Goal: Task Accomplishment & Management: Manage account settings

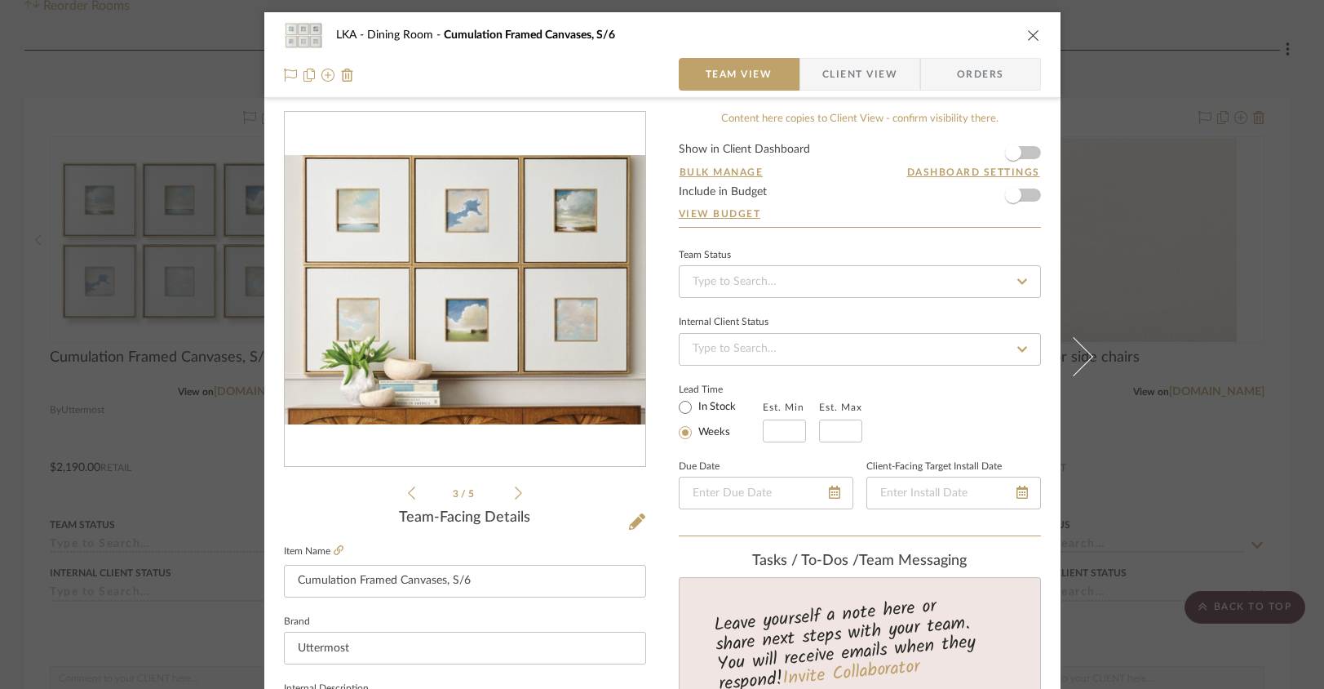
click at [1027, 29] on icon "close" at bounding box center [1033, 35] width 13 height 13
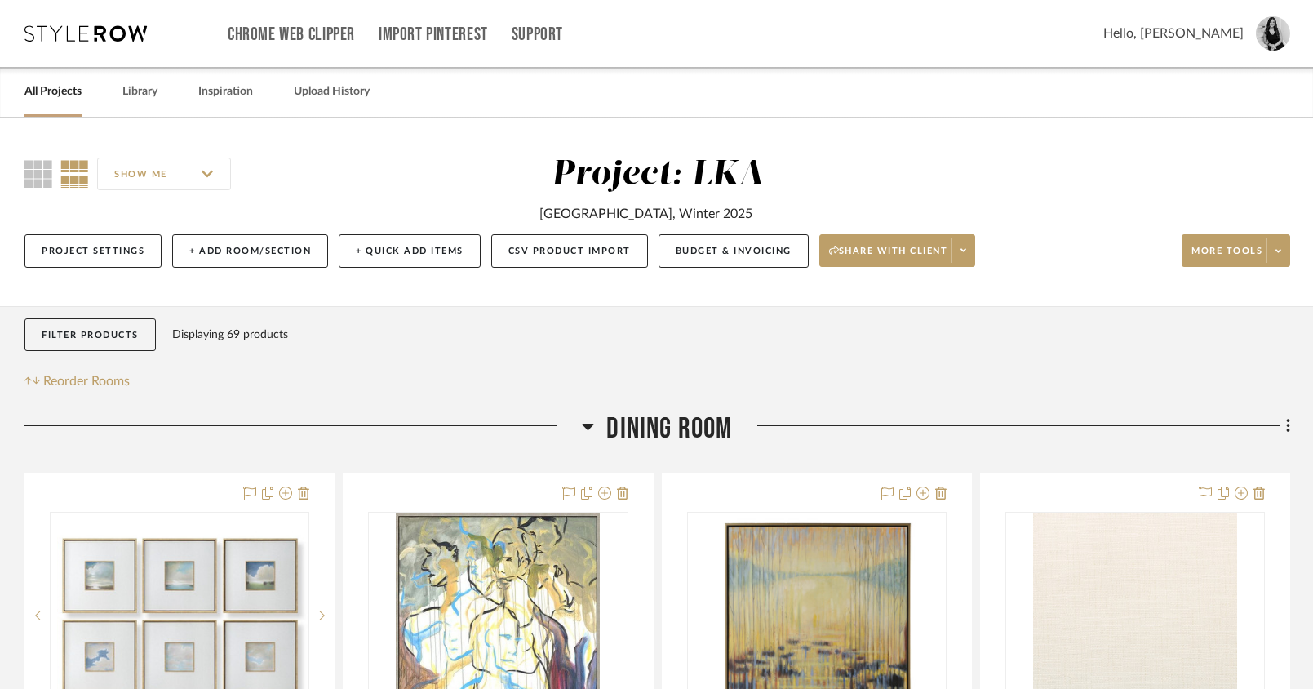
drag, startPoint x: 1076, startPoint y: 266, endPoint x: 579, endPoint y: 11, distance: 558.7
click at [726, 247] on button "Budget & Invoicing" at bounding box center [734, 250] width 150 height 33
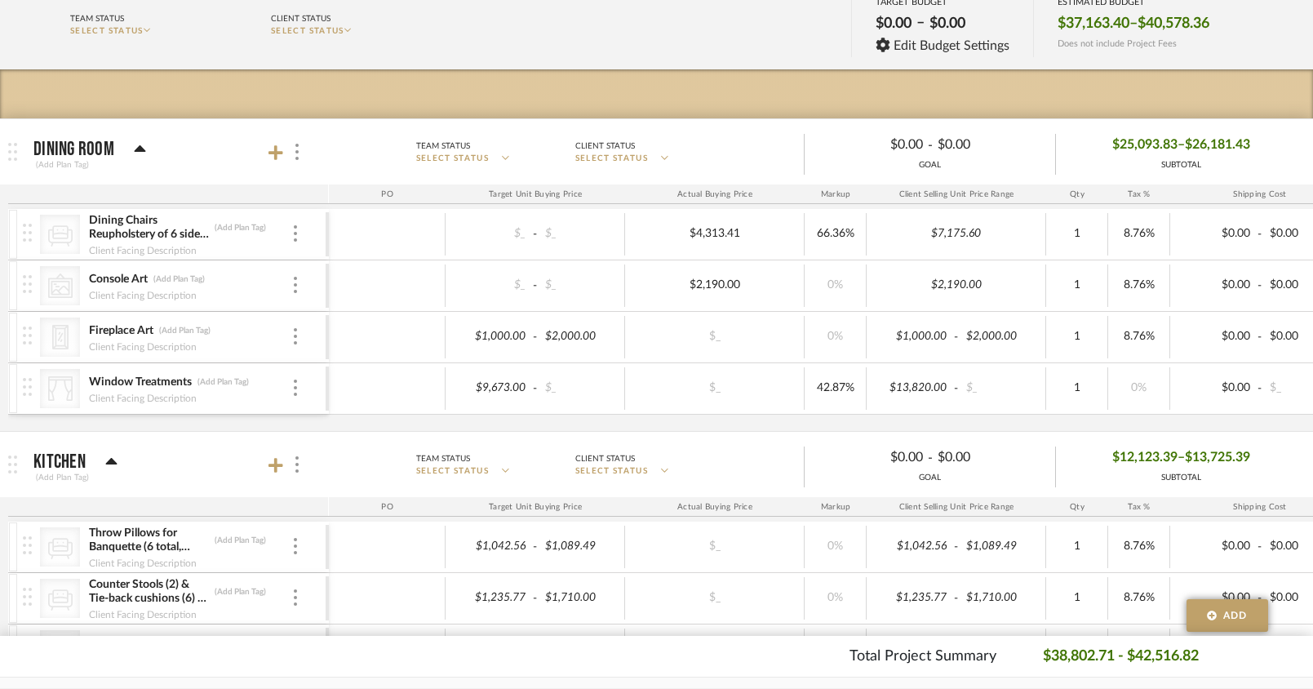
scroll to position [204, 0]
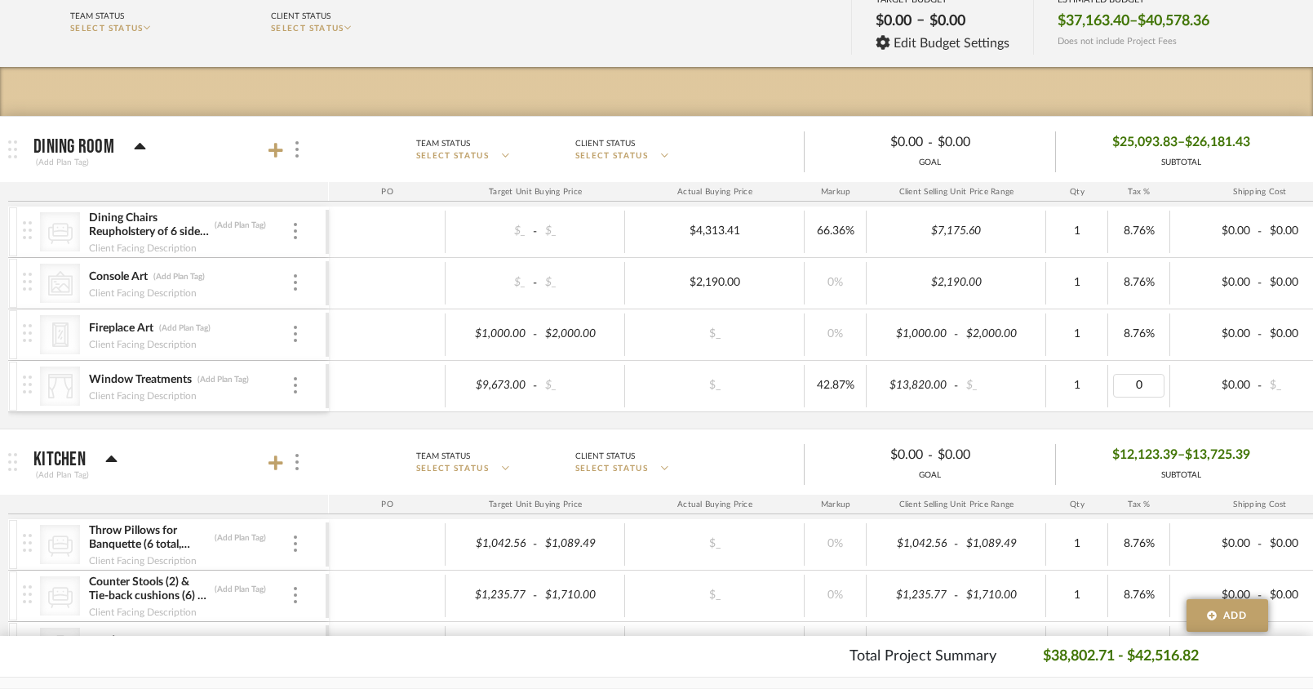
type input "8.76"
click at [1134, 417] on div "CategoryIconSeating Created with Sketch. Dining Chairs Reupholstery of 6 side c…" at bounding box center [852, 317] width 1688 height 222
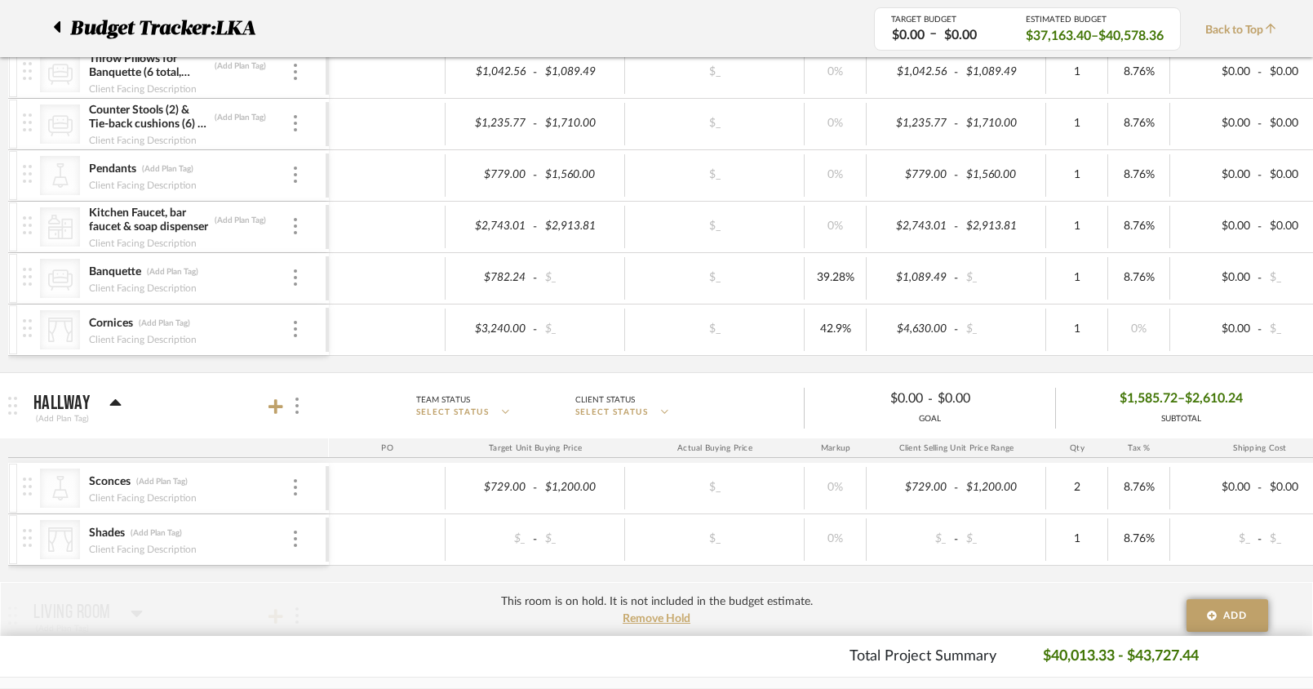
scroll to position [676, 0]
click at [317, 463] on div "CategoryIconLighting Created with Sketch. Sconces (Add Plan Tag) Client Facing …" at bounding box center [174, 488] width 303 height 51
click at [64, 408] on p "Hallway" at bounding box center [61, 403] width 56 height 20
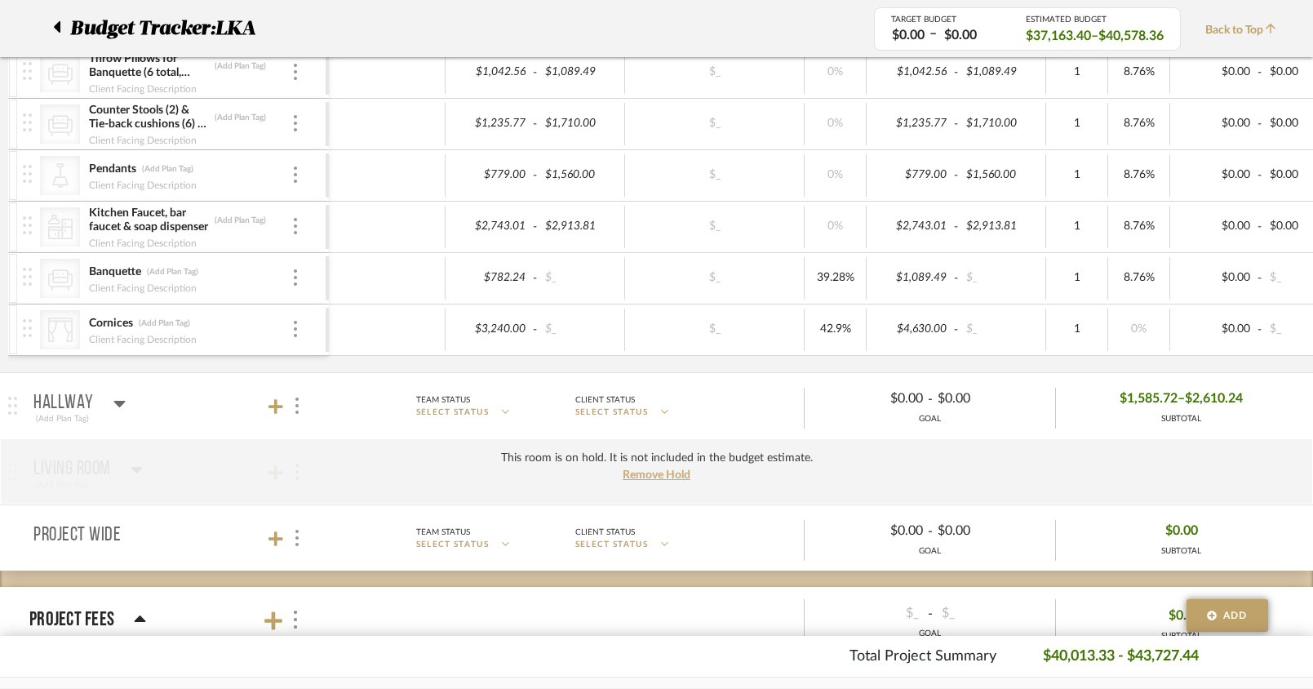
click at [113, 405] on icon at bounding box center [119, 403] width 12 height 20
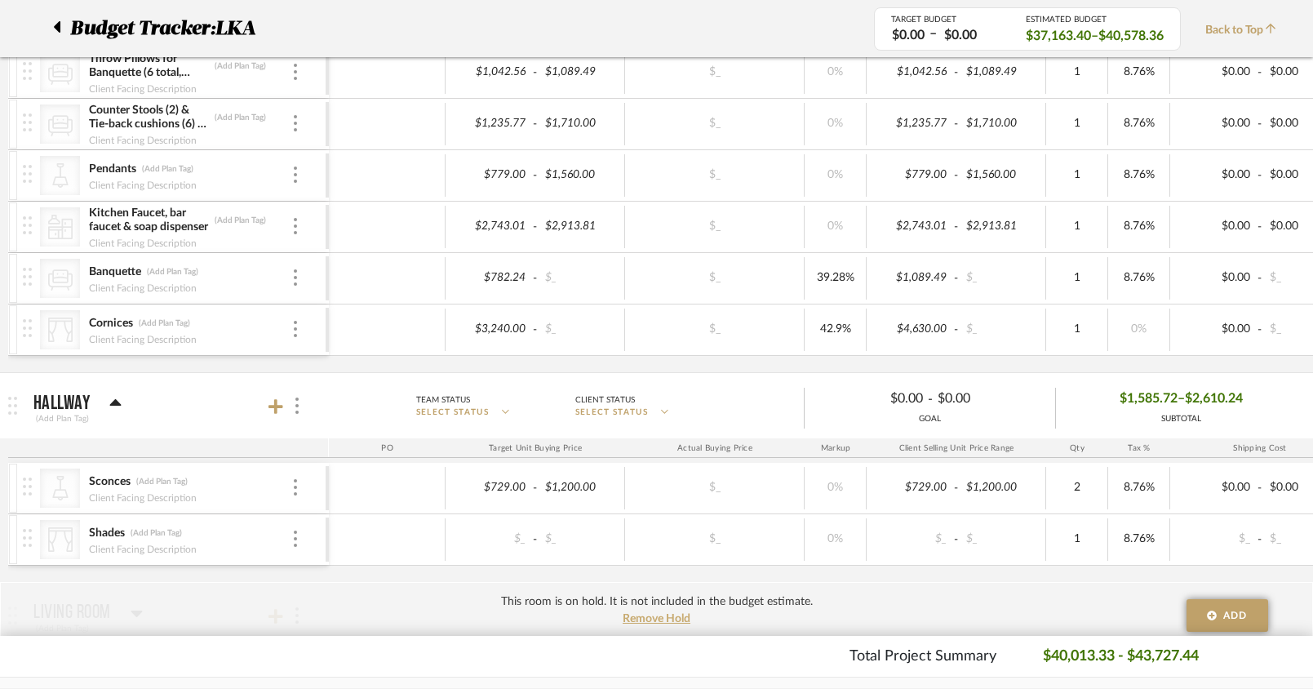
click at [898, 583] on div "This room is on hold. It is not included in the budget estimate. Remove Hold" at bounding box center [656, 615] width 1313 height 66
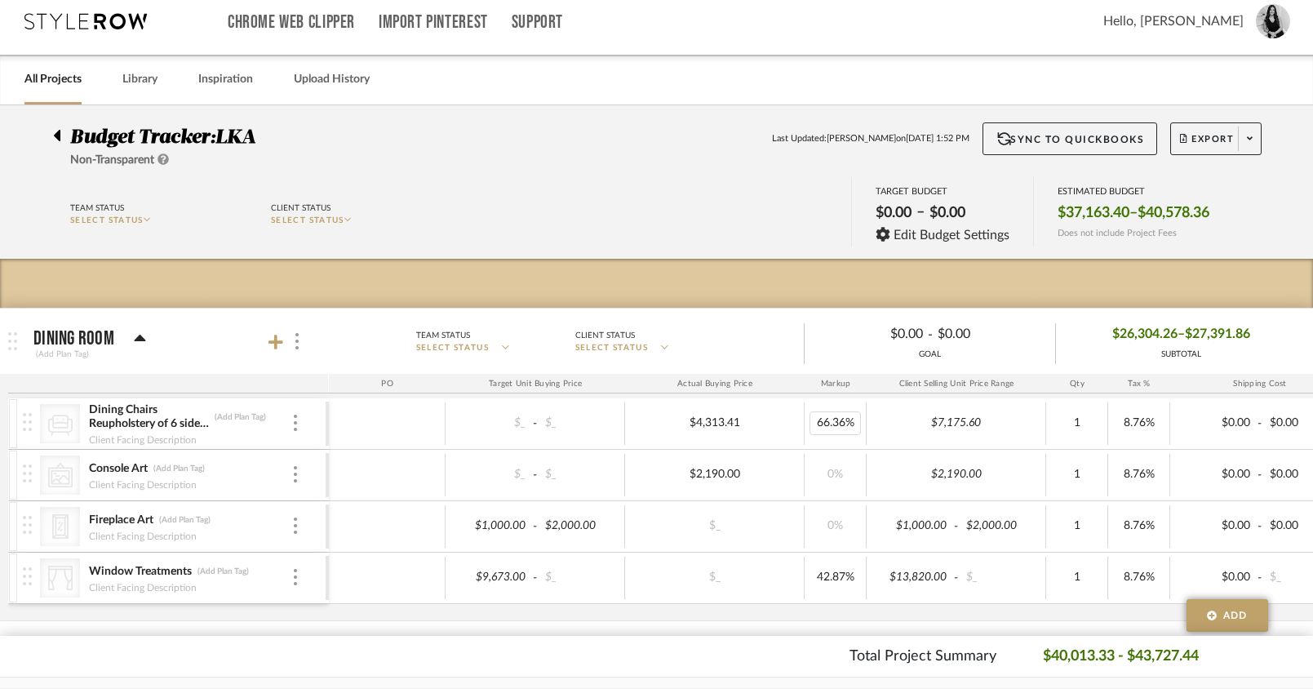
scroll to position [13, 0]
click at [279, 345] on icon at bounding box center [275, 341] width 15 height 16
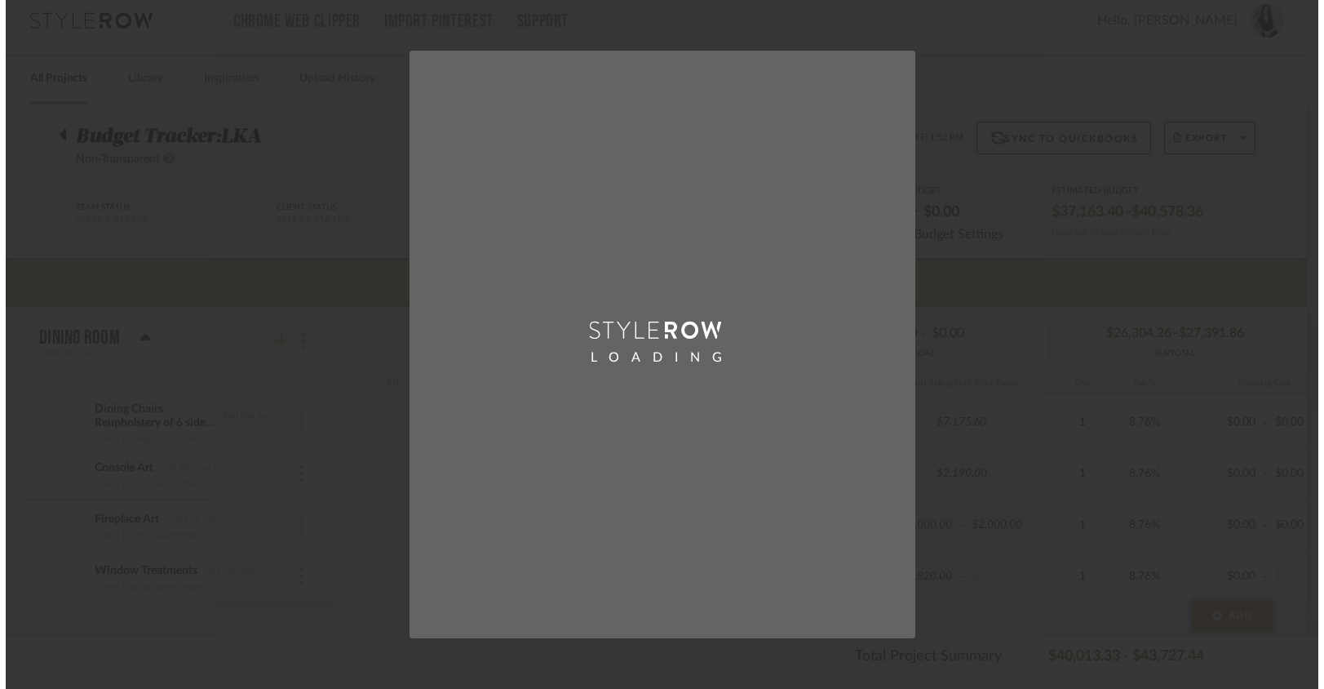
scroll to position [0, 0]
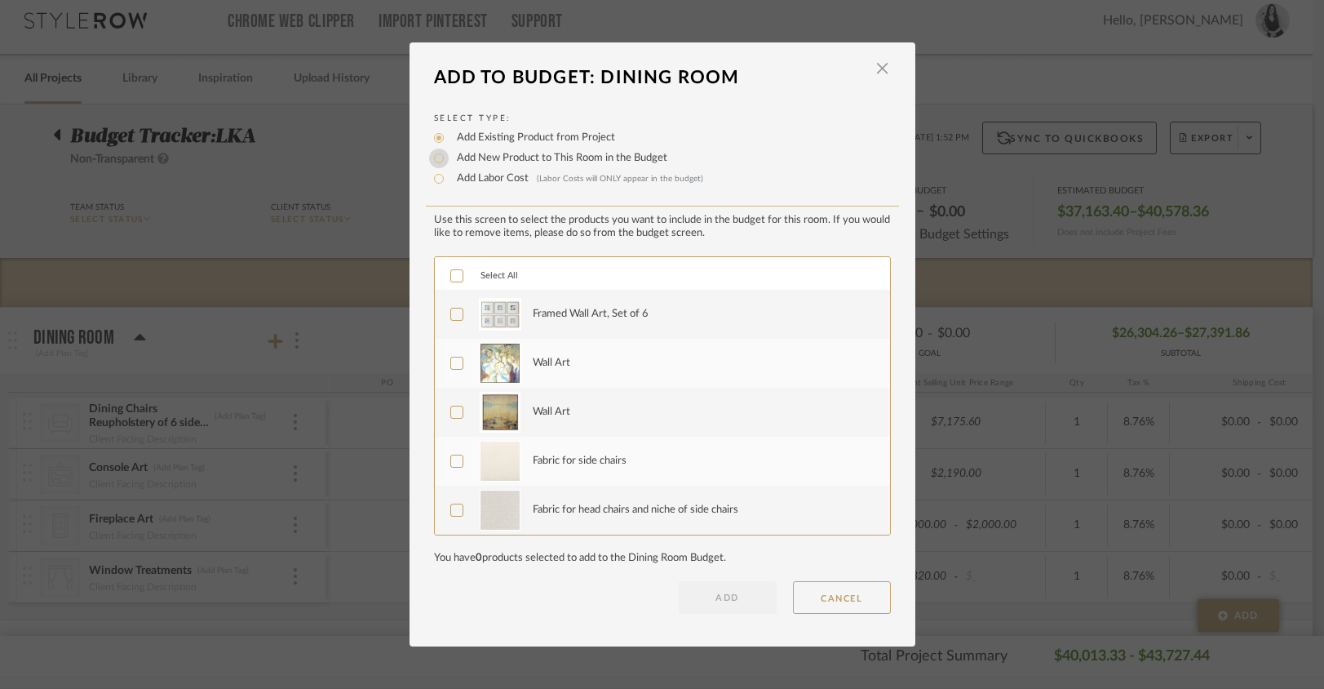
click at [434, 162] on input "Add New Product to This Room in the Budget" at bounding box center [439, 159] width 20 height 20
radio input "true"
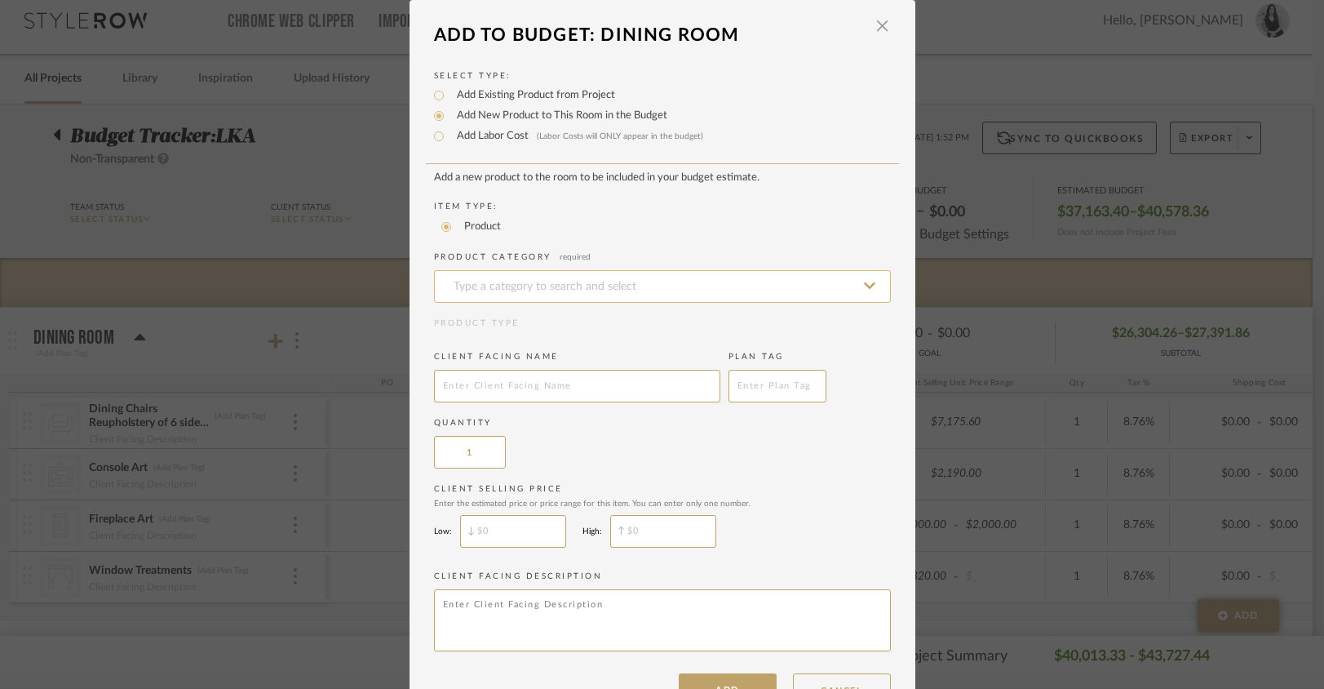
click at [477, 302] on input at bounding box center [662, 286] width 457 height 33
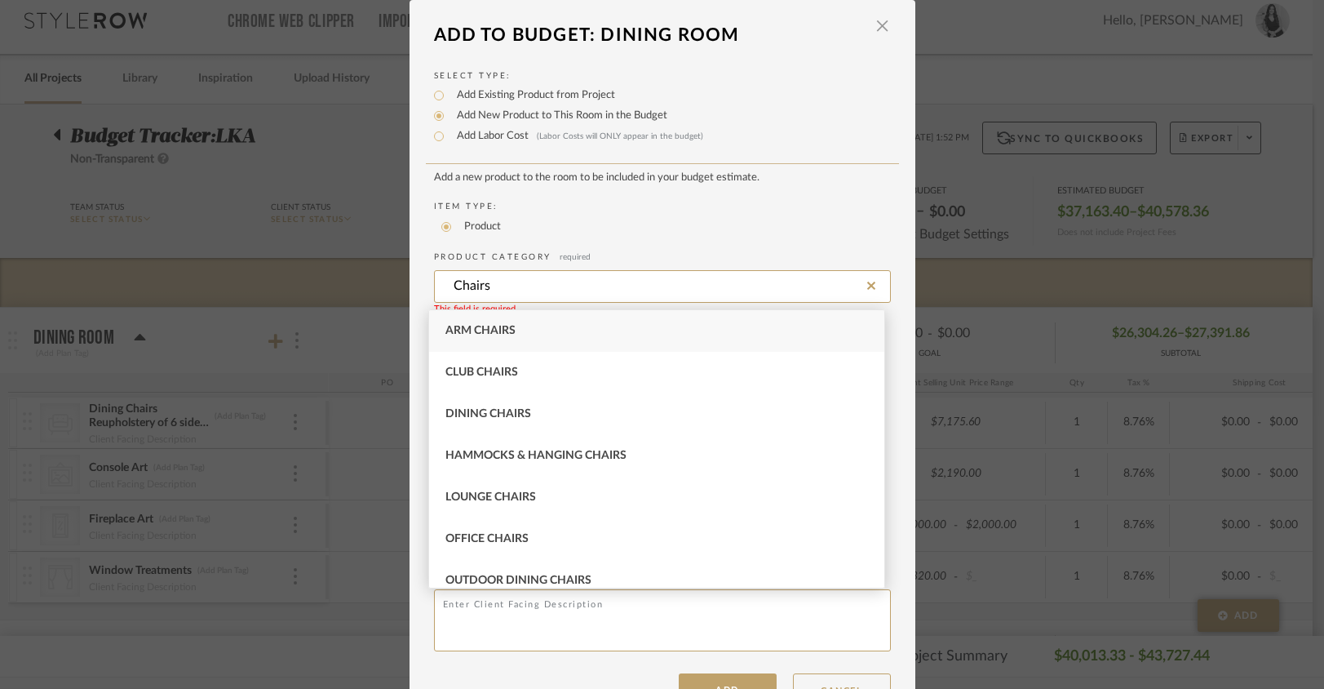
click at [519, 334] on div "Arm Chairs" at bounding box center [656, 331] width 455 height 42
type input "Arm Chairs"
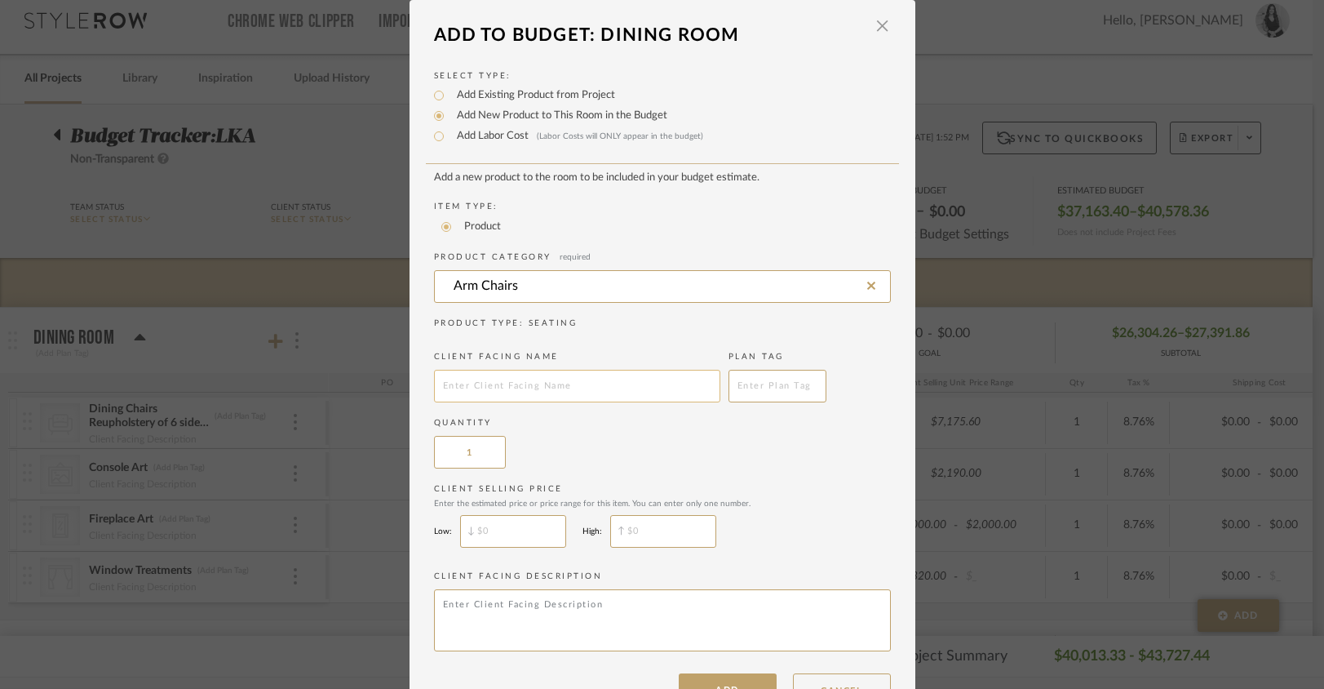
click at [515, 399] on input "text" at bounding box center [577, 386] width 286 height 33
type input "Reupholstery of dining chairs"
click at [524, 536] on input "$" at bounding box center [513, 528] width 106 height 33
type input "$7,000"
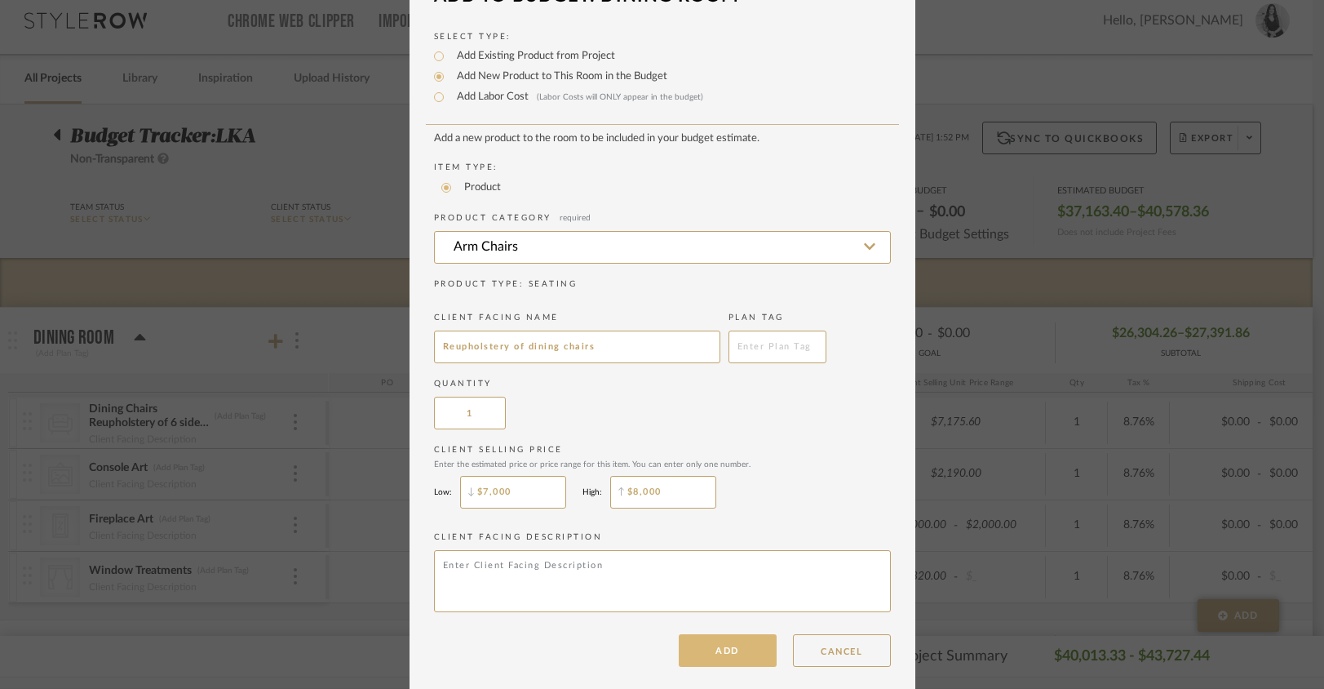
scroll to position [54, 0]
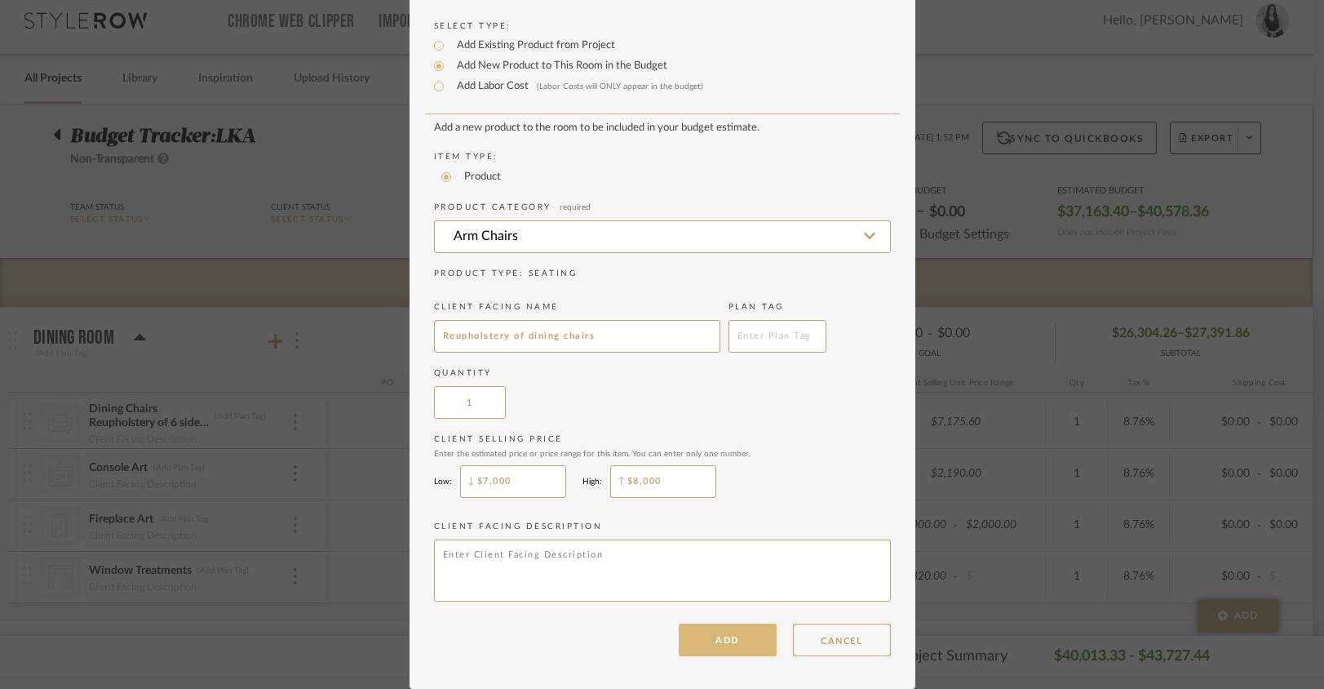
type input "$8,000"
click at [728, 633] on button "ADD" at bounding box center [728, 639] width 98 height 33
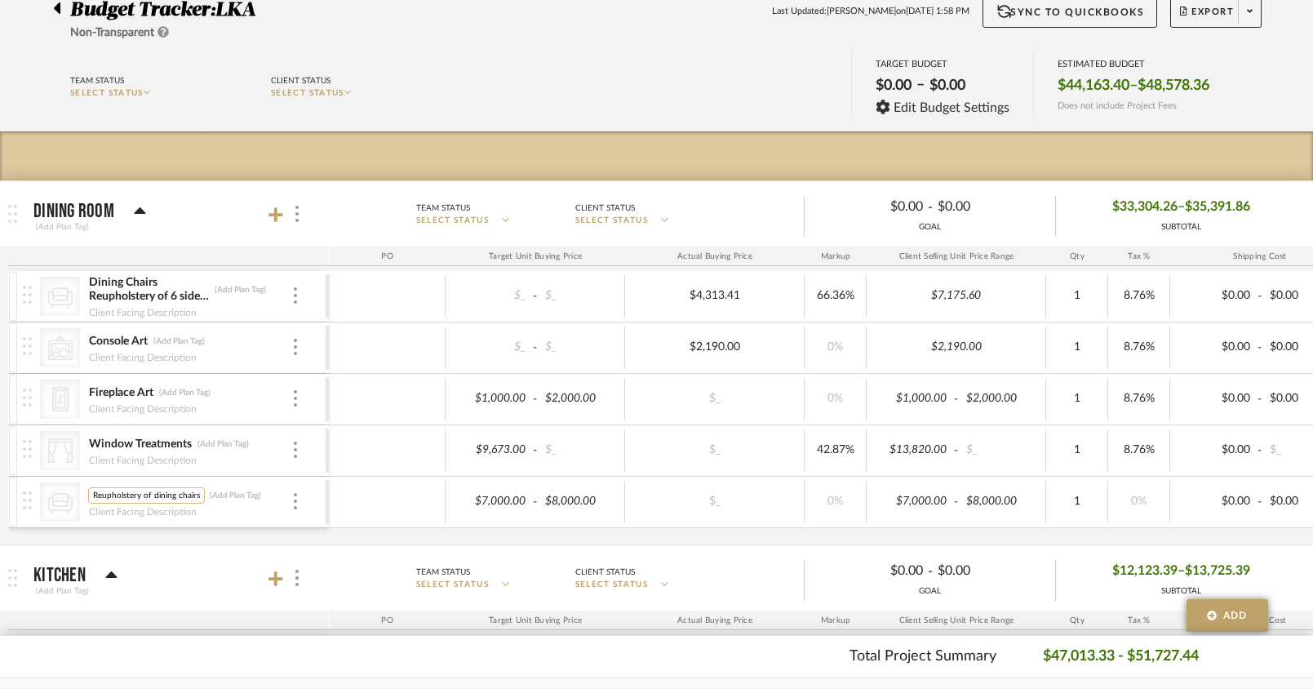
scroll to position [0, 2]
drag, startPoint x: 141, startPoint y: 497, endPoint x: 202, endPoint y: 499, distance: 61.2
click at [202, 499] on div "Reupholstery of dining chairs Reupholstery of dining chairs (Add Plan Tag)" at bounding box center [189, 495] width 203 height 16
type input "Reupholstery of Dining Chairs"
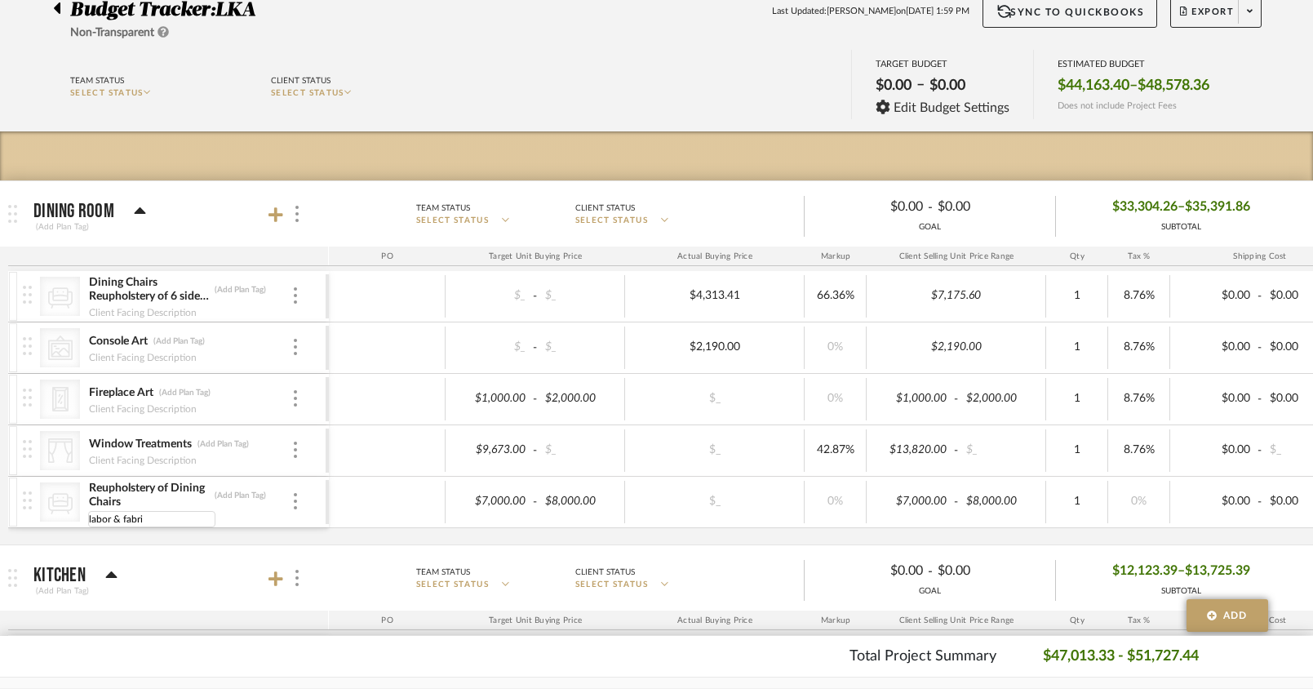
type input "labor & fabric"
click at [164, 537] on div "CategoryIconSeating Created with Sketch. Dining Chairs Reupholstery of 6 side c…" at bounding box center [852, 407] width 1688 height 273
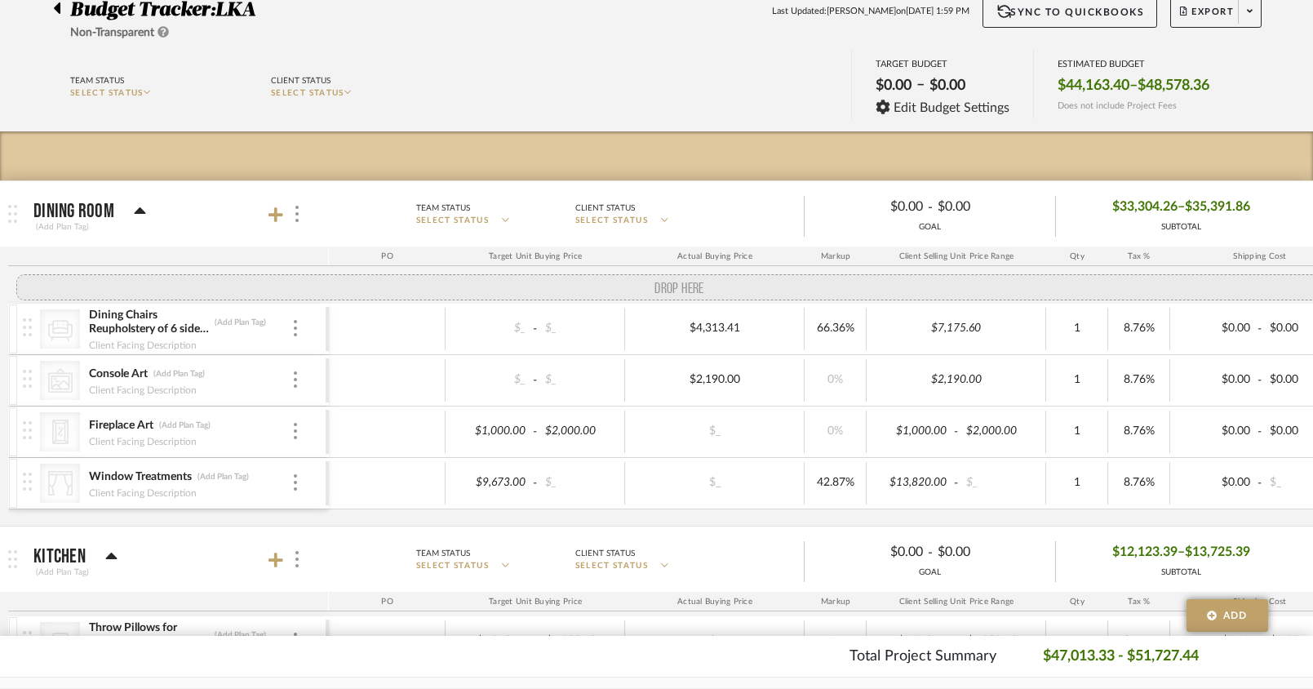
drag, startPoint x: 26, startPoint y: 506, endPoint x: 38, endPoint y: 294, distance: 212.5
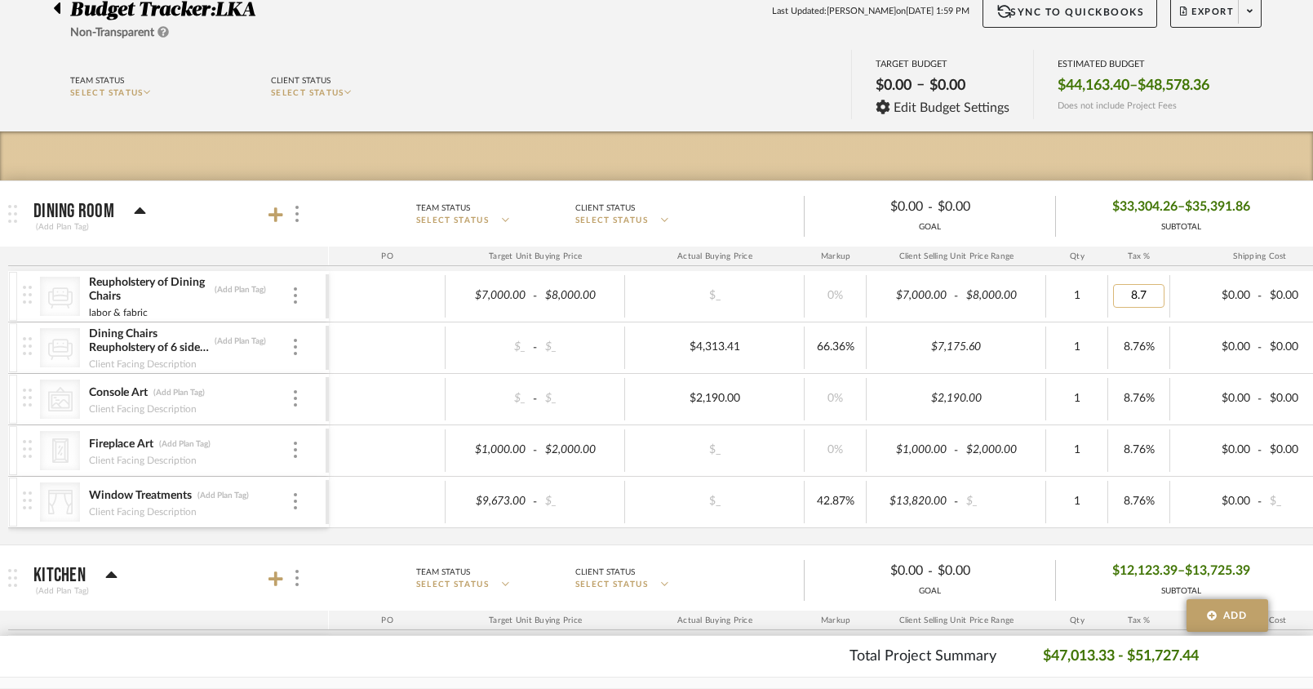
type input "8.76"
click at [901, 540] on div "CategoryIconSeating Created with Sketch. Reupholstery of Dining Chairs (Add Pla…" at bounding box center [852, 407] width 1688 height 273
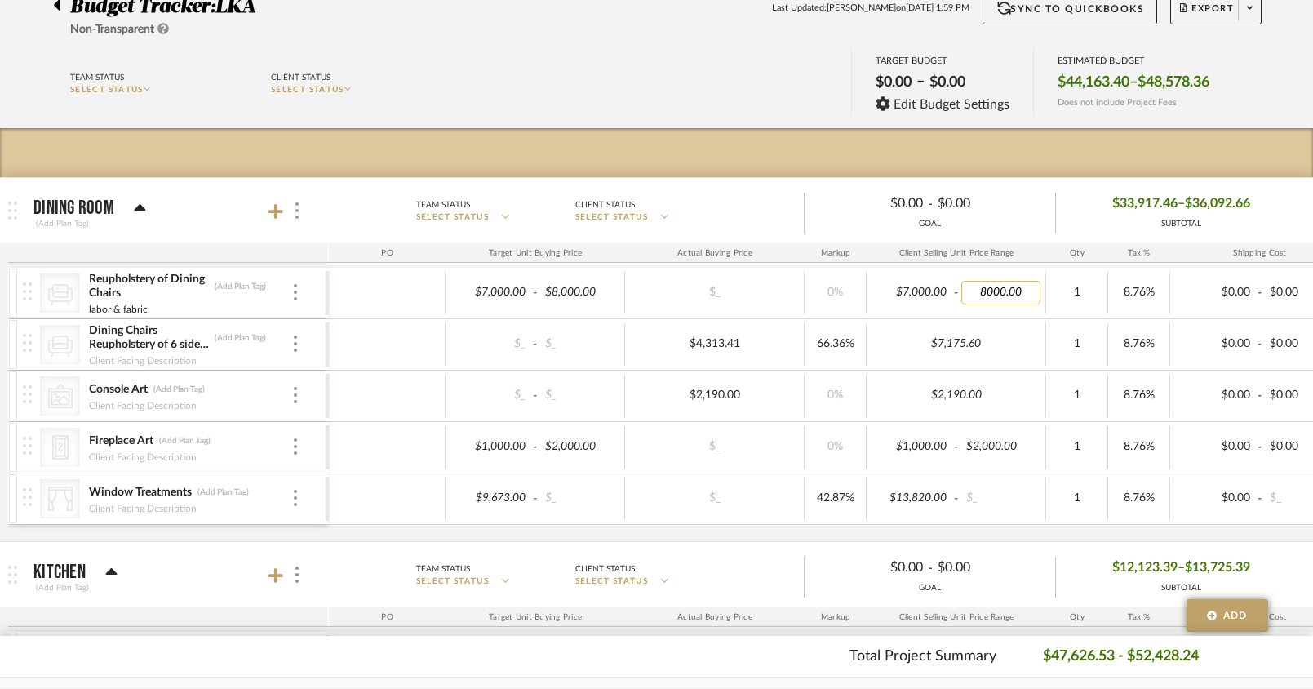
click at [983, 292] on input "8000.00" at bounding box center [1001, 293] width 80 height 24
type input "9000.00"
type input "0"
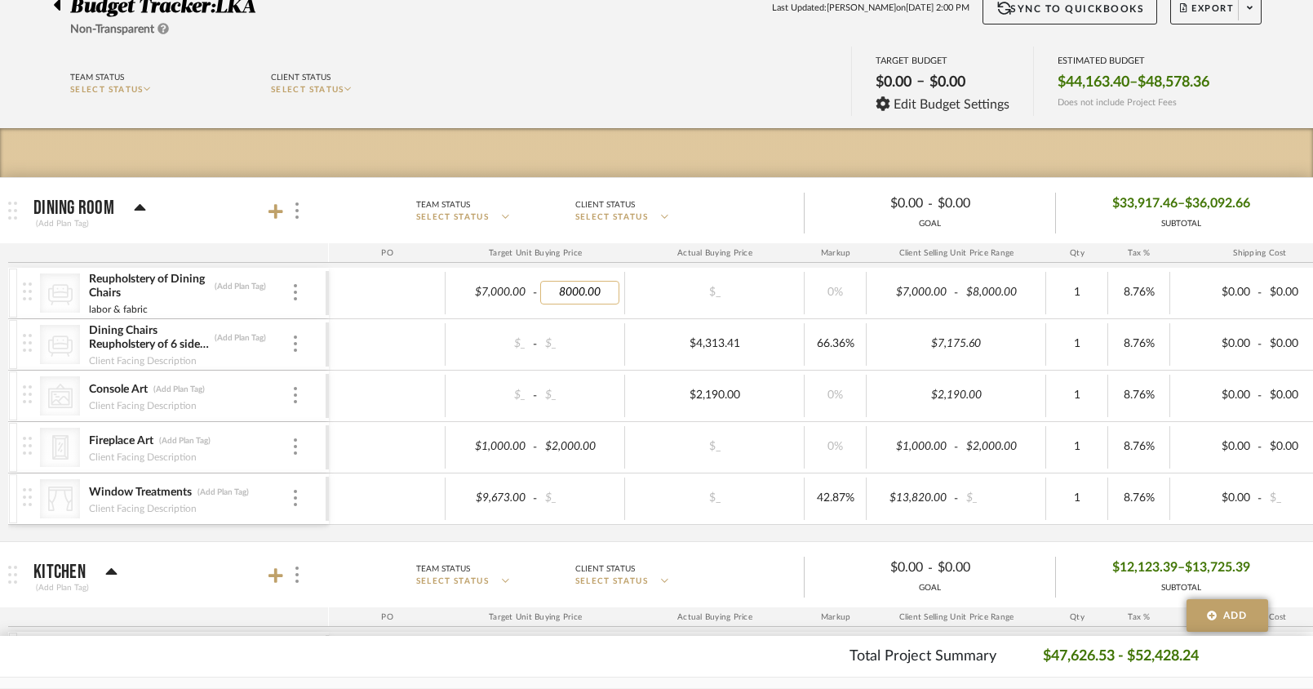
click at [568, 295] on input "8000.00" at bounding box center [580, 293] width 80 height 24
click at [565, 291] on input "8000.00" at bounding box center [580, 293] width 80 height 24
type input "$9,000.00"
click at [565, 294] on input "9000.00" at bounding box center [580, 293] width 80 height 24
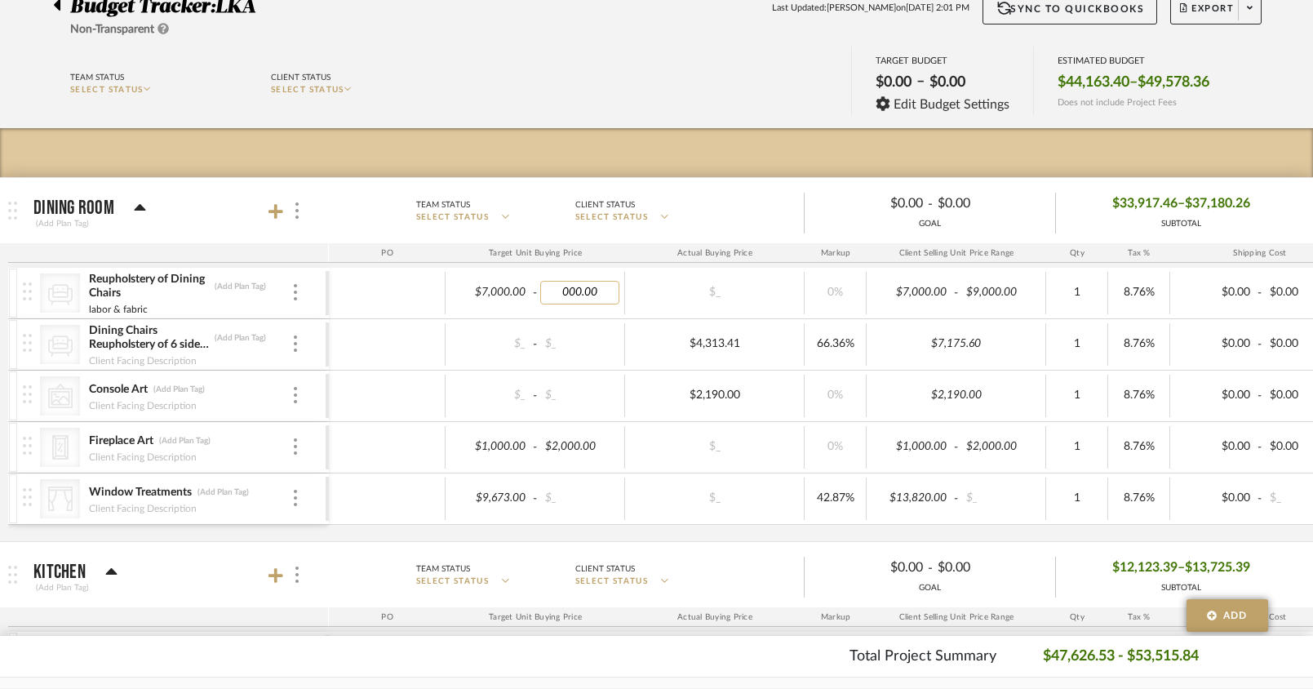
type input "8000.00"
click at [625, 126] on budget-dashboard "Team Status SELECT STATUS Client Status SELECT STATUS TARGET BUDGET $0.00 – $0.…" at bounding box center [657, 83] width 1256 height 90
click at [292, 352] on div at bounding box center [295, 344] width 8 height 18
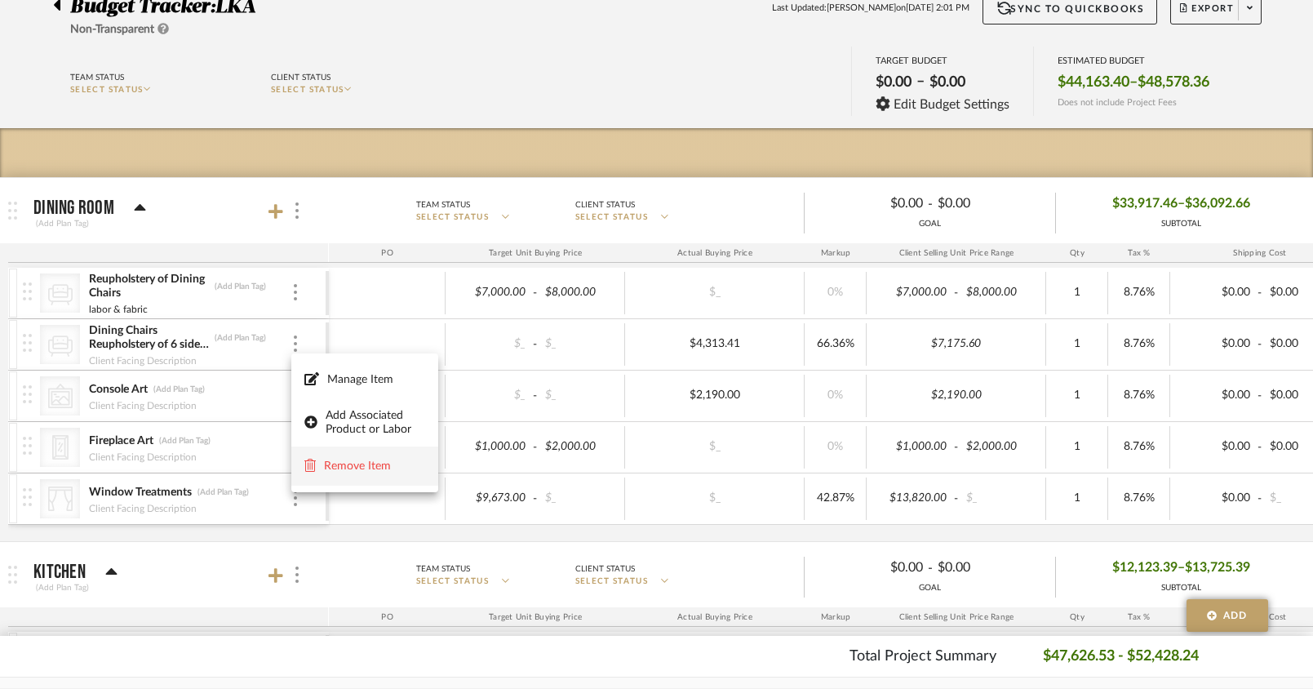
click at [356, 472] on span "Remove Item" at bounding box center [364, 466] width 121 height 16
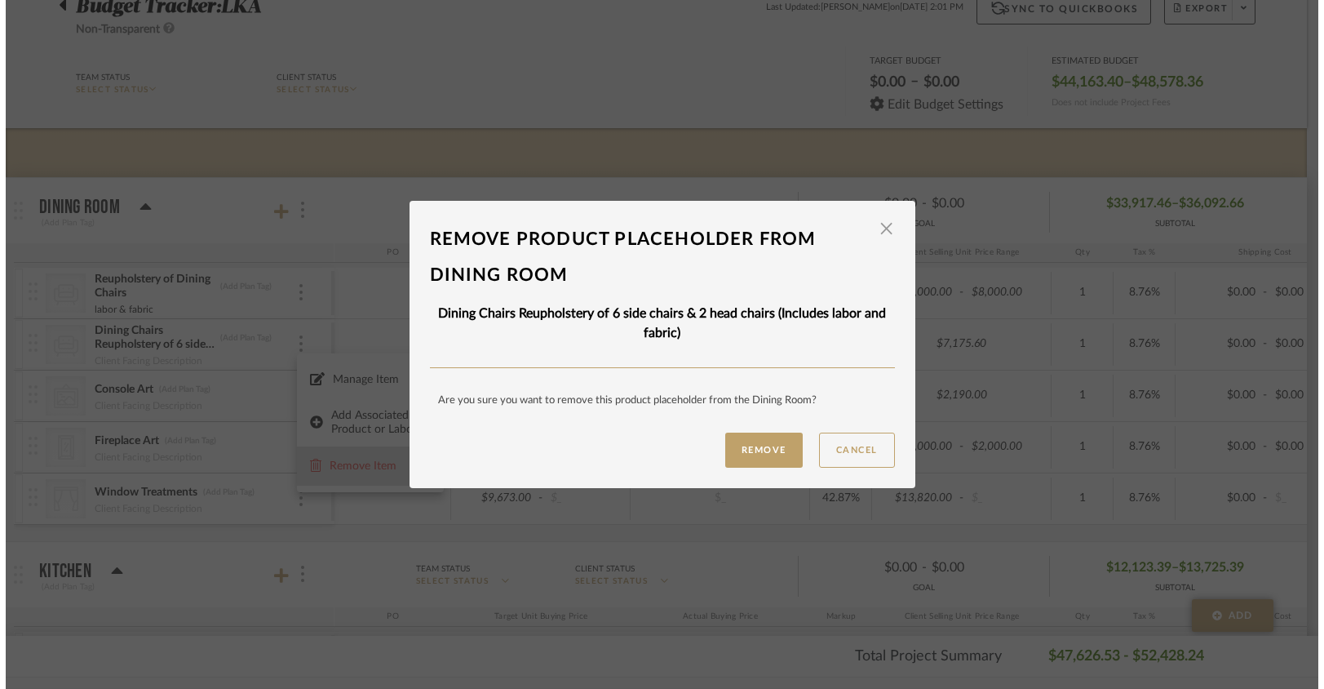
scroll to position [0, 0]
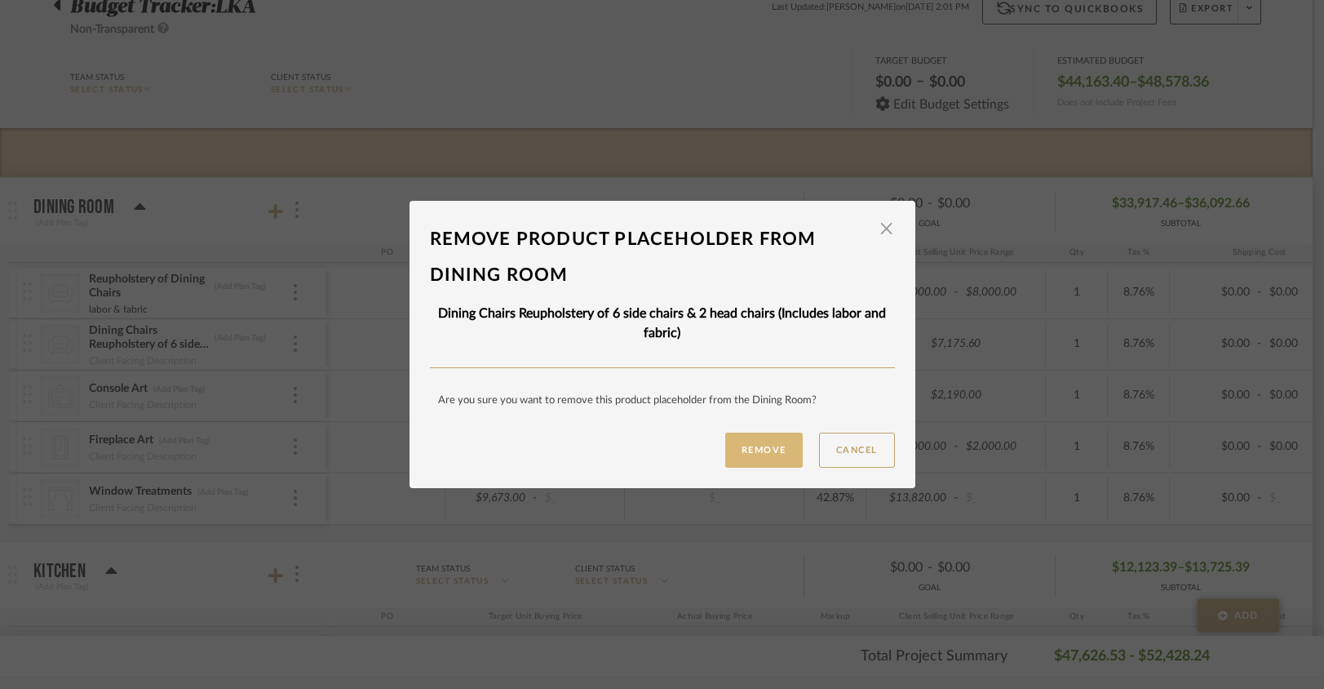
click at [778, 461] on button "Remove" at bounding box center [764, 449] width 78 height 35
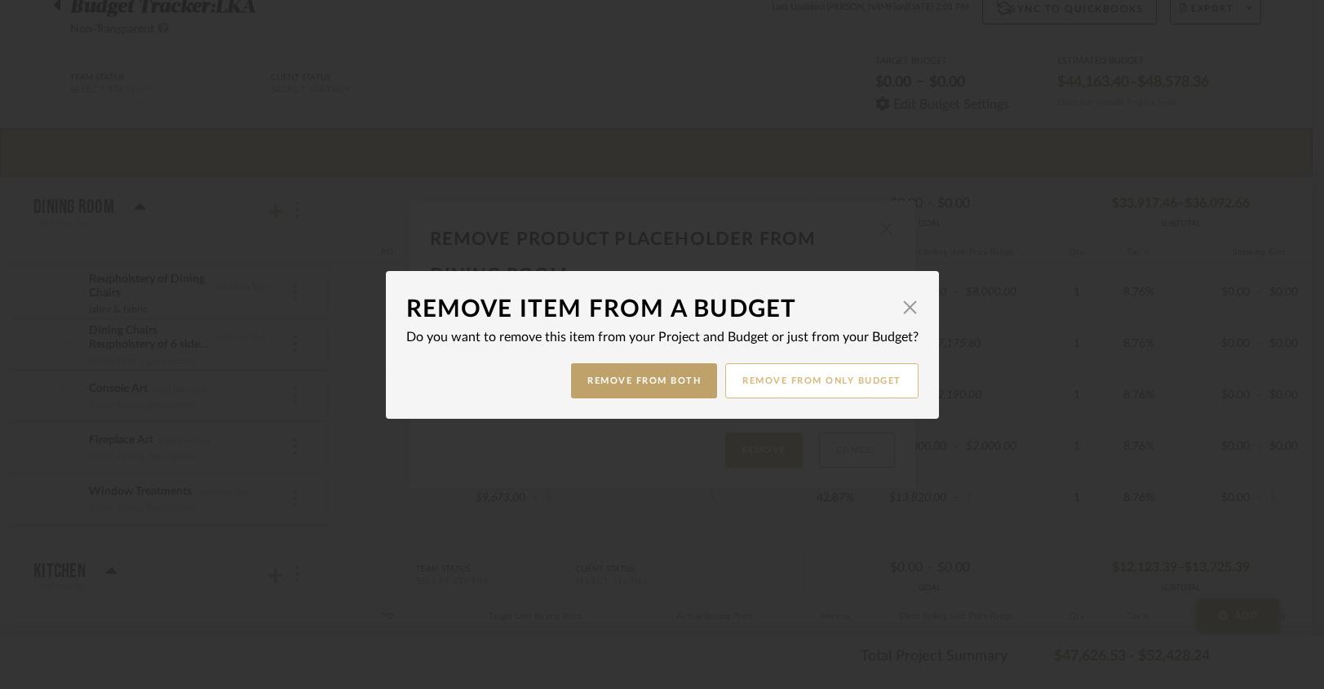
click at [753, 384] on button "Remove from only Budget" at bounding box center [821, 380] width 193 height 35
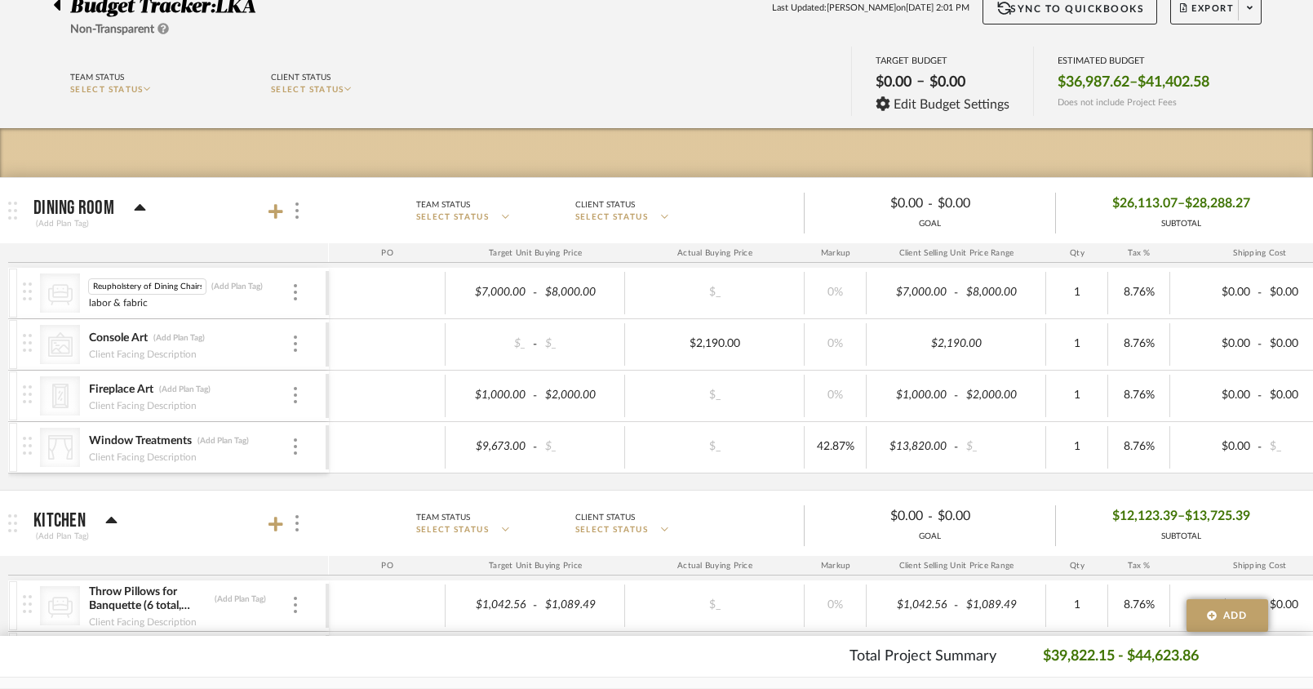
scroll to position [0, 2]
click at [153, 286] on input "Reupholstery of Dining Chairs" at bounding box center [147, 286] width 118 height 16
click at [150, 286] on input "Reupholstery of Dining Chairs" at bounding box center [147, 286] width 118 height 16
type input "Reupholstery of 8 Dining Chairs"
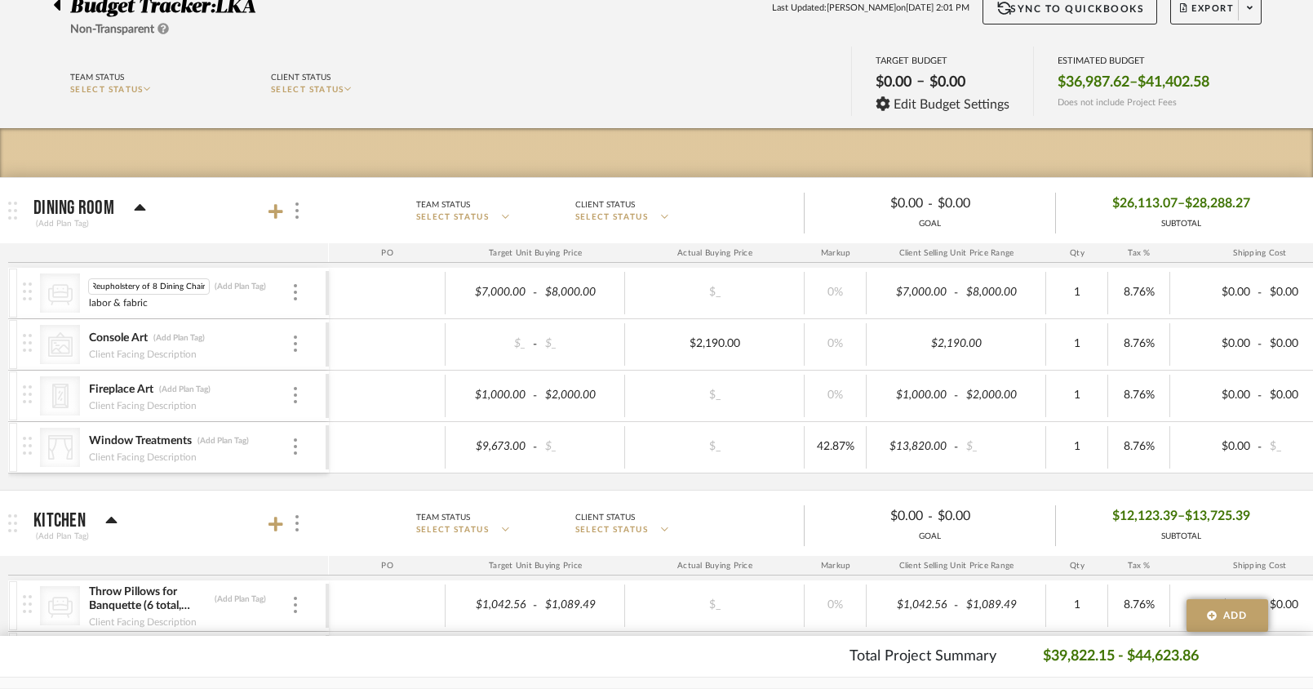
scroll to position [0, 0]
click at [276, 219] on icon at bounding box center [275, 211] width 15 height 16
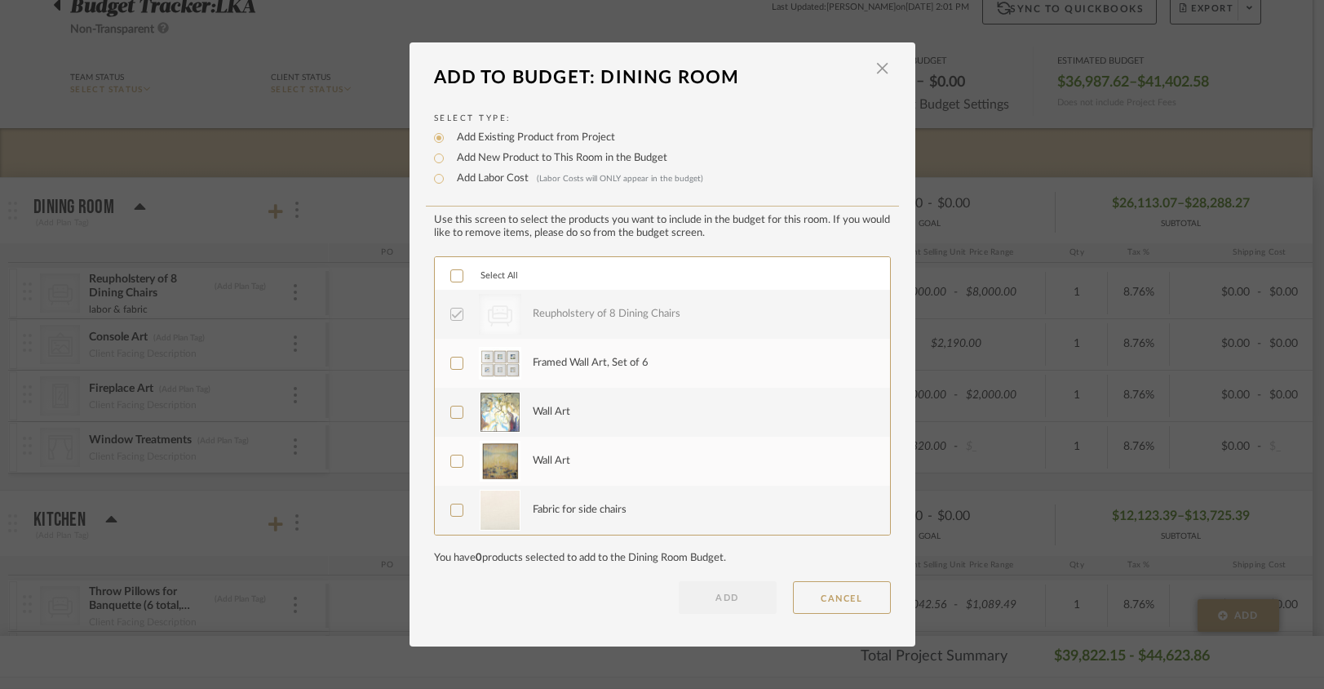
click at [437, 158] on input "Add New Product to This Room in the Budget" at bounding box center [439, 159] width 20 height 20
radio input "true"
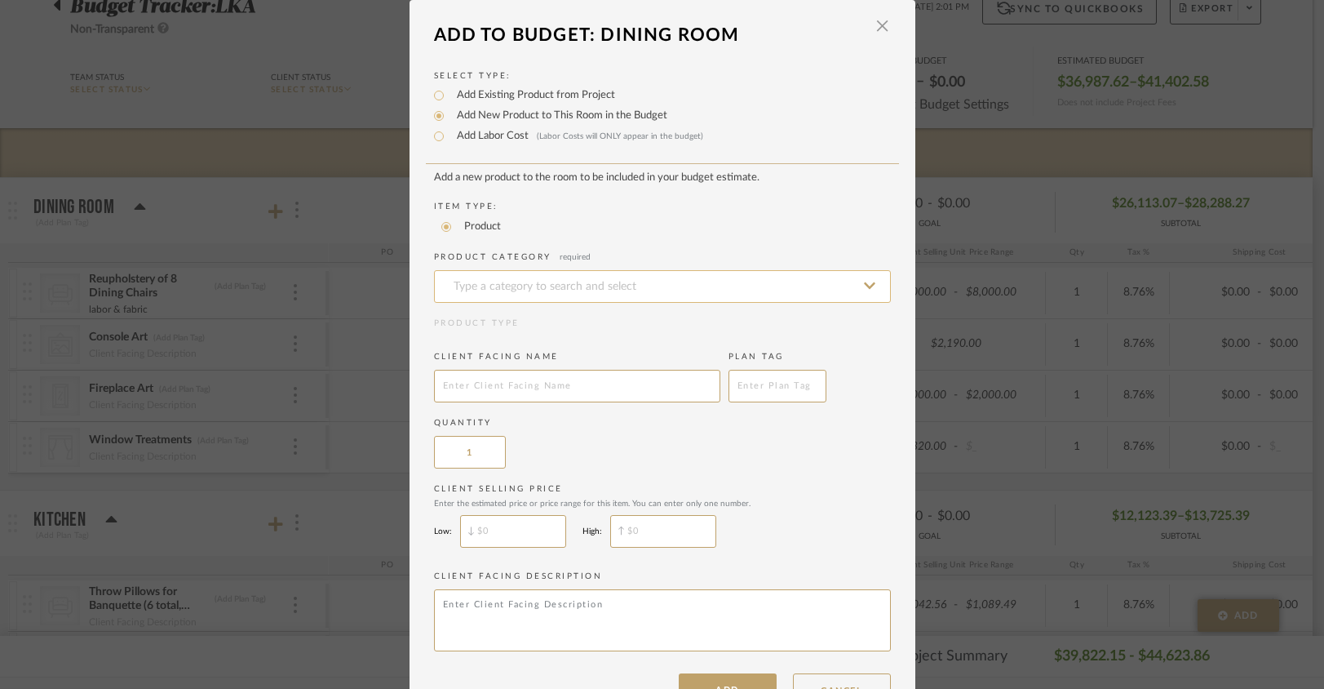
click at [472, 292] on input at bounding box center [662, 286] width 457 height 33
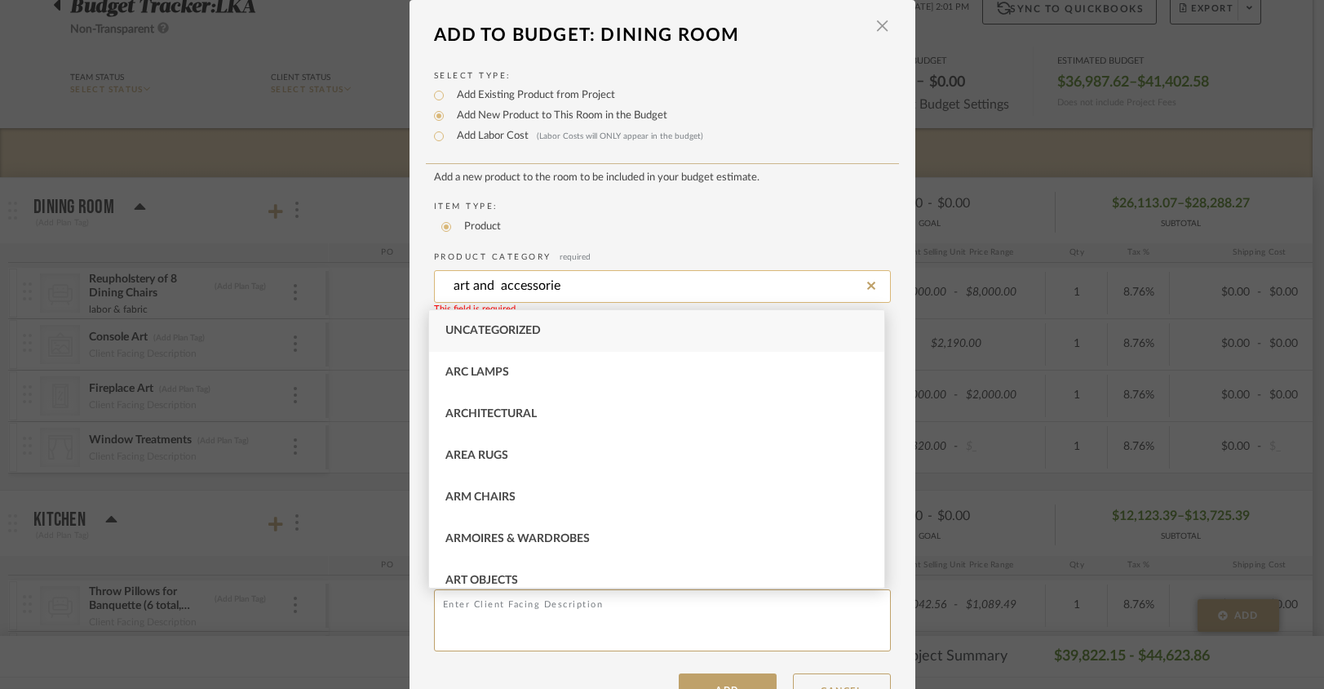
type input "art and accessories"
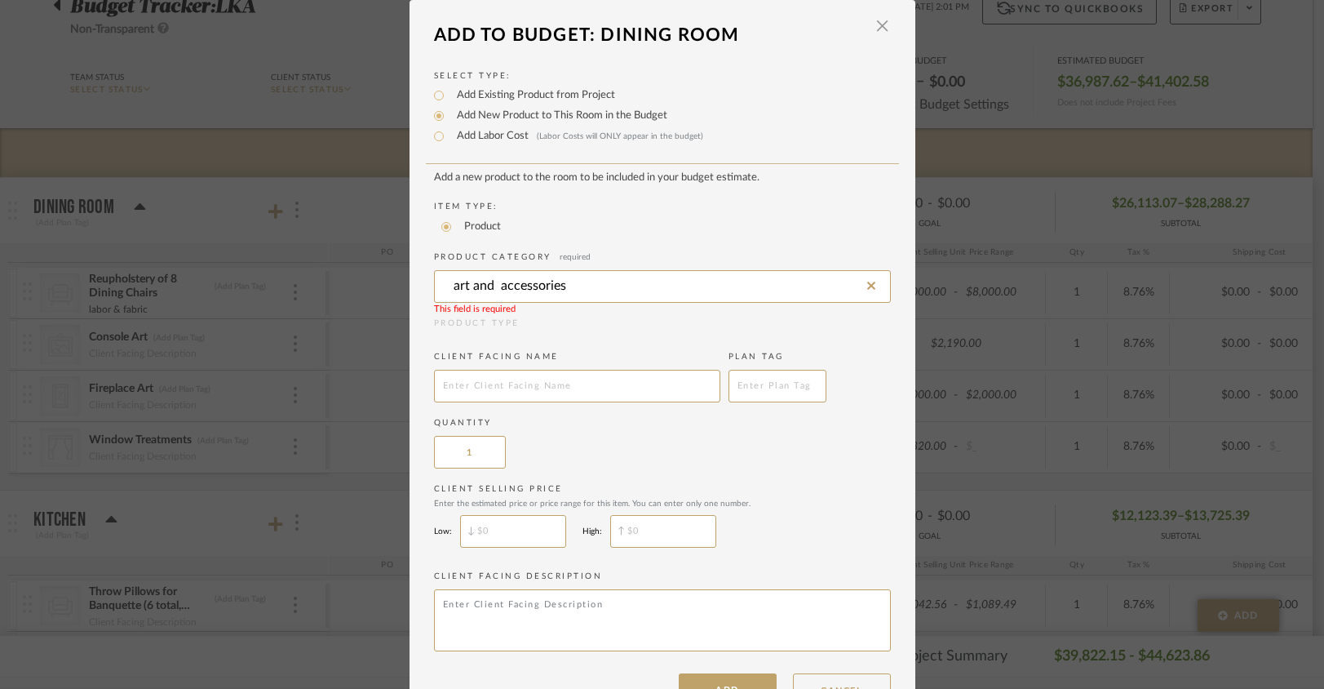
drag, startPoint x: 581, startPoint y: 289, endPoint x: 410, endPoint y: 286, distance: 171.4
click at [410, 286] on div "Select Type: Add Existing Product from Project Add New Product to This Room in …" at bounding box center [663, 379] width 506 height 653
drag, startPoint x: 471, startPoint y: 284, endPoint x: 370, endPoint y: 282, distance: 100.4
click at [410, 282] on mat-dialog-content "Add To Budget: Dining Room × Select Type: Add Existing Product from Project Add…" at bounding box center [663, 361] width 506 height 689
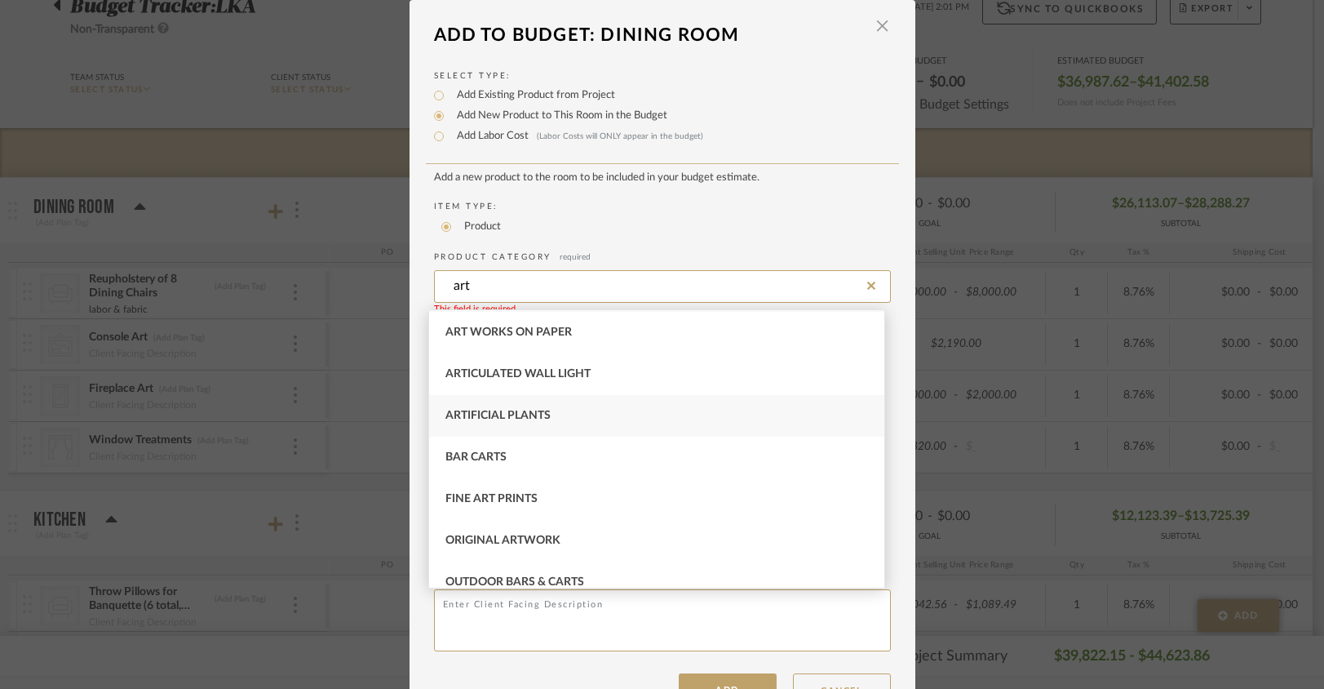
scroll to position [97, 0]
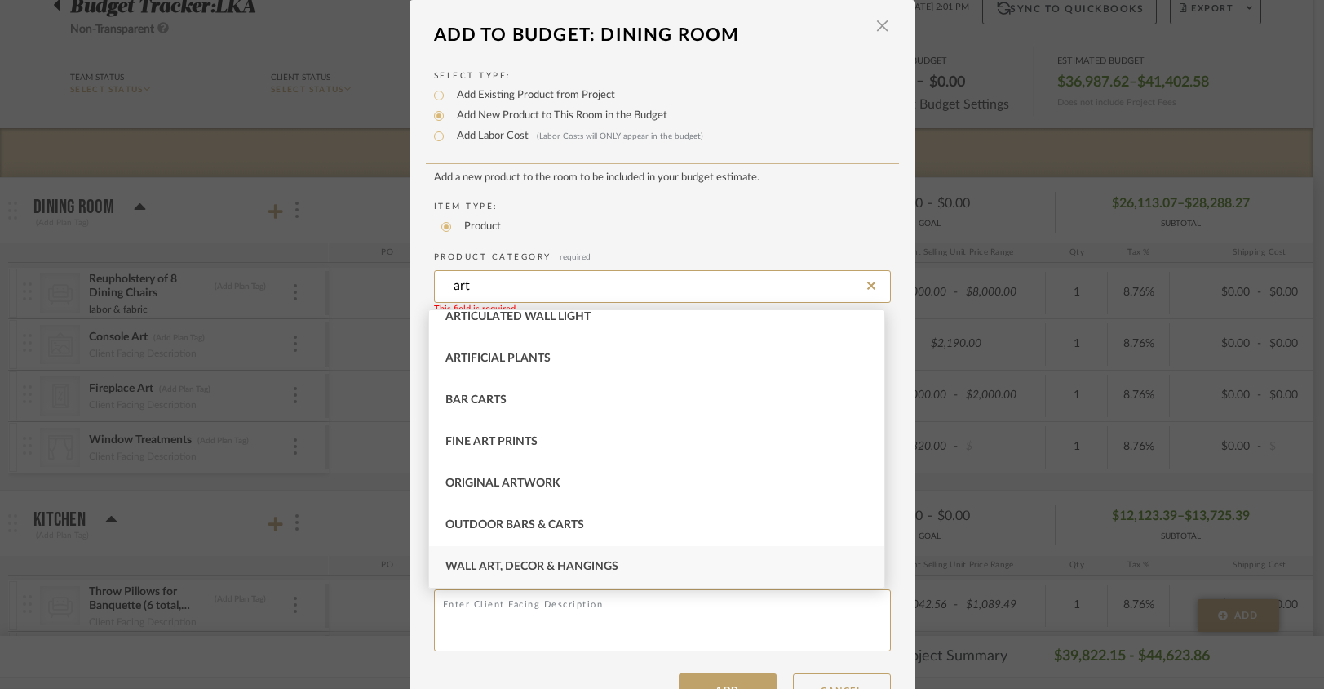
click at [507, 566] on span "Wall Art, Decor & Hangings" at bounding box center [532, 566] width 173 height 11
type input "Wall Art, Decor & Hangings"
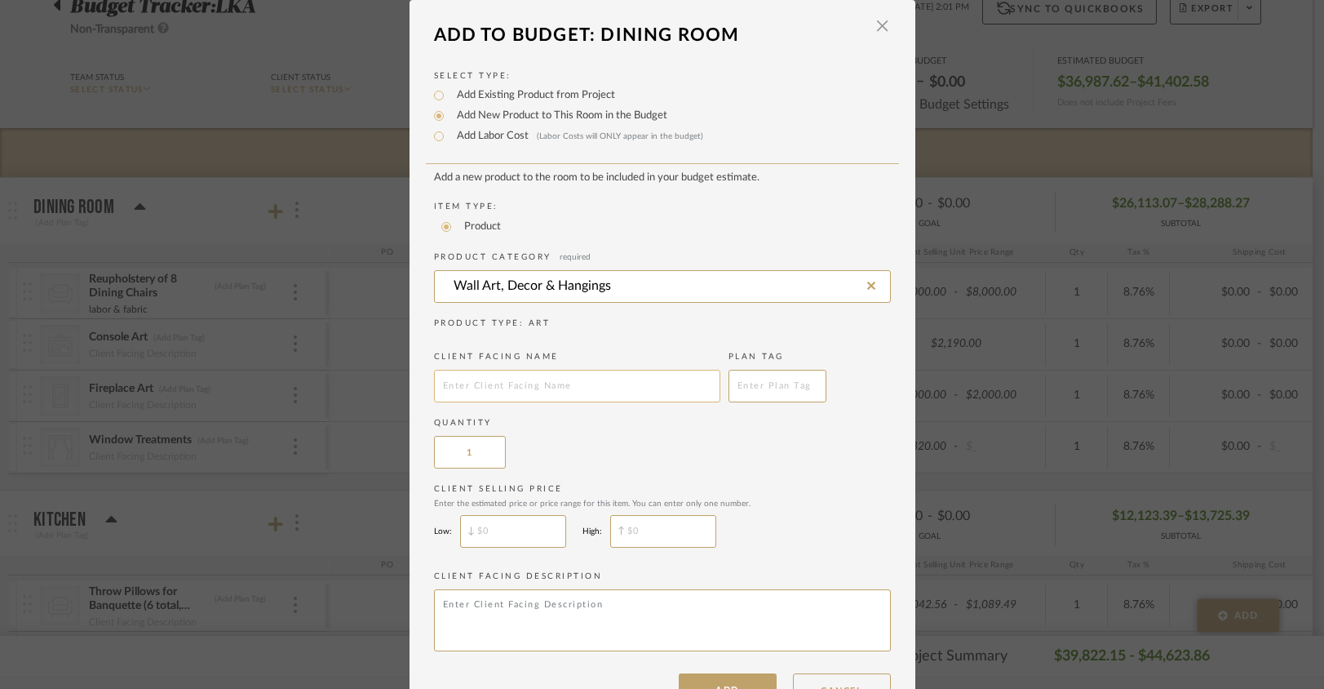
click at [479, 386] on input "text" at bounding box center [577, 386] width 286 height 33
type input "A"
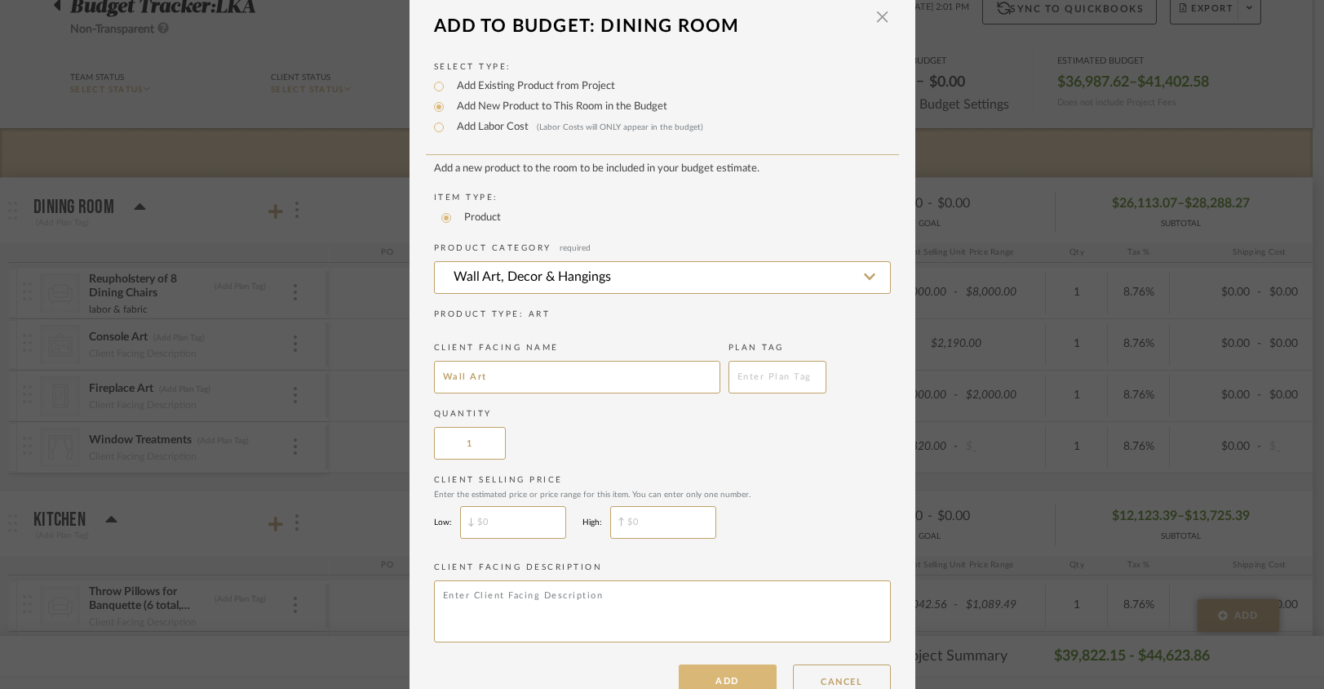
scroll to position [54, 0]
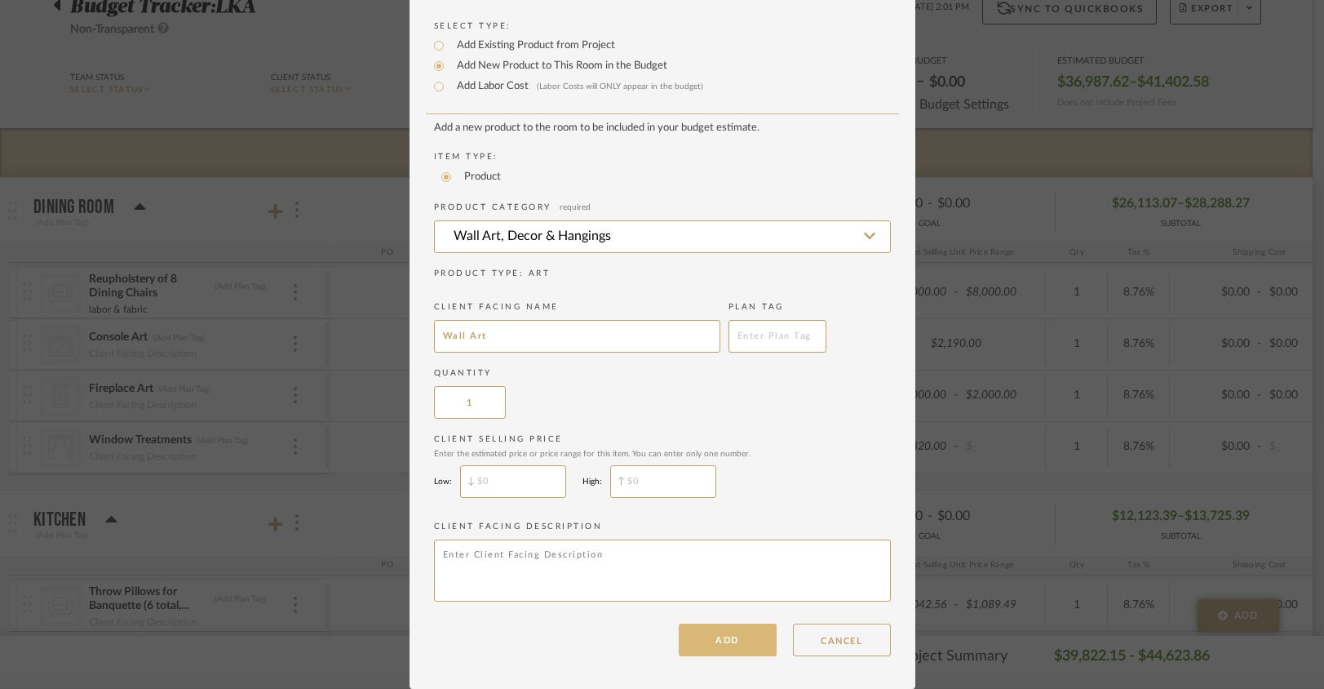
type input "Wall Art"
click at [732, 645] on button "ADD" at bounding box center [728, 639] width 98 height 33
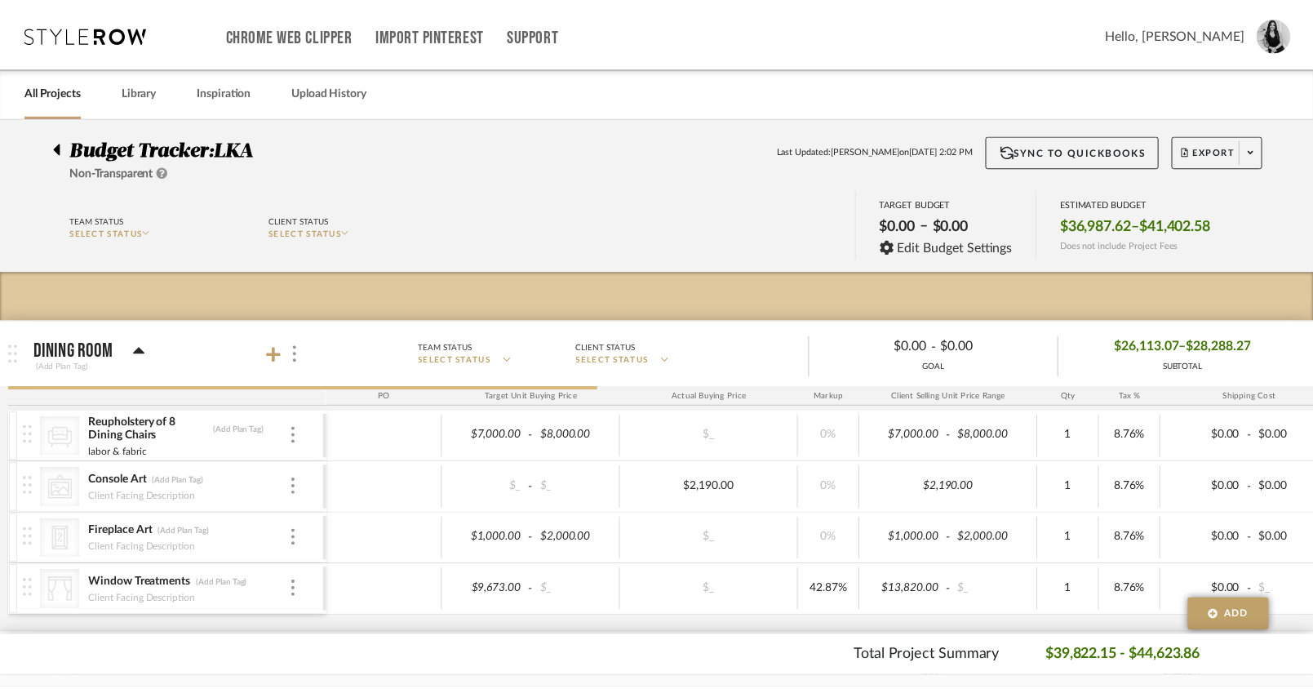
scroll to position [143, 0]
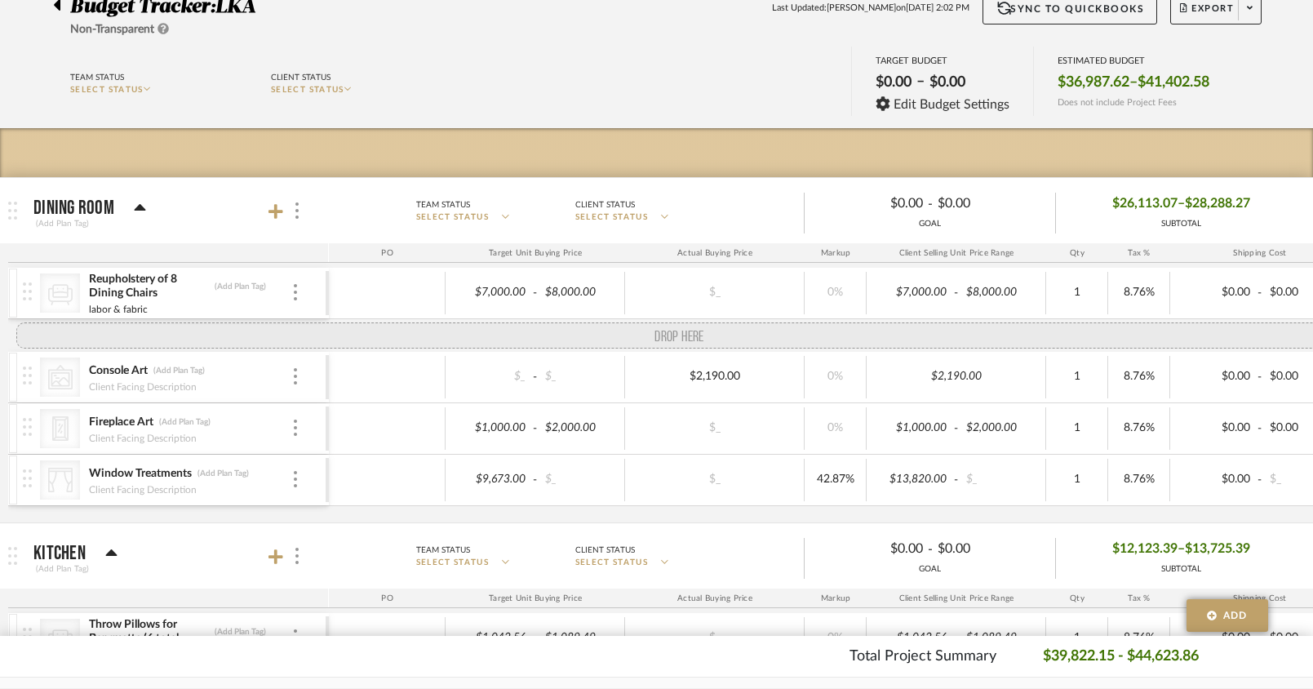
drag, startPoint x: 32, startPoint y: 499, endPoint x: 32, endPoint y: 339, distance: 160.8
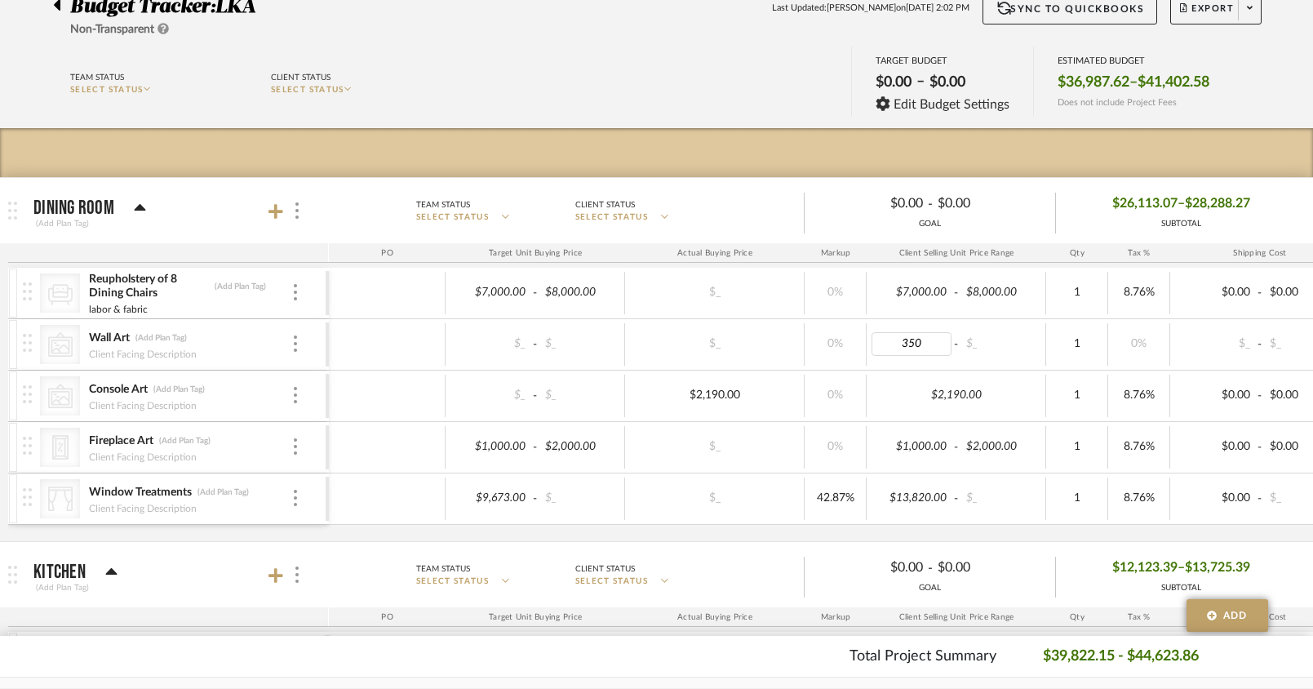
type input "3500"
type input "4500"
click at [859, 530] on div "CategoryIconSeating Created with Sketch. Reupholstery of 8 Dining Chairs (Add P…" at bounding box center [852, 404] width 1688 height 273
type input "3000"
type input "40"
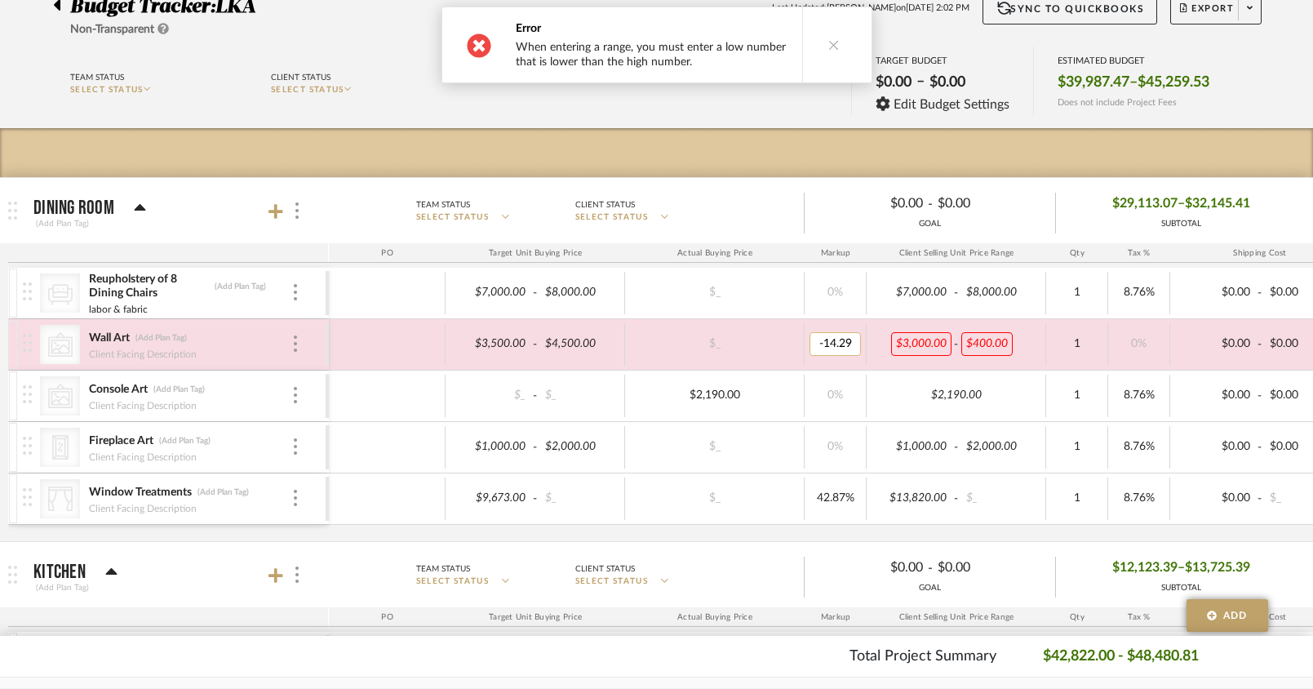
type input "0"
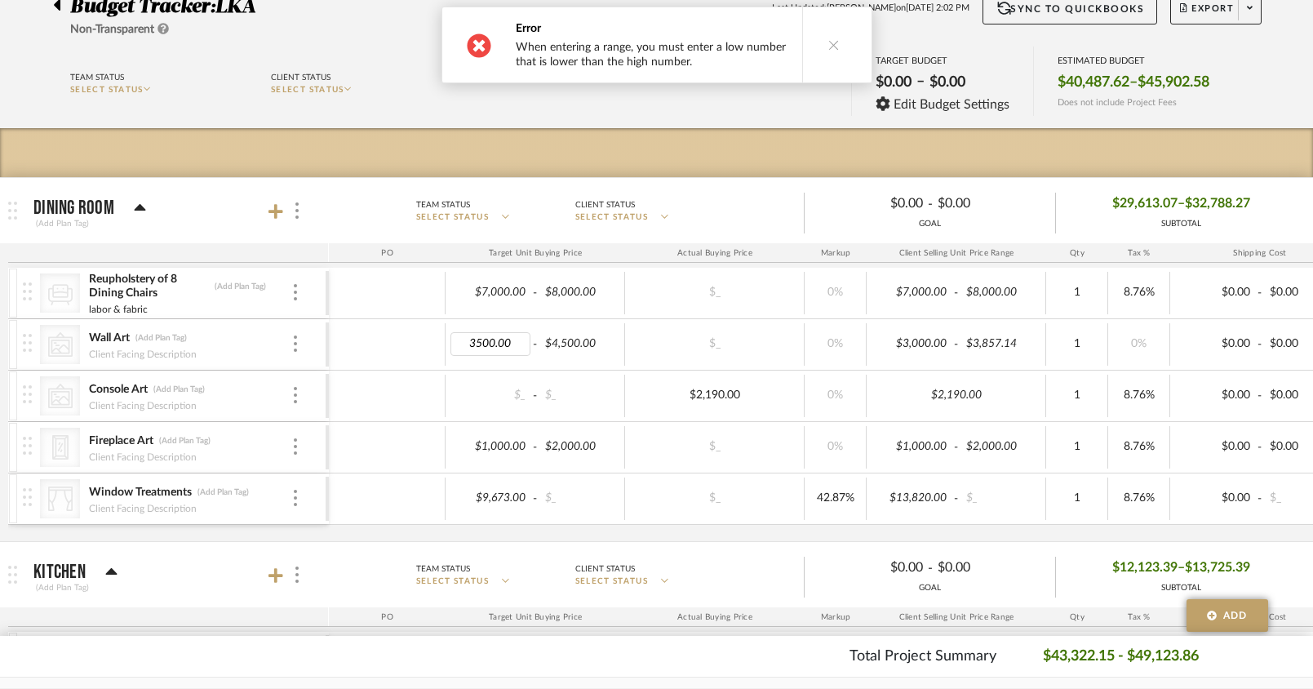
drag, startPoint x: 506, startPoint y: 343, endPoint x: 440, endPoint y: 347, distance: 66.2
click at [435, 344] on div "3500.00 - $4,500.00 $_ 0% $3,000.00 - $3,857.14 1 0% $0.00 - $0.00 0% Taxable $…" at bounding box center [1008, 344] width 1359 height 44
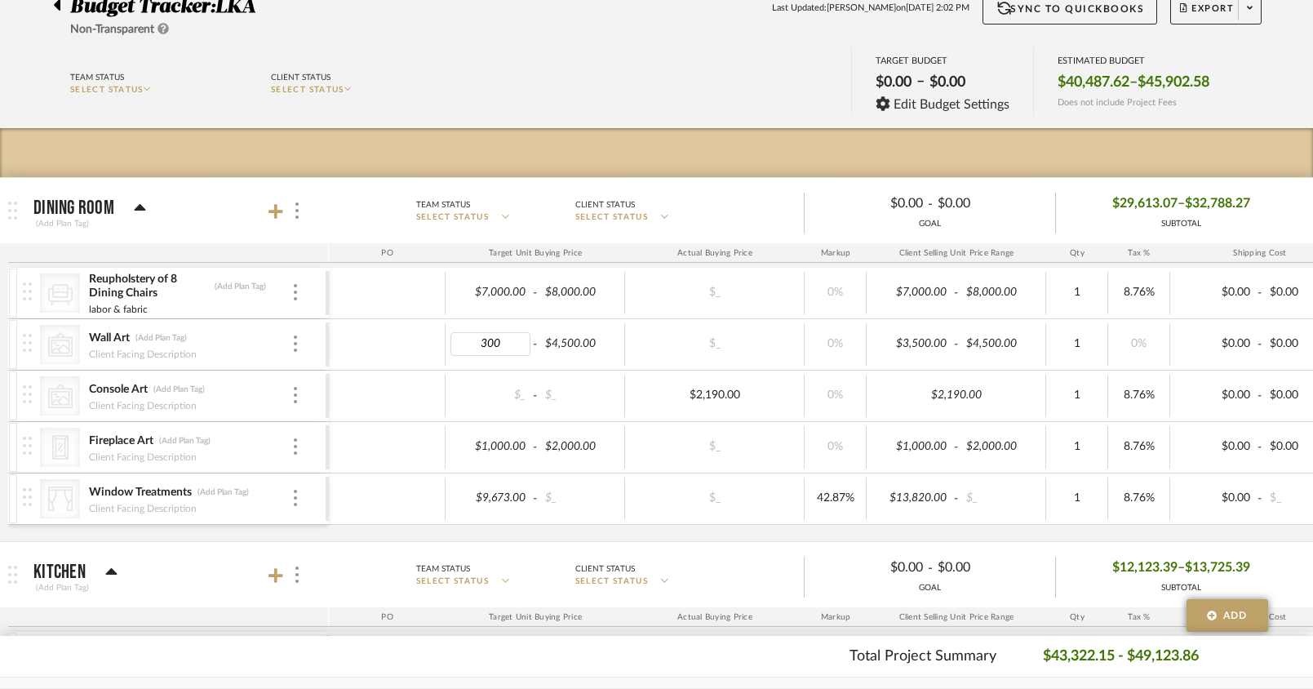
type input "3000"
type input "4000"
click at [650, 538] on div "CategoryIconSeating Created with Sketch. Reupholstery of 8 Dining Chairs (Add P…" at bounding box center [852, 404] width 1688 height 273
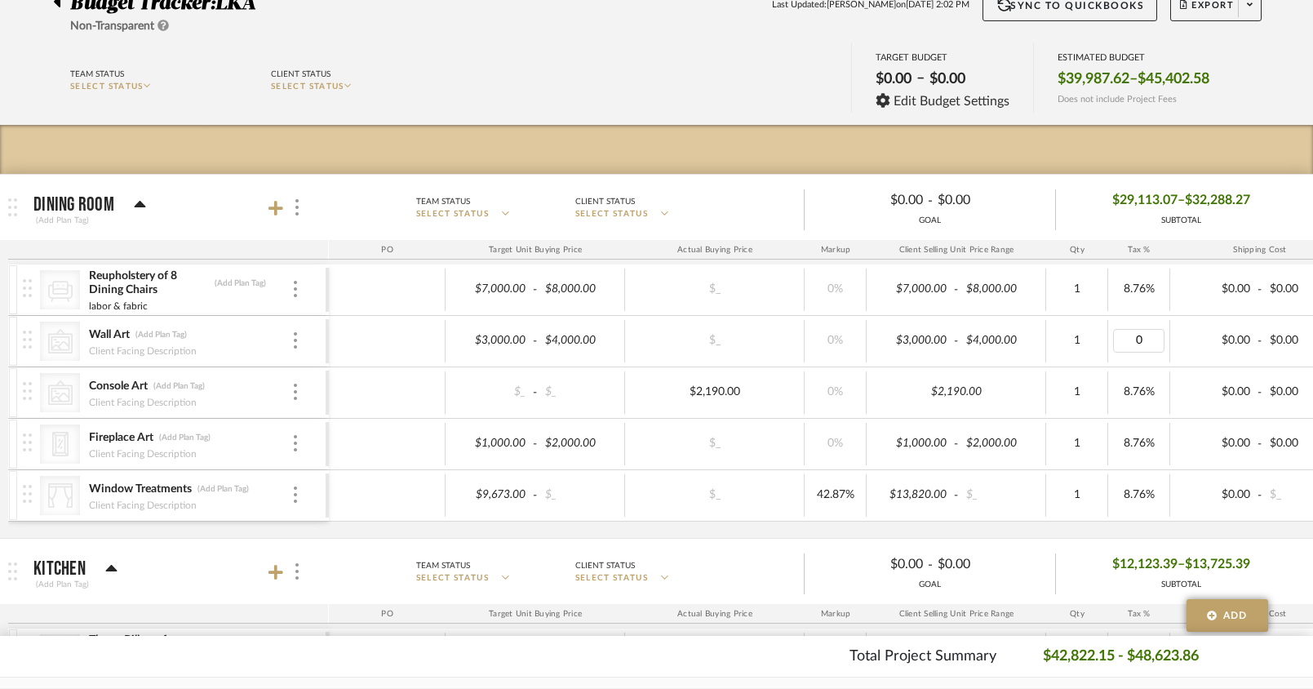
type input "8.76"
click at [1102, 533] on div "CategoryIconSeating Created with Sketch. Reupholstery of 8 Dining Chairs (Add P…" at bounding box center [852, 400] width 1688 height 273
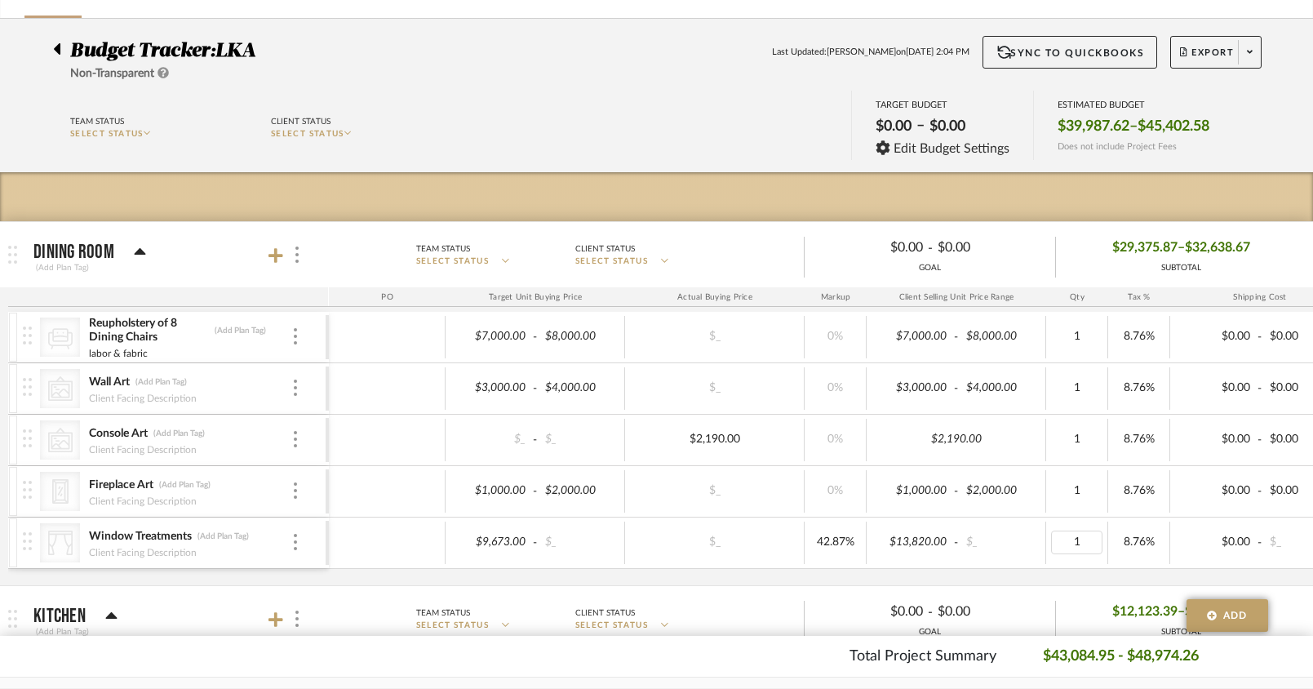
scroll to position [99, 0]
type input "A"
type input "Above console & above fireplace"
click at [292, 575] on div "CategoryIconSeating Created with Sketch. Reupholstery of 8 Dining Chairs (Add P…" at bounding box center [852, 448] width 1688 height 273
click at [296, 441] on img at bounding box center [295, 439] width 3 height 16
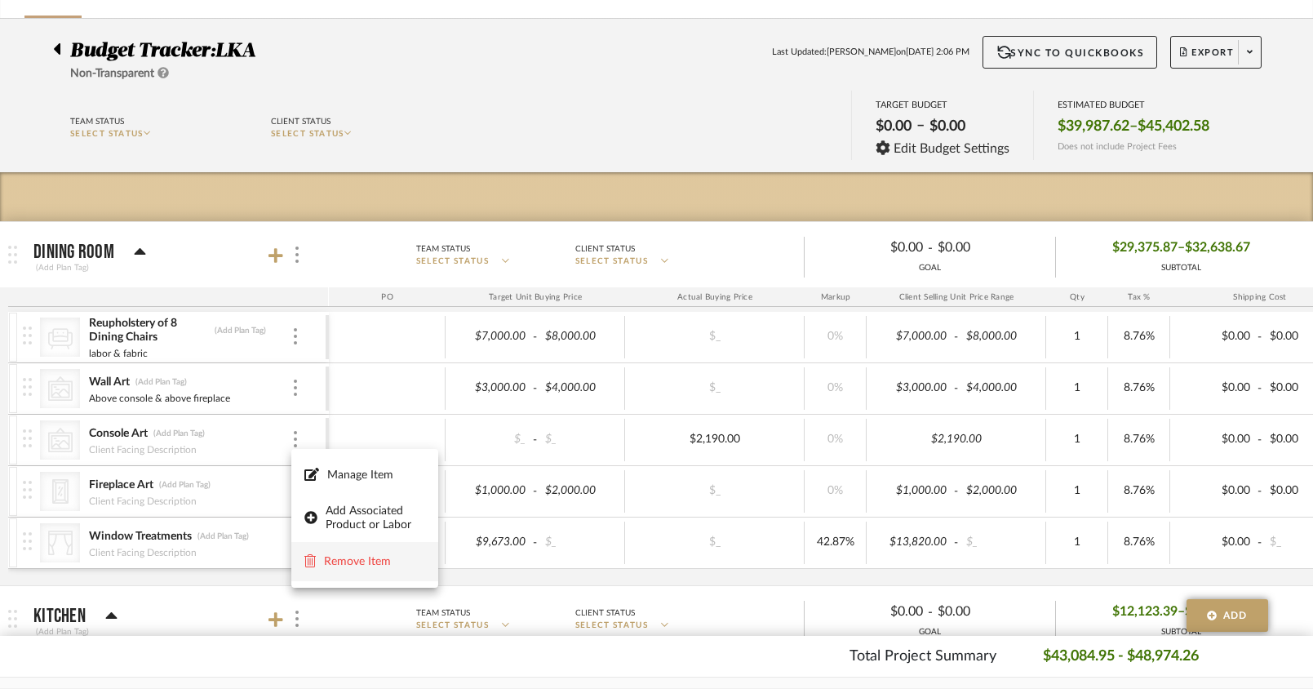
click at [371, 556] on span "Remove Item" at bounding box center [374, 561] width 101 height 14
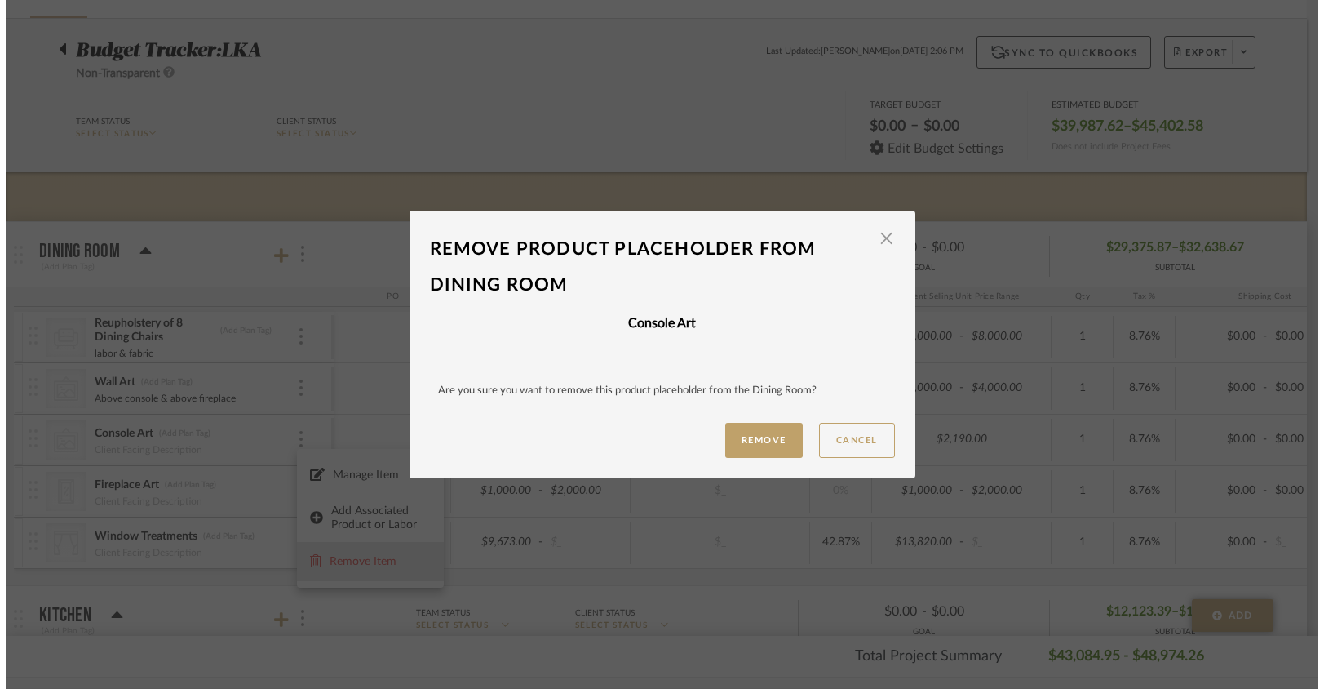
scroll to position [0, 0]
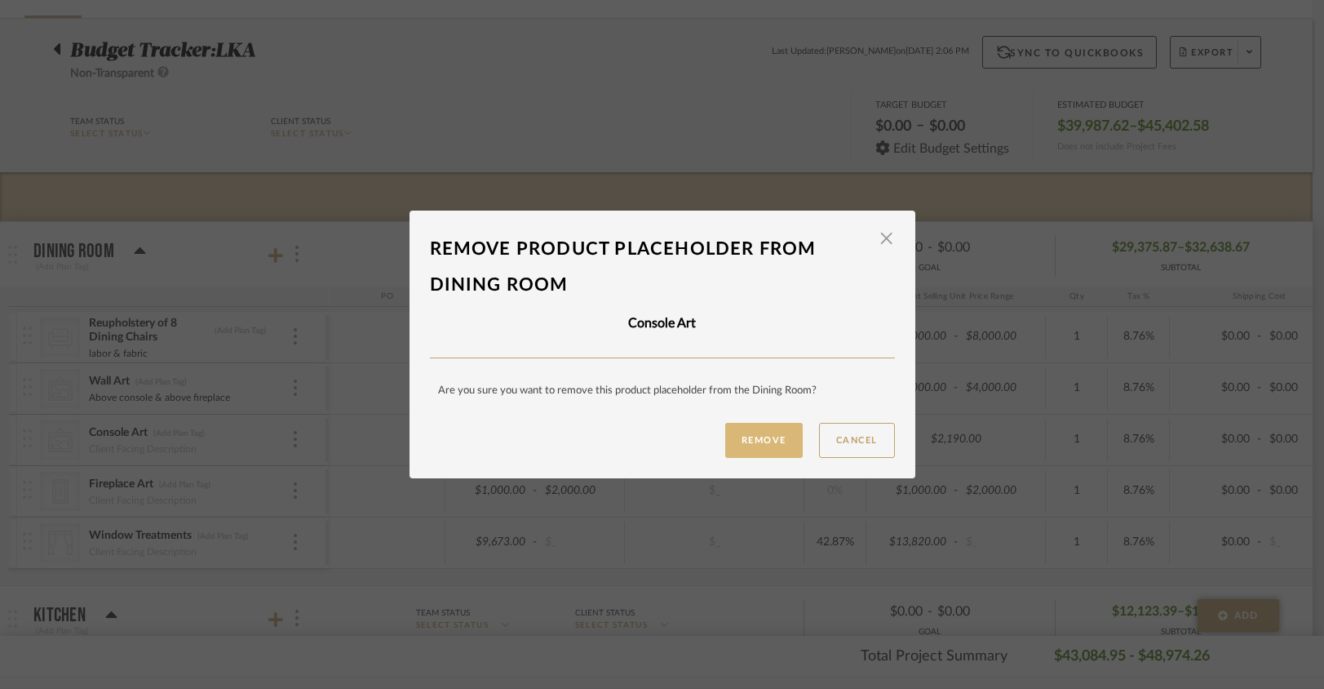
click at [759, 449] on button "Remove" at bounding box center [764, 440] width 78 height 35
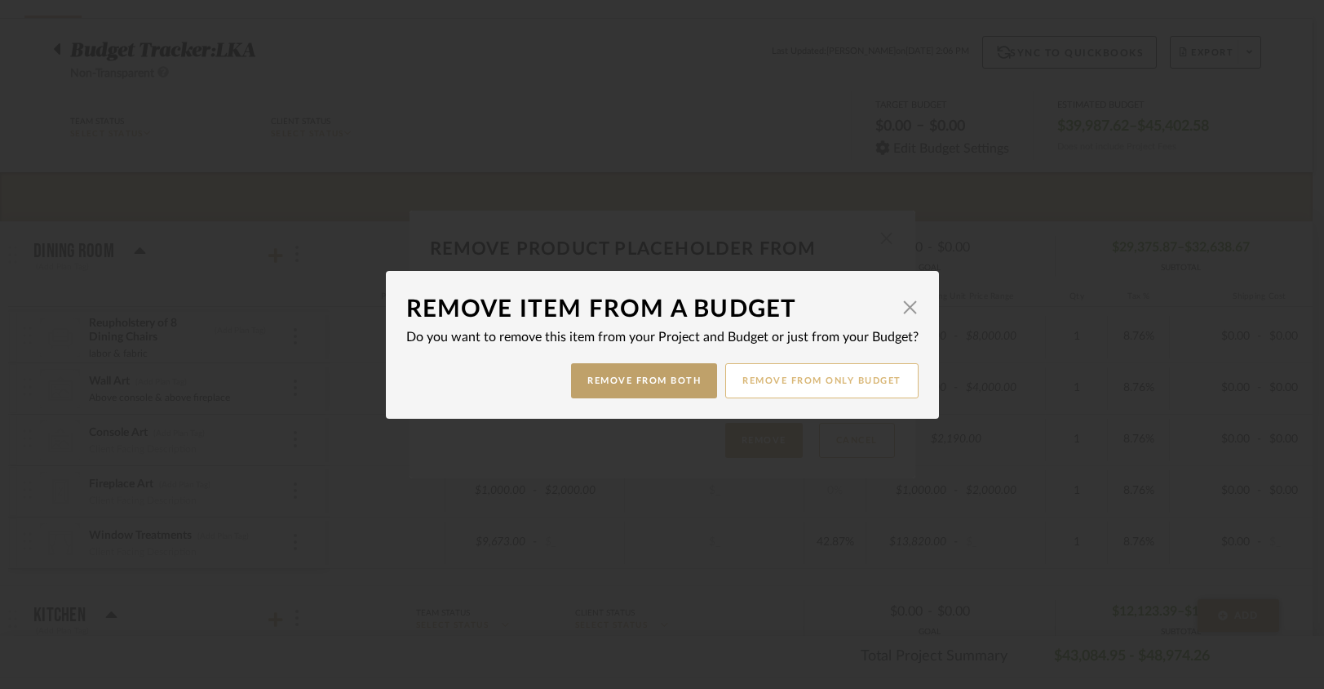
click at [750, 390] on button "Remove from only Budget" at bounding box center [821, 380] width 193 height 35
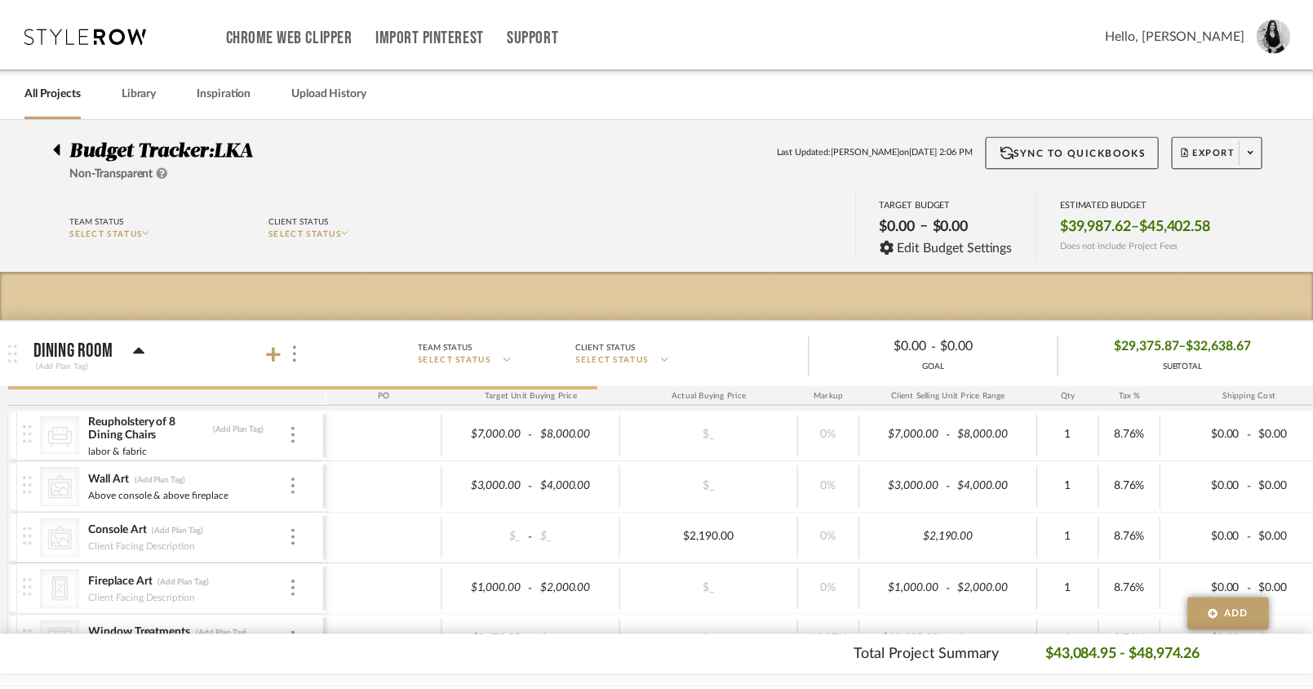
scroll to position [99, 0]
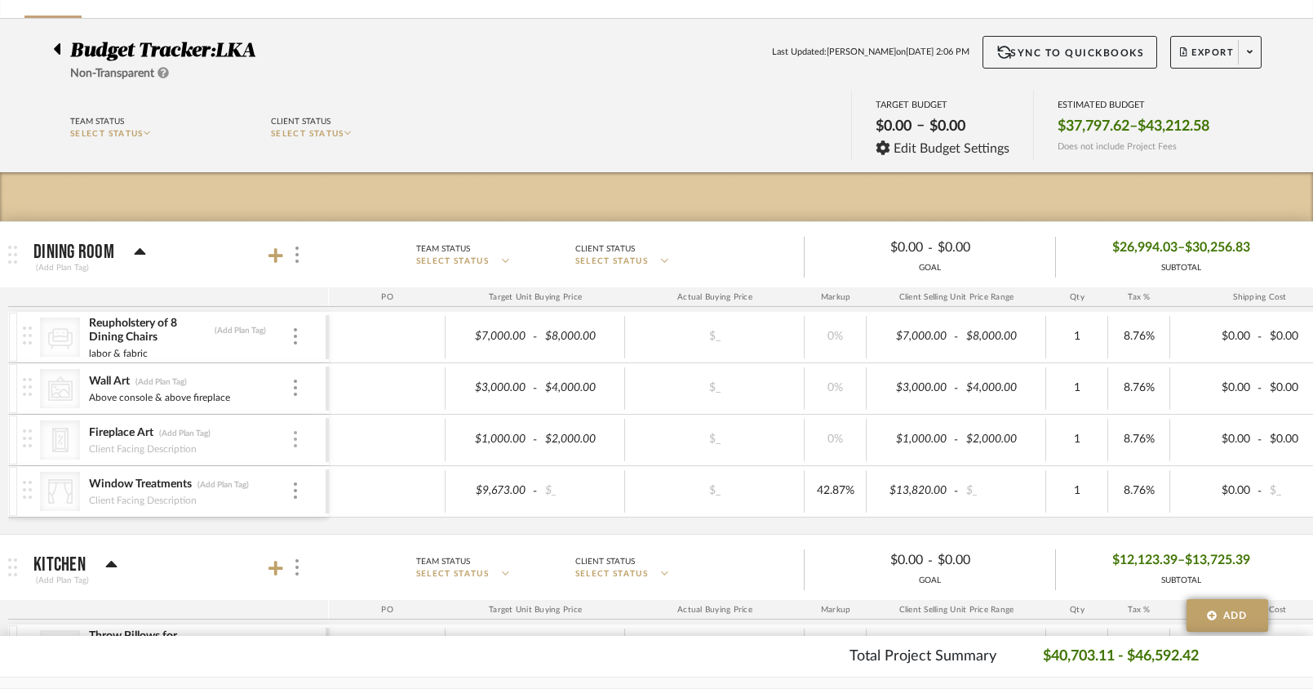
click at [298, 443] on div at bounding box center [295, 440] width 8 height 18
click at [379, 555] on span "Remove Item" at bounding box center [374, 561] width 101 height 14
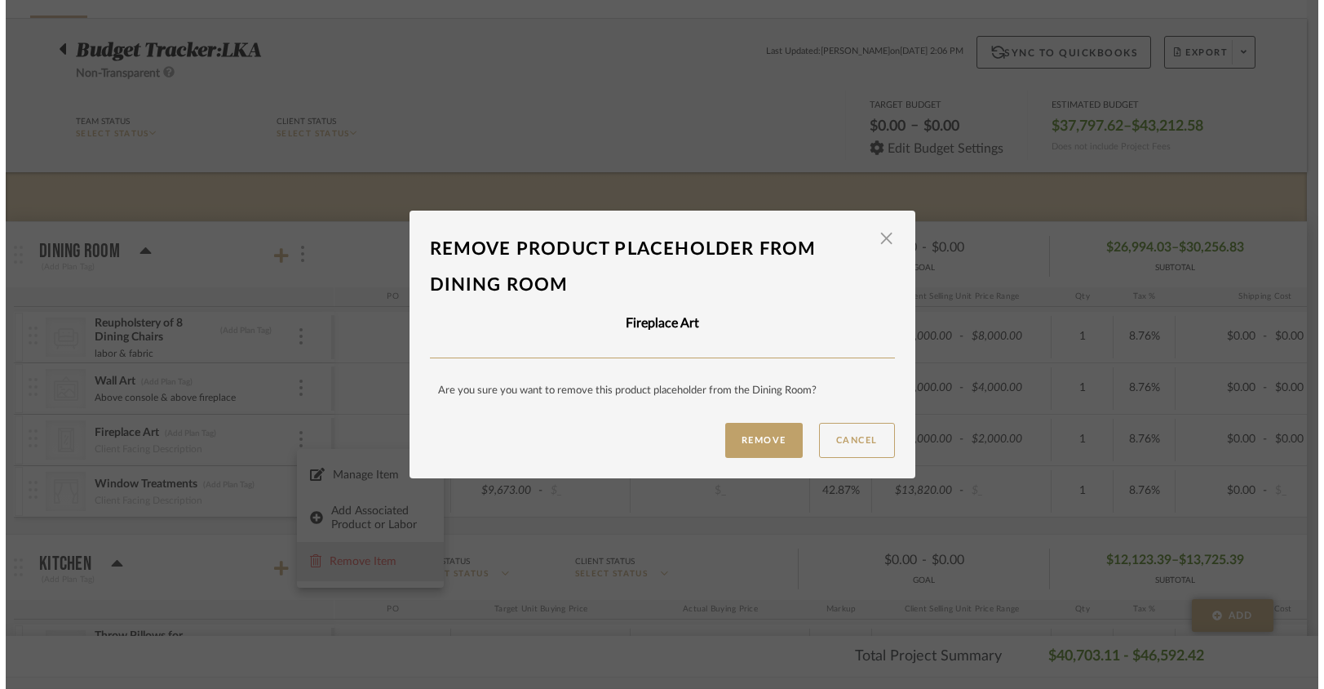
scroll to position [0, 0]
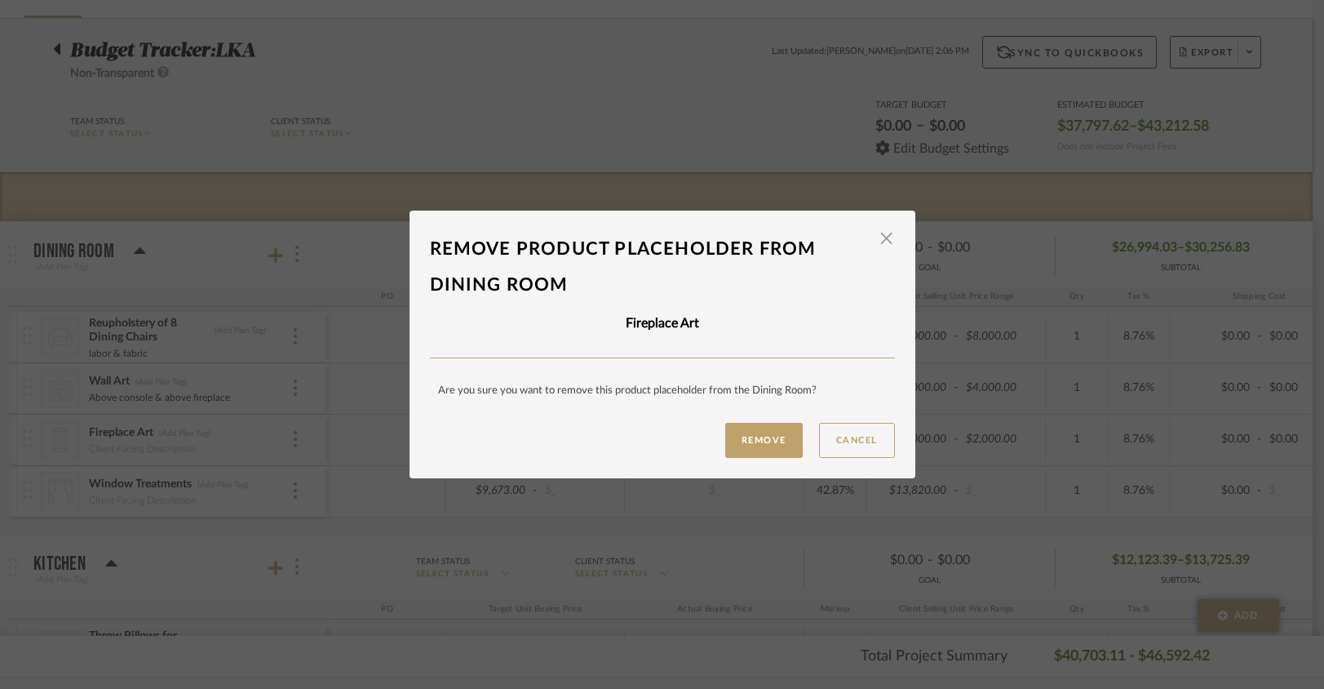
click at [750, 438] on button "Remove" at bounding box center [764, 440] width 78 height 35
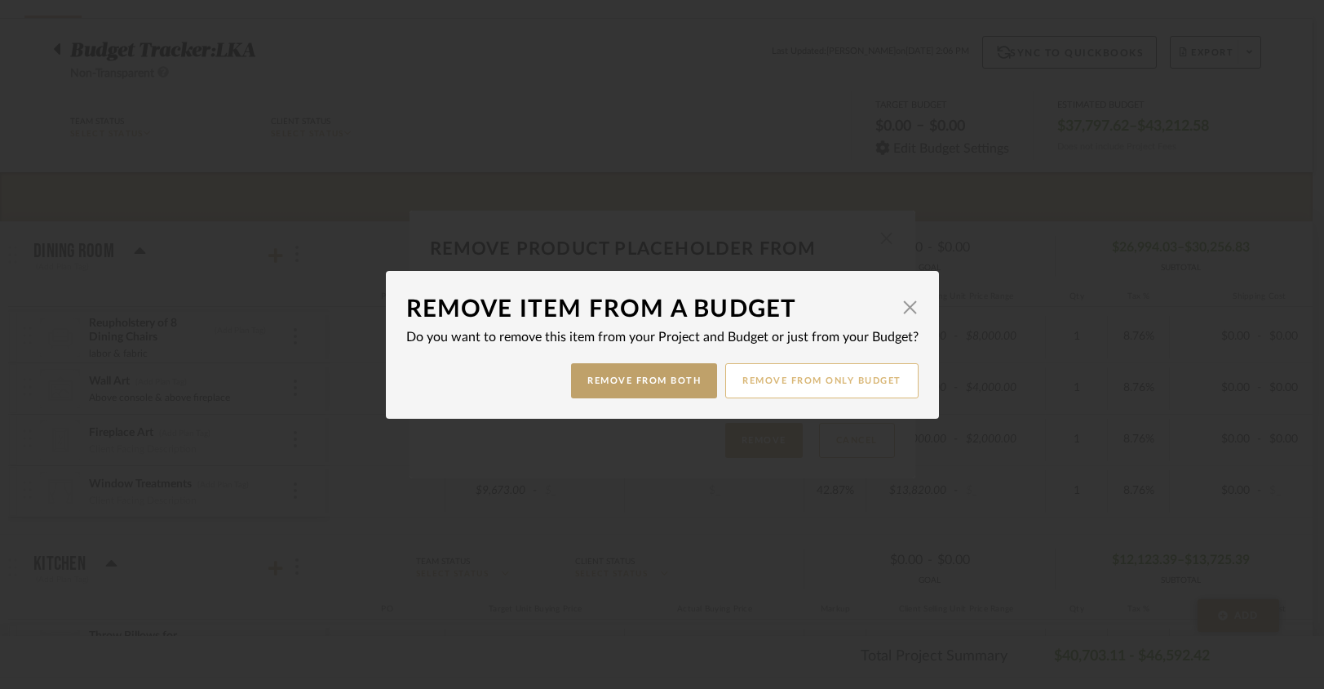
click at [829, 387] on button "Remove from only Budget" at bounding box center [821, 380] width 193 height 35
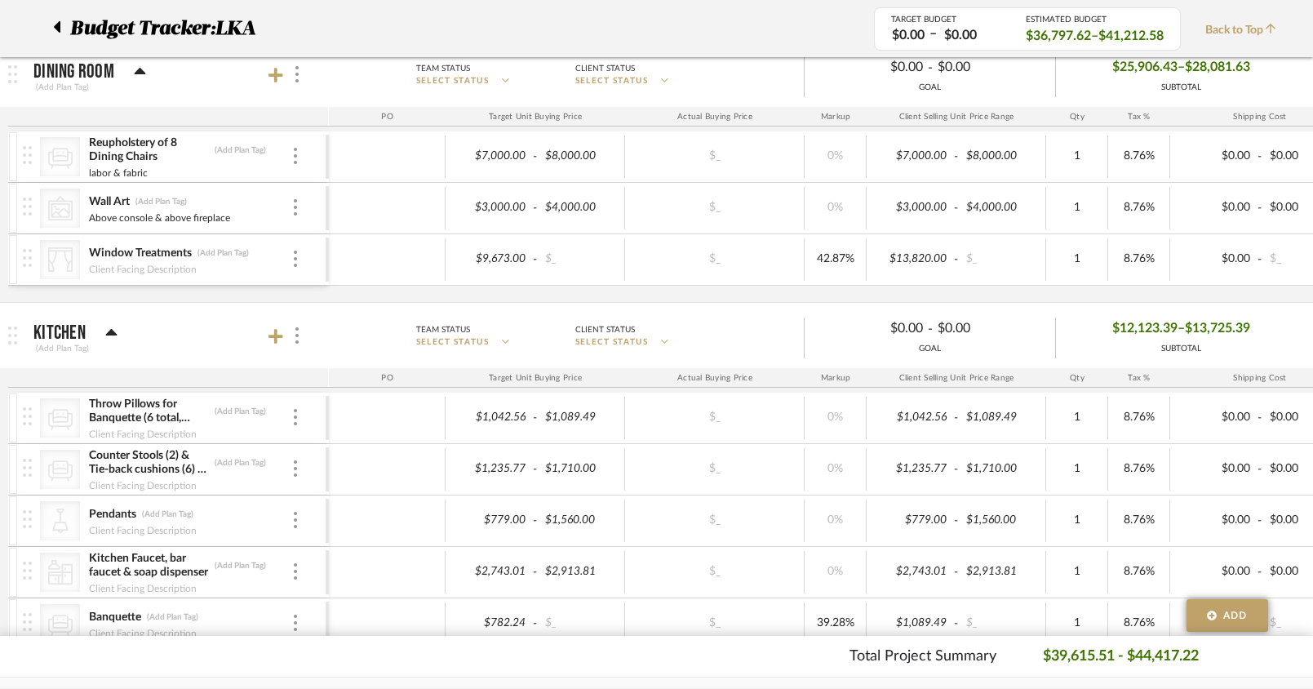
scroll to position [282, 0]
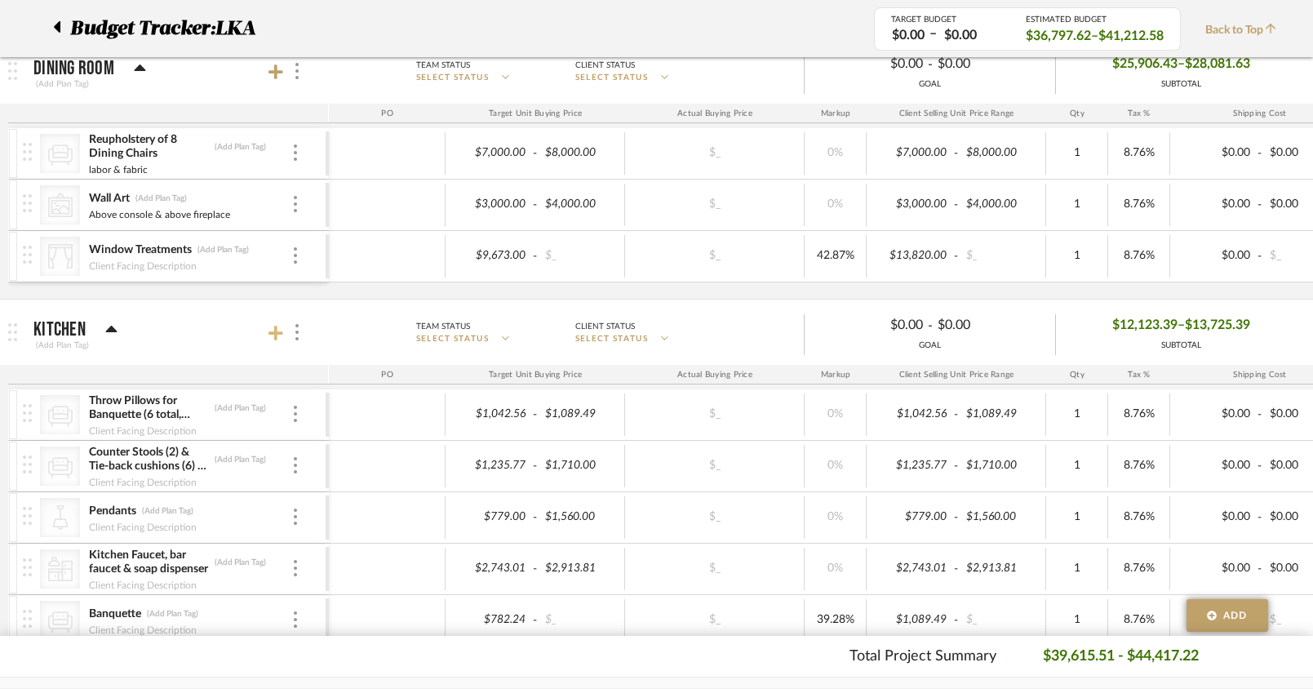
click at [275, 330] on icon at bounding box center [275, 333] width 15 height 15
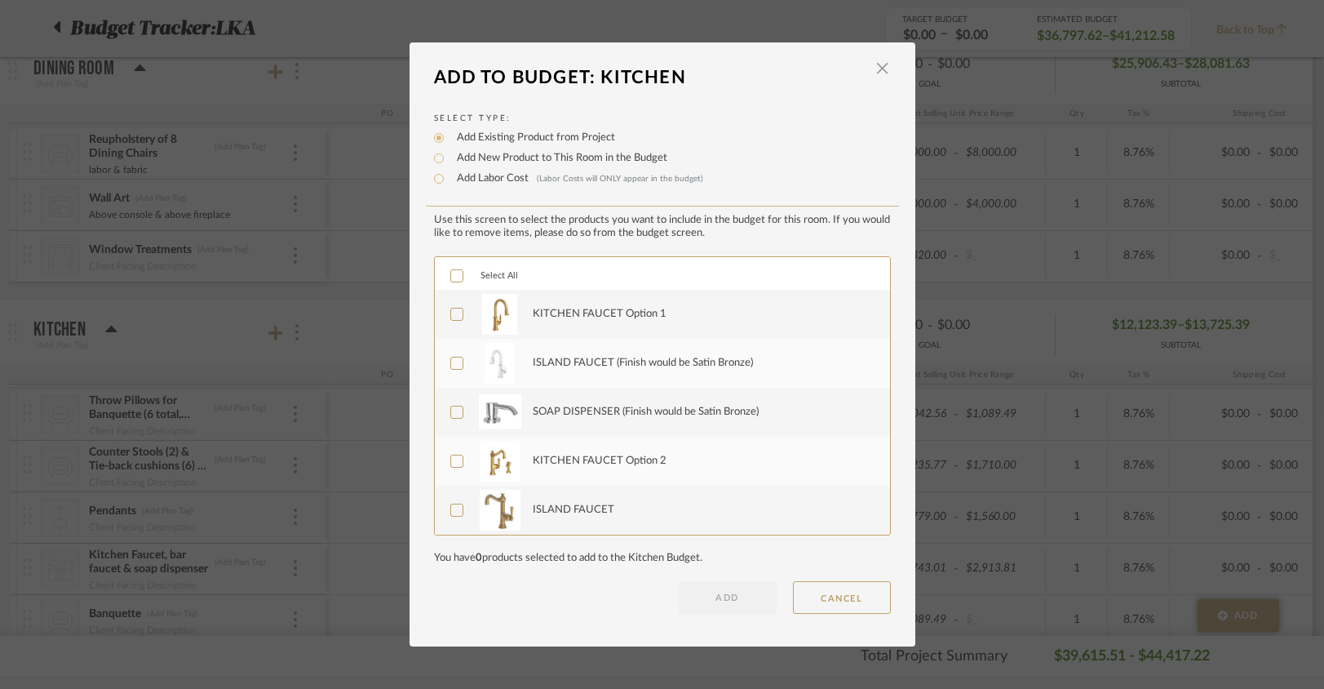
scroll to position [0, 0]
click at [433, 158] on input "Add New Product to This Room in the Budget" at bounding box center [439, 159] width 20 height 20
radio input "true"
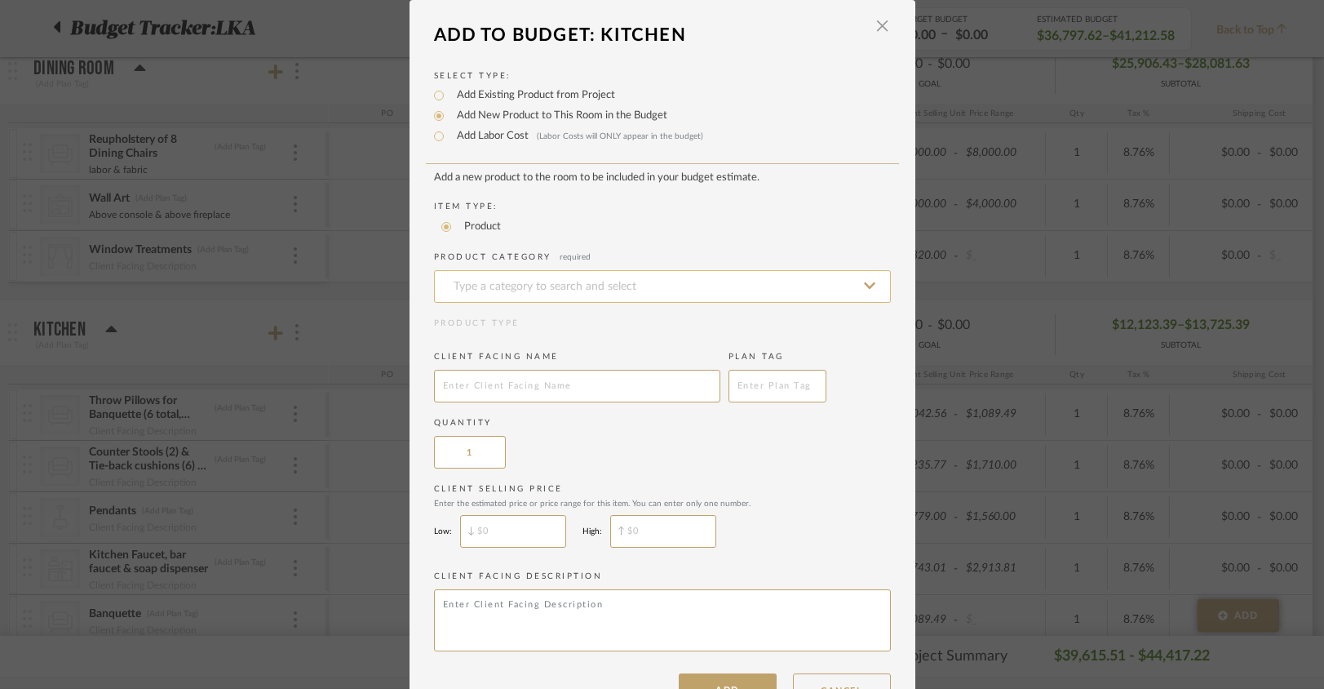
click at [498, 296] on input at bounding box center [662, 286] width 457 height 33
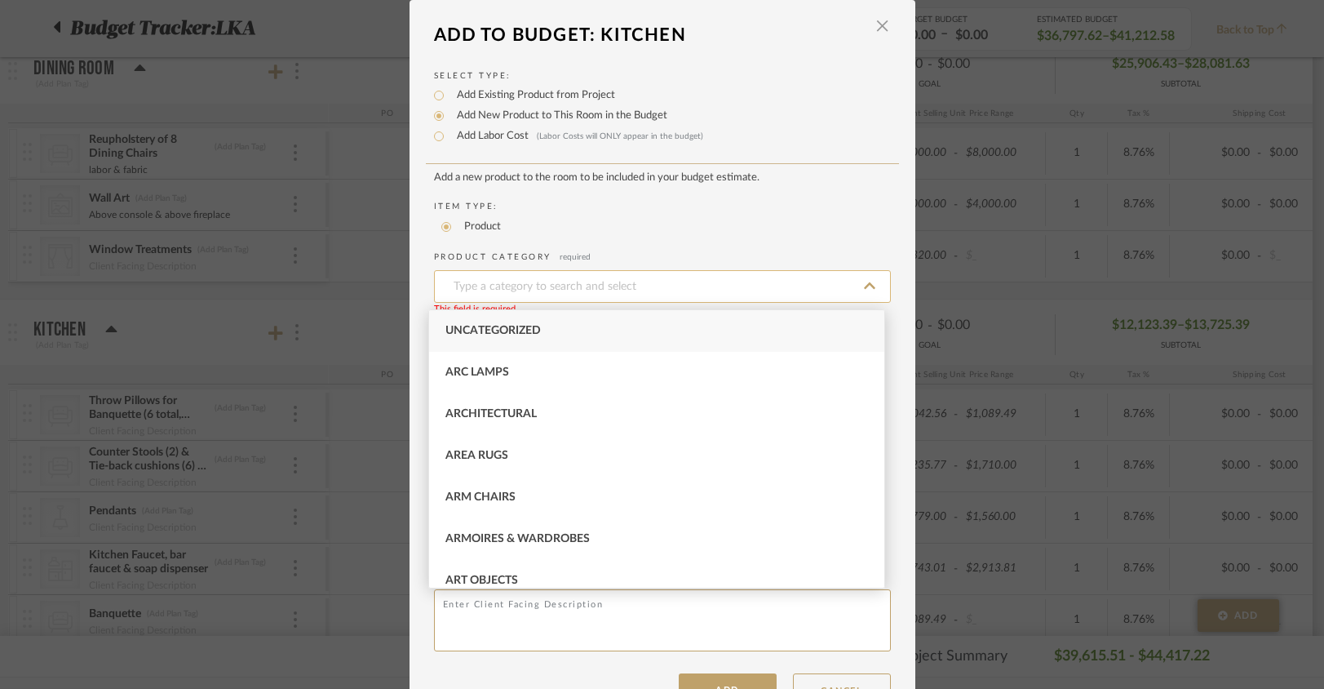
click at [498, 296] on input at bounding box center [662, 286] width 457 height 33
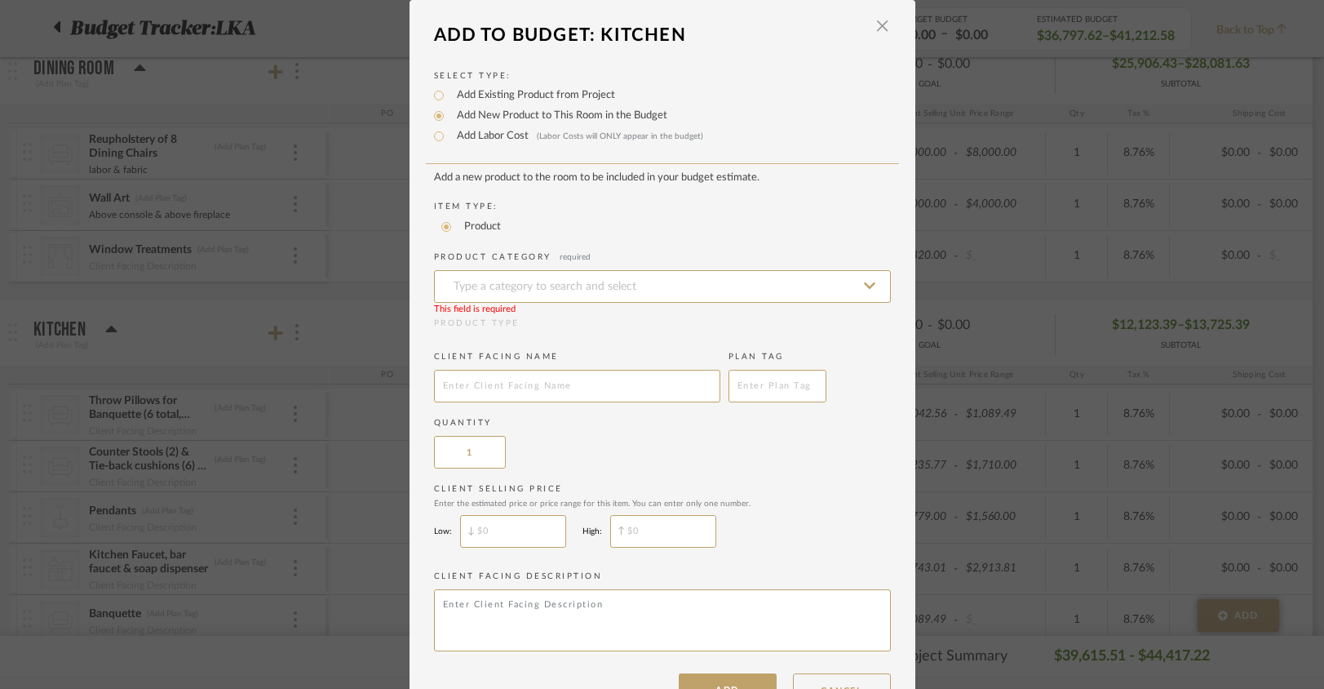
click at [888, 30] on dialog-header "Add To Budget: Kitchen ×" at bounding box center [663, 35] width 506 height 36
click at [872, 32] on span "button" at bounding box center [883, 26] width 33 height 33
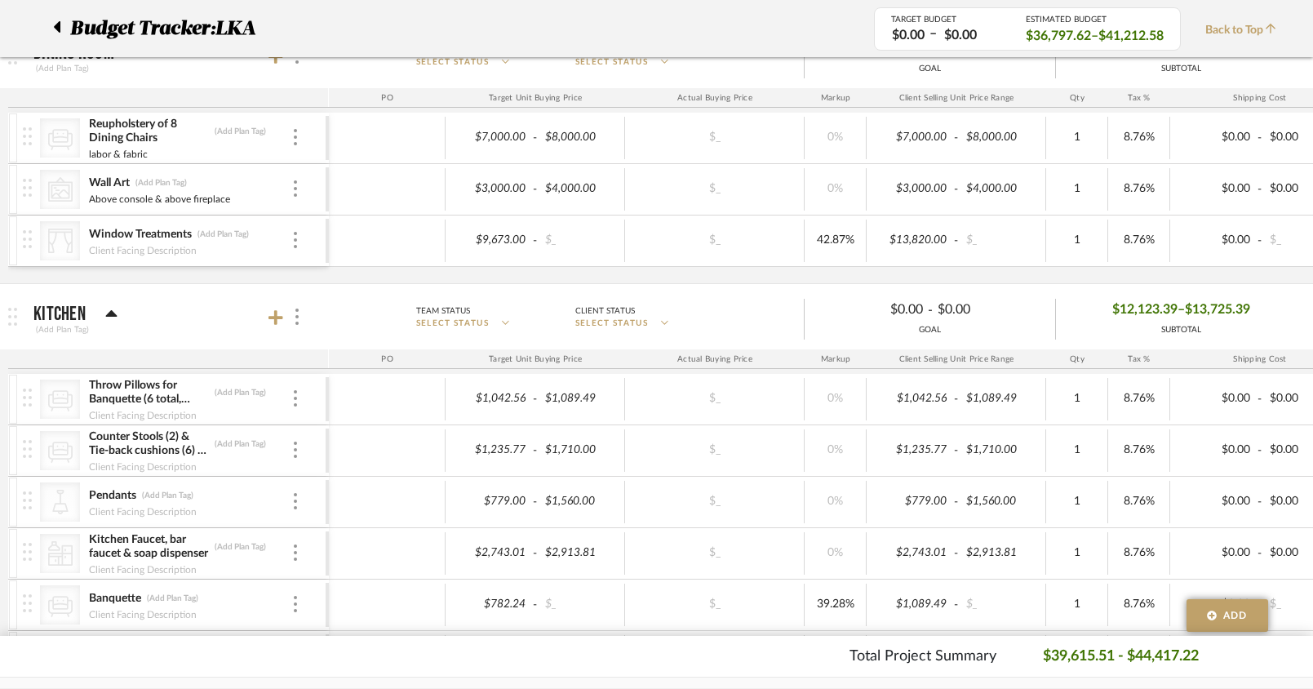
scroll to position [309, 0]
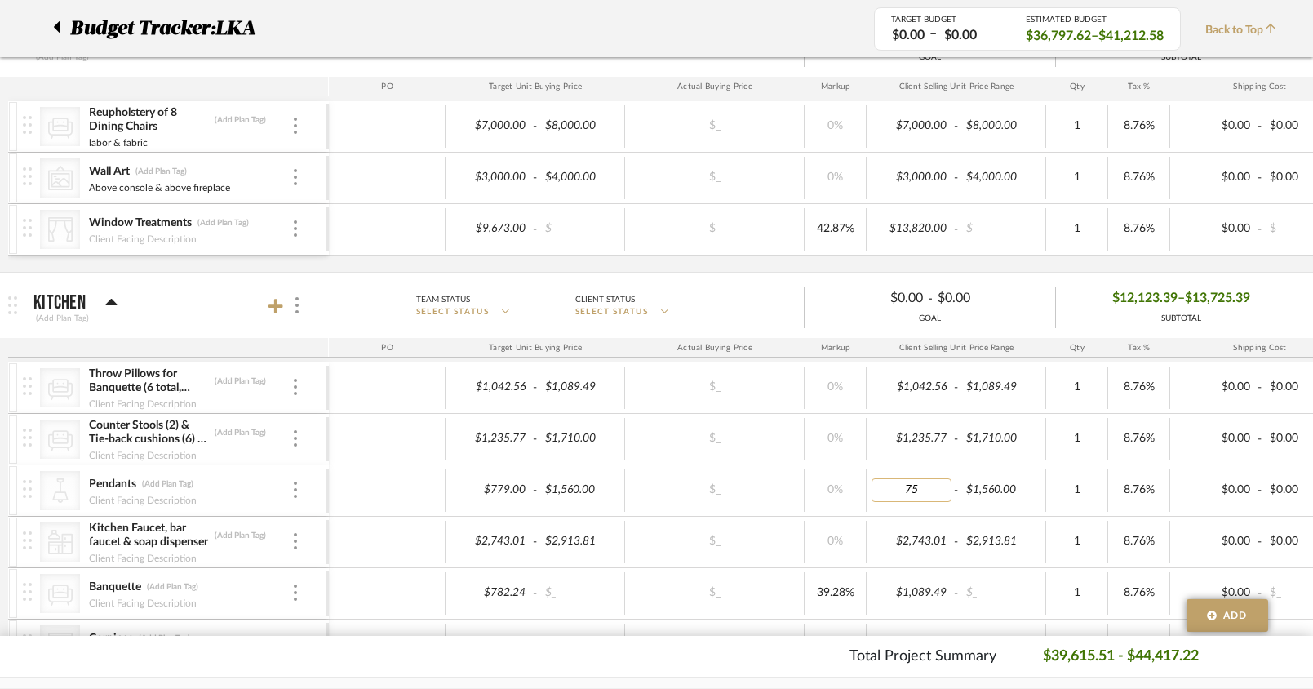
type input "750"
type input "1500"
type input "0"
type input "150"
type input "1500"
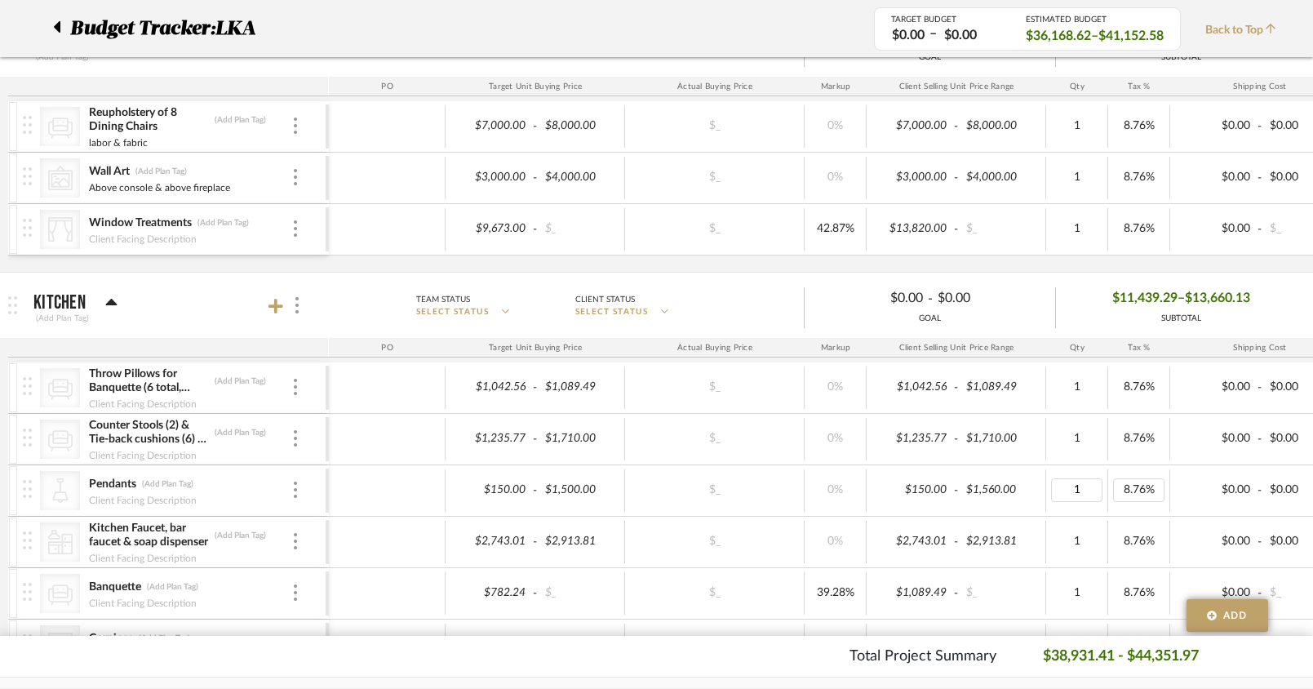
drag, startPoint x: 1093, startPoint y: 493, endPoint x: 1127, endPoint y: 487, distance: 34.7
type input "2"
click at [696, 653] on div "Total Project Summary $38,931.41 - $44,351.97" at bounding box center [656, 656] width 1182 height 22
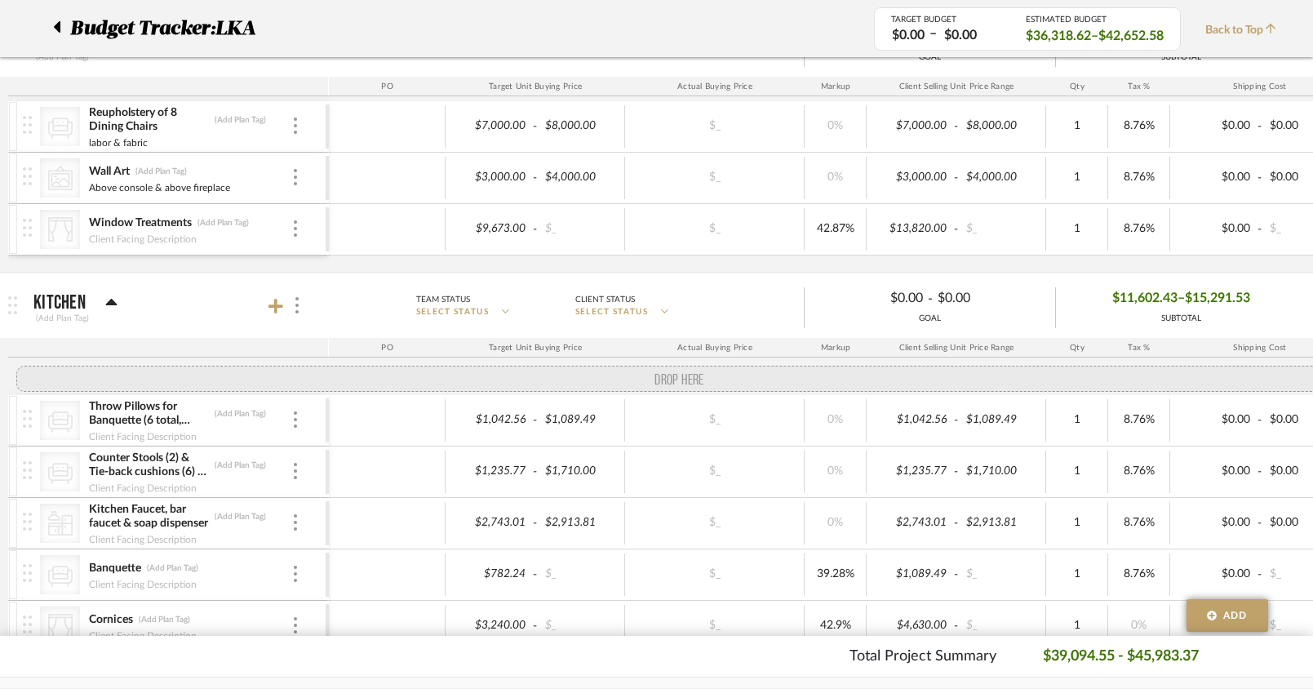
drag, startPoint x: 33, startPoint y: 499, endPoint x: 33, endPoint y: 383, distance: 116.7
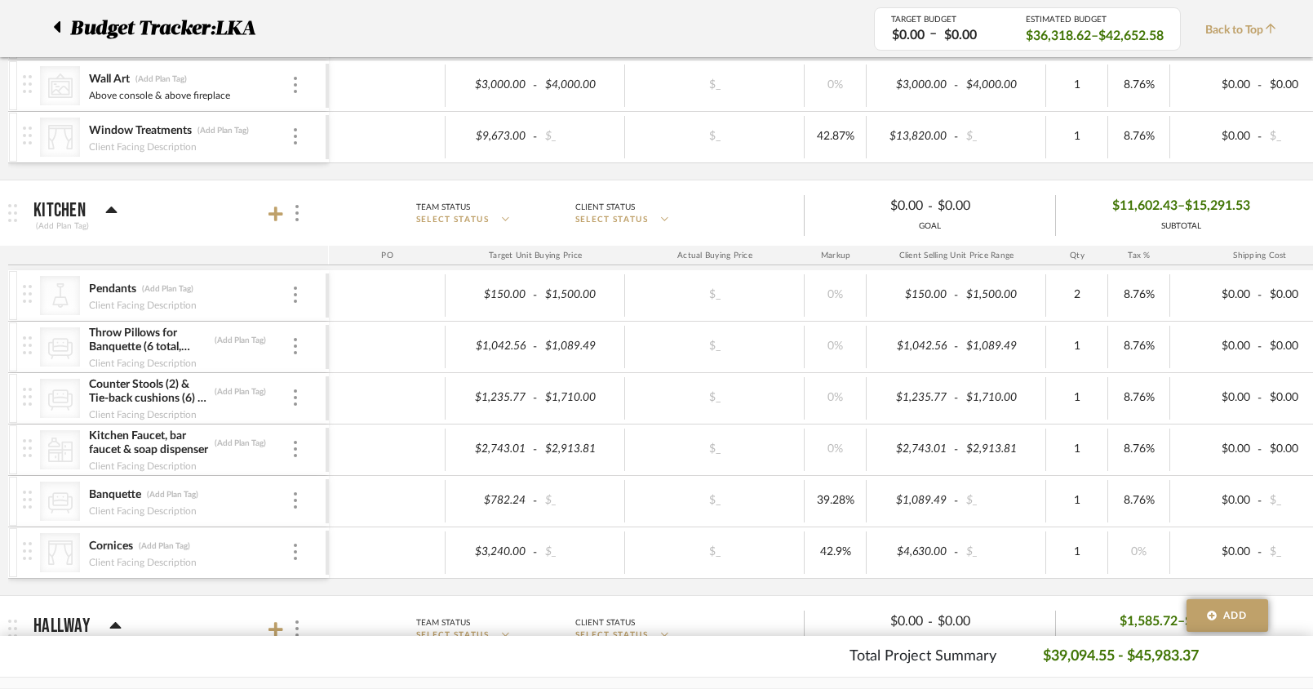
scroll to position [401, 0]
click at [275, 220] on icon at bounding box center [275, 214] width 15 height 15
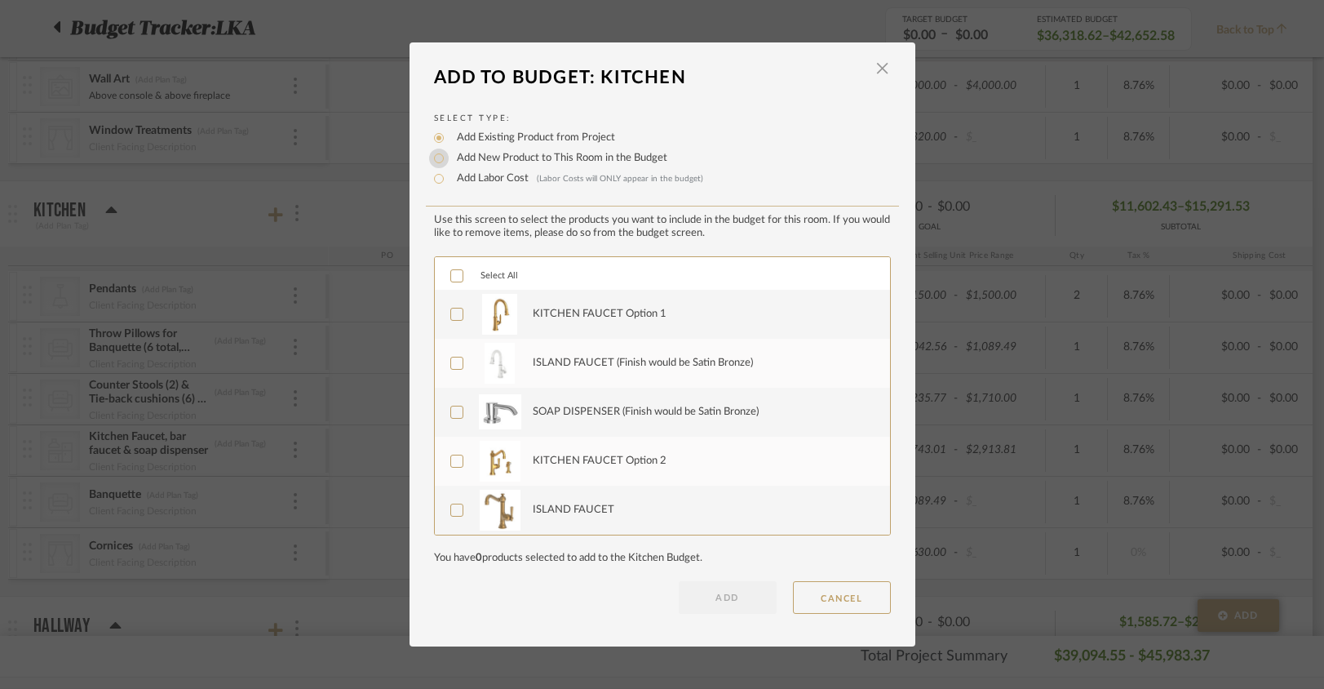
click at [433, 161] on input "Add New Product to This Room in the Budget" at bounding box center [439, 159] width 20 height 20
radio input "true"
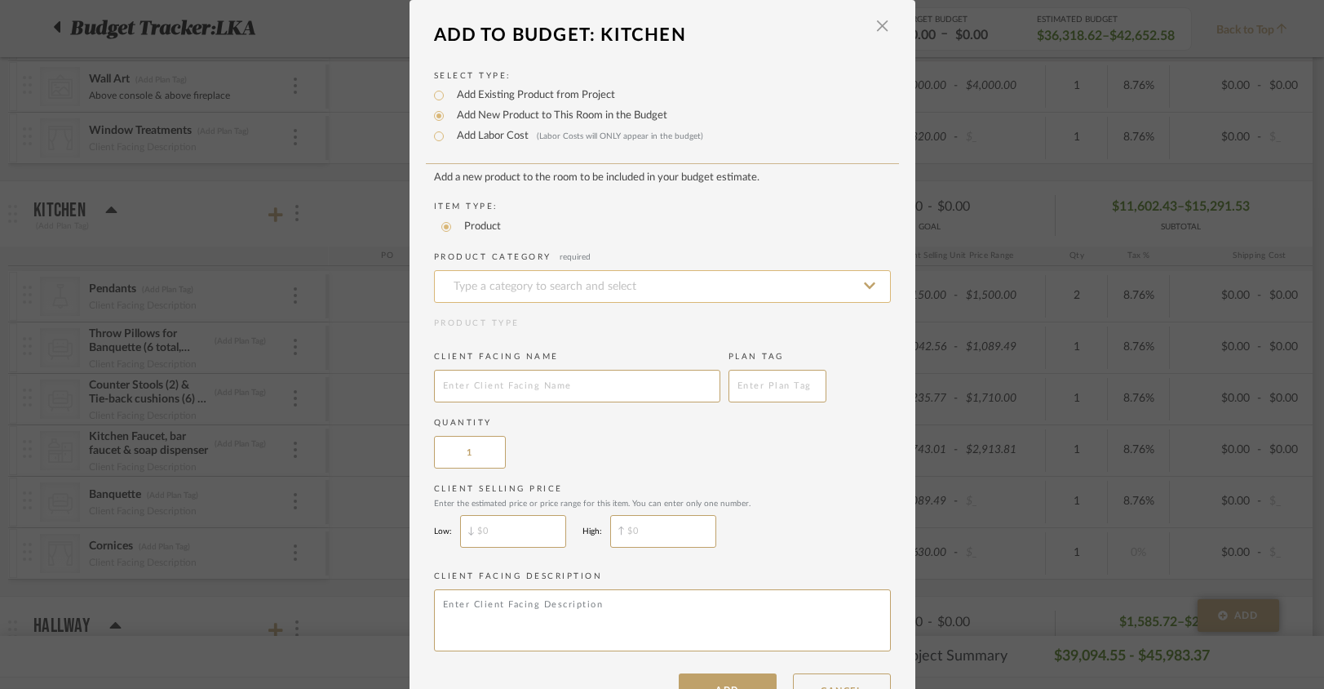
click at [492, 297] on input at bounding box center [662, 286] width 457 height 33
type input "c"
drag, startPoint x: 497, startPoint y: 288, endPoint x: 411, endPoint y: 286, distance: 85.7
click at [411, 286] on div "Select Type: Add Existing Product from Project Add New Product to This Room in …" at bounding box center [663, 379] width 506 height 653
click at [480, 339] on div "Fans" at bounding box center [656, 331] width 455 height 42
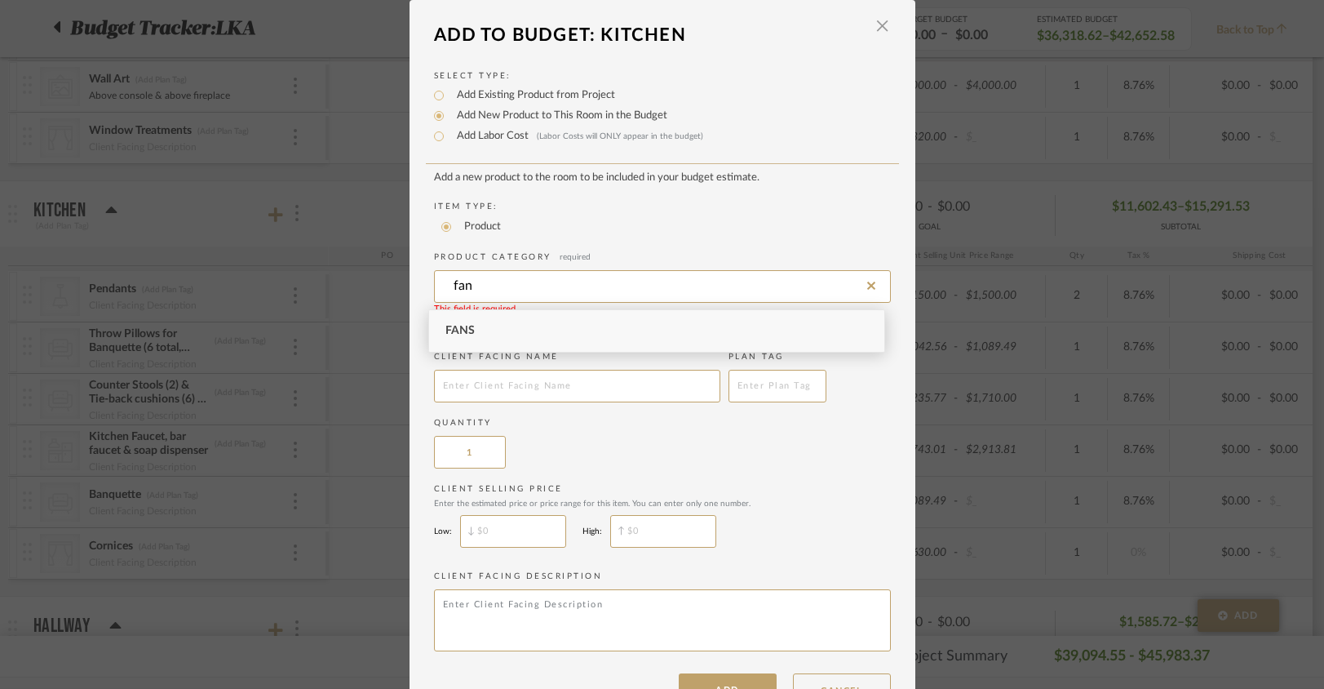
type input "Fans"
click at [465, 385] on input "text" at bounding box center [577, 386] width 286 height 33
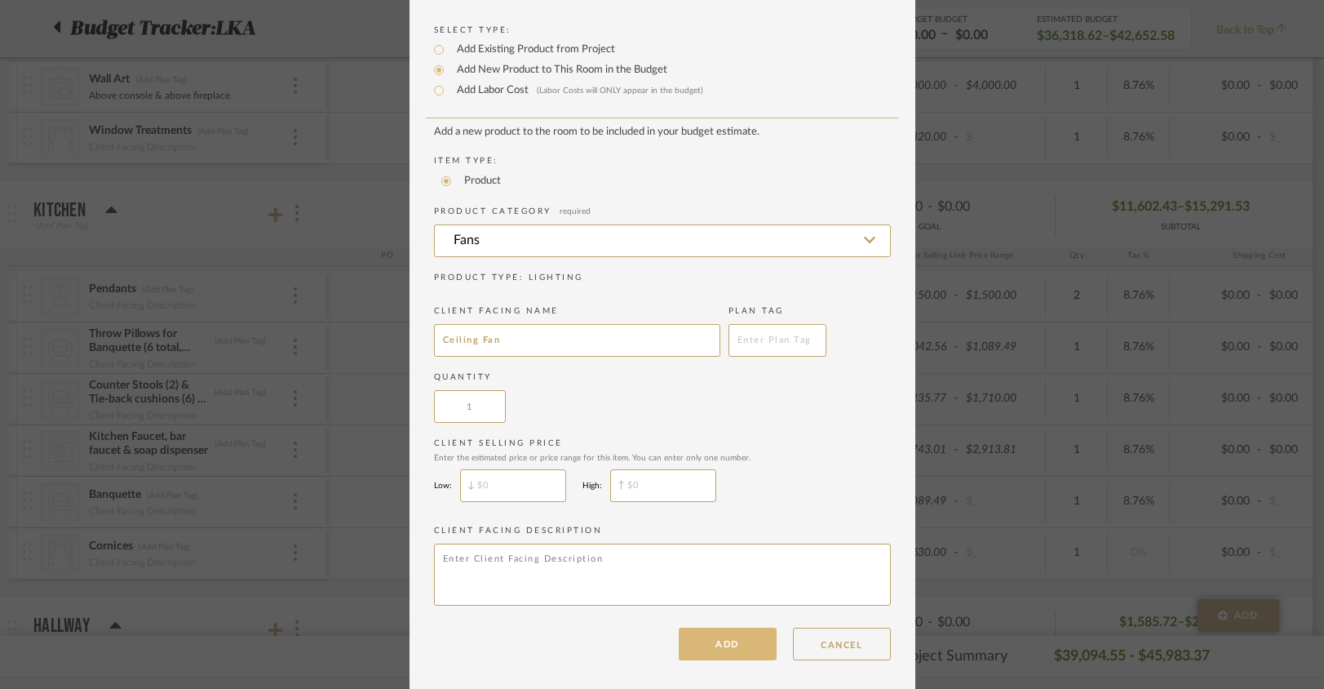
scroll to position [54, 0]
type input "Ceiling Fan"
click at [726, 636] on button "ADD" at bounding box center [728, 639] width 98 height 33
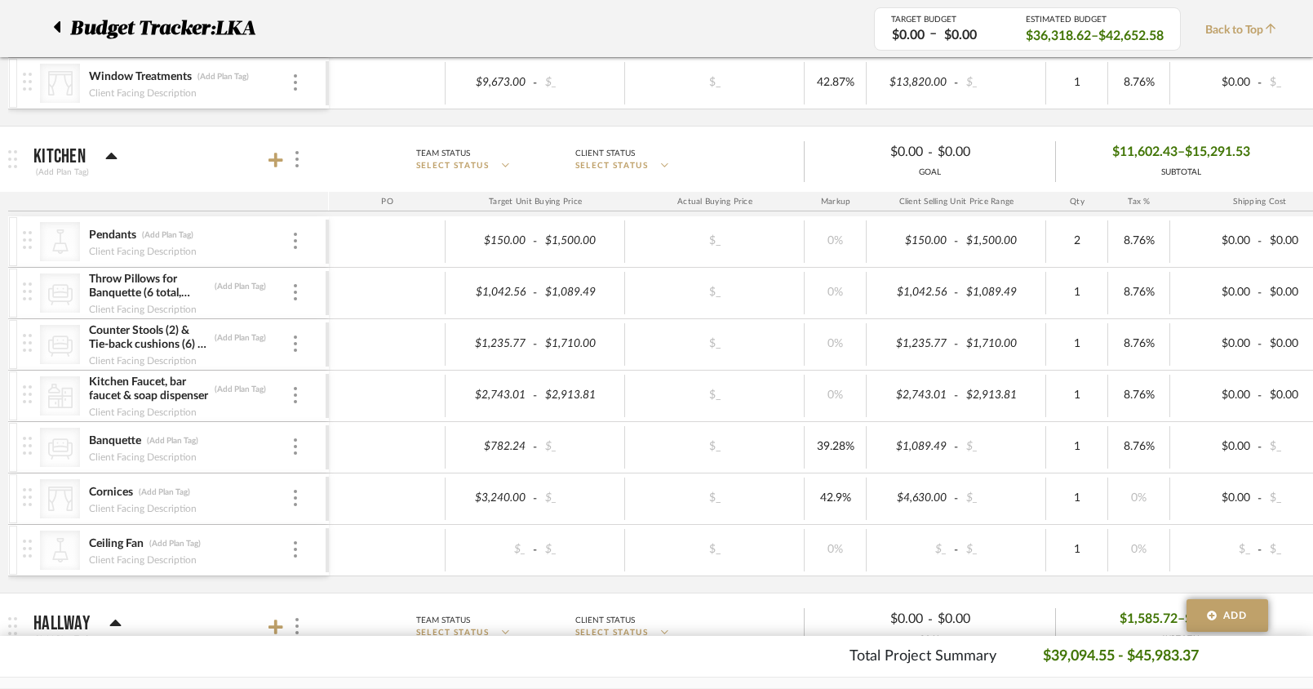
scroll to position [456, 0]
type input "4 Cornices"
click at [355, 487] on div at bounding box center [387, 498] width 117 height 42
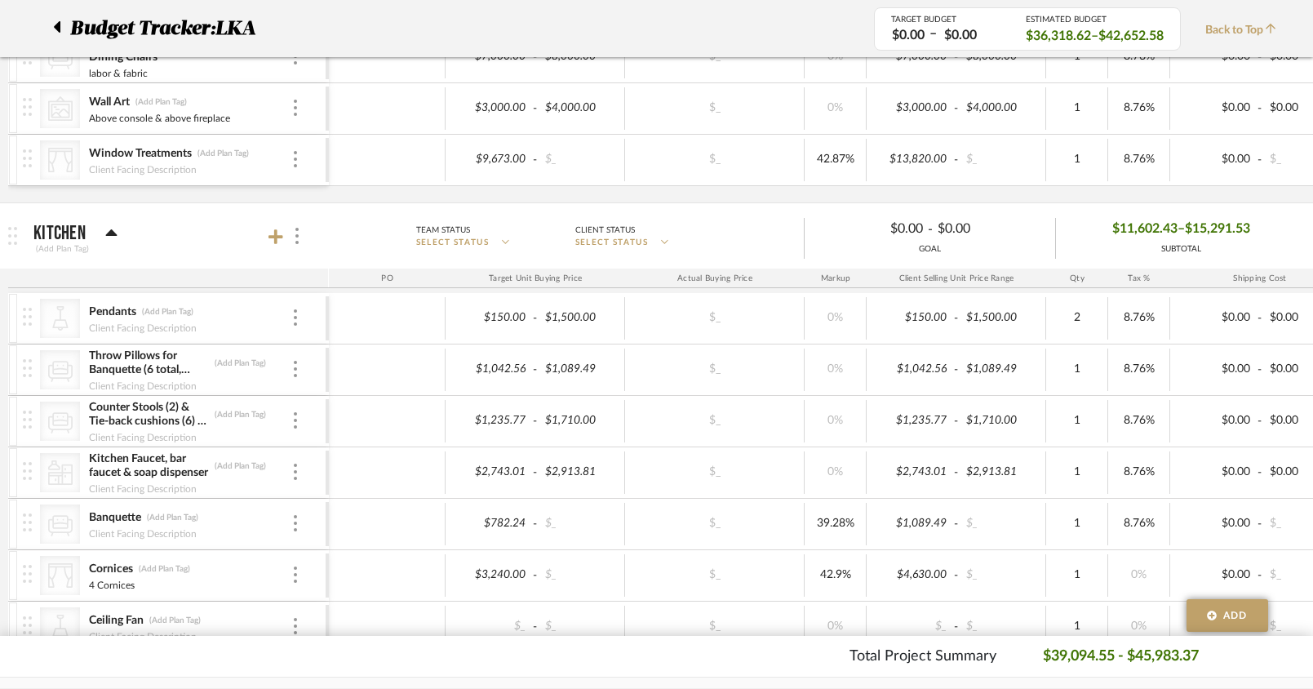
scroll to position [558, 0]
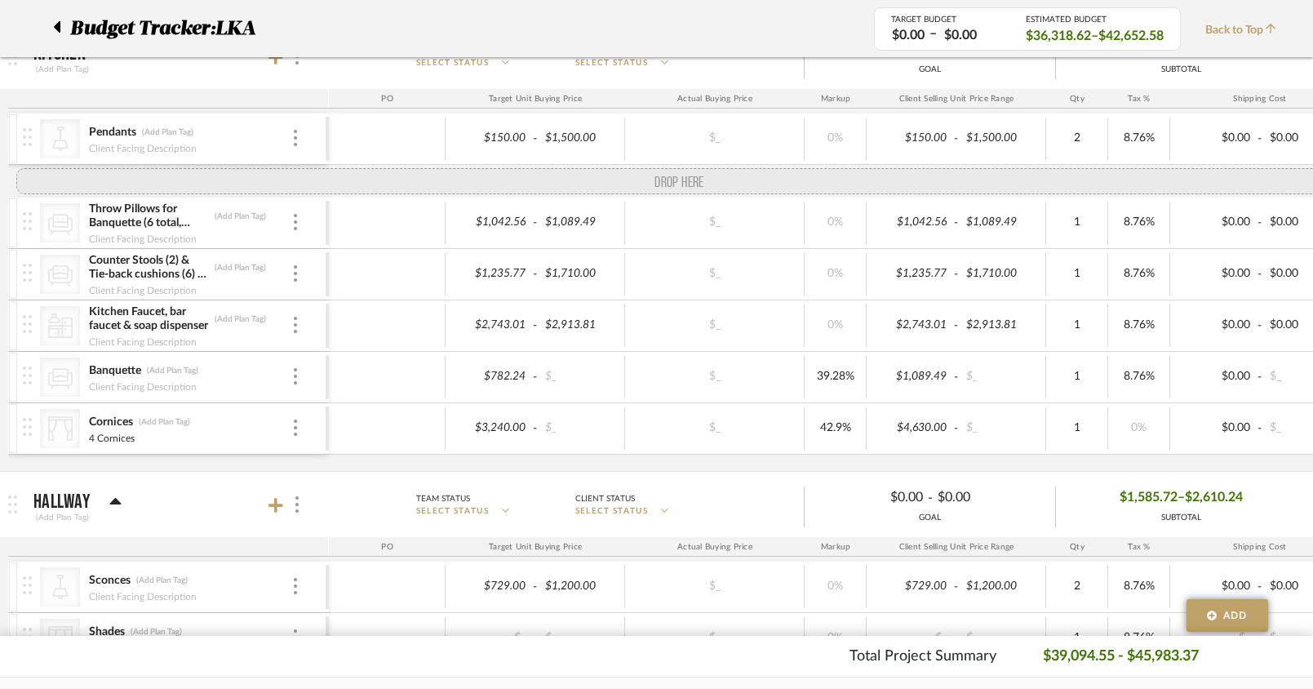
drag, startPoint x: 26, startPoint y: 448, endPoint x: 33, endPoint y: 174, distance: 274.3
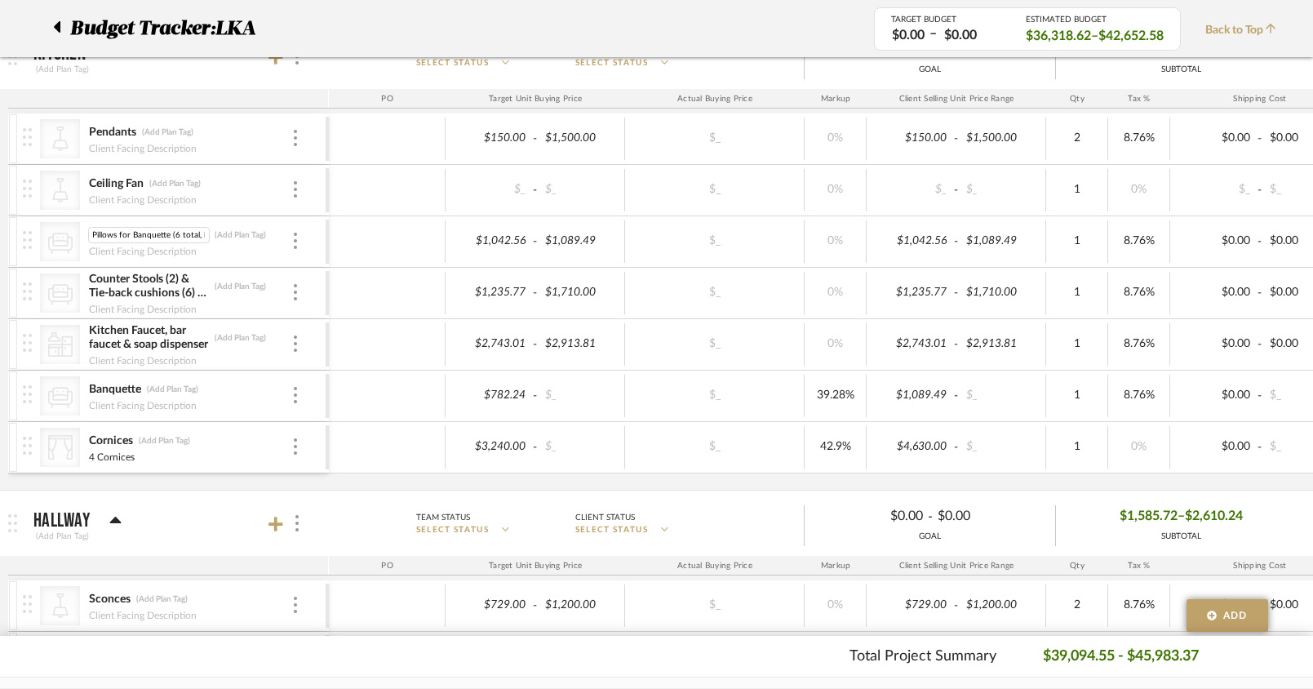
scroll to position [0, 0]
drag, startPoint x: 208, startPoint y: 234, endPoint x: 144, endPoint y: 238, distance: 63.8
click at [144, 238] on input "Throw Pillows for Banquette (6 total, includes labor and fabric)" at bounding box center [149, 235] width 122 height 16
type input "for Banquette (6 total, includes labor and fabric)"
click at [171, 237] on input "Throw Pillows for Banquette (6 total, includes labor and fabric)" at bounding box center [149, 235] width 122 height 16
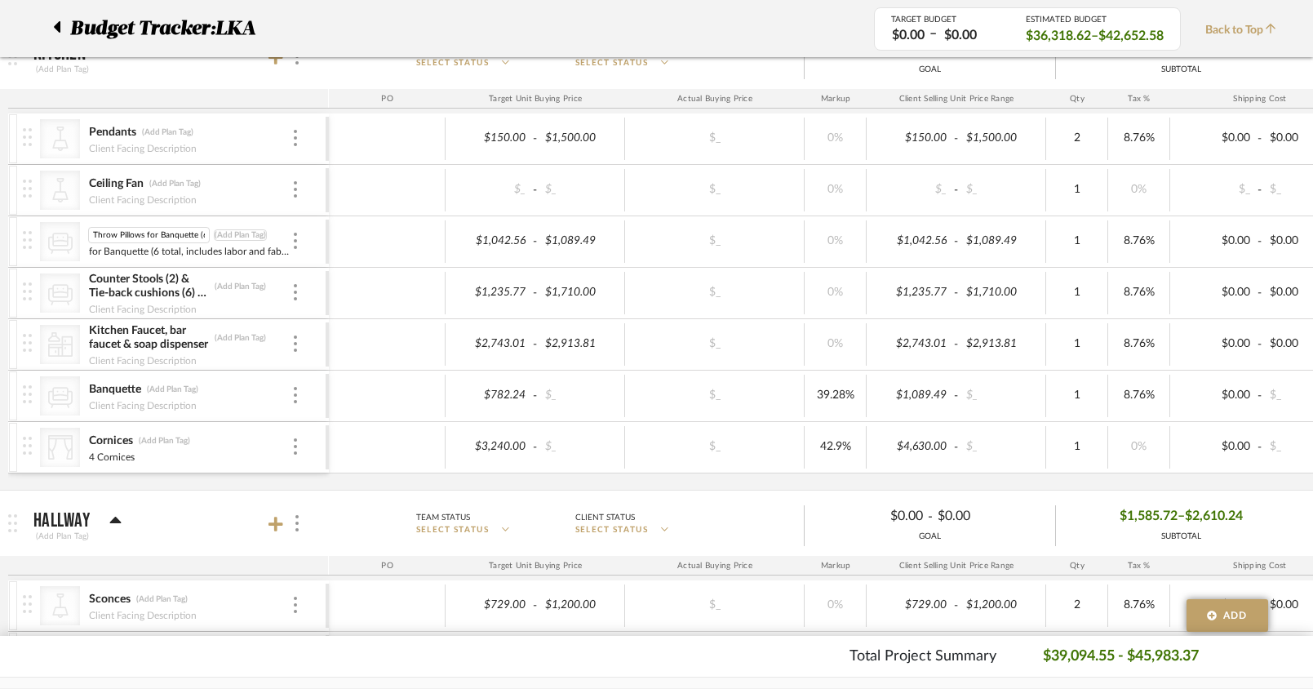
scroll to position [0, 110]
drag, startPoint x: 144, startPoint y: 236, endPoint x: 245, endPoint y: 237, distance: 100.4
click at [245, 237] on div "Throw Pillows for Banquette (6 total, includes labor and fabric) Throw Pillows …" at bounding box center [189, 235] width 203 height 16
type input "Throw Pillows"
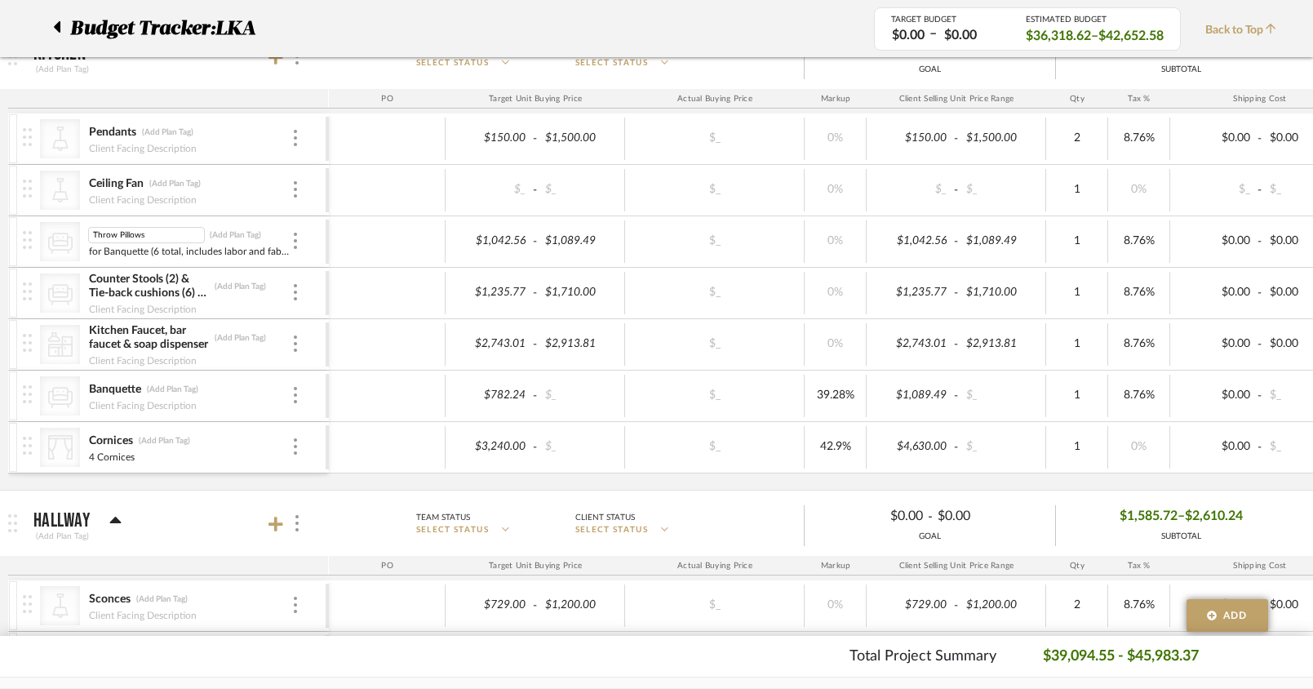
click at [233, 476] on div "CategoryIconLighting Created with Sketch. Pendants (Add Plan Tag) Client Facing…" at bounding box center [852, 301] width 1688 height 376
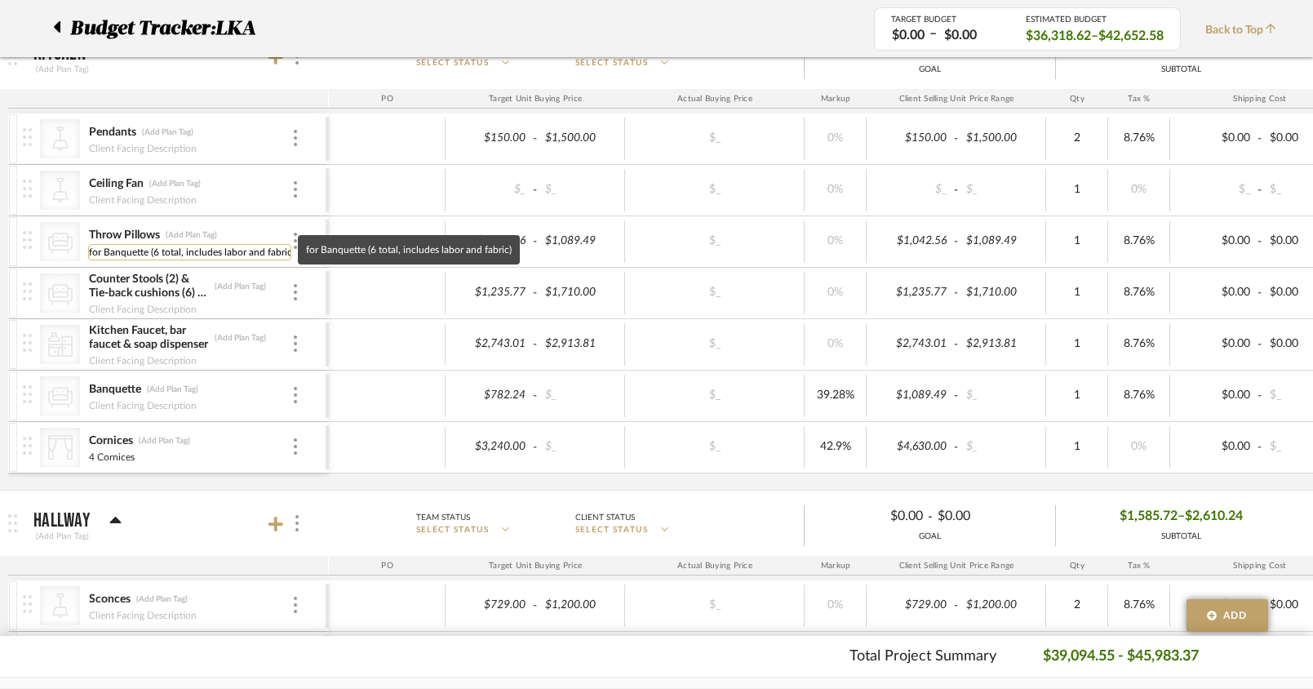
scroll to position [0, 2]
click at [107, 252] on input "for Banquette (6 total, includes labor and fabric)" at bounding box center [189, 252] width 203 height 16
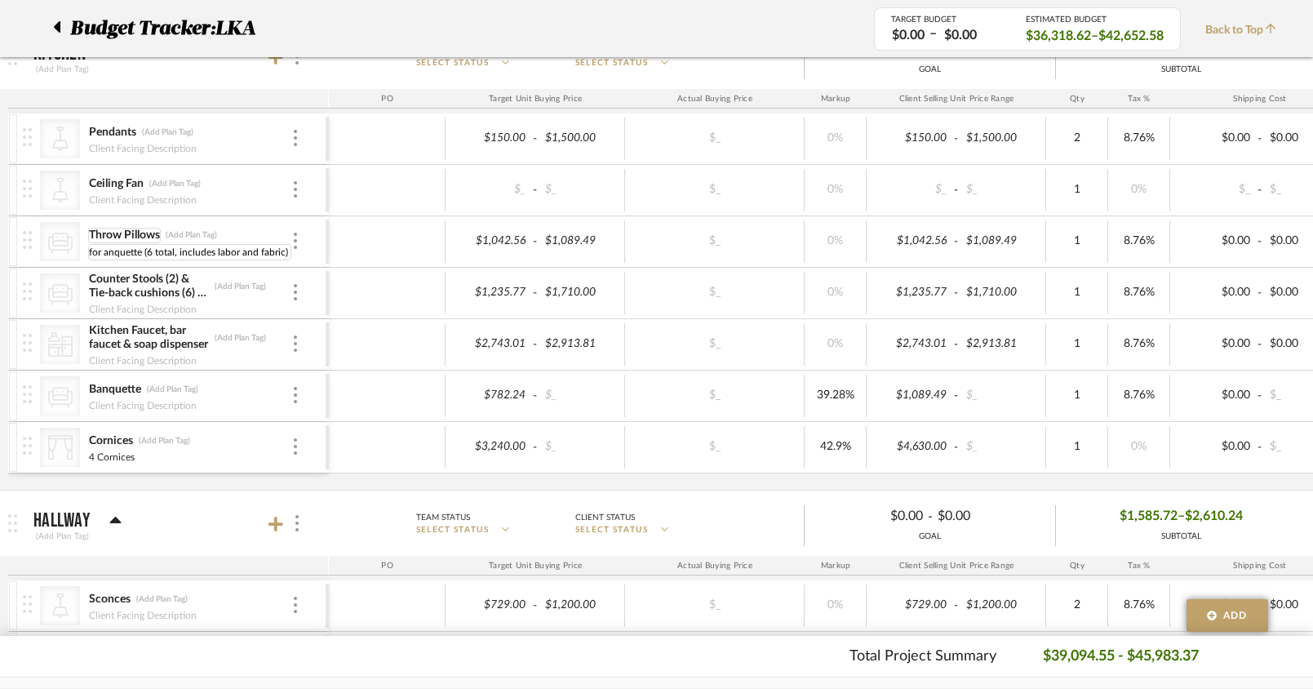
scroll to position [0, 0]
click at [95, 255] on input "for banquette (6 total, includes labor and fabric)" at bounding box center [189, 252] width 203 height 16
type input "For banquette (6 total, includes labor and fabric)"
click at [126, 480] on div "CategoryIconLighting Created with Sketch. Pendants (Add Plan Tag) Client Facing…" at bounding box center [852, 301] width 1688 height 376
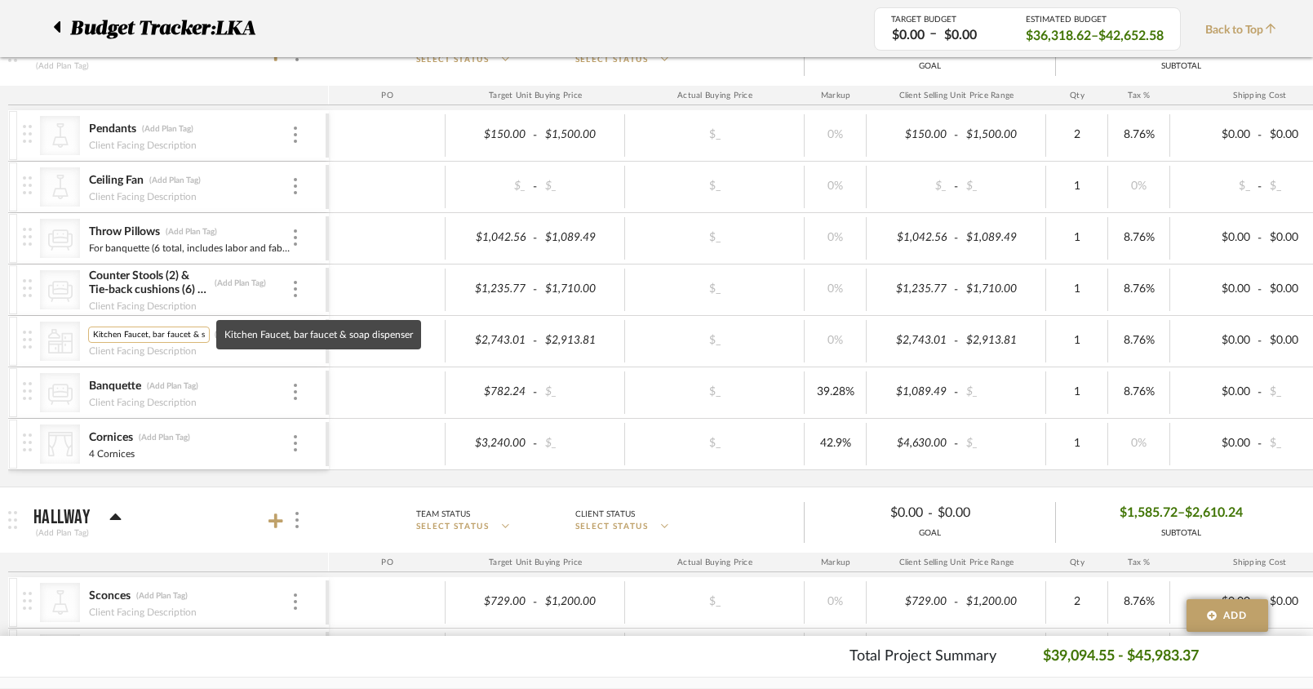
scroll to position [0, 44]
drag, startPoint x: 101, startPoint y: 337, endPoint x: 248, endPoint y: 337, distance: 146.9
click at [248, 337] on div "Kitchen Faucet, bar faucet & soap dispenser Kitchen Faucet, bar faucet & soap d…" at bounding box center [189, 334] width 203 height 16
type input "Kitchen Faucets"
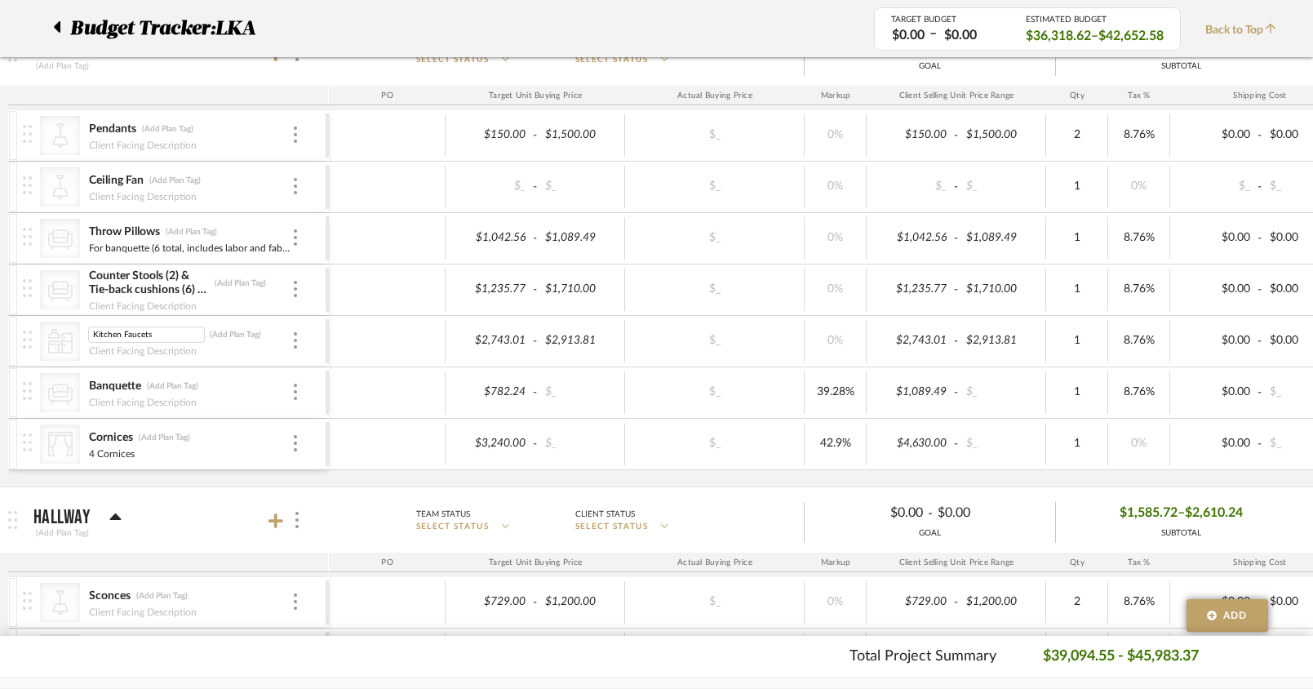
click at [220, 478] on div "CategoryIconLighting Created with Sketch. Pendants (Add Plan Tag) Client Facing…" at bounding box center [852, 298] width 1688 height 376
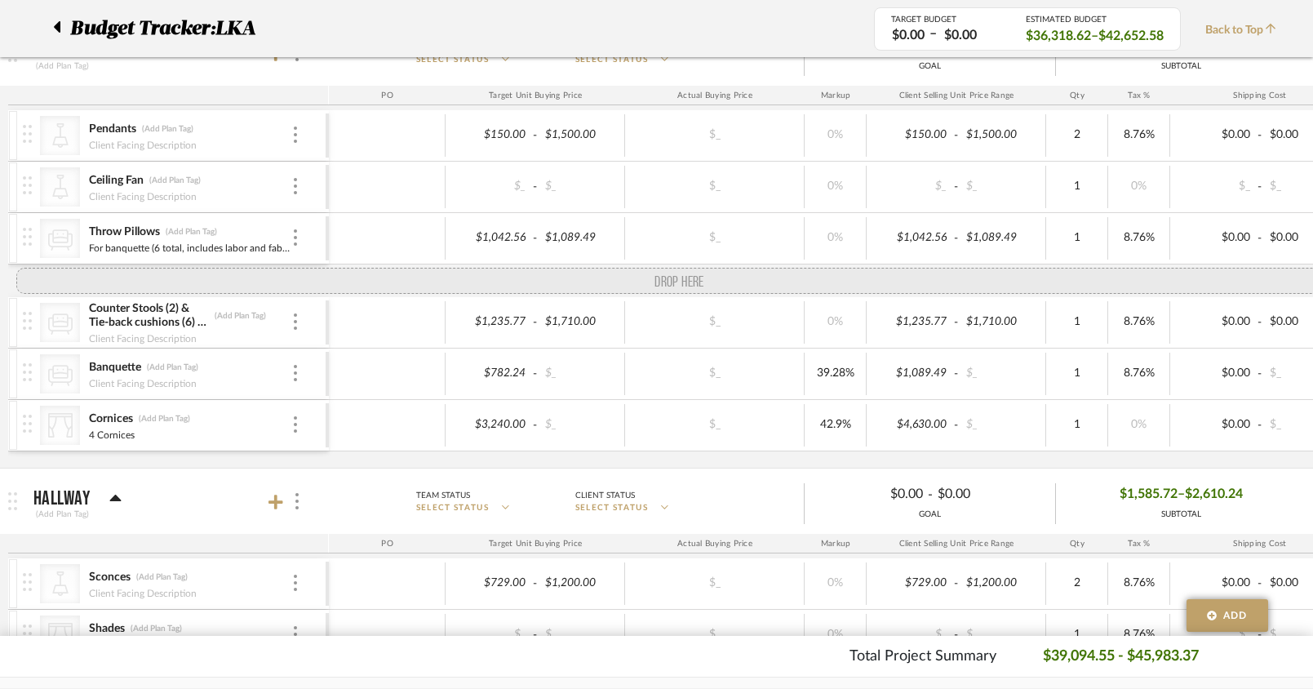
drag, startPoint x: 24, startPoint y: 344, endPoint x: 28, endPoint y: 271, distance: 72.7
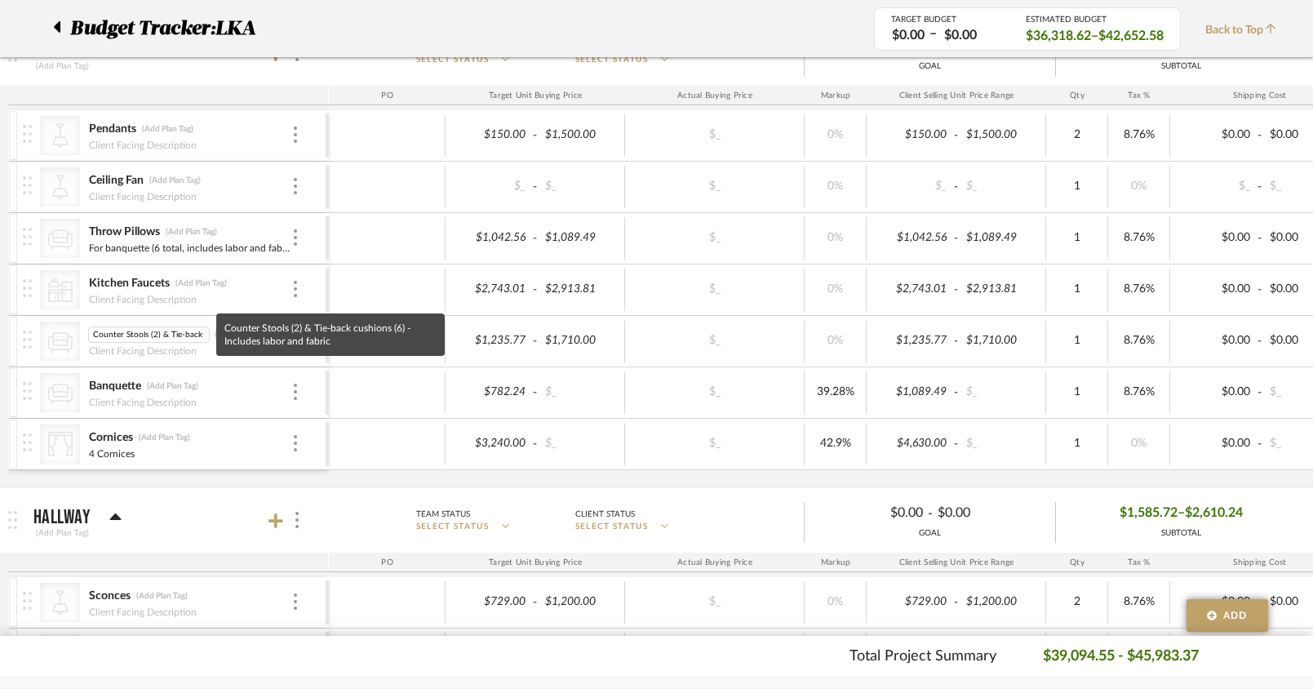
scroll to position [0, 131]
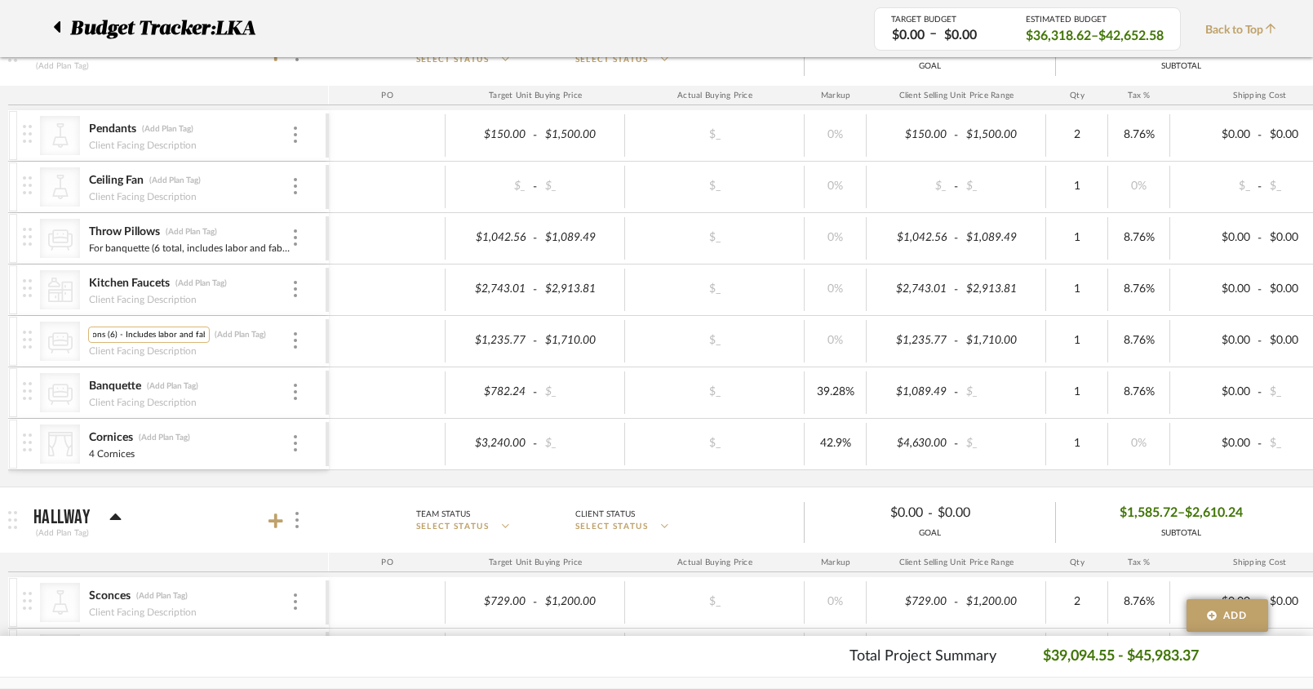
click at [122, 337] on input "Counter Stools (2) & Tie-back cushions (6) - Includes labor and fabric" at bounding box center [149, 334] width 122 height 16
click at [121, 337] on input "Counter Stools (2) & Tie-back cushions (6) - Includes labor and fabric" at bounding box center [149, 334] width 122 height 16
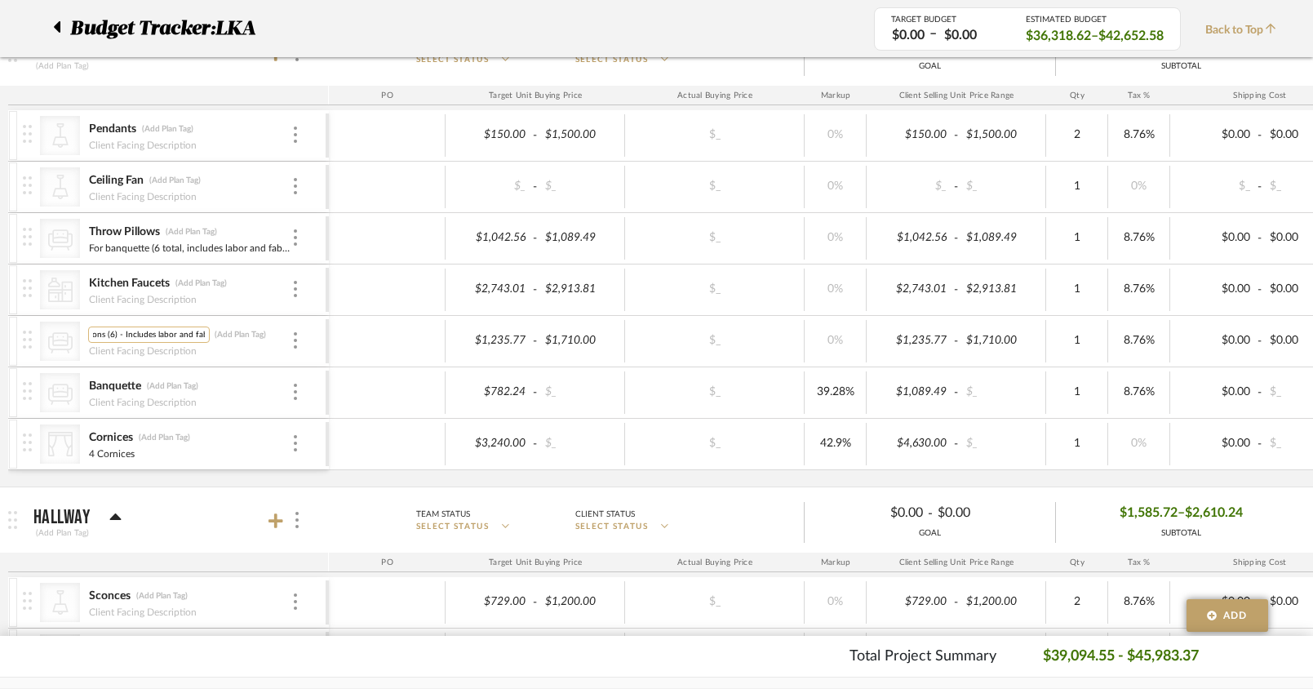
drag, startPoint x: 207, startPoint y: 334, endPoint x: 118, endPoint y: 336, distance: 89.8
click at [118, 336] on input "Counter Stools (2) & Tie-back cushions (6) - Includes labor and fabric" at bounding box center [149, 334] width 122 height 16
type input "Includes labor and fabric"
drag, startPoint x: 158, startPoint y: 334, endPoint x: 146, endPoint y: 334, distance: 12.2
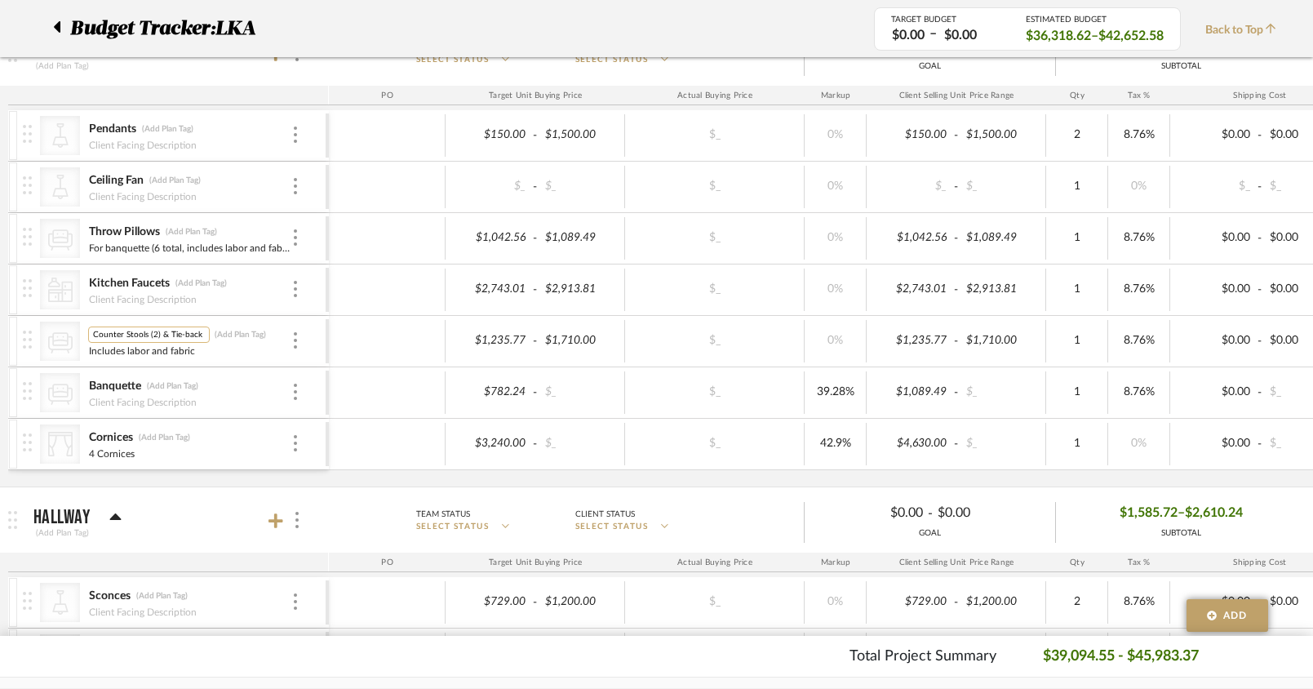
click at [146, 334] on input "Counter Stools (2) & Tie-back cushions (6) - Includes labor and fabric" at bounding box center [149, 334] width 122 height 16
drag, startPoint x: 173, startPoint y: 334, endPoint x: 215, endPoint y: 336, distance: 42.5
click at [215, 336] on div "Counter Stools & Tie-back cushions (6) - Includes labor and fabric Counter Stoo…" at bounding box center [189, 334] width 203 height 16
click at [105, 335] on input "Counter Stools & Tie-back cushions (6) - Includes labor and fabric" at bounding box center [149, 334] width 122 height 16
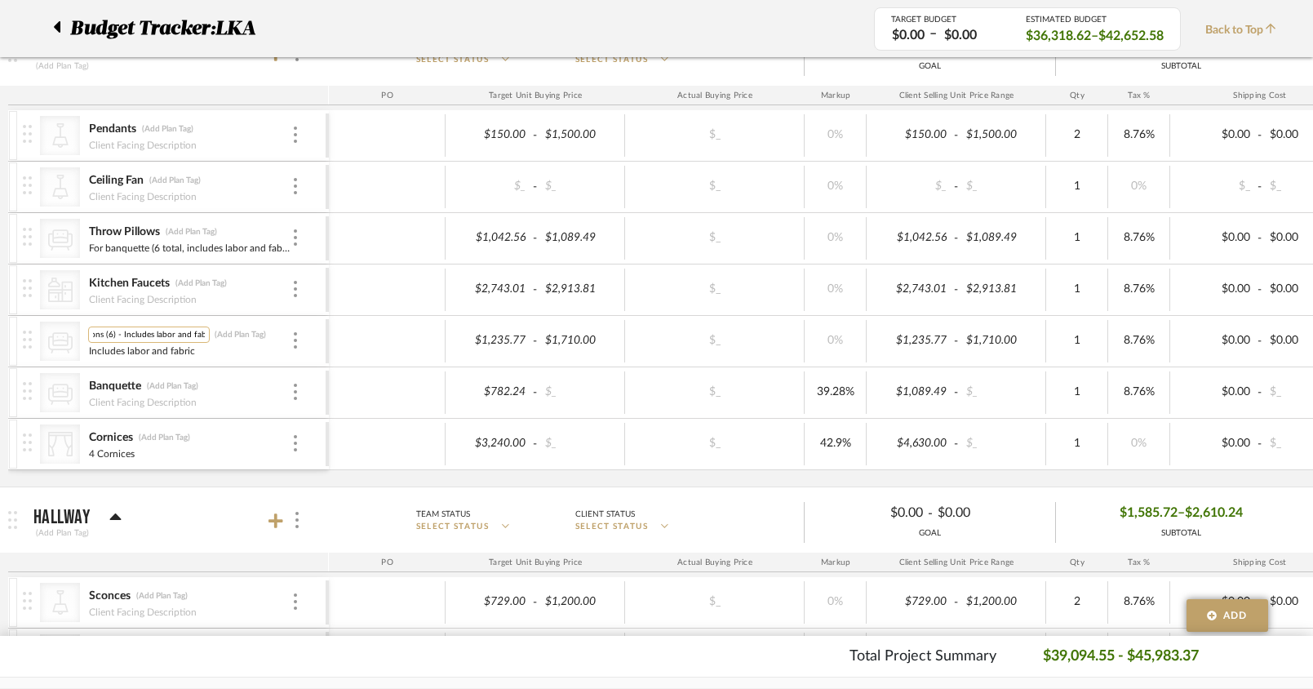
click at [109, 335] on input "Counter Stools & Tie-back cushions (6) - Includes labor and fabric" at bounding box center [149, 334] width 122 height 16
drag, startPoint x: 132, startPoint y: 333, endPoint x: 242, endPoint y: 338, distance: 110.3
click at [242, 338] on div "Counter Stools & Tie-back cushions - Includes labor and fabric Counter Stools &…" at bounding box center [189, 334] width 203 height 16
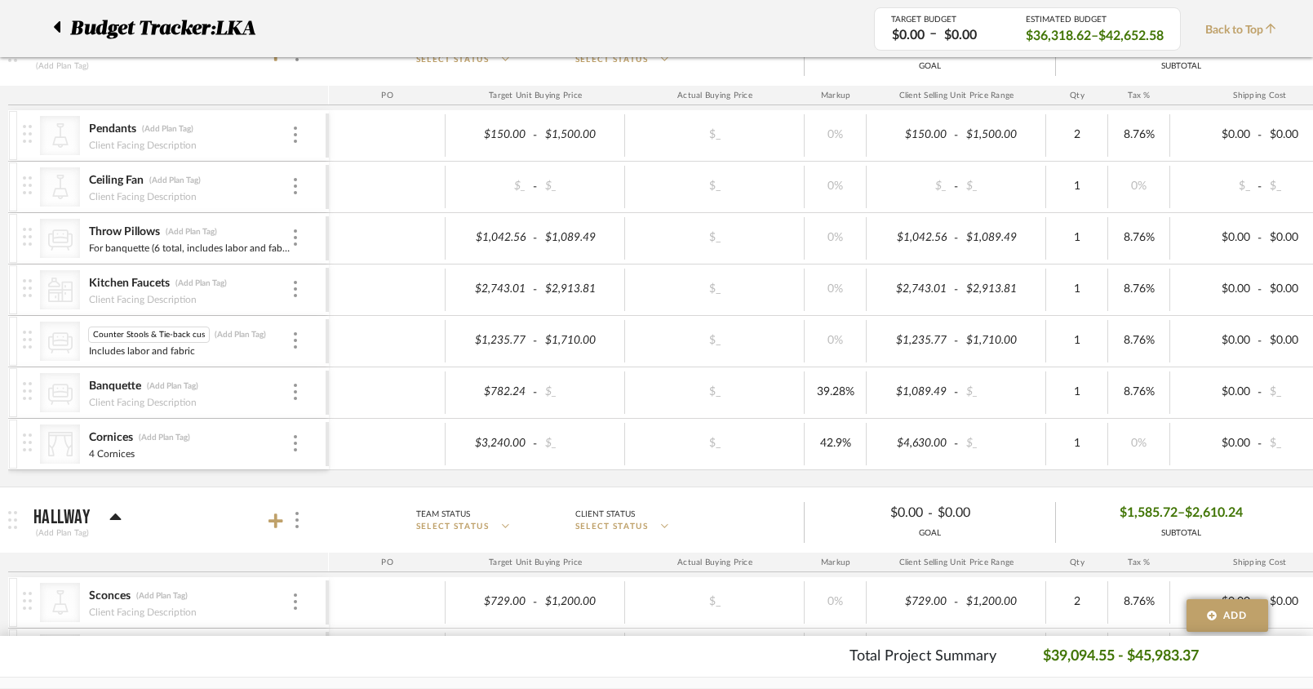
drag, startPoint x: 202, startPoint y: 336, endPoint x: 62, endPoint y: 335, distance: 140.4
click at [62, 335] on div "CategoryIconSeating Created with Sketch. Counter Stools & Tie-back cushion Coun…" at bounding box center [174, 341] width 303 height 51
click at [157, 338] on input "Counter Stools & Tie-back cushion" at bounding box center [149, 334] width 122 height 16
drag, startPoint x: 149, startPoint y: 337, endPoint x: 218, endPoint y: 335, distance: 68.6
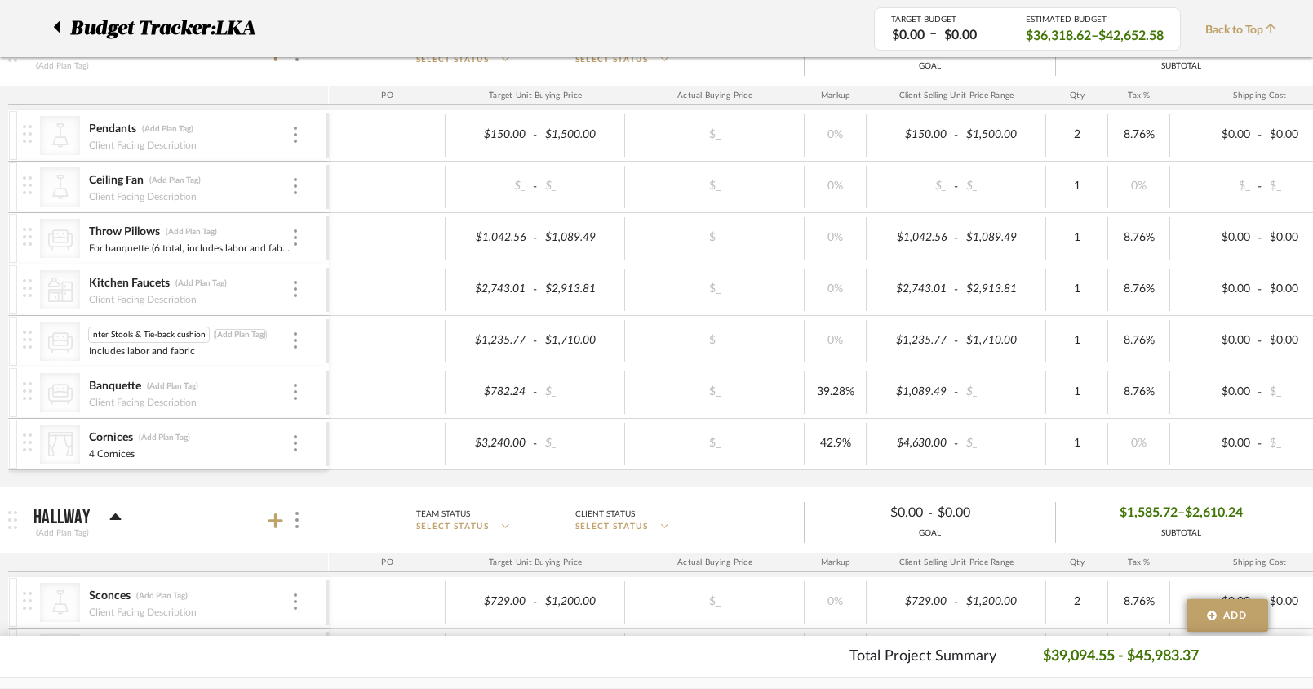
click at [218, 335] on div "Counter Stools & Tie-back cushion Counter Stools & Tie-back cushion (Add Plan T…" at bounding box center [189, 334] width 203 height 16
click at [206, 334] on input "Counter Stools & Tie-back cushion" at bounding box center [149, 334] width 122 height 16
type input "Counter Stools & Tie-back cushion reupholstery"
click at [251, 474] on div "CategoryIconLighting Created with Sketch. Pendants (Add Plan Tag) Client Facing…" at bounding box center [852, 298] width 1688 height 376
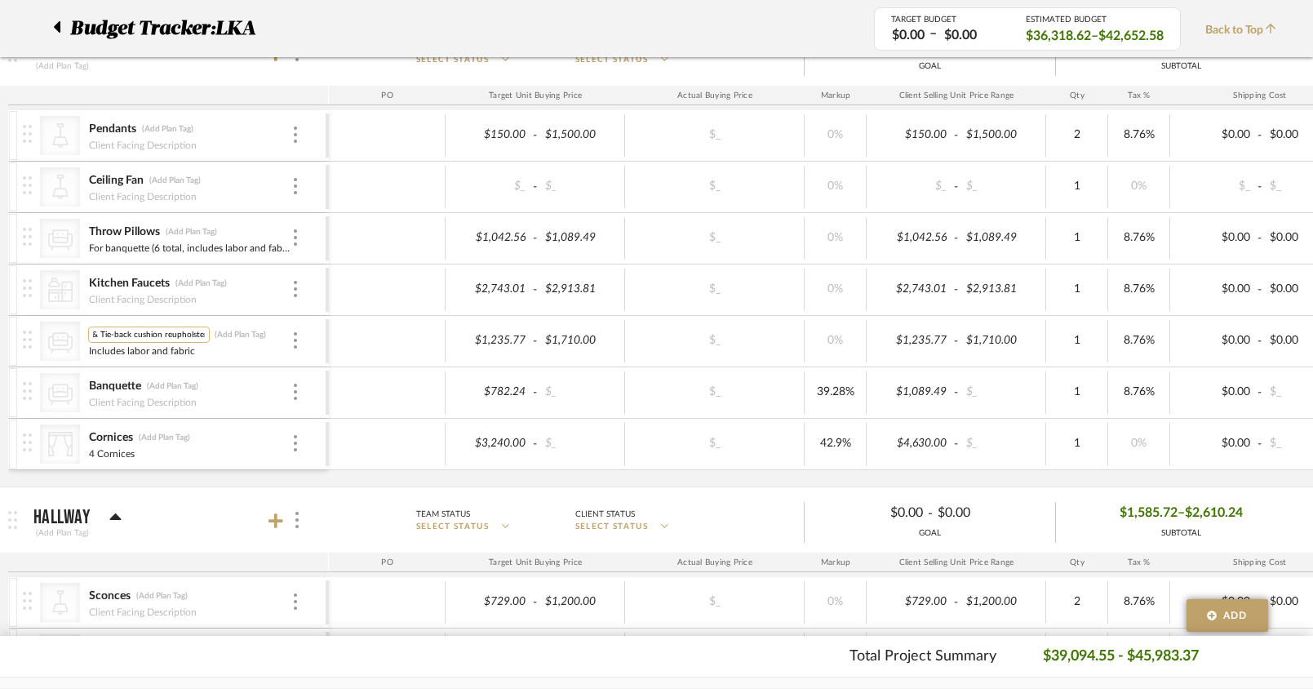
click at [140, 335] on input "Counter Stools & Tie-back cushion reupholstery" at bounding box center [149, 334] width 122 height 16
drag, startPoint x: 129, startPoint y: 335, endPoint x: 78, endPoint y: 336, distance: 50.6
click at [78, 336] on div "CategoryIconSeating Created with Sketch. Counter Stools & Tie-back cushion reup…" at bounding box center [174, 341] width 303 height 51
click at [146, 337] on input "Counter Stools & Tie-back cushion reupholstery" at bounding box center [149, 334] width 122 height 16
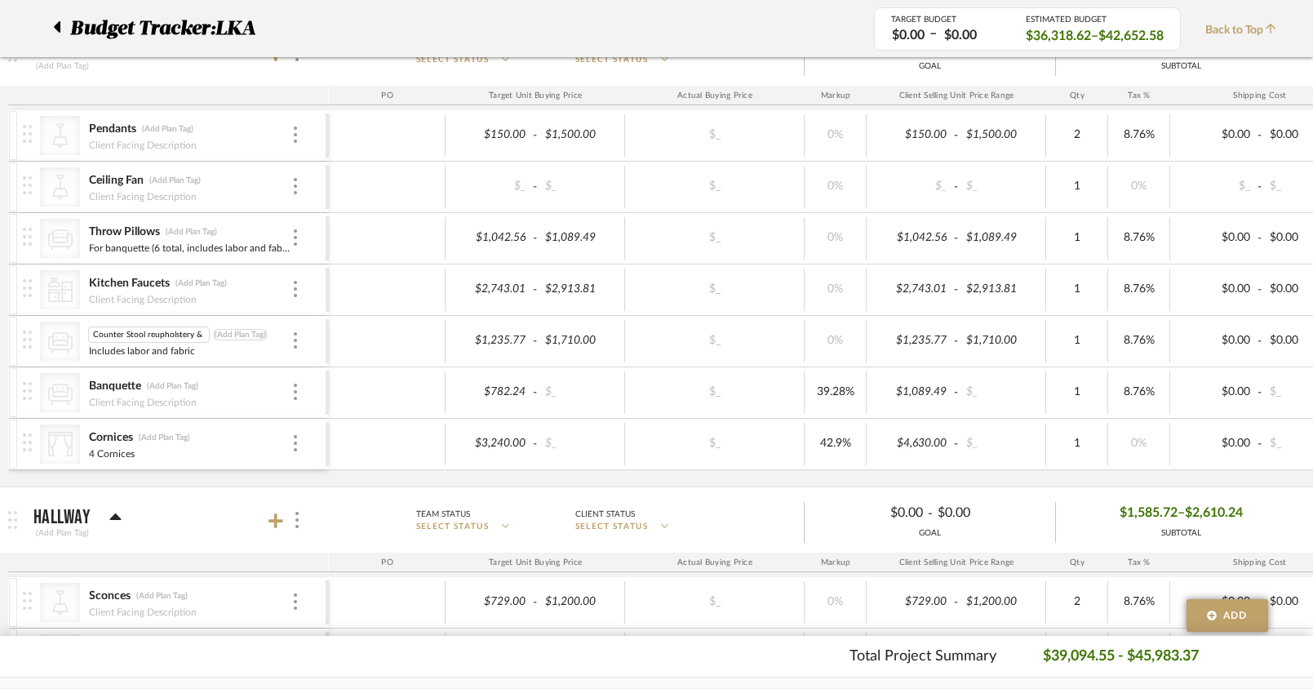
scroll to position [0, 102]
drag, startPoint x: 193, startPoint y: 338, endPoint x: 166, endPoint y: 337, distance: 26.9
click at [243, 339] on div "Counter Stool reupholstery & Tie-back cushion reupholstery Counter Stool reupho…" at bounding box center [189, 334] width 203 height 16
click at [160, 335] on input "Counter Stool reupholstery & Tie-back cushion reupholstery" at bounding box center [149, 334] width 122 height 16
drag, startPoint x: 162, startPoint y: 337, endPoint x: 211, endPoint y: 337, distance: 49.8
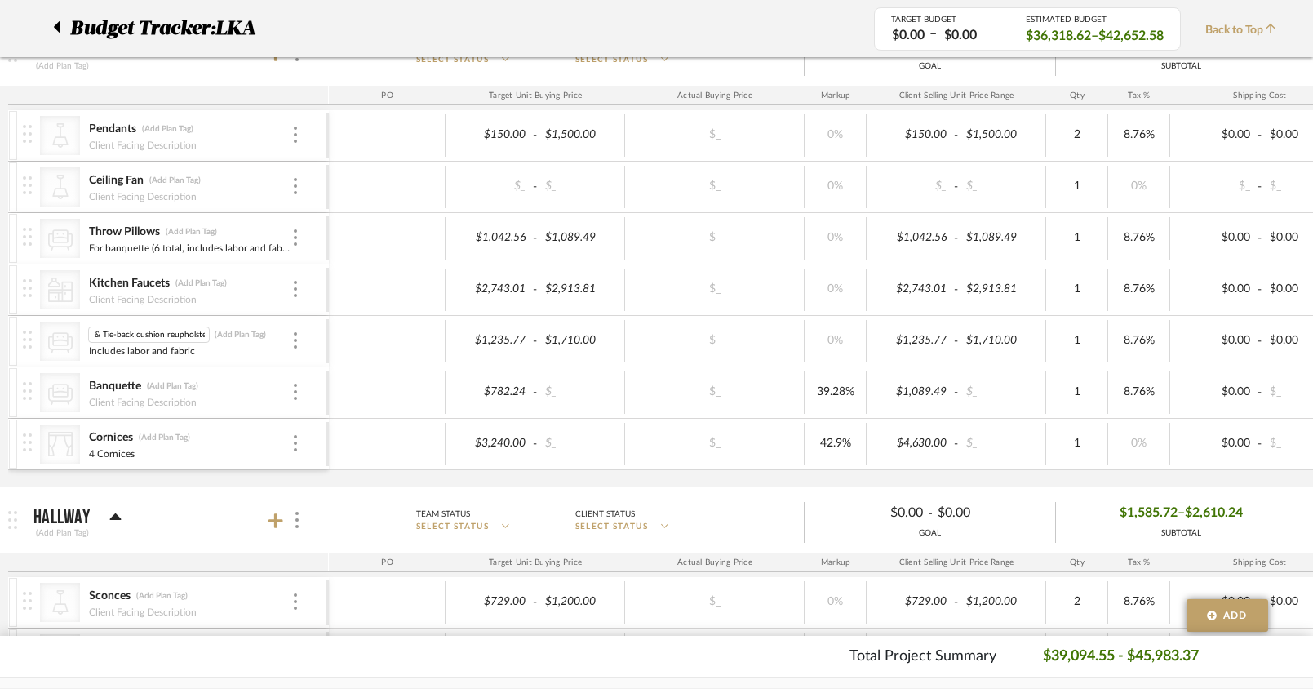
click at [211, 337] on div "Counter Stool reupholstery & Tie-back cushion reupholstery Counter Stool reupho…" at bounding box center [189, 334] width 203 height 16
type input "Counter Stool reupholstery & Tie-back cushions"
click at [107, 481] on div "CategoryIconLighting Created with Sketch. Pendants (Add Plan Tag) Client Facing…" at bounding box center [852, 298] width 1688 height 376
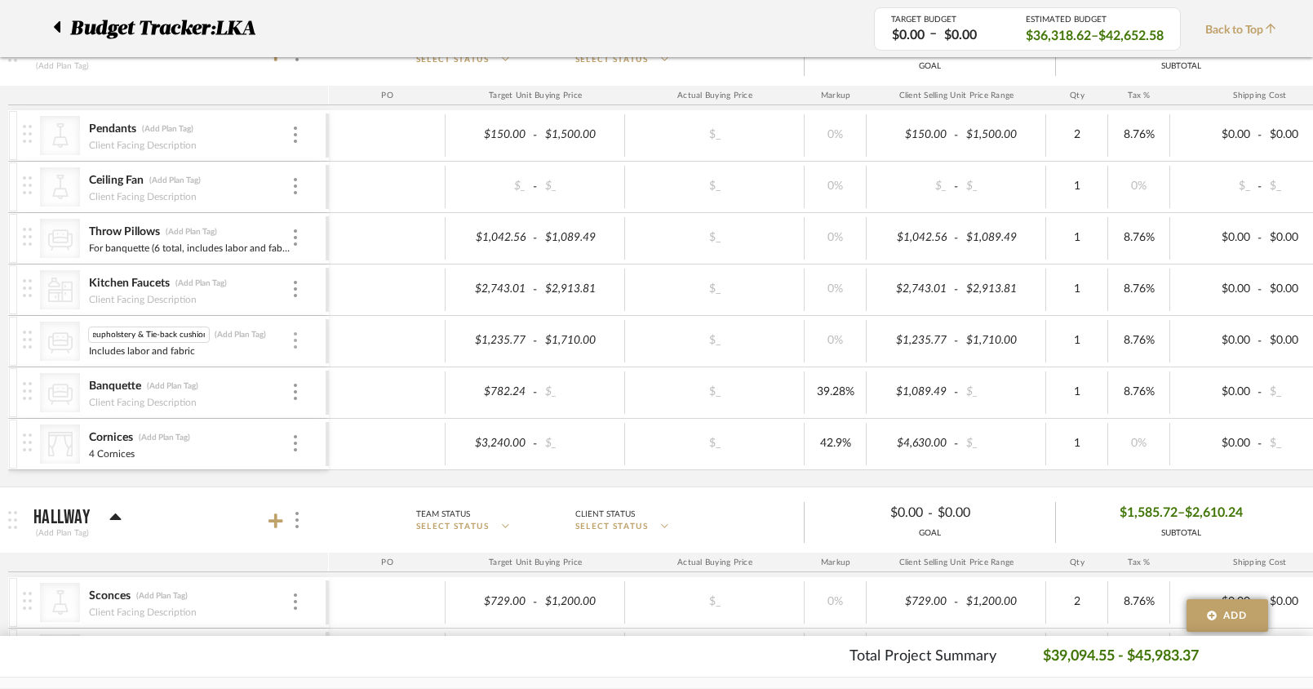
click at [297, 346] on div at bounding box center [295, 341] width 8 height 18
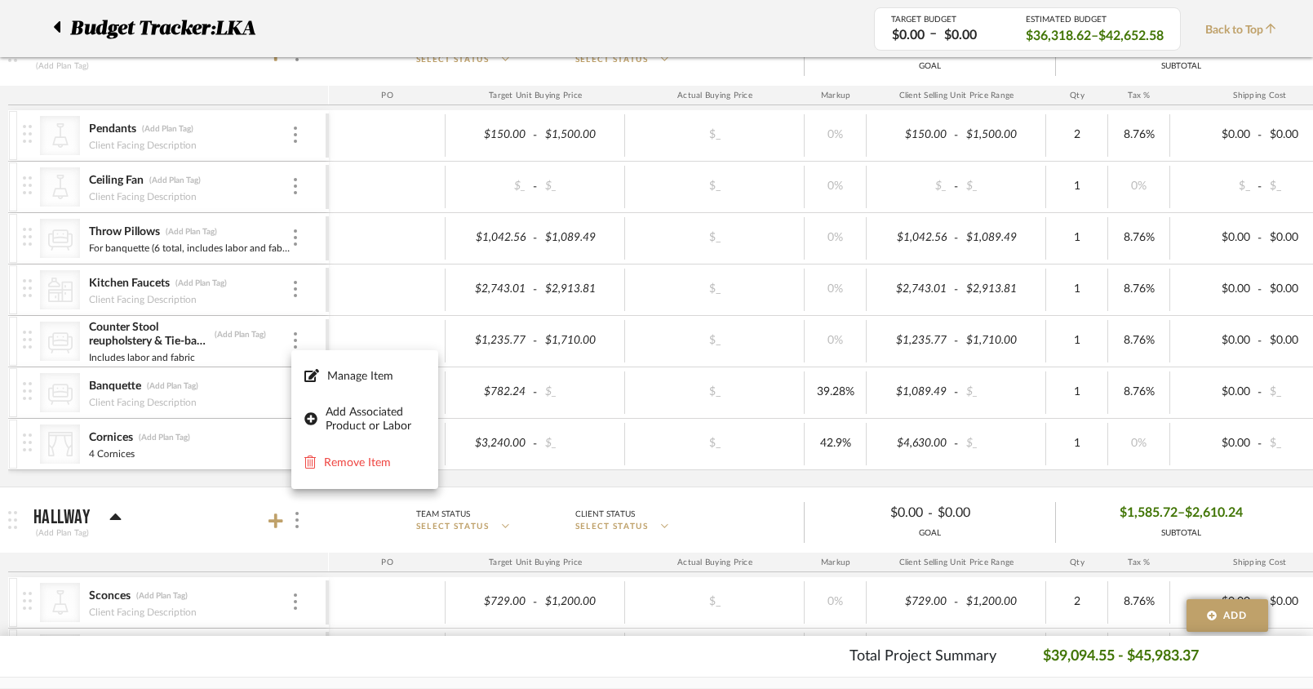
click at [299, 336] on div at bounding box center [656, 344] width 1313 height 689
click at [295, 344] on img at bounding box center [295, 340] width 3 height 16
click at [141, 327] on div at bounding box center [656, 344] width 1313 height 689
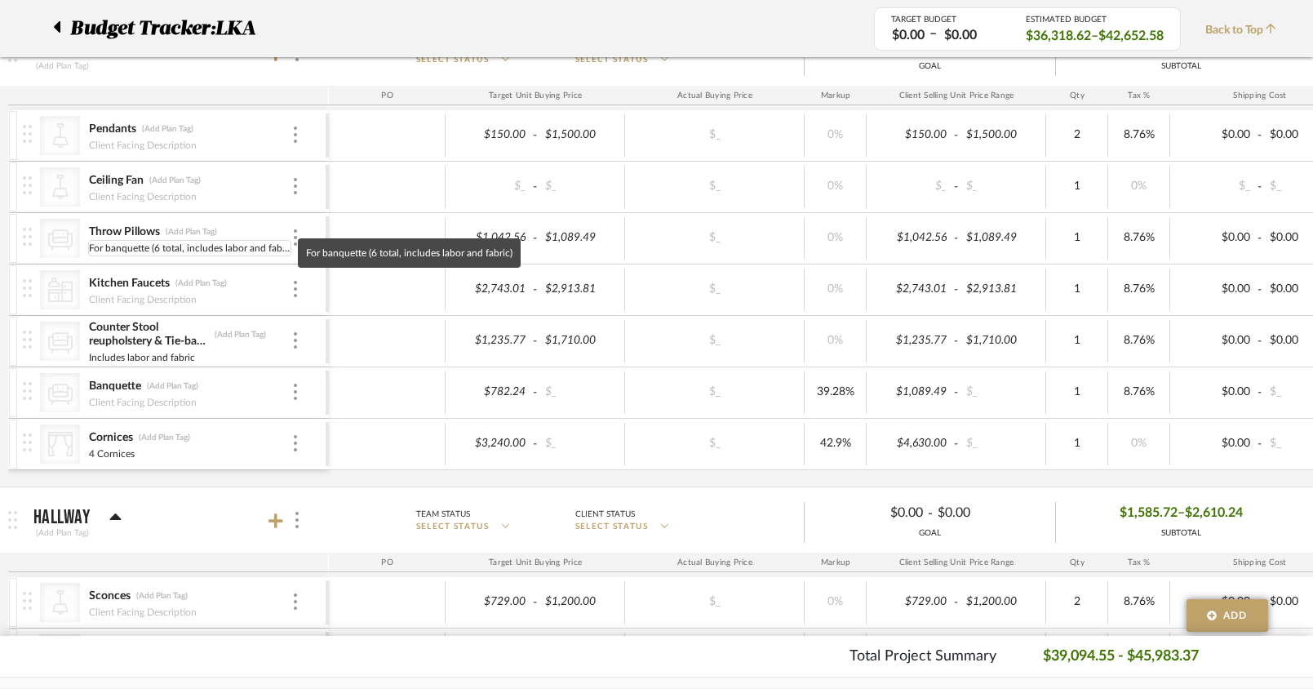
scroll to position [463, 0]
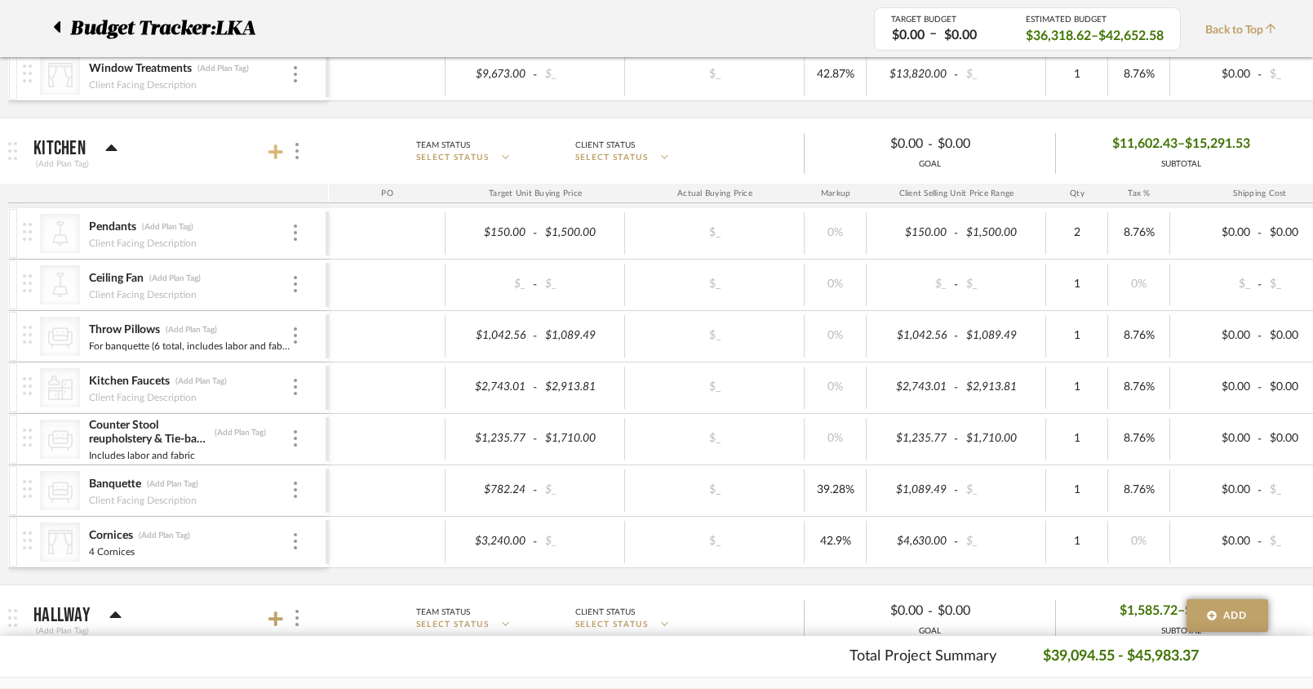
click at [273, 151] on icon at bounding box center [275, 151] width 15 height 15
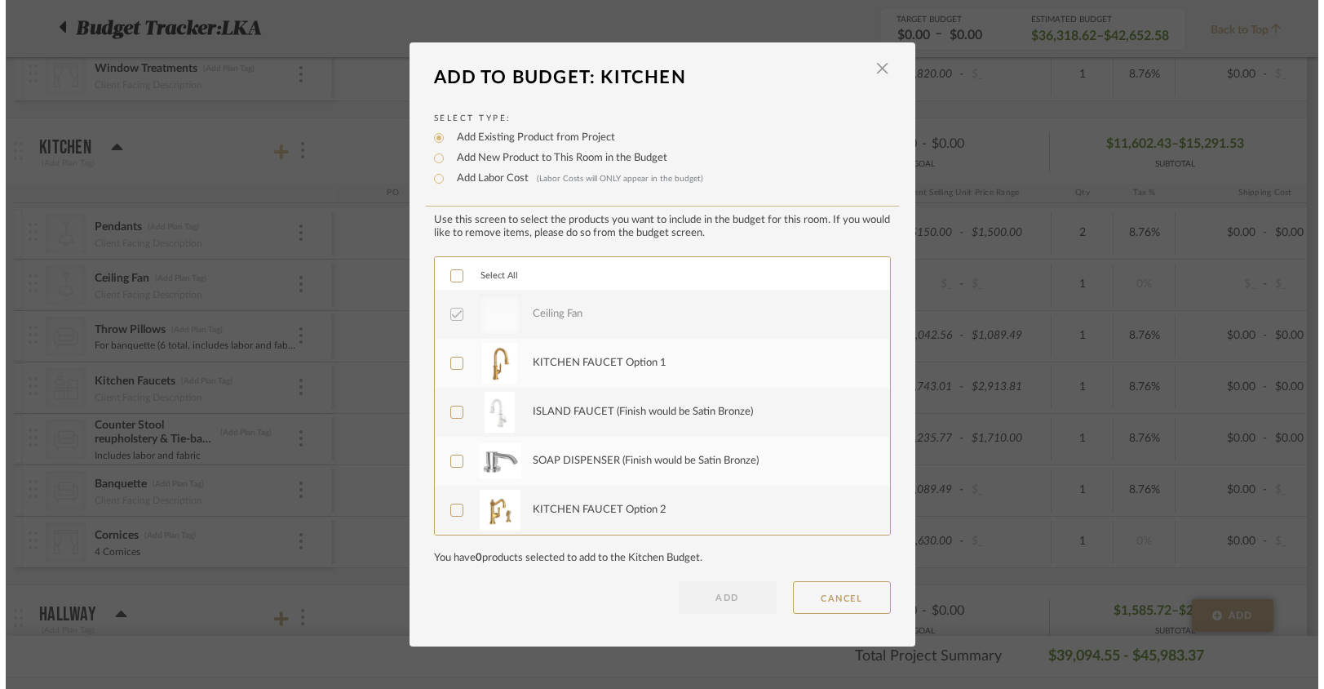
scroll to position [0, 0]
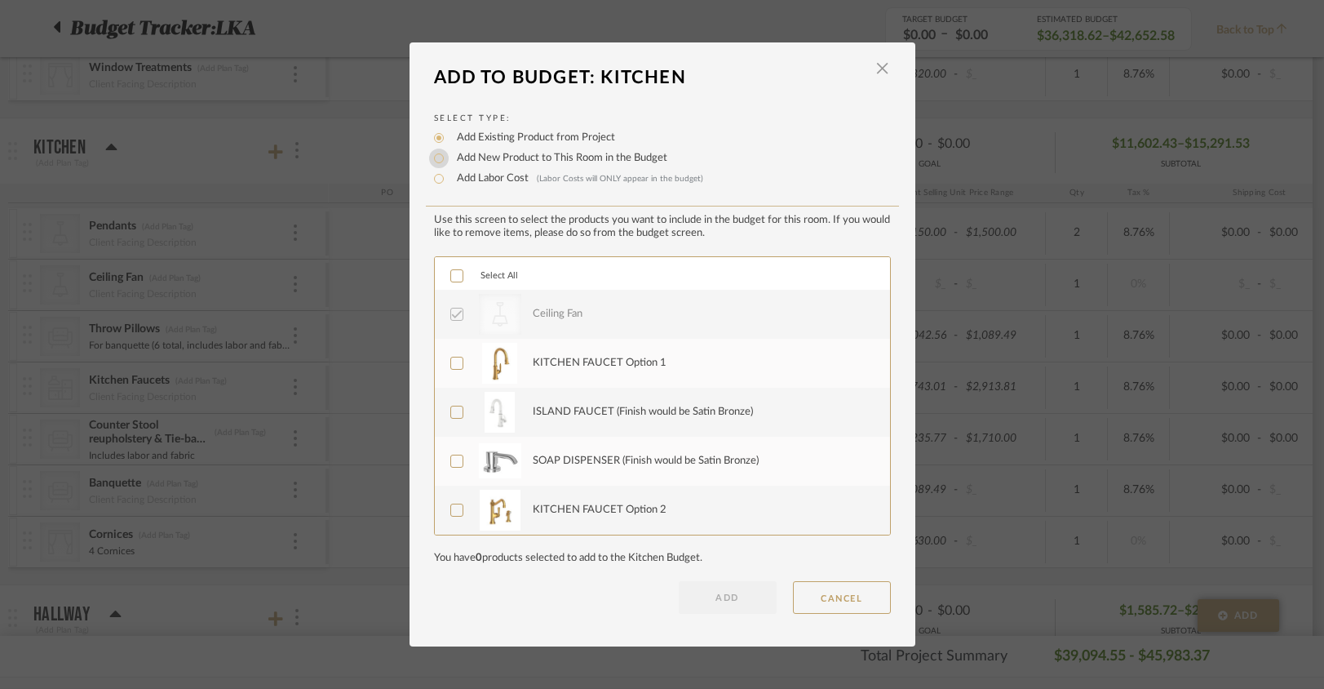
click at [434, 159] on input "Add New Product to This Room in the Budget" at bounding box center [439, 159] width 20 height 20
radio input "true"
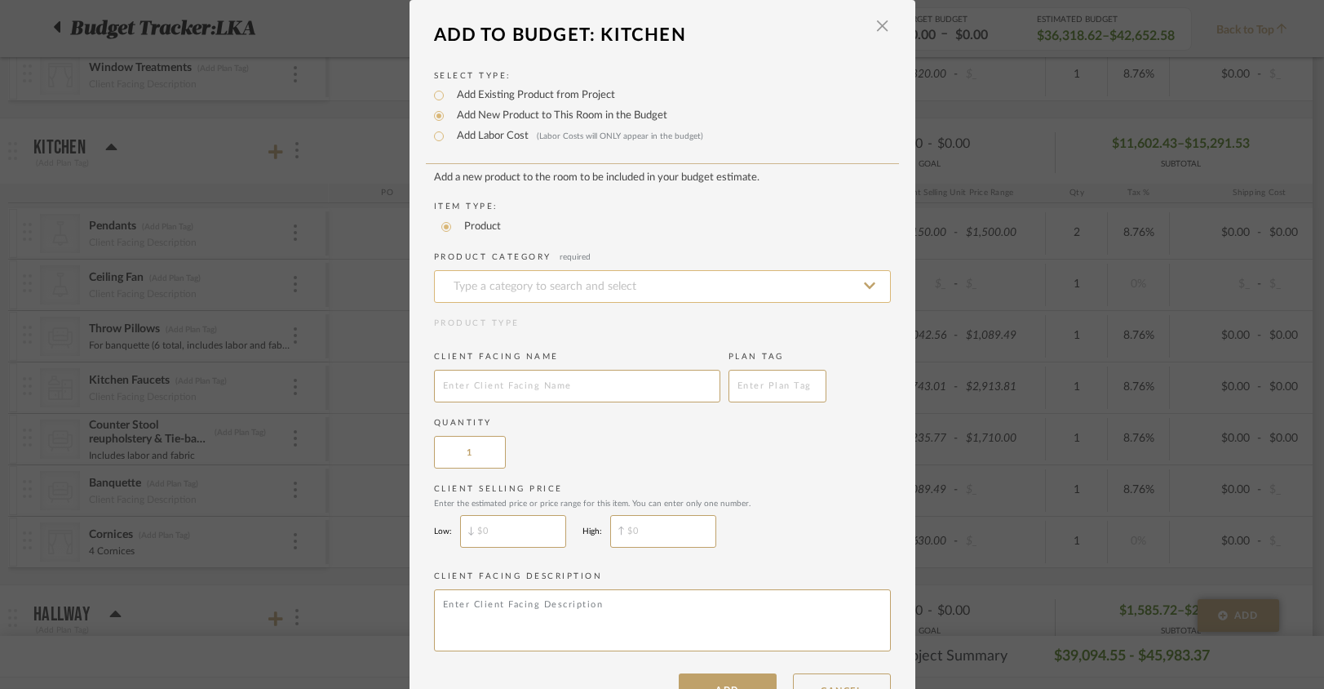
click at [490, 288] on input at bounding box center [662, 286] width 457 height 33
type input "r"
type input "u"
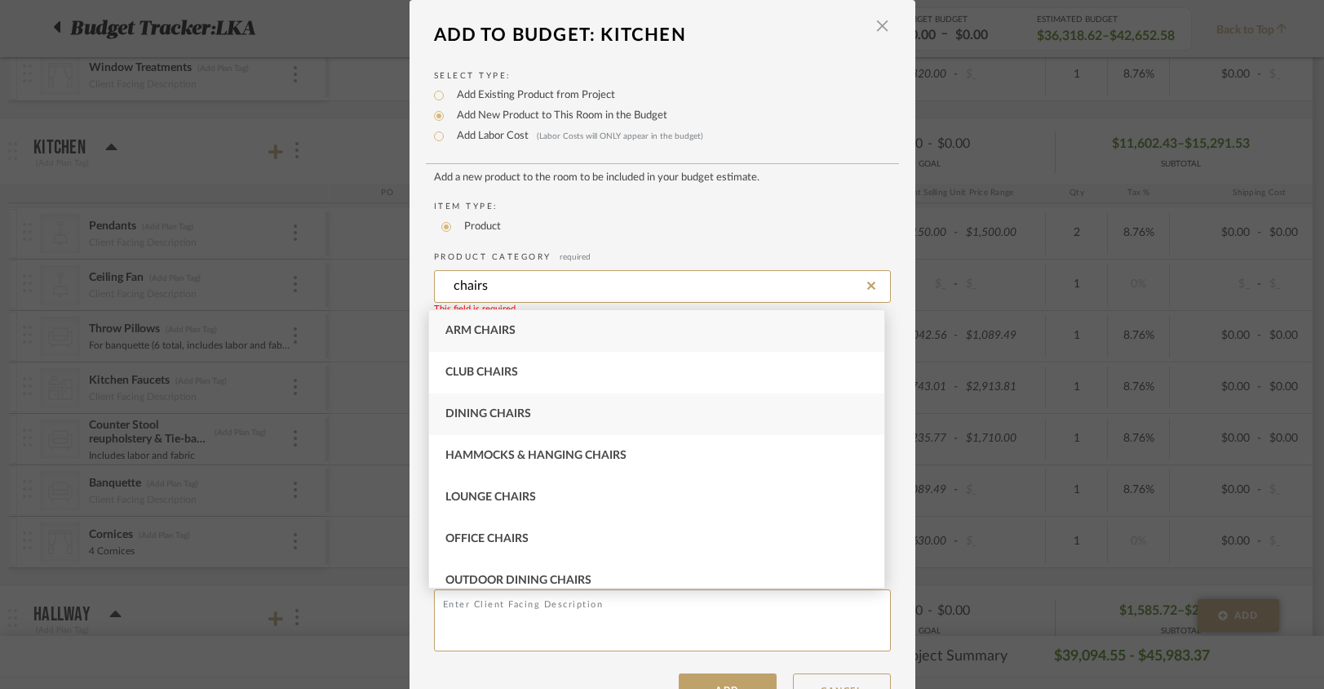
click at [502, 423] on div "Dining Chairs" at bounding box center [656, 414] width 455 height 42
type input "Dining Chairs"
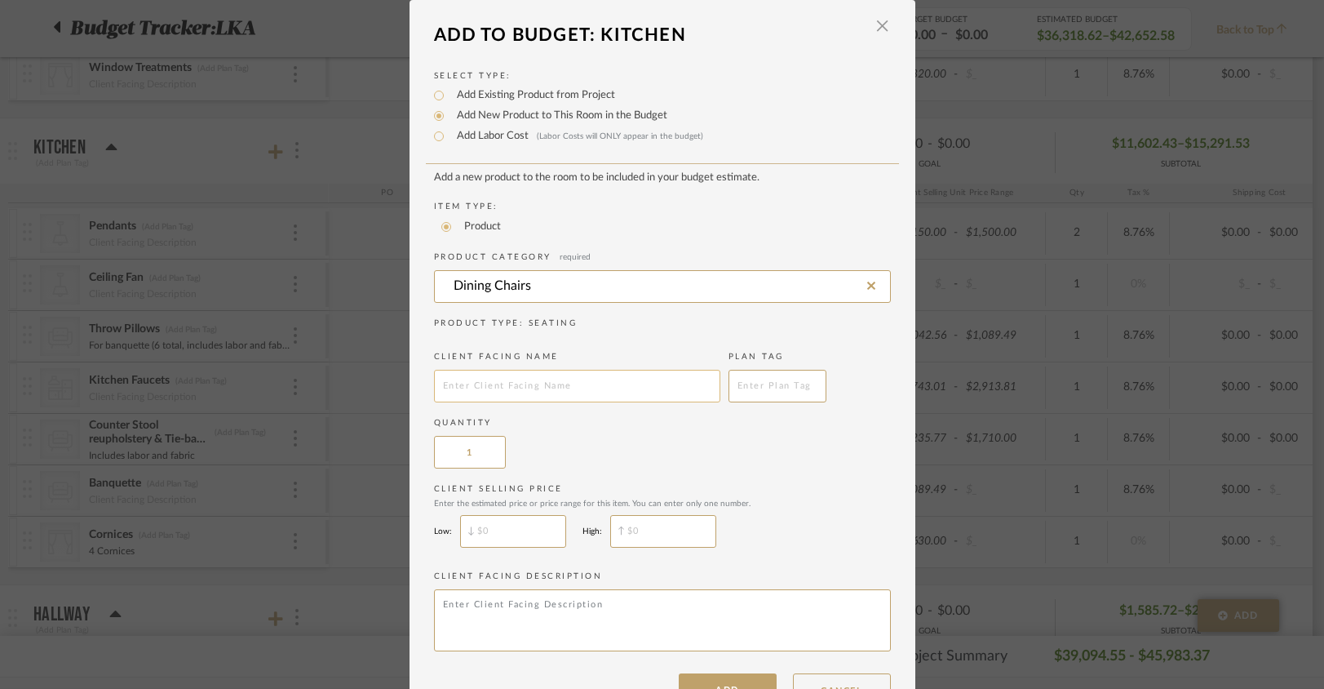
click at [493, 390] on input "text" at bounding box center [577, 386] width 286 height 33
type input "Kitchen Chair Cushions"
drag, startPoint x: 479, startPoint y: 459, endPoint x: 470, endPoint y: 457, distance: 9.1
click at [470, 457] on input "1" at bounding box center [470, 452] width 72 height 33
type input "6"
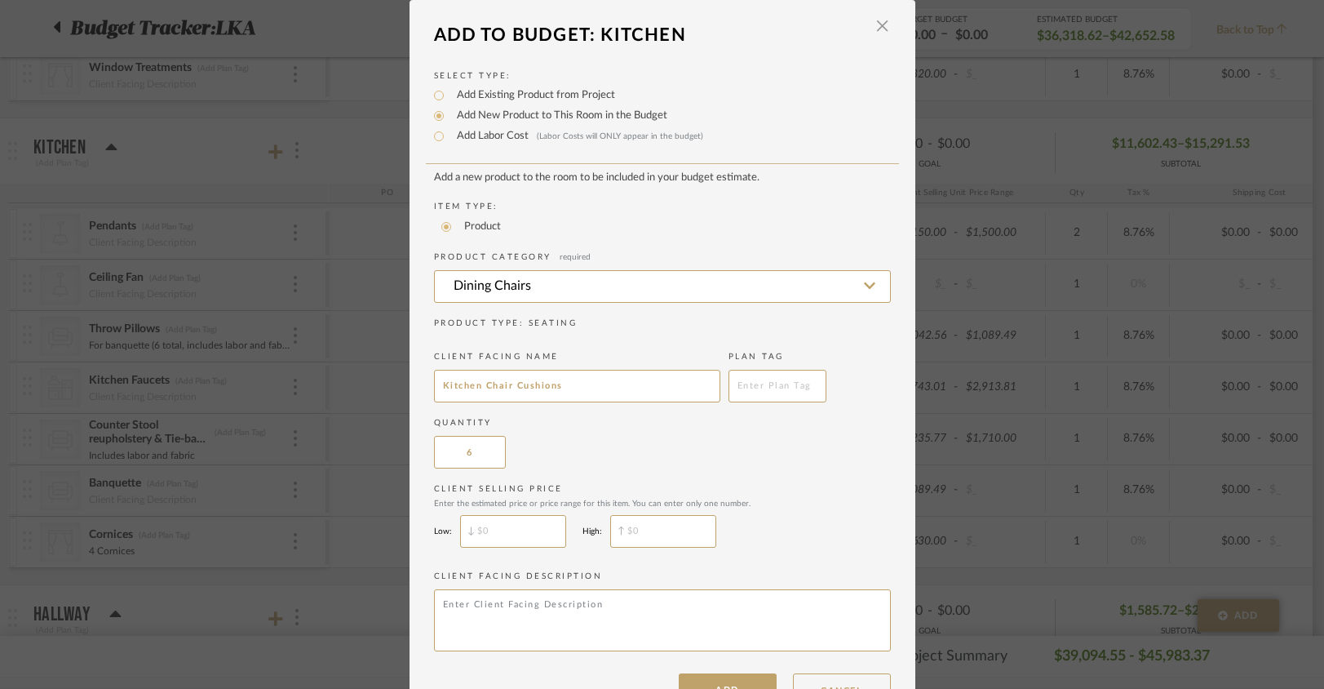
click at [595, 454] on div "Quantity 6" at bounding box center [662, 442] width 457 height 51
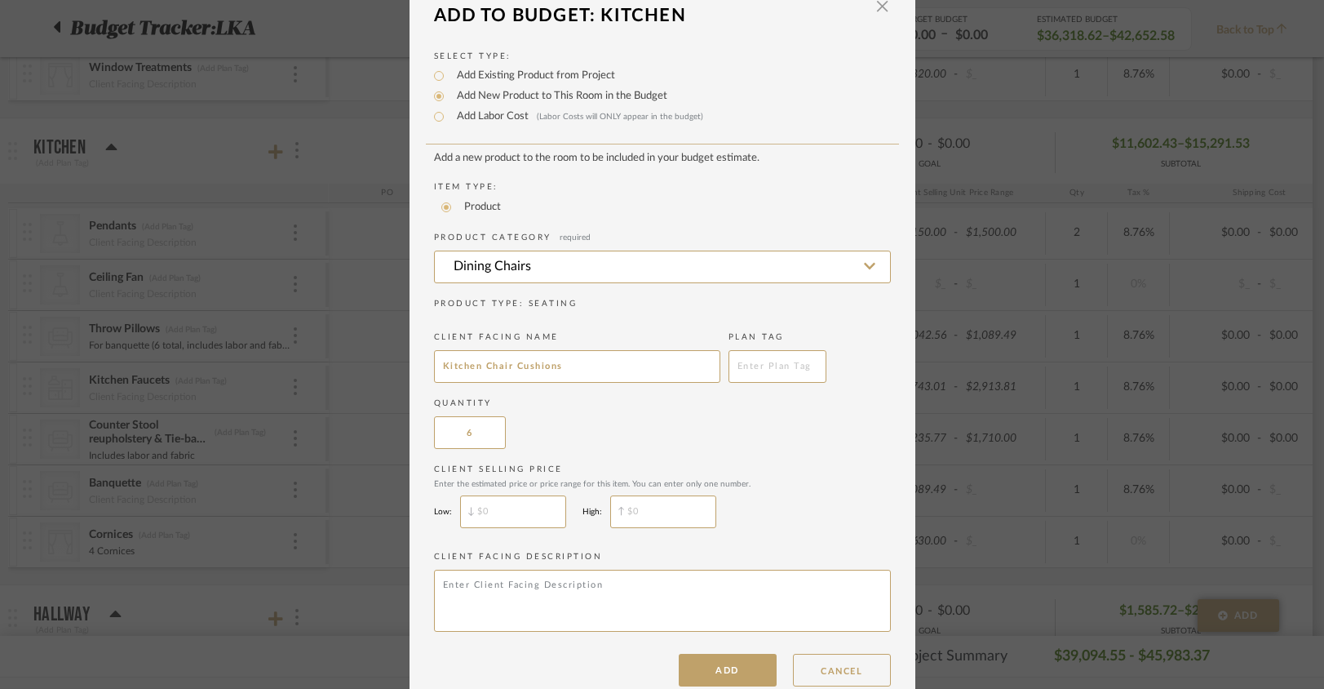
scroll to position [54, 0]
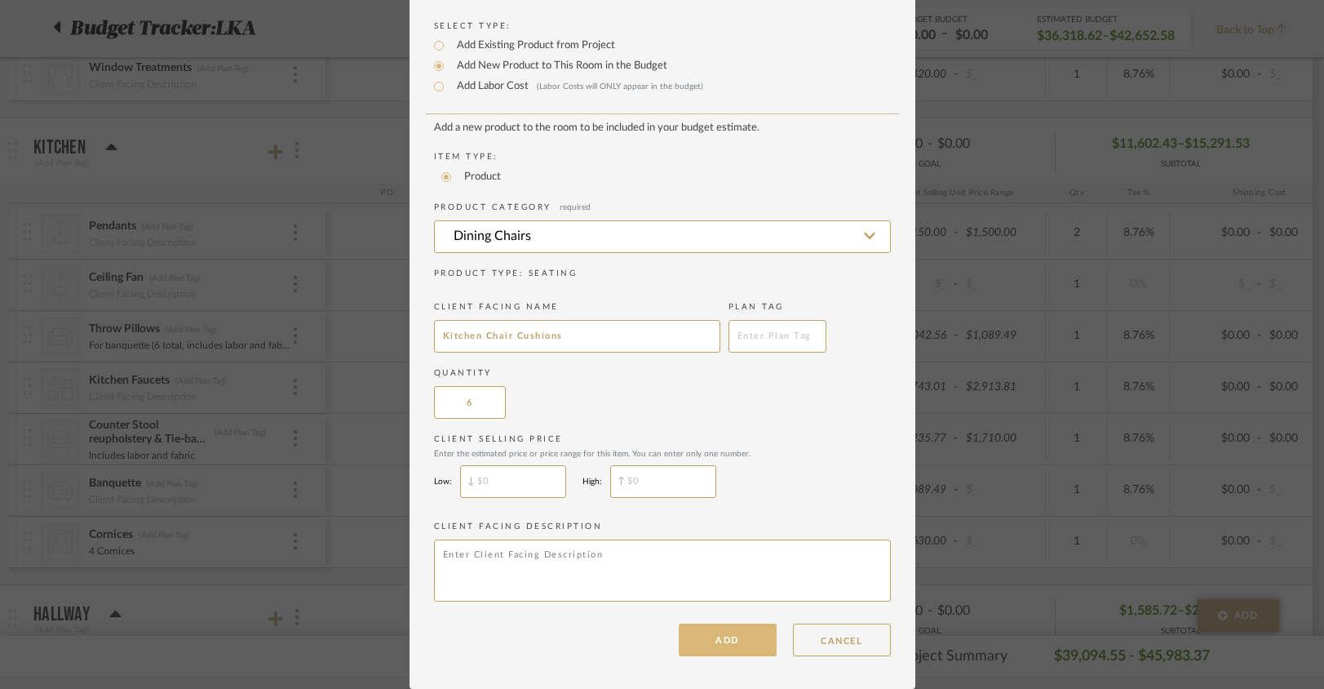
click at [722, 646] on button "ADD" at bounding box center [728, 639] width 98 height 33
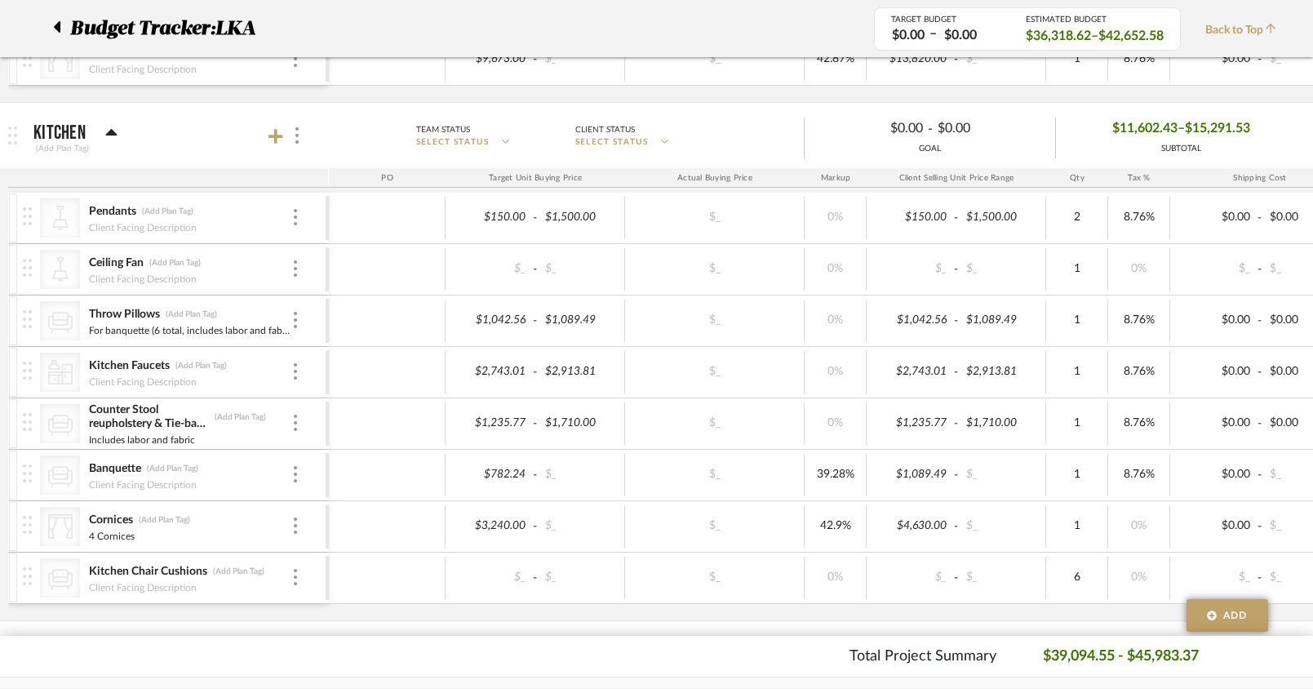
scroll to position [483, 0]
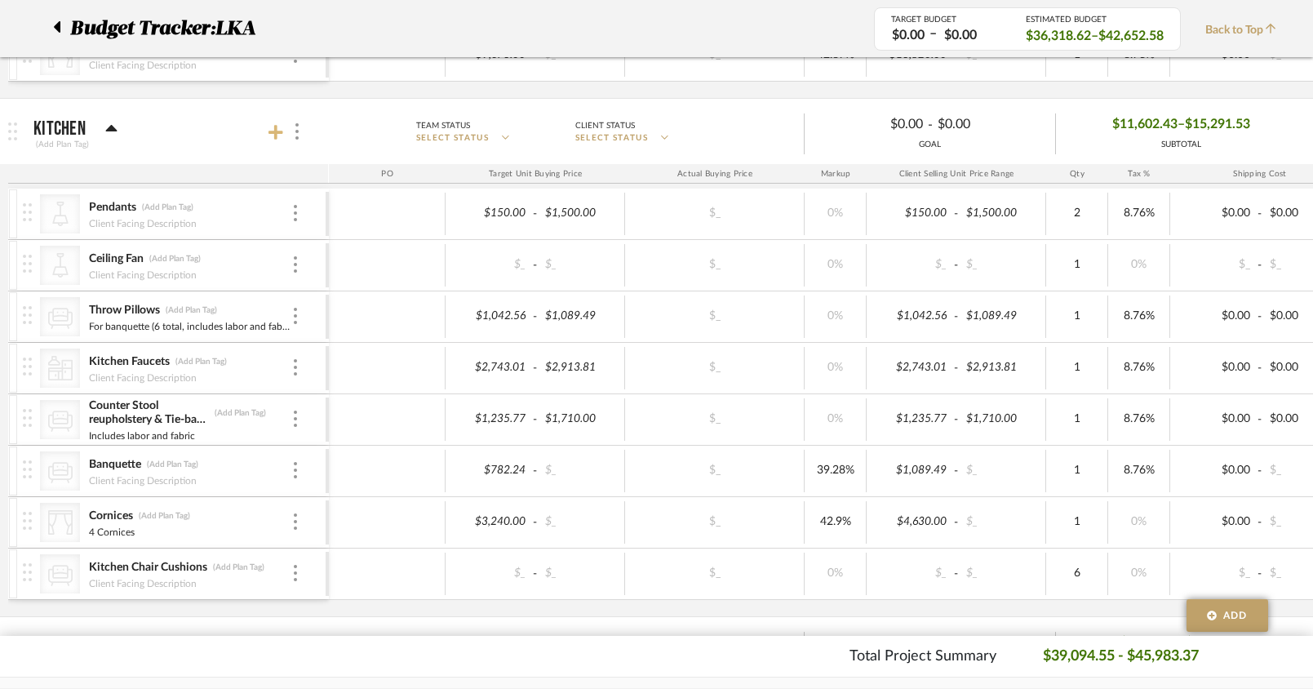
click at [277, 131] on icon at bounding box center [275, 132] width 15 height 15
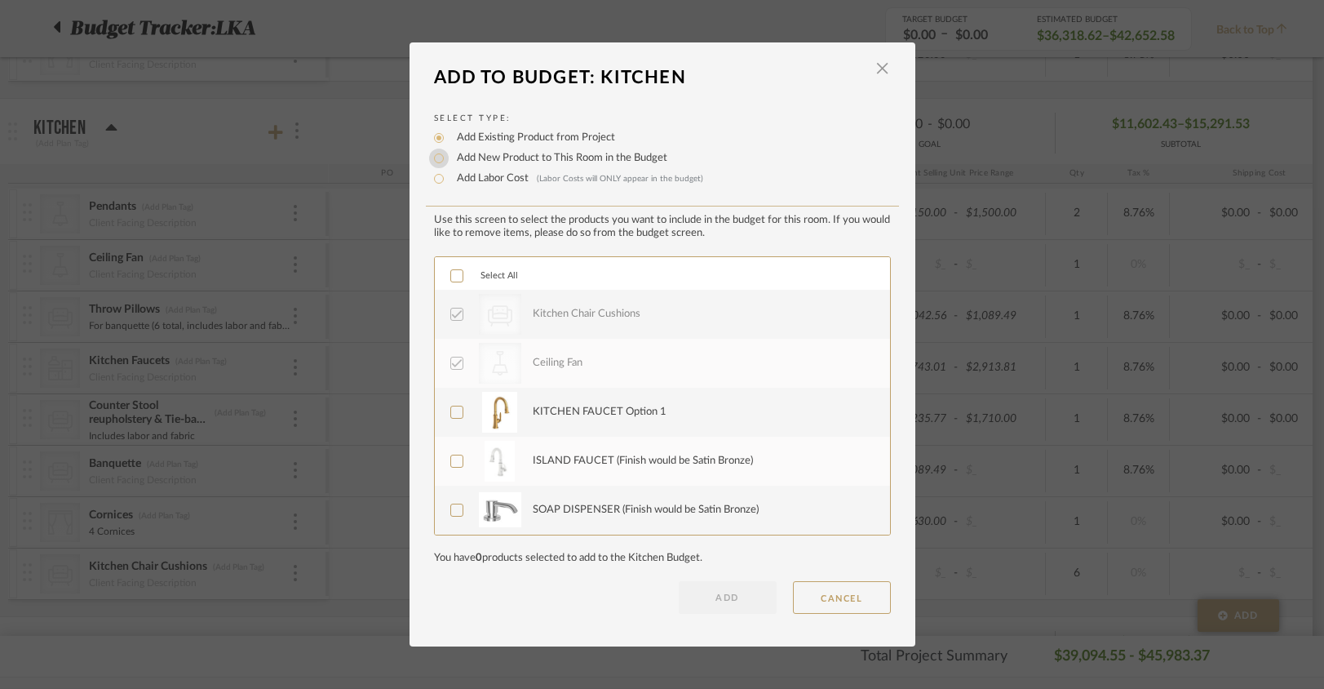
click at [437, 161] on input "Add New Product to This Room in the Budget" at bounding box center [439, 159] width 20 height 20
radio input "true"
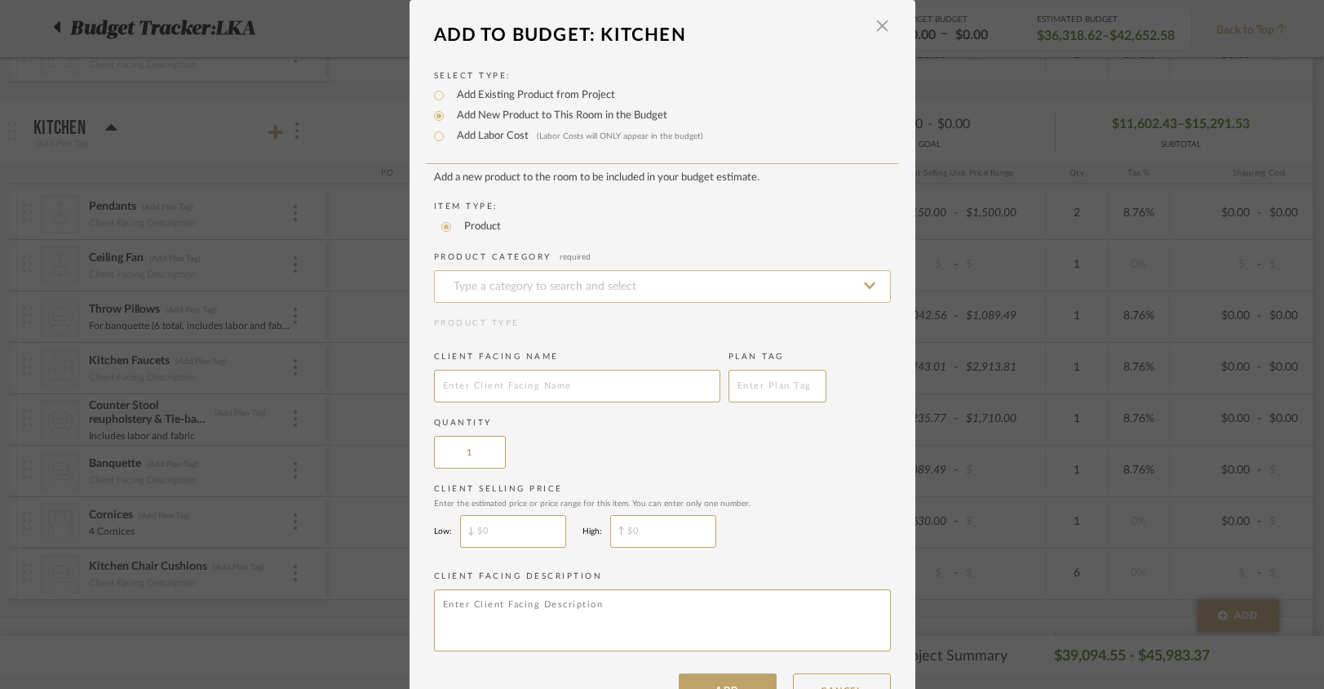
click at [531, 295] on input at bounding box center [662, 286] width 457 height 33
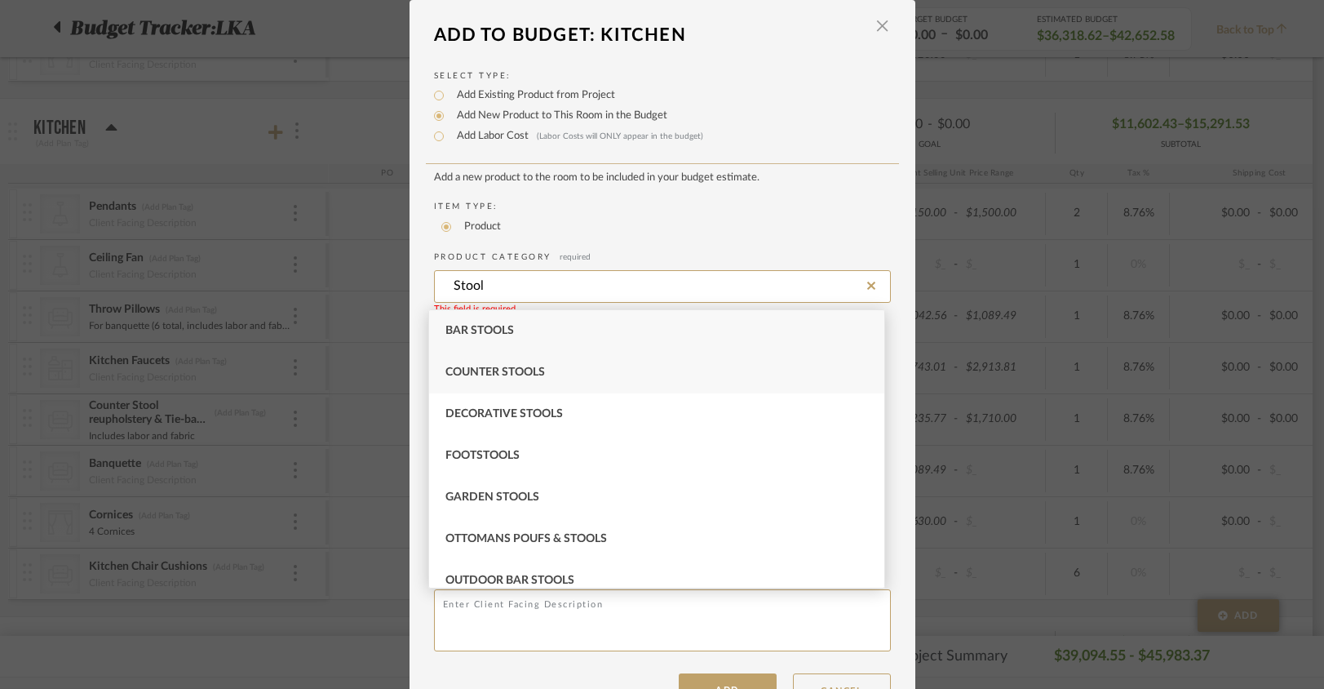
click at [504, 373] on span "Counter Stools" at bounding box center [496, 371] width 100 height 11
type input "Counter Stools"
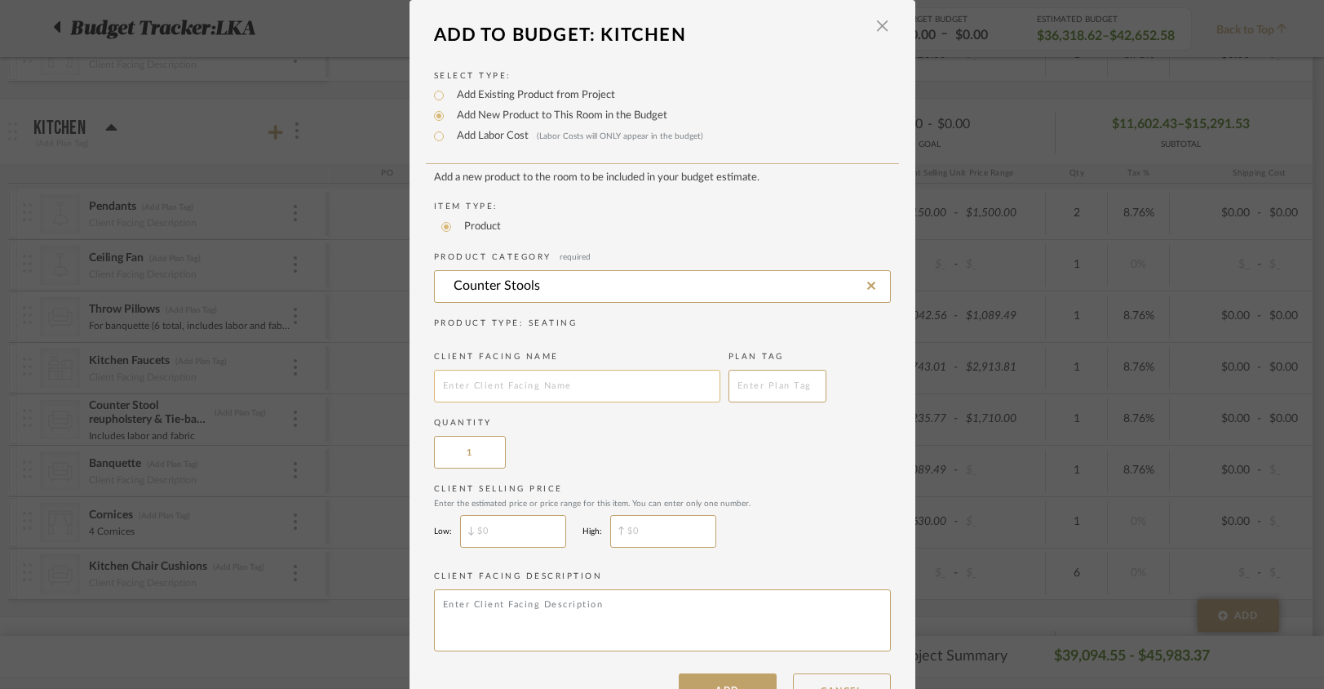
click at [511, 396] on input "text" at bounding box center [577, 386] width 286 height 33
type input "Stool Reupholstery"
drag, startPoint x: 467, startPoint y: 455, endPoint x: 498, endPoint y: 458, distance: 31.2
click at [498, 458] on input "1" at bounding box center [470, 452] width 72 height 33
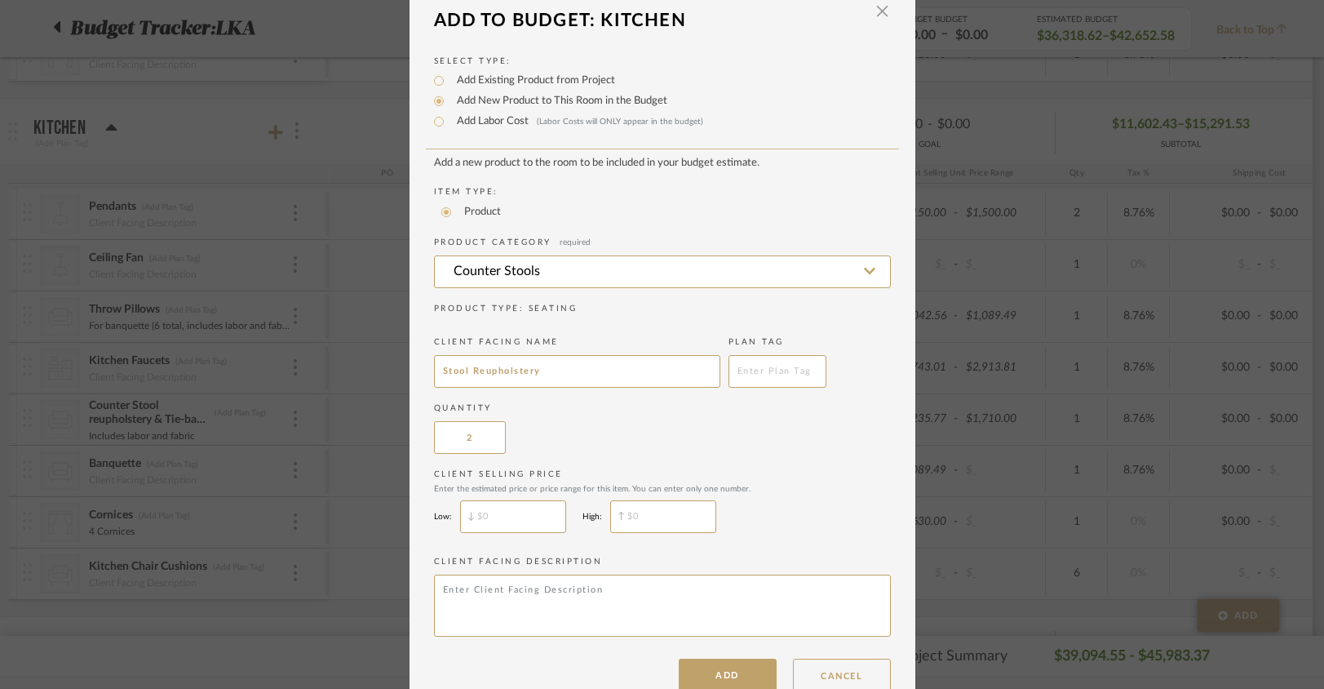
scroll to position [54, 0]
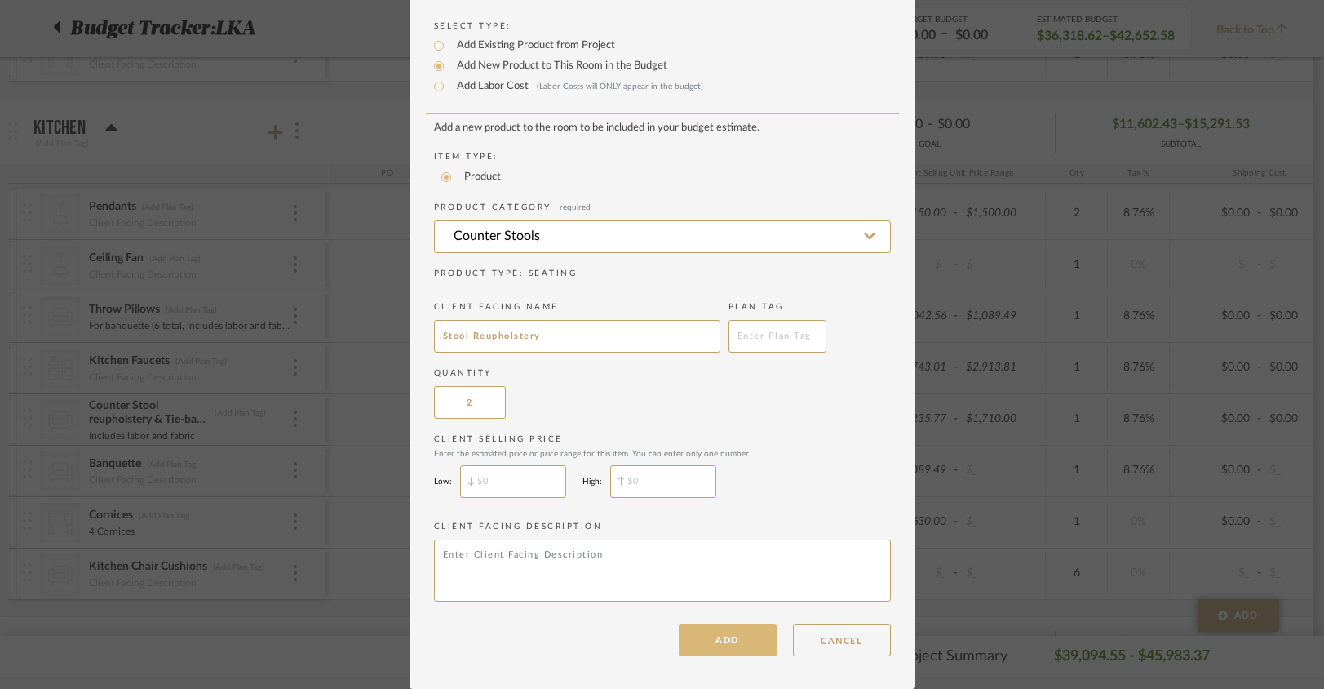
type input "2"
click at [737, 643] on button "ADD" at bounding box center [728, 639] width 98 height 33
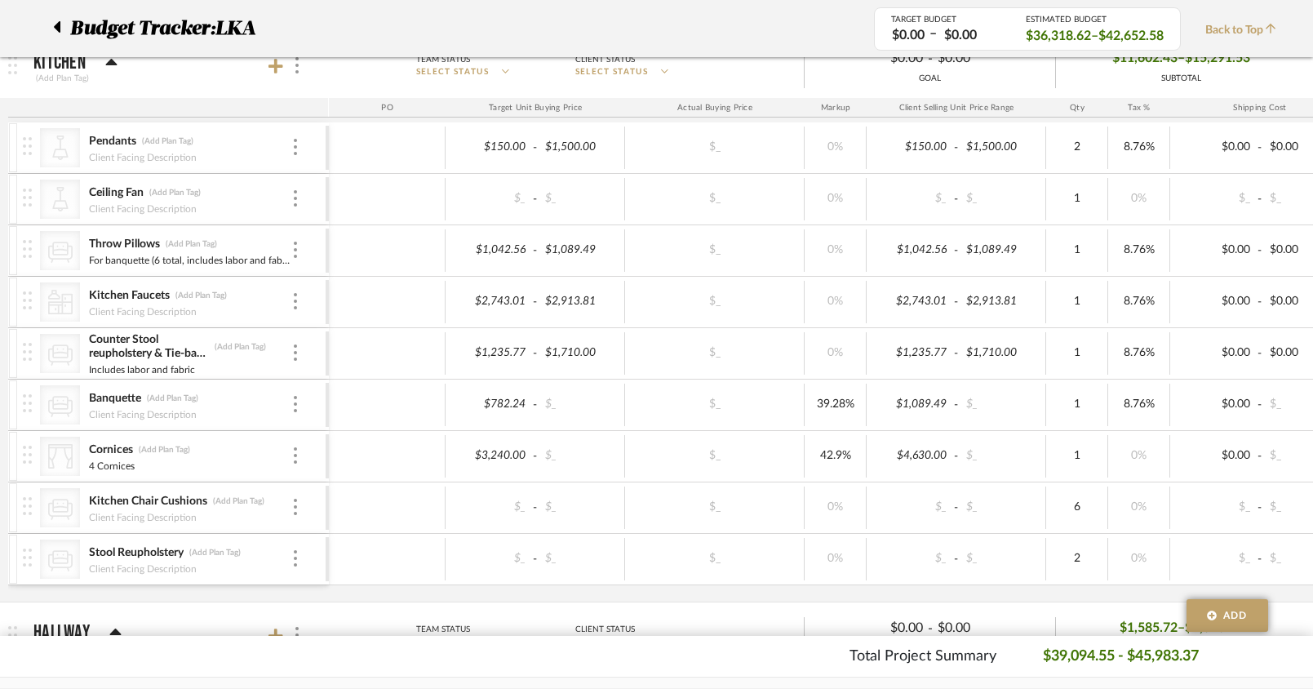
scroll to position [534, 0]
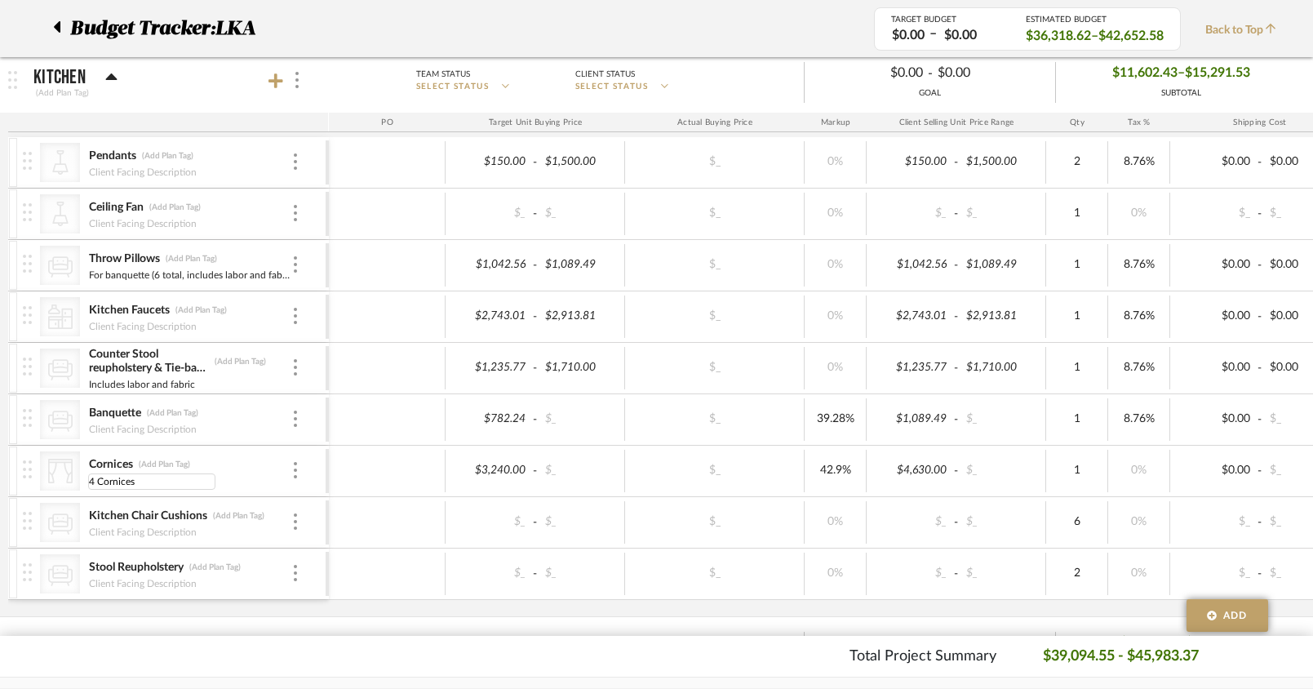
drag, startPoint x: 100, startPoint y: 481, endPoint x: 76, endPoint y: 481, distance: 24.5
click at [76, 481] on div "CategoryIconFabrics Created with Sketch. Cornices (Add Plan Tag) 4 Cornices 4 C…" at bounding box center [174, 471] width 303 height 51
type input "Cornices"
drag, startPoint x: 140, startPoint y: 485, endPoint x: 81, endPoint y: 481, distance: 59.7
click at [81, 481] on div "CategoryIconFabrics Created with Sketch. Cornices (Add Plan Tag) Cornices Corni…" at bounding box center [174, 471] width 303 height 51
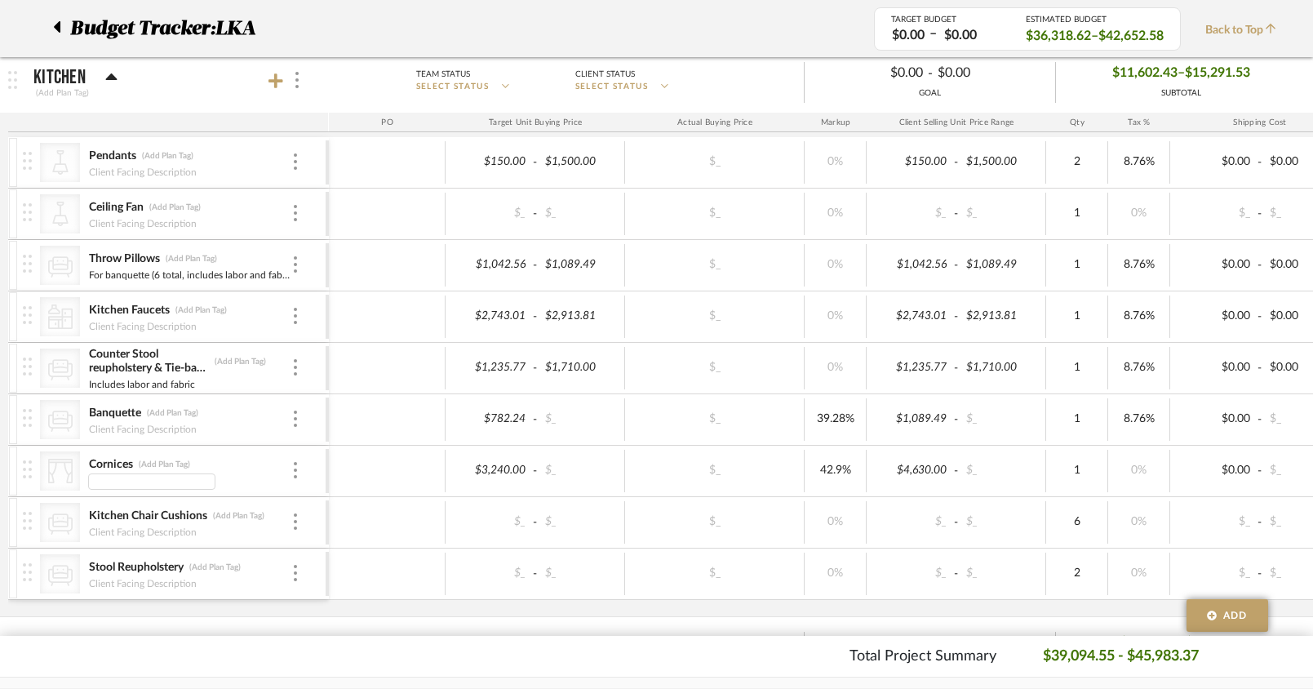
click at [126, 607] on div "CategoryIconLighting Created with Sketch. Pendants (Add Plan Tag) Client Facing…" at bounding box center [852, 376] width 1688 height 479
click at [27, 473] on img at bounding box center [27, 469] width 9 height 18
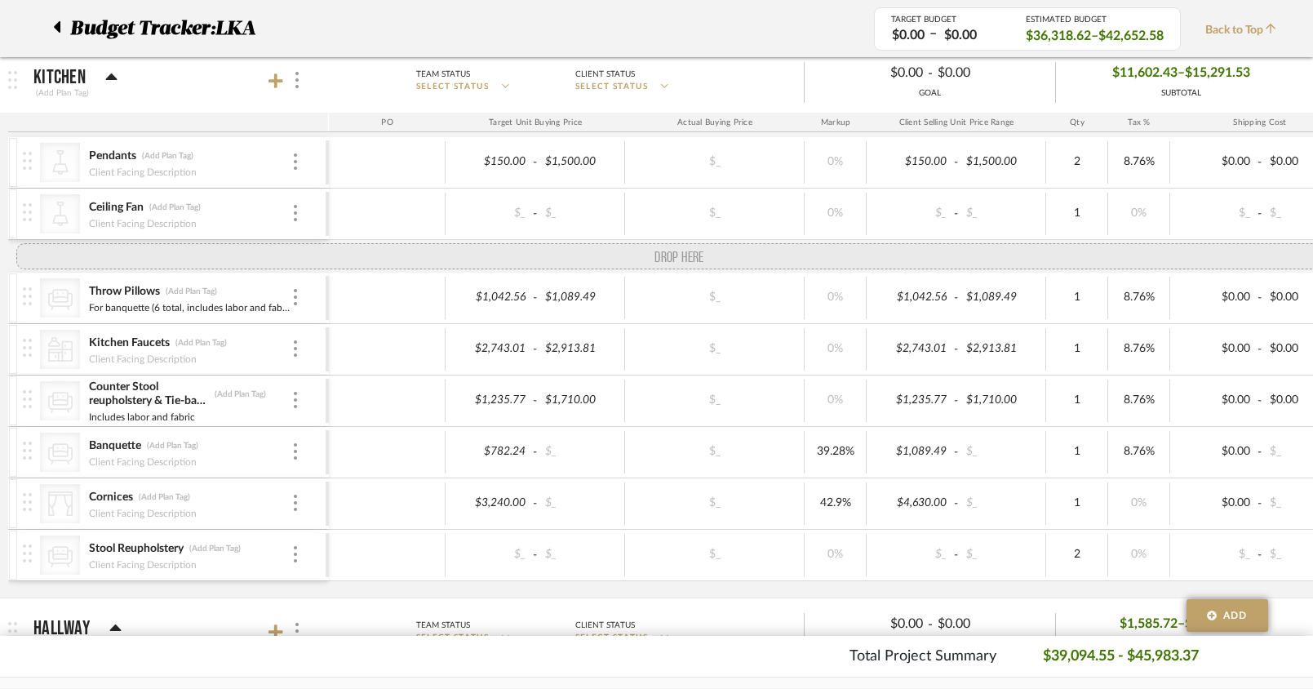
drag, startPoint x: 26, startPoint y: 527, endPoint x: 23, endPoint y: 252, distance: 275.0
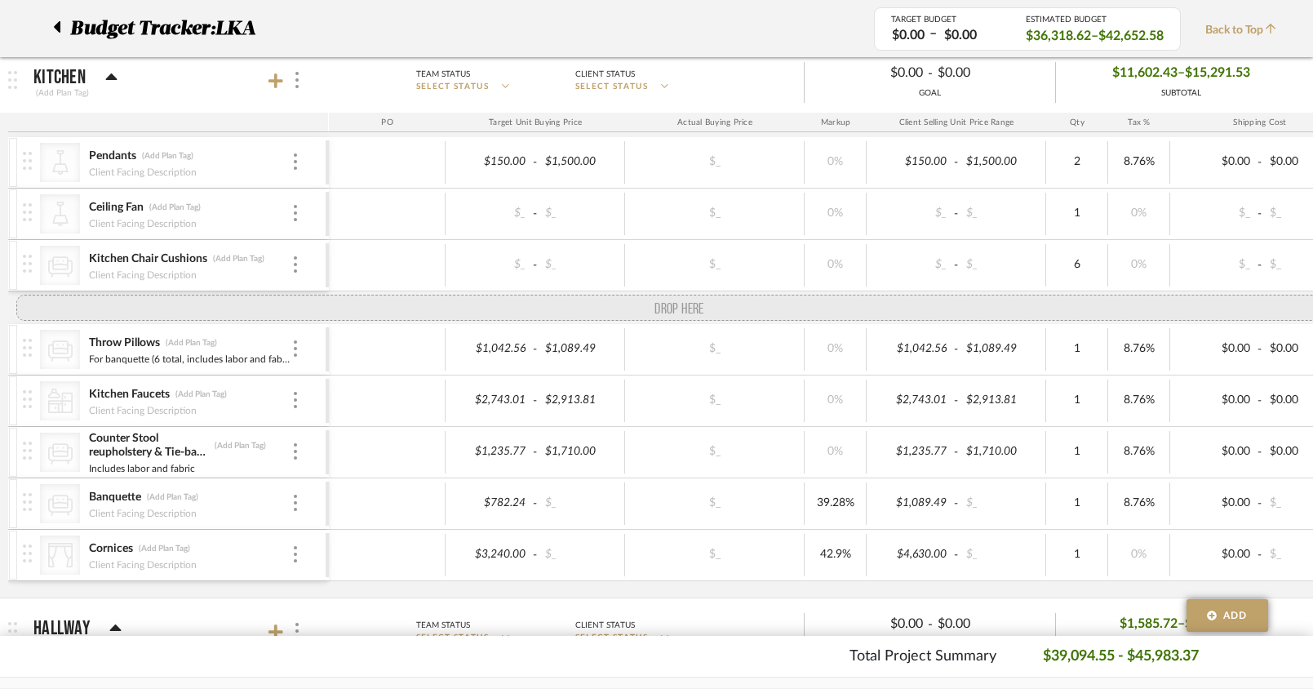
drag, startPoint x: 30, startPoint y: 570, endPoint x: 42, endPoint y: 306, distance: 264.7
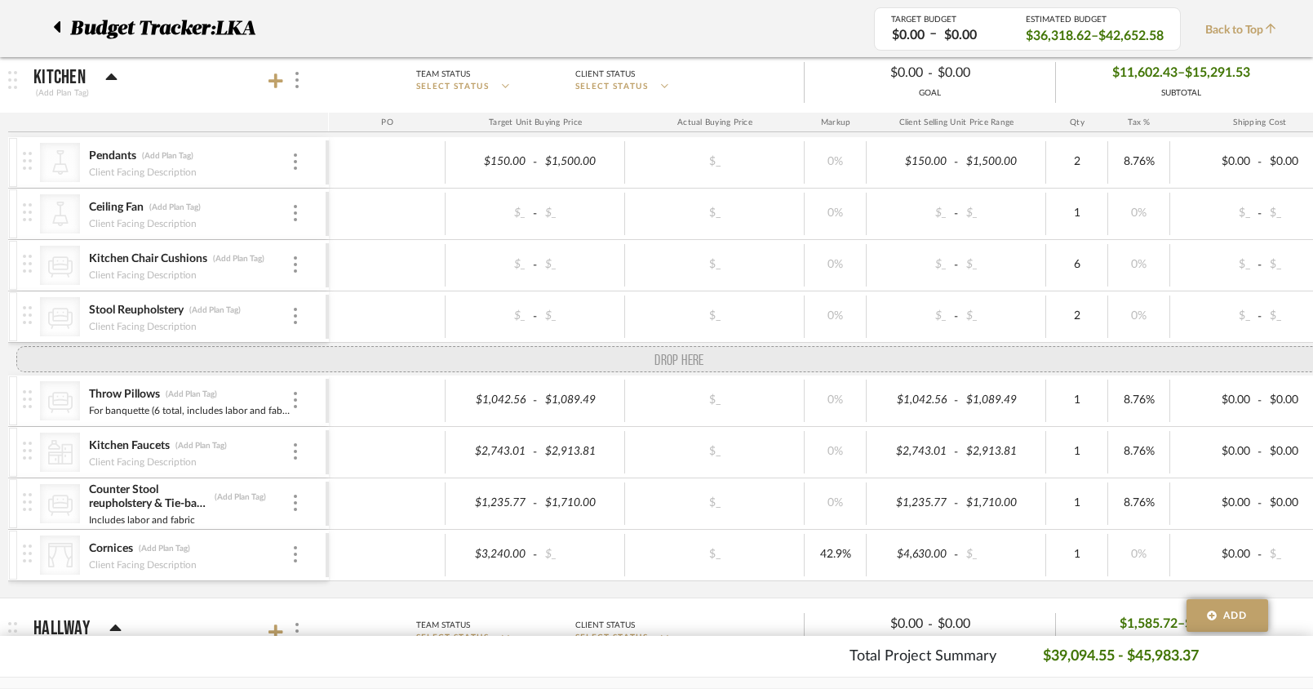
drag, startPoint x: 27, startPoint y: 528, endPoint x: 37, endPoint y: 344, distance: 183.9
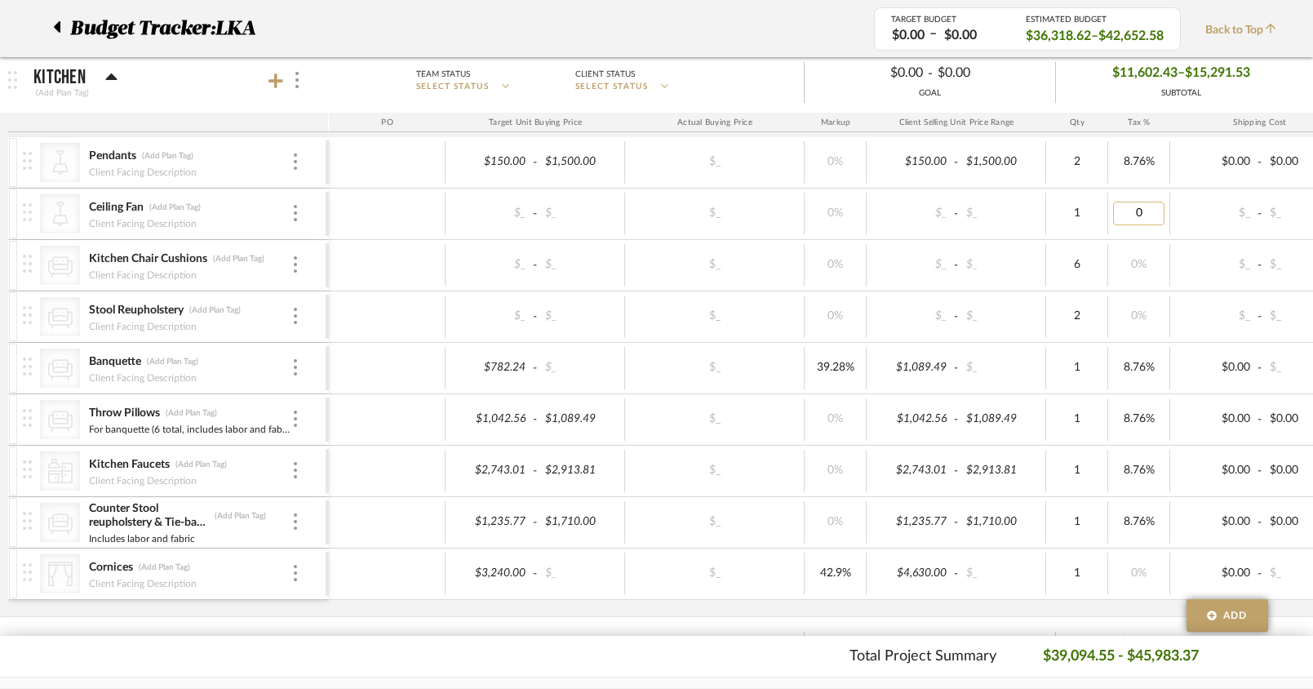
type input "8.76"
click at [646, 610] on div "CategoryIconLighting Created with Sketch. Pendants (Add Plan Tag) Client Facing…" at bounding box center [852, 376] width 1688 height 479
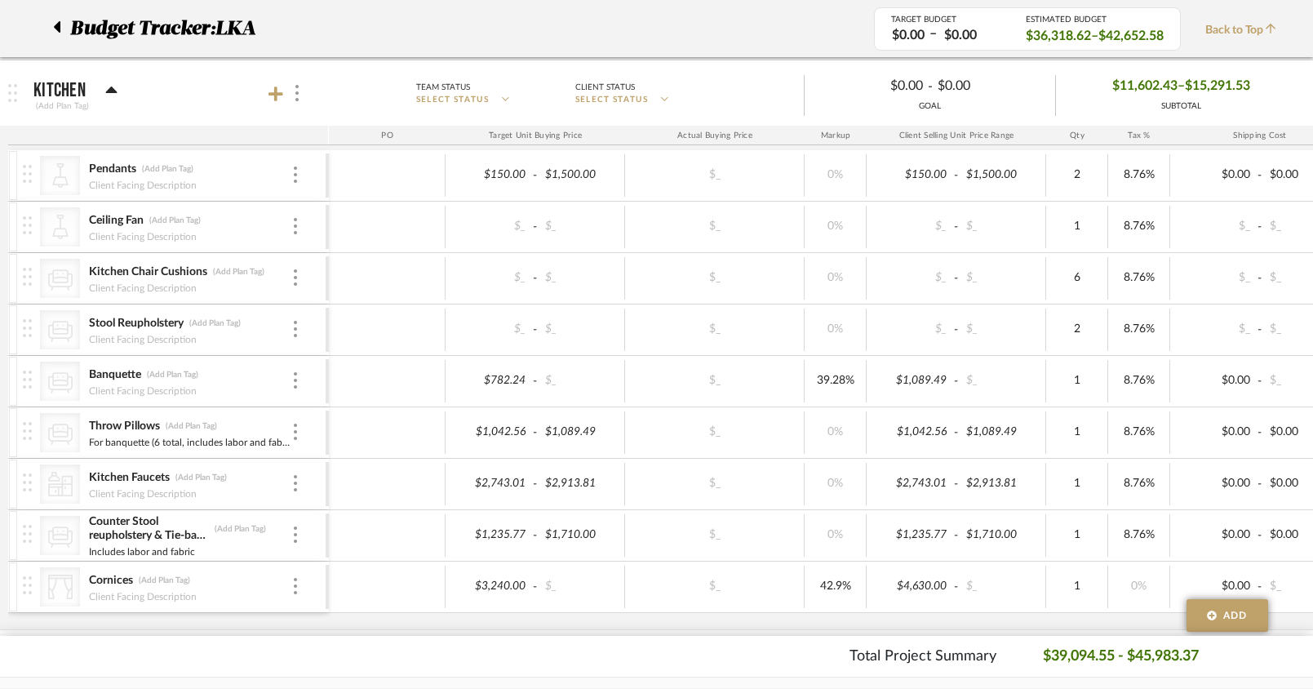
scroll to position [521, 0]
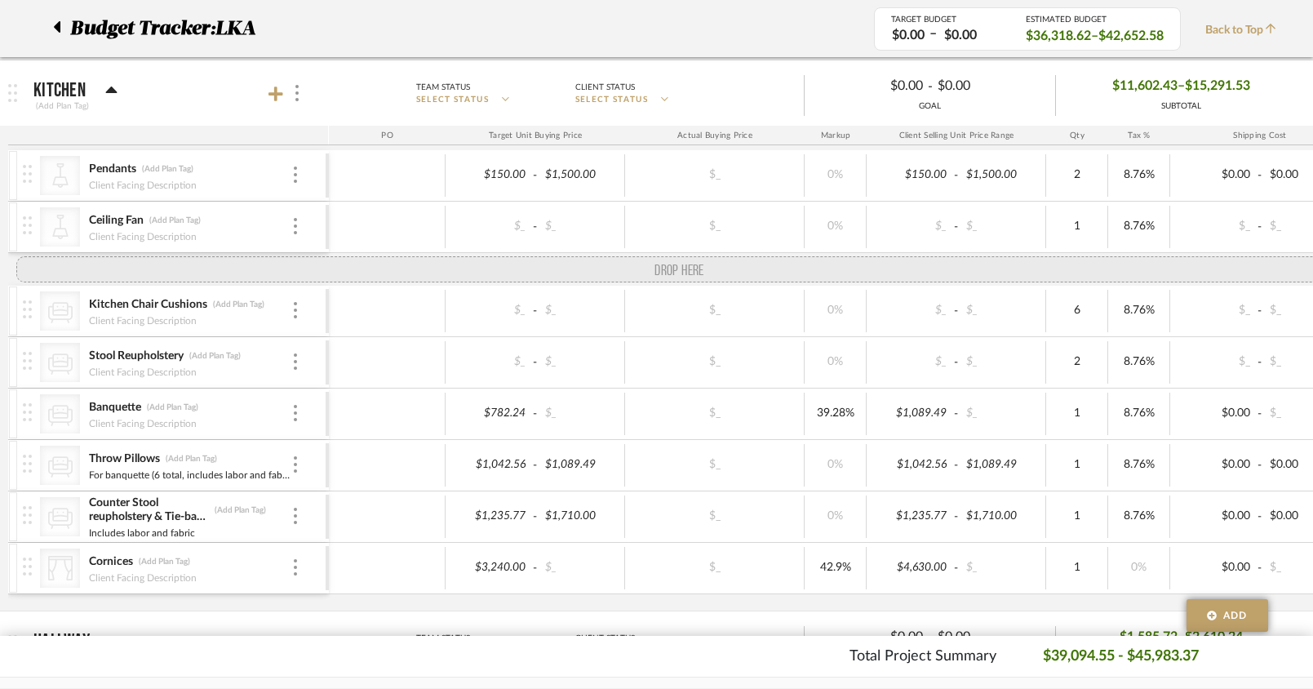
drag, startPoint x: 24, startPoint y: 489, endPoint x: 21, endPoint y: 271, distance: 217.9
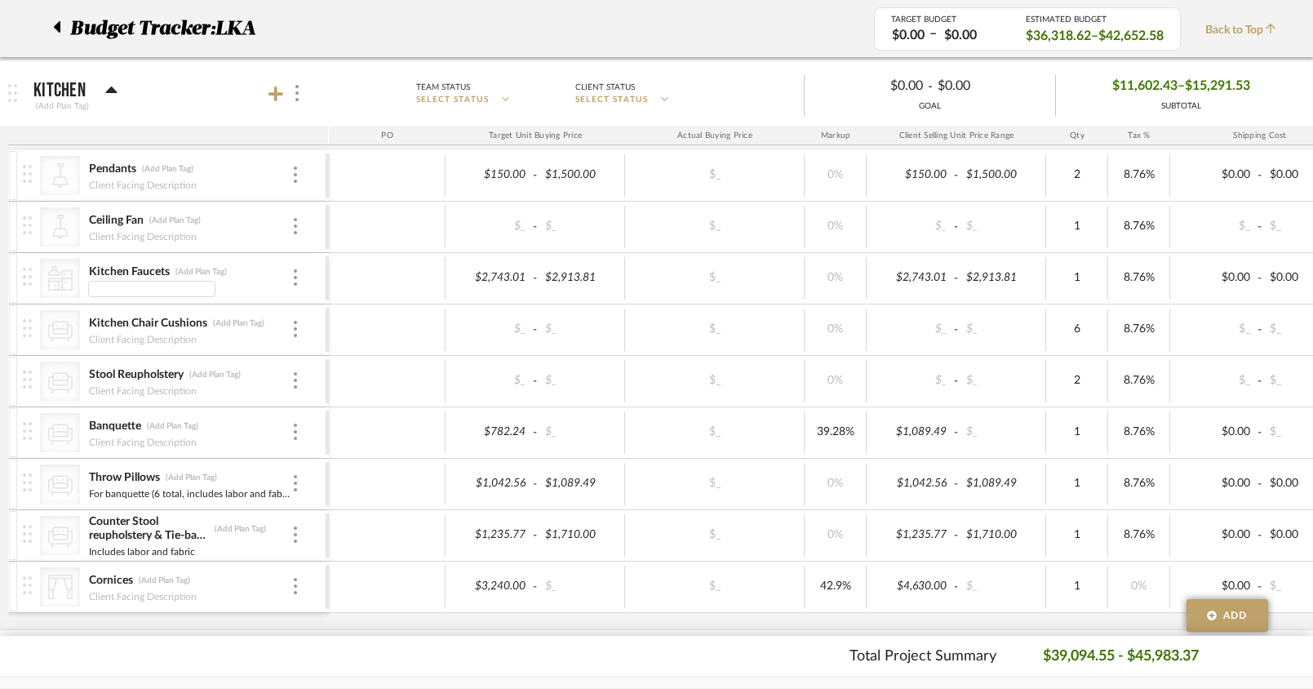
type input "a"
type input "Main facuet, prep faucet, & soap dispenser or side spray"
click at [242, 656] on div "Total Project Summary $39,094.55 - $45,983.37" at bounding box center [656, 656] width 1182 height 22
click at [436, 647] on div "Total Project Summary $39,094.55 - $45,983.37" at bounding box center [656, 656] width 1182 height 22
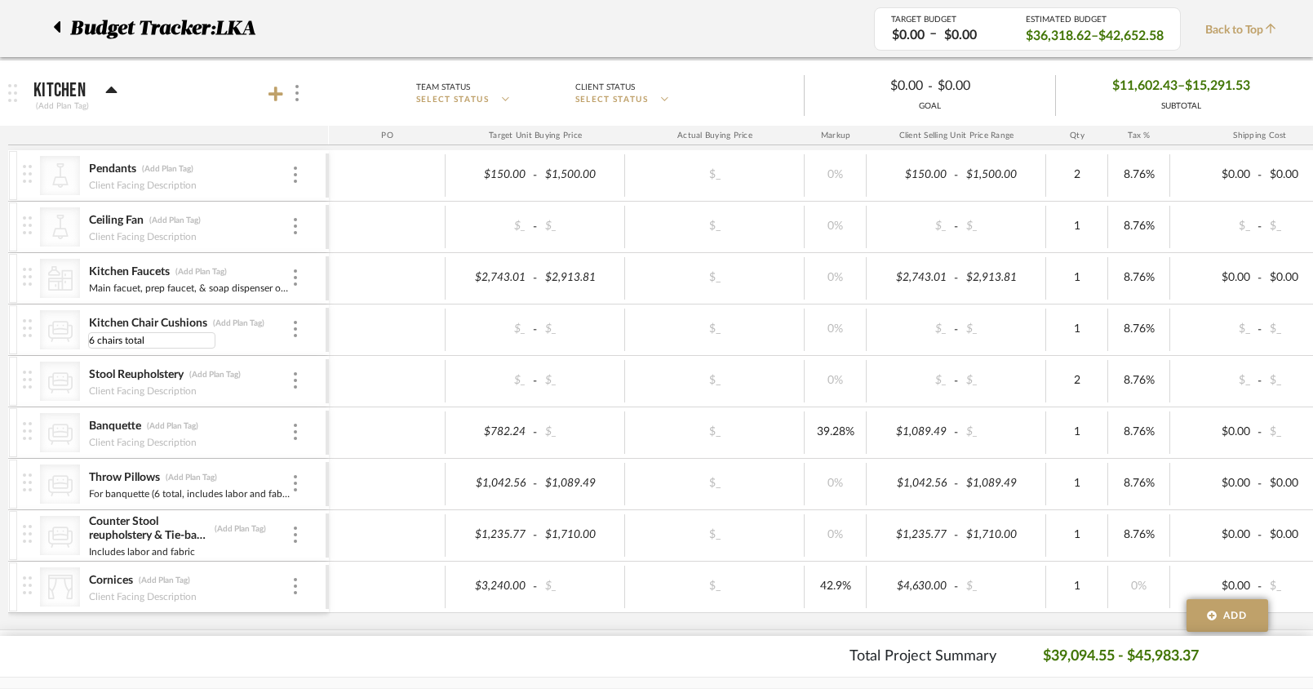
type input "6 chairs total"
type input "1200"
type input "1500"
click at [506, 652] on div "Total Project Summary $40,399.67 - $47,288.49" at bounding box center [656, 656] width 1182 height 22
click at [164, 339] on div "6 chairs total" at bounding box center [189, 337] width 203 height 13
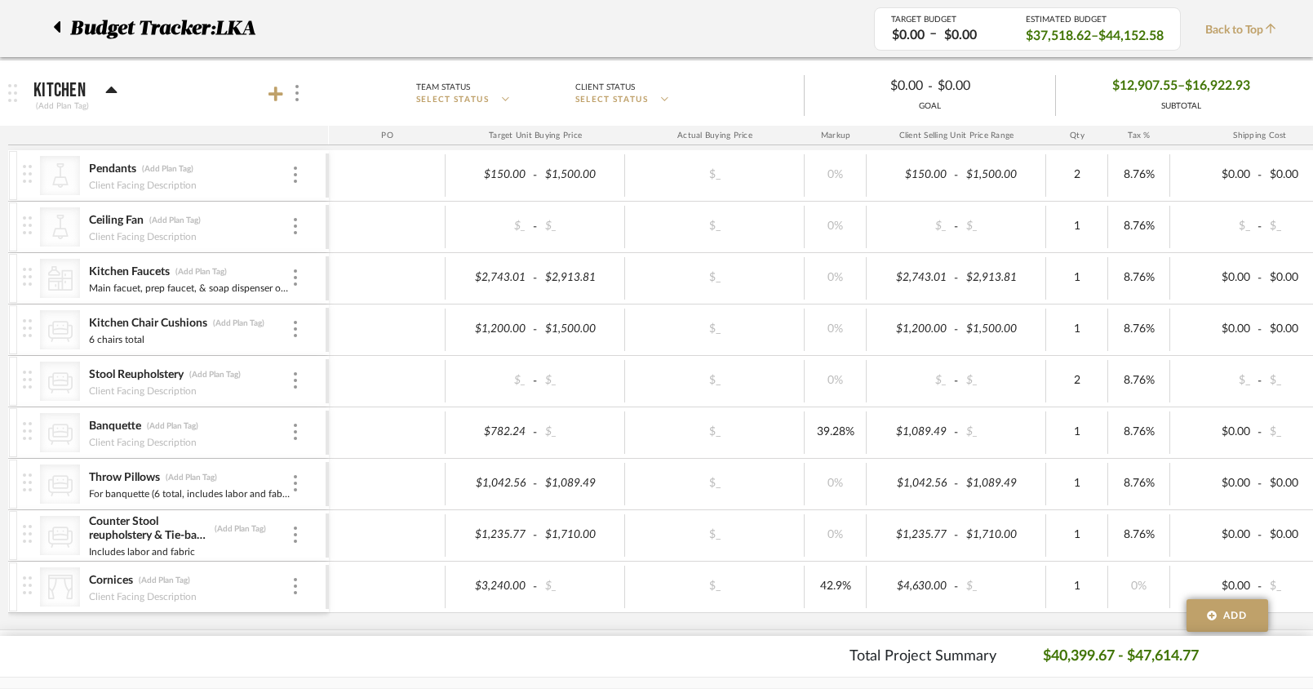
click at [149, 339] on div "6 chairs total" at bounding box center [189, 337] width 203 height 13
type input "6 chairs total with fabric"
click at [178, 656] on div "Total Project Summary $40,399.67 - $47,614.77" at bounding box center [656, 656] width 1182 height 22
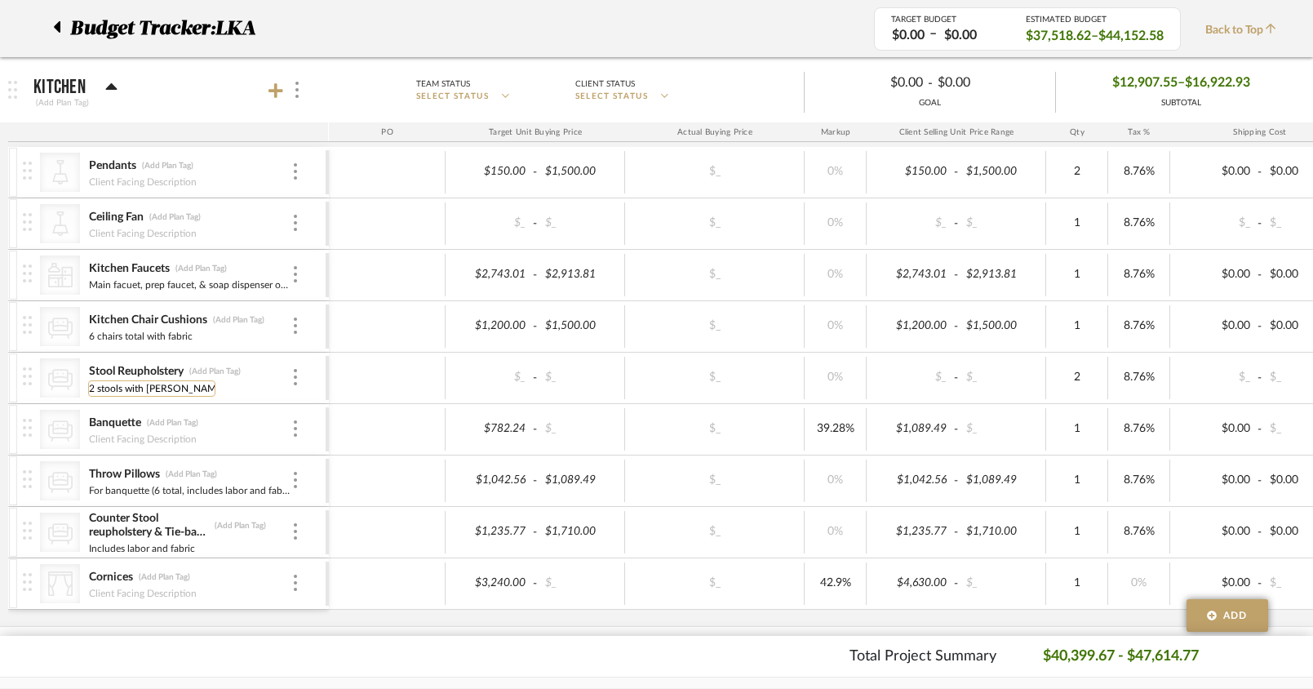
type input "2 stools with fabric"
click at [134, 336] on input "6 chairs total with fabric" at bounding box center [151, 337] width 127 height 16
type input "6 chairs with fabric"
click at [177, 668] on footer "Total Project Summary $40,399.67 - $47,614.77" at bounding box center [656, 656] width 1313 height 41
type input "500"
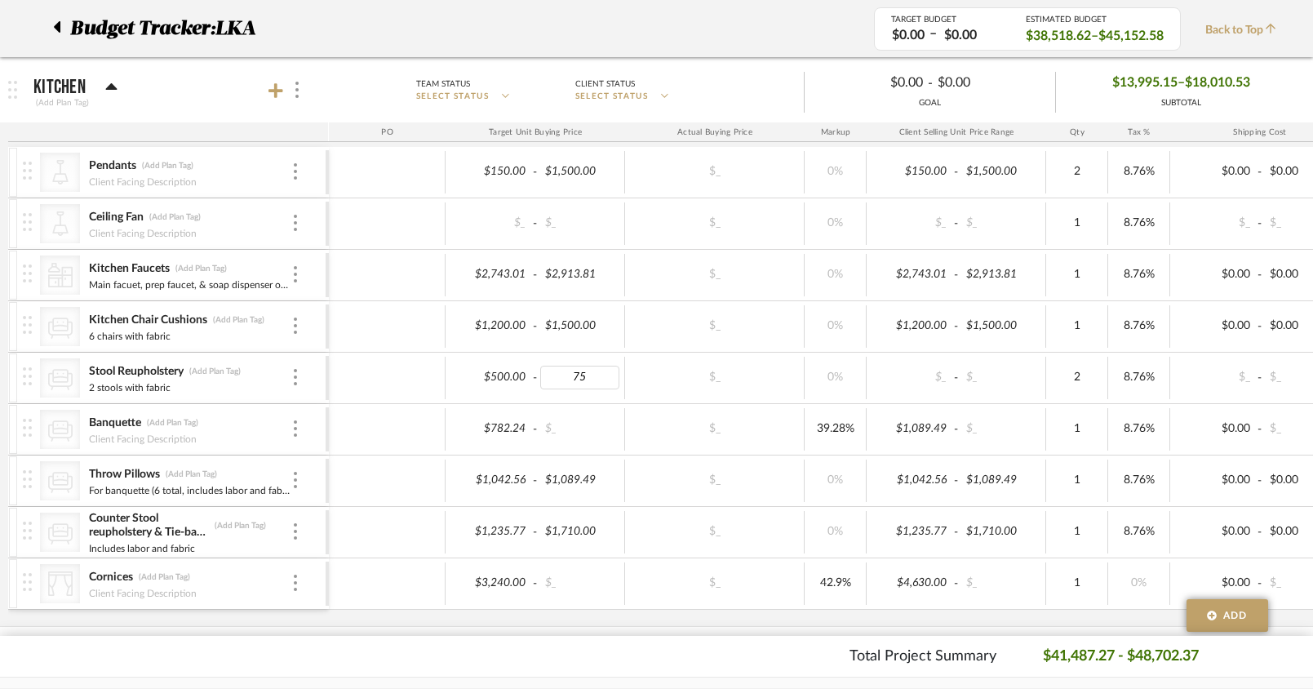
type input "750"
click at [516, 655] on div "Total Project Summary $41,487.27 - $48,702.37" at bounding box center [656, 656] width 1182 height 22
type input "0"
click at [536, 650] on div "Total Project Summary $41,487.27 - $49,246.17" at bounding box center [656, 656] width 1182 height 22
type input "1000"
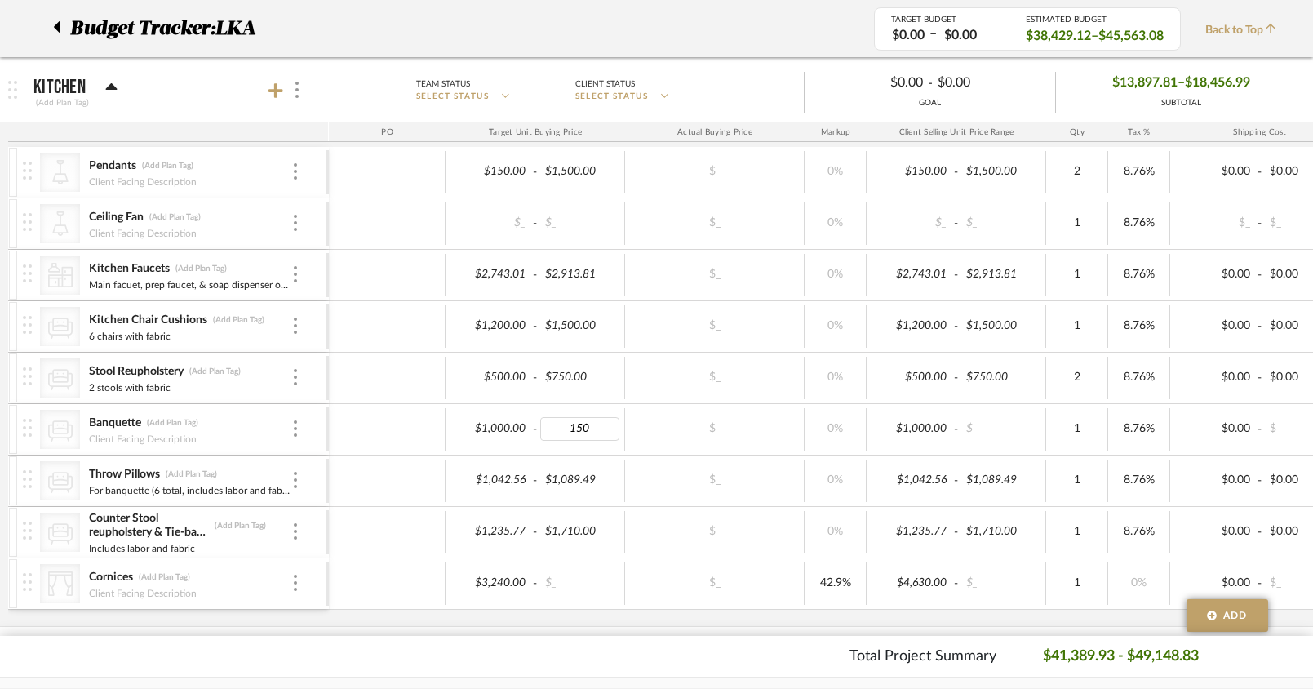
type input "1500"
click at [522, 644] on footer "Total Project Summary $41,389.93 - $49,148.83" at bounding box center [656, 656] width 1313 height 41
drag, startPoint x: 155, startPoint y: 494, endPoint x: 62, endPoint y: 496, distance: 93.1
click at [62, 496] on div "CategoryIconSeating Created with Sketch. Throw Pillows (Add Plan Tag) For banqu…" at bounding box center [174, 480] width 303 height 51
type input "6 total, includes labor and fabric)"
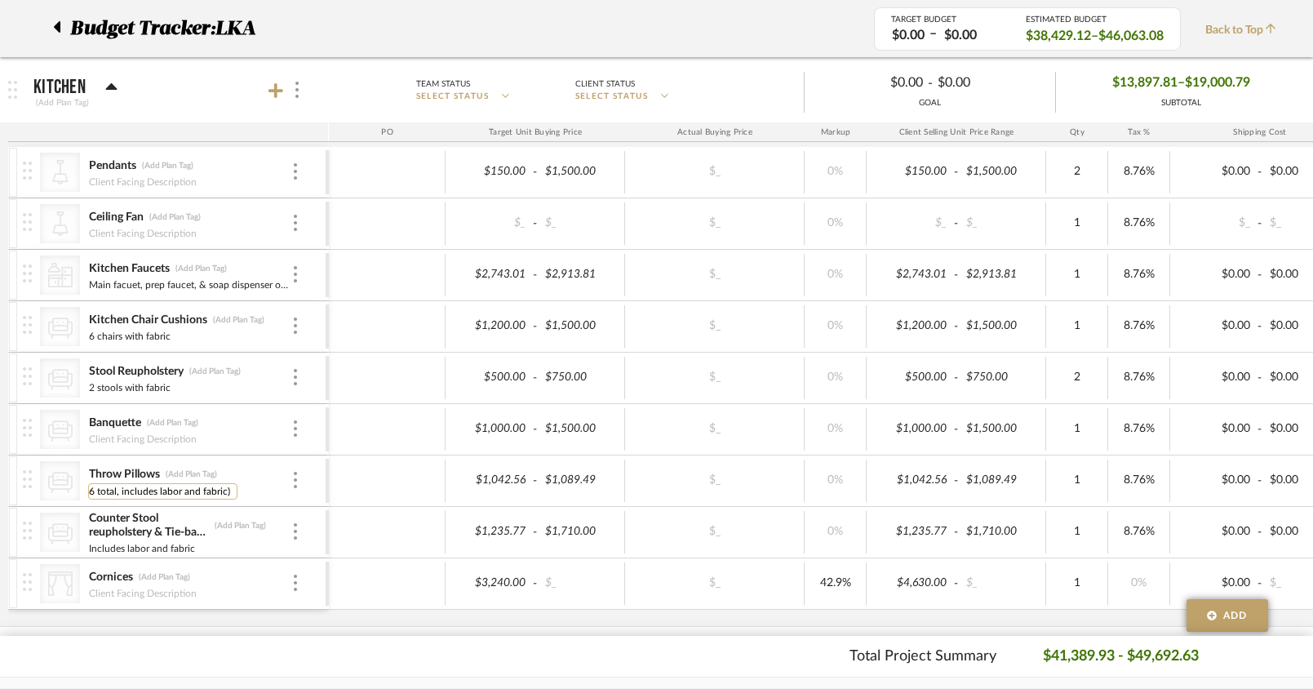
drag, startPoint x: 120, startPoint y: 490, endPoint x: 98, endPoint y: 495, distance: 22.4
click at [98, 495] on input "6 total, includes labor and fabric)" at bounding box center [162, 491] width 149 height 16
click at [119, 492] on input "6 total, includes labor and fabric)" at bounding box center [162, 491] width 149 height 16
click at [286, 650] on div "Total Project Summary $41,389.93 - $49,692.63" at bounding box center [656, 656] width 1182 height 22
click at [142, 388] on input "2 stools with fabric" at bounding box center [151, 388] width 127 height 16
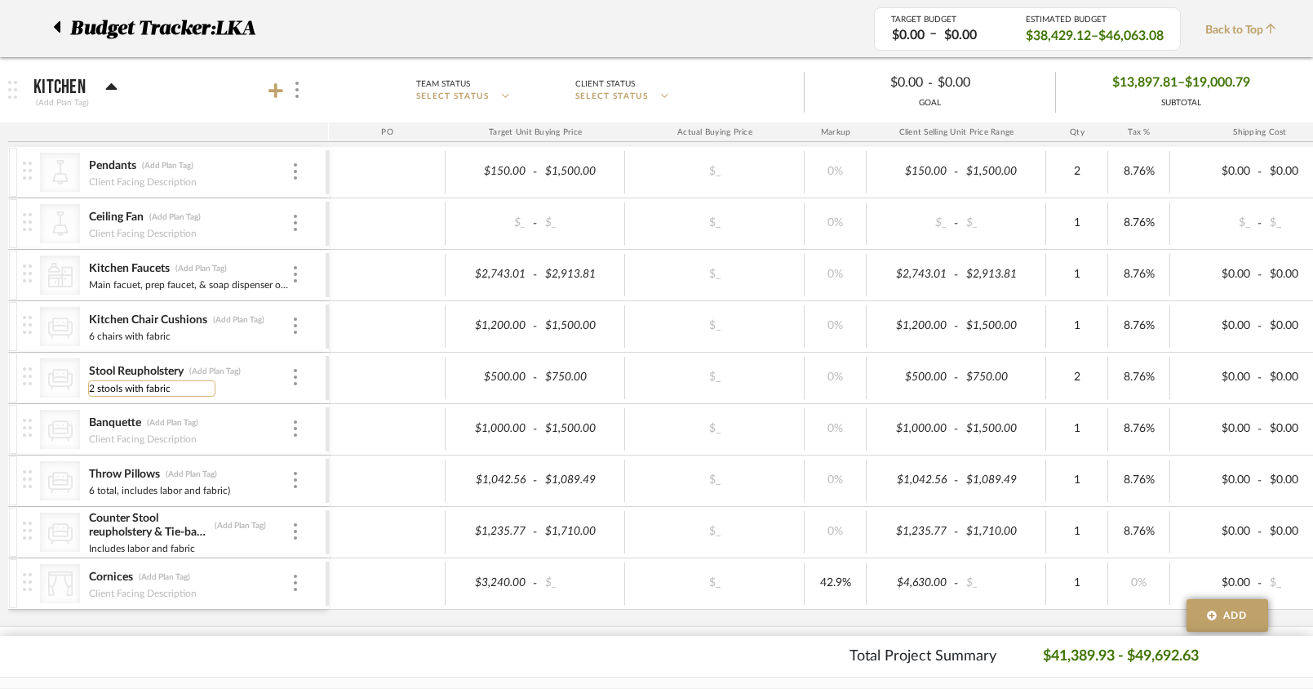
click at [142, 388] on input "2 stools with fabric" at bounding box center [151, 388] width 127 height 16
click at [129, 390] on input "2 stools with fabric" at bounding box center [151, 388] width 127 height 16
type input "2 stools - labor & fabric"
drag, startPoint x: 165, startPoint y: 637, endPoint x: 143, endPoint y: 536, distance: 103.6
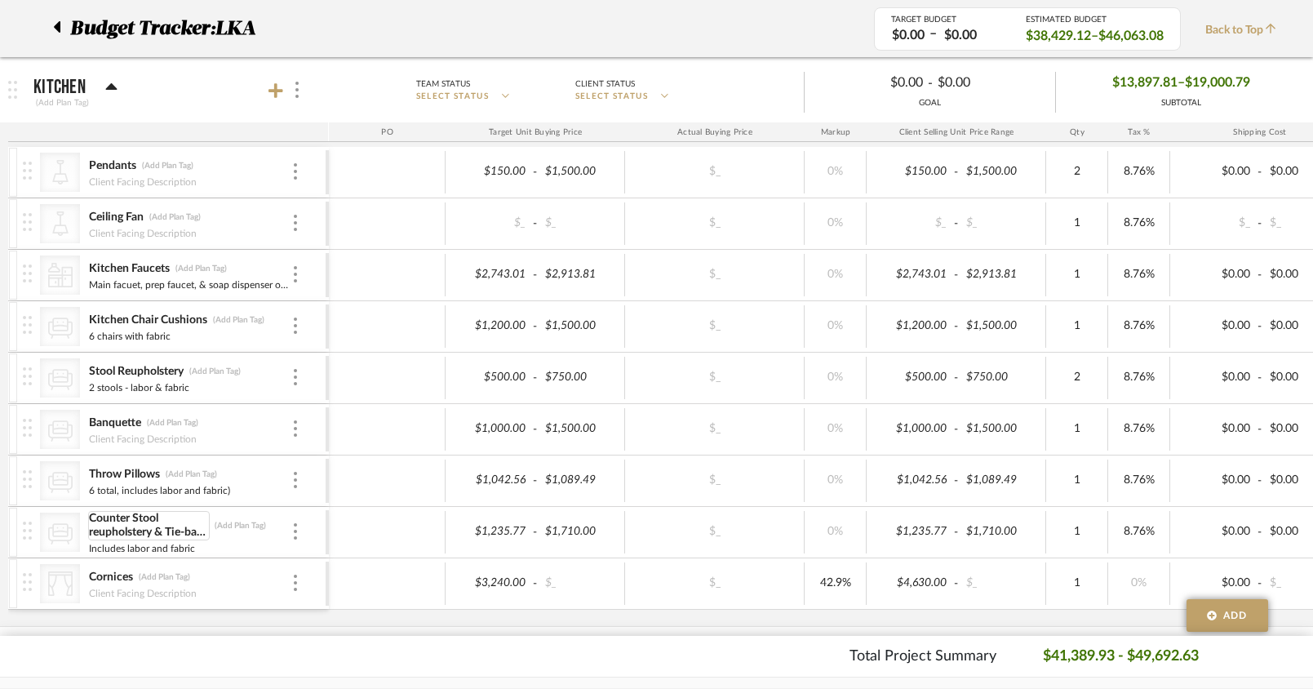
click at [165, 637] on footer "Total Project Summary $41,389.93 - $49,692.63" at bounding box center [656, 656] width 1313 height 41
click at [142, 486] on input "6 total, includes labor and fabric)" at bounding box center [162, 491] width 149 height 16
type input "6 total - labor and fabric)"
type input "labor & fabric"
click at [118, 652] on div "Total Project Summary $41,389.93 - $49,692.63" at bounding box center [656, 656] width 1182 height 22
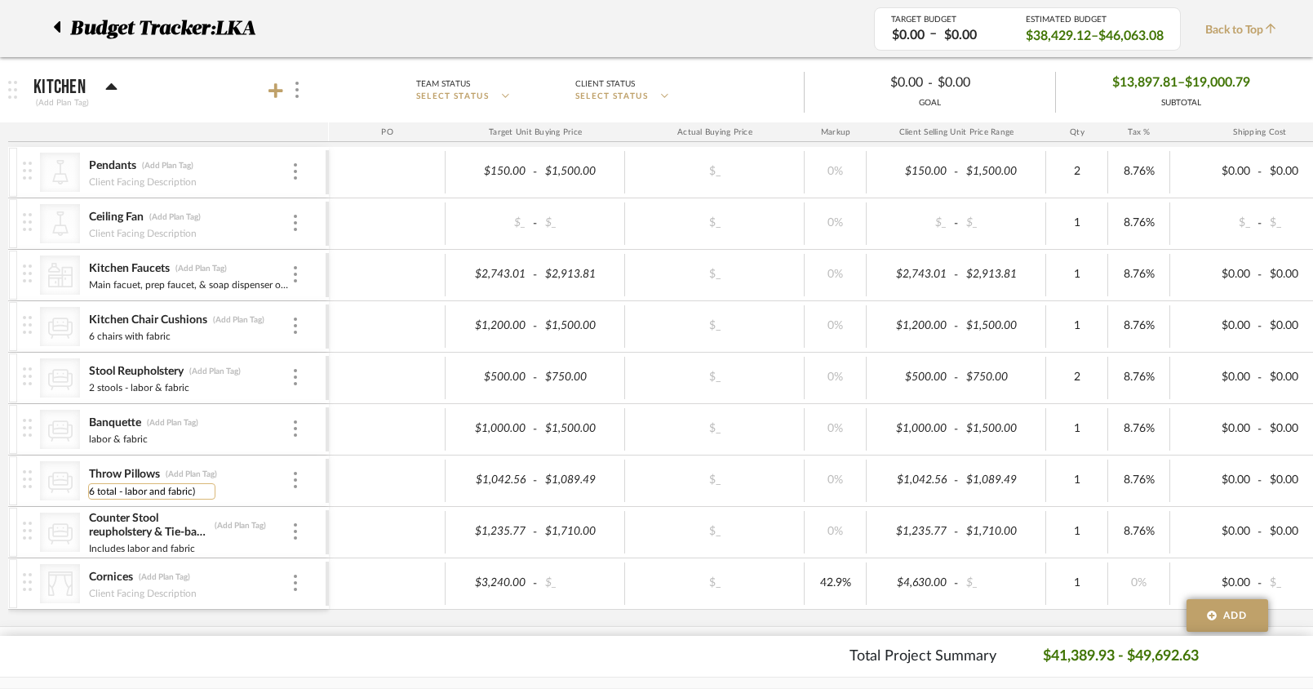
click at [196, 491] on input "6 total - labor and fabric)" at bounding box center [151, 491] width 127 height 16
type input "6 total - labor and fabric"
click at [181, 654] on div "Total Project Summary $41,389.93 - $49,692.63" at bounding box center [656, 656] width 1182 height 22
click at [459, 657] on div "Total Project Summary $41,389.93 - $49,692.63" at bounding box center [656, 656] width 1182 height 22
type input "1400"
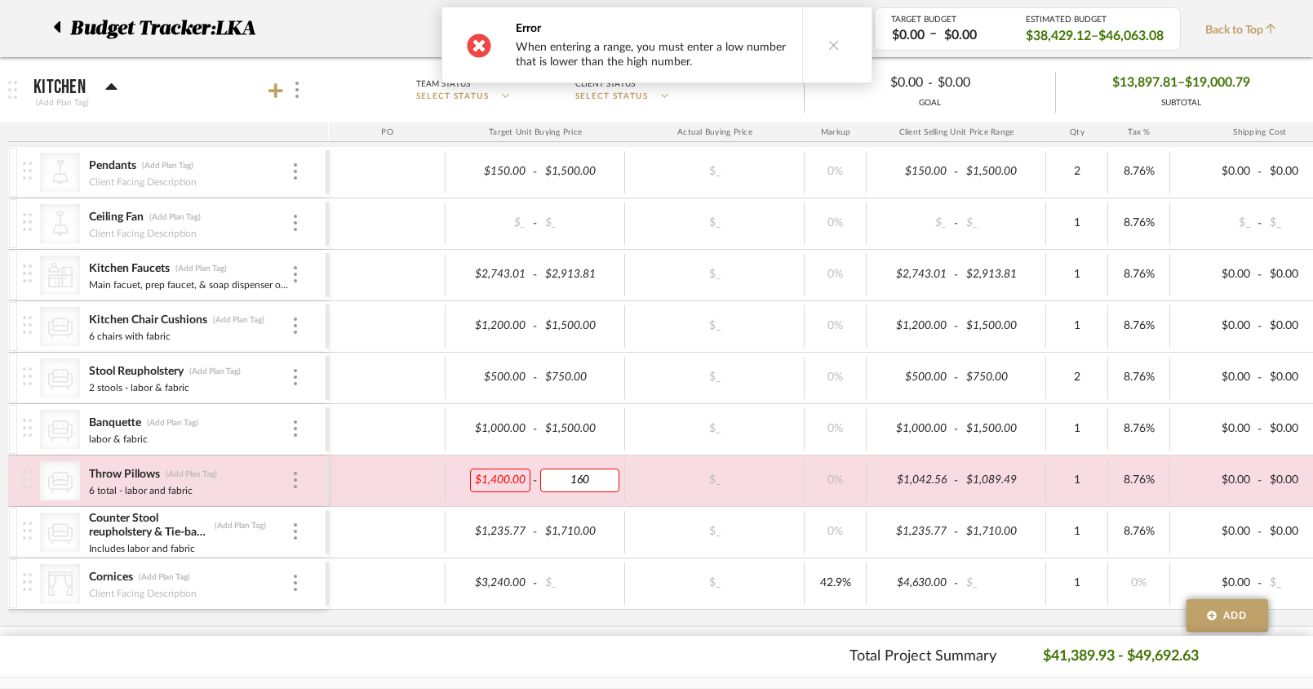
type input "1600"
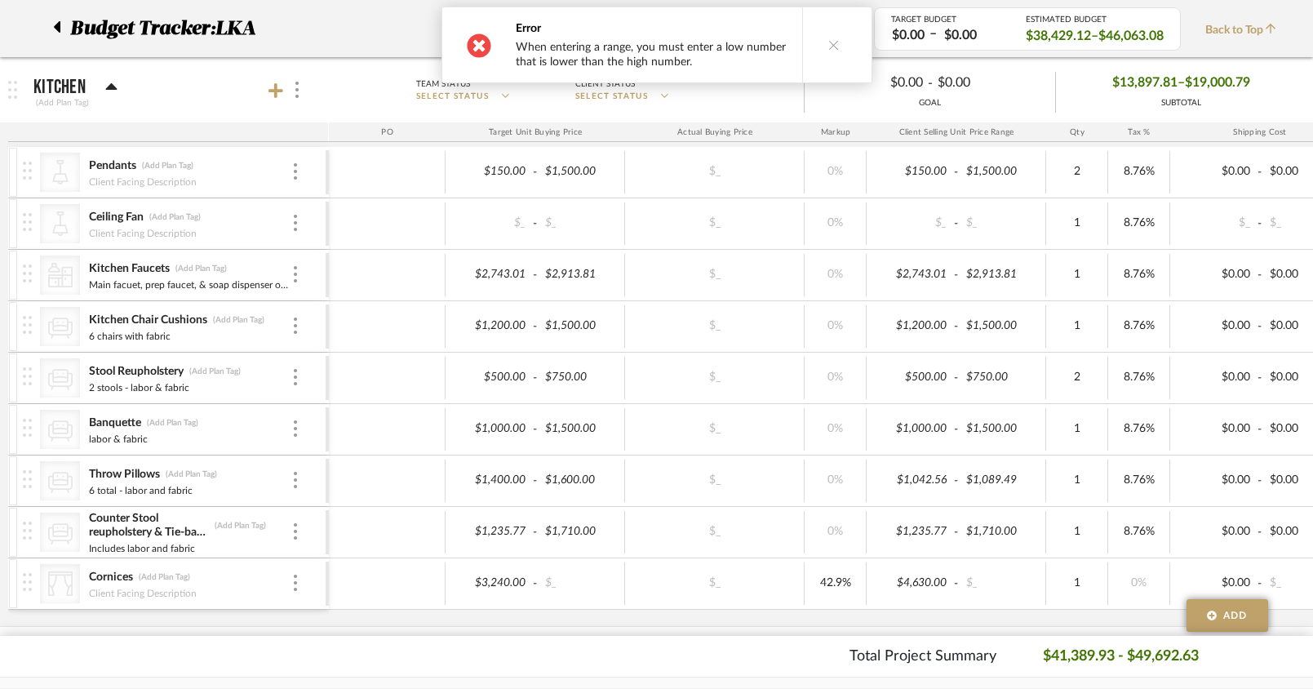
click at [579, 651] on div "Total Project Summary $41,389.93 - $49,692.63" at bounding box center [656, 656] width 1182 height 22
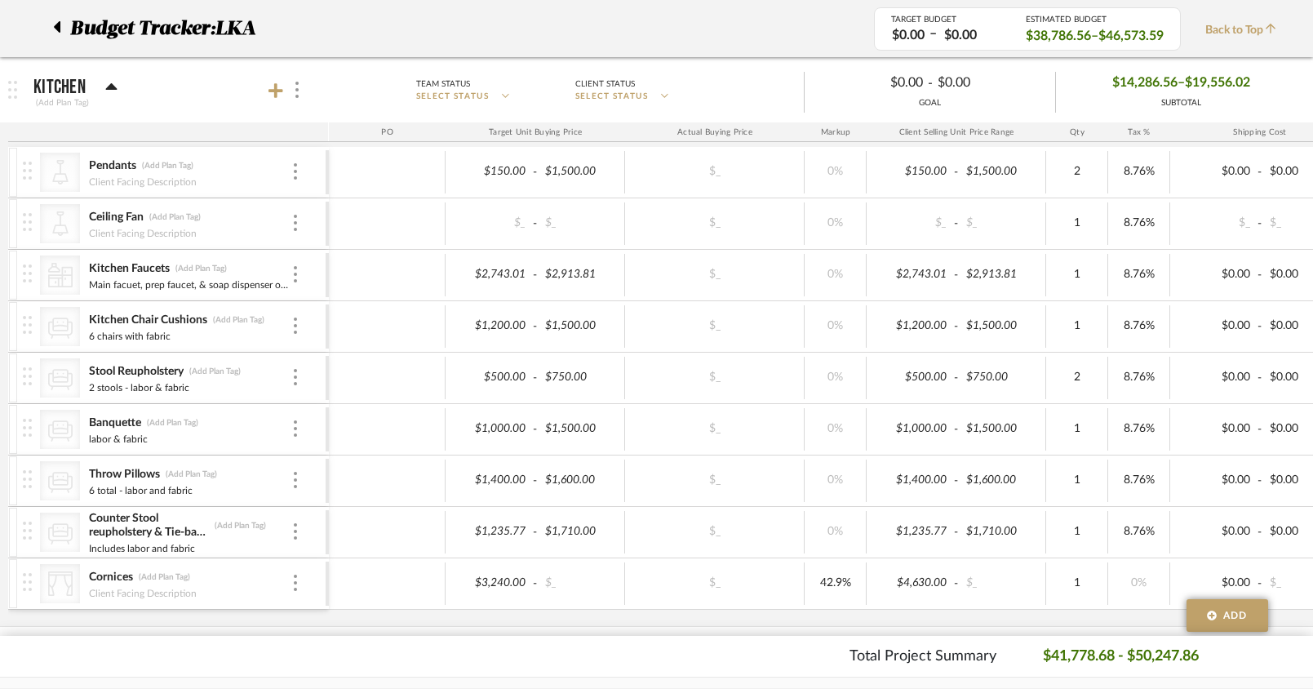
click at [601, 660] on div "Total Project Summary $41,778.68 - $50,247.86" at bounding box center [656, 656] width 1182 height 22
click at [295, 531] on img at bounding box center [295, 531] width 3 height 16
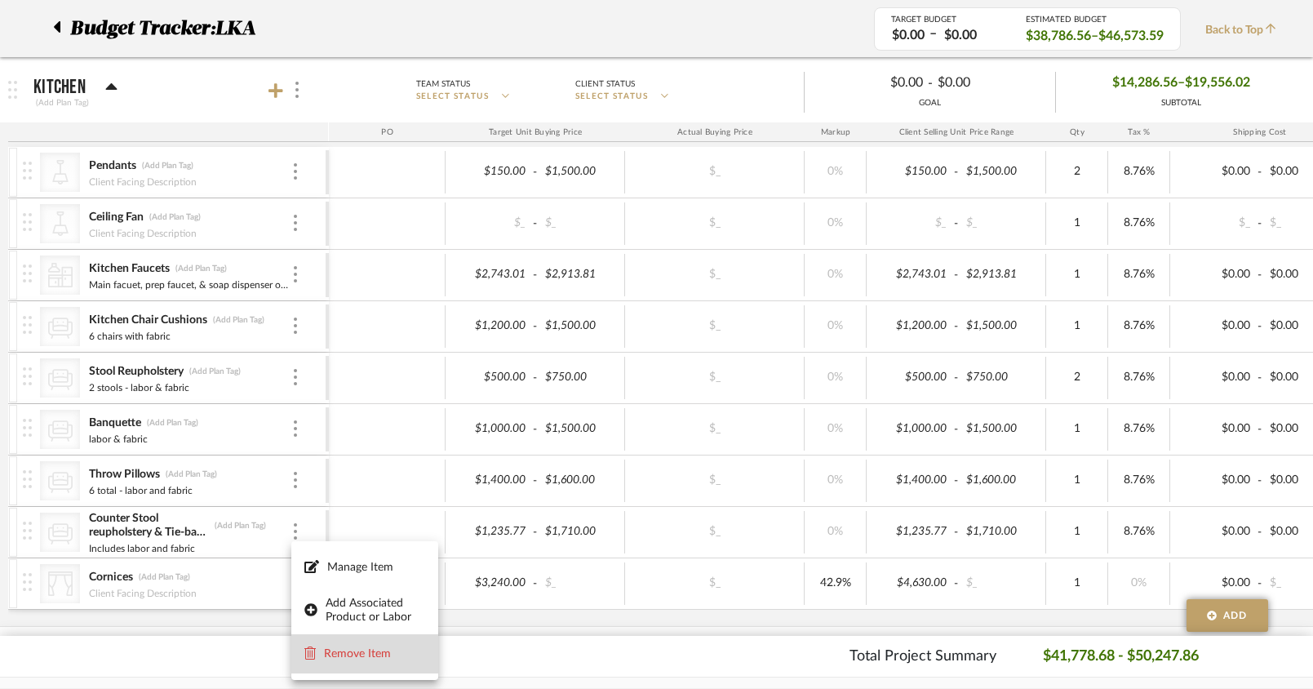
click at [336, 645] on button "Remove Item" at bounding box center [364, 653] width 147 height 39
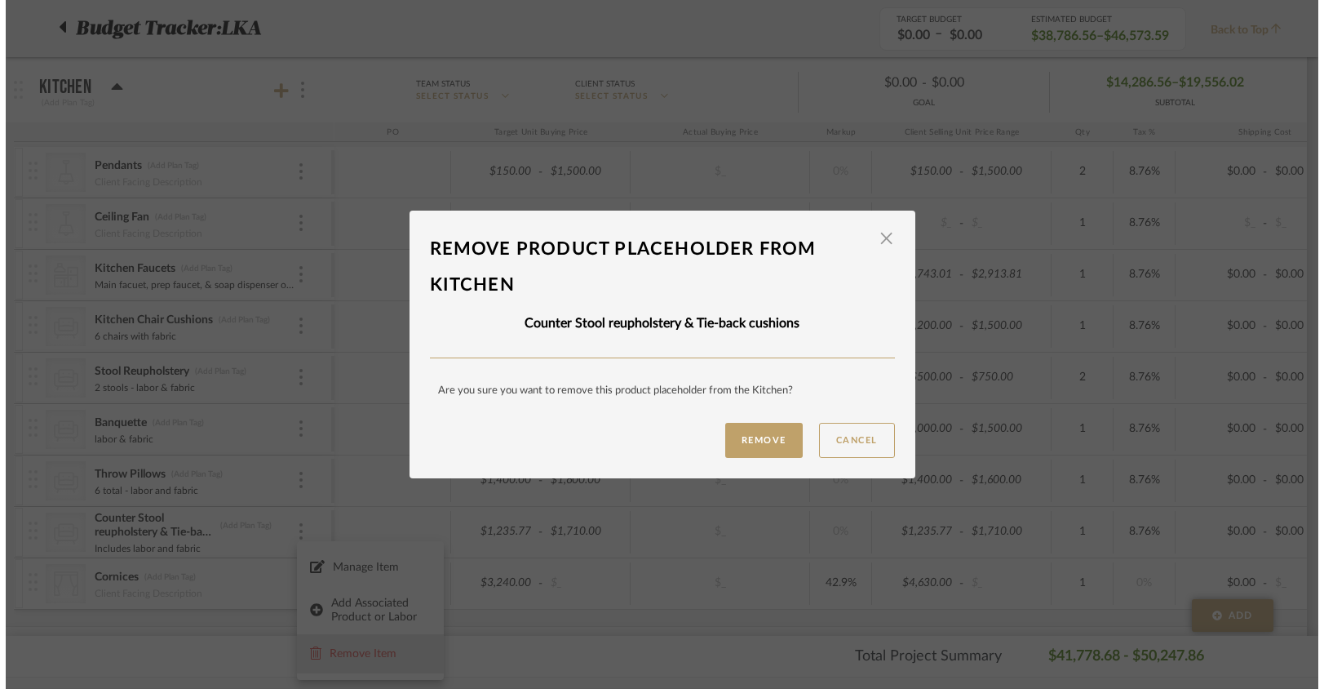
scroll to position [0, 0]
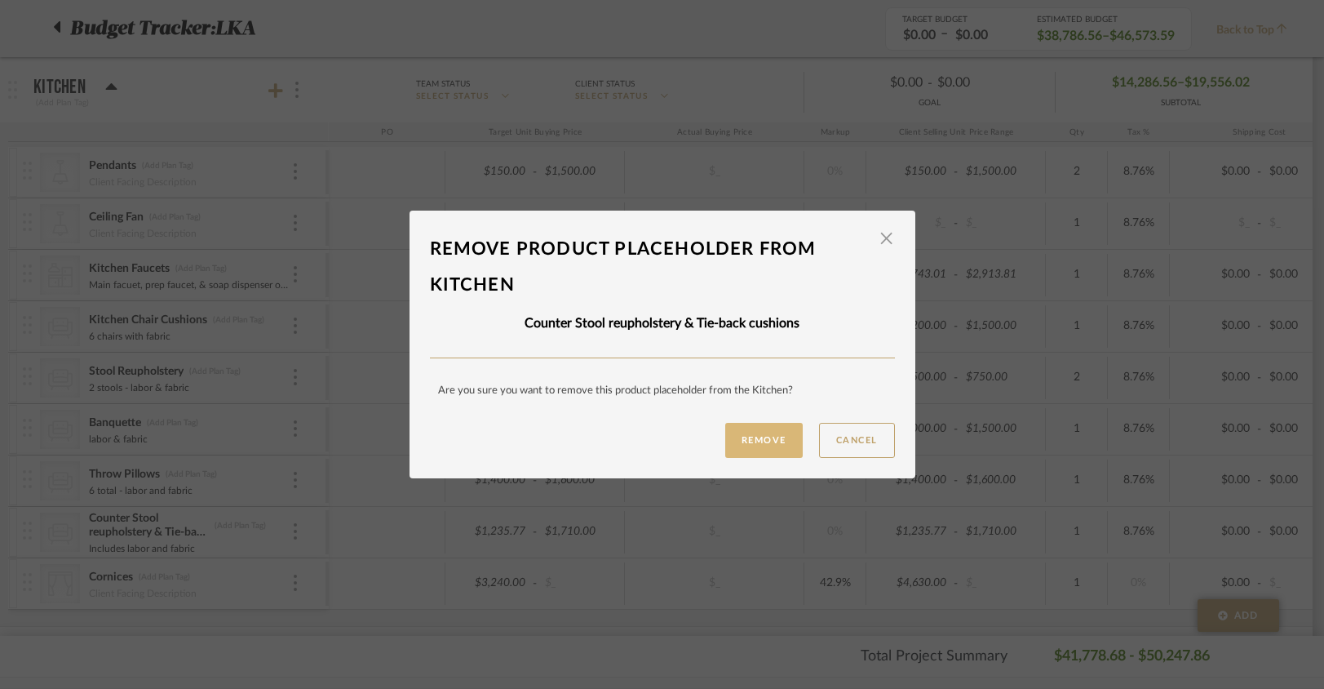
click at [747, 429] on button "Remove" at bounding box center [764, 440] width 78 height 35
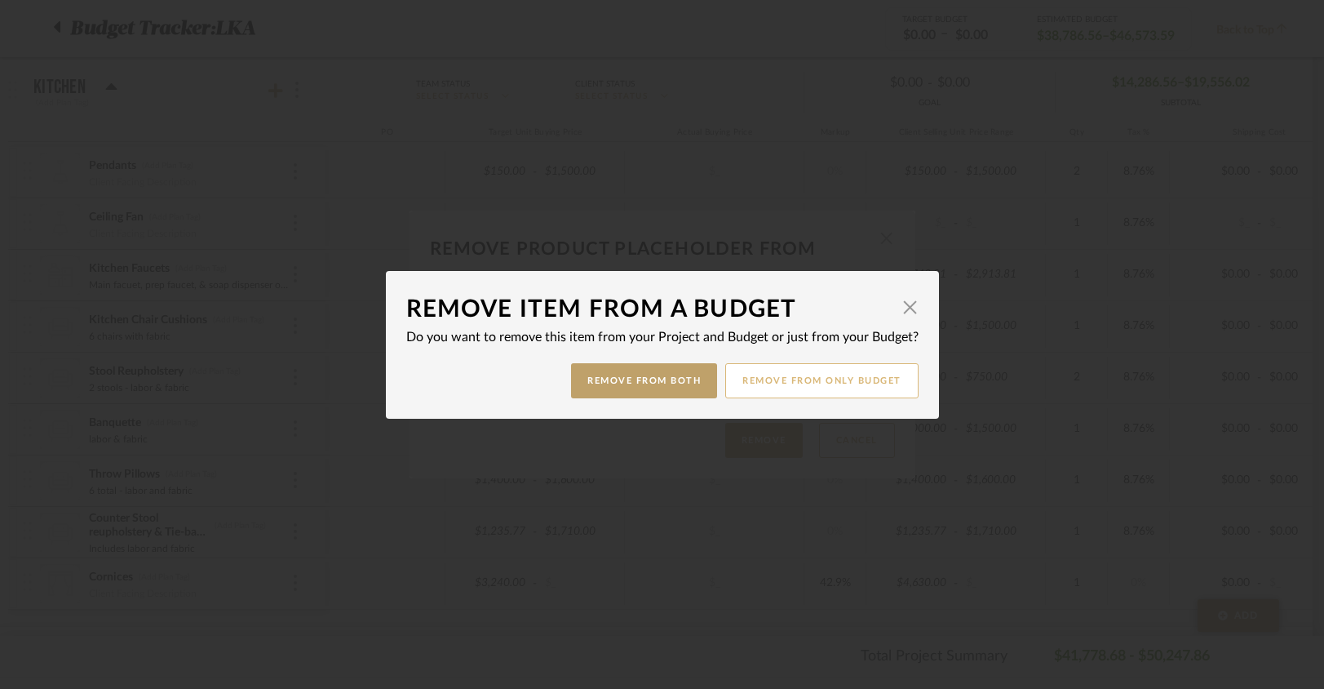
click at [840, 393] on button "Remove from only Budget" at bounding box center [821, 380] width 193 height 35
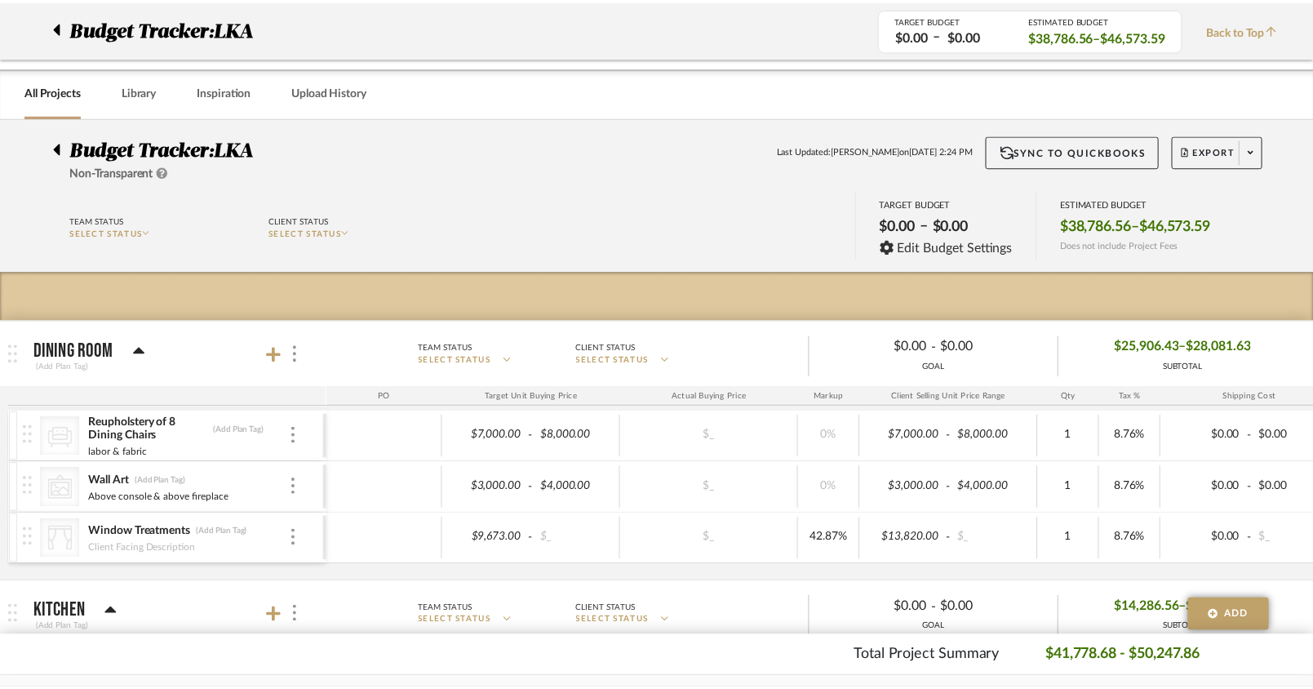
scroll to position [525, 0]
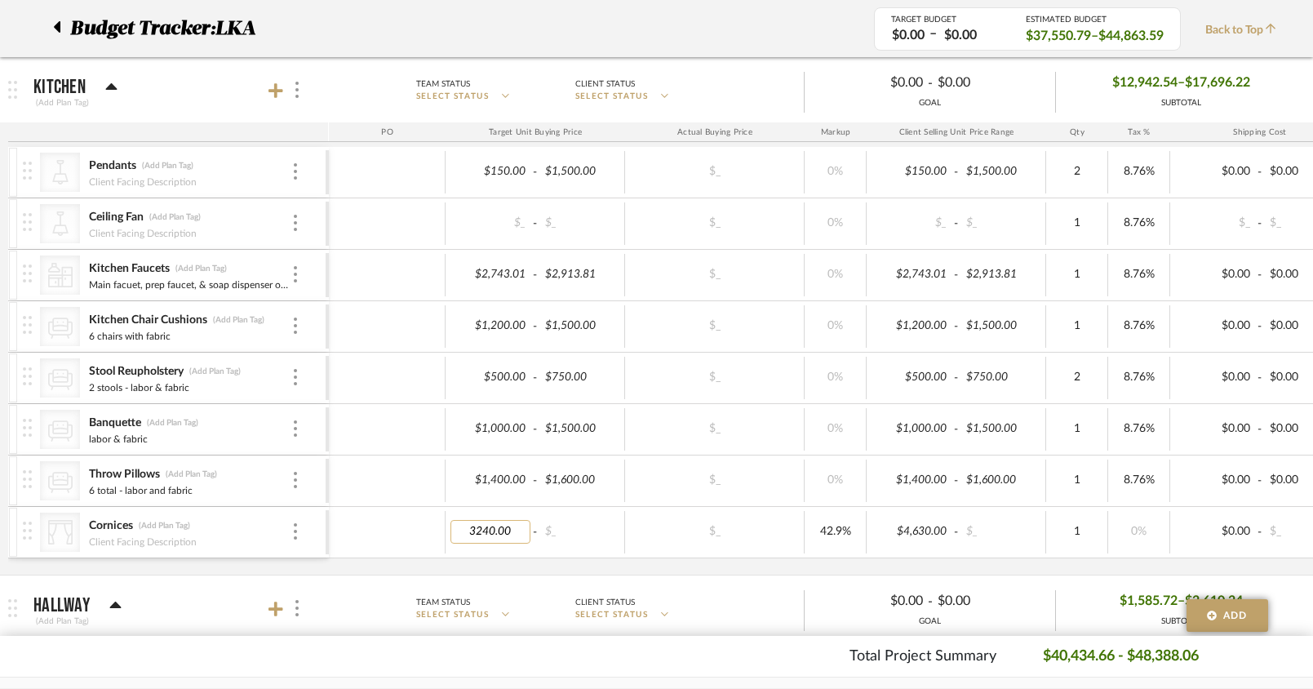
click at [526, 534] on input "3240.00" at bounding box center [490, 532] width 80 height 24
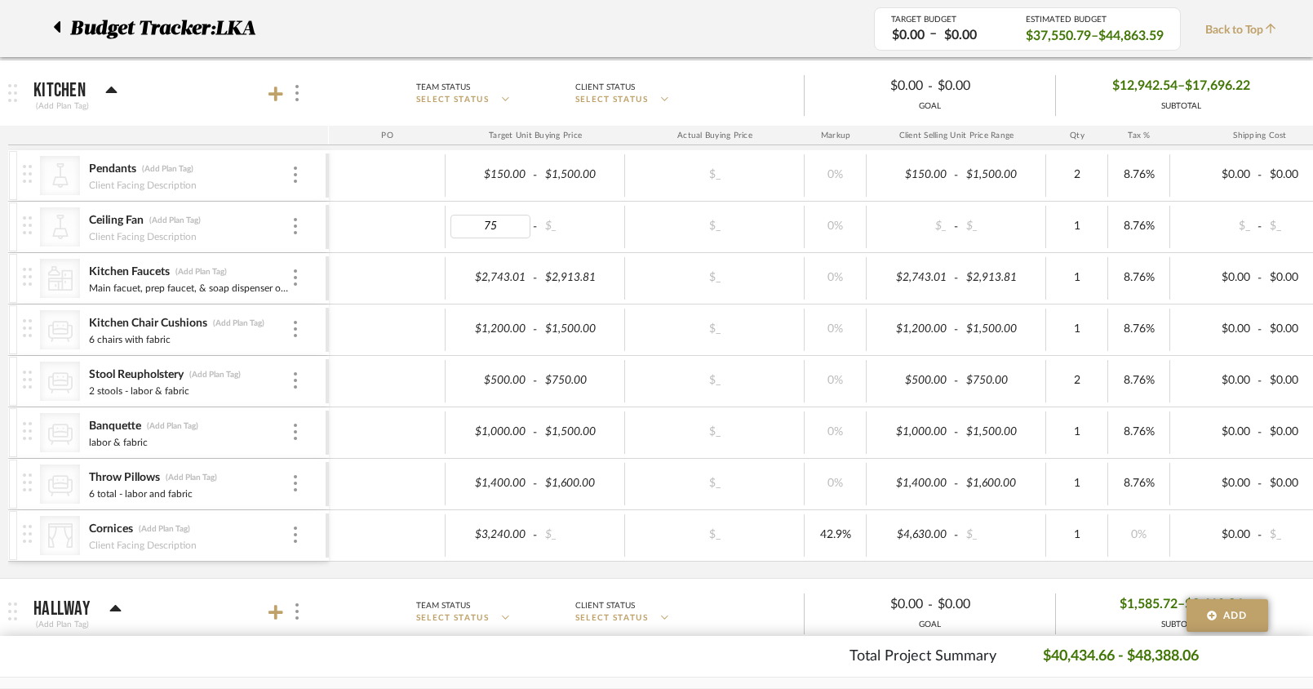
type input "750"
type input "1000"
click at [543, 659] on div "Total Project Summary $41,250.36 - $49,203.76" at bounding box center [656, 656] width 1182 height 22
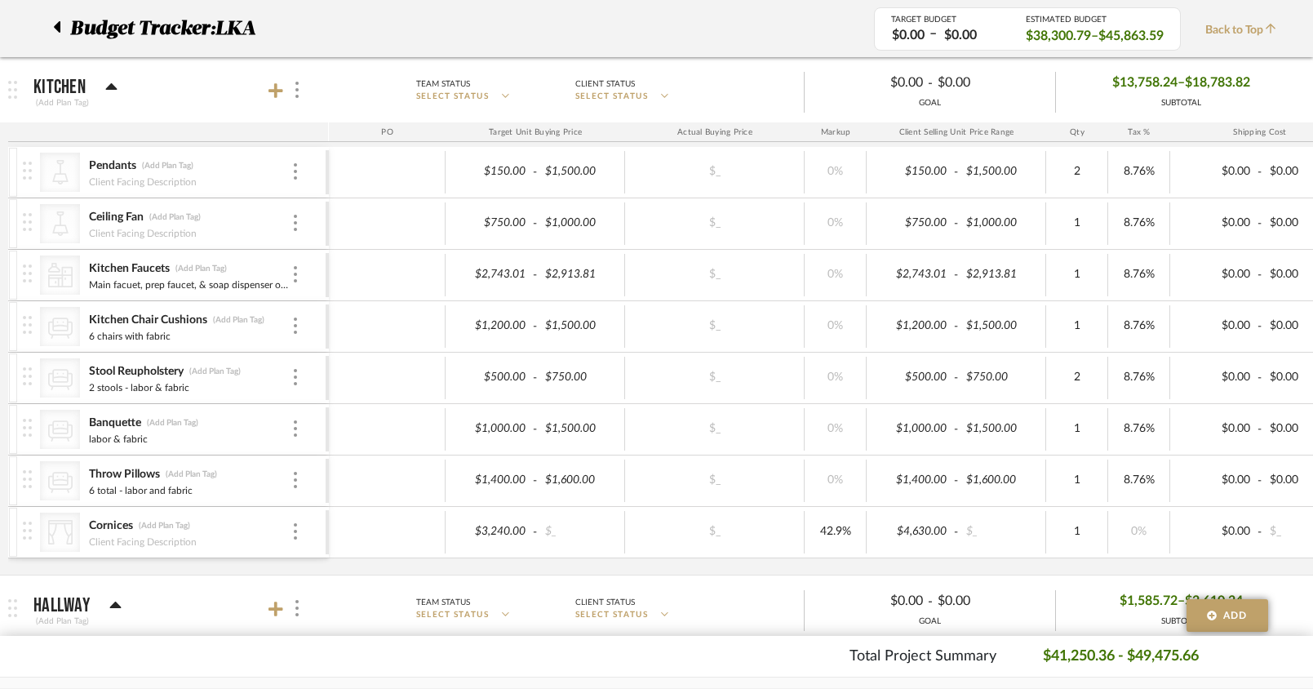
click at [288, 534] on div "Client Facing Description" at bounding box center [189, 540] width 203 height 13
click at [294, 537] on img at bounding box center [295, 531] width 3 height 16
click at [366, 658] on span "Remove Item" at bounding box center [374, 654] width 101 height 14
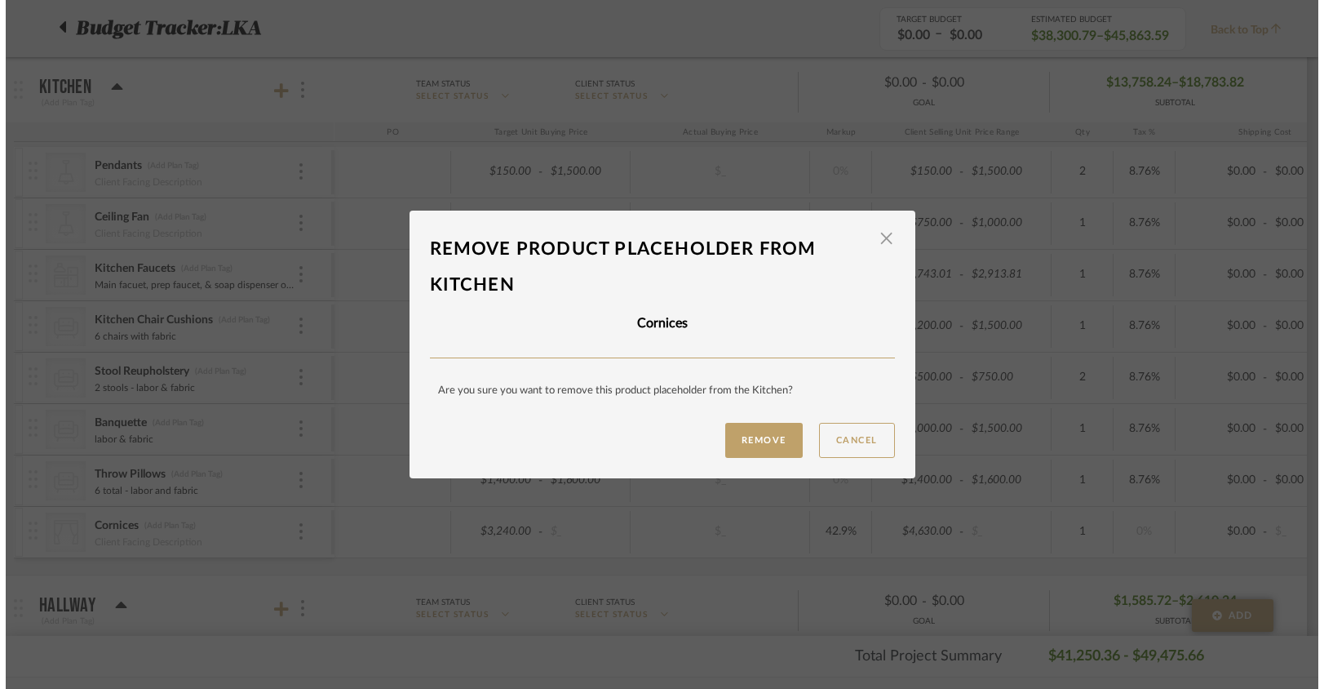
scroll to position [0, 0]
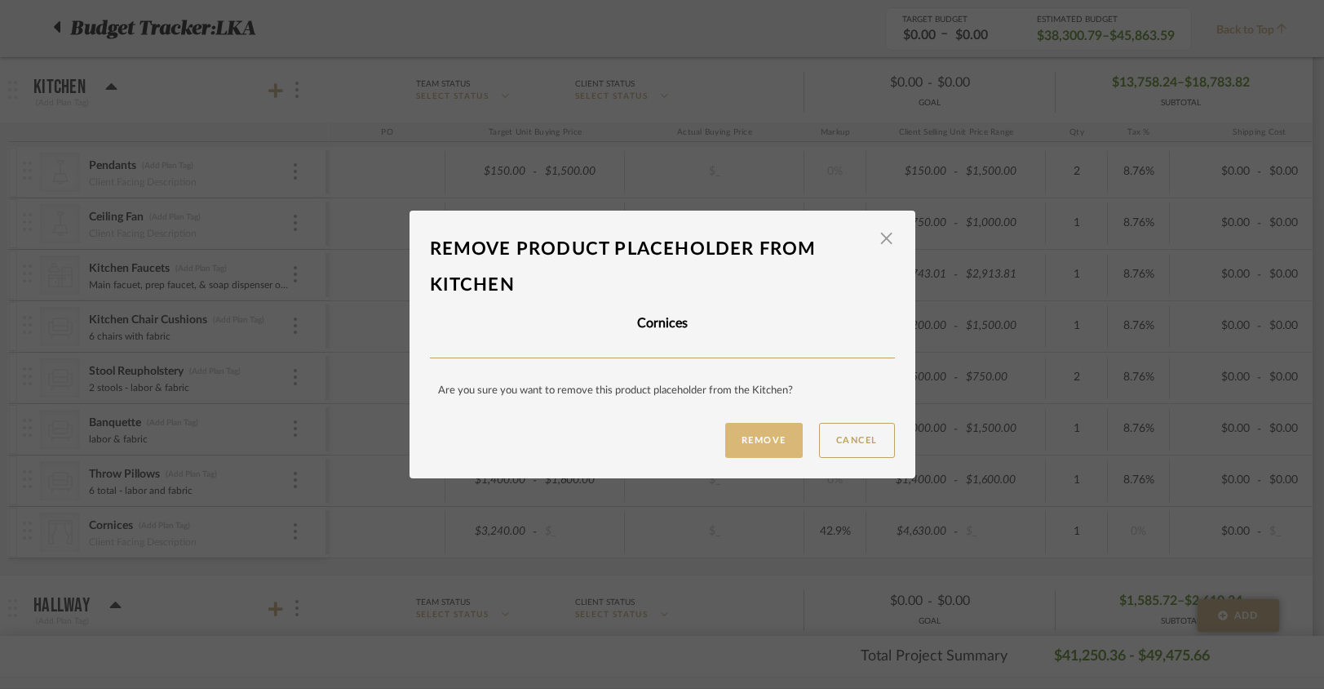
click at [745, 448] on button "Remove" at bounding box center [764, 440] width 78 height 35
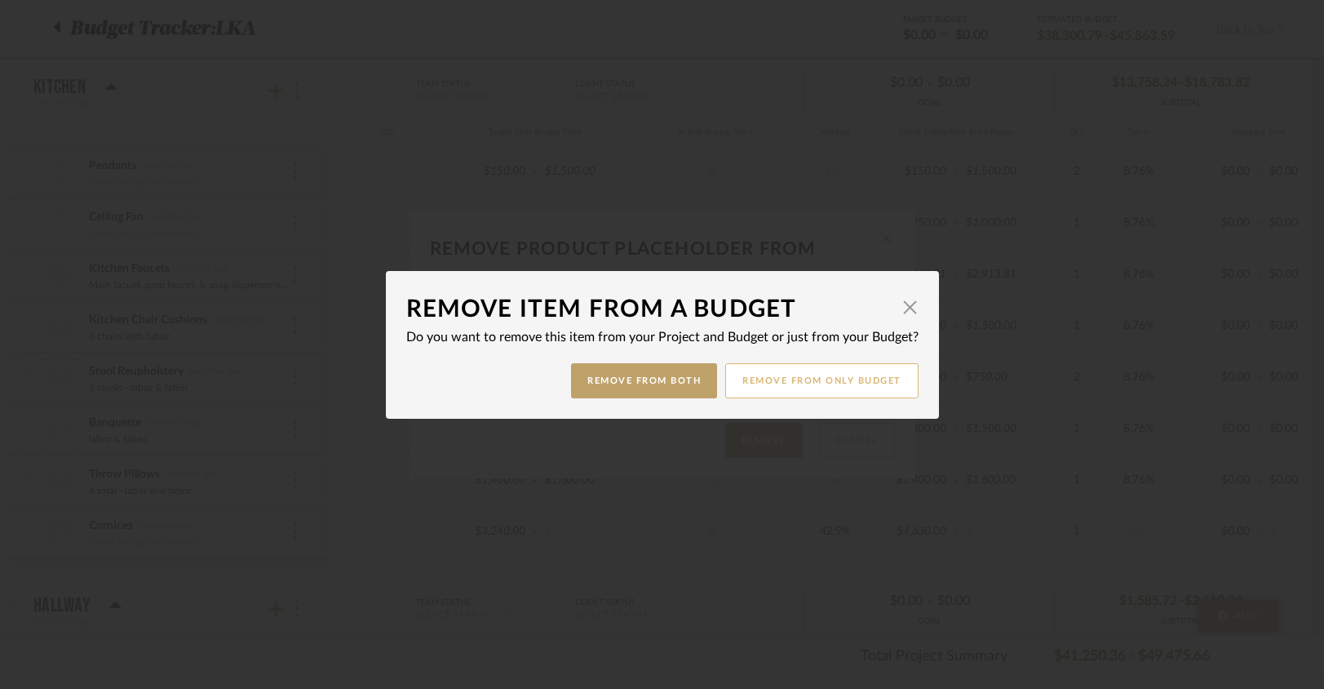
click at [786, 379] on button "Remove from only Budget" at bounding box center [821, 380] width 193 height 35
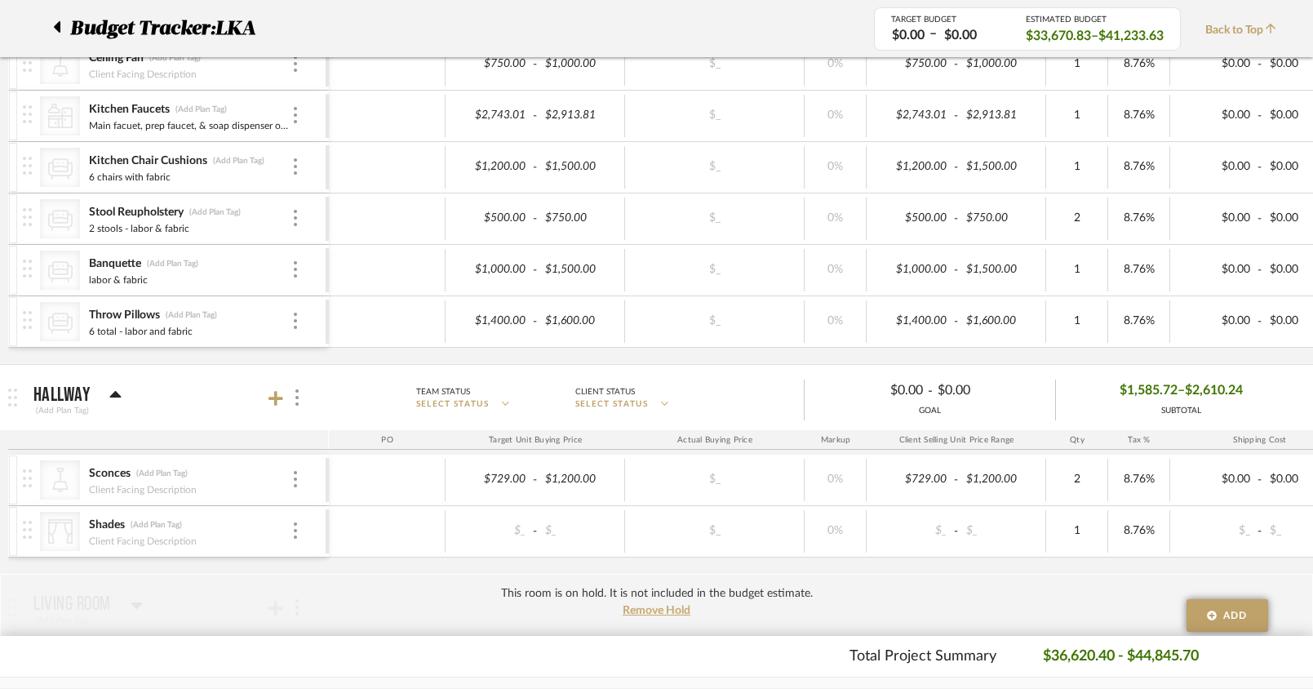
scroll to position [685, 0]
click at [295, 532] on img at bounding box center [295, 529] width 3 height 16
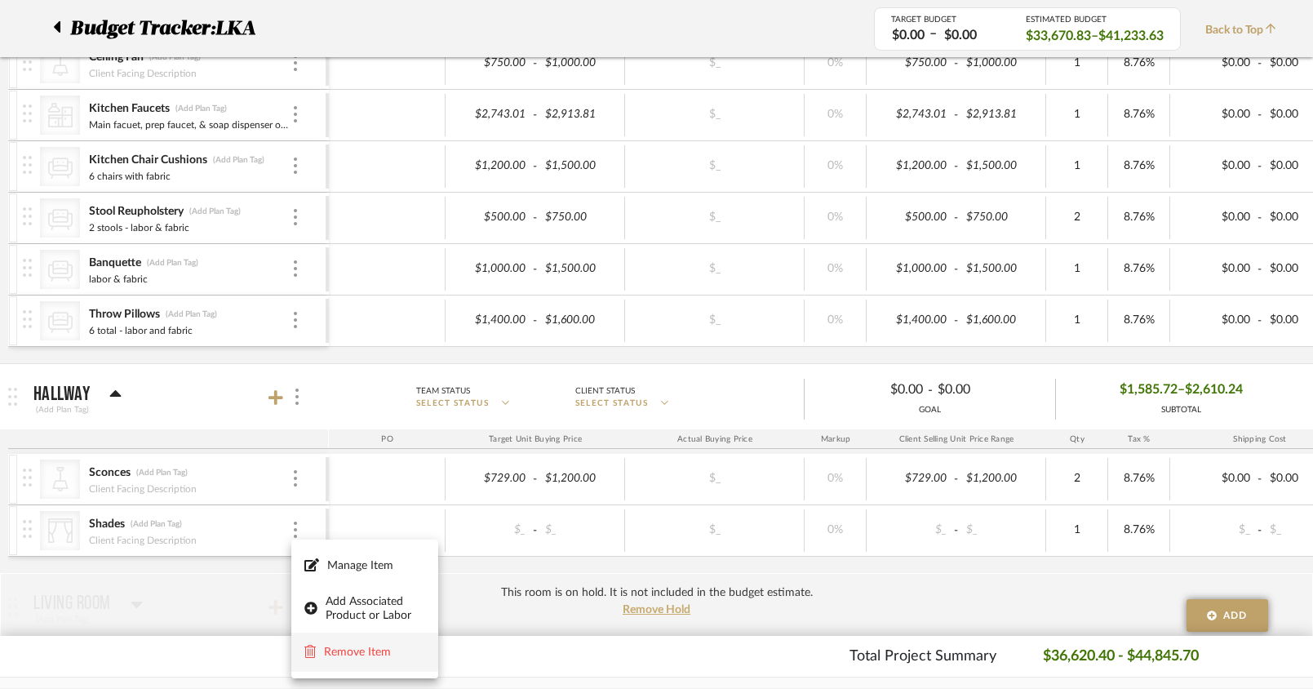
click at [339, 663] on button "Remove Item" at bounding box center [364, 651] width 147 height 39
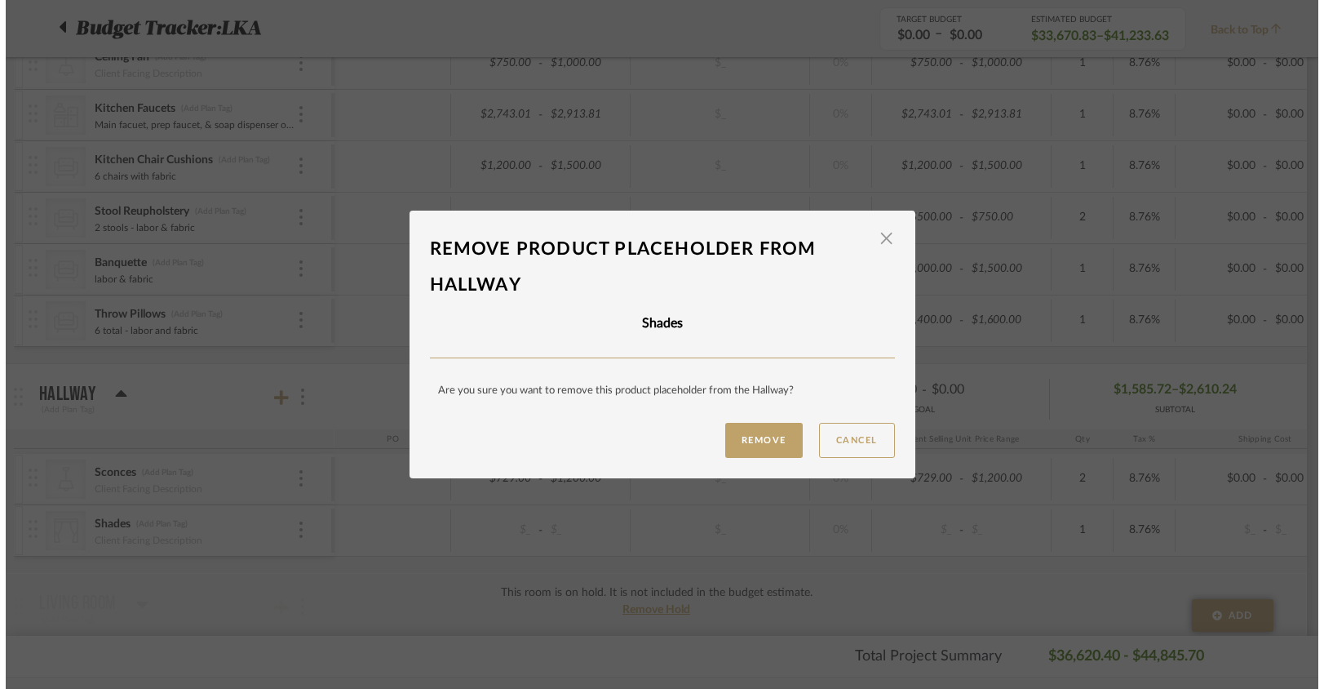
scroll to position [0, 0]
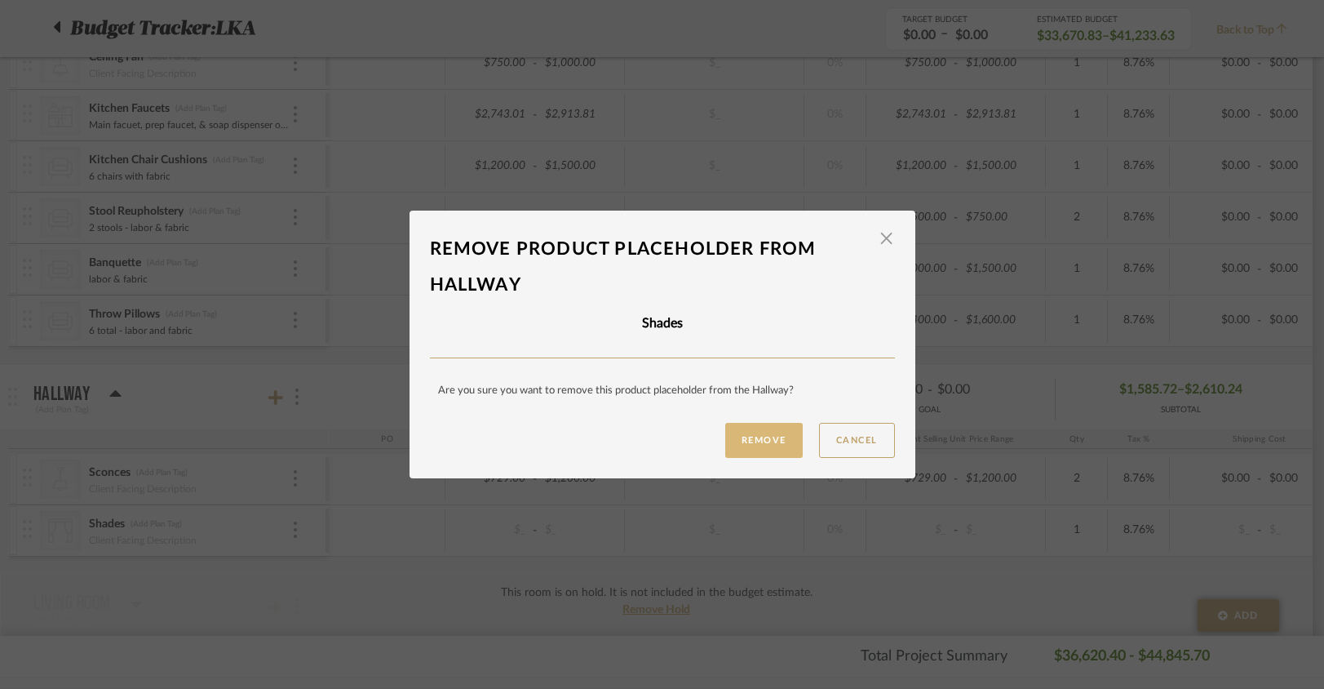
click at [758, 446] on button "Remove" at bounding box center [764, 440] width 78 height 35
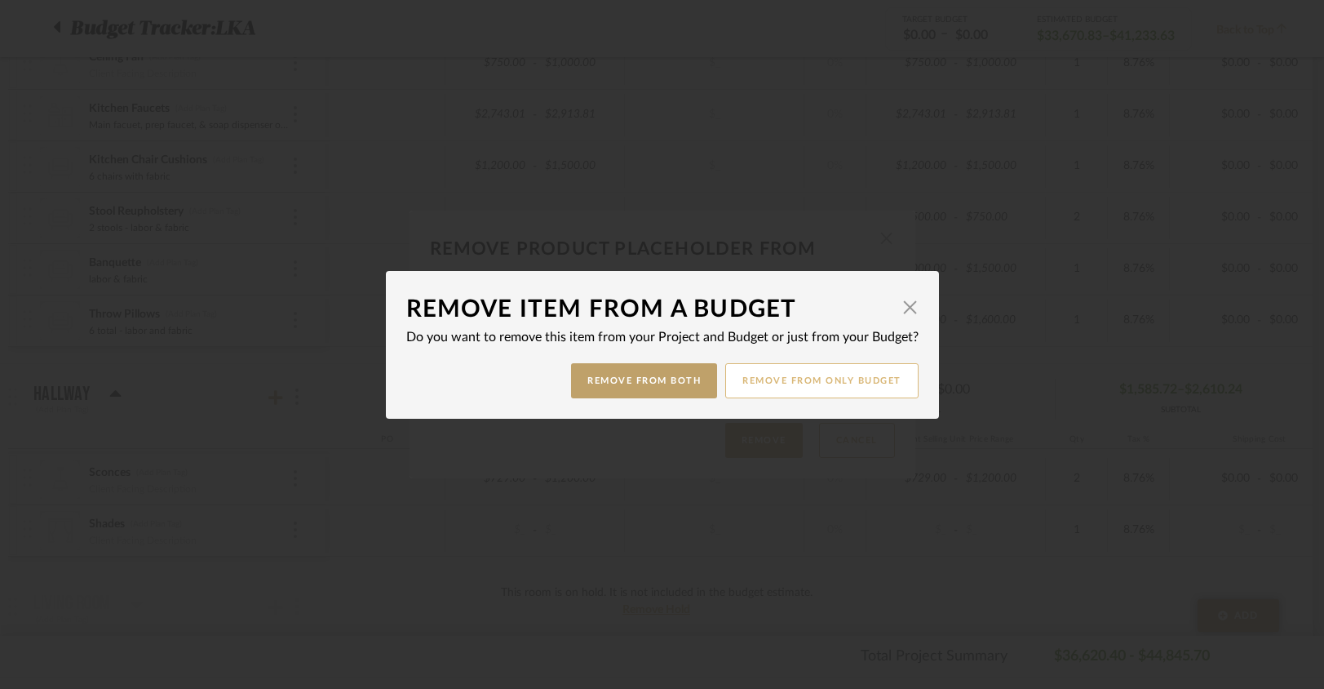
click at [801, 373] on button "Remove from only Budget" at bounding box center [821, 380] width 193 height 35
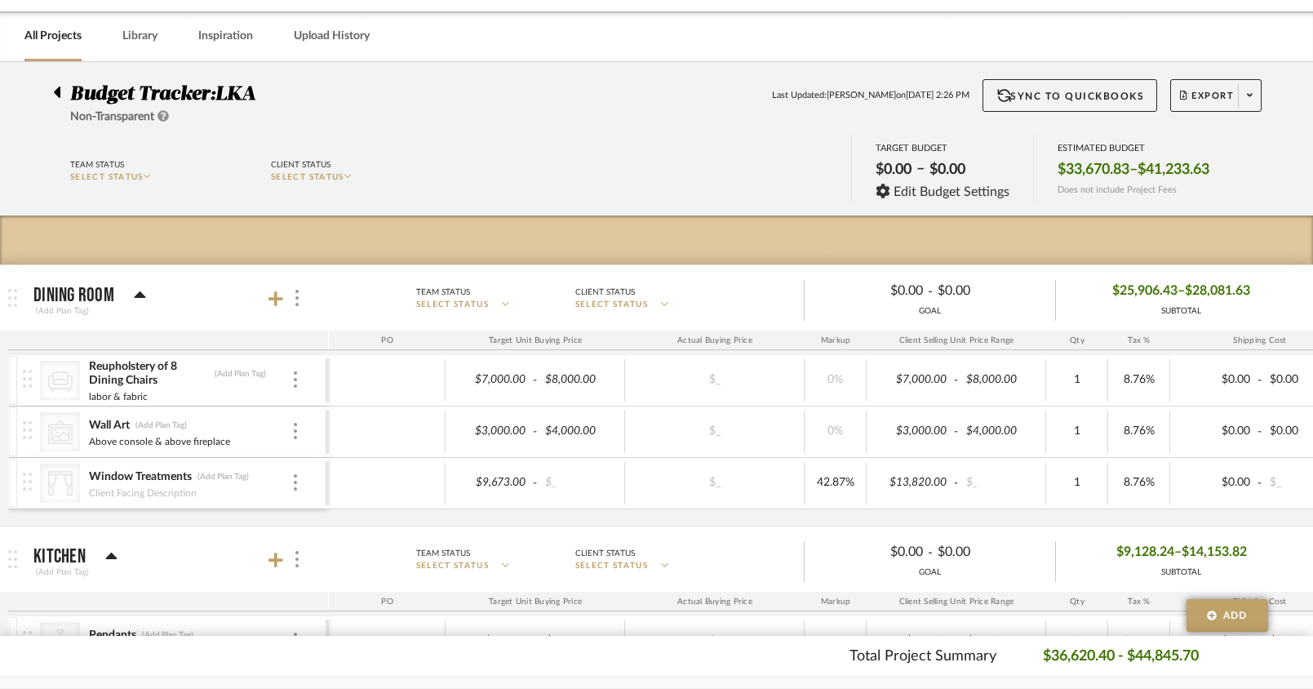
scroll to position [55, 0]
click at [299, 489] on div at bounding box center [295, 483] width 8 height 18
click at [349, 607] on span "Remove Item" at bounding box center [374, 604] width 101 height 14
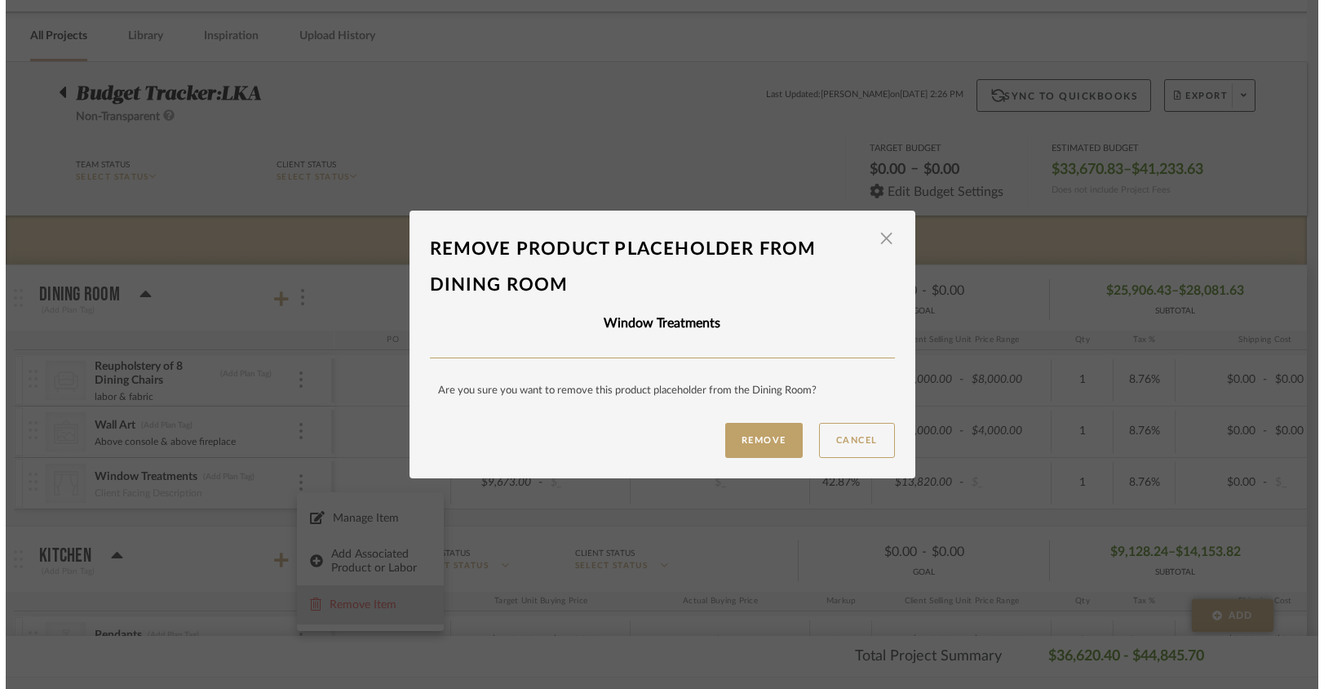
scroll to position [0, 0]
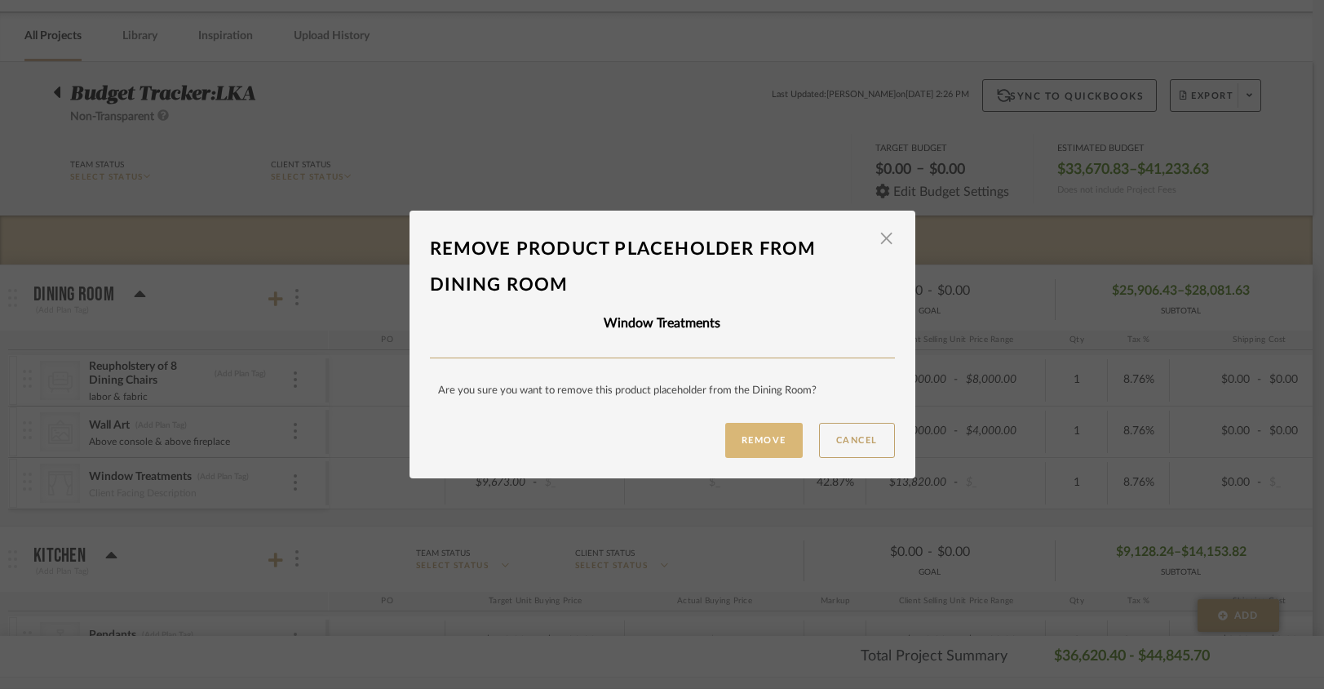
click at [759, 441] on button "Remove" at bounding box center [764, 440] width 78 height 35
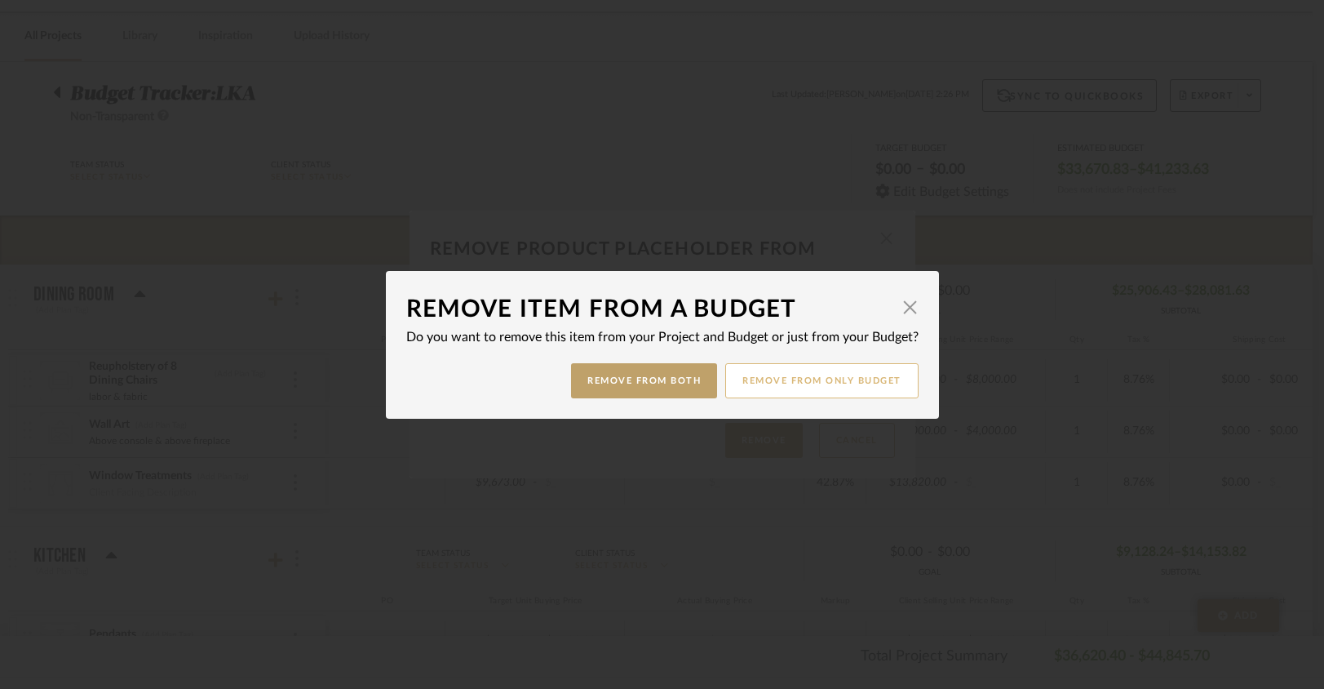
click at [794, 386] on button "Remove from only Budget" at bounding box center [821, 380] width 193 height 35
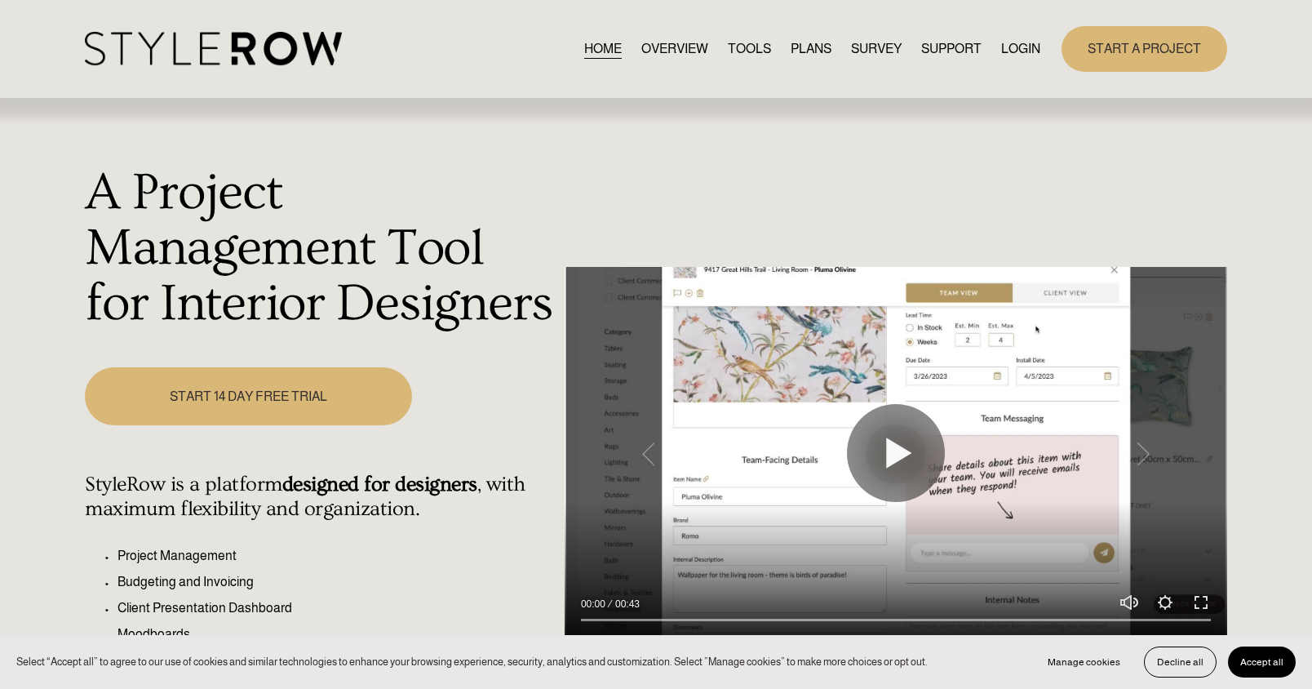
click at [1009, 51] on link "LOGIN" at bounding box center [1020, 49] width 39 height 22
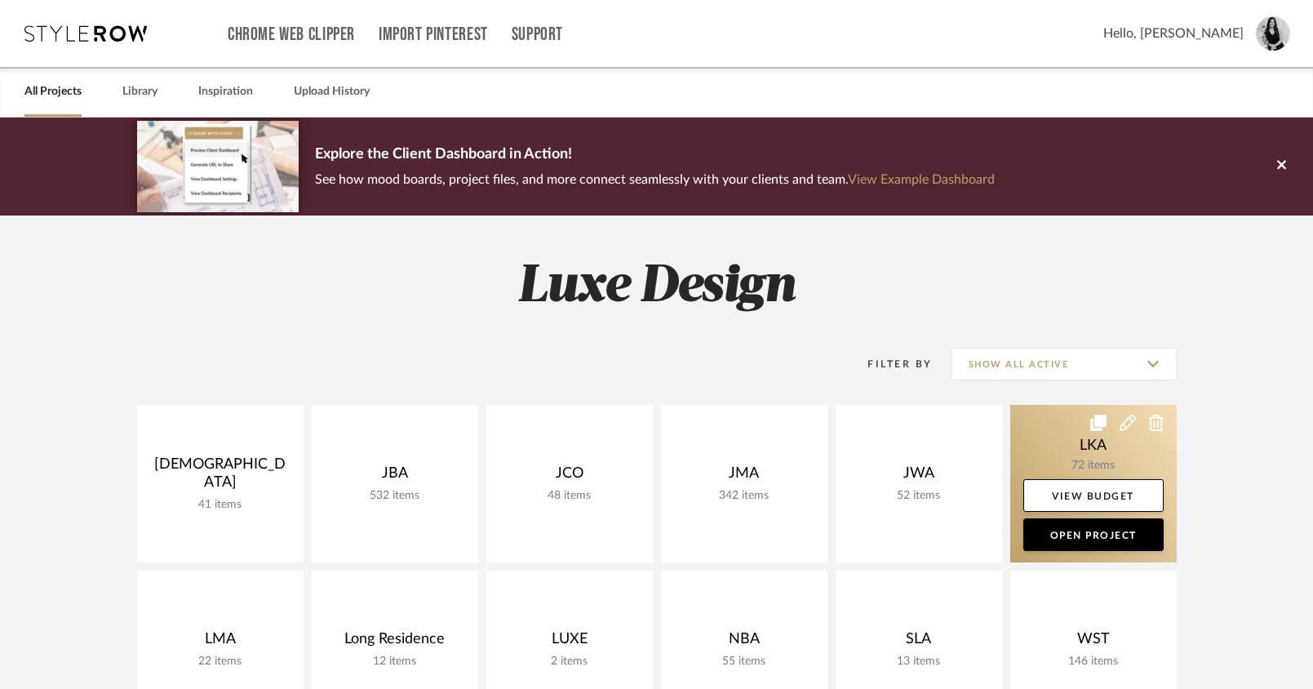
click at [1117, 463] on link at bounding box center [1093, 483] width 166 height 157
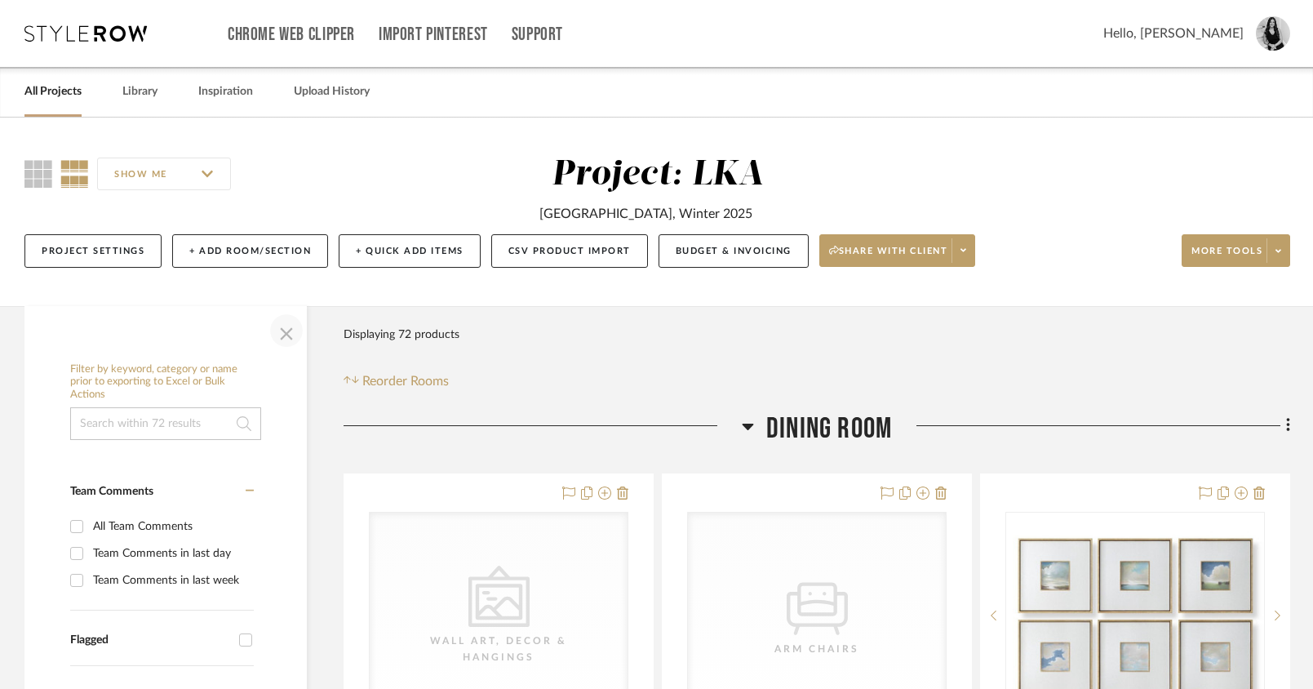
click at [288, 331] on span "button" at bounding box center [286, 330] width 39 height 39
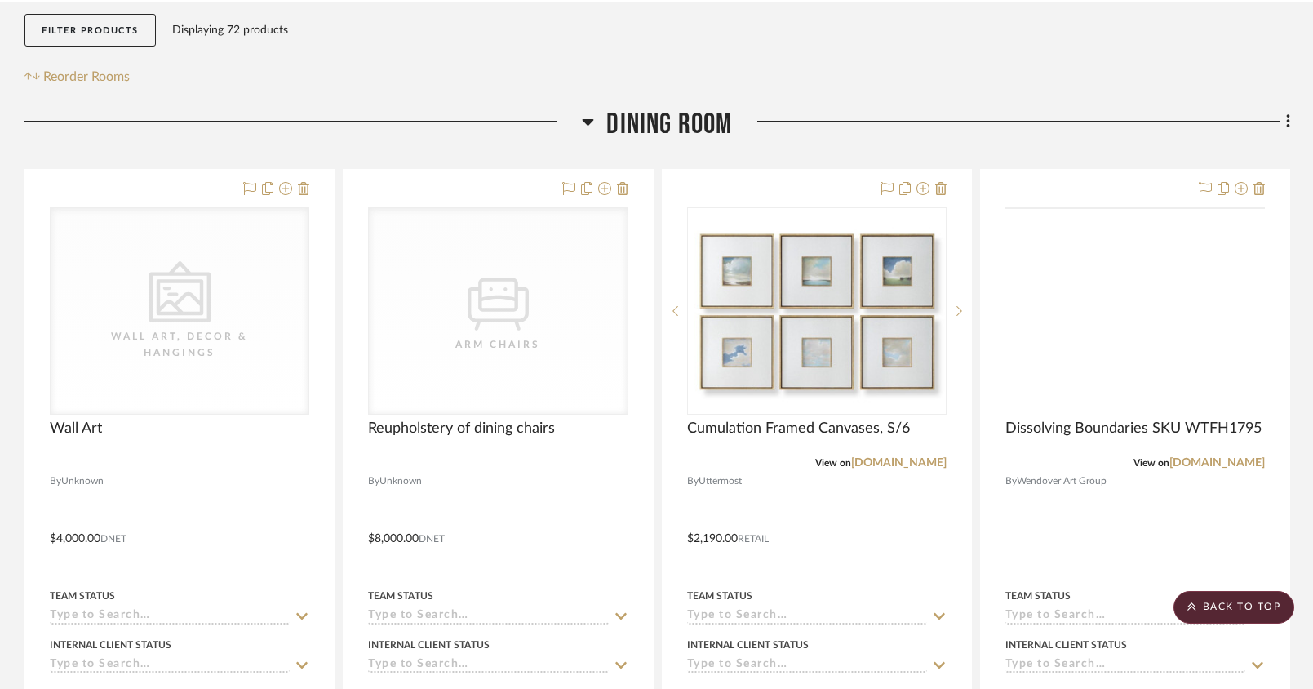
scroll to position [291, 0]
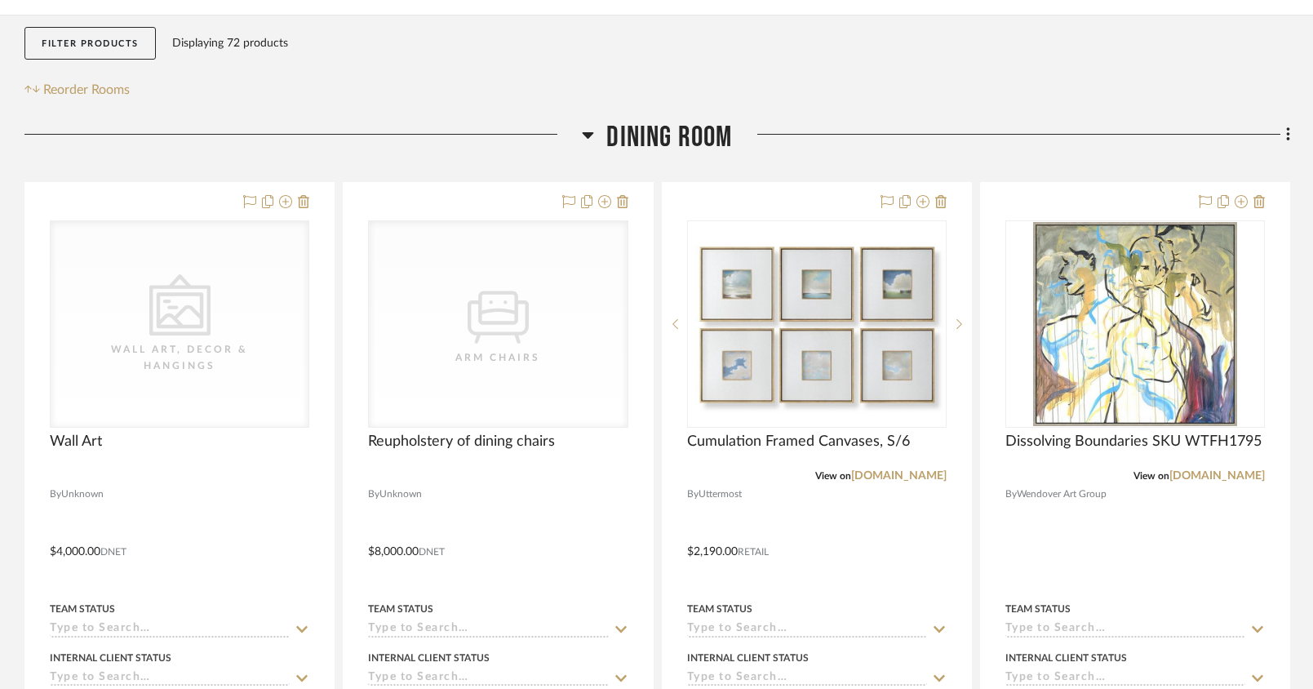
click at [588, 136] on icon at bounding box center [588, 135] width 11 height 7
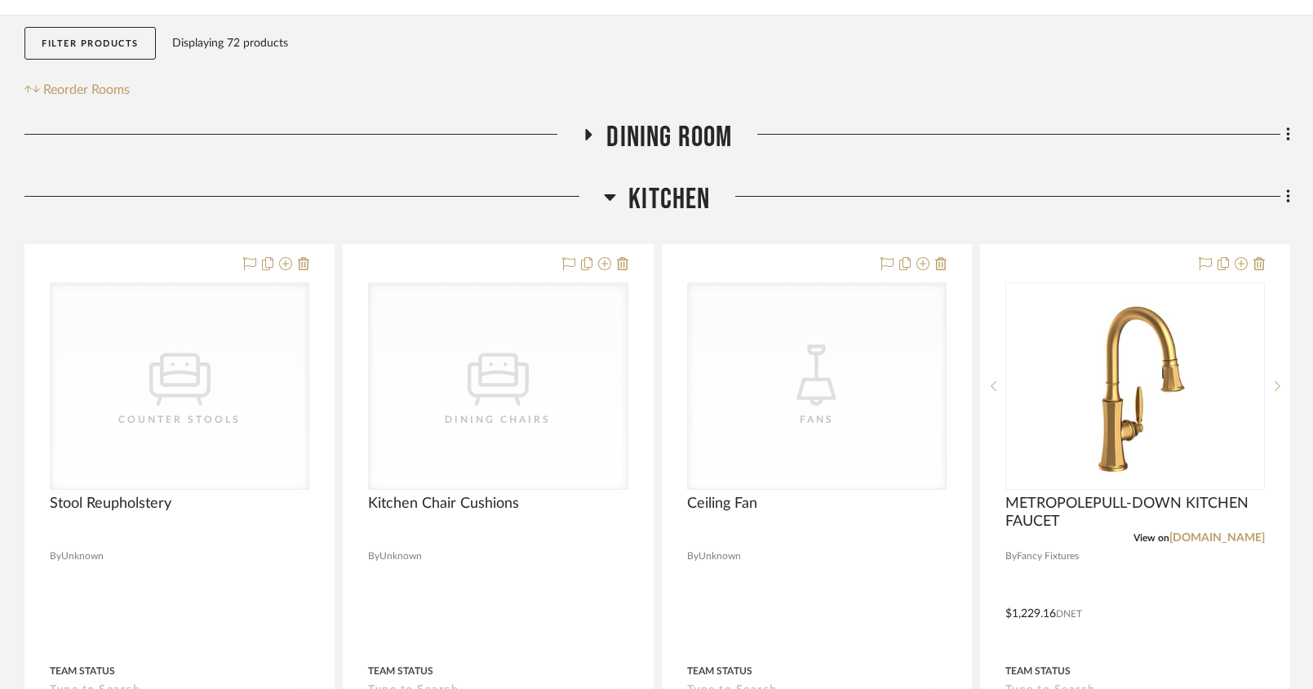
click at [605, 206] on icon at bounding box center [610, 197] width 12 height 20
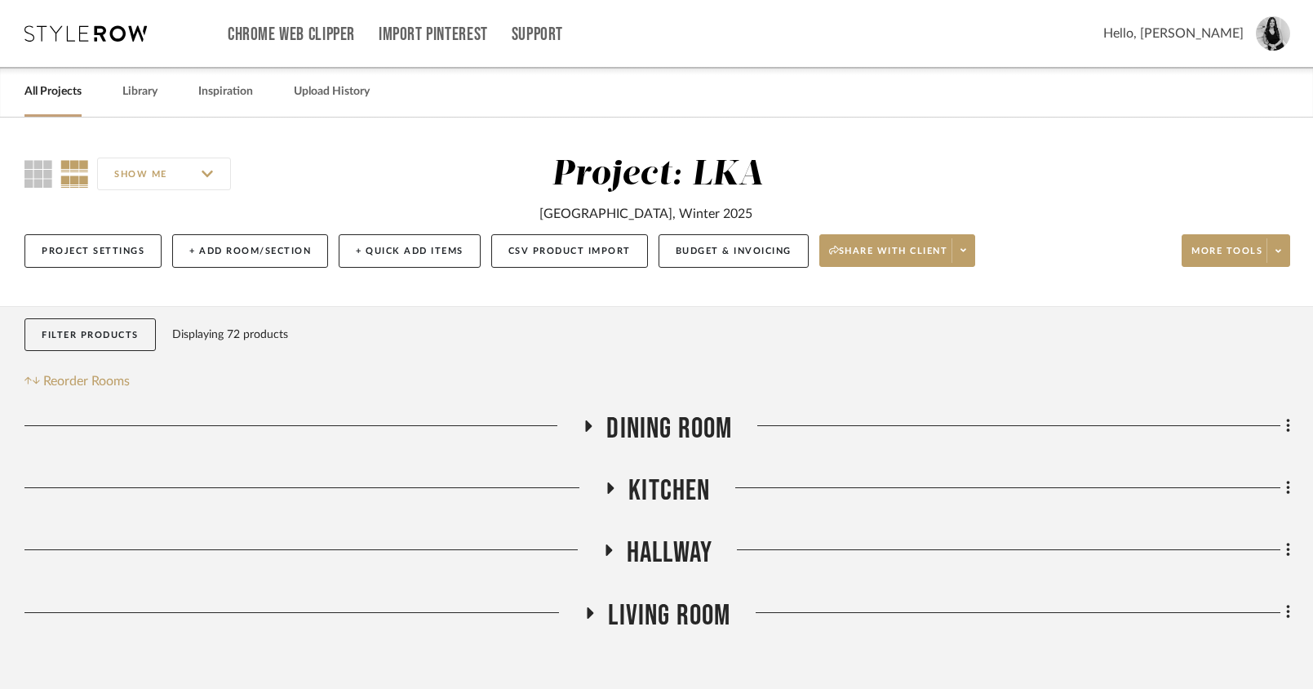
scroll to position [129, 0]
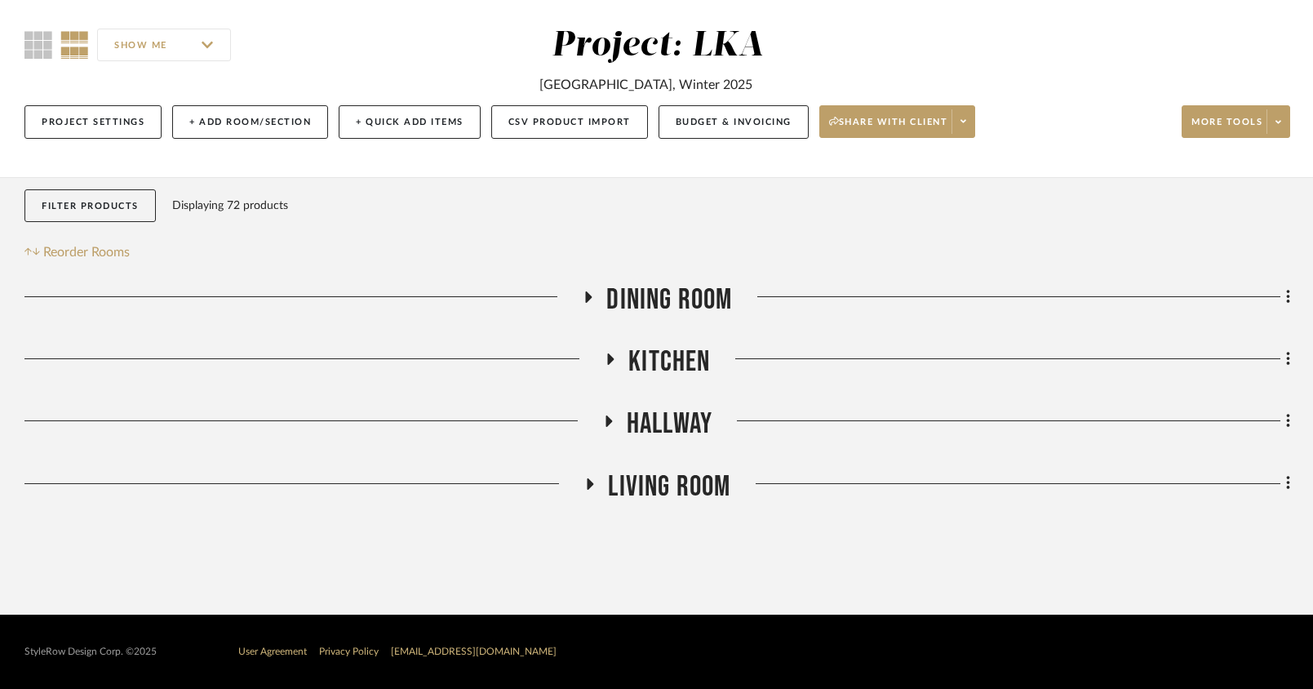
click at [614, 361] on icon at bounding box center [611, 359] width 20 height 12
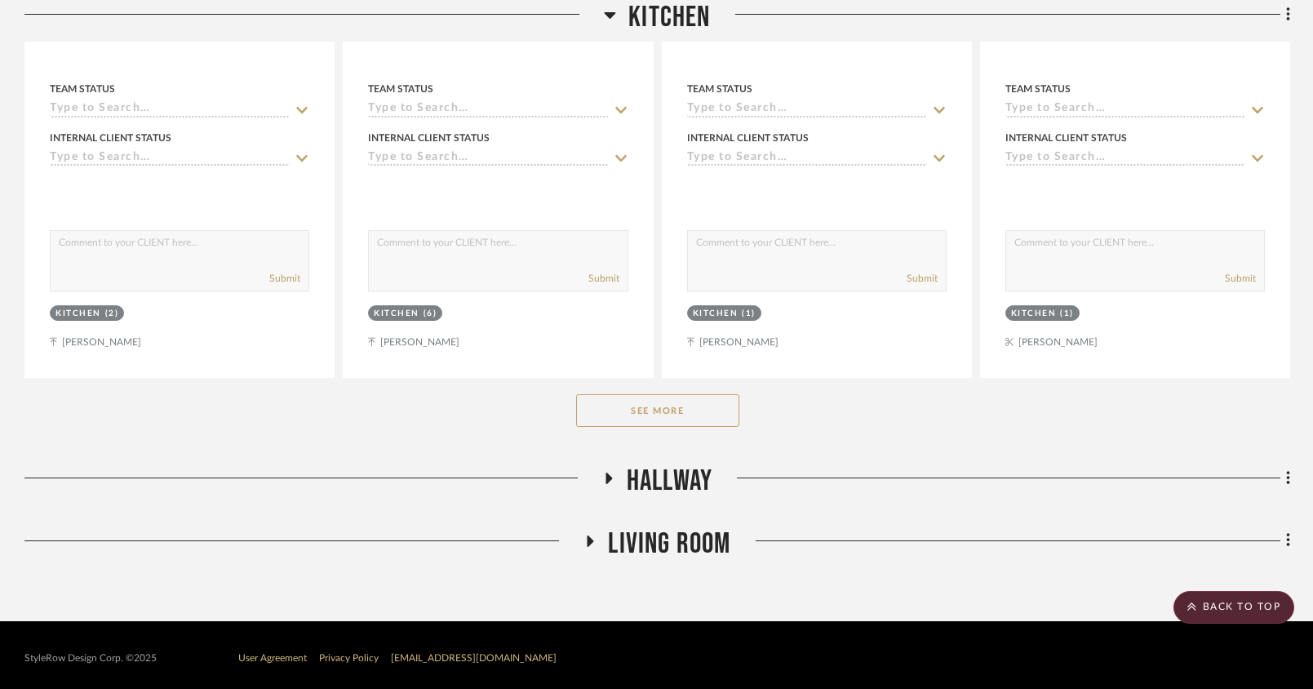
scroll to position [880, 0]
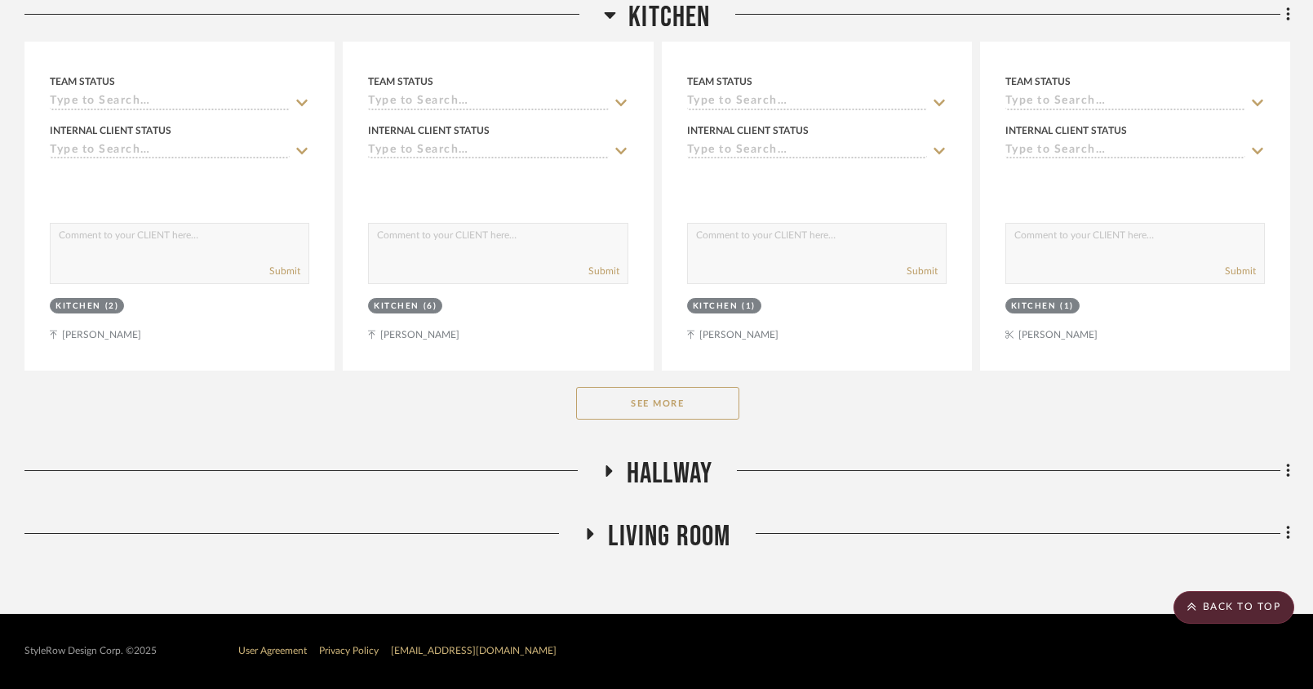
click at [636, 424] on div "See More" at bounding box center [657, 402] width 1266 height 65
click at [633, 401] on button "See More" at bounding box center [657, 403] width 163 height 33
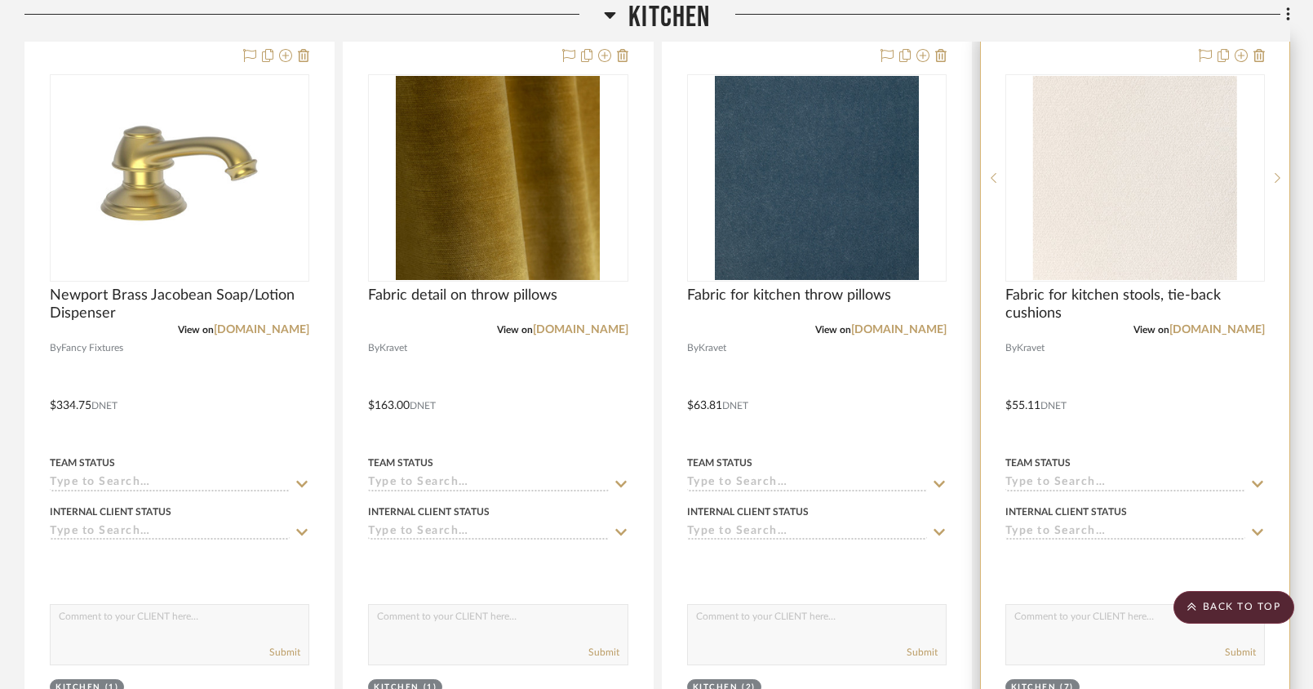
scroll to position [1935, 0]
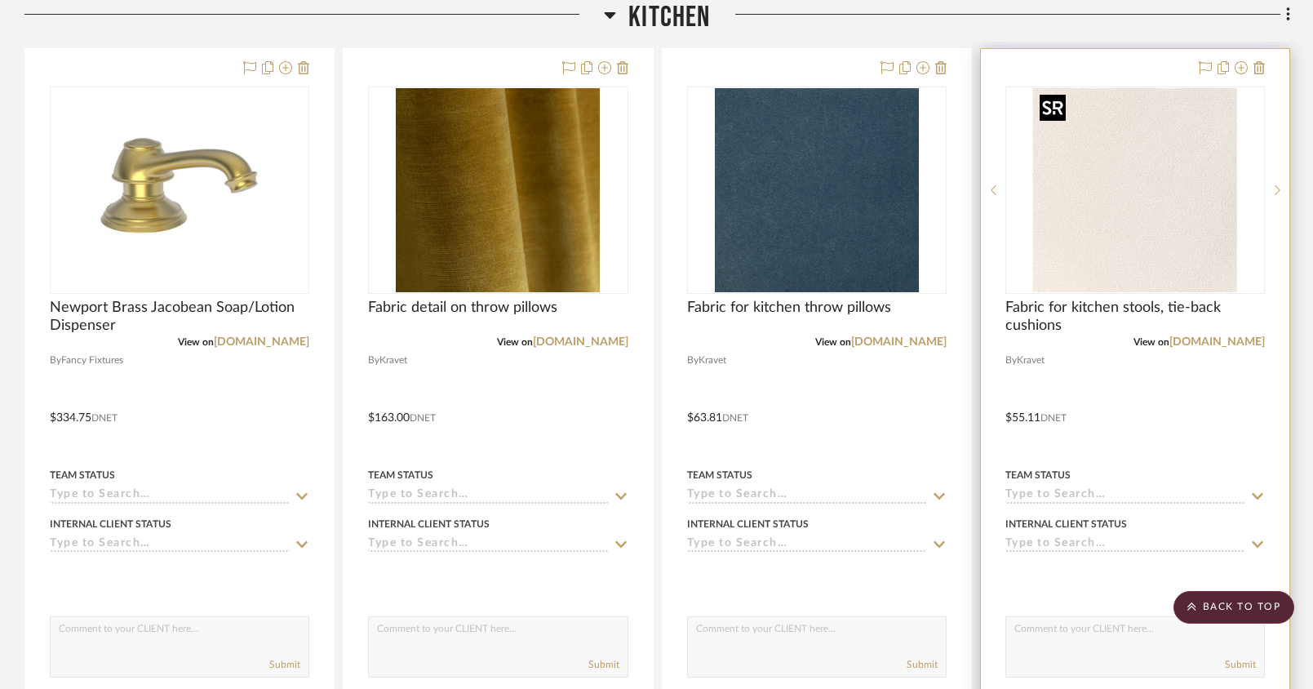
click at [1157, 272] on img "0" at bounding box center [1135, 190] width 204 height 204
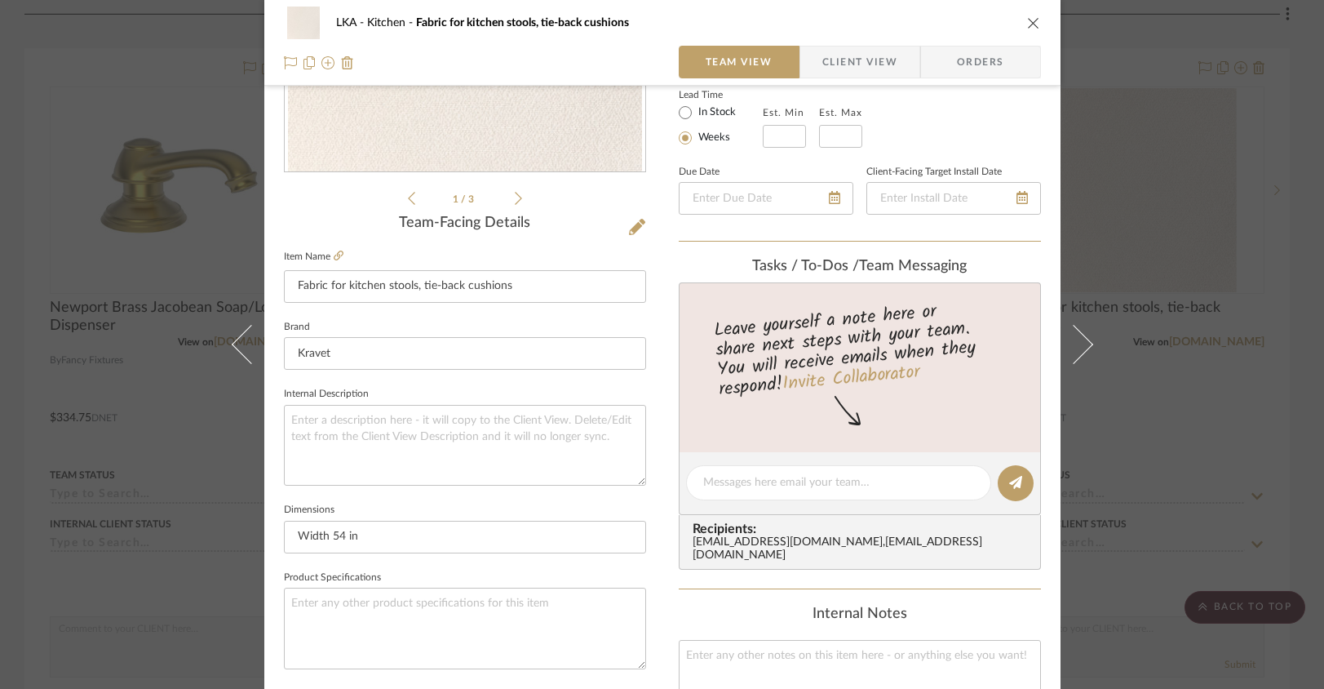
scroll to position [0, 0]
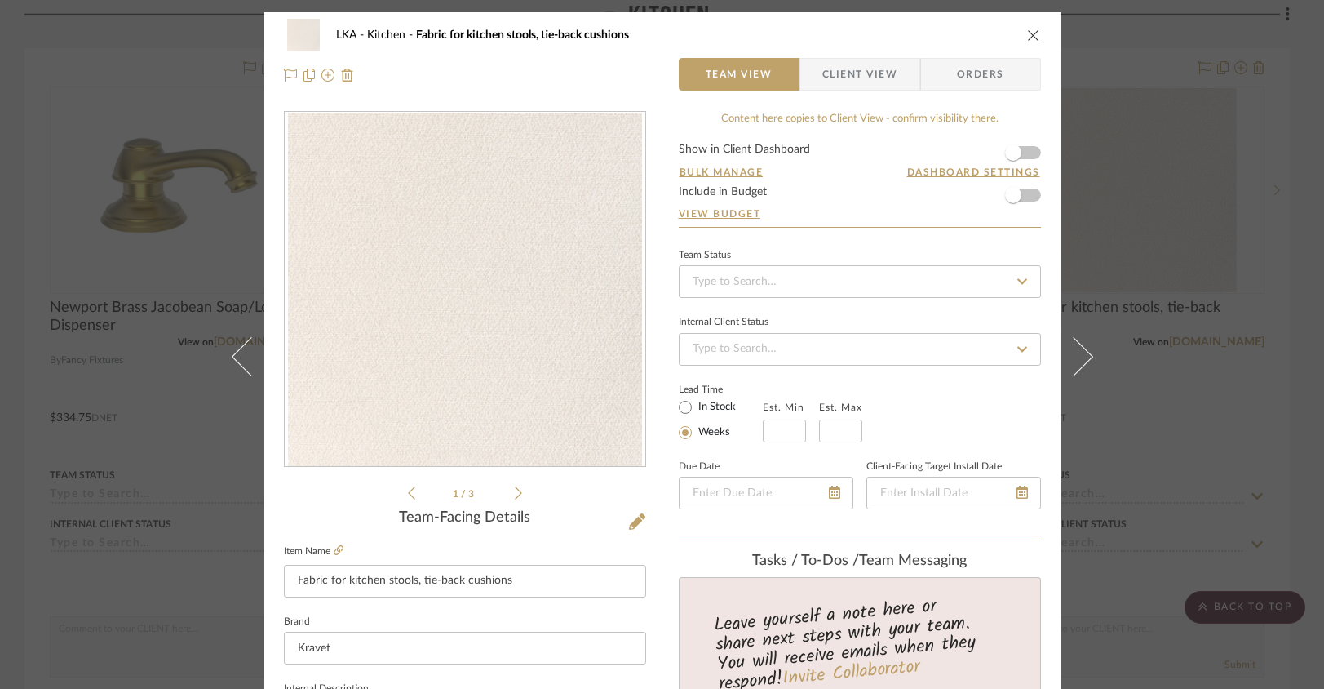
click at [1029, 35] on icon "close" at bounding box center [1033, 35] width 13 height 13
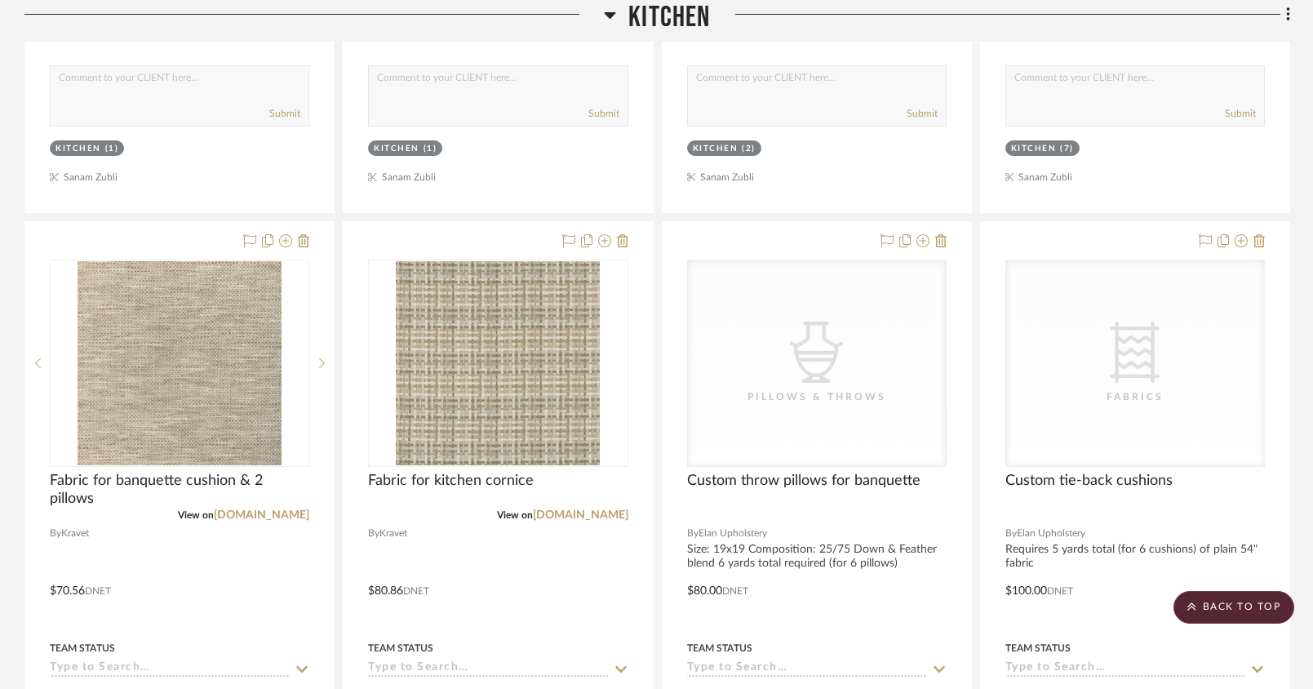
scroll to position [2486, 0]
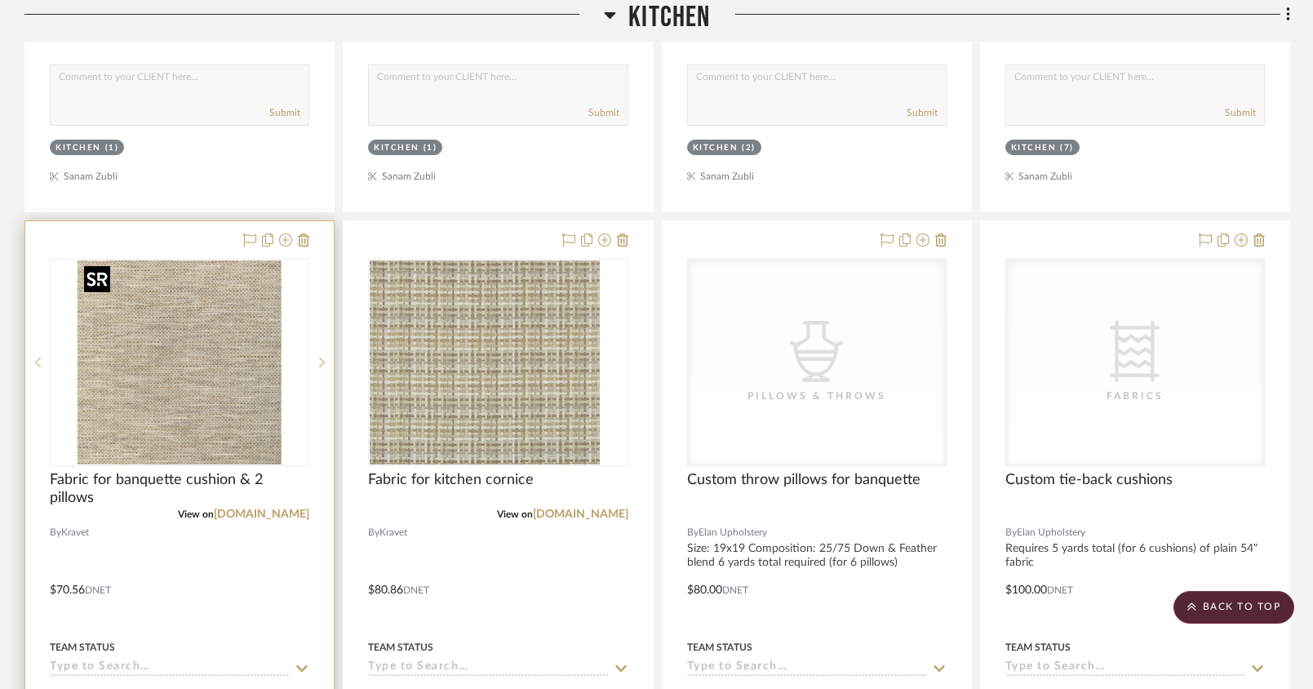
click at [0, 0] on img at bounding box center [0, 0] width 0 height 0
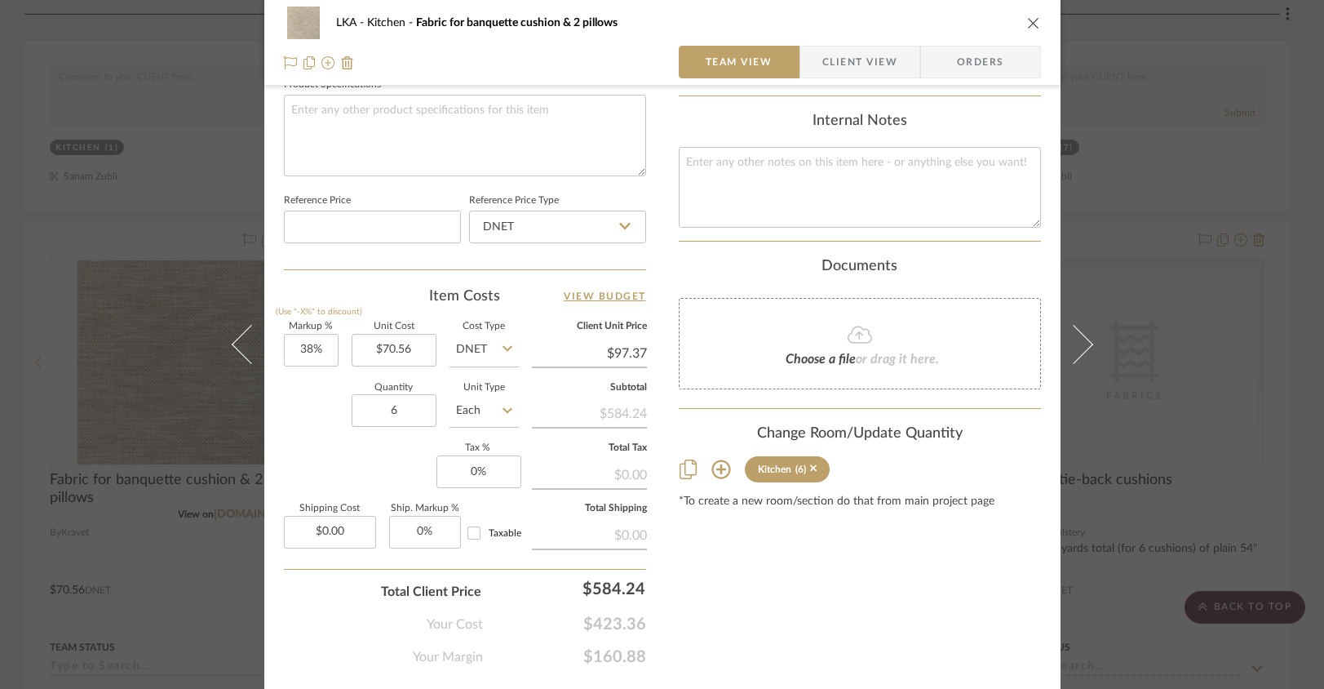
scroll to position [758, 0]
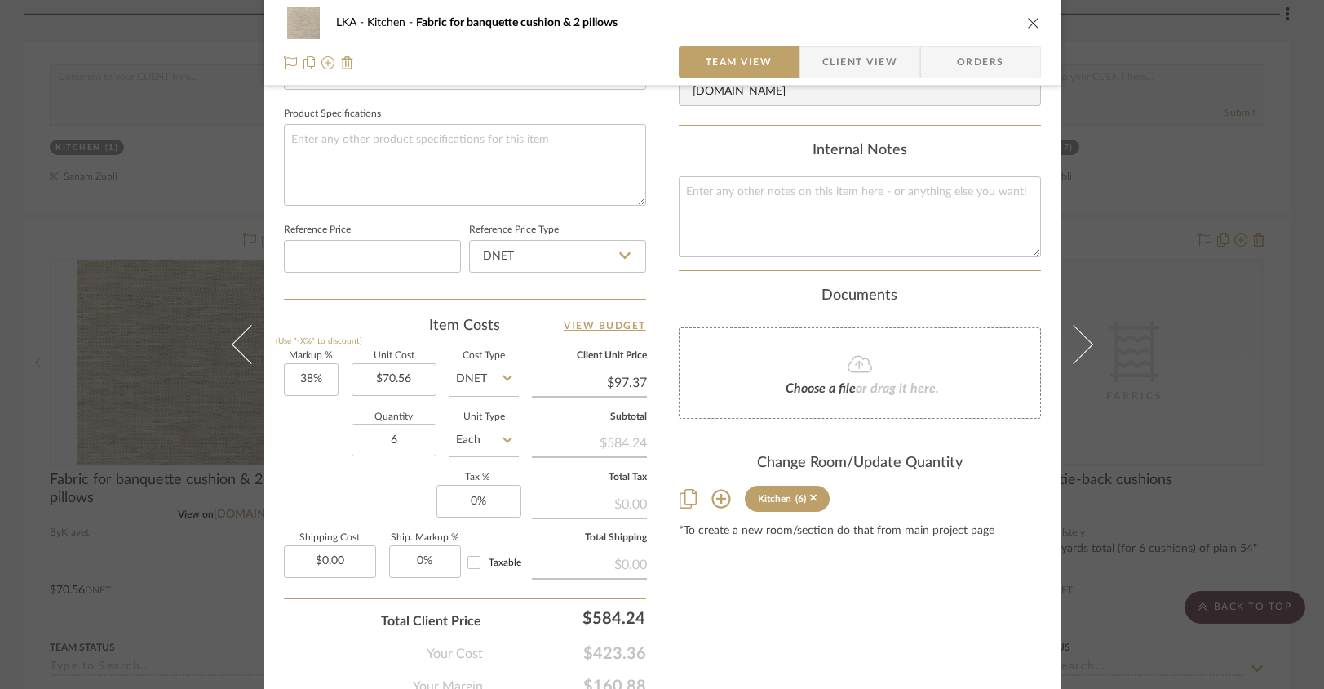
click at [1029, 20] on icon "close" at bounding box center [1033, 22] width 13 height 13
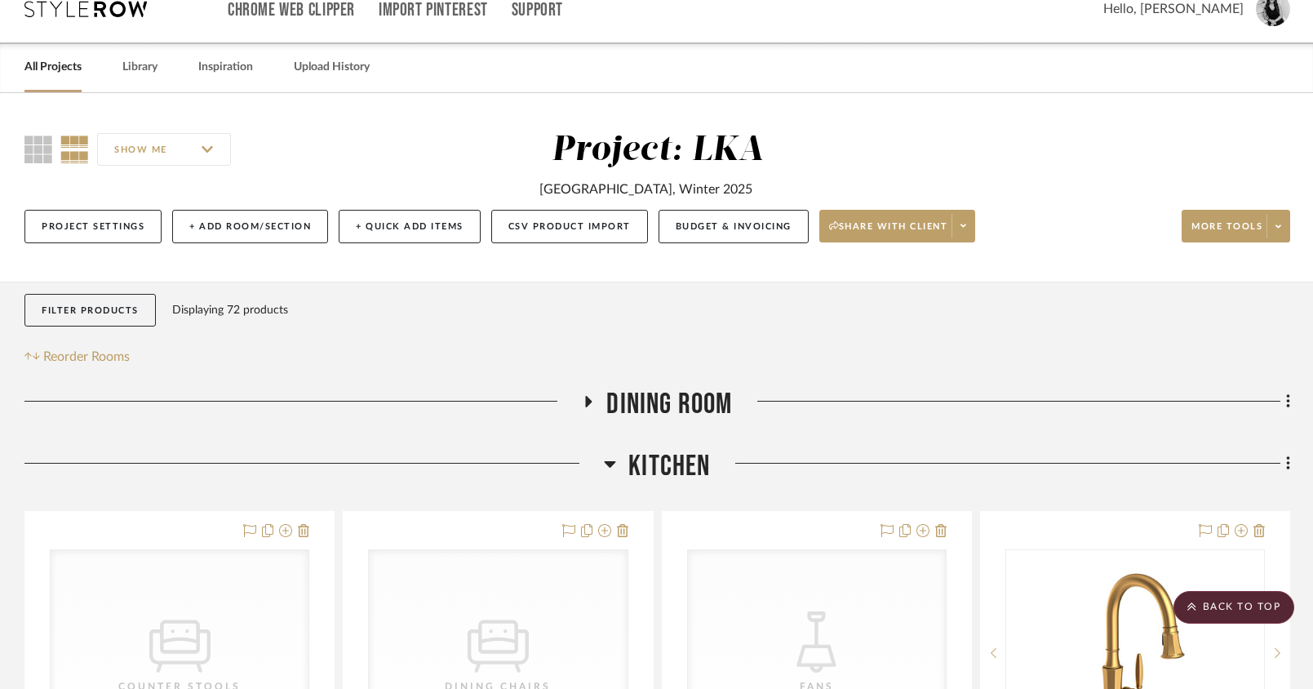
scroll to position [0, 0]
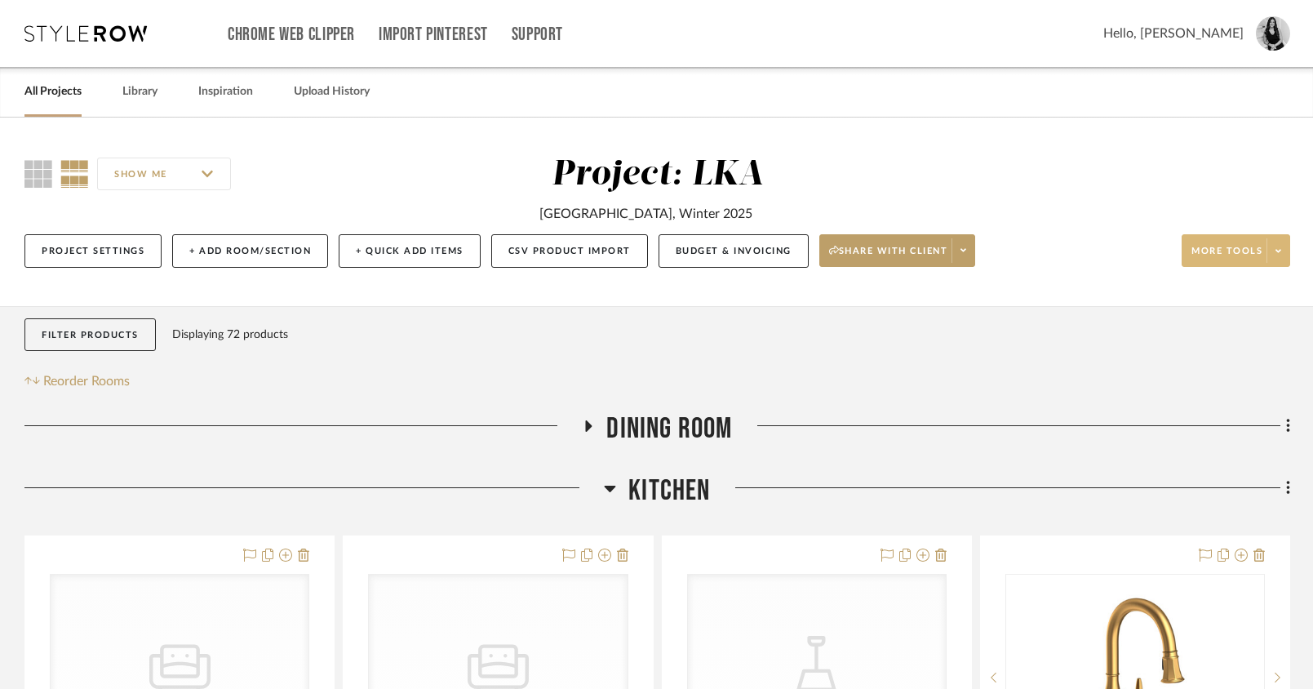
click at [1284, 252] on span at bounding box center [1277, 250] width 23 height 24
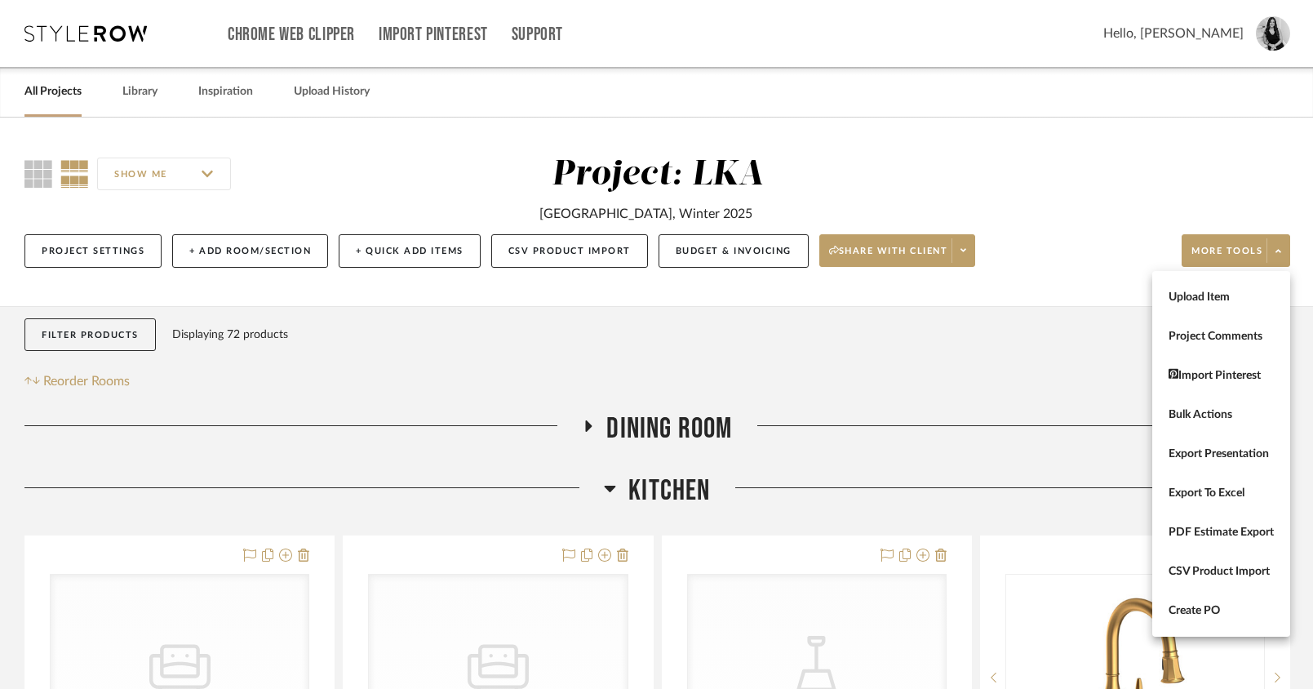
click at [1063, 362] on div at bounding box center [656, 344] width 1313 height 689
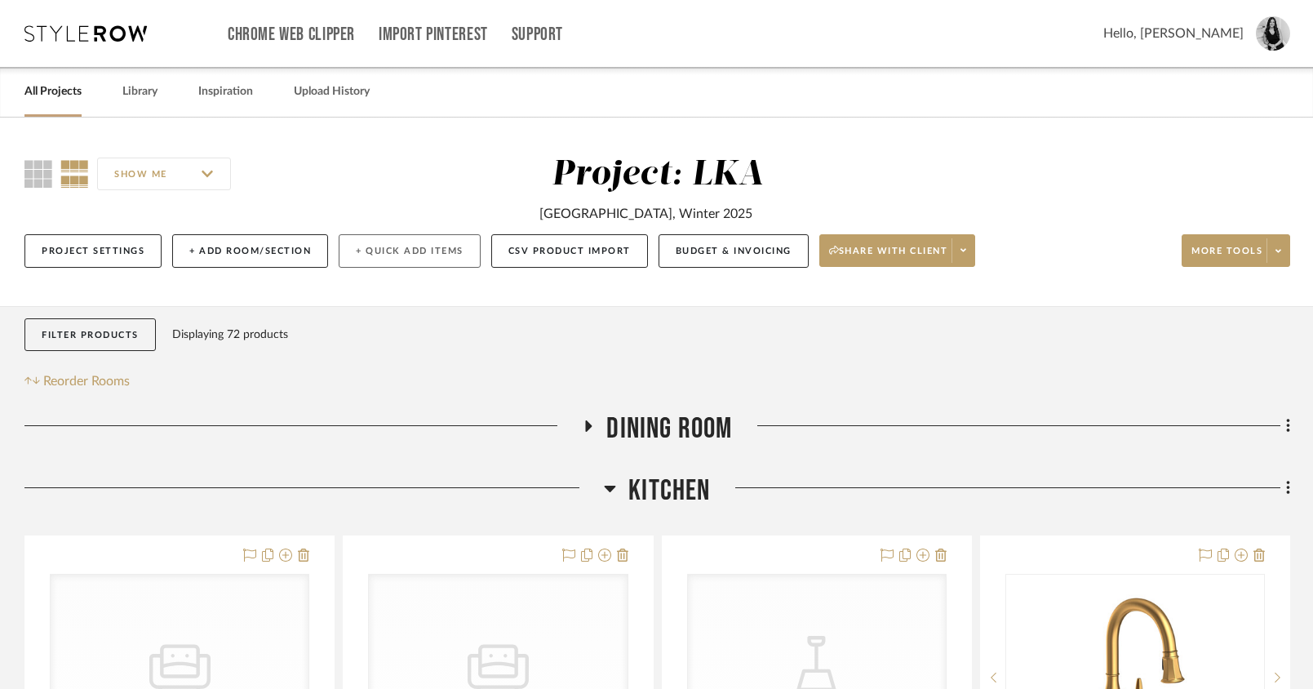
click at [450, 265] on button "+ Quick Add Items" at bounding box center [410, 250] width 142 height 33
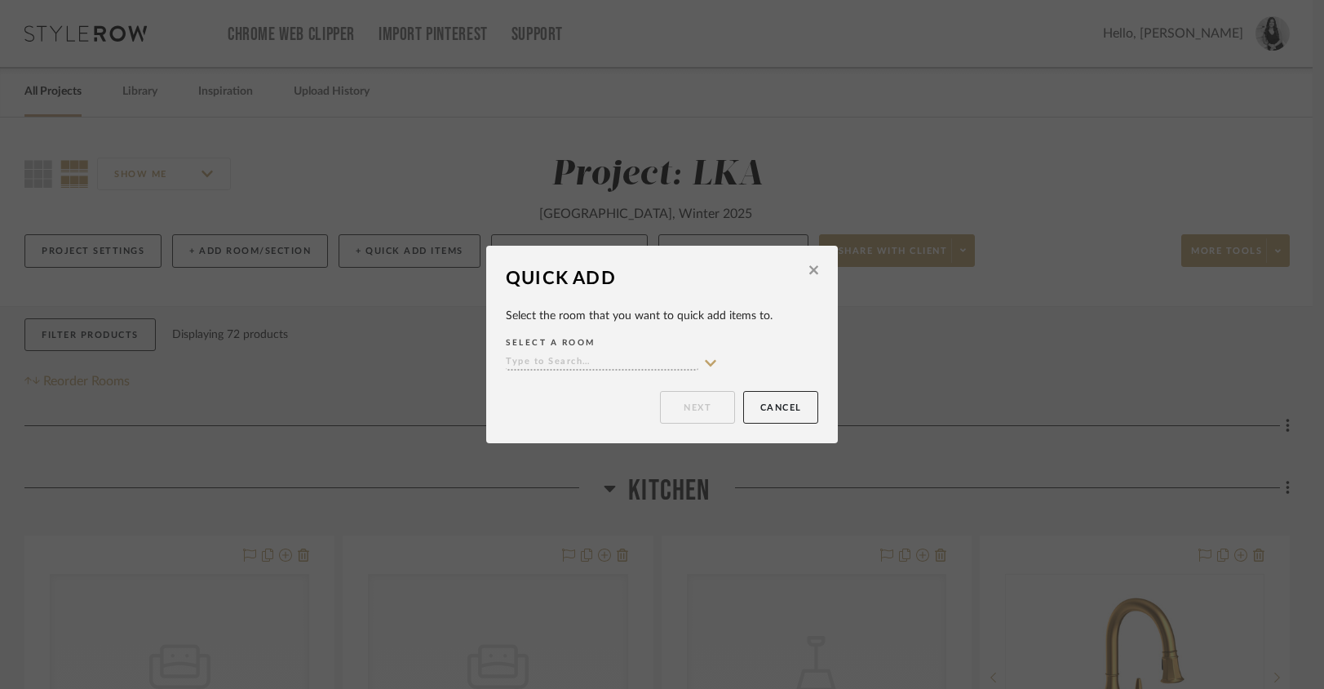
drag, startPoint x: 813, startPoint y: 273, endPoint x: 805, endPoint y: 274, distance: 8.2
click at [813, 273] on button at bounding box center [813, 272] width 25 height 38
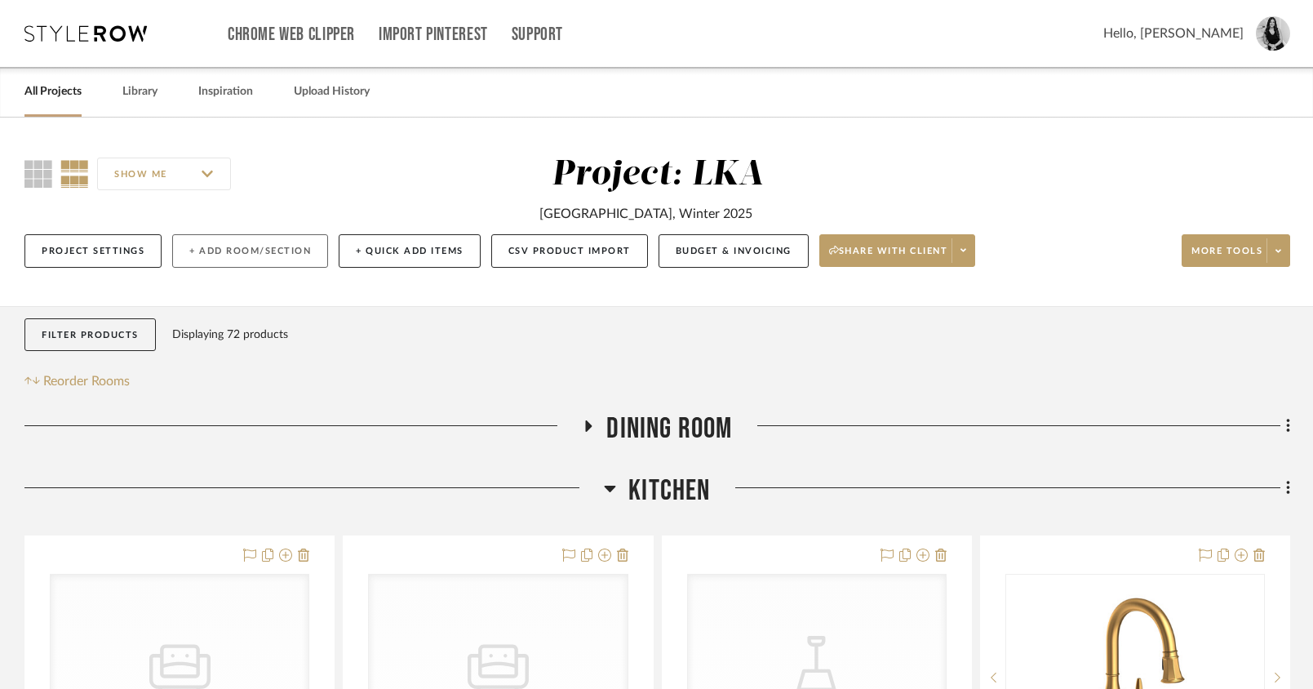
click at [268, 259] on button "+ Add Room/Section" at bounding box center [250, 250] width 156 height 33
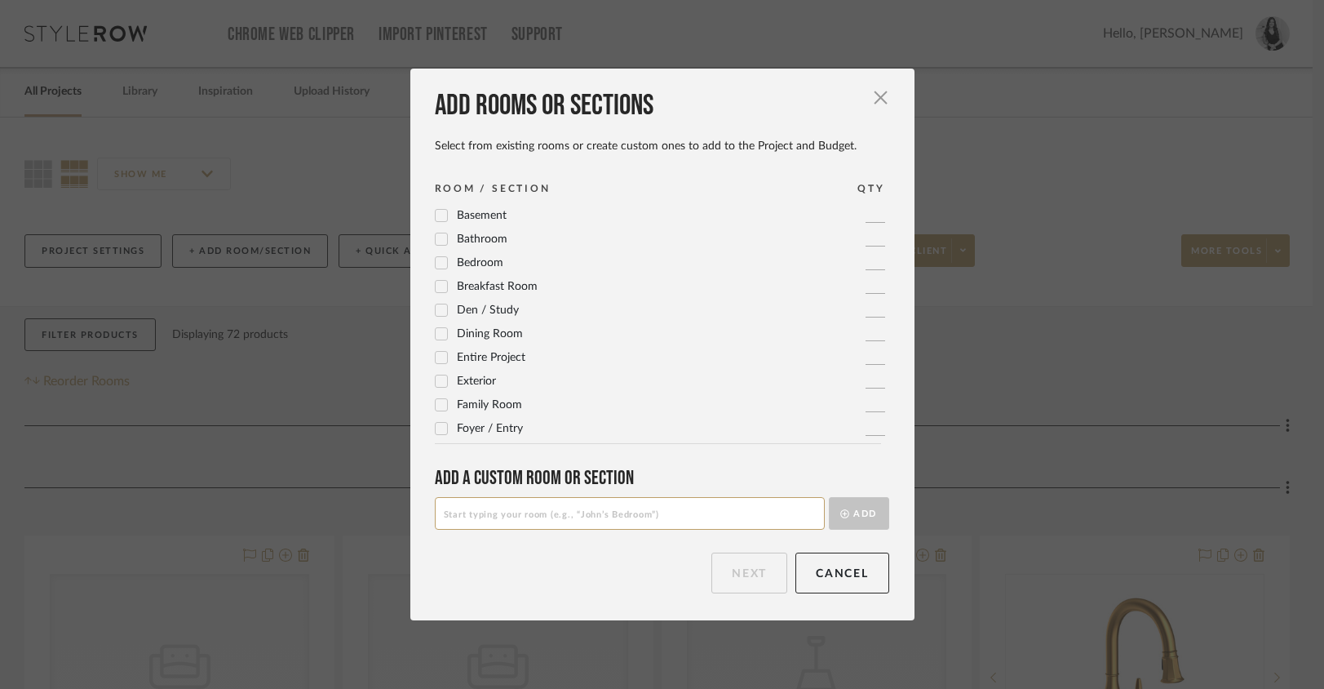
click at [479, 523] on input at bounding box center [630, 513] width 390 height 33
type input "w"
type input "Window Treatments"
click at [864, 513] on button "Add" at bounding box center [859, 513] width 60 height 33
click at [771, 572] on button "Next" at bounding box center [750, 572] width 76 height 41
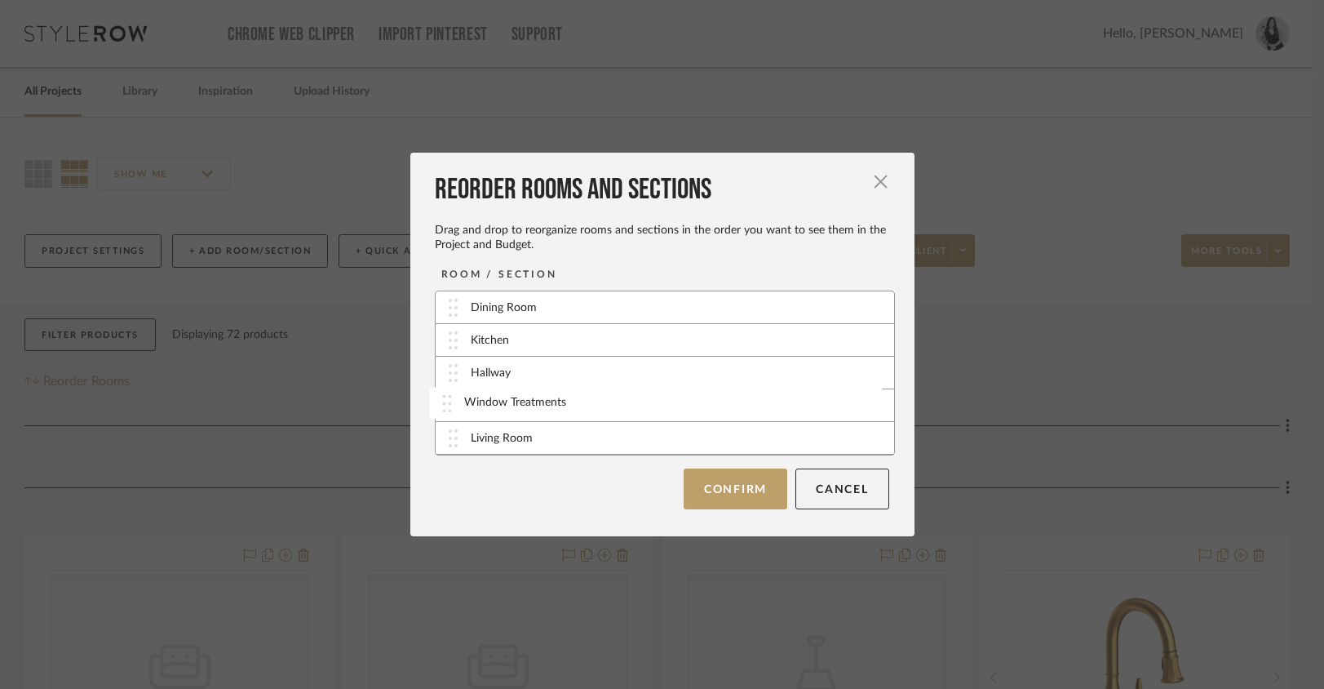
drag, startPoint x: 450, startPoint y: 445, endPoint x: 450, endPoint y: 409, distance: 35.9
click at [722, 489] on button "Confirm" at bounding box center [736, 488] width 104 height 41
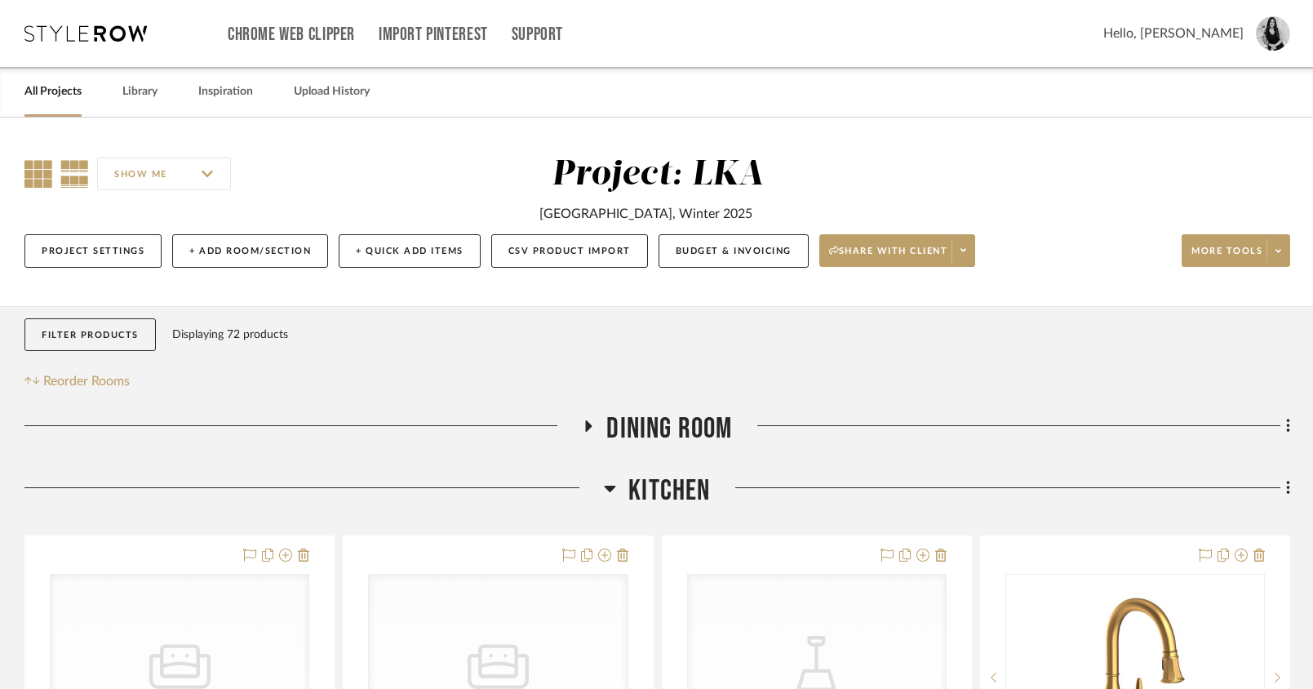
click at [41, 167] on icon at bounding box center [38, 174] width 28 height 28
click at [584, 432] on fa-icon at bounding box center [588, 431] width 12 height 24
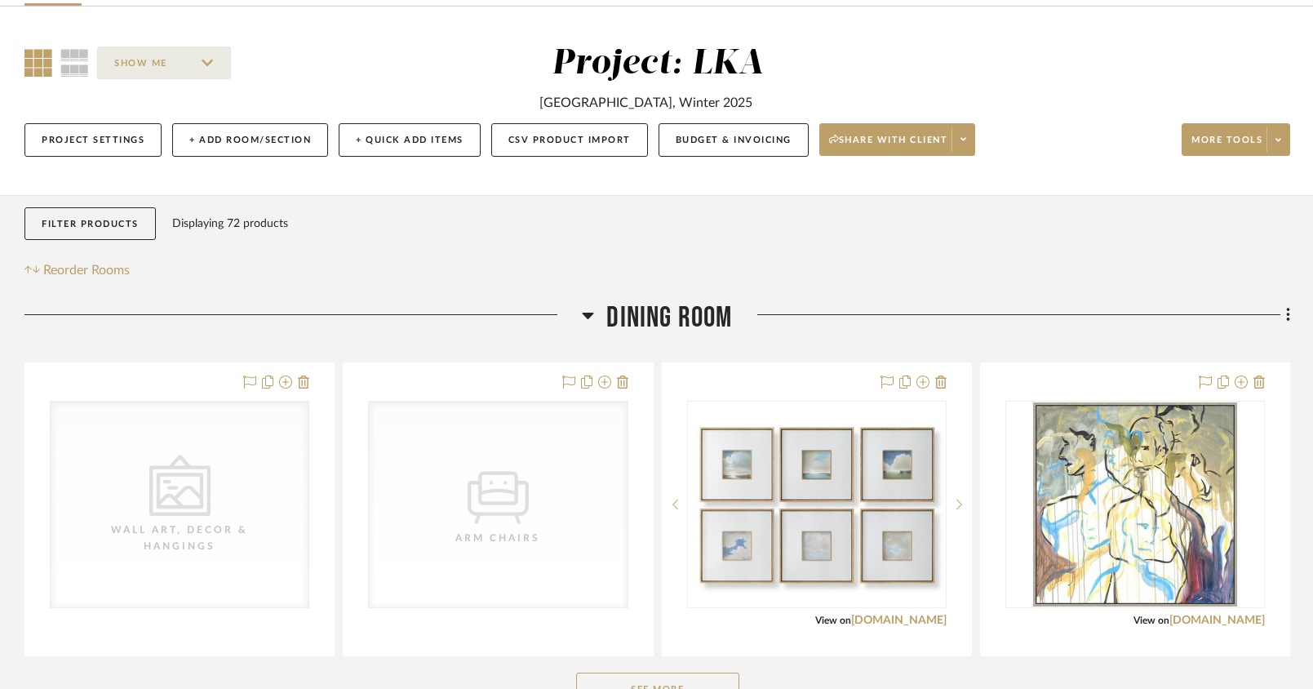
scroll to position [203, 0]
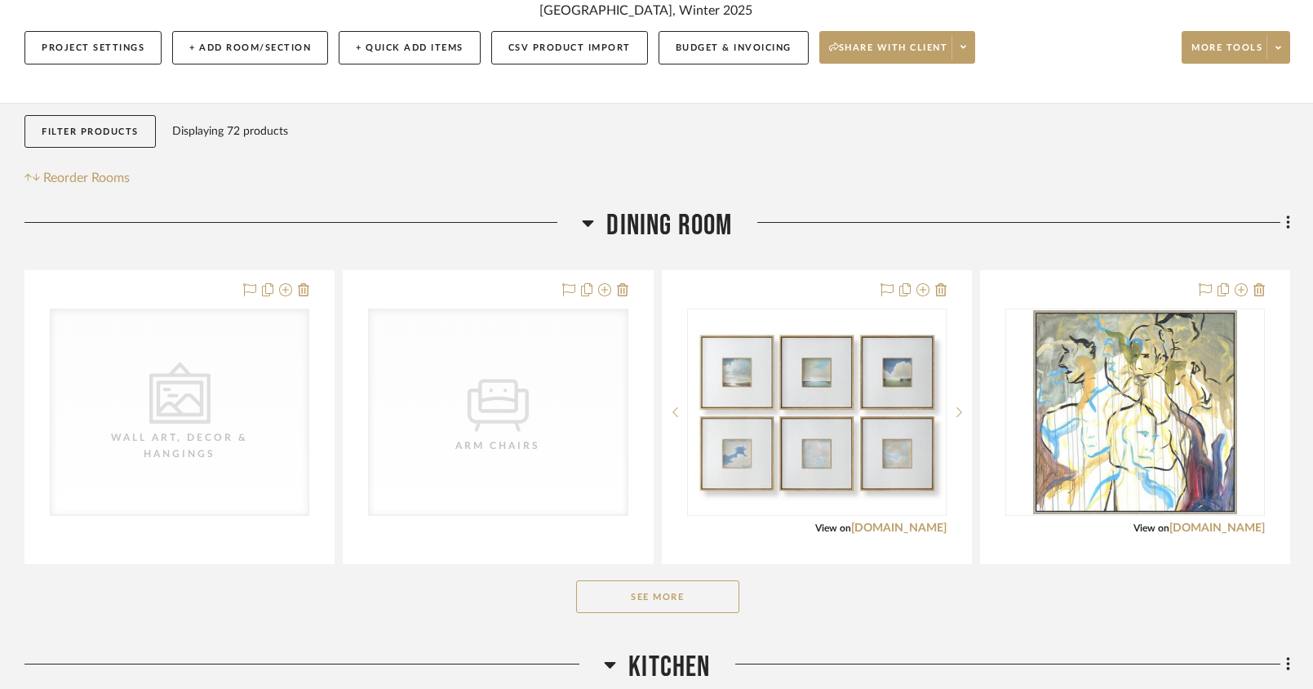
click at [656, 593] on button "See More" at bounding box center [657, 596] width 163 height 33
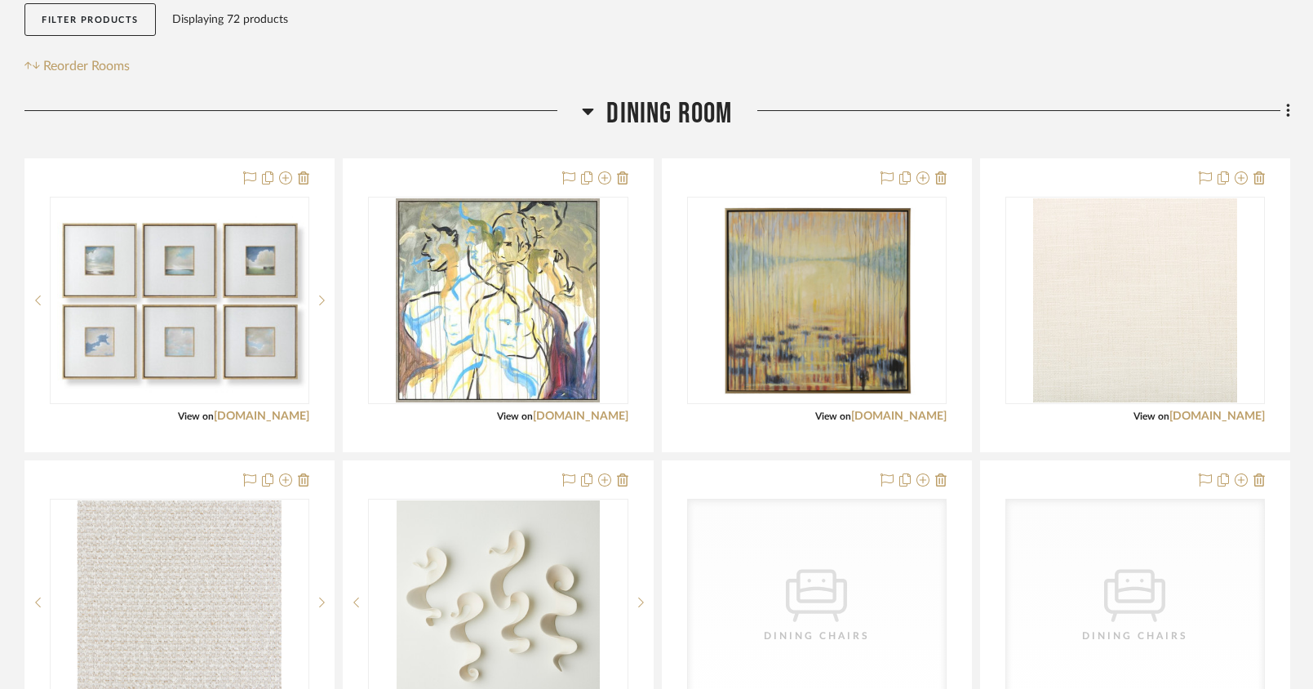
scroll to position [316, 0]
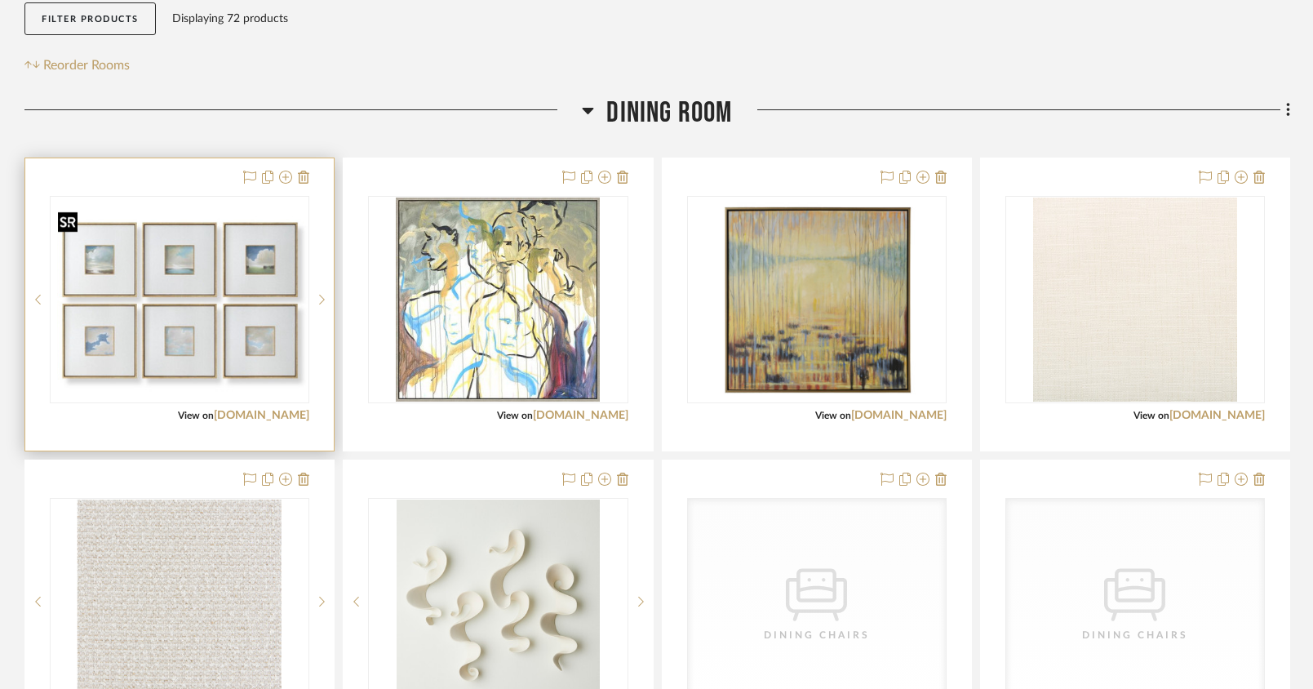
click at [172, 299] on img "0" at bounding box center [179, 299] width 256 height 191
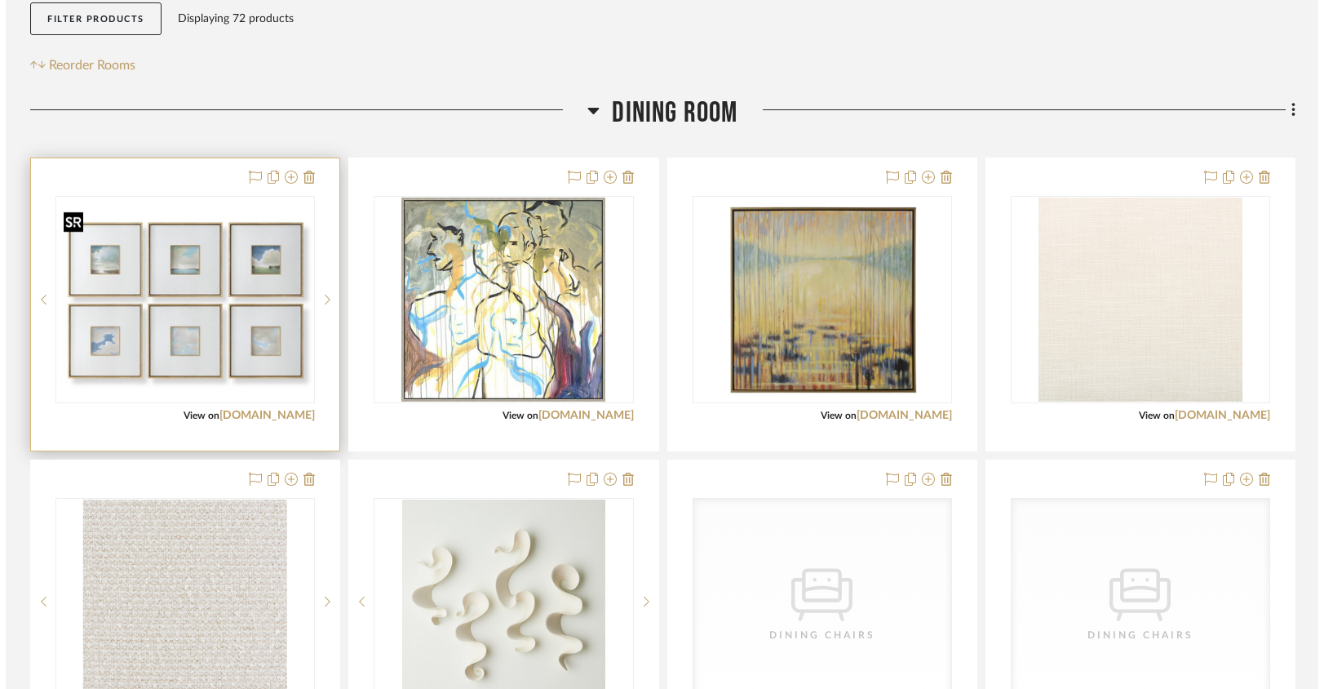
scroll to position [0, 0]
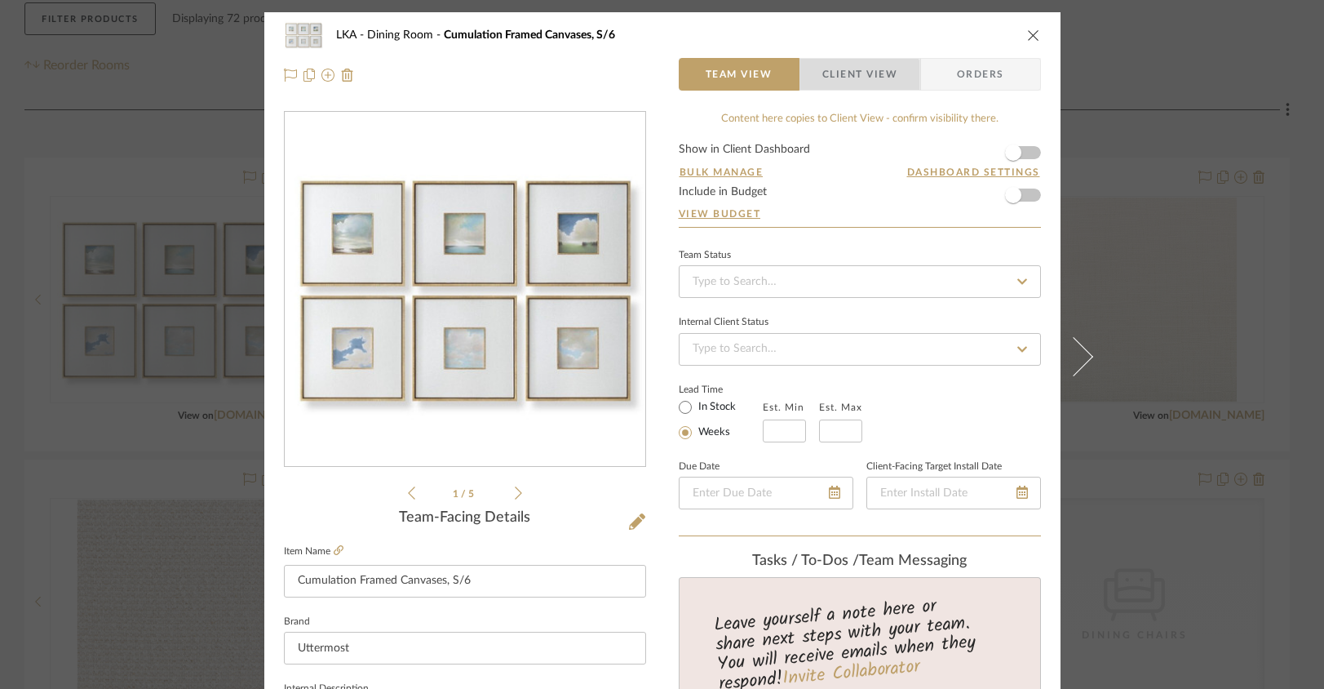
click at [841, 82] on span "Client View" at bounding box center [860, 74] width 75 height 33
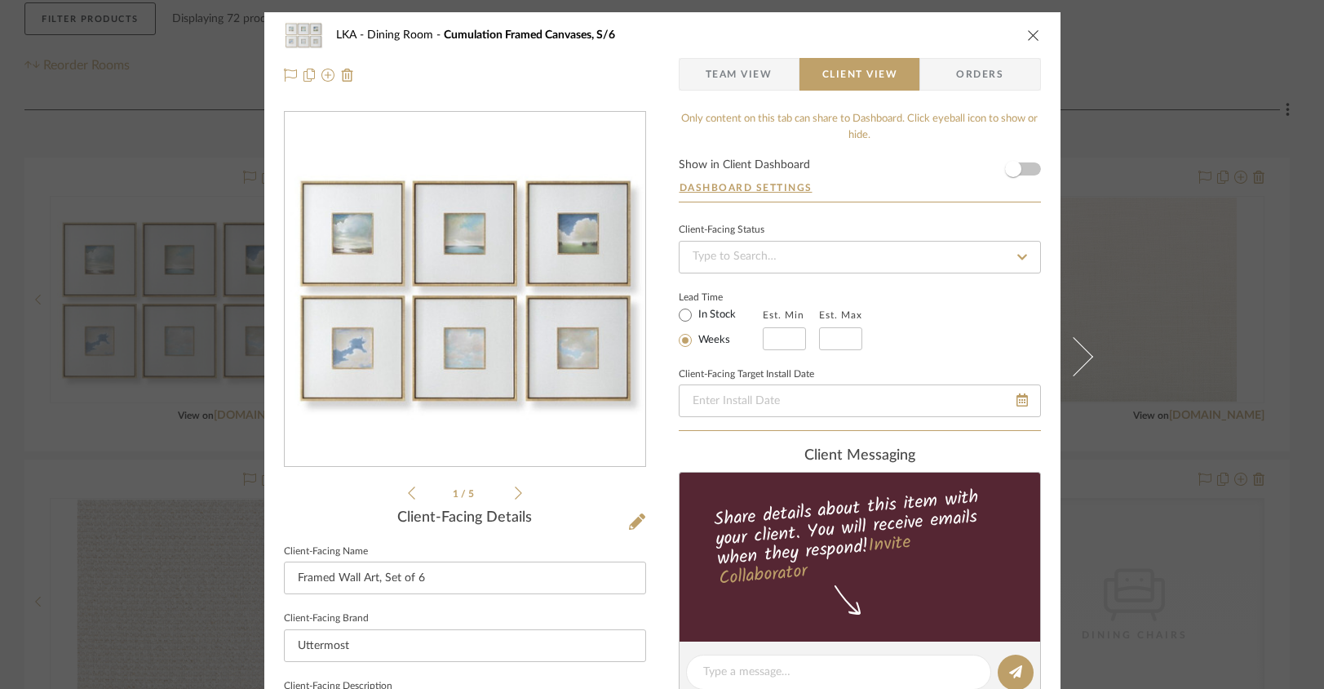
click at [1027, 32] on icon "close" at bounding box center [1033, 35] width 13 height 13
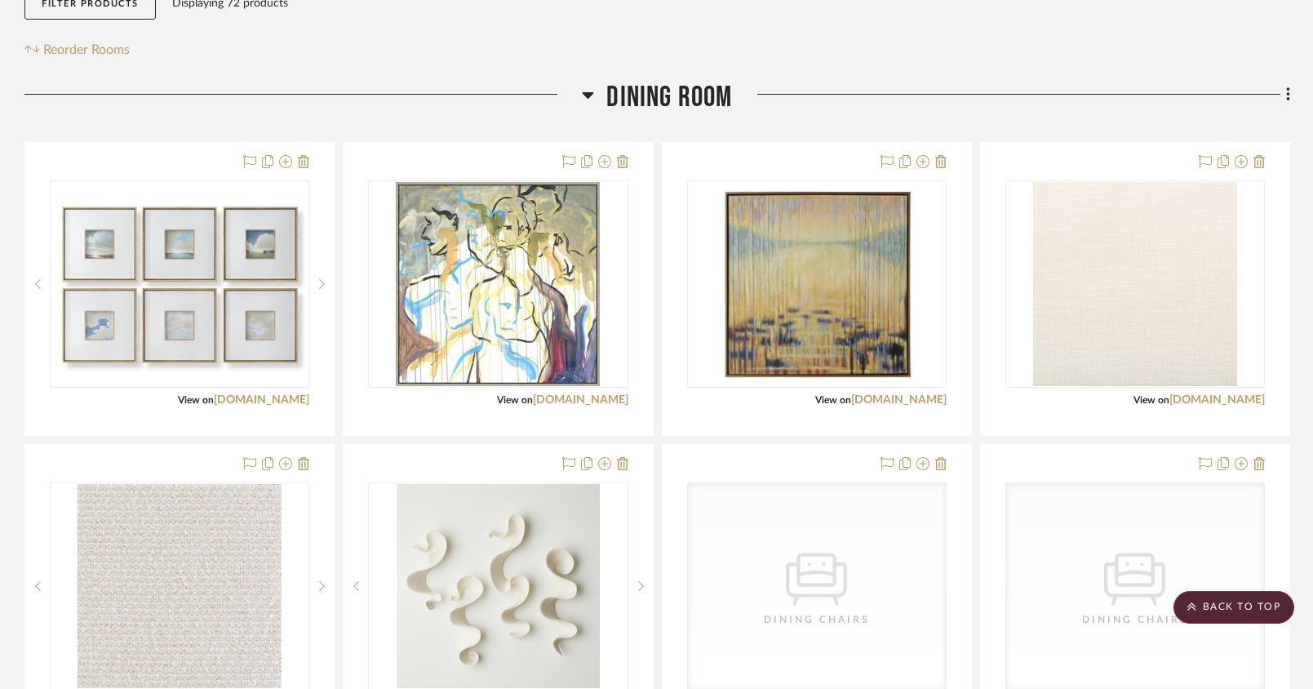
scroll to position [330, 0]
click at [1286, 96] on icon at bounding box center [1288, 95] width 5 height 18
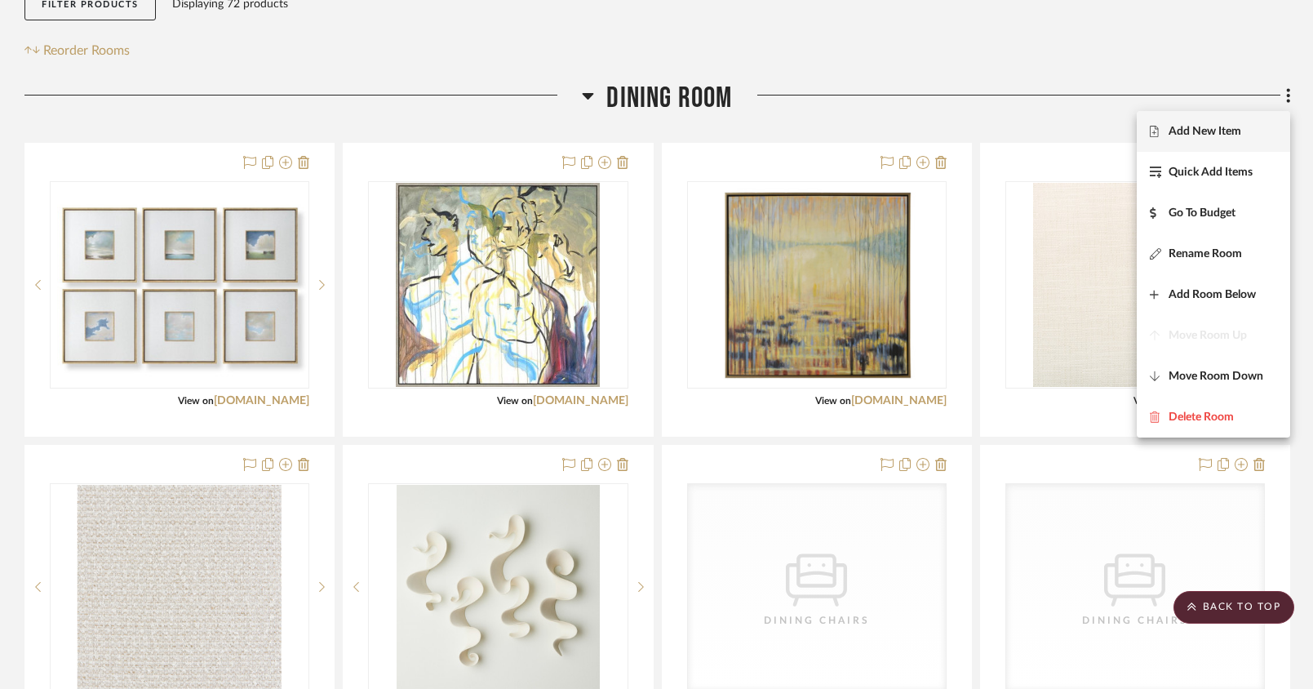
click at [1209, 134] on span "Add New Item" at bounding box center [1205, 131] width 73 height 14
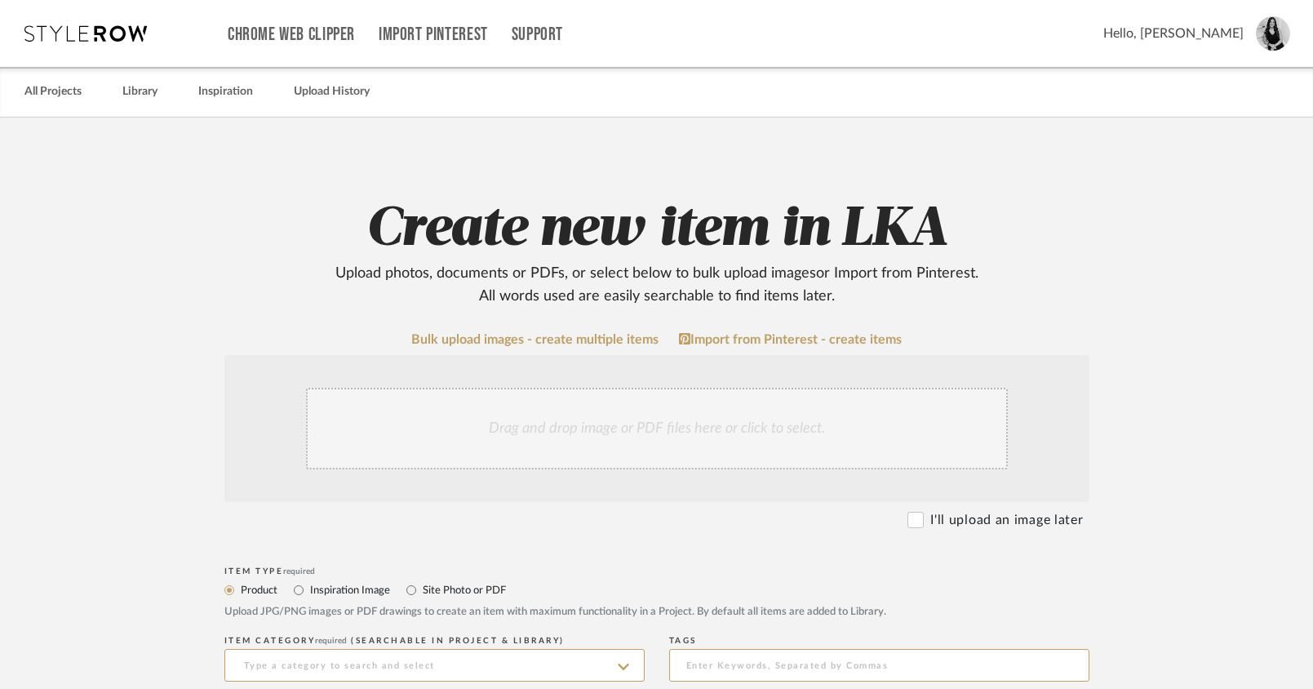
click at [446, 453] on div "Drag and drop image or PDF files here or click to select." at bounding box center [657, 429] width 702 height 82
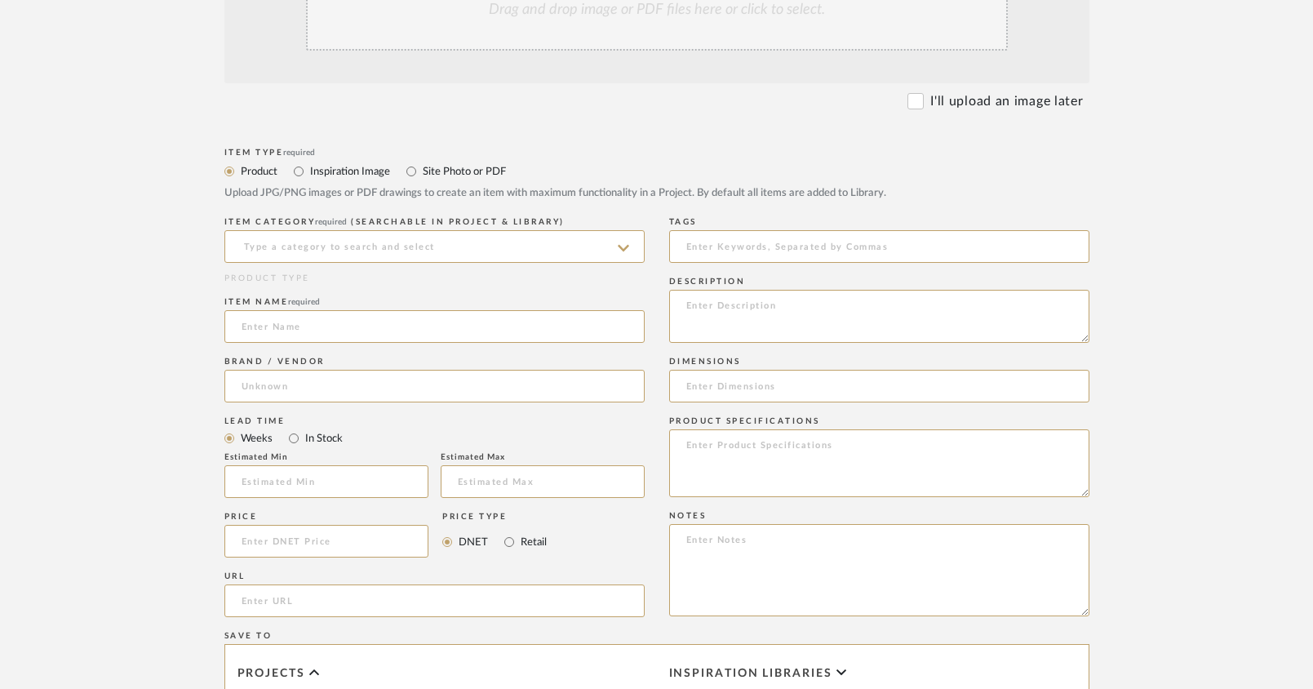
scroll to position [397, 0]
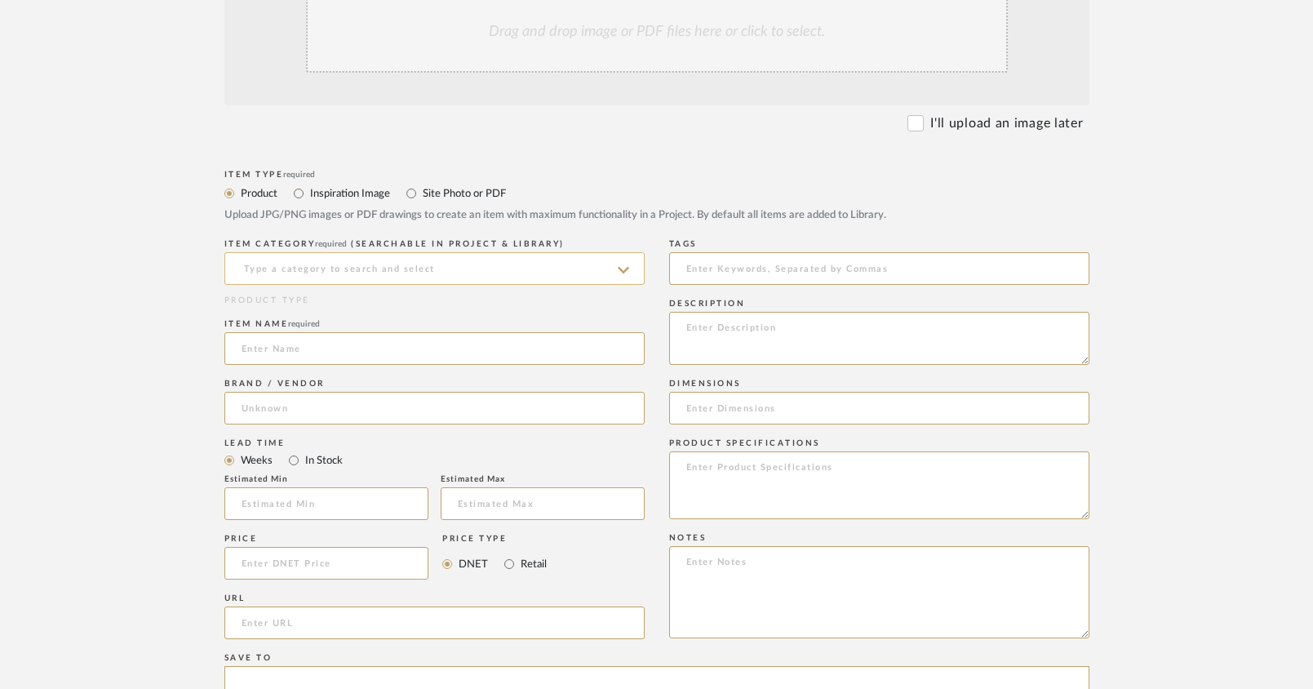
click at [273, 260] on input at bounding box center [434, 268] width 420 height 33
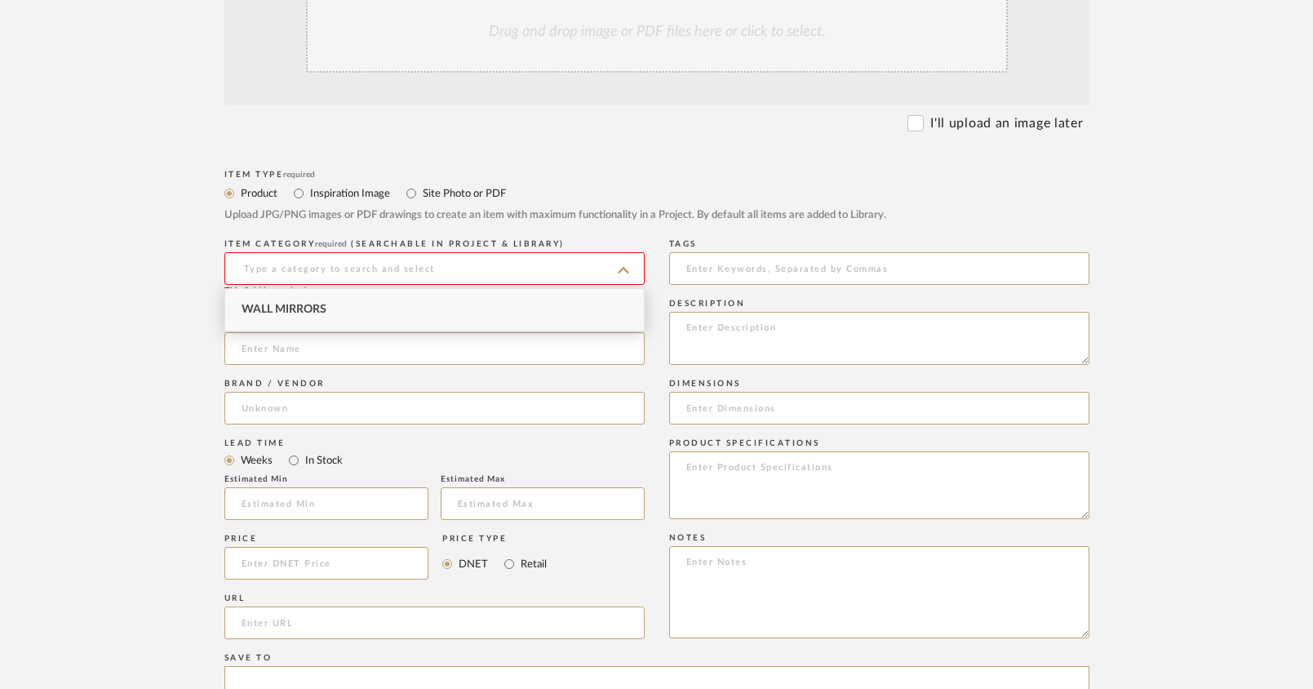
click at [267, 270] on input at bounding box center [434, 268] width 420 height 33
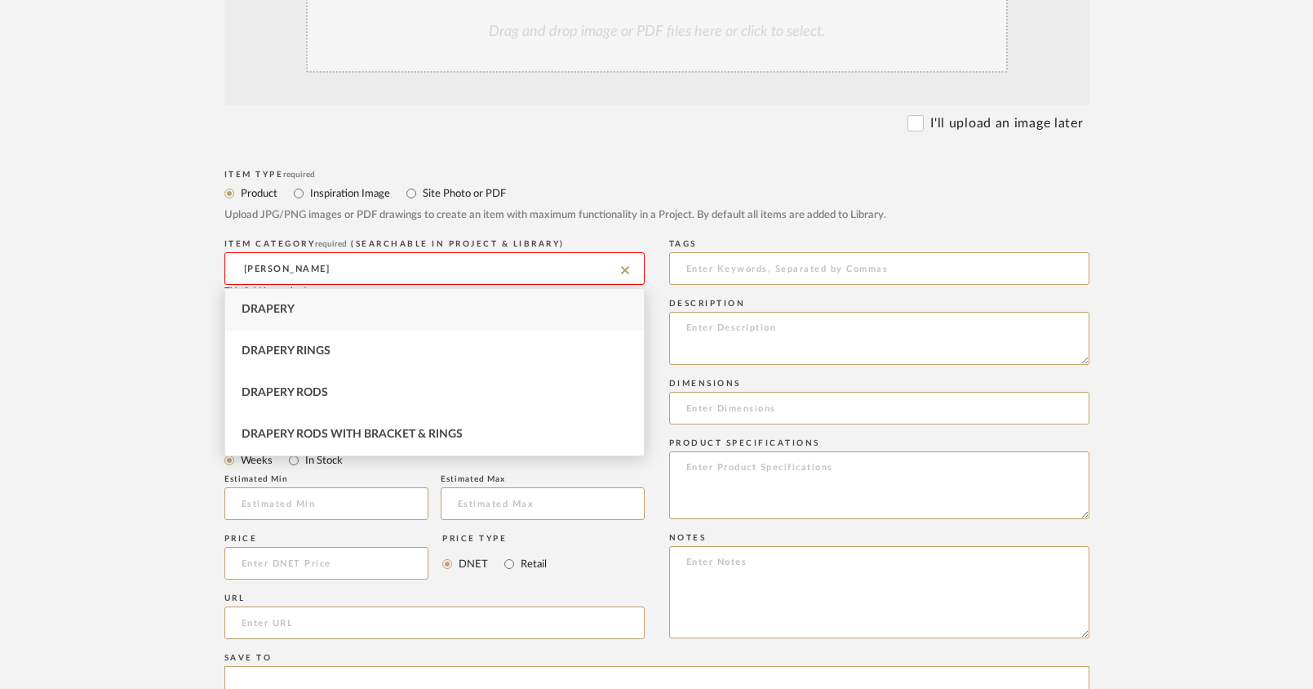
click at [287, 313] on span "Drapery" at bounding box center [268, 309] width 53 height 11
type input "Drapery"
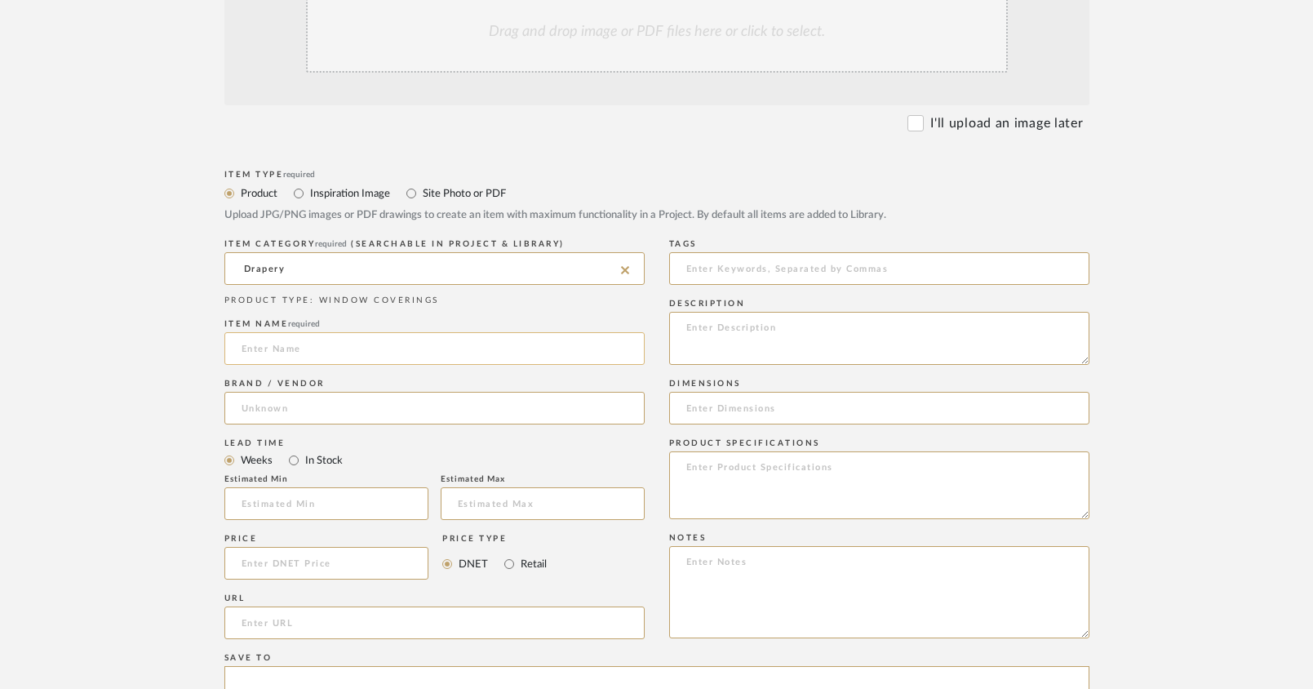
click at [260, 348] on input at bounding box center [434, 348] width 420 height 33
type input "Drapery"
click at [325, 415] on input at bounding box center [434, 408] width 420 height 33
type input "Shade Store"
click at [401, 453] on mat-radio-group "Weeks In Stock" at bounding box center [434, 460] width 420 height 20
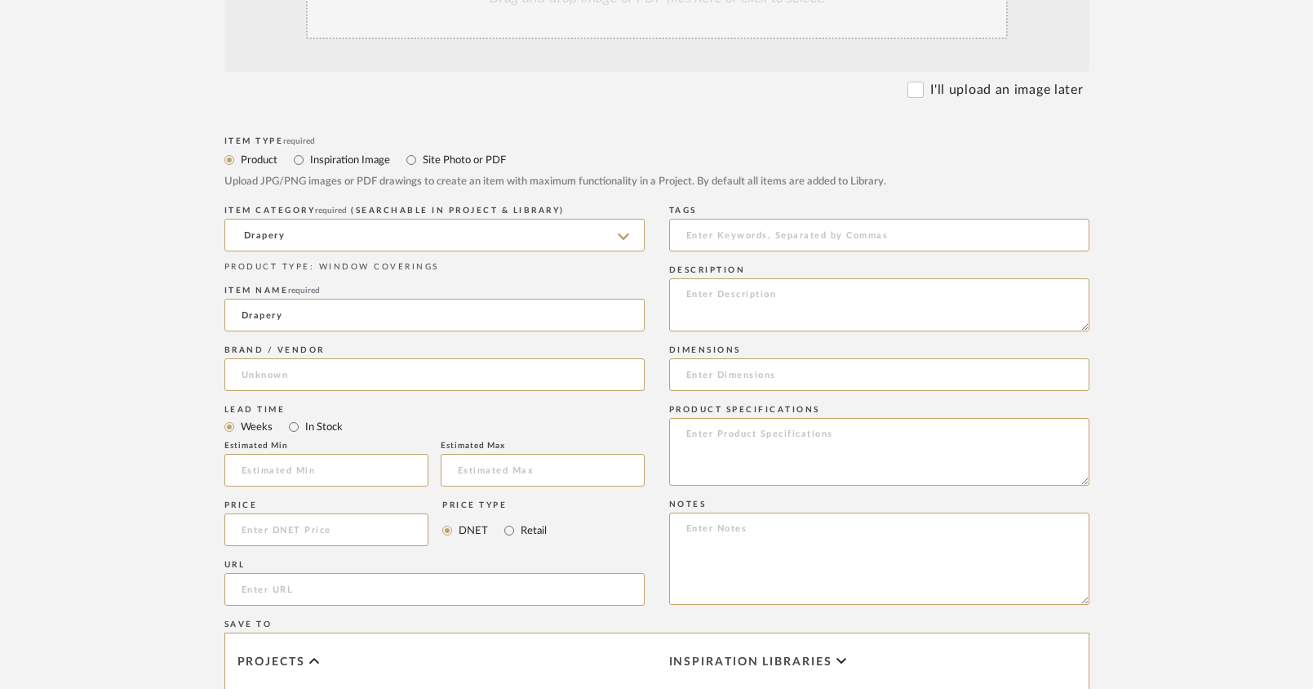
scroll to position [456, 0]
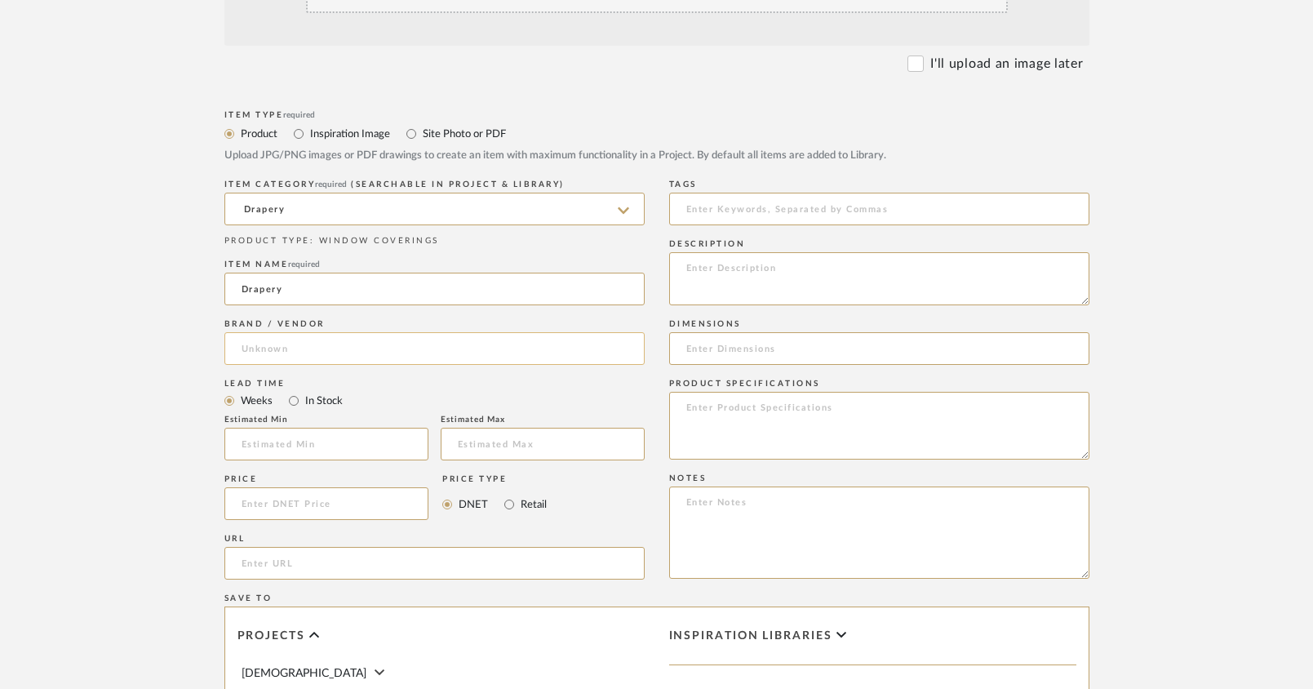
click at [251, 357] on input at bounding box center [434, 348] width 420 height 33
type input "S"
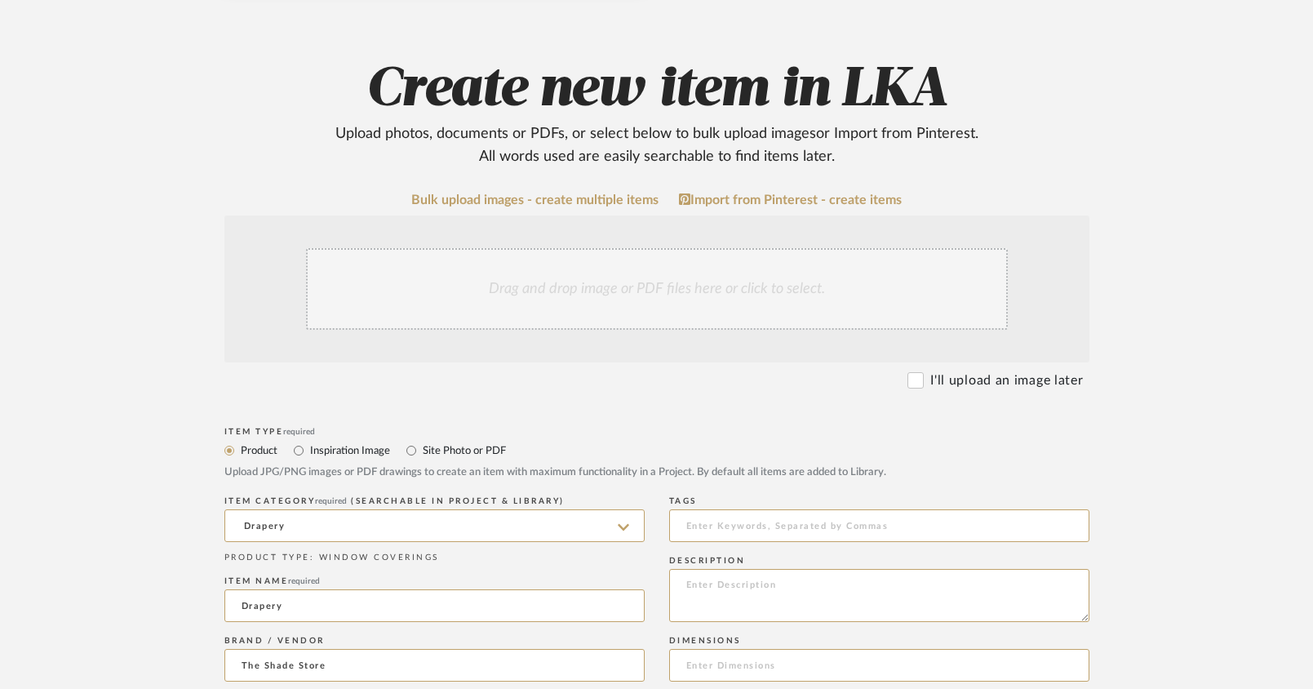
scroll to position [0, 0]
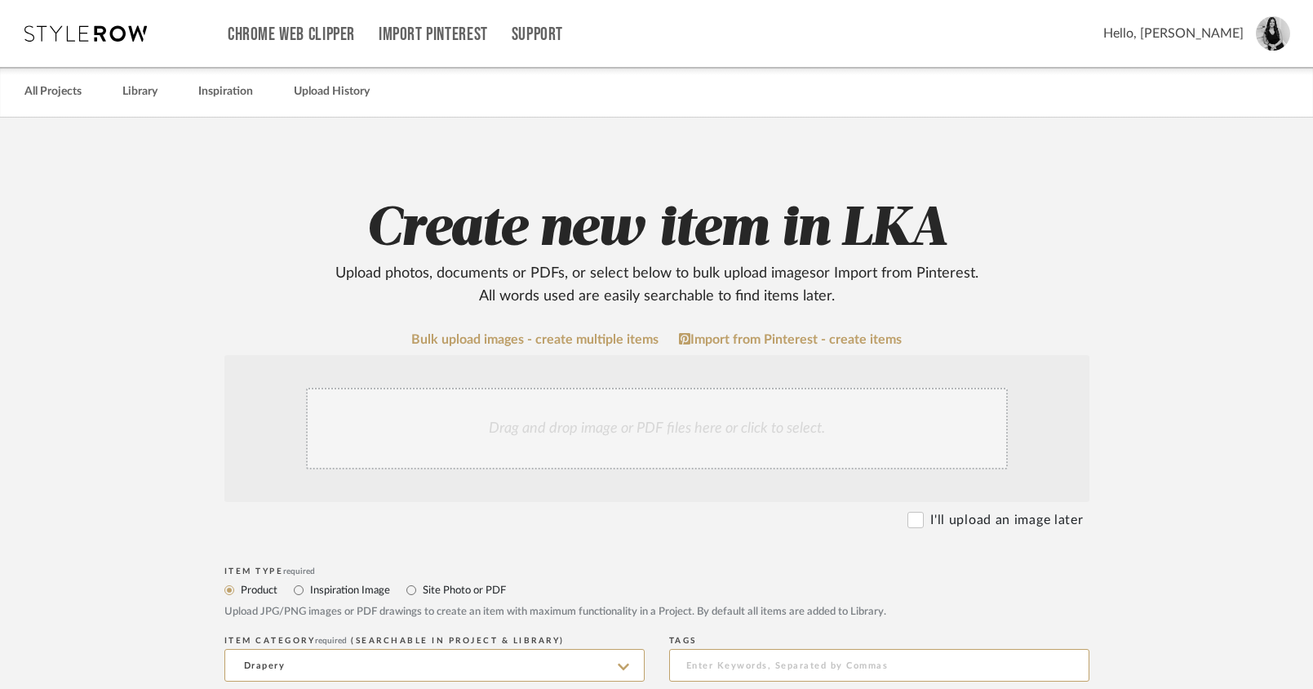
type input "The Shade Store"
click at [467, 439] on div "Drag and drop image or PDF files here or click to select." at bounding box center [657, 429] width 702 height 82
click at [668, 427] on div "Drag and drop image or PDF files here or click to select." at bounding box center [657, 429] width 702 height 82
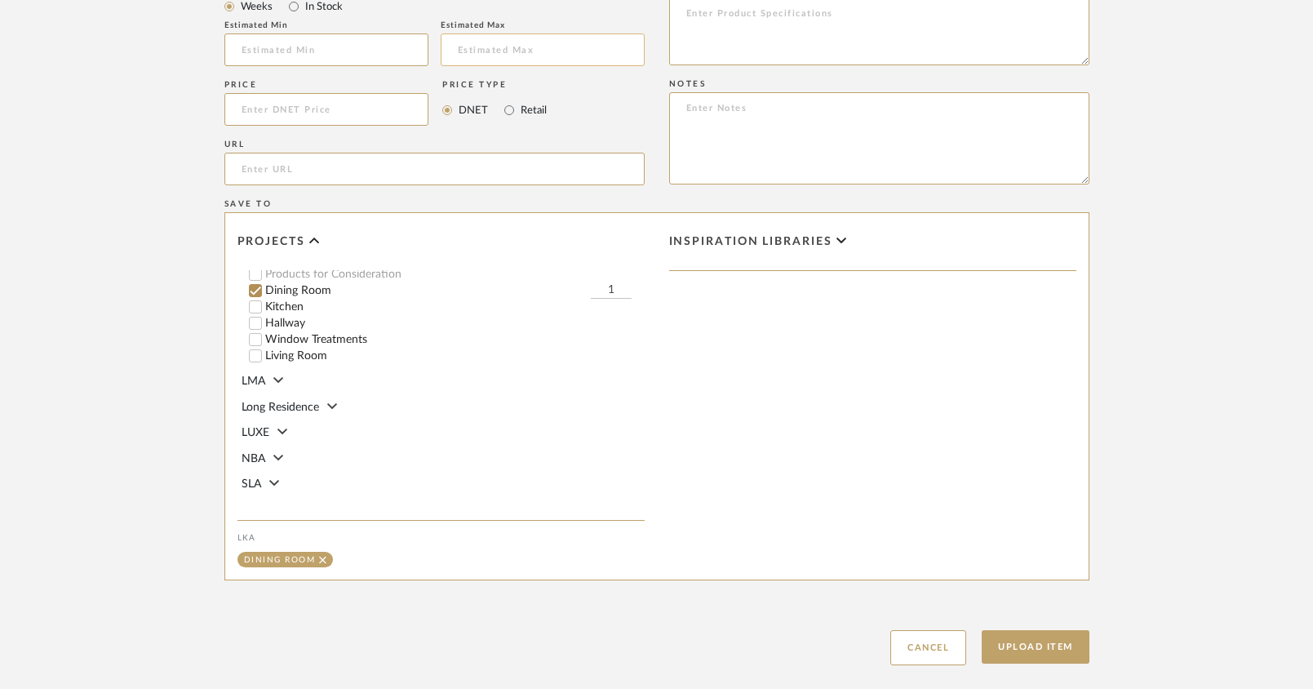
scroll to position [1117, 0]
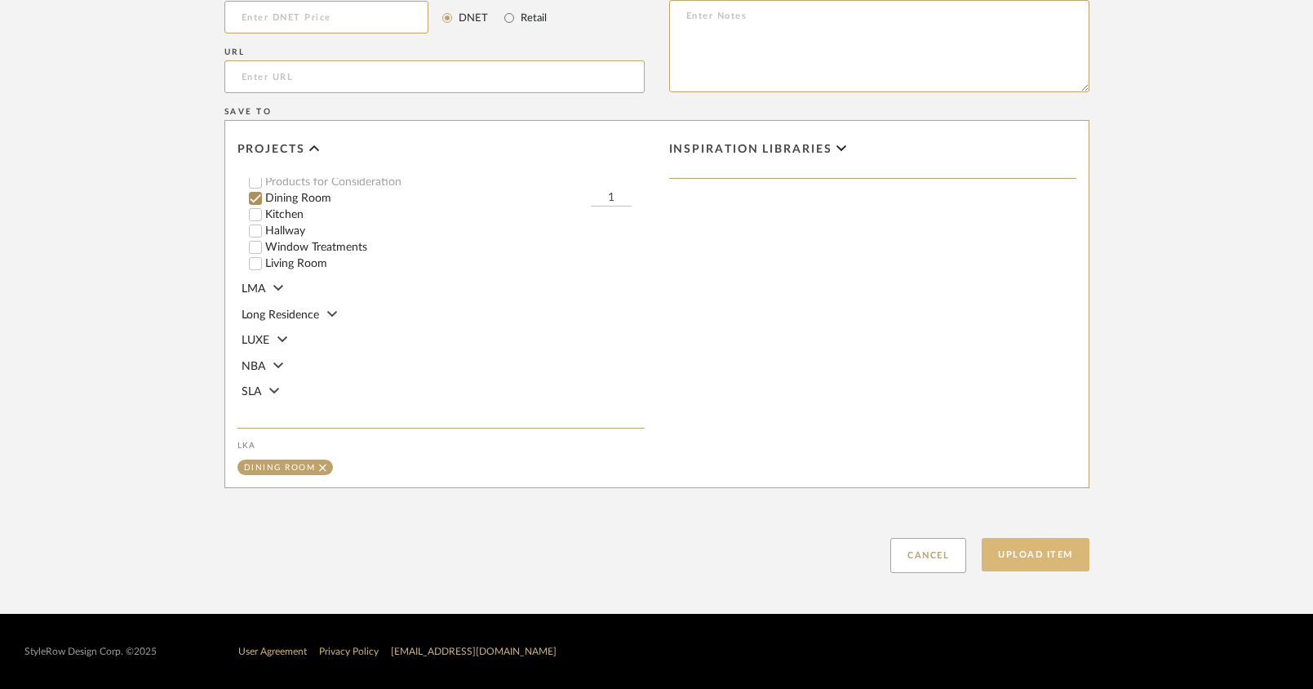
click at [1062, 558] on button "Upload Item" at bounding box center [1036, 554] width 108 height 33
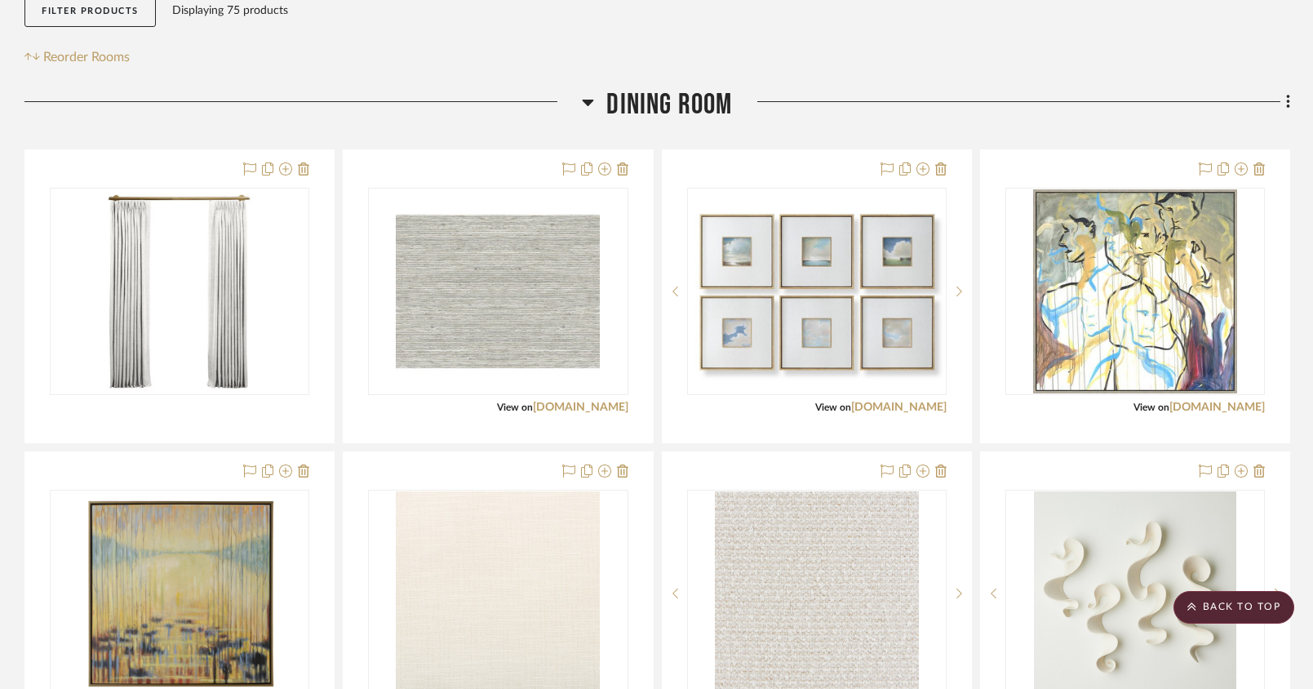
scroll to position [310, 0]
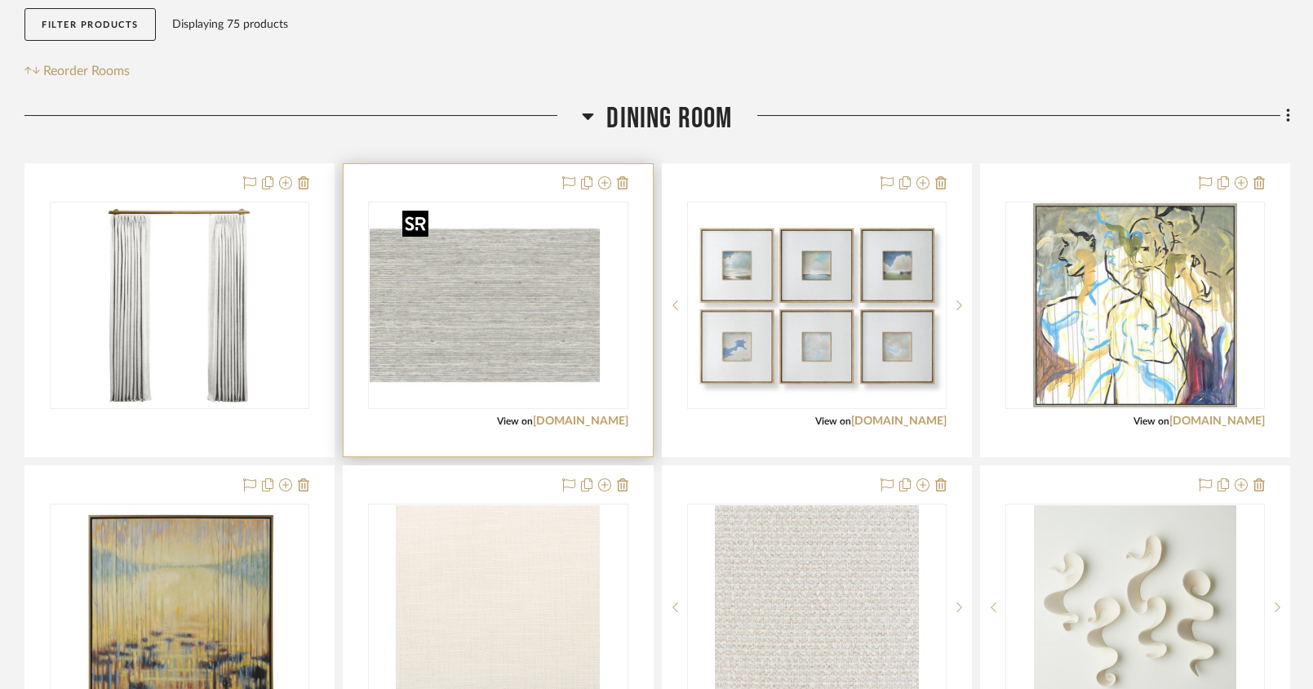
click at [505, 331] on div at bounding box center [497, 305] width 259 height 207
click at [495, 306] on img "0" at bounding box center [498, 305] width 204 height 204
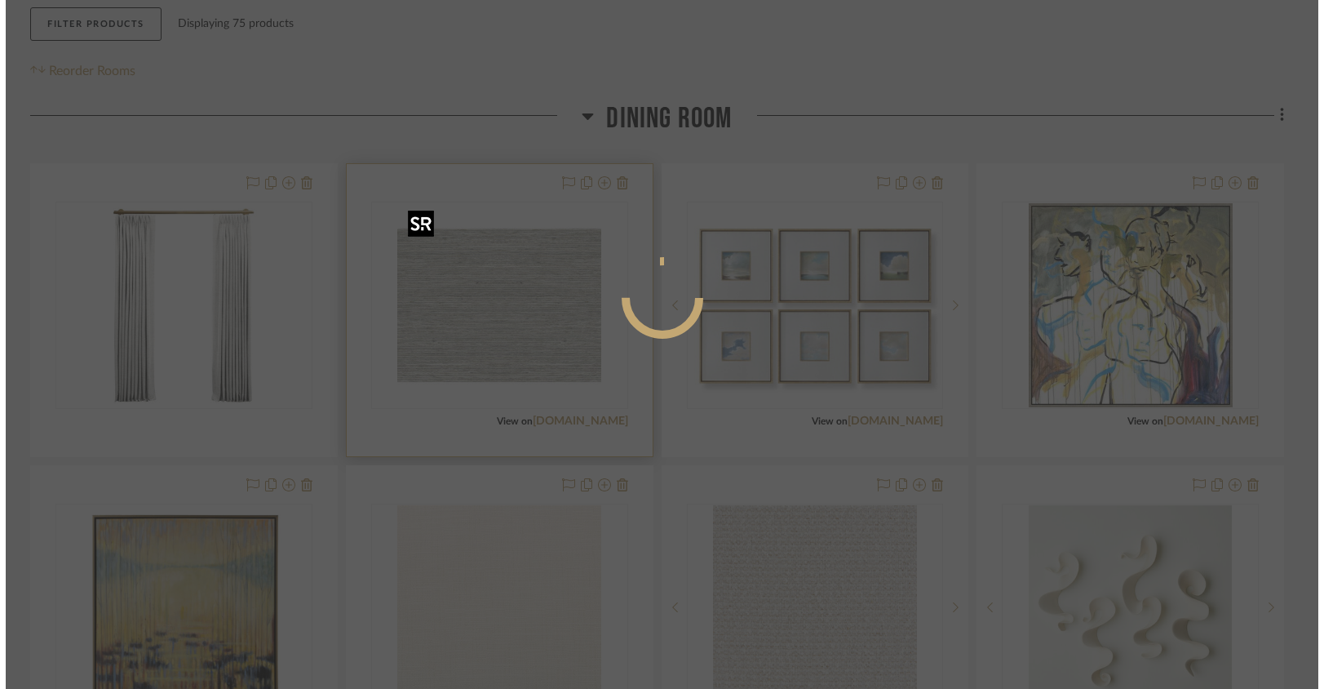
scroll to position [0, 0]
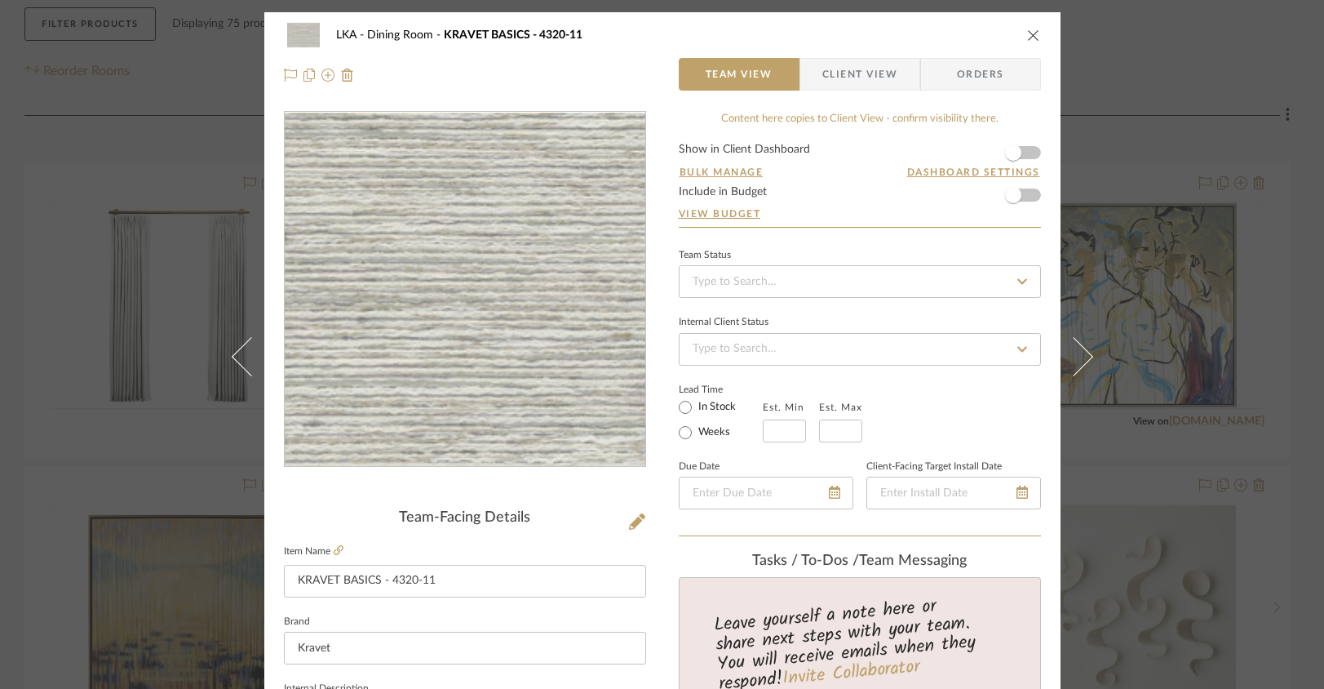
click at [558, 268] on img "0" at bounding box center [465, 290] width 354 height 354
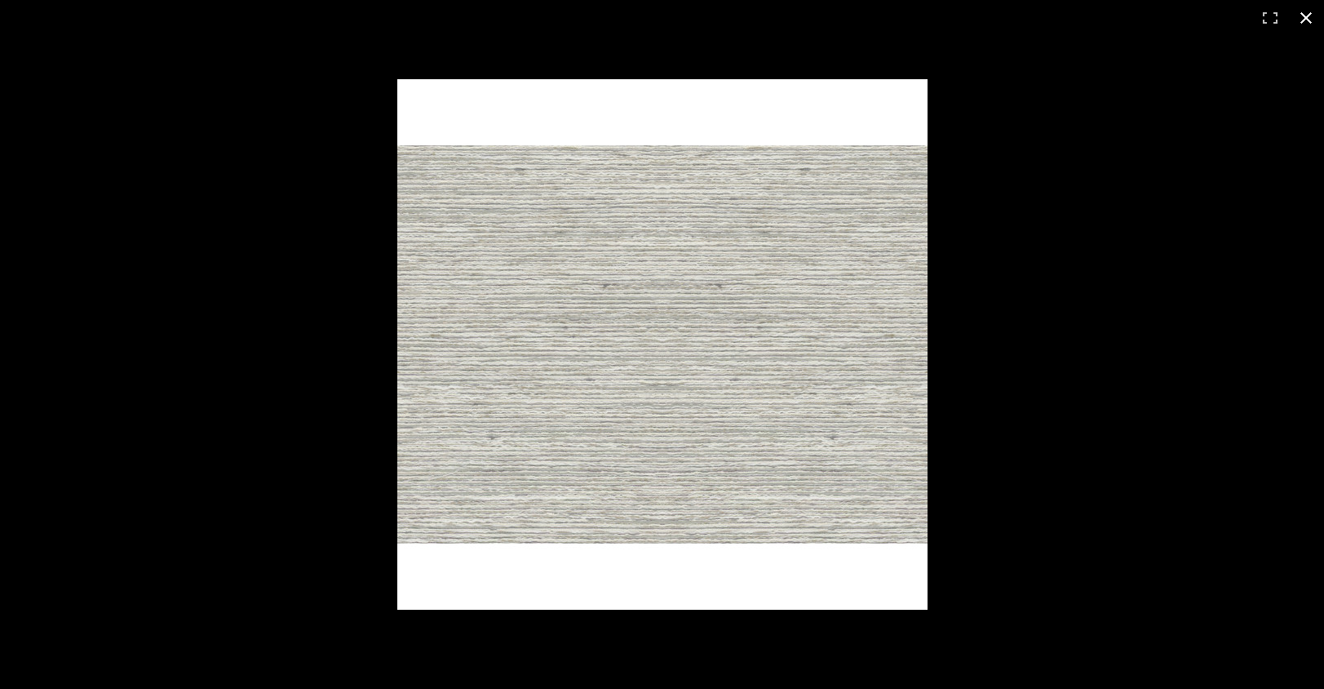
click at [258, 246] on div at bounding box center [662, 344] width 1324 height 689
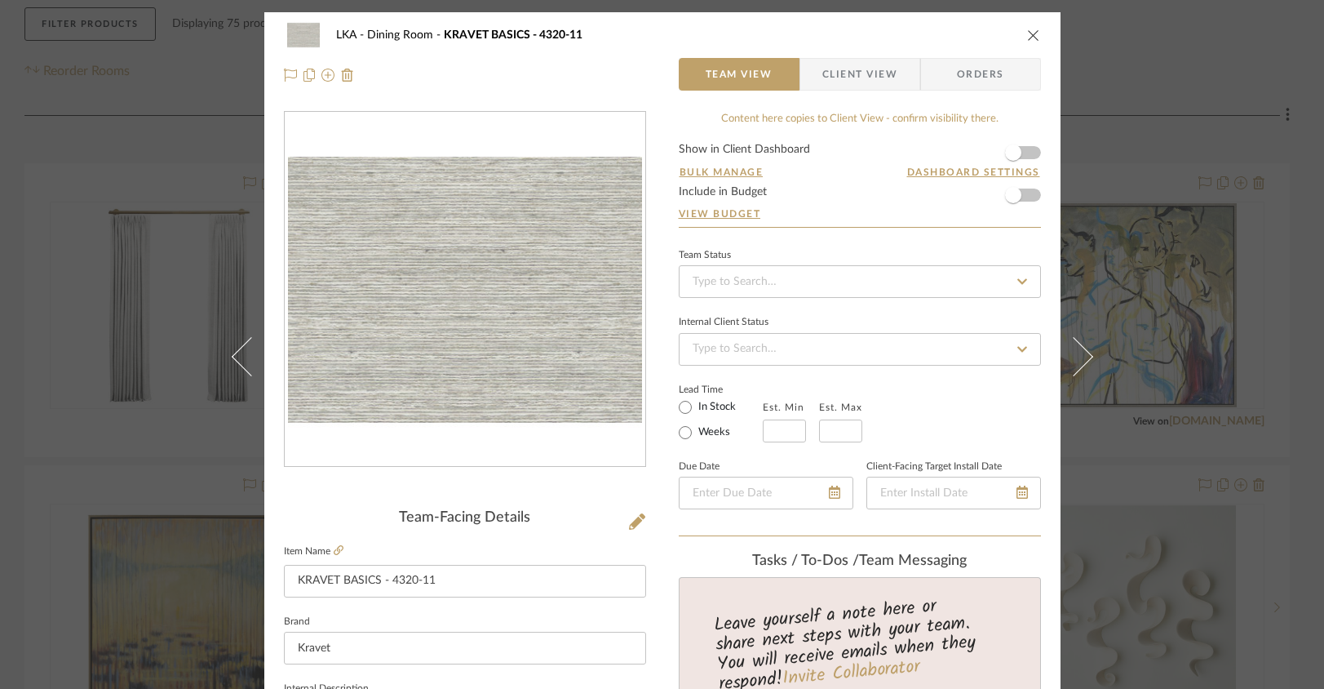
click at [1027, 33] on icon "close" at bounding box center [1033, 35] width 13 height 13
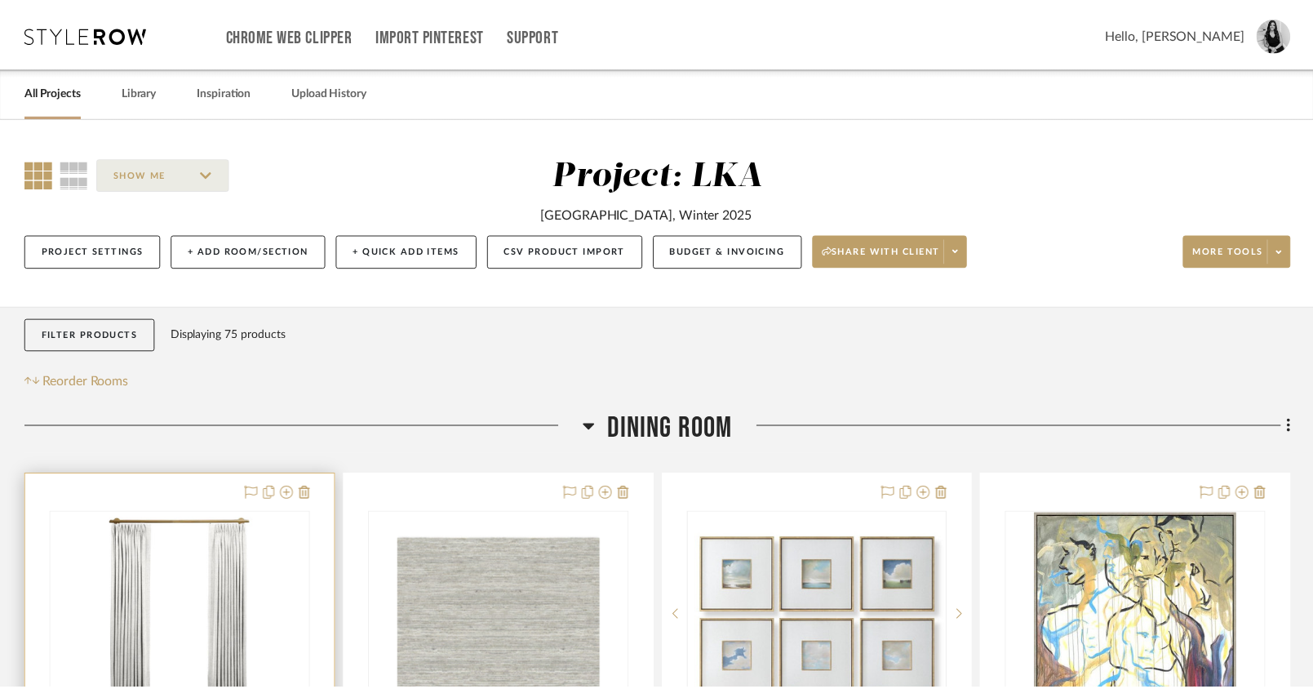
scroll to position [310, 0]
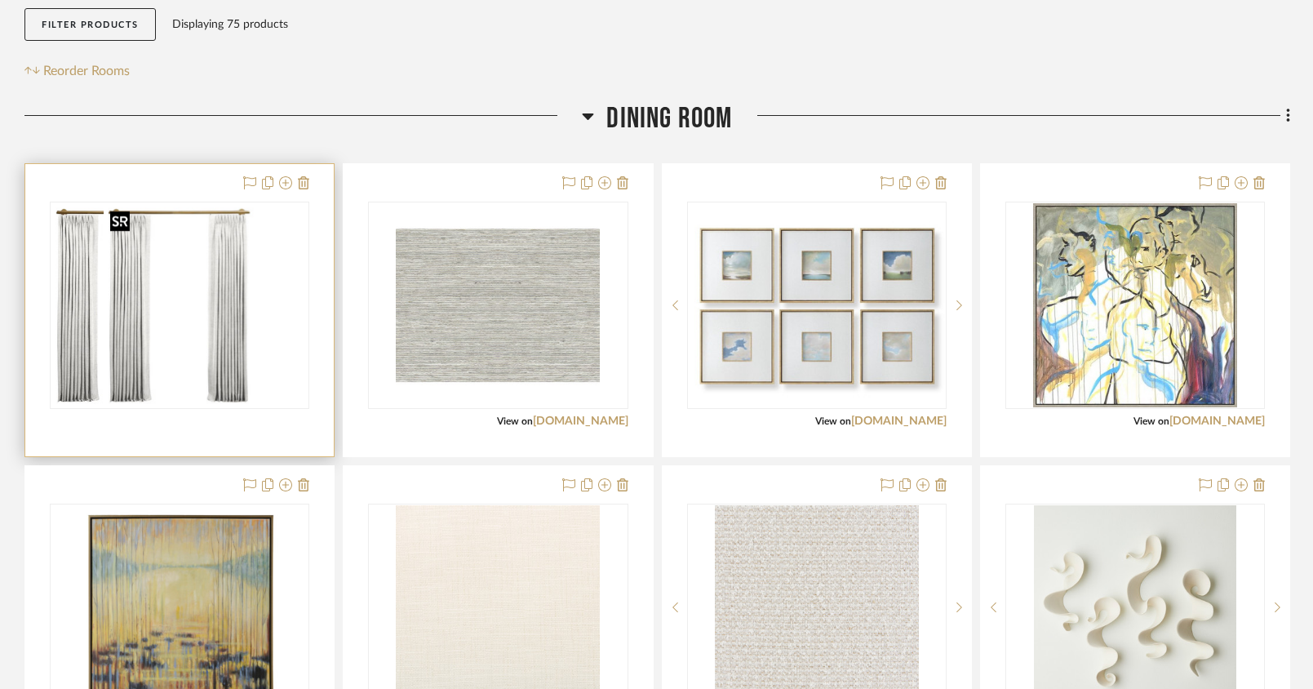
click at [193, 273] on div at bounding box center [179, 305] width 259 height 207
click at [220, 307] on img "0" at bounding box center [180, 305] width 152 height 204
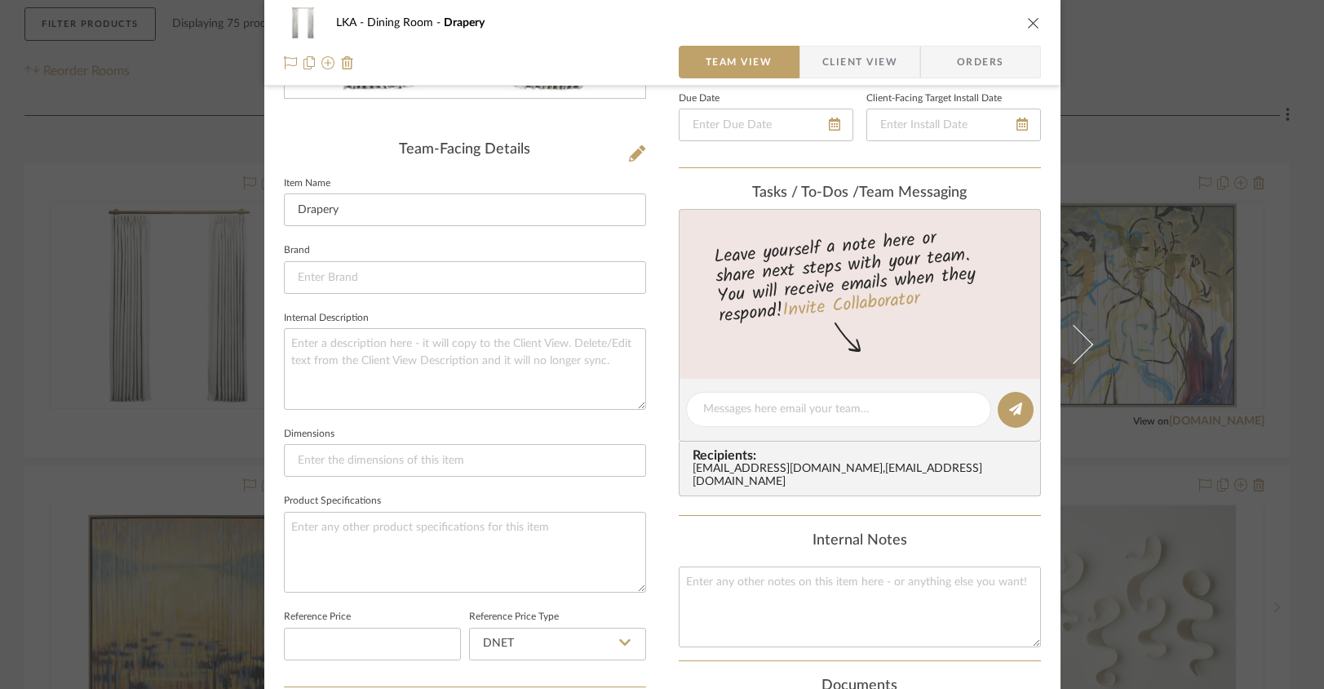
scroll to position [0, 0]
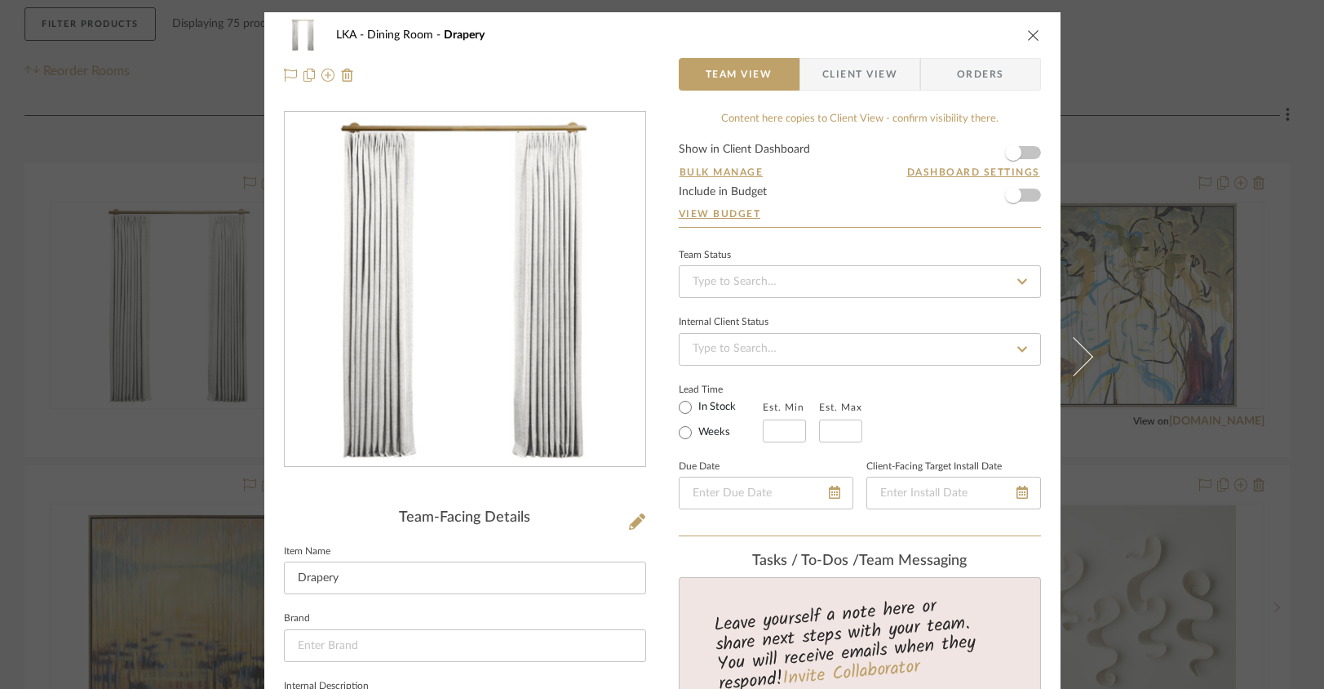
click at [629, 527] on icon at bounding box center [637, 521] width 16 height 16
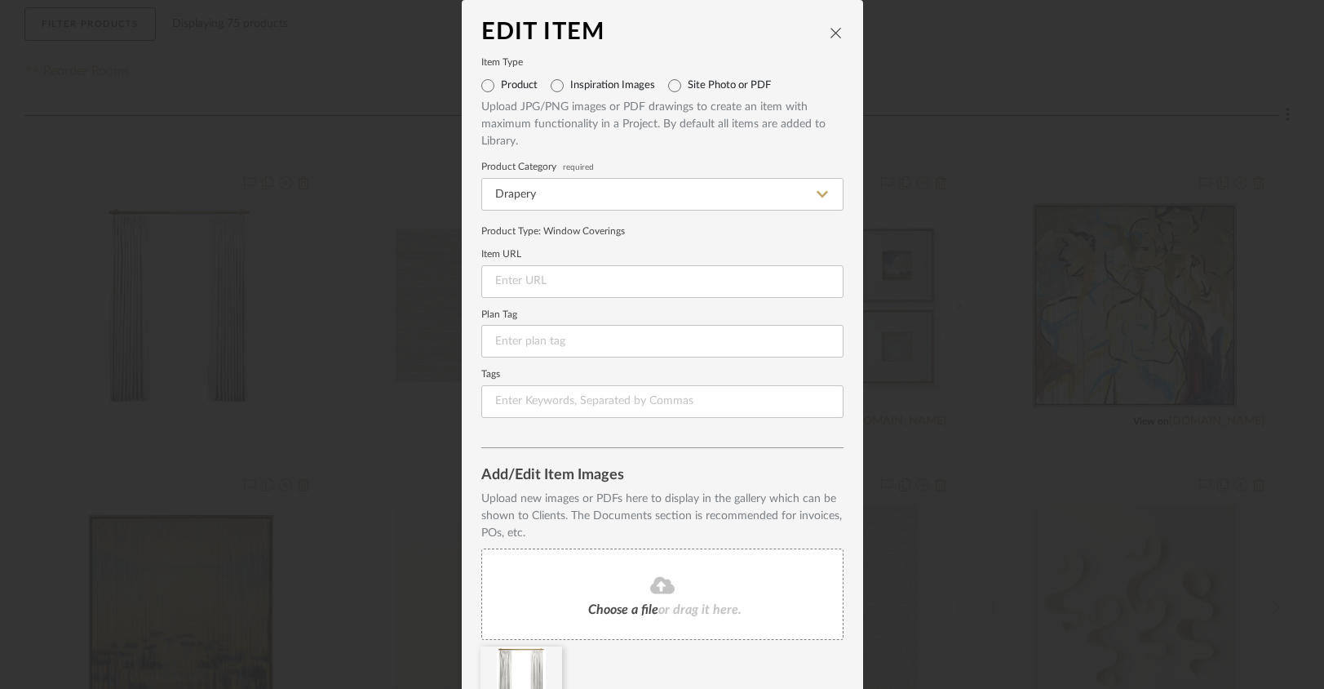
click at [659, 583] on icon at bounding box center [662, 584] width 24 height 17
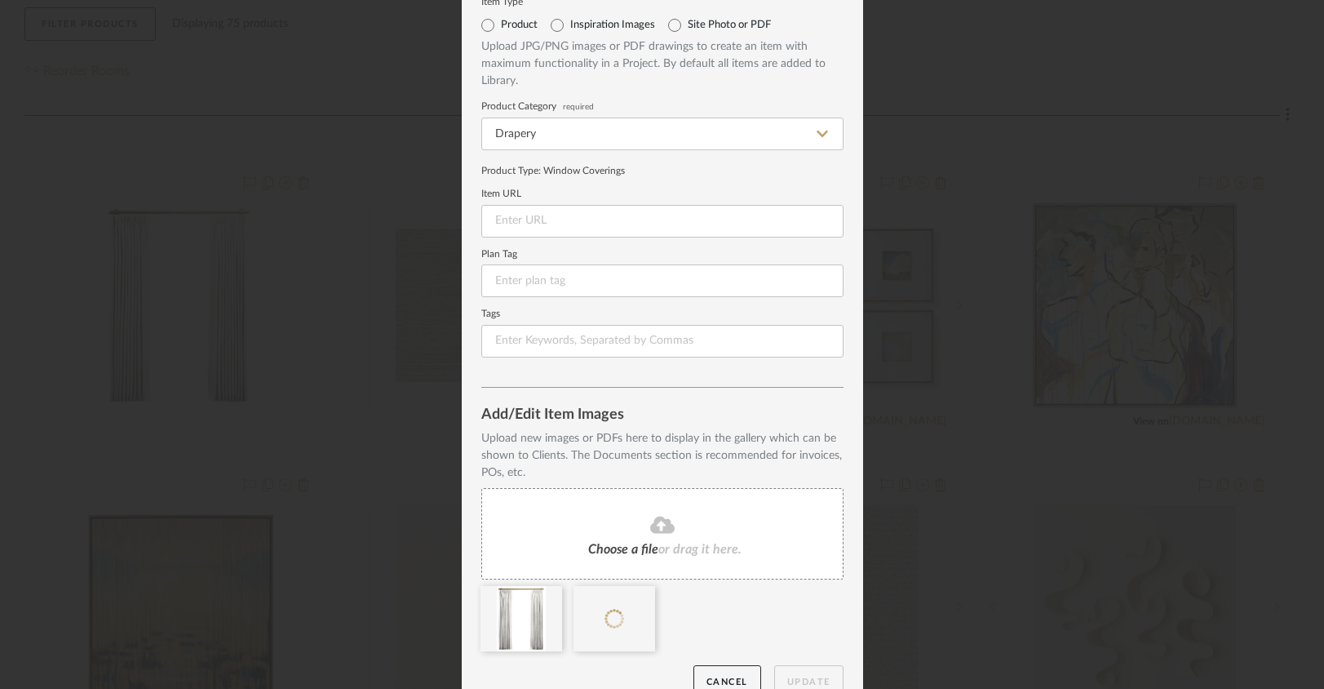
scroll to position [89, 0]
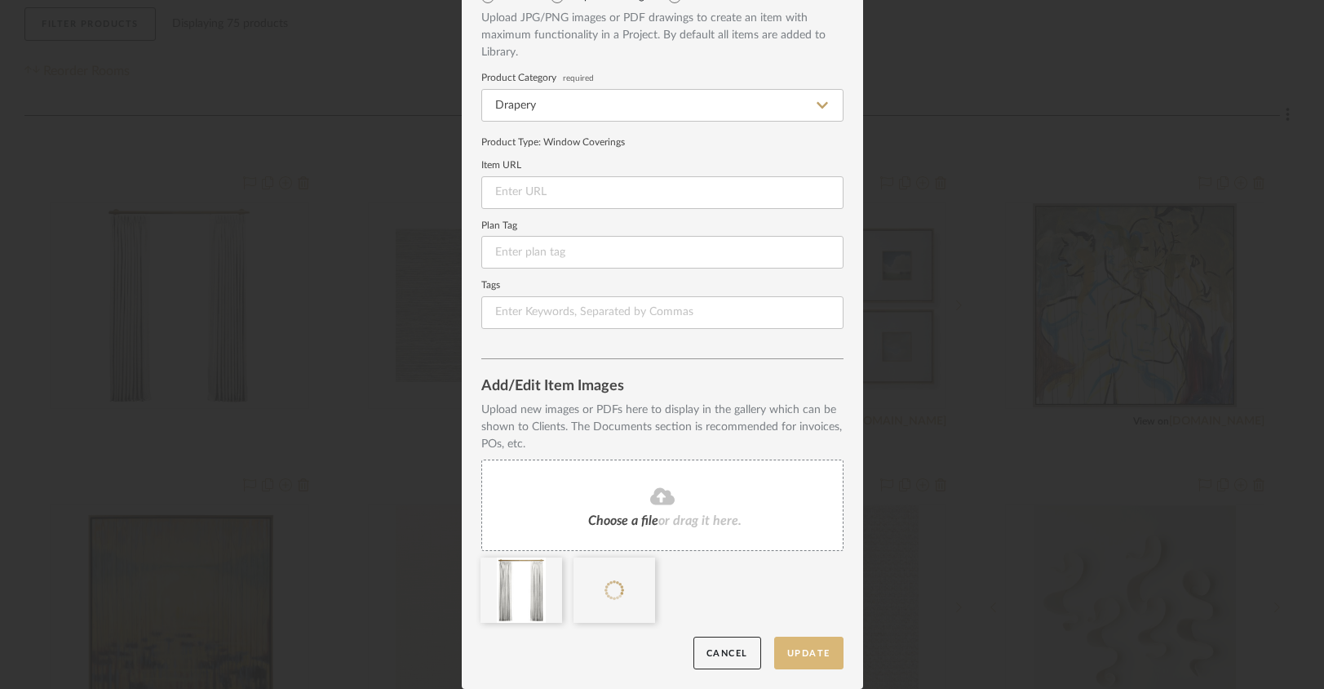
click at [819, 649] on button "Update" at bounding box center [808, 652] width 69 height 33
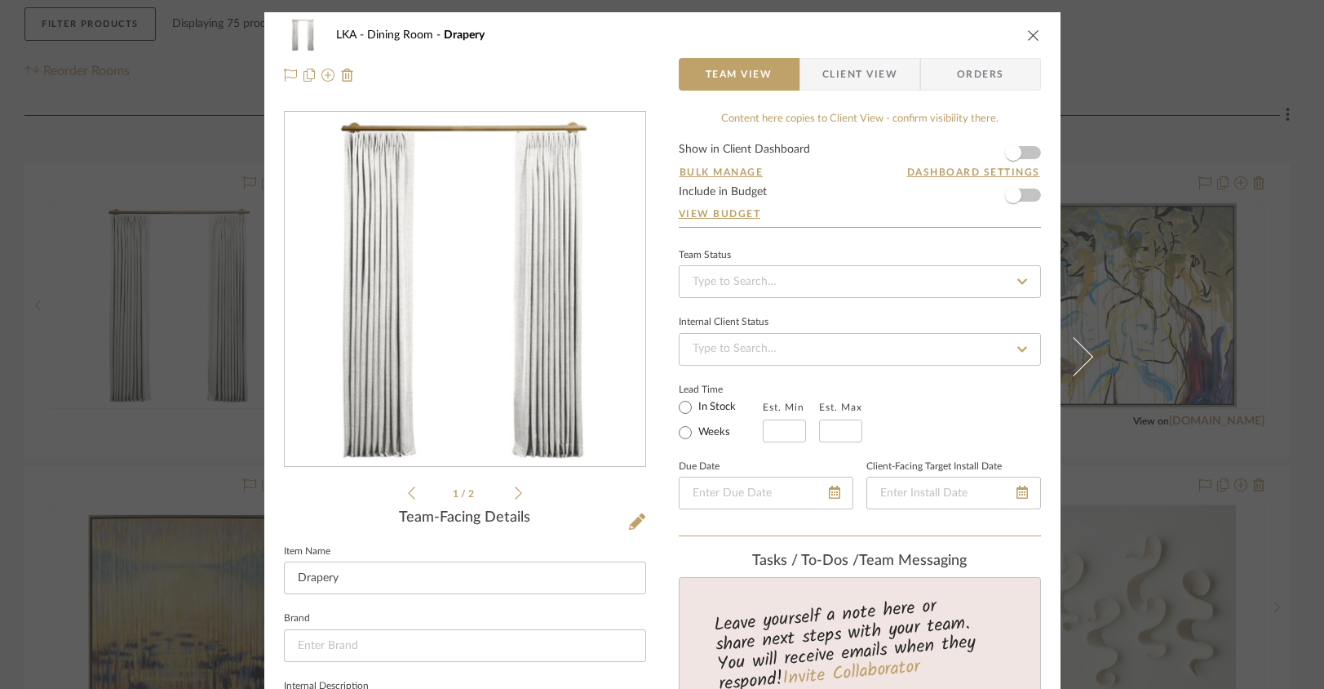
click at [1031, 34] on icon "close" at bounding box center [1033, 35] width 13 height 13
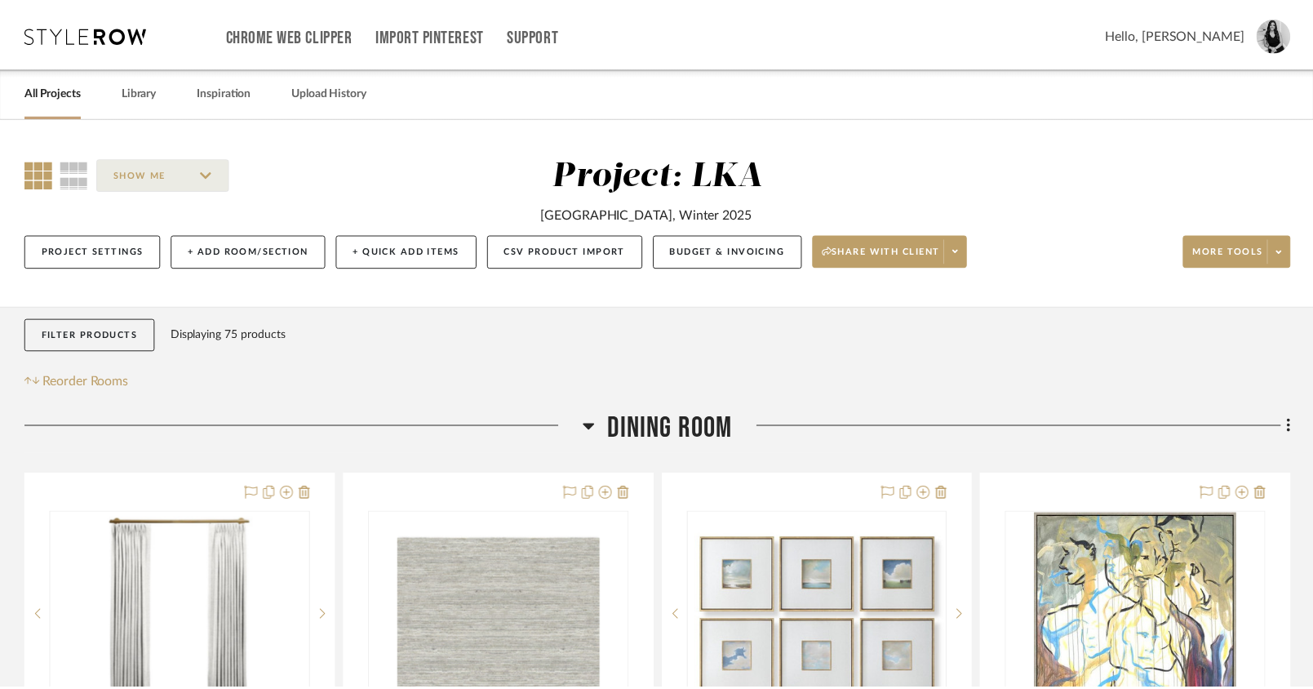
scroll to position [310, 0]
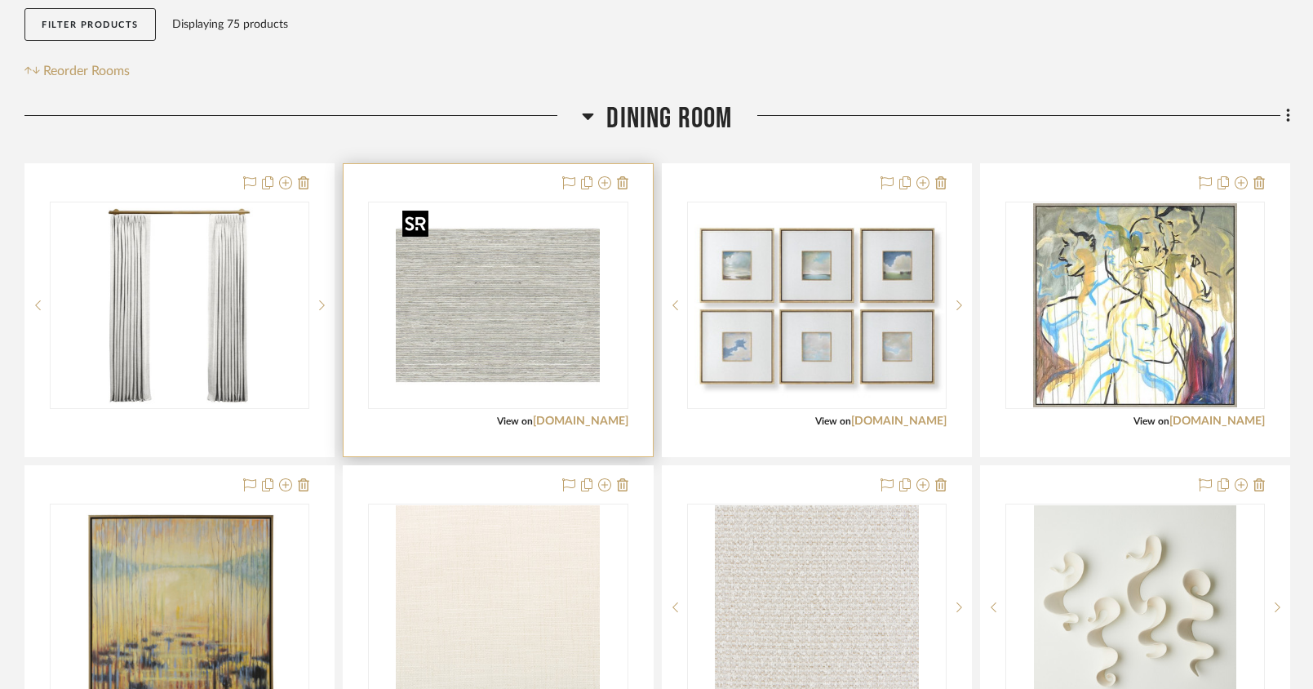
click at [410, 328] on img "0" at bounding box center [498, 305] width 204 height 204
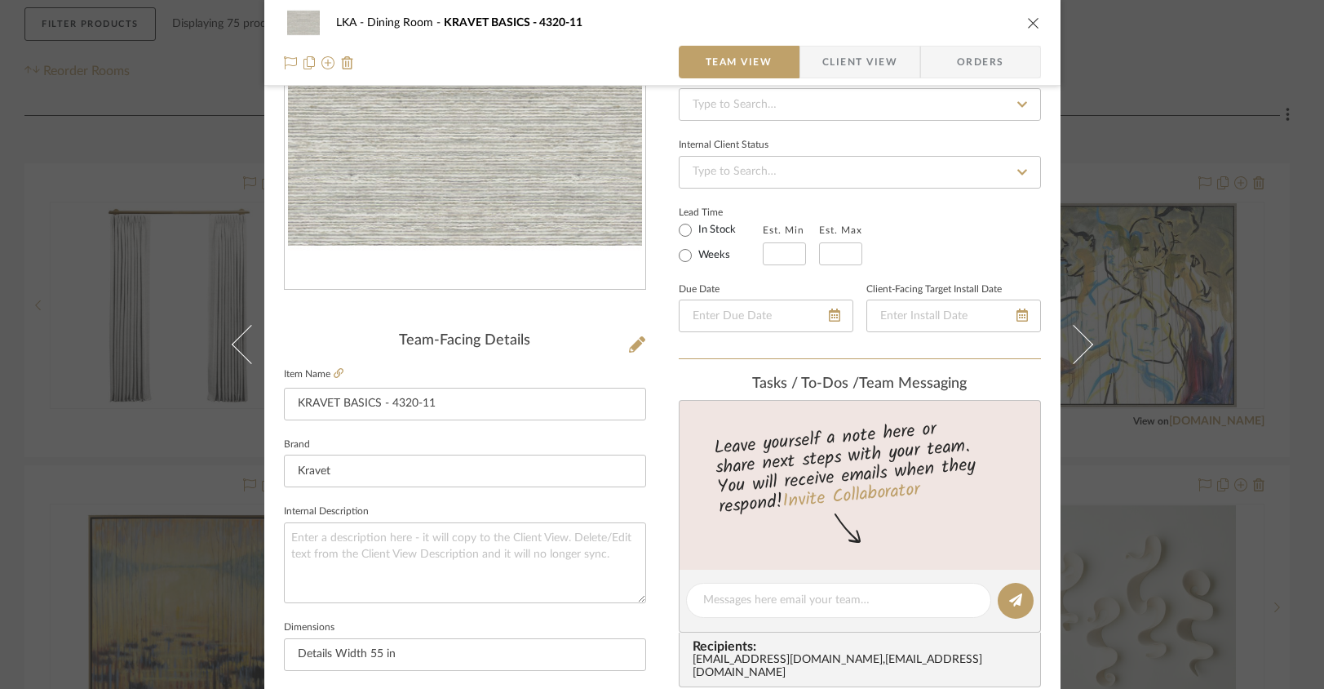
scroll to position [0, 0]
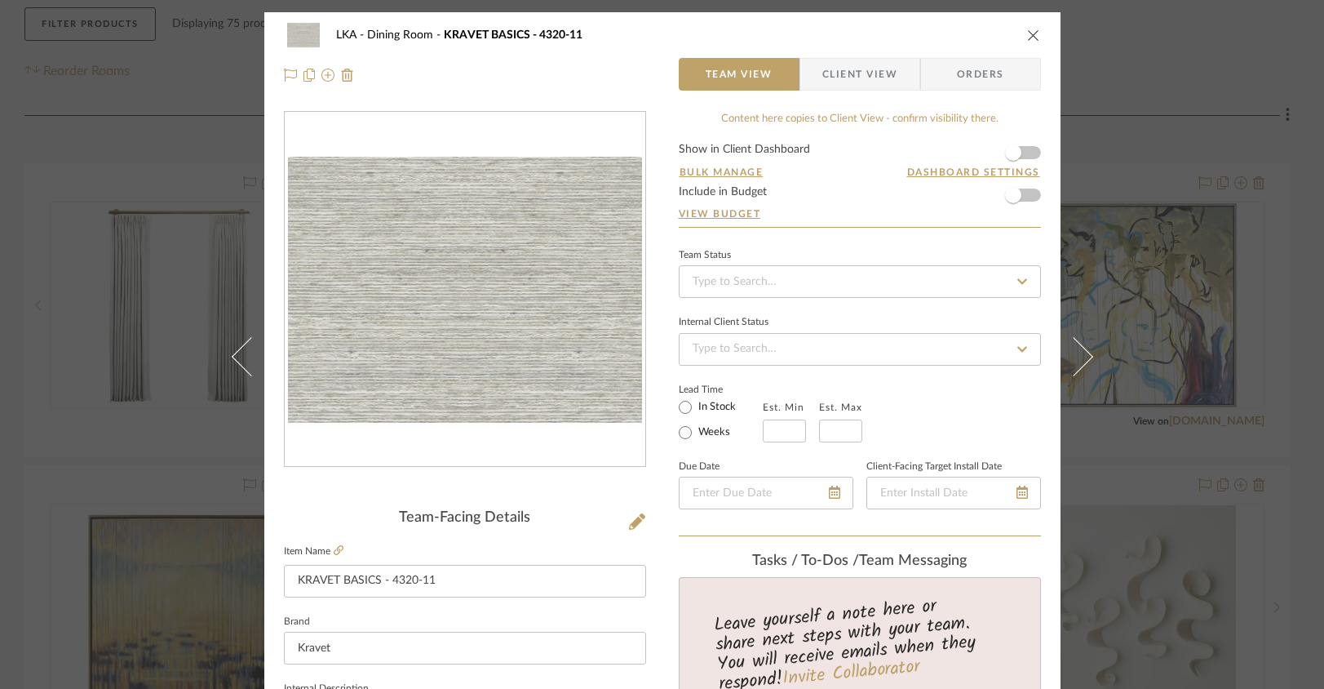
click at [1027, 38] on icon "close" at bounding box center [1033, 35] width 13 height 13
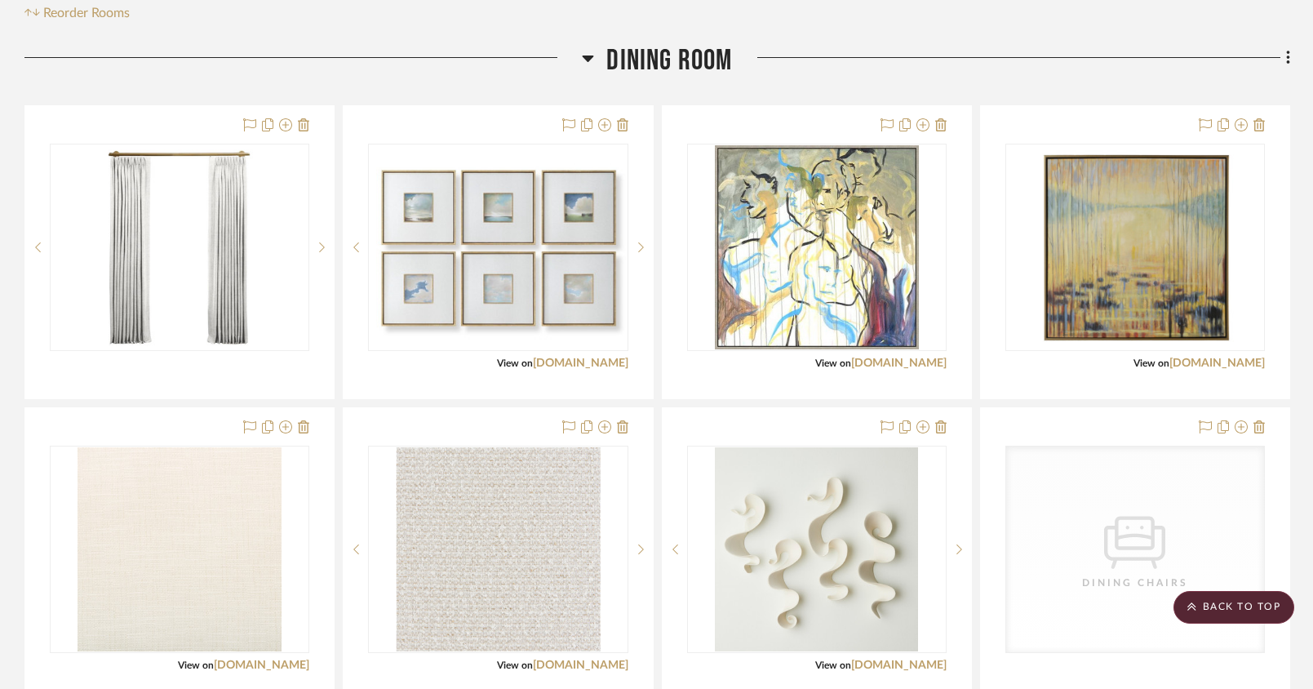
scroll to position [277, 0]
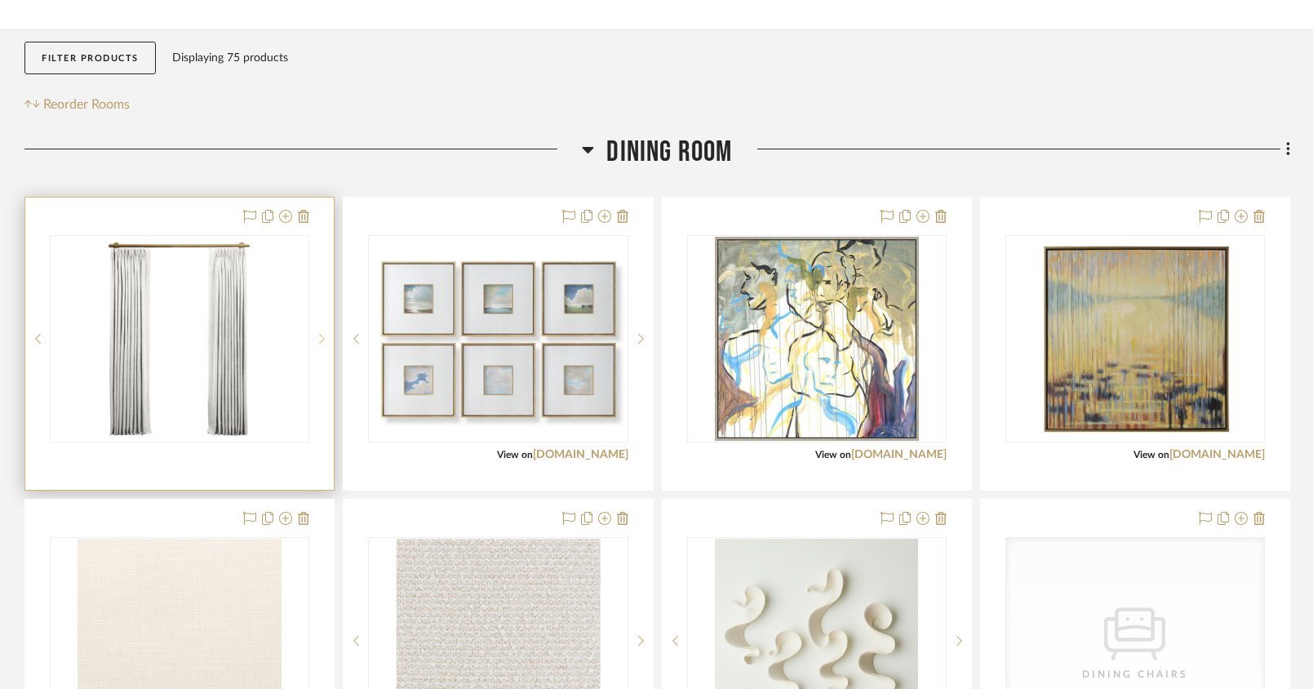
click at [322, 337] on icon at bounding box center [322, 338] width 6 height 11
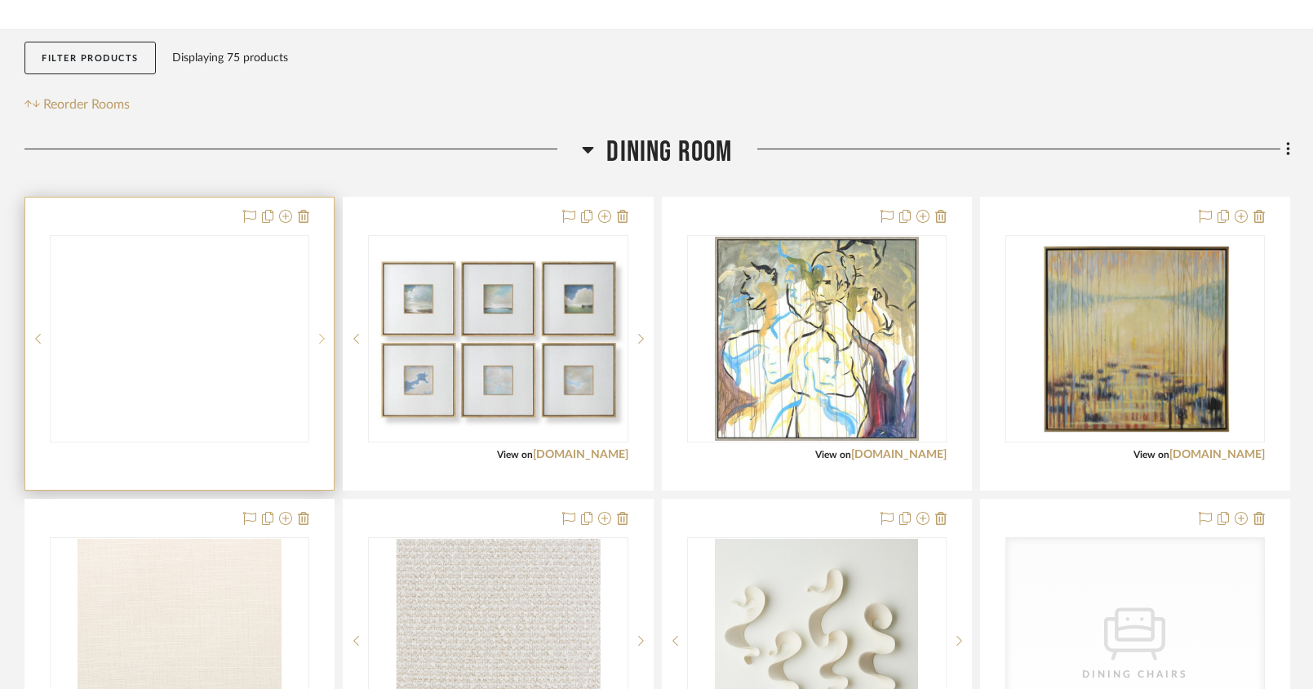
click at [322, 337] on icon at bounding box center [322, 338] width 6 height 11
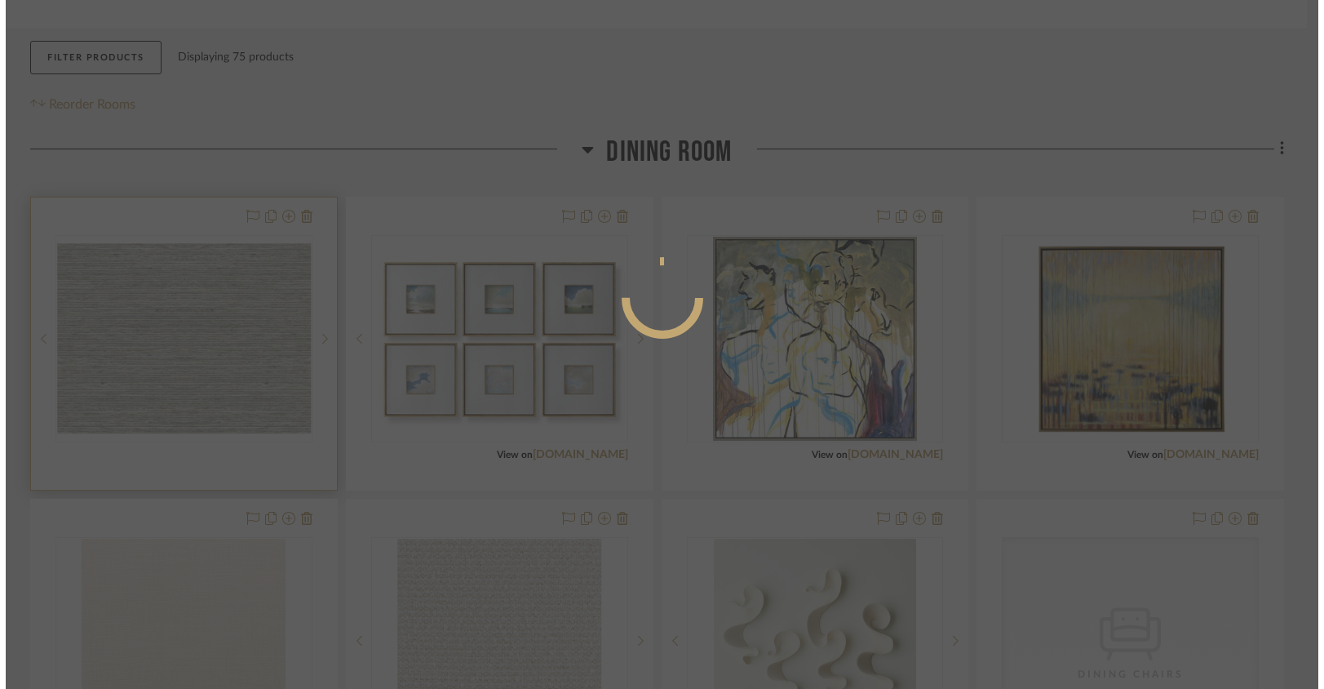
scroll to position [0, 0]
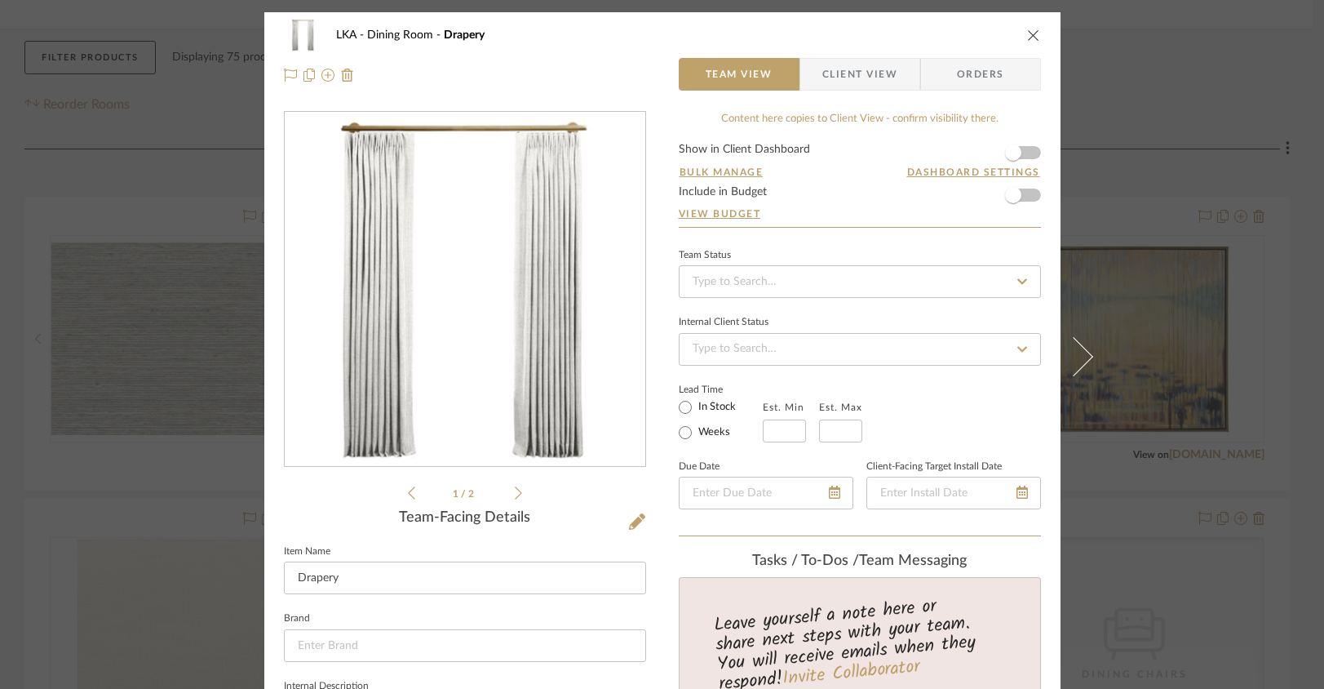
click at [515, 492] on icon at bounding box center [518, 493] width 7 height 15
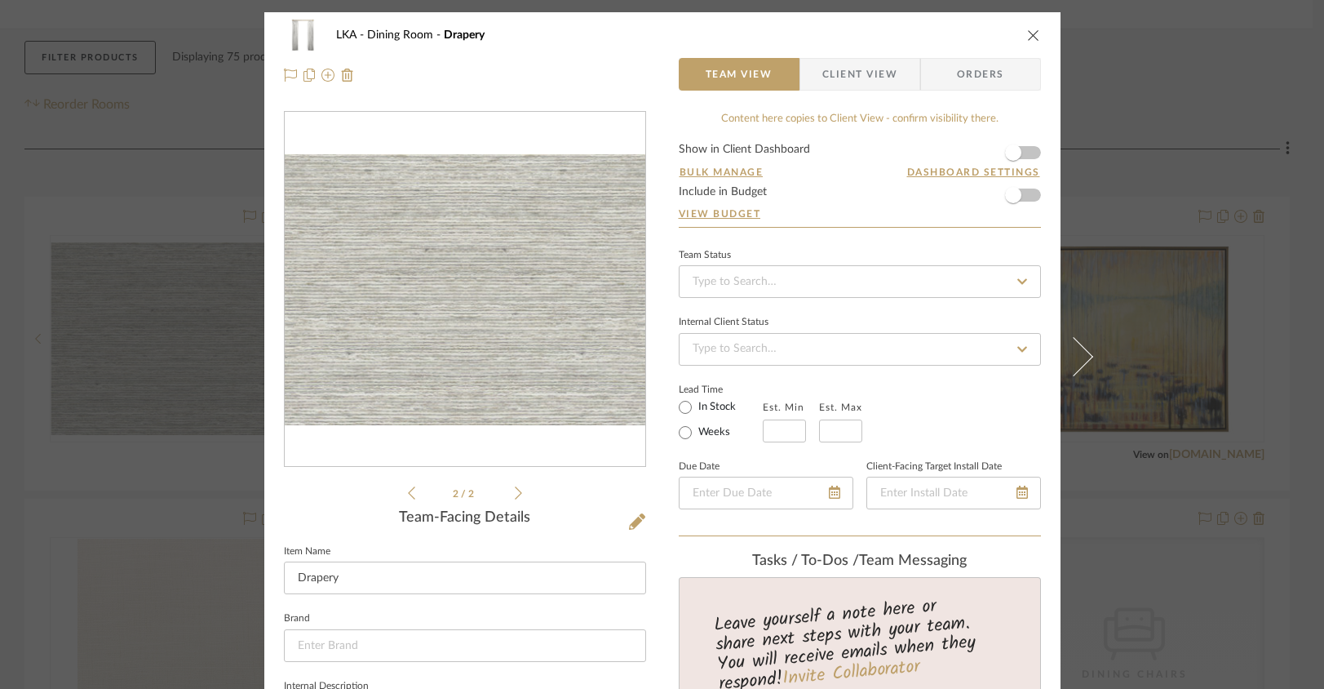
click at [515, 492] on icon at bounding box center [518, 493] width 7 height 15
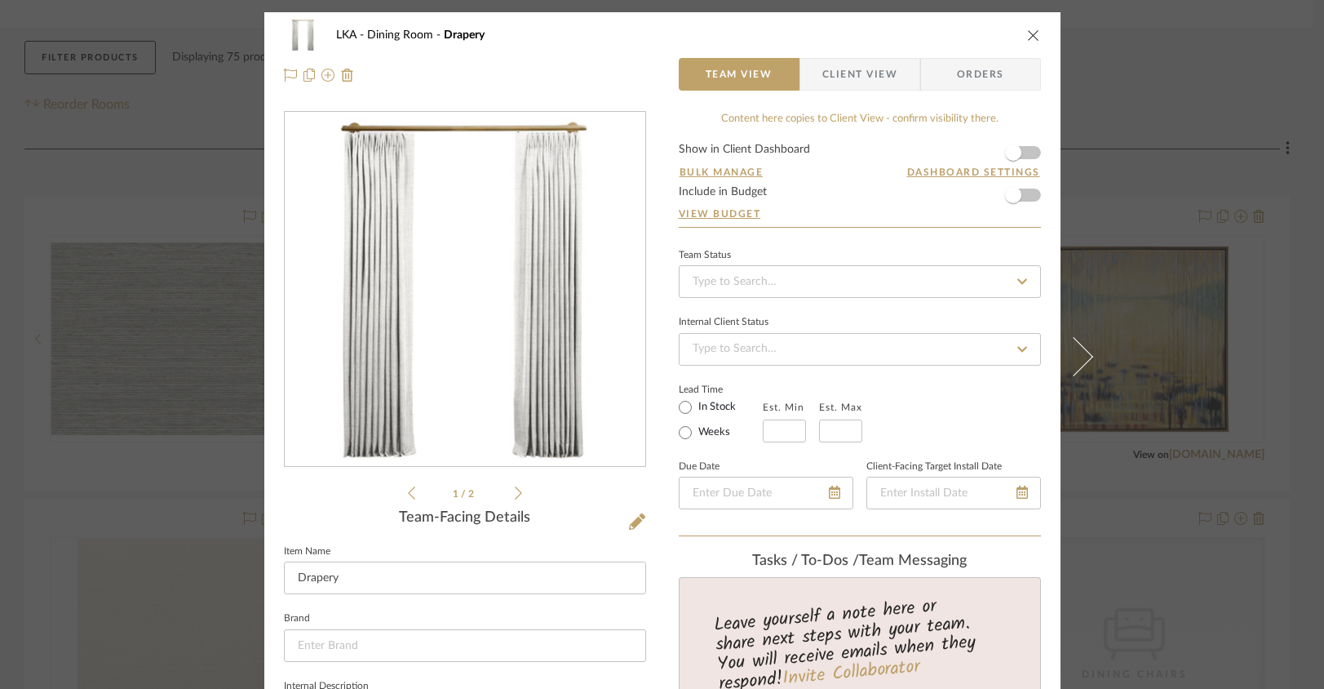
click at [1027, 33] on icon "close" at bounding box center [1033, 35] width 13 height 13
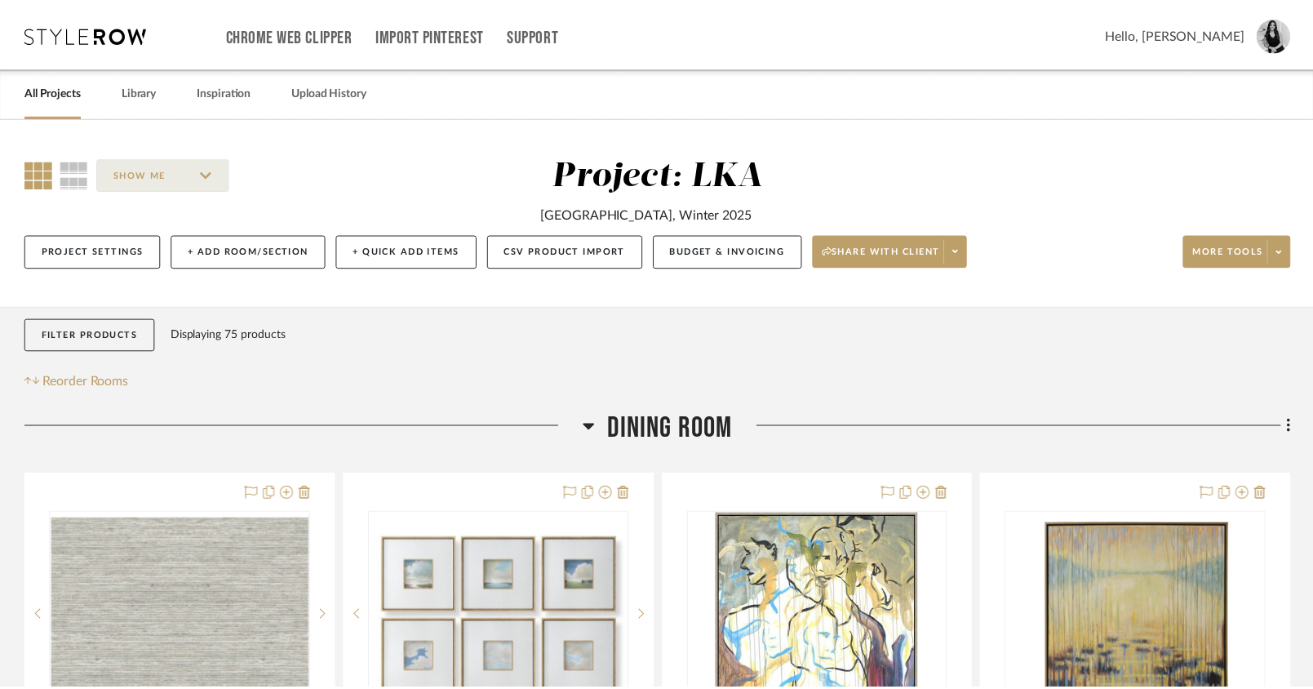
scroll to position [277, 0]
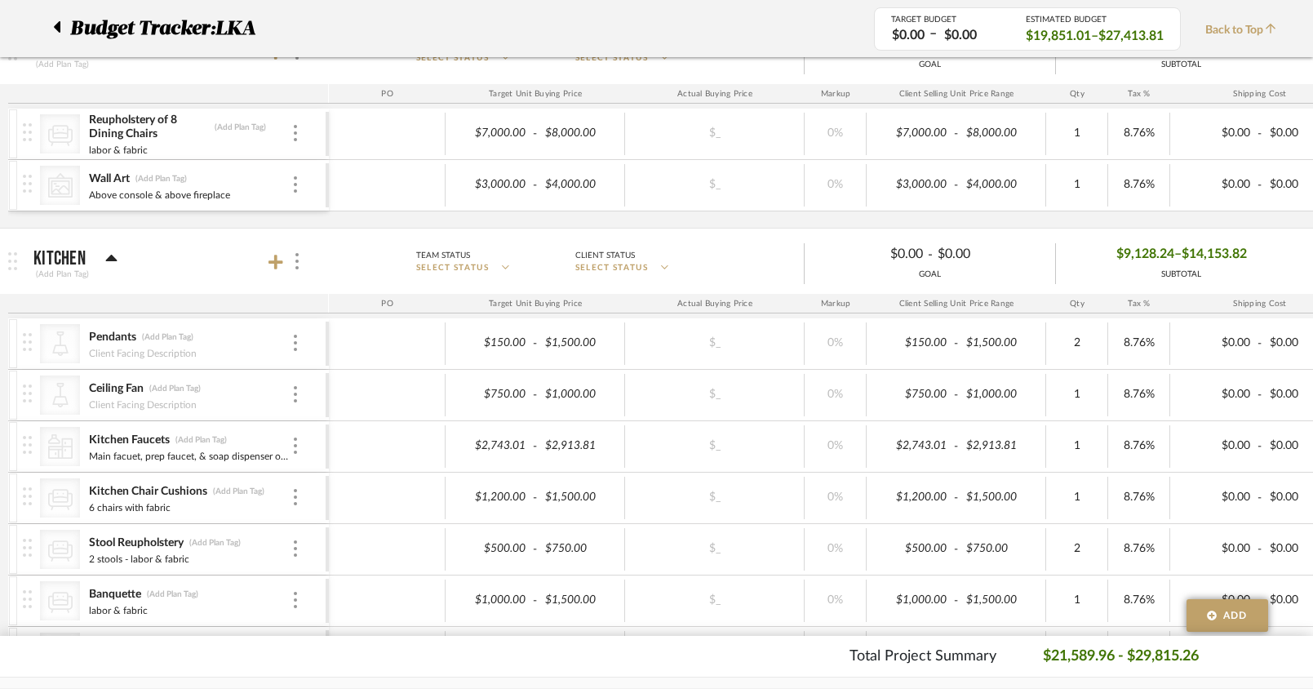
scroll to position [305, 0]
type input "1"
click at [802, 662] on div "Total Project Summary $21,589.96 - $29,815.26" at bounding box center [656, 656] width 1182 height 22
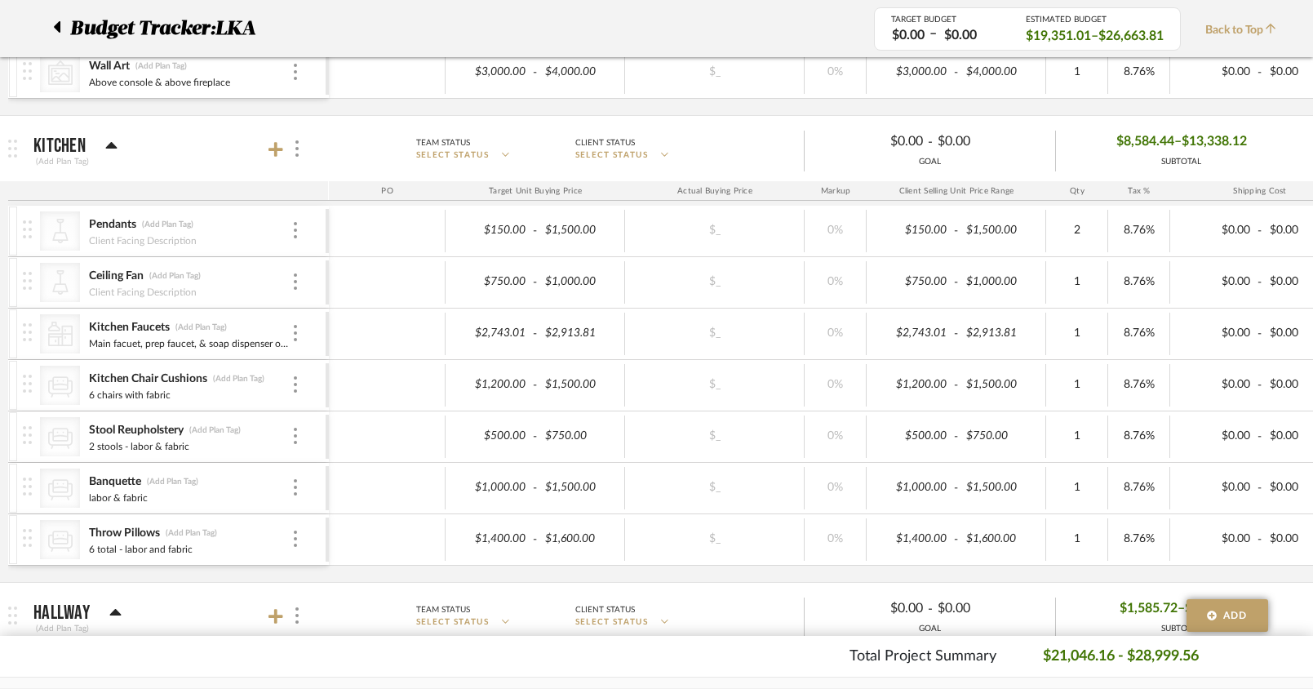
scroll to position [415, 0]
click at [140, 395] on input "6 chairs with fabric" at bounding box center [151, 395] width 127 height 16
type input "6 chairs - labor & fabric"
click at [220, 570] on div "CategoryIconLighting Created with Sketch. Pendants (Add Plan Tag) Client Facing…" at bounding box center [852, 393] width 1688 height 376
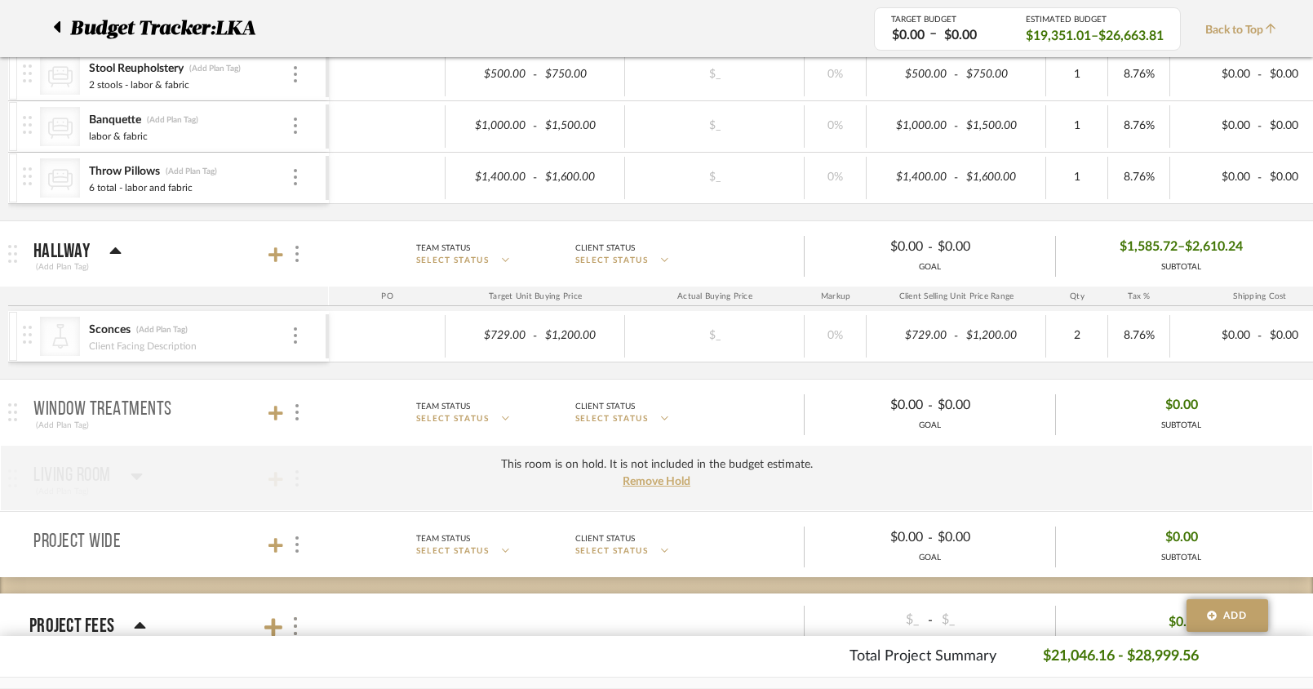
scroll to position [783, 0]
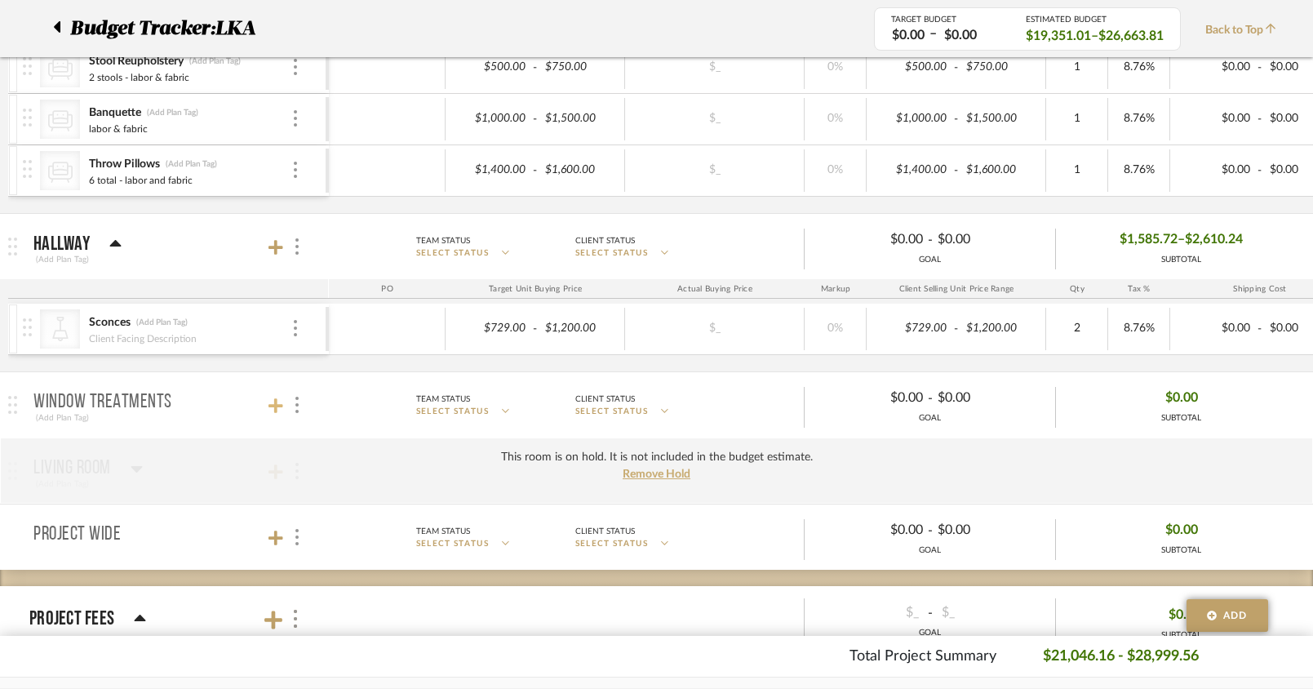
click at [282, 410] on icon at bounding box center [275, 405] width 15 height 16
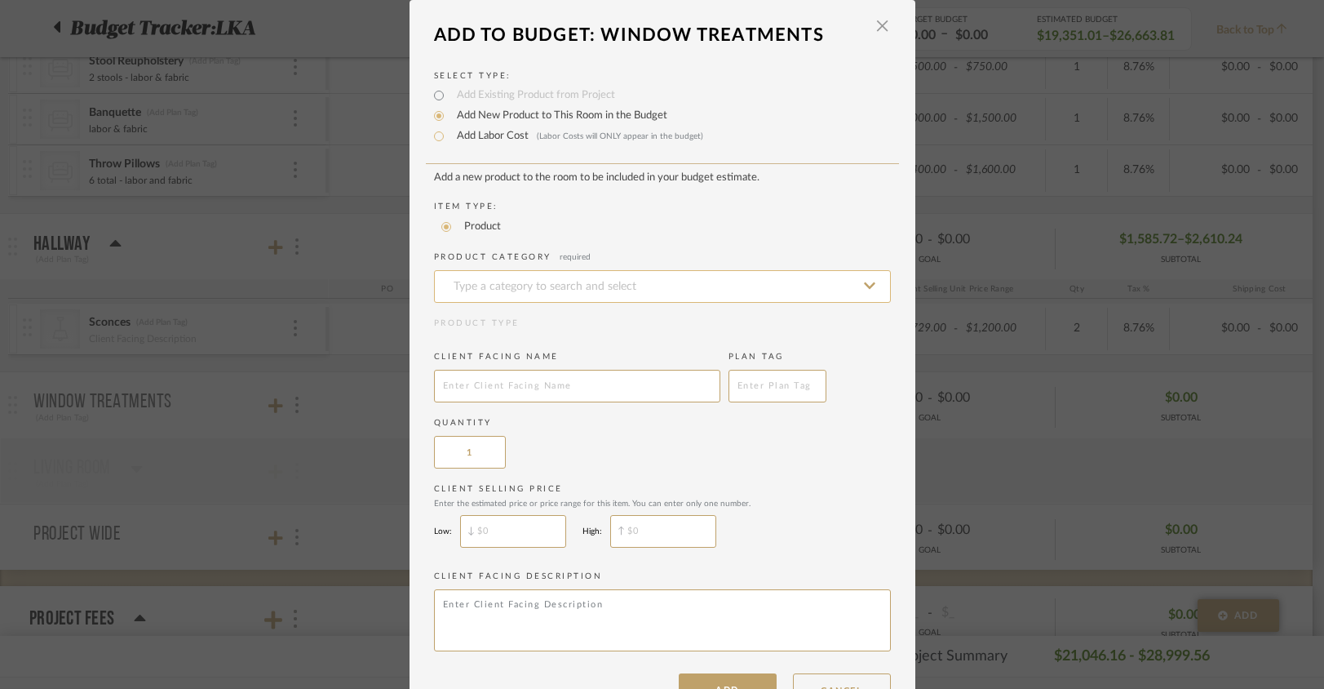
click at [455, 297] on input at bounding box center [662, 286] width 457 height 33
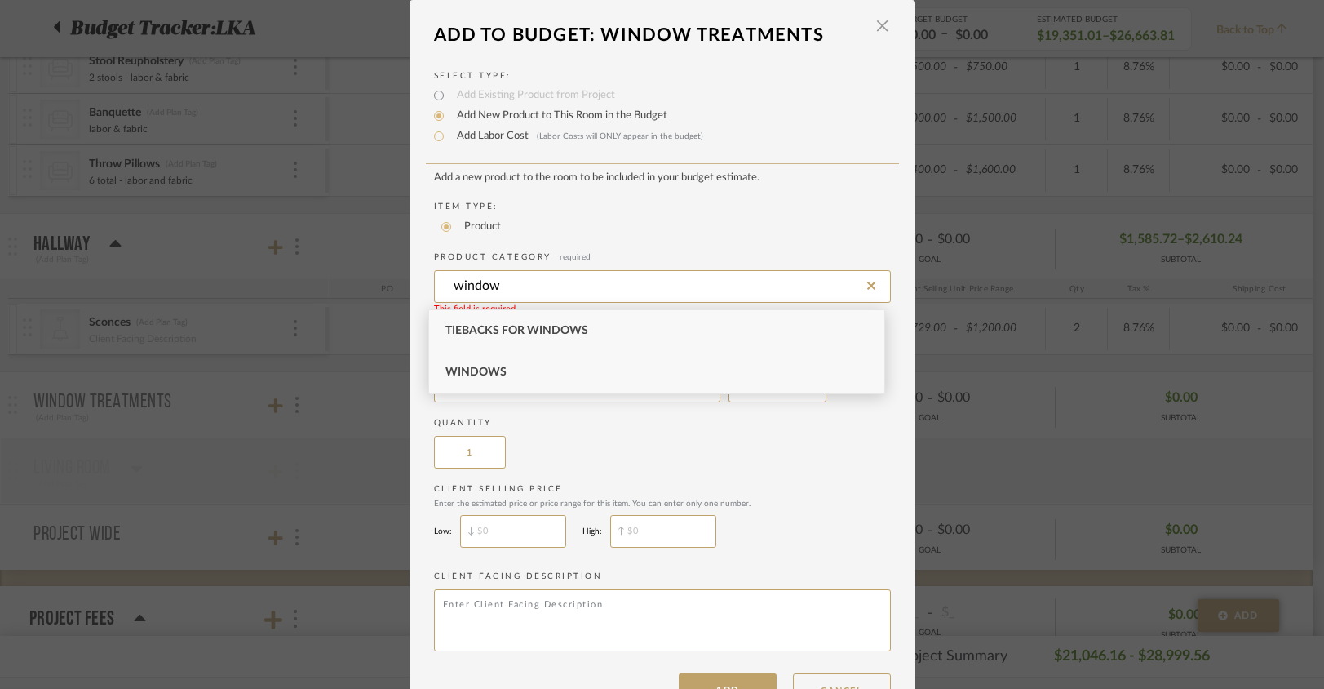
click at [469, 378] on span "Windows" at bounding box center [476, 371] width 61 height 11
type input "Windows"
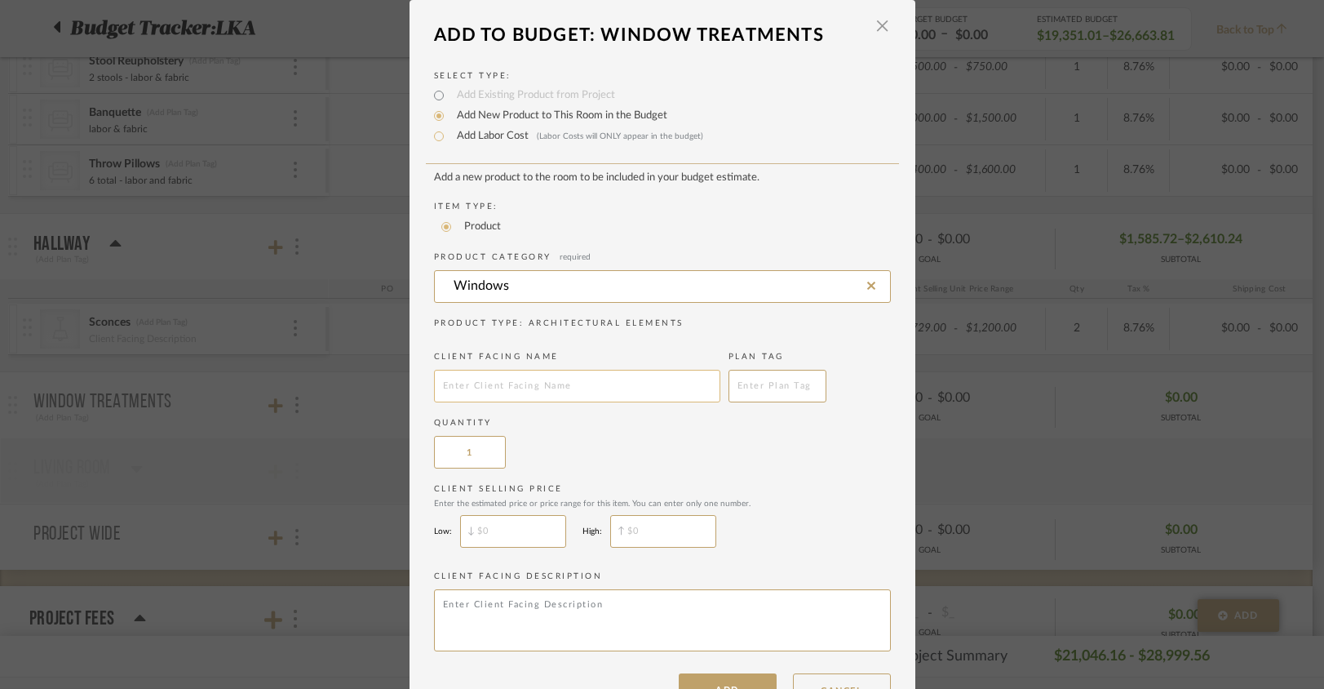
click at [465, 384] on input "text" at bounding box center [577, 386] width 286 height 33
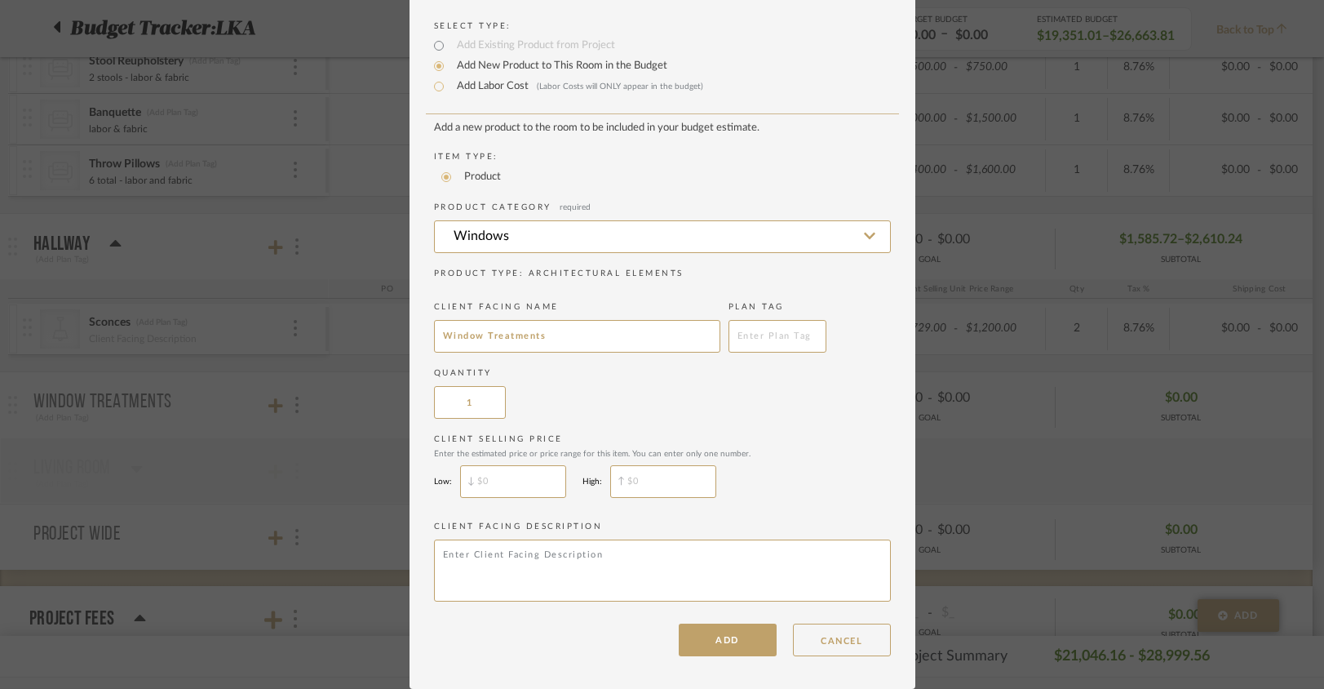
scroll to position [54, 0]
type input "Window Treatments"
click at [752, 633] on button "ADD" at bounding box center [728, 639] width 98 height 33
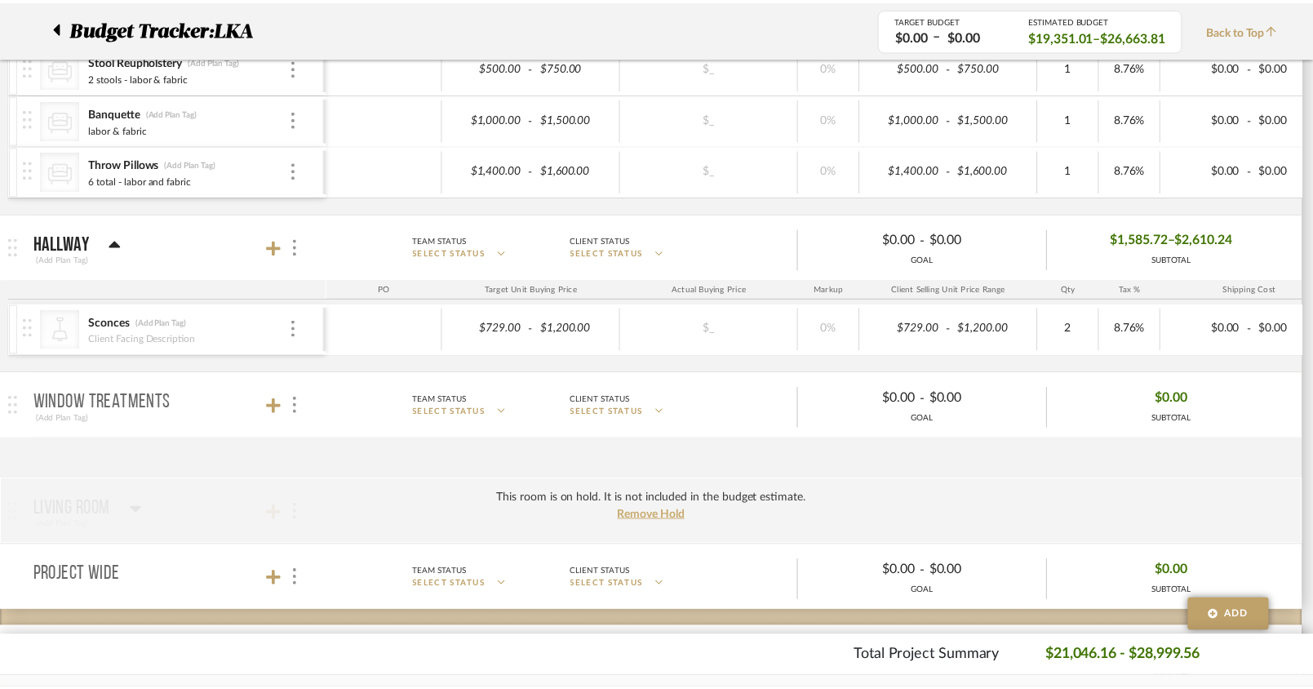
scroll to position [783, 0]
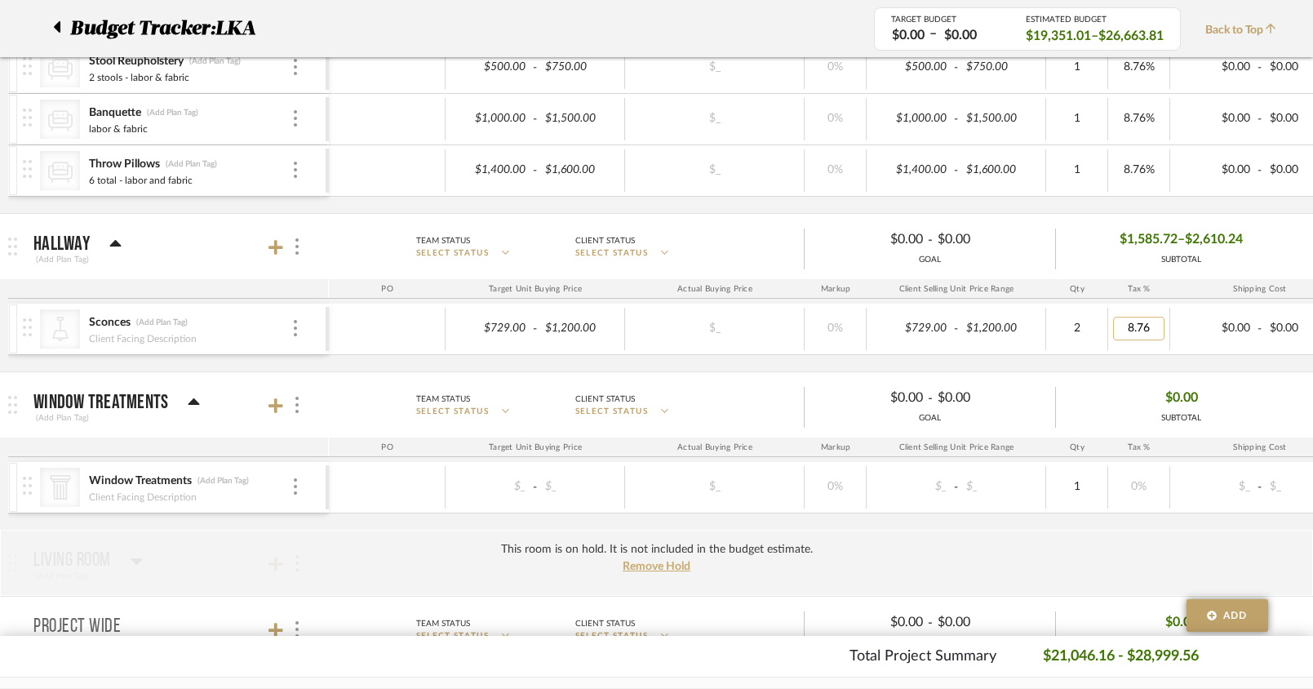
click at [1138, 326] on input "8.76" at bounding box center [1138, 329] width 51 height 24
type input "8.76"
click at [1117, 524] on div "CategoryIconArchitectural Created with Sketch. Window Treatments (Add Plan Tag)…" at bounding box center [852, 496] width 1688 height 68
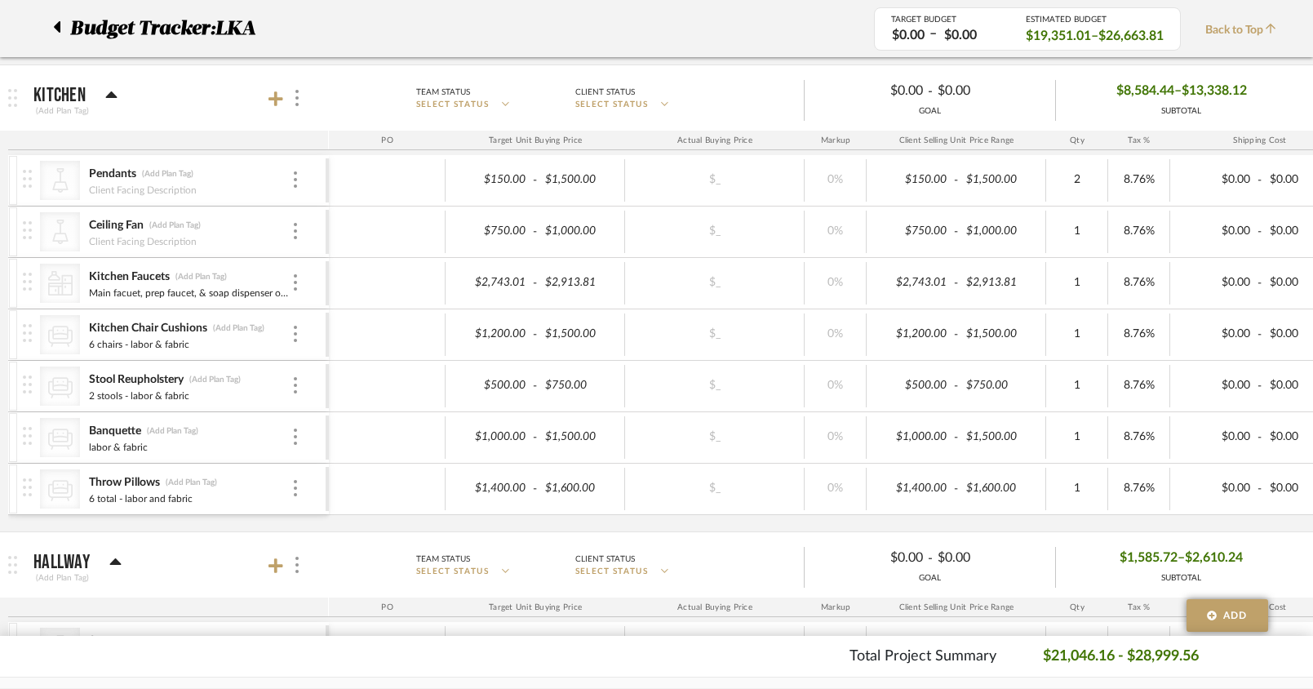
scroll to position [465, 0]
type input "2700"
type input "3000"
click at [526, 534] on mat-expansion-panel-header "Hallway (Add Plan Tag) Team Status SELECT STATUS Client Status SELECT STATUS $0…" at bounding box center [656, 564] width 1313 height 65
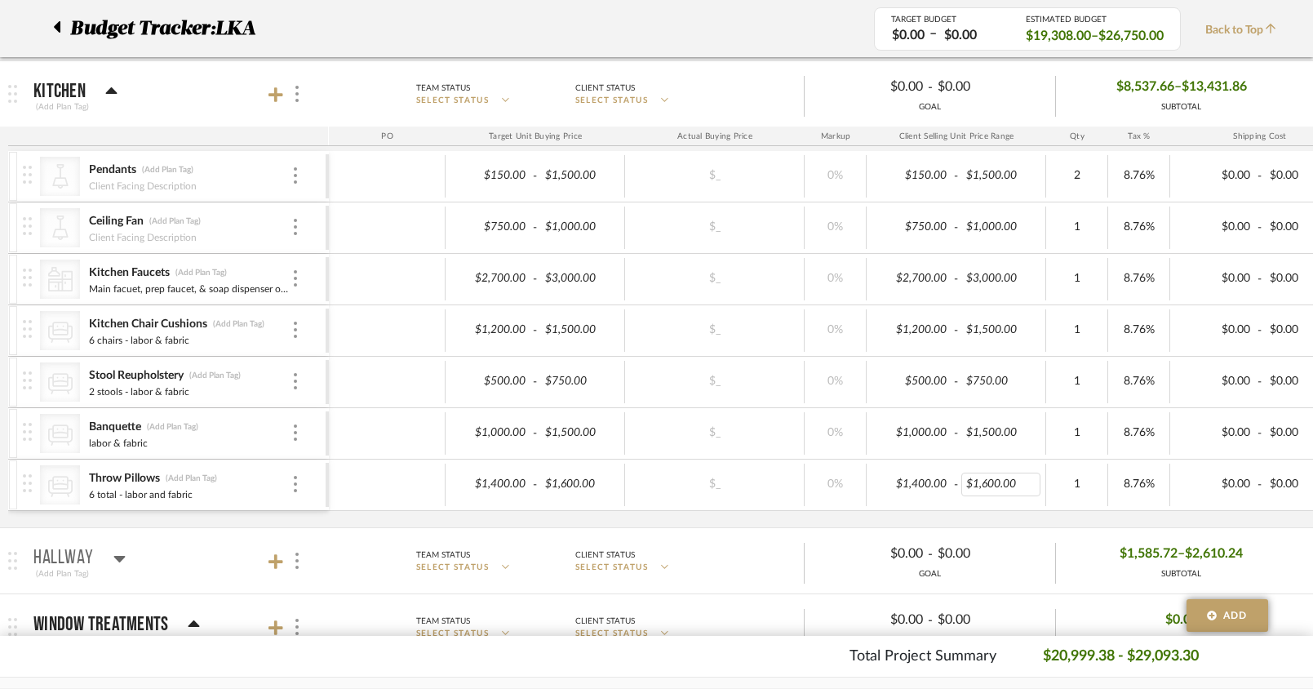
scroll to position [714, 0]
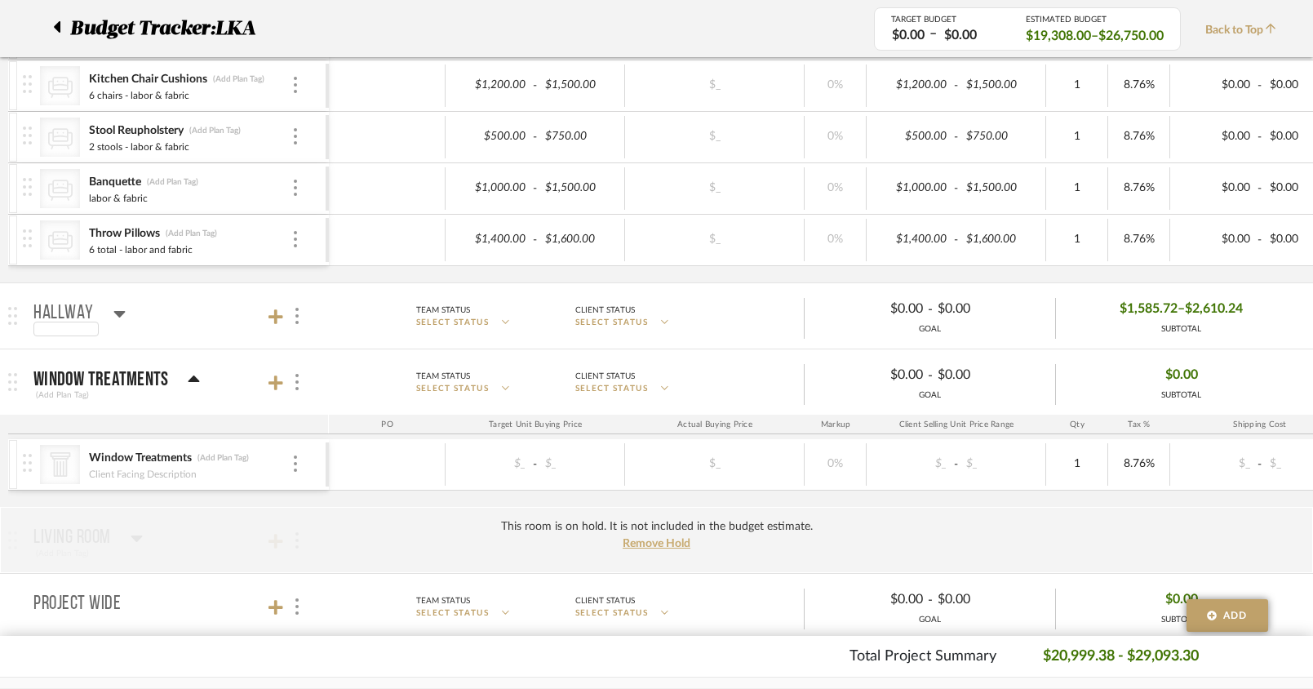
drag, startPoint x: 91, startPoint y: 332, endPoint x: 121, endPoint y: 317, distance: 32.8
click at [118, 313] on div "Hallway" at bounding box center [79, 316] width 92 height 40
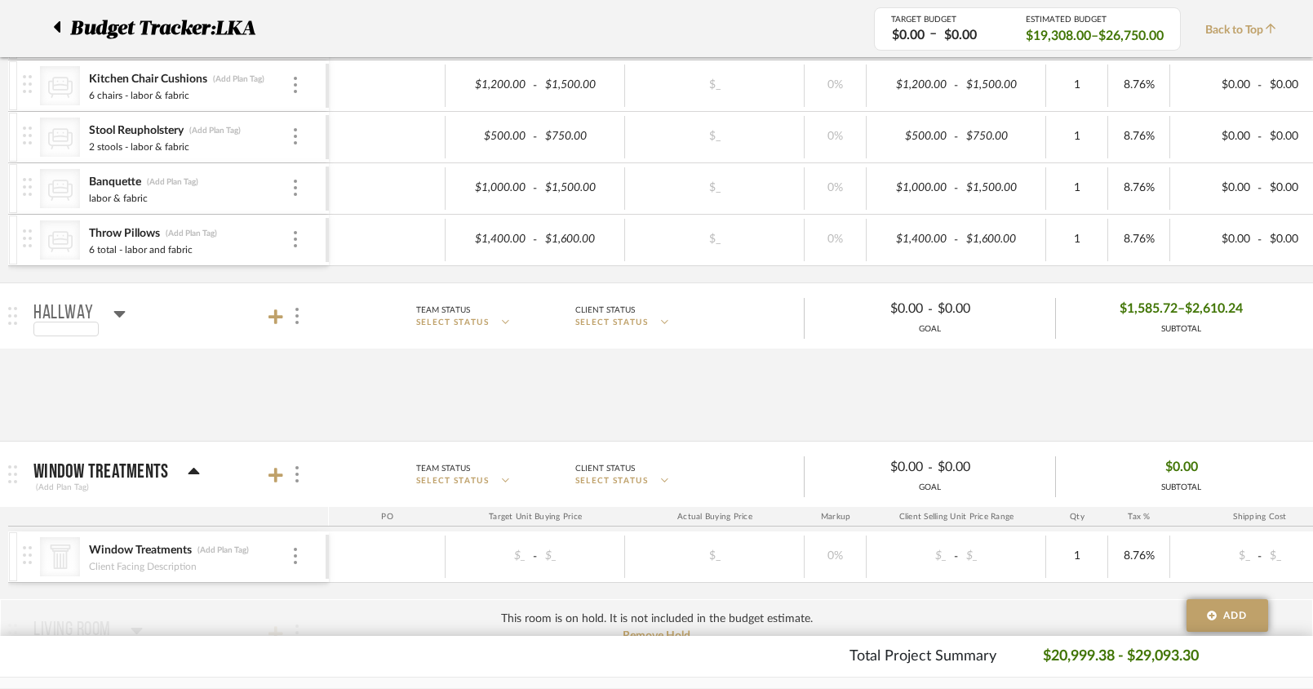
click at [121, 317] on icon at bounding box center [119, 314] width 12 height 20
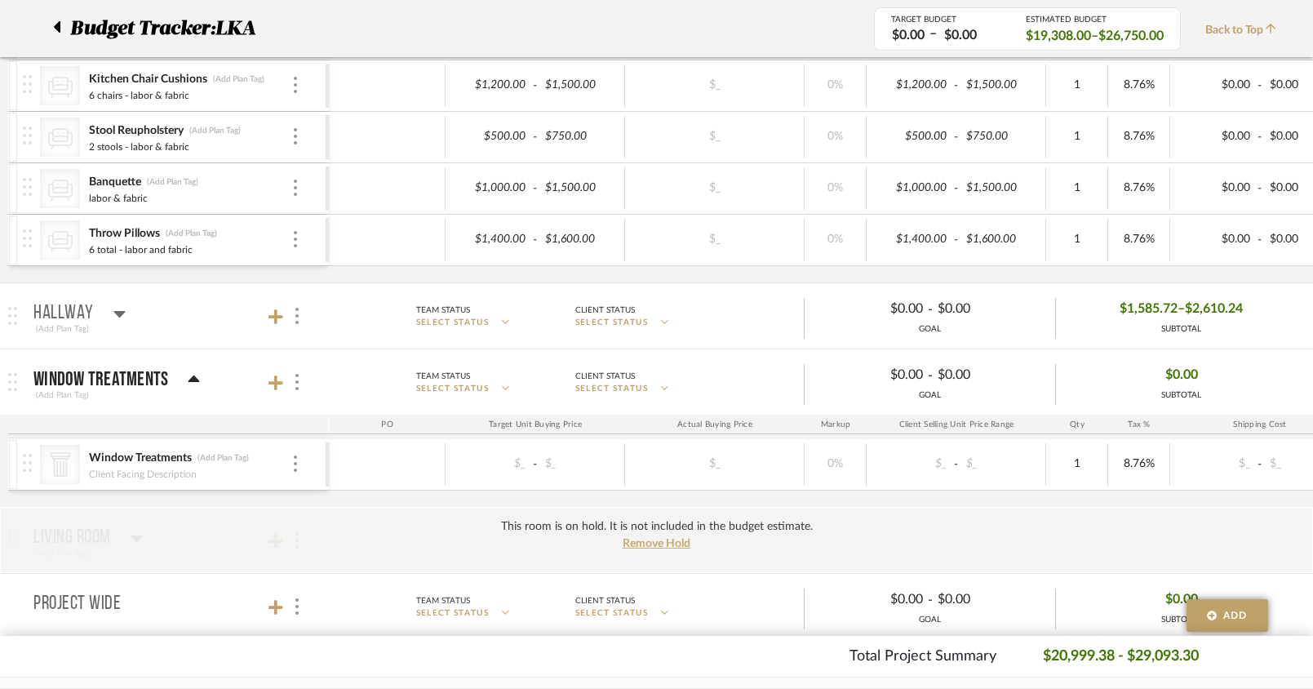
click at [122, 317] on icon at bounding box center [119, 314] width 12 height 20
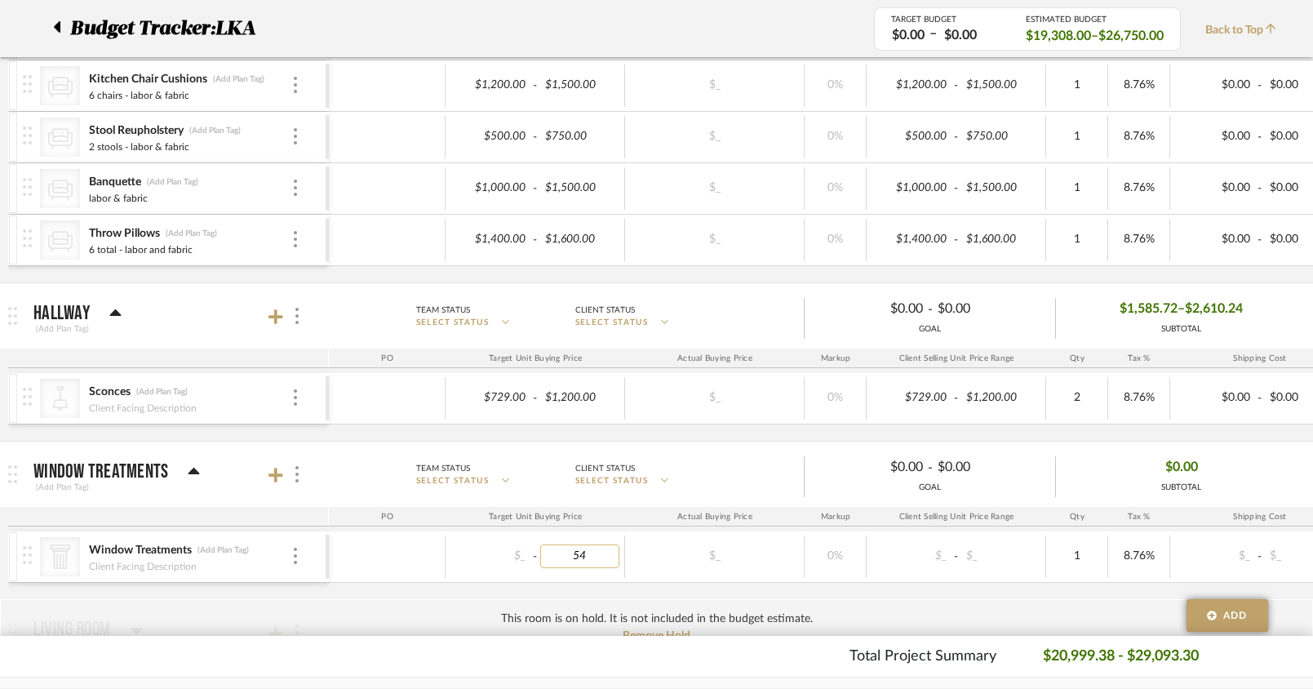
type input "5"
type input "45000"
click at [722, 595] on div "CategoryIconArchitectural Created with Sketch. Window Treatments (Add Plan Tag)…" at bounding box center [852, 565] width 1688 height 68
type input "35000"
click at [463, 608] on div "This room is on hold. It is not included in the budget estimate. Remove Hold" at bounding box center [656, 632] width 1313 height 66
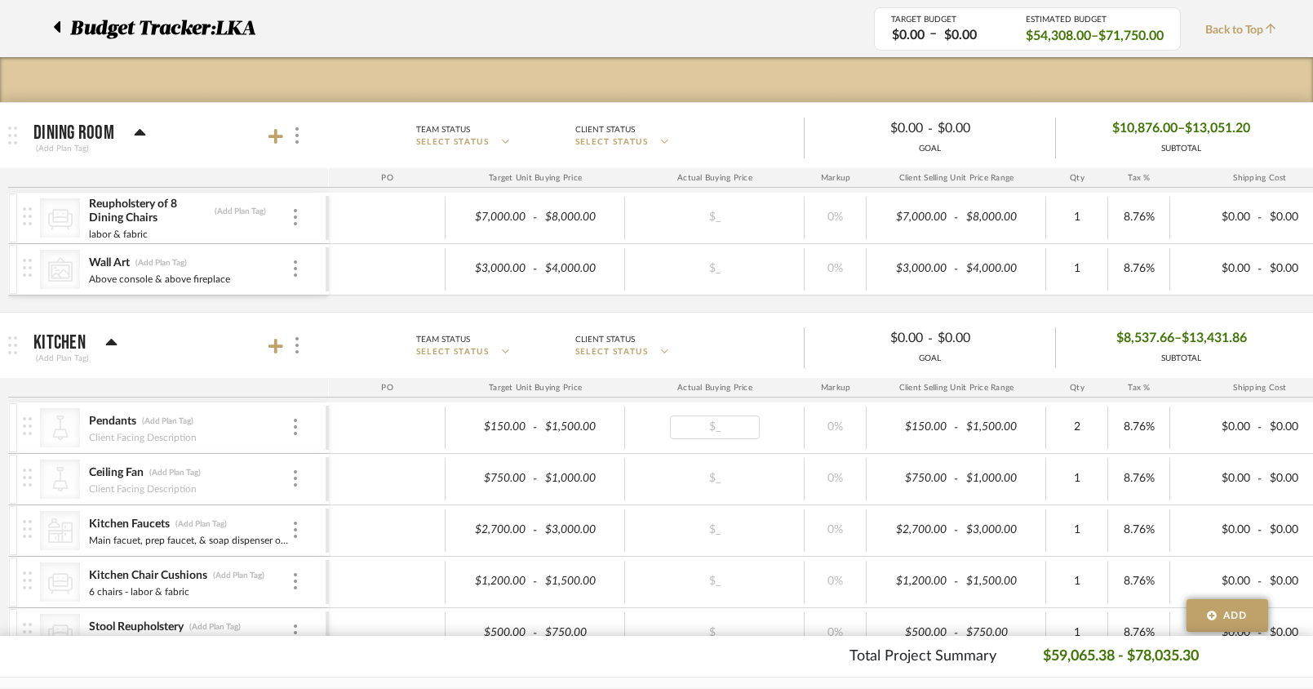
scroll to position [192, 0]
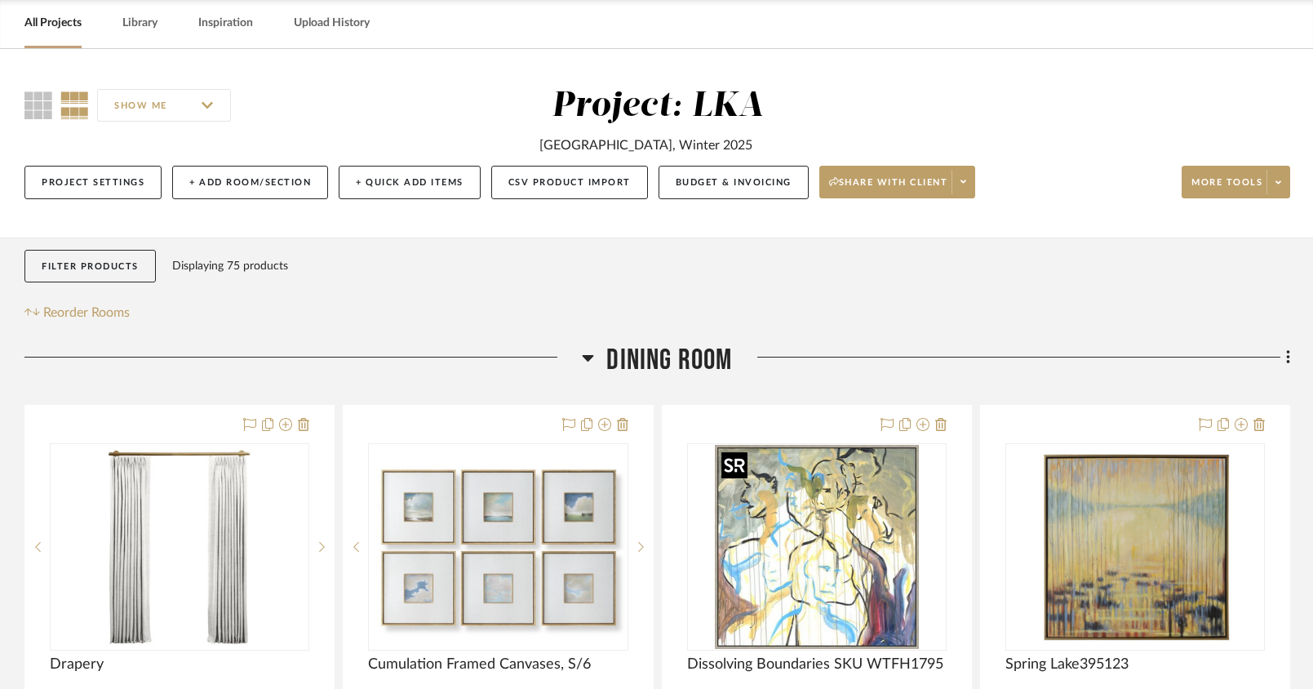
scroll to position [67, 0]
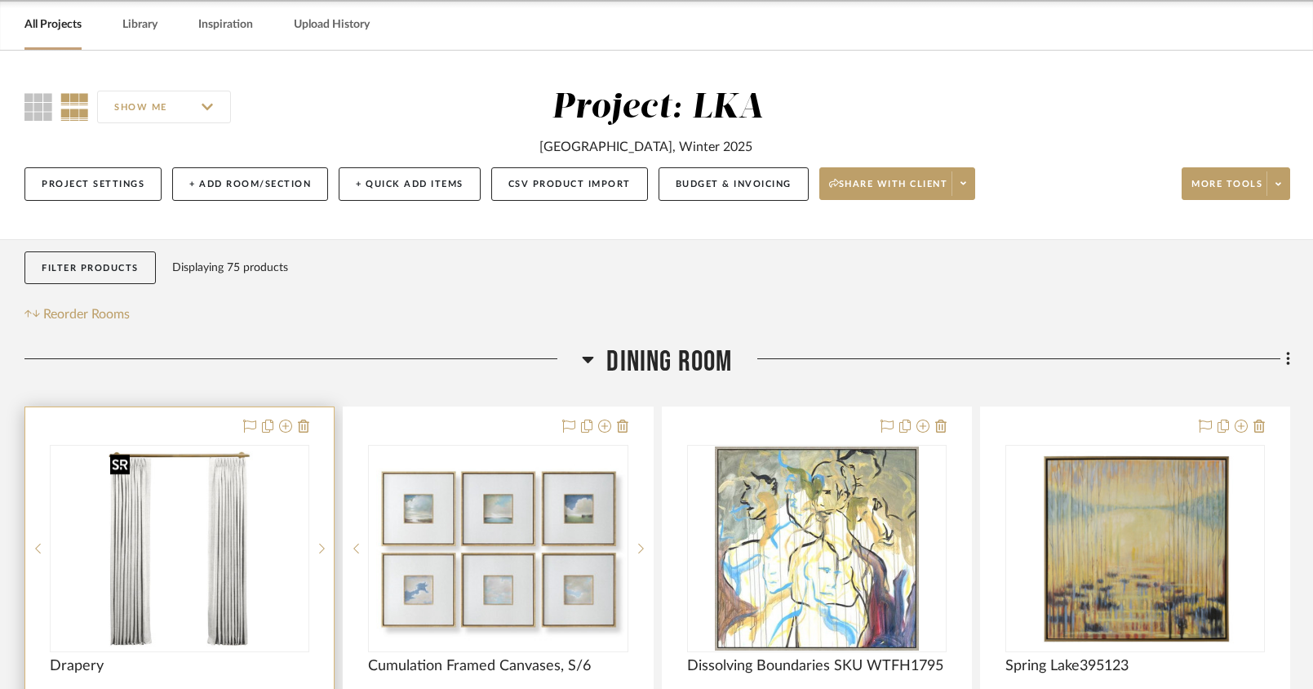
click at [0, 0] on img at bounding box center [0, 0] width 0 height 0
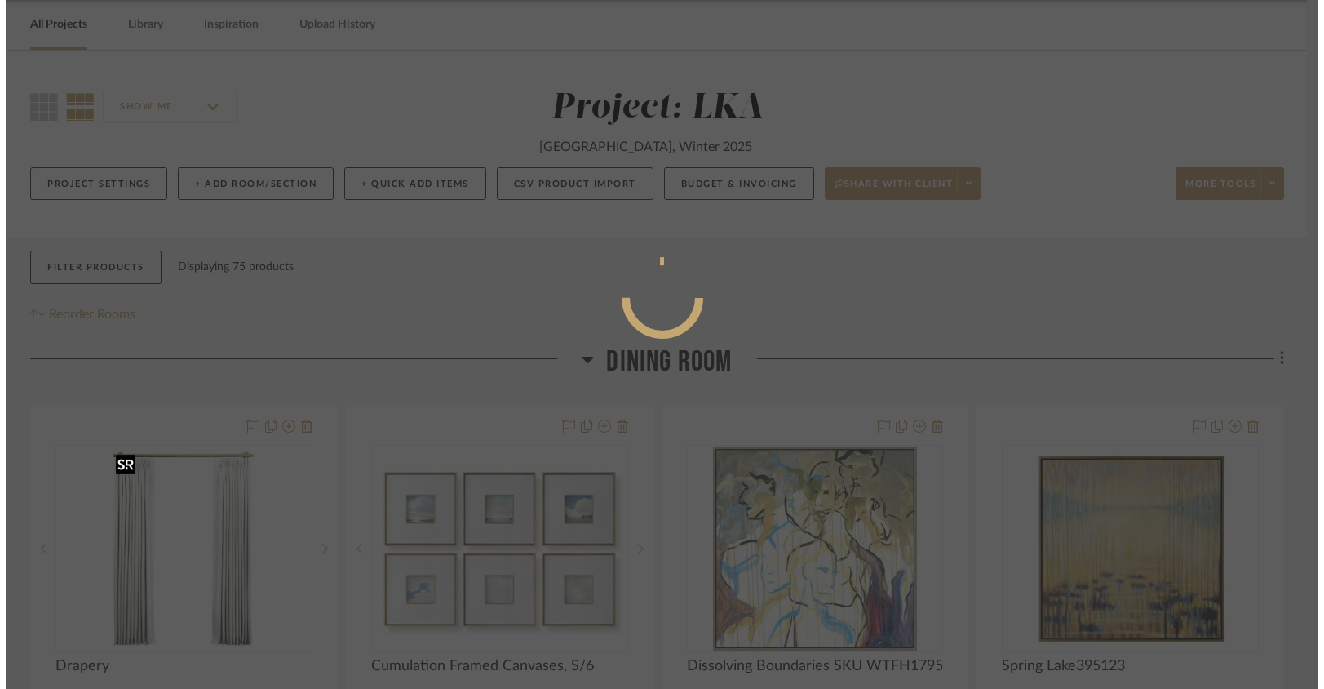
scroll to position [0, 0]
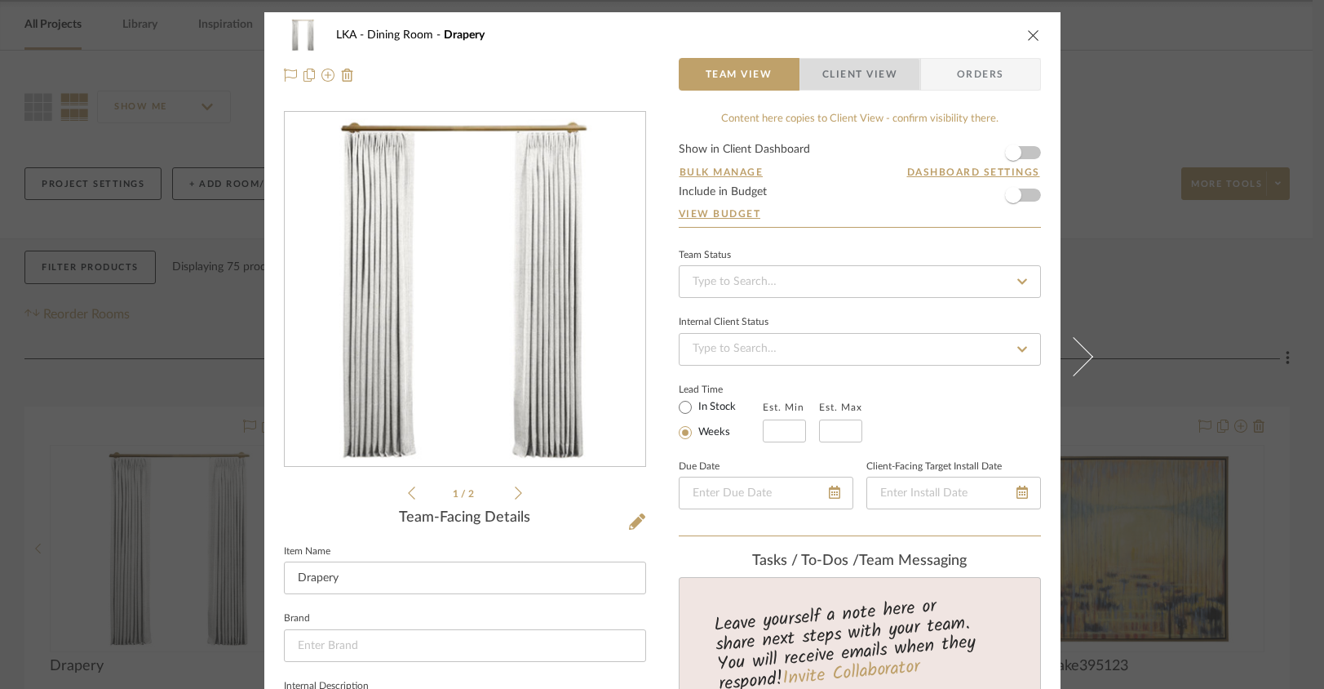
drag, startPoint x: 849, startPoint y: 78, endPoint x: 796, endPoint y: 113, distance: 63.2
click at [849, 78] on span "Client View" at bounding box center [860, 74] width 75 height 33
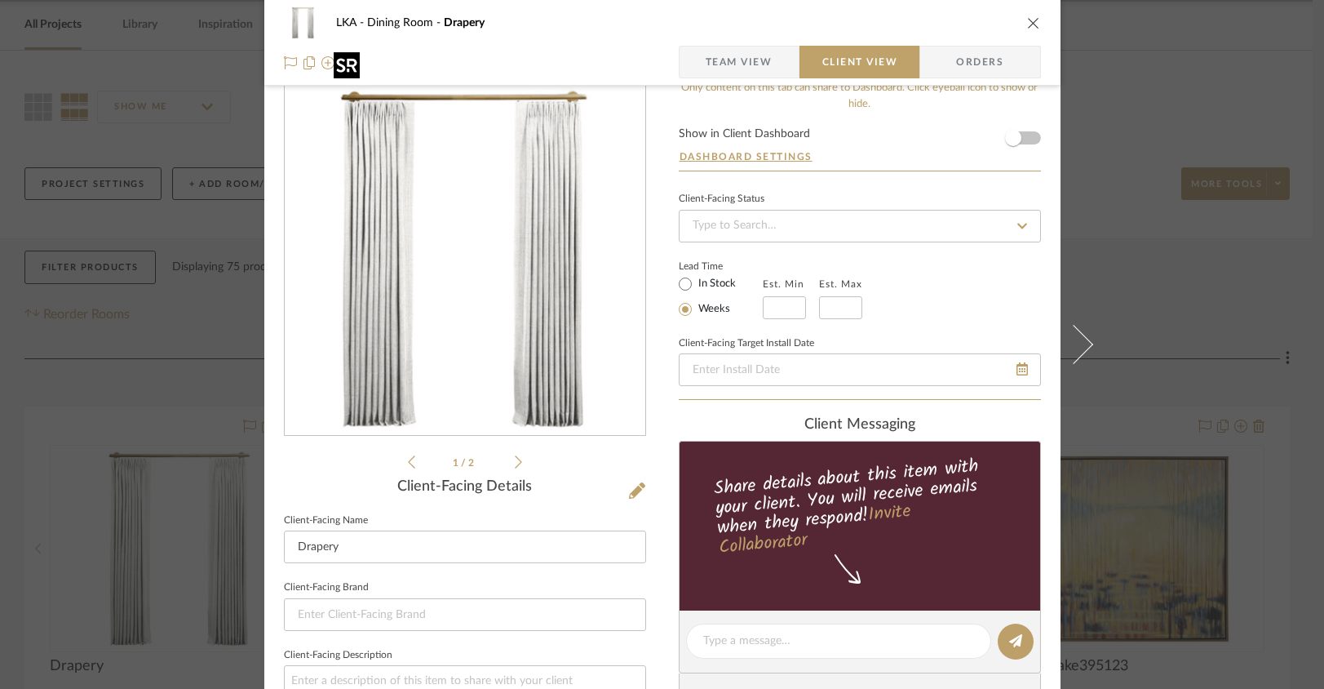
scroll to position [299, 0]
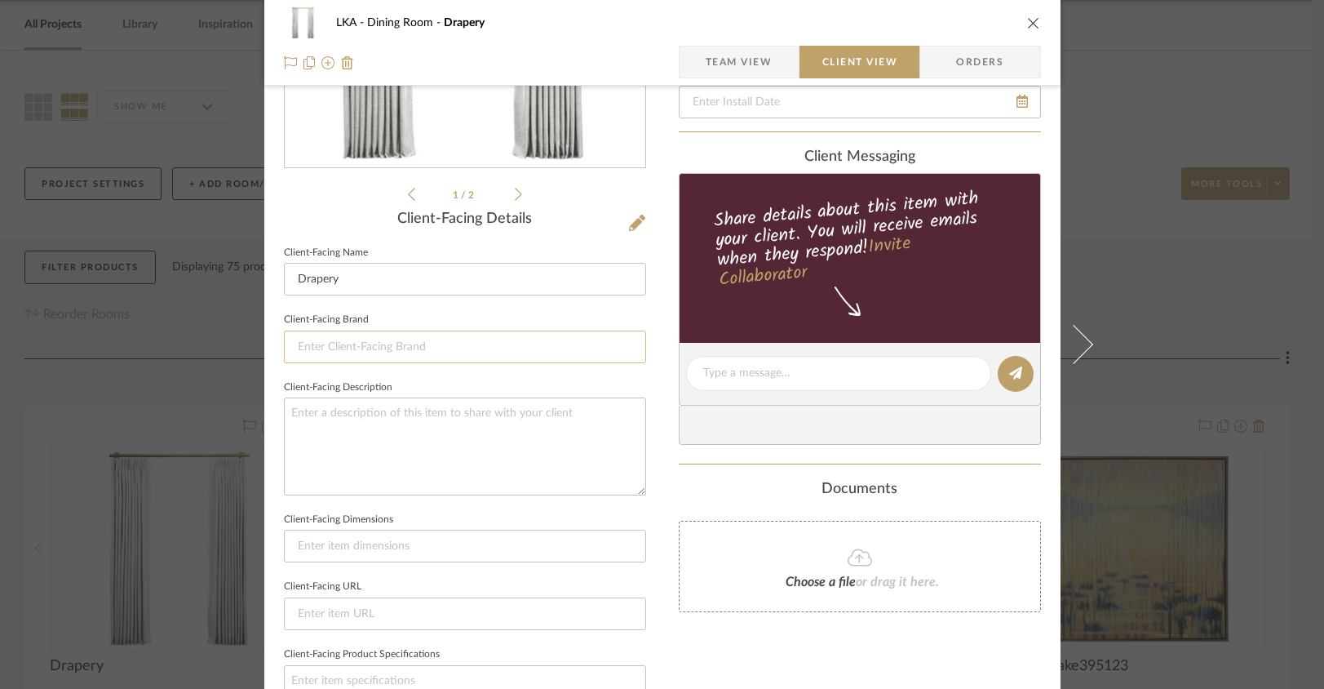
click at [341, 348] on input at bounding box center [465, 346] width 362 height 33
click at [340, 437] on textarea at bounding box center [465, 445] width 362 height 97
type textarea "("
type textarea "4 panels Brass Rod"
type textarea "4 panels Brass Rod Tailored Pleat"
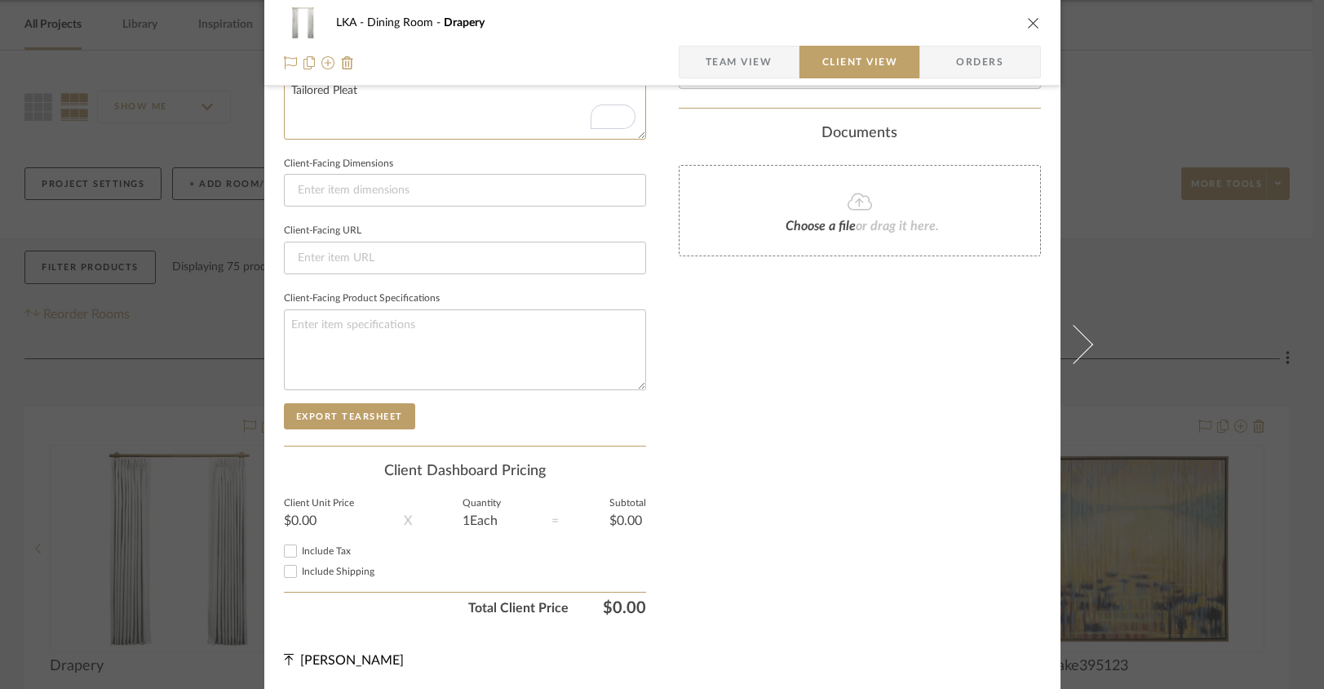
scroll to position [0, 0]
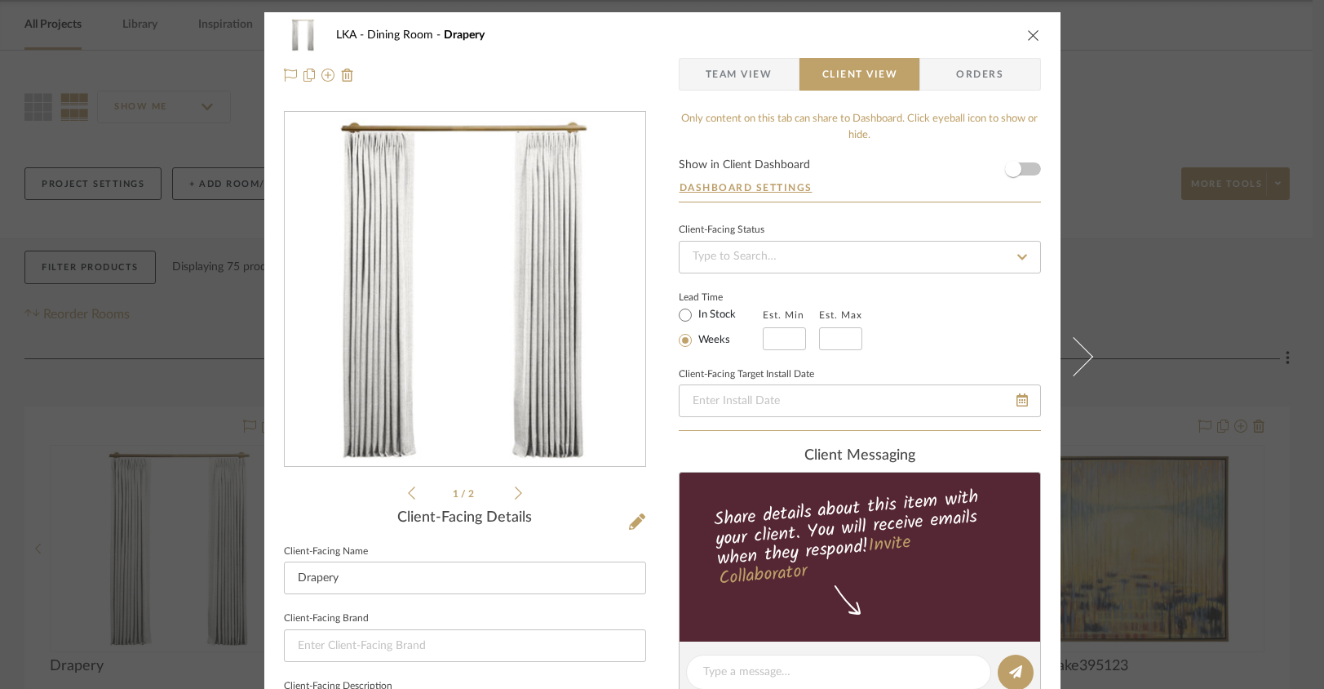
click at [1027, 34] on icon "close" at bounding box center [1033, 35] width 13 height 13
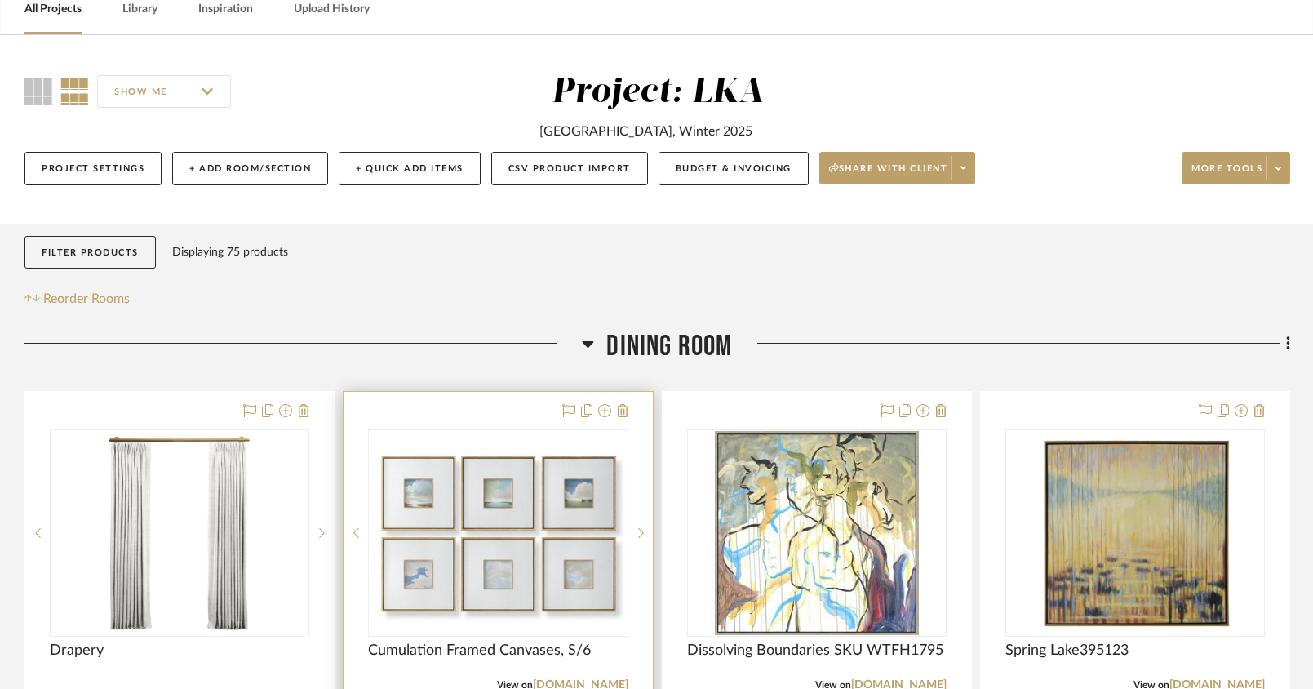
scroll to position [84, 0]
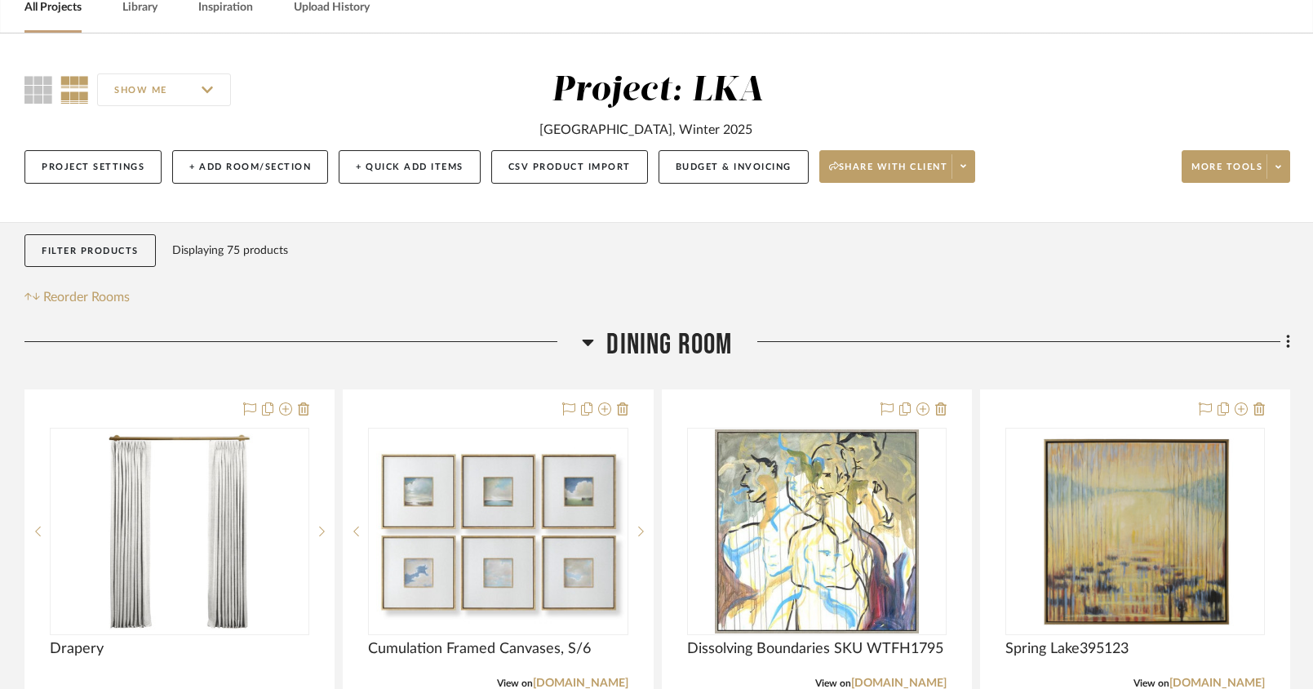
click at [1287, 344] on icon at bounding box center [1287, 342] width 3 height 14
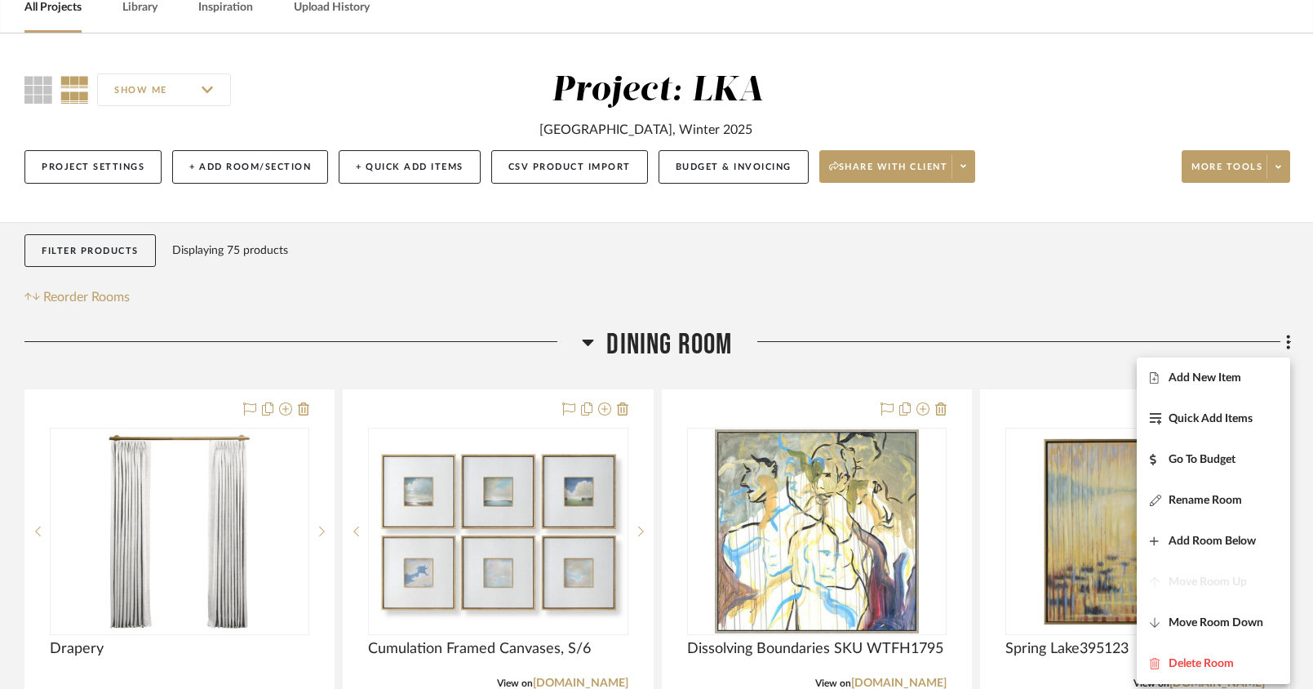
click at [1177, 384] on span "Add New Item" at bounding box center [1205, 377] width 73 height 14
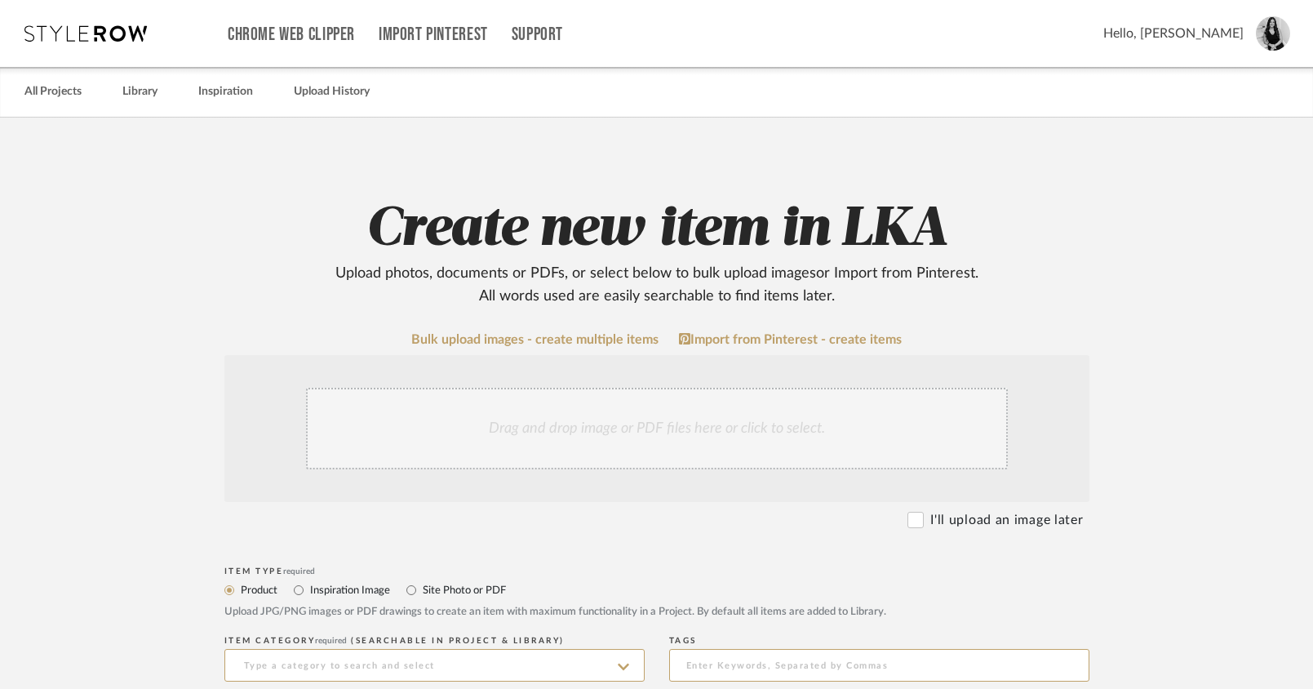
click at [533, 421] on div "Drag and drop image or PDF files here or click to select." at bounding box center [657, 429] width 702 height 82
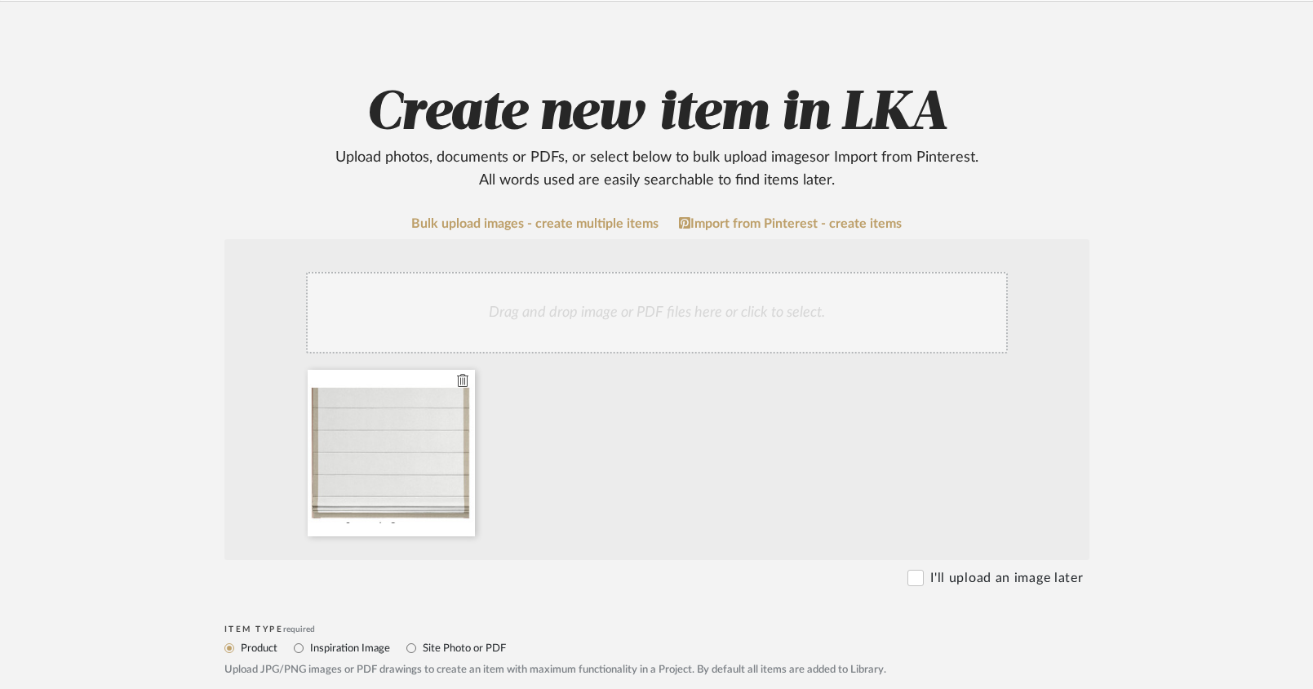
scroll to position [116, 0]
click at [375, 457] on div at bounding box center [391, 453] width 167 height 166
click at [457, 382] on icon at bounding box center [462, 380] width 11 height 13
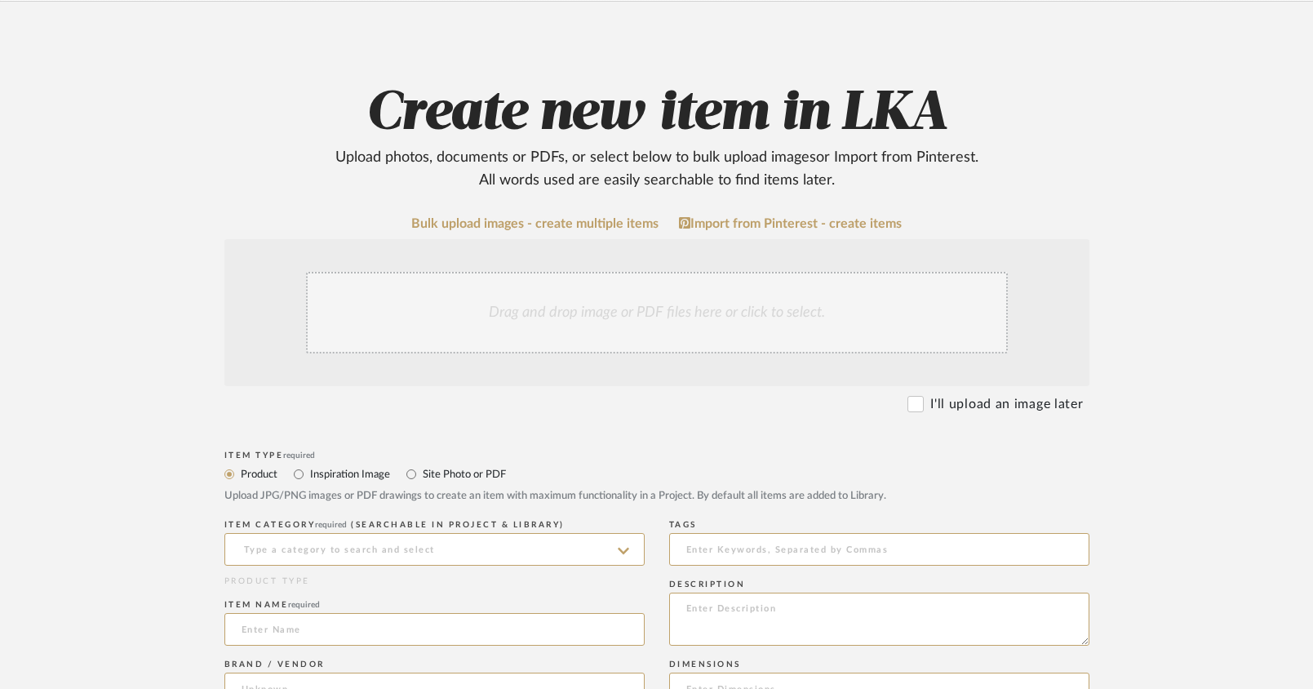
click at [496, 294] on div "Drag and drop image or PDF files here or click to select." at bounding box center [657, 313] width 702 height 82
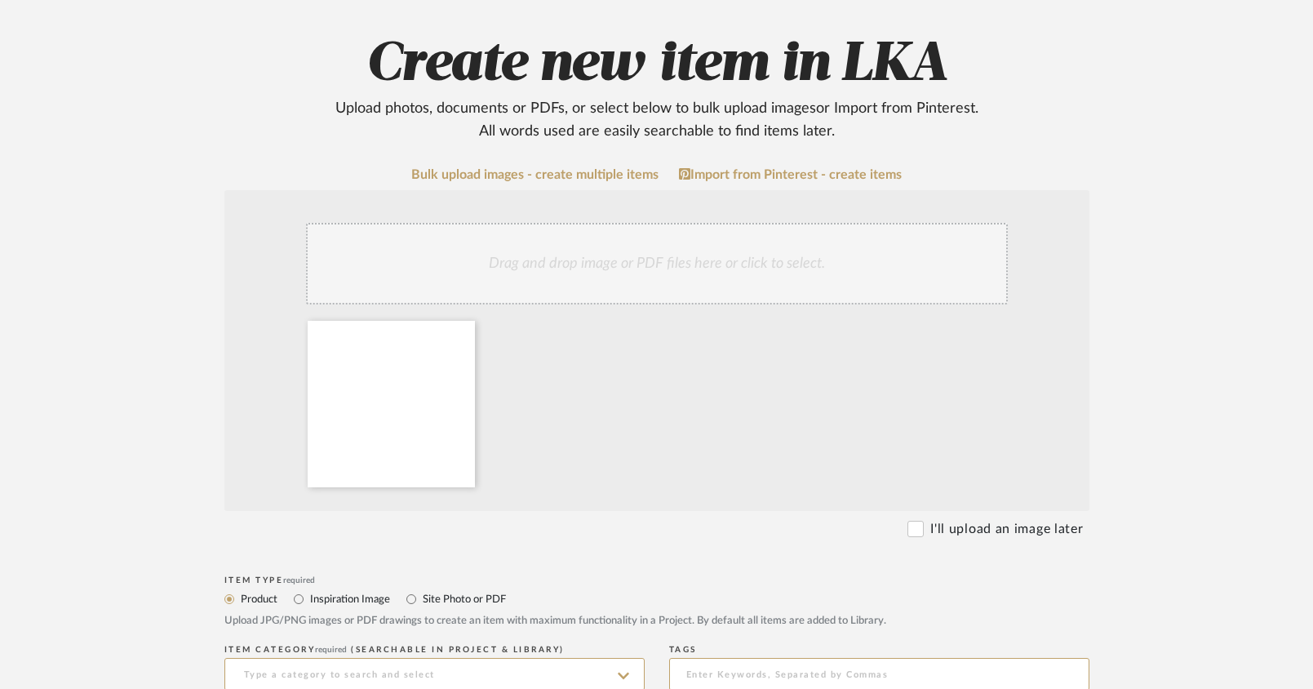
scroll to position [456, 0]
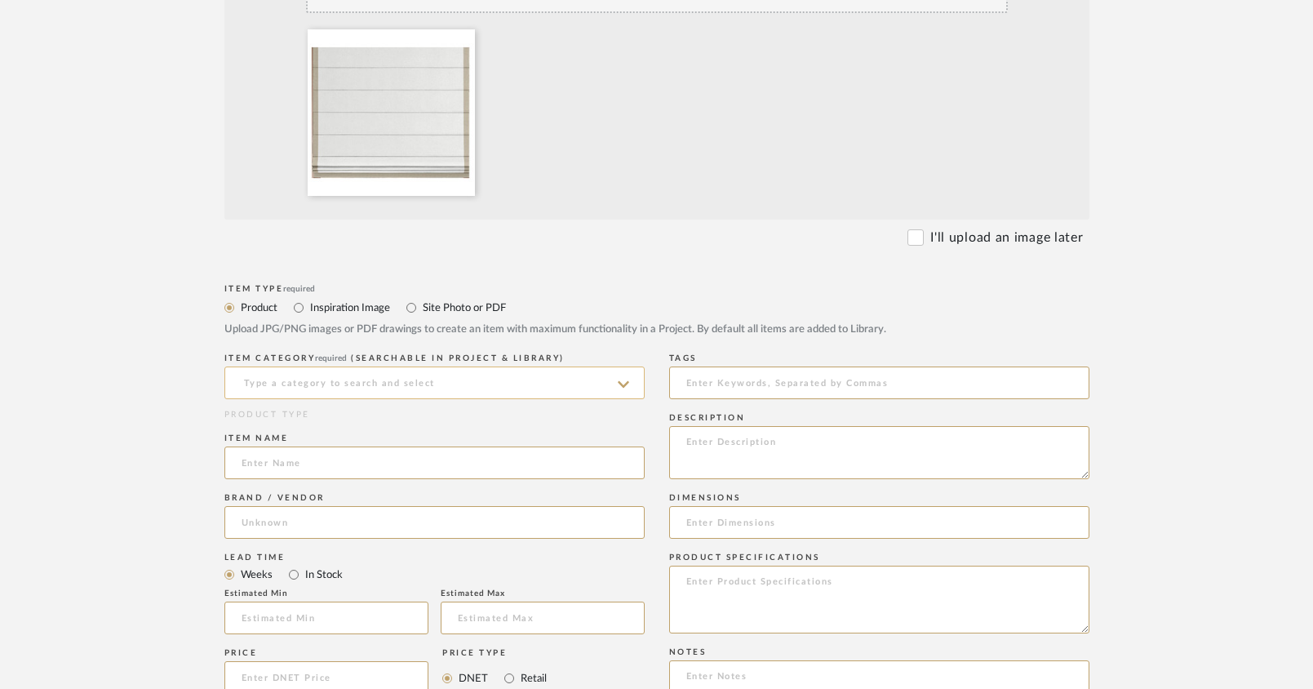
click at [272, 389] on input at bounding box center [434, 382] width 420 height 33
type input "R"
type input "Shades"
click at [286, 464] on div "Shades" at bounding box center [434, 466] width 419 height 42
click at [268, 468] on input at bounding box center [434, 462] width 420 height 33
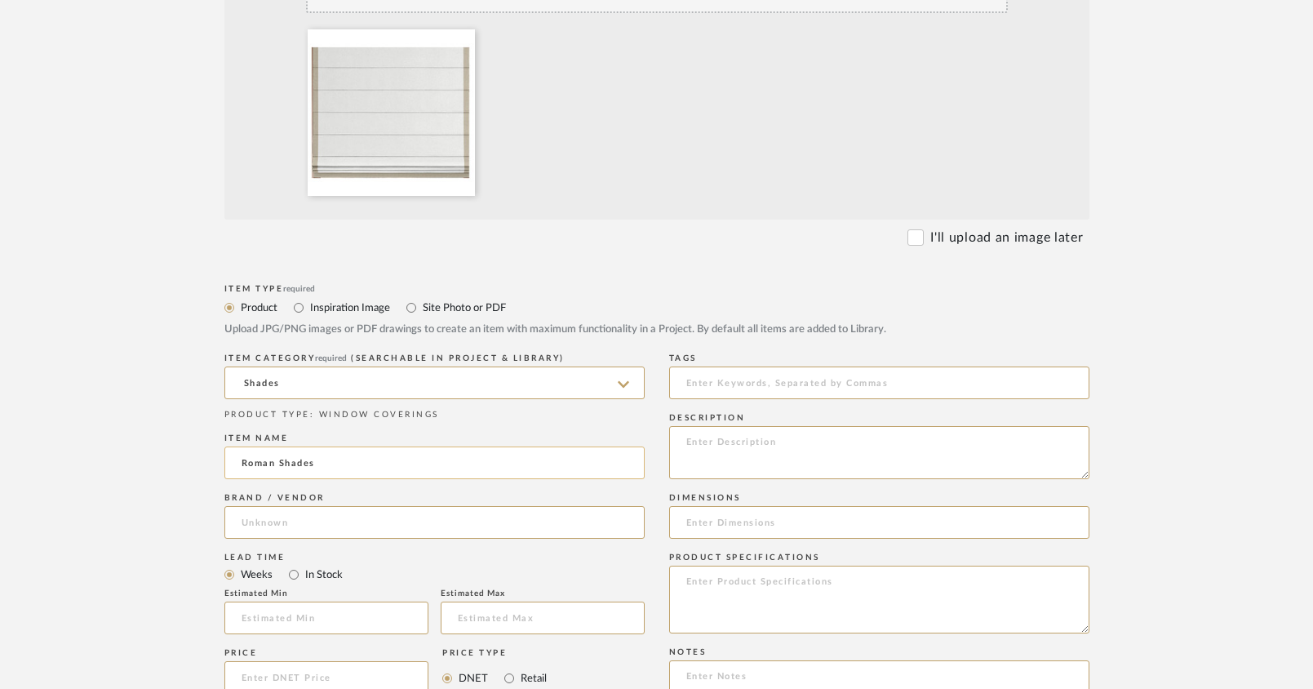
drag, startPoint x: 239, startPoint y: 459, endPoint x: 259, endPoint y: 459, distance: 20.4
click at [239, 459] on input "Roman Shades" at bounding box center [434, 462] width 420 height 33
type input "Roman Shades"
click at [254, 534] on input at bounding box center [434, 522] width 420 height 33
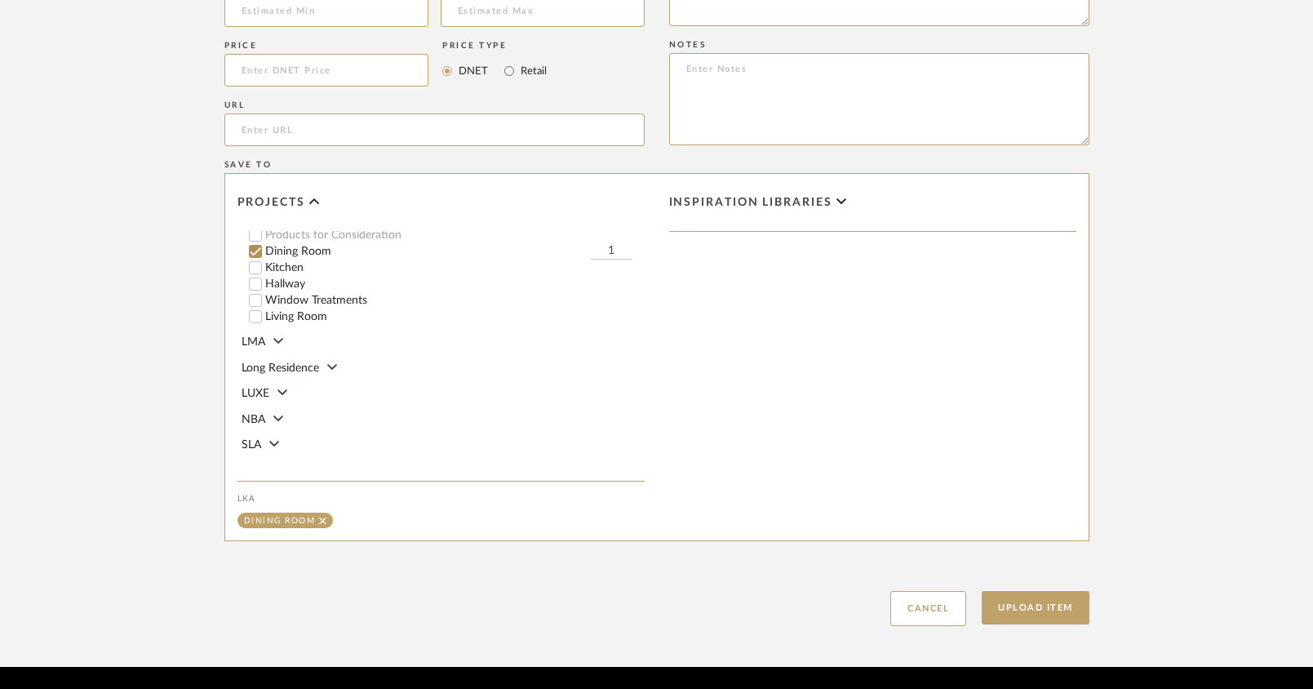
scroll to position [1117, 0]
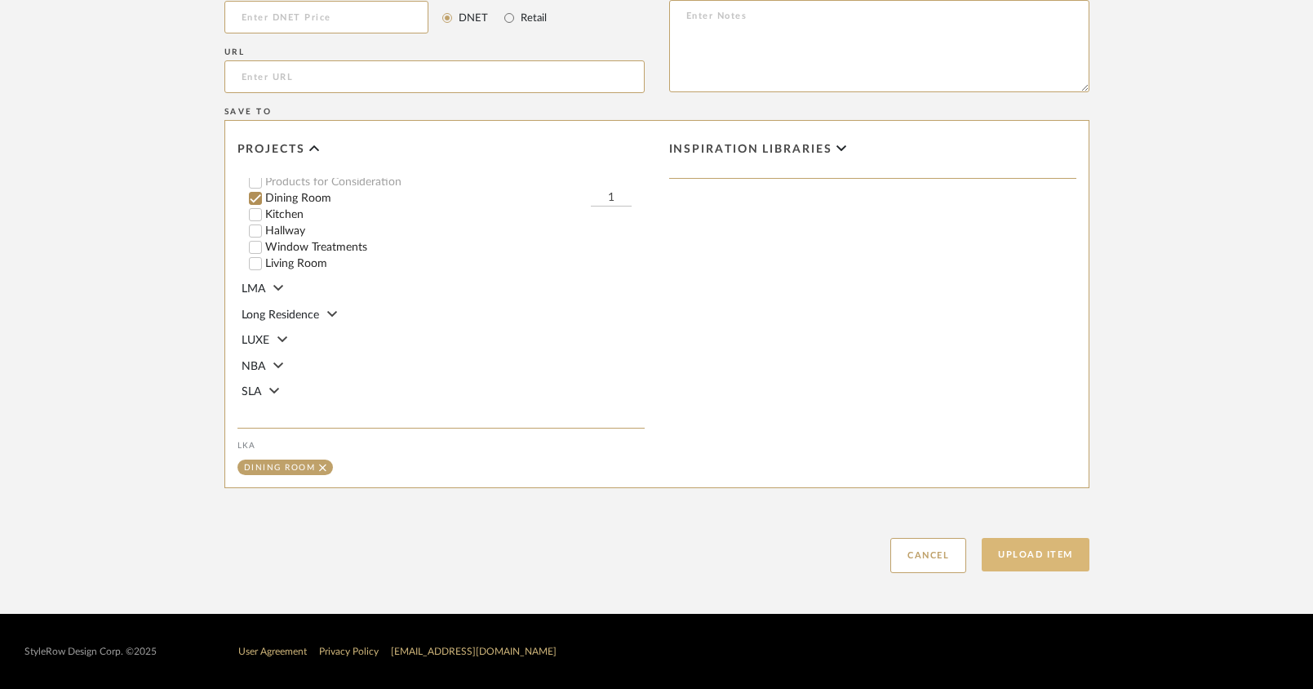
type input "The Shade Store"
click at [1040, 550] on button "Upload Item" at bounding box center [1036, 554] width 108 height 33
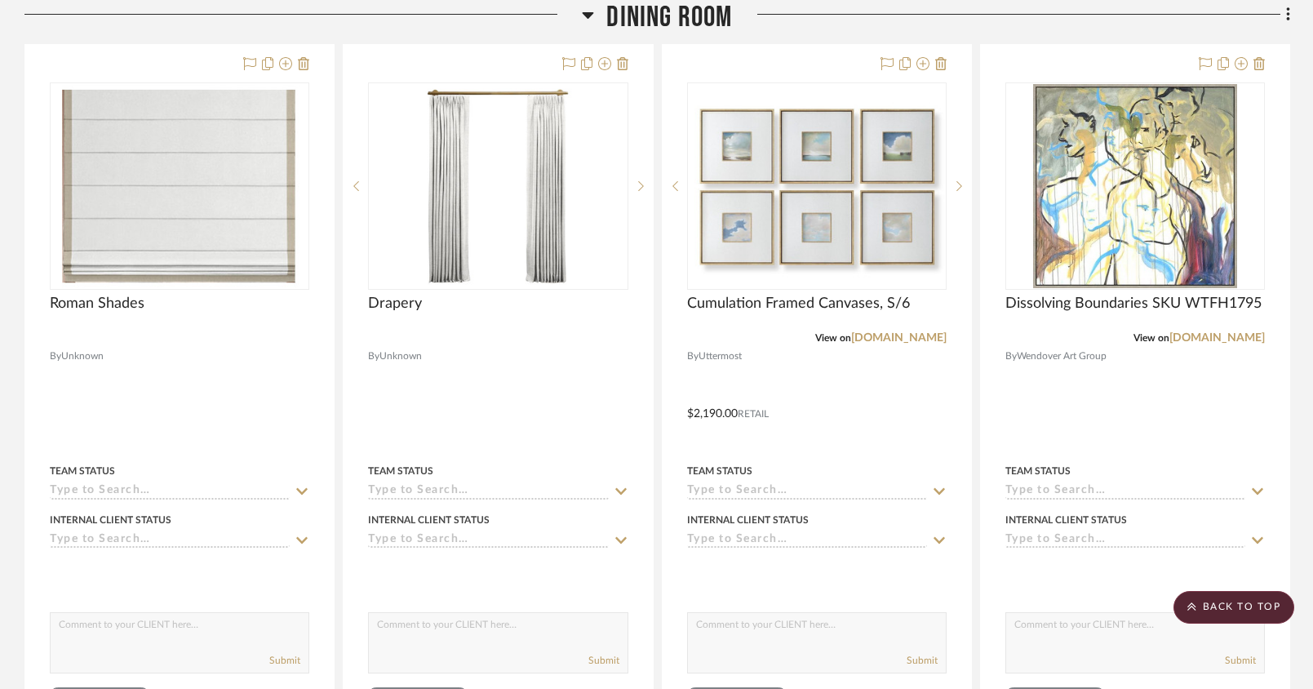
scroll to position [412, 0]
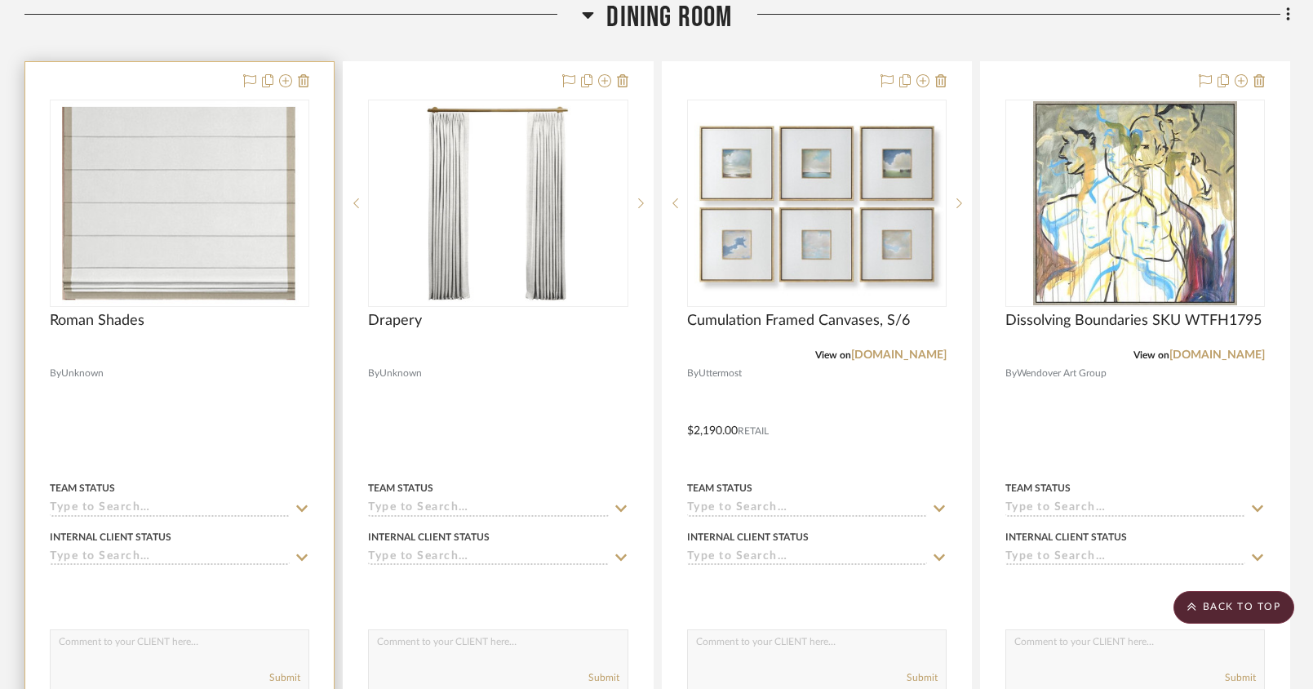
click at [241, 254] on img "0" at bounding box center [179, 203] width 247 height 204
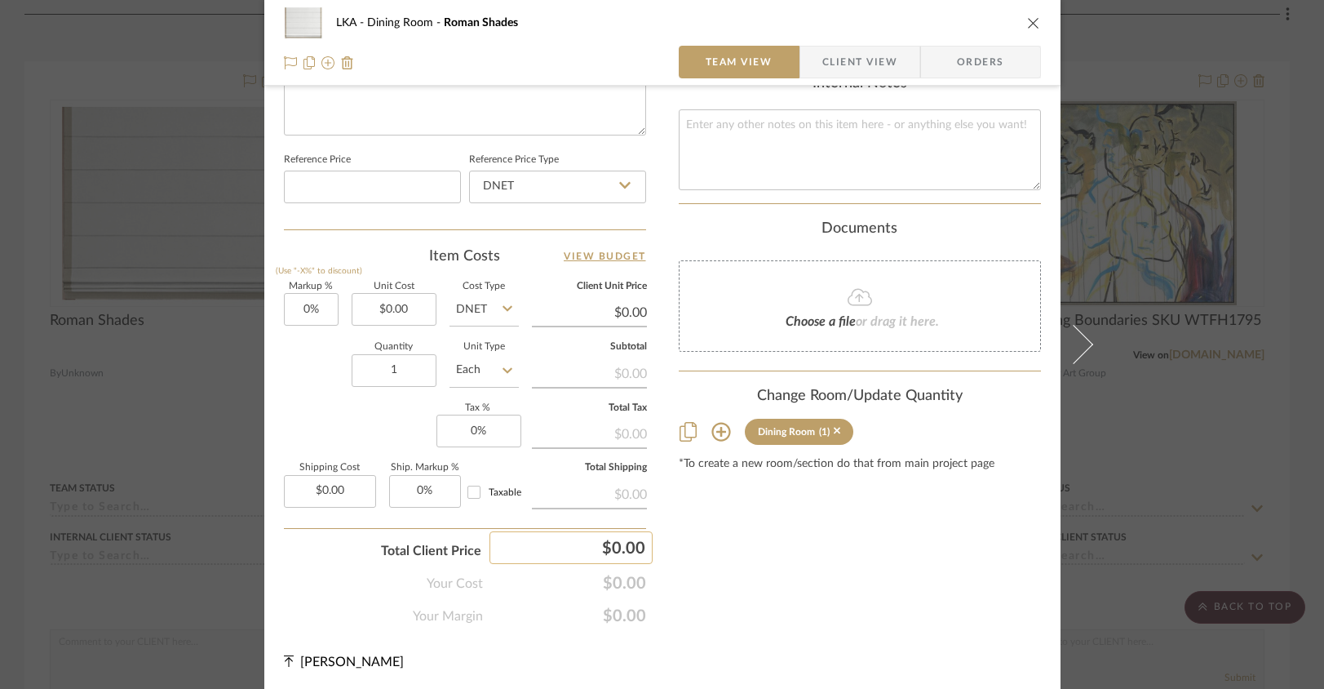
scroll to position [0, 0]
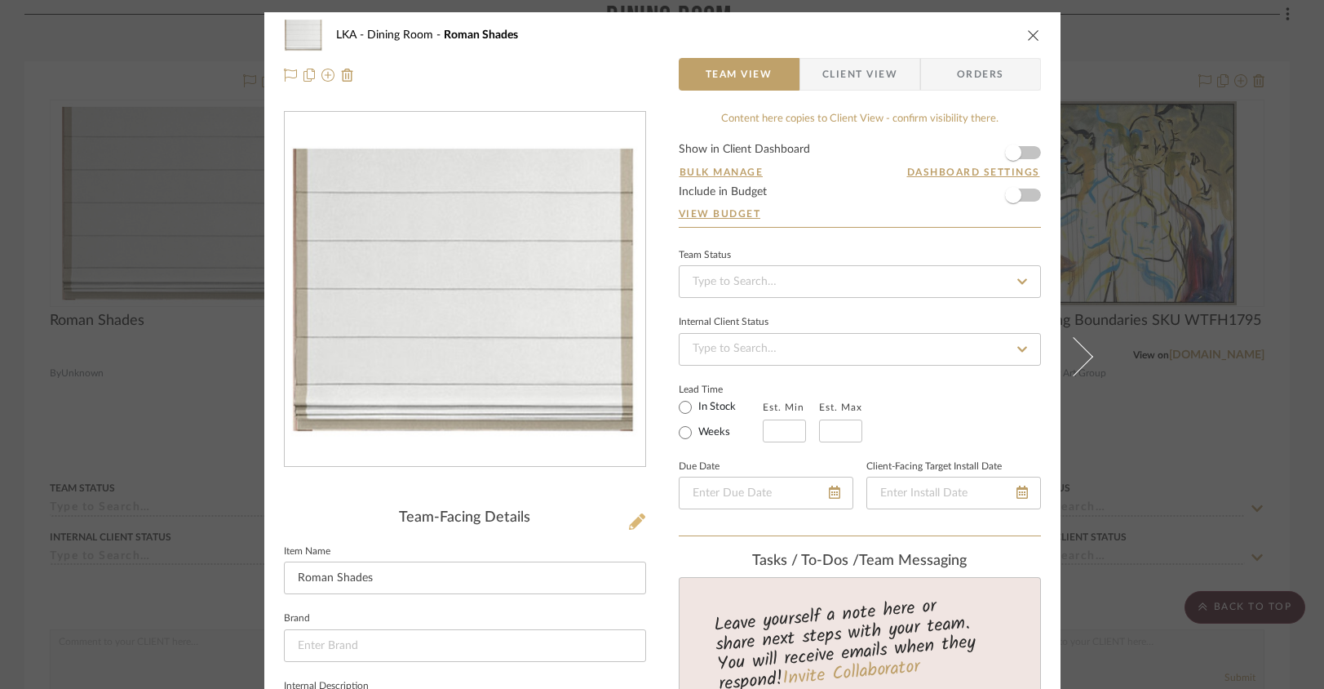
click at [629, 520] on icon at bounding box center [637, 521] width 16 height 16
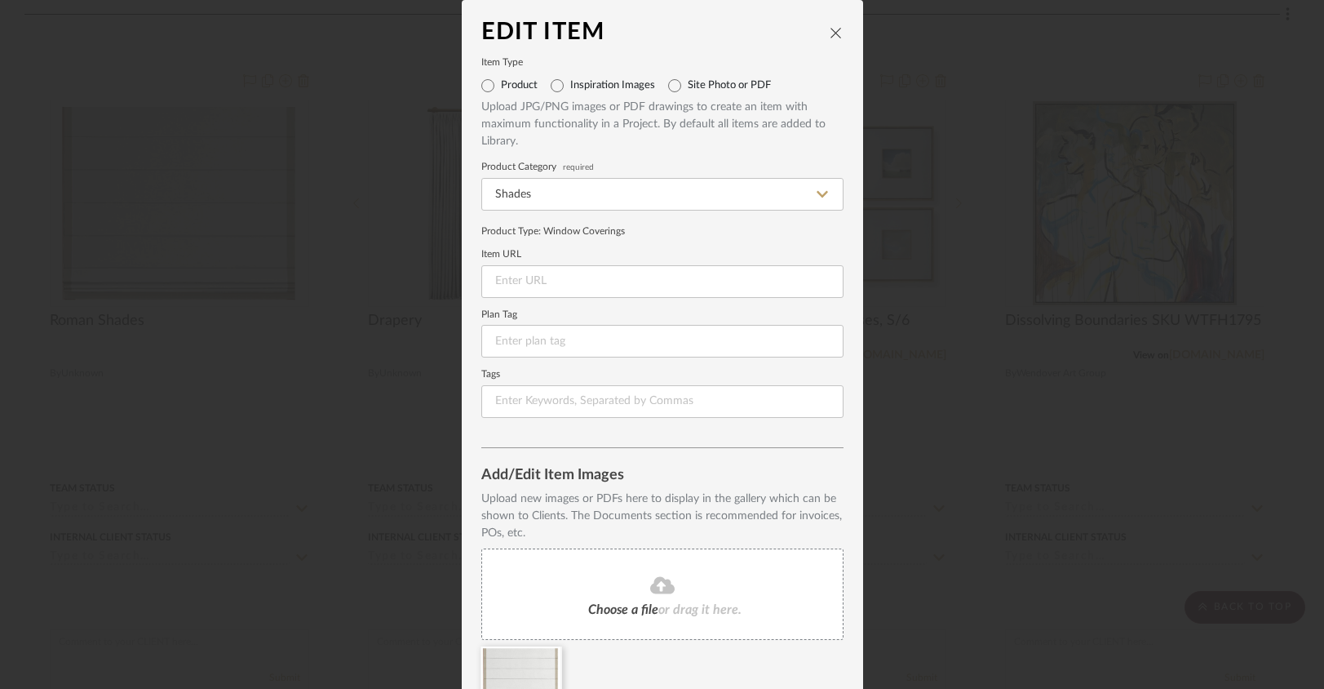
click at [650, 588] on icon at bounding box center [662, 584] width 24 height 17
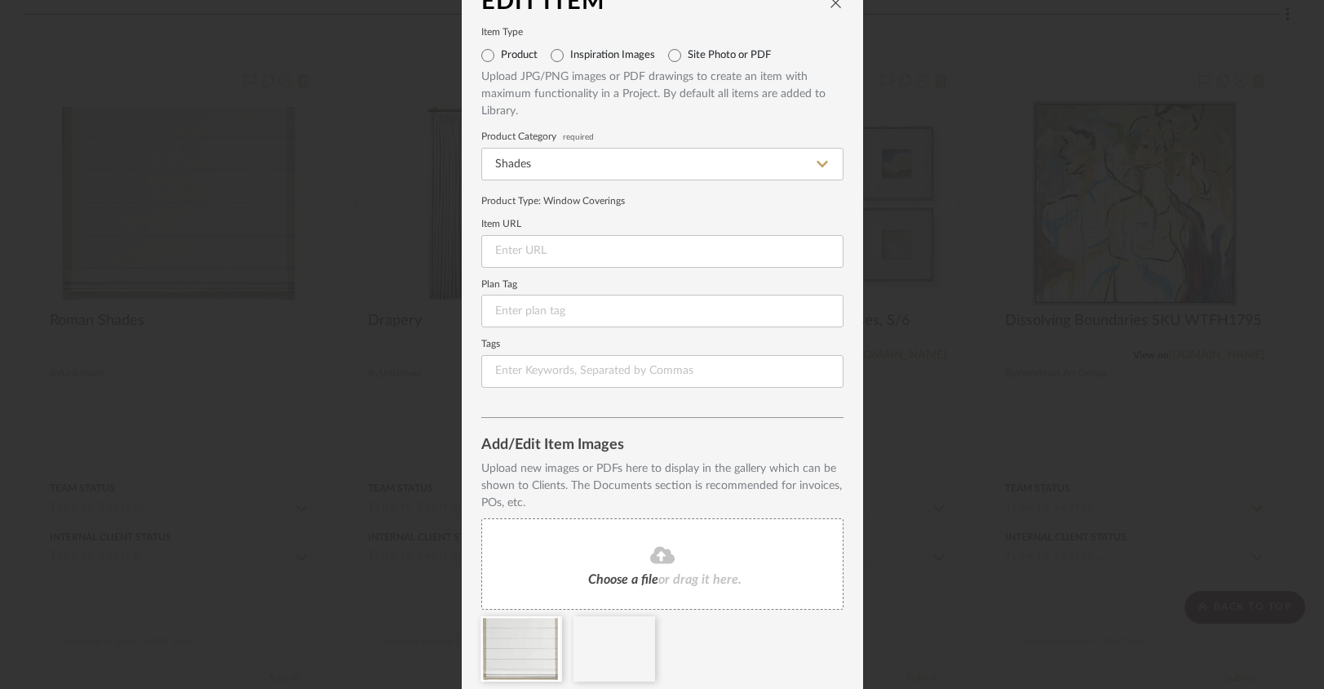
scroll to position [89, 0]
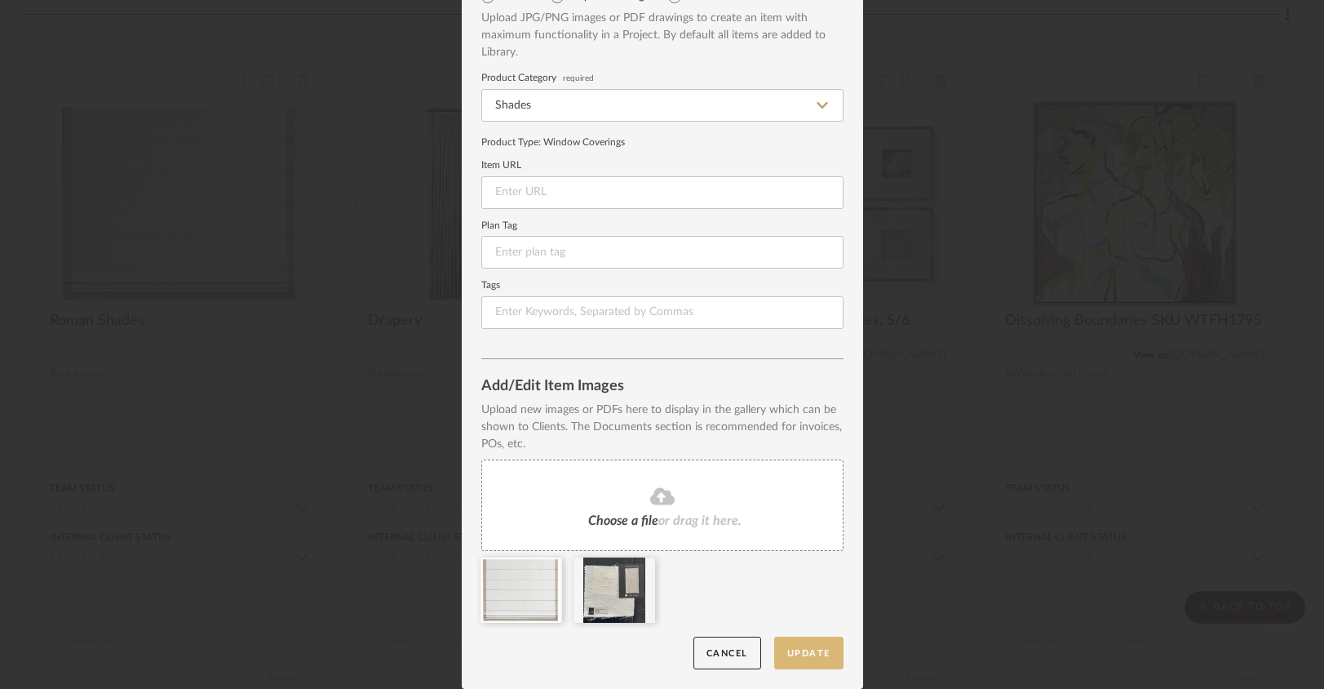
click at [817, 655] on button "Update" at bounding box center [808, 652] width 69 height 33
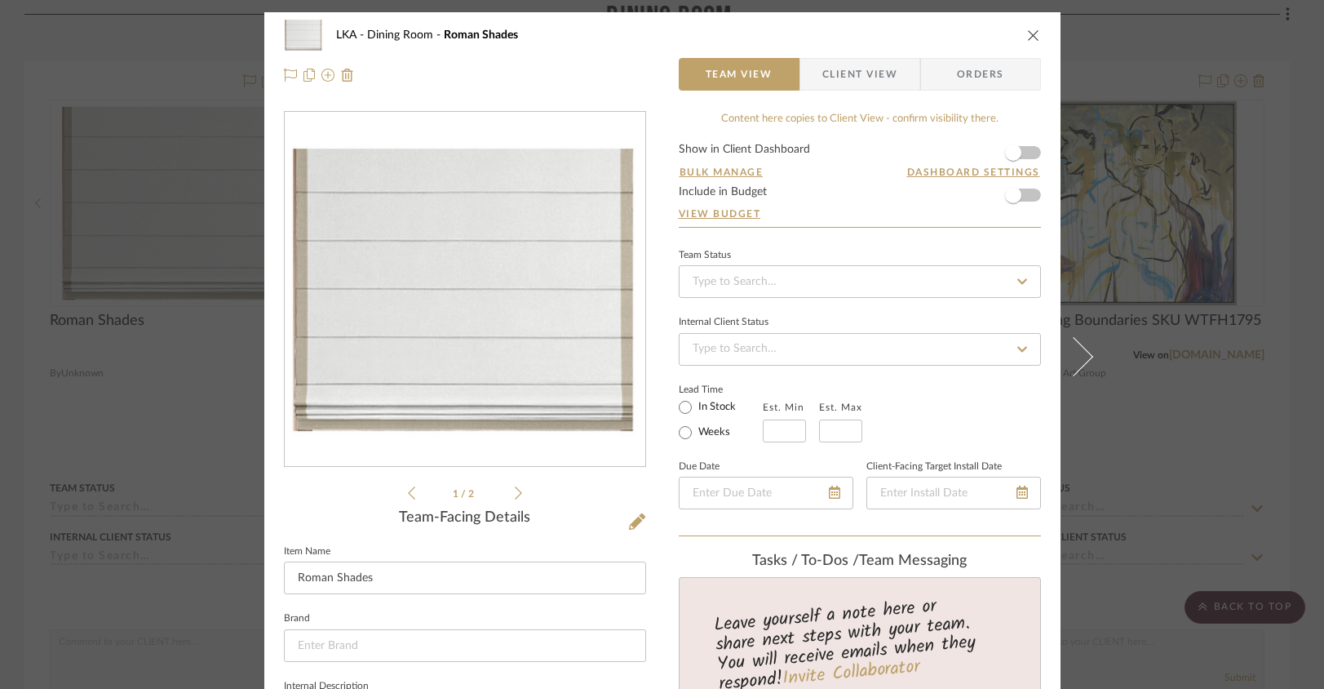
click at [1027, 35] on icon "close" at bounding box center [1033, 35] width 13 height 13
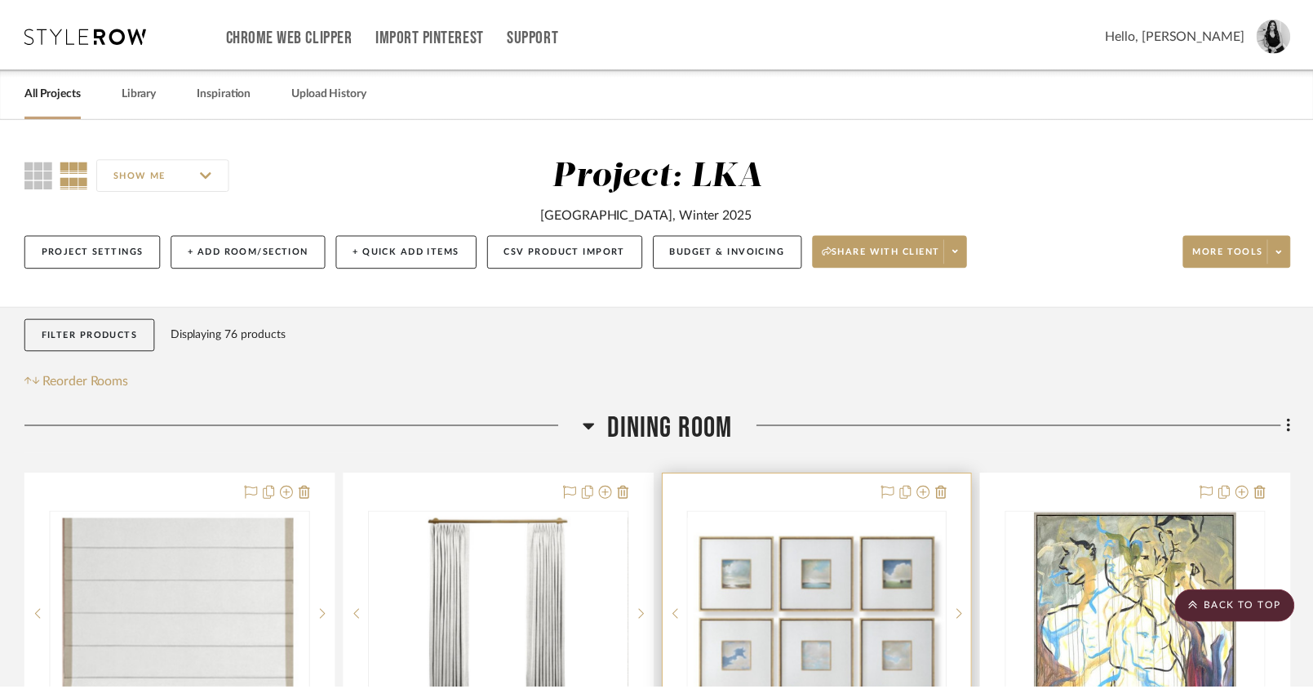
scroll to position [412, 0]
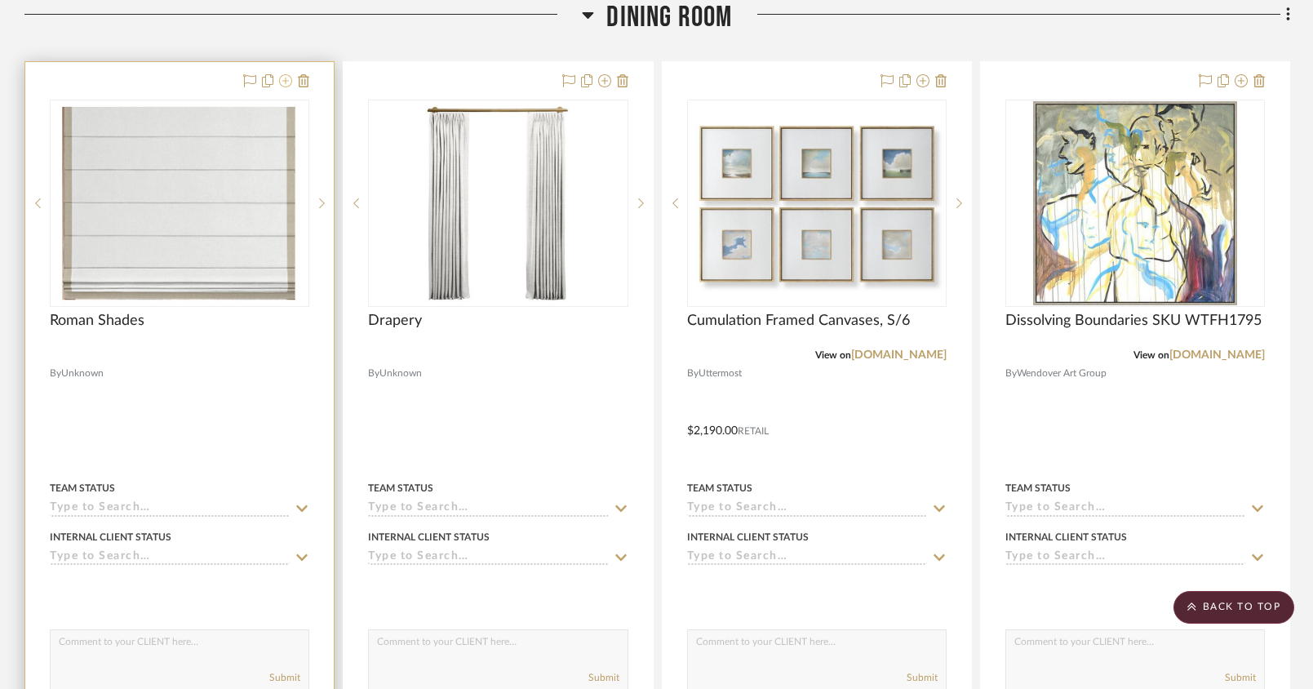
click at [287, 85] on icon at bounding box center [285, 80] width 13 height 13
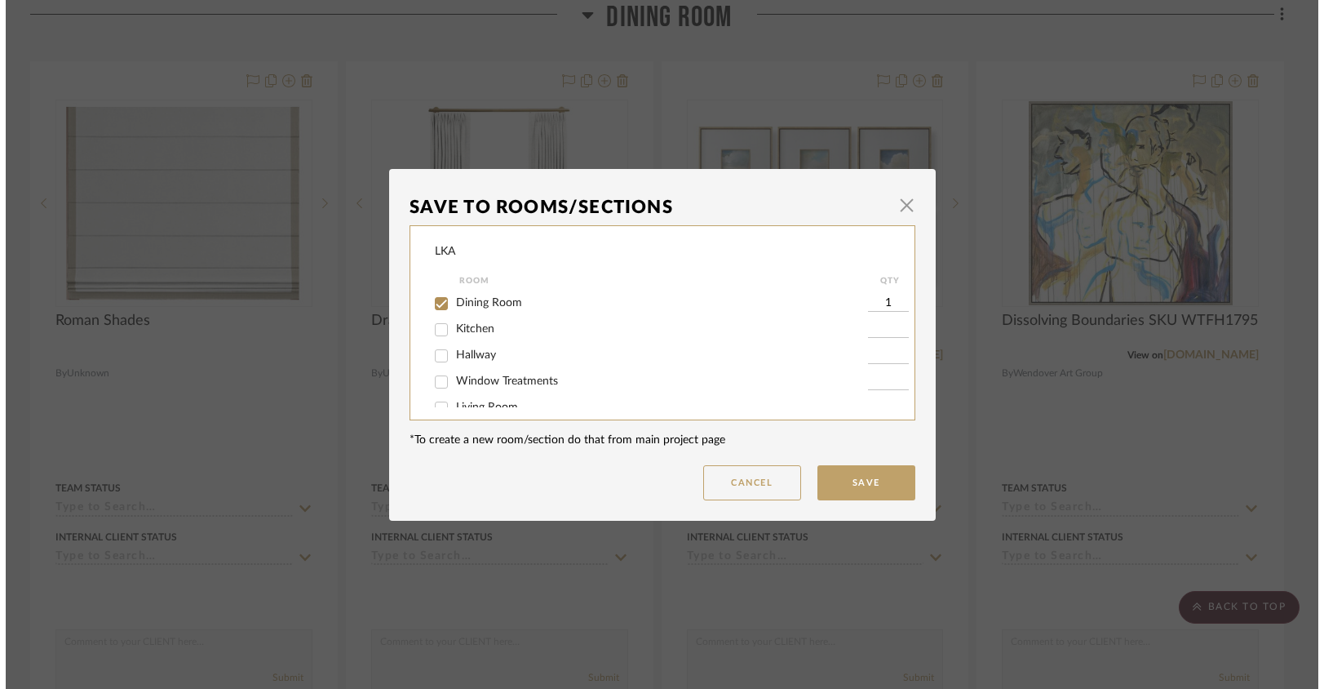
scroll to position [0, 0]
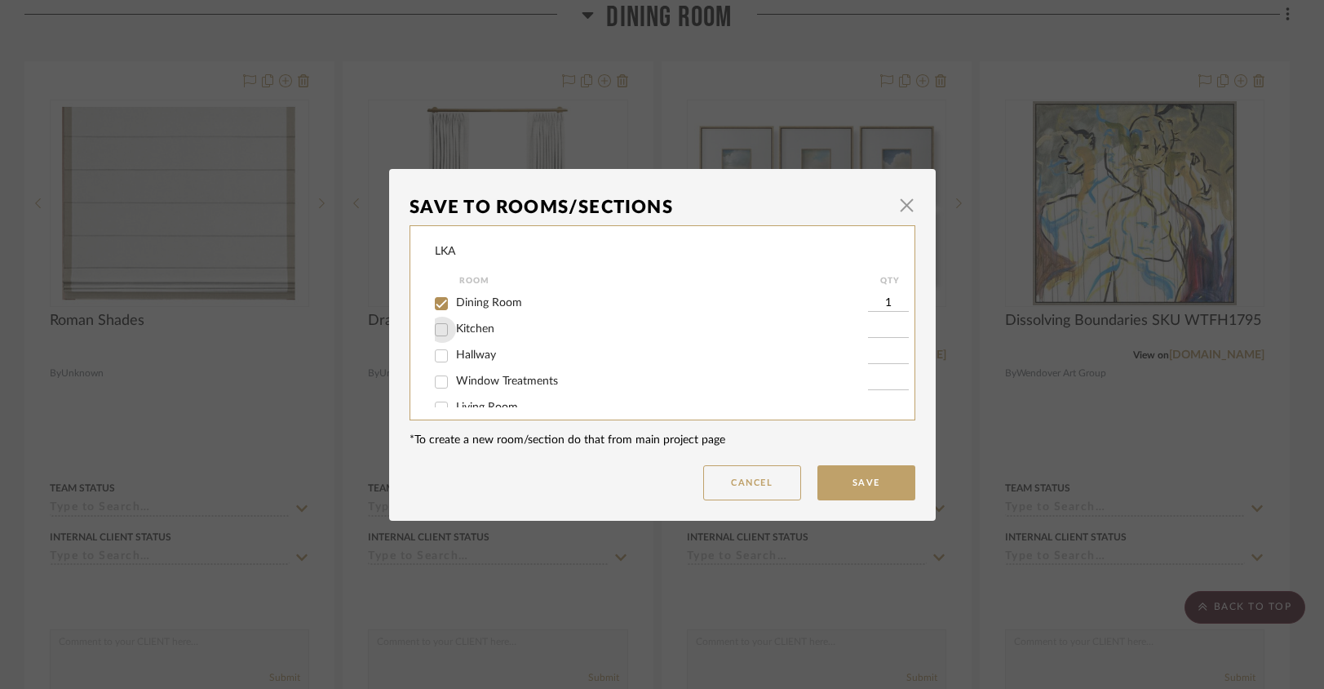
click at [438, 333] on input "Kitchen" at bounding box center [441, 330] width 26 height 26
checkbox input "true"
type input "1"
click at [434, 357] on input "Hallway" at bounding box center [441, 356] width 26 height 26
checkbox input "true"
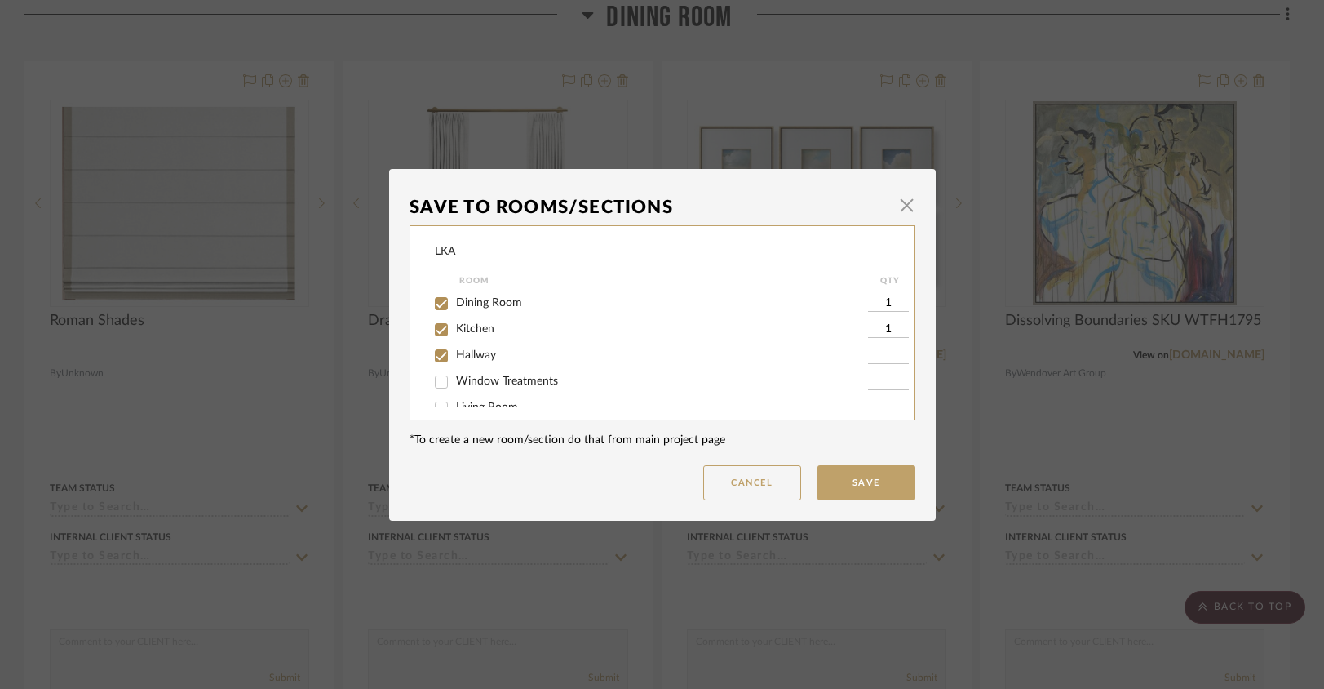
type input "1"
click at [890, 489] on button "Save" at bounding box center [867, 482] width 98 height 35
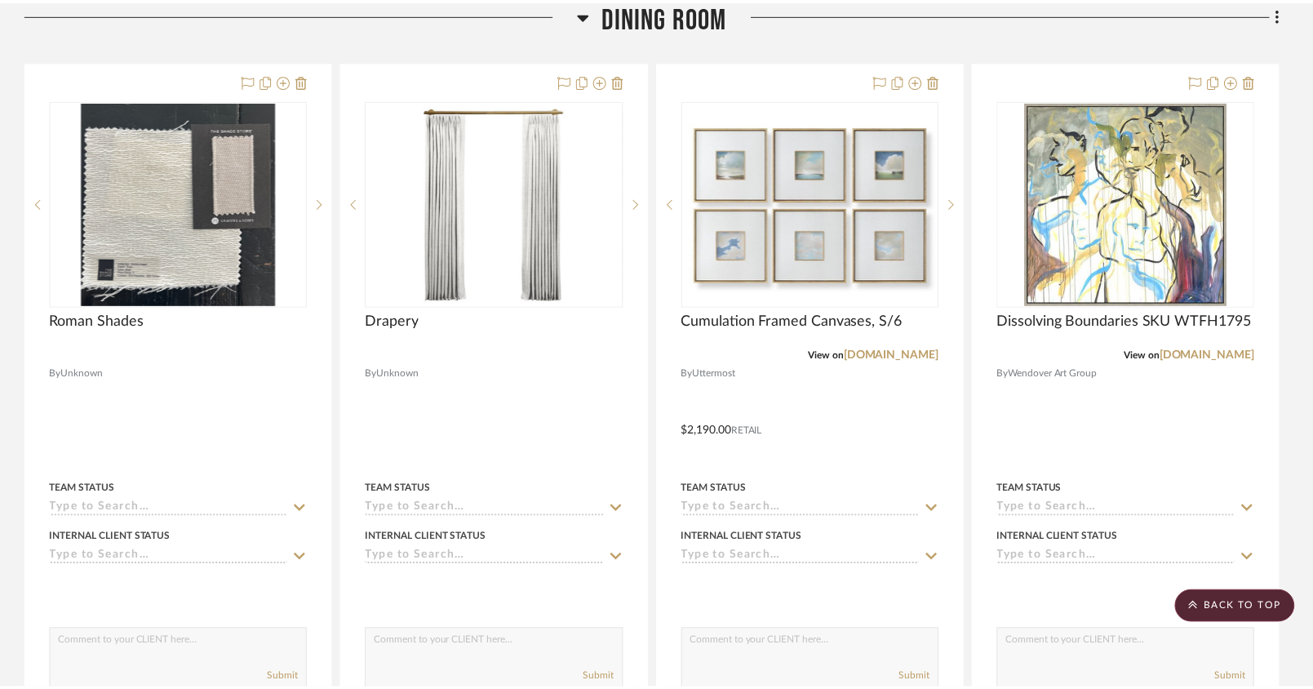
scroll to position [412, 0]
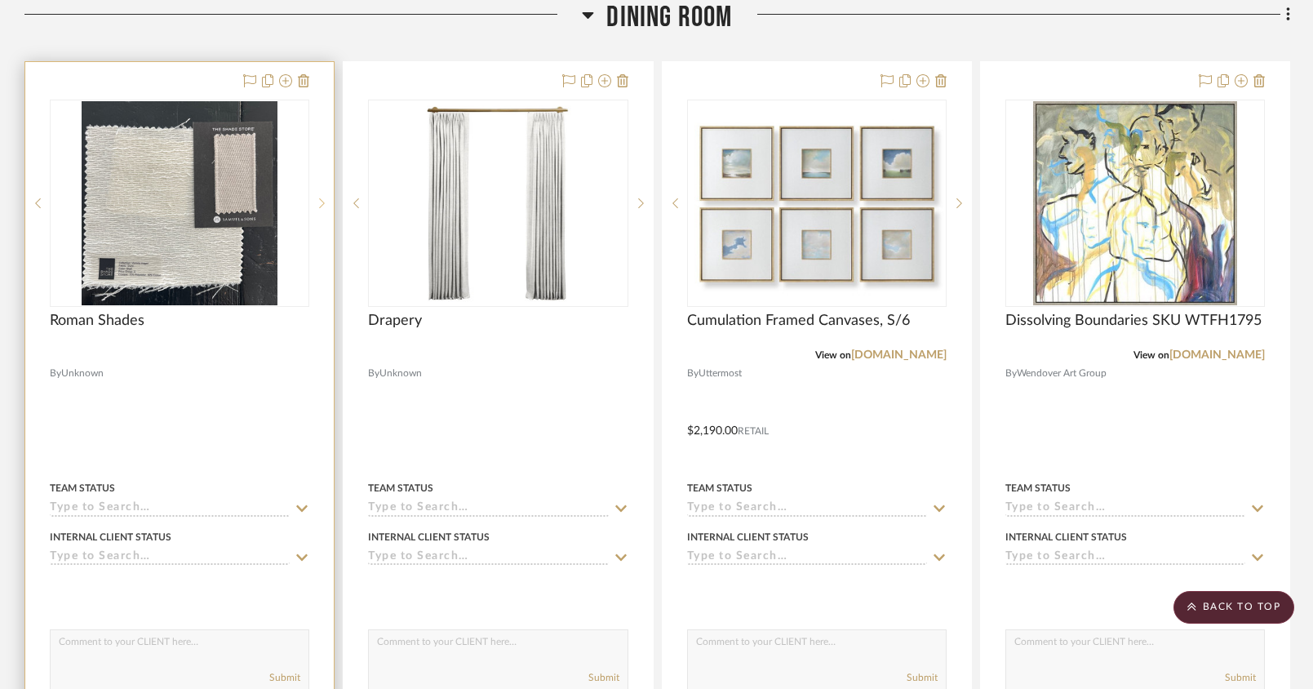
click at [321, 205] on icon at bounding box center [322, 202] width 6 height 11
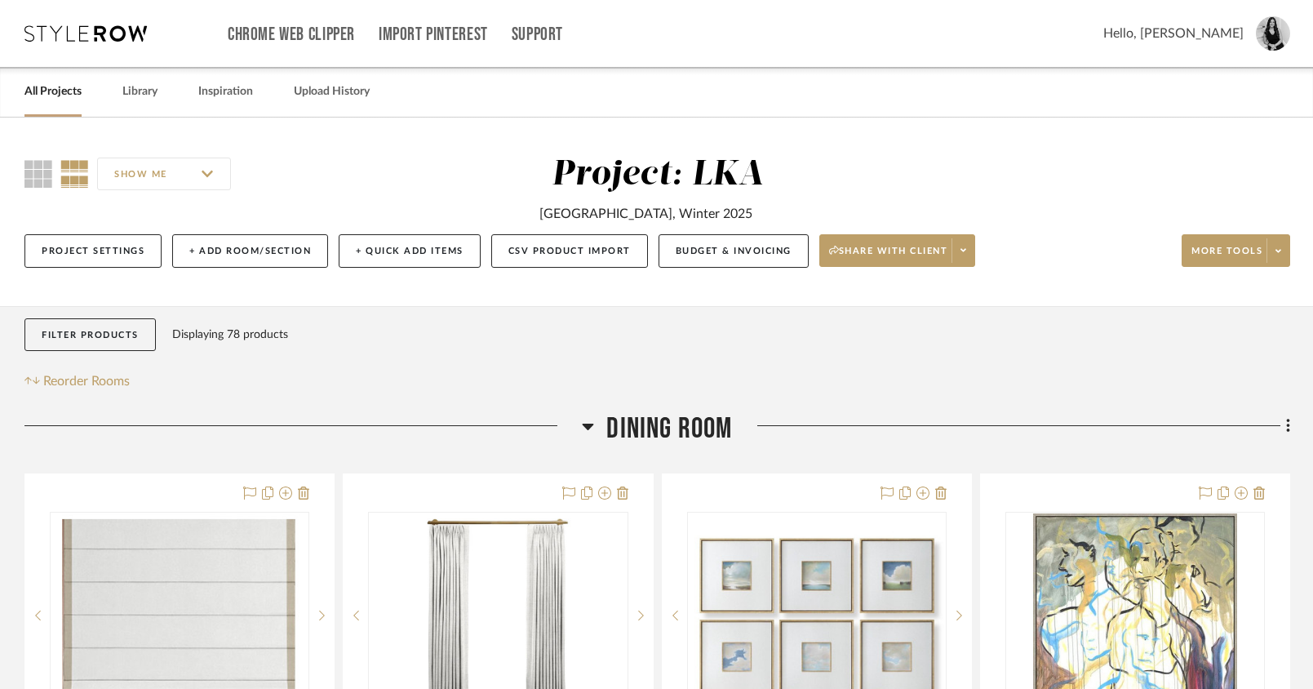
click at [592, 427] on icon at bounding box center [588, 426] width 12 height 20
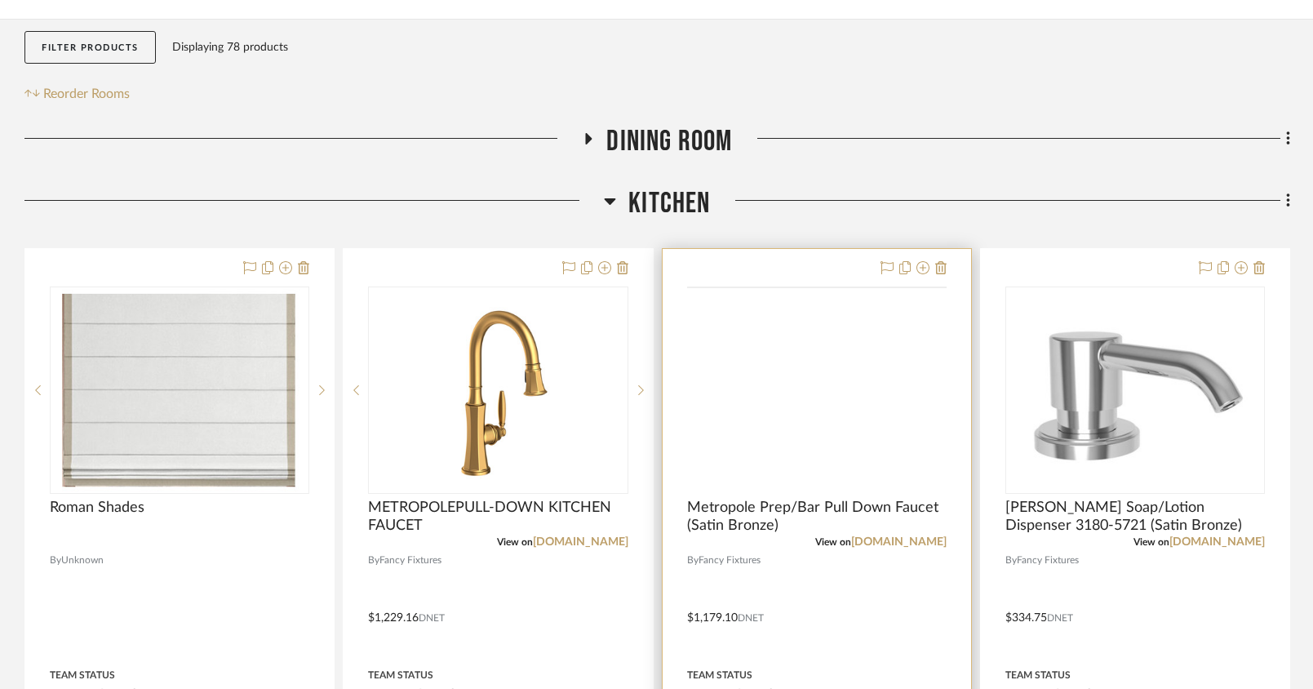
scroll to position [355, 0]
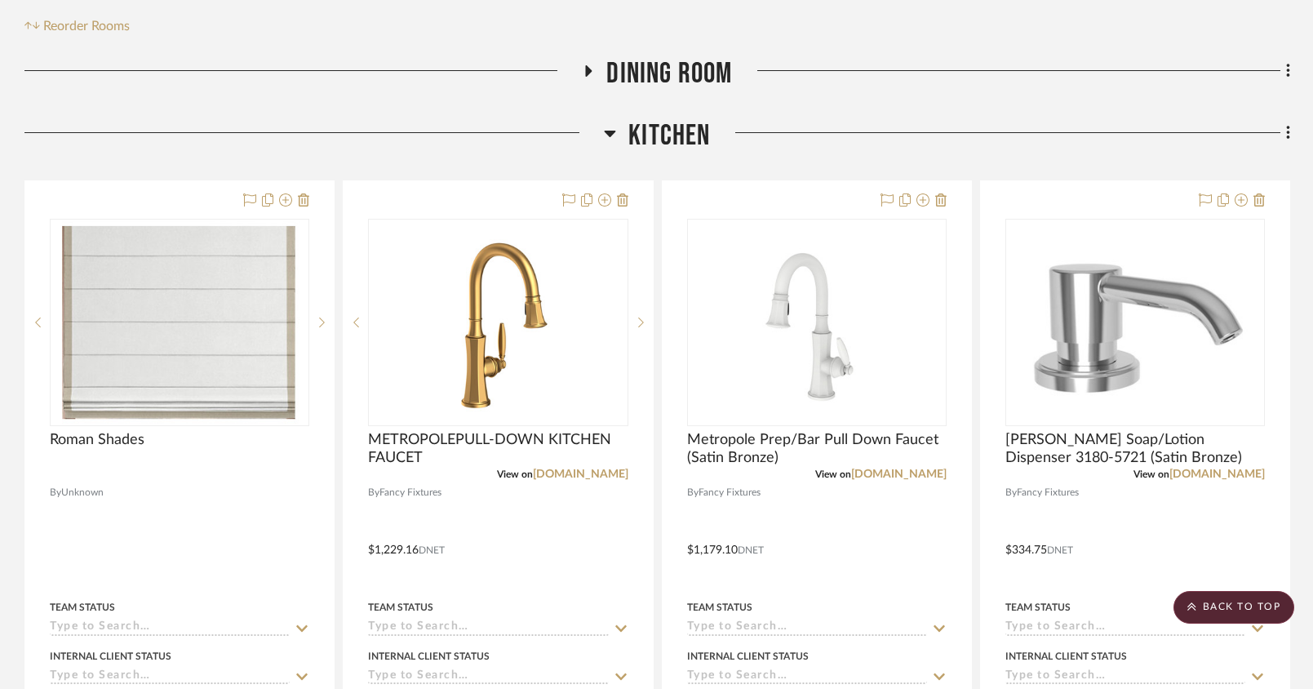
click at [591, 68] on icon at bounding box center [589, 71] width 20 height 12
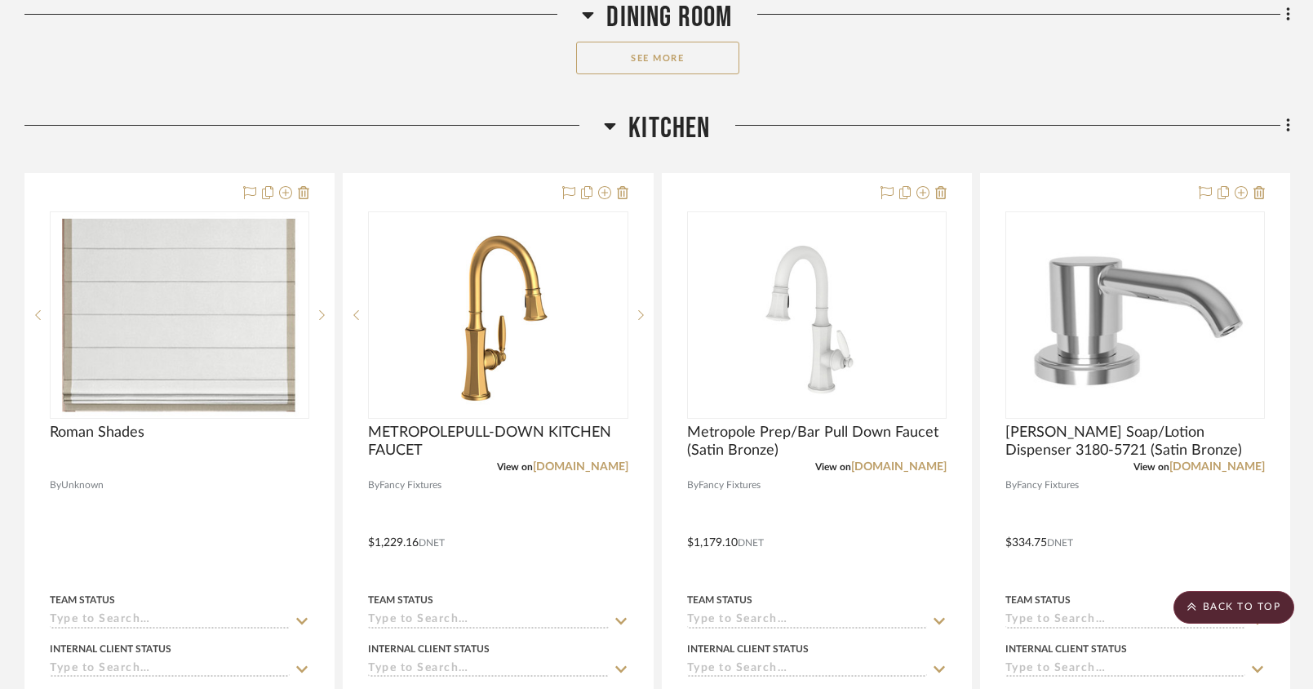
scroll to position [1153, 0]
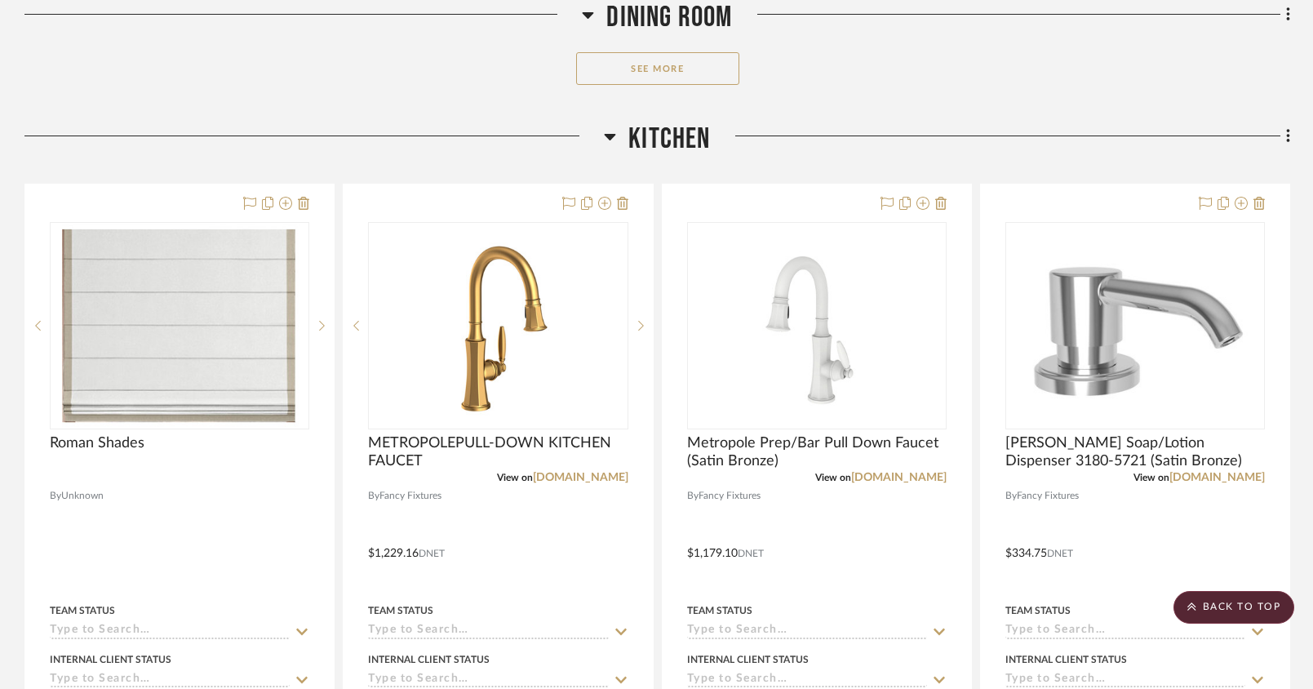
click at [648, 58] on button "See More" at bounding box center [657, 68] width 163 height 33
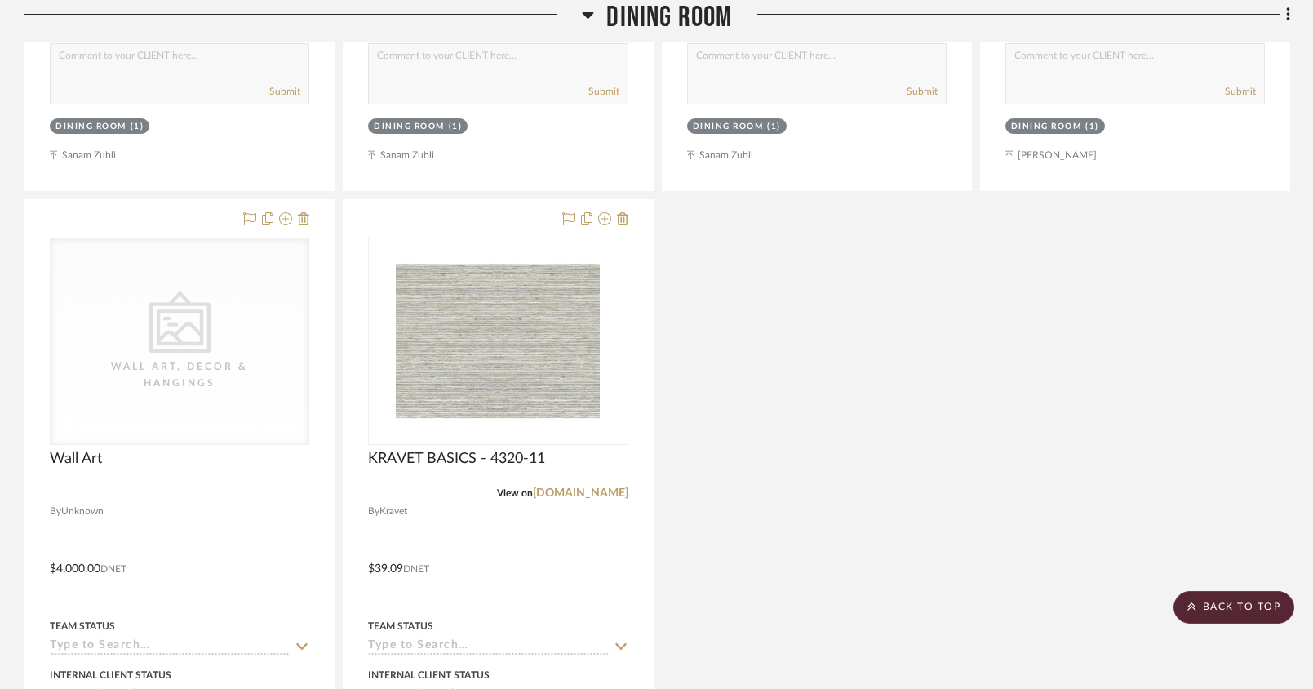
scroll to position [3448, 0]
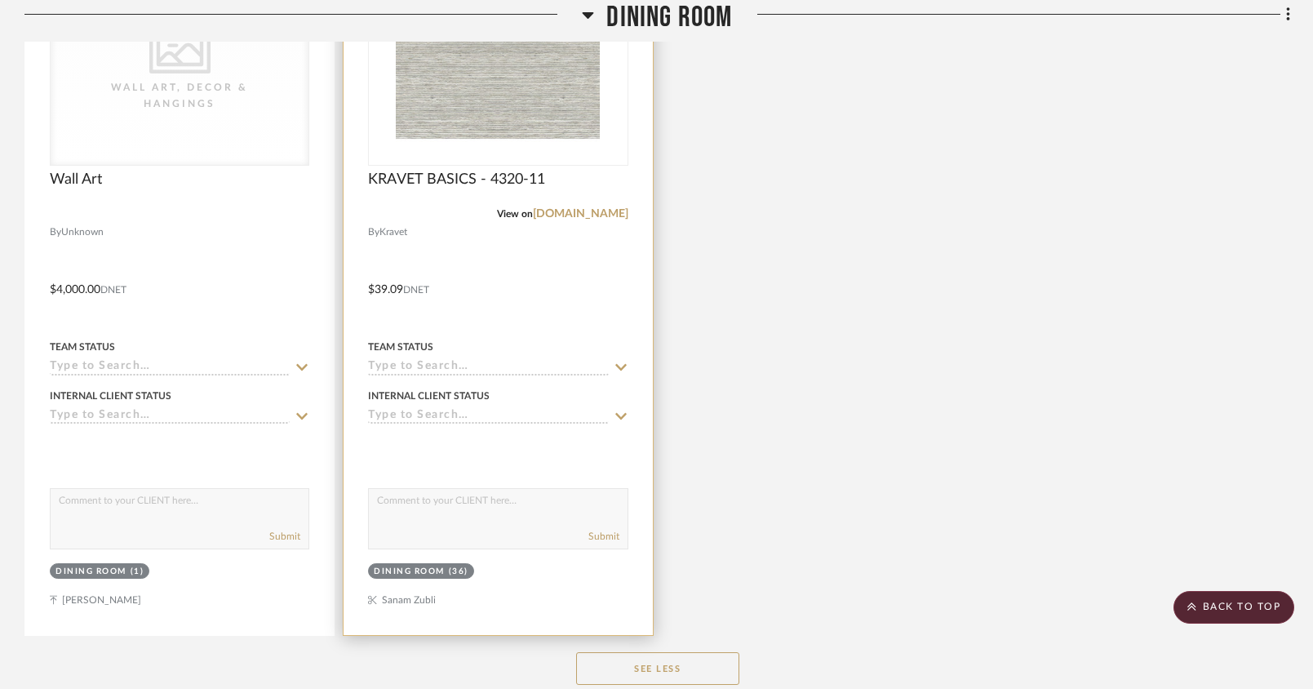
click at [0, 0] on img at bounding box center [0, 0] width 0 height 0
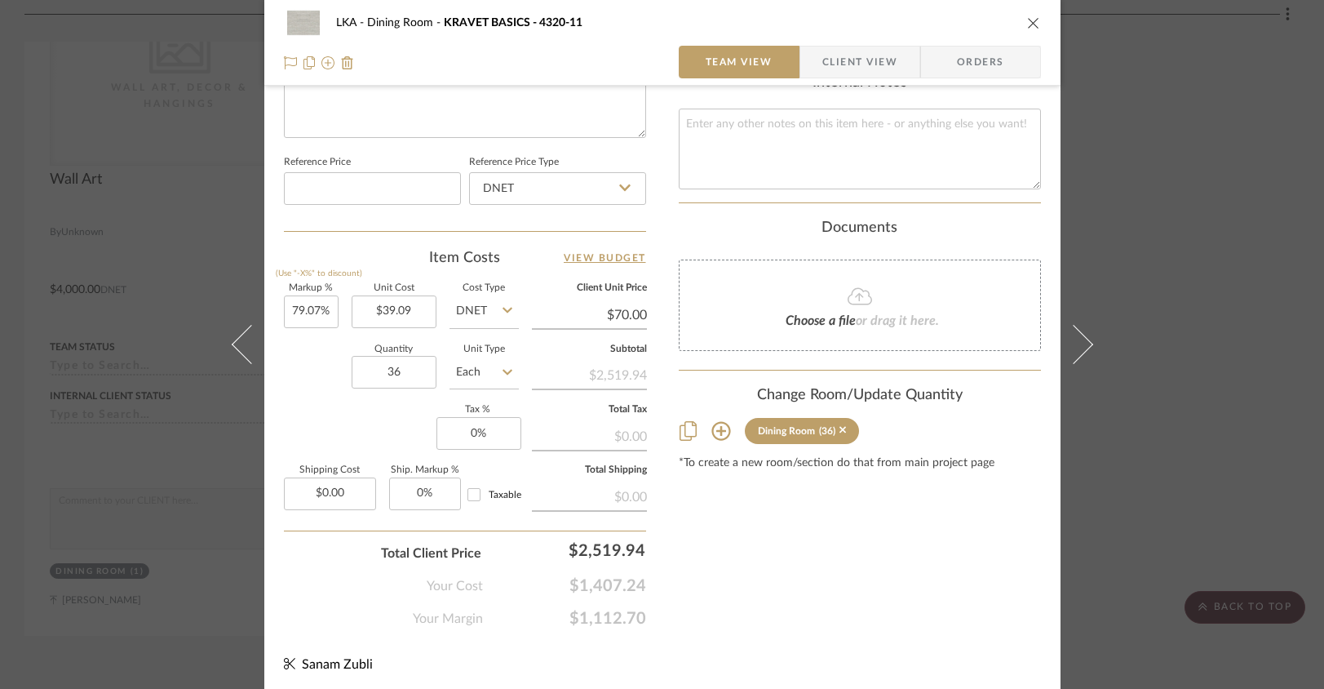
scroll to position [827, 0]
click at [1031, 27] on icon "close" at bounding box center [1033, 22] width 13 height 13
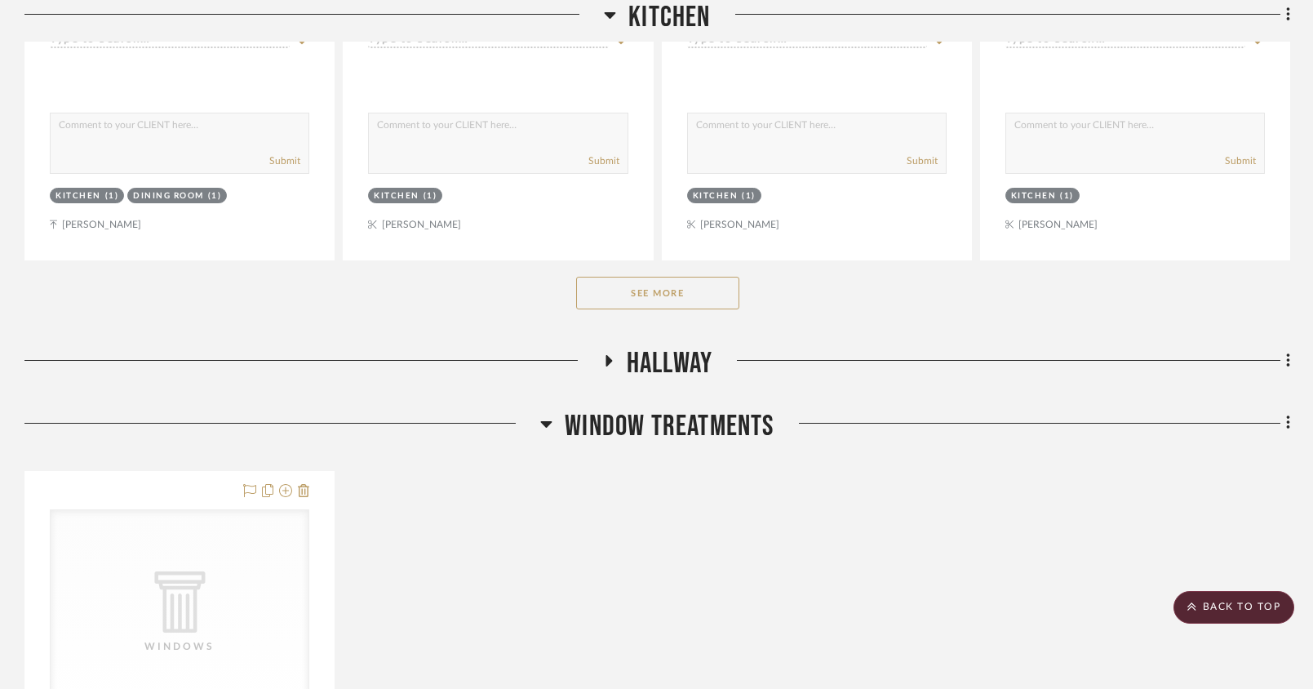
scroll to position [4768, 0]
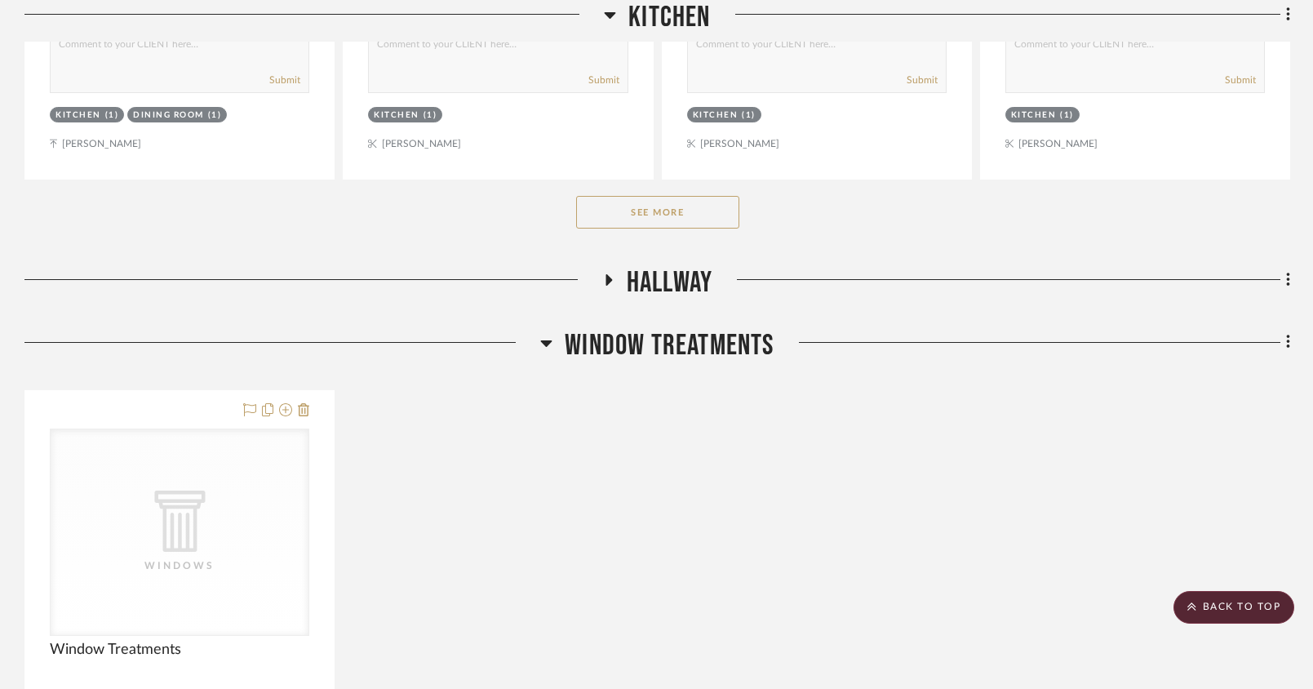
click at [688, 204] on button "See More" at bounding box center [657, 212] width 163 height 33
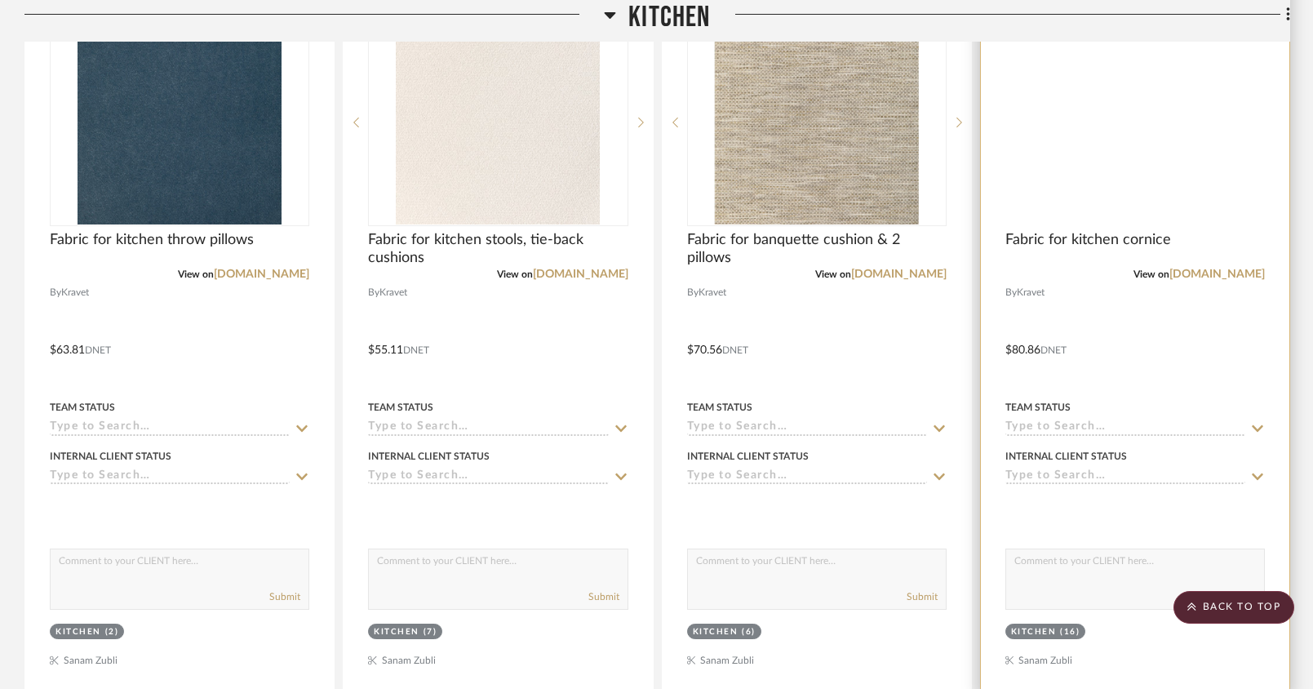
scroll to position [5699, 0]
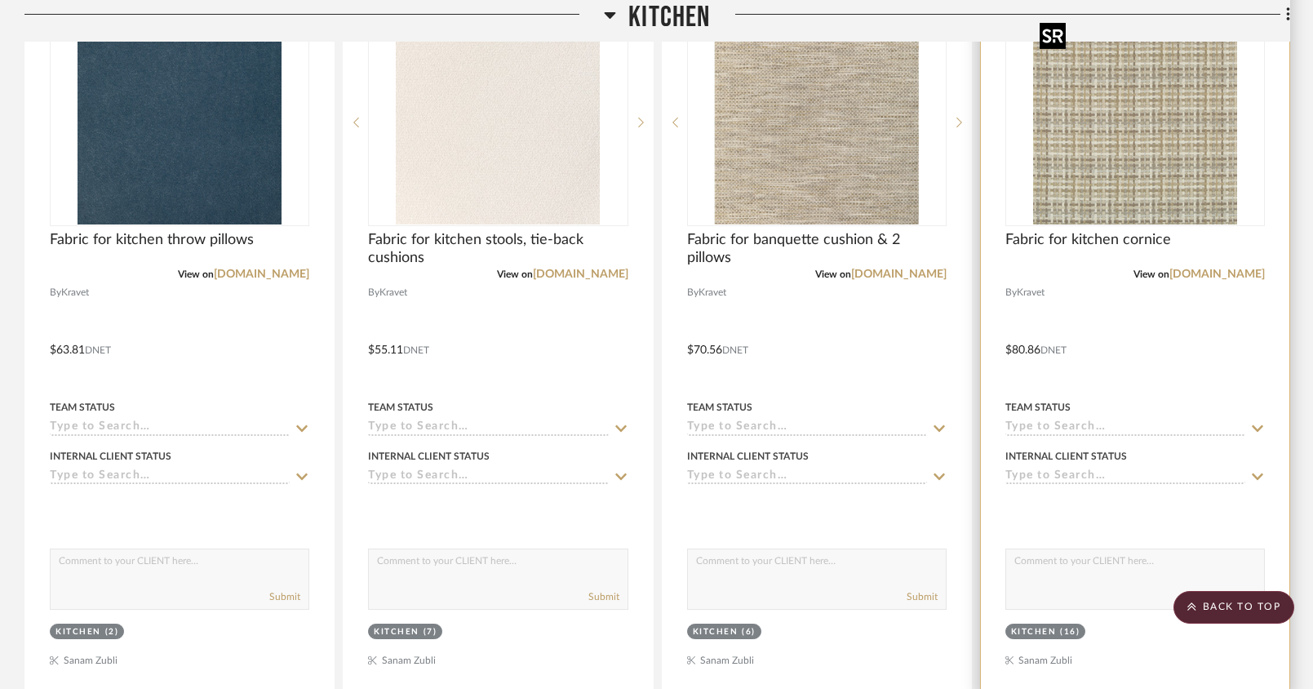
click at [0, 0] on img at bounding box center [0, 0] width 0 height 0
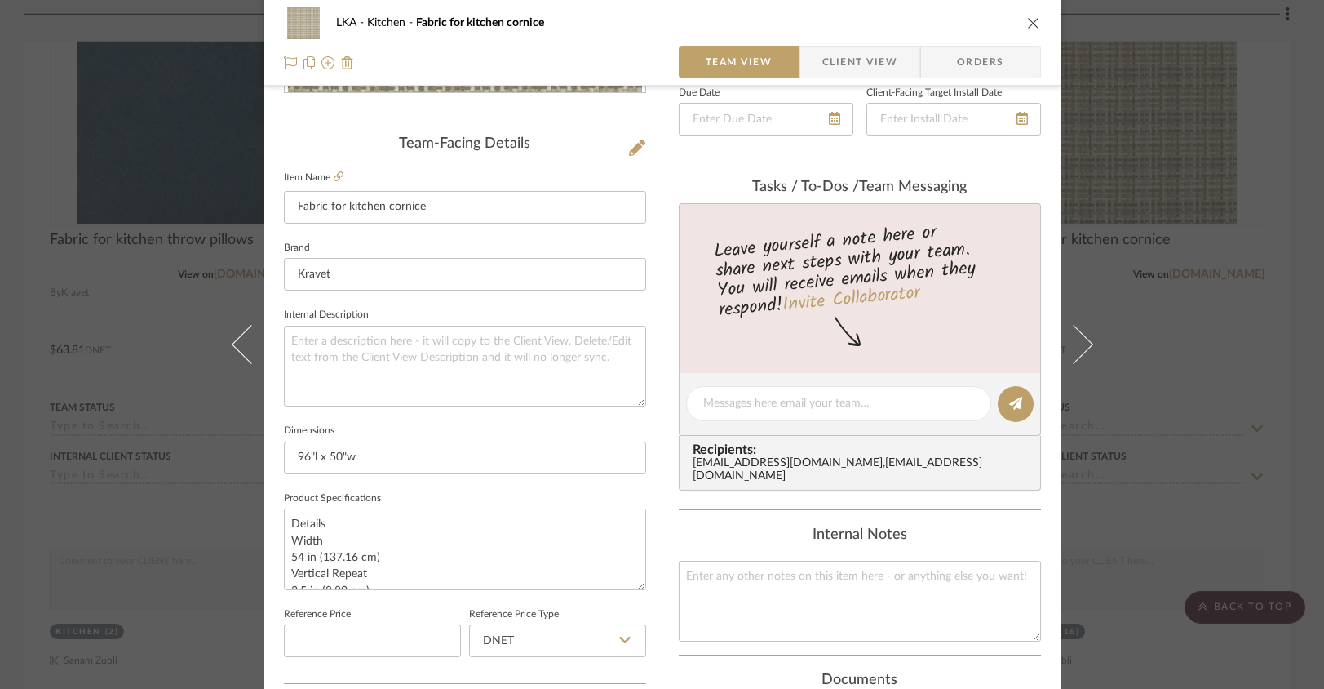
scroll to position [0, 0]
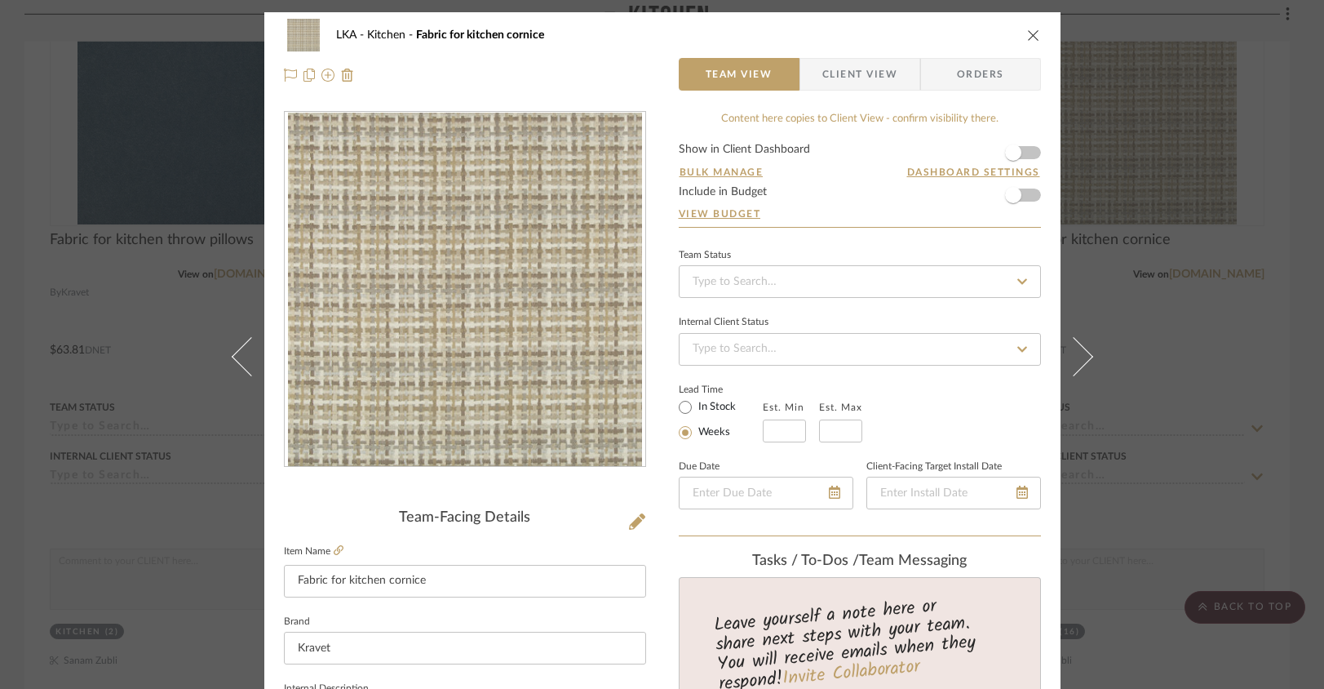
click at [1027, 38] on icon "close" at bounding box center [1033, 35] width 13 height 13
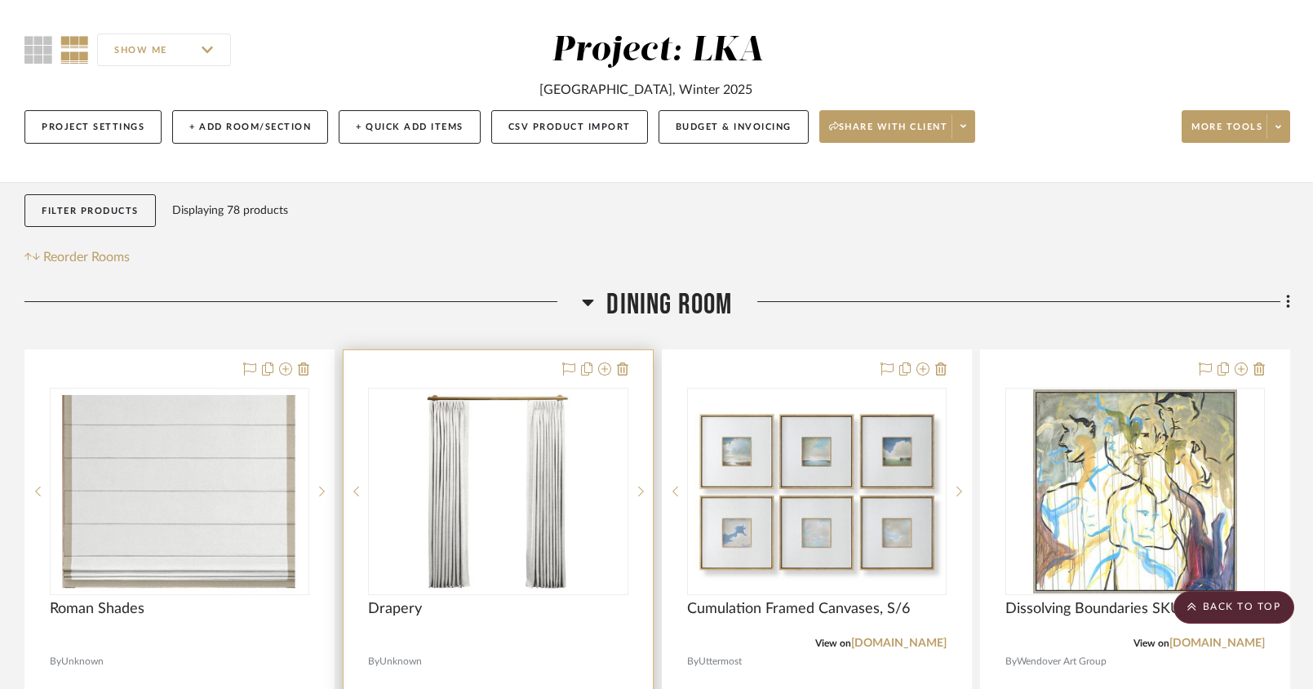
scroll to position [20, 0]
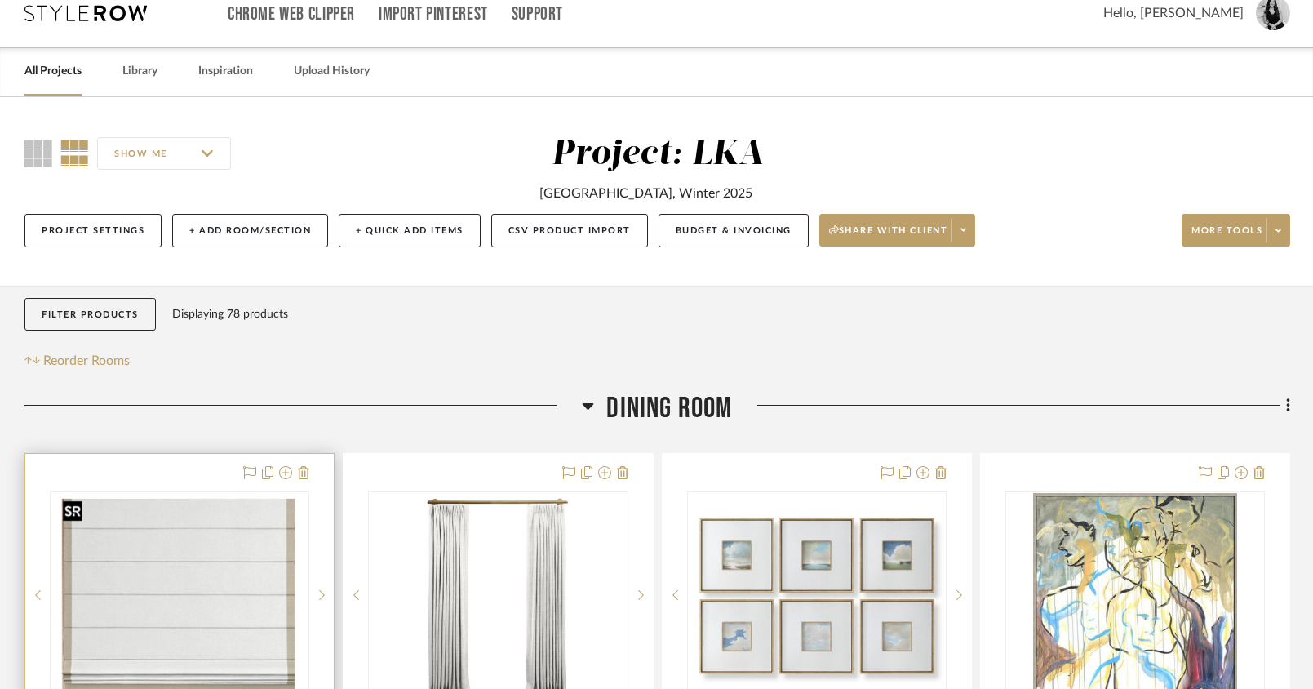
click at [0, 0] on img at bounding box center [0, 0] width 0 height 0
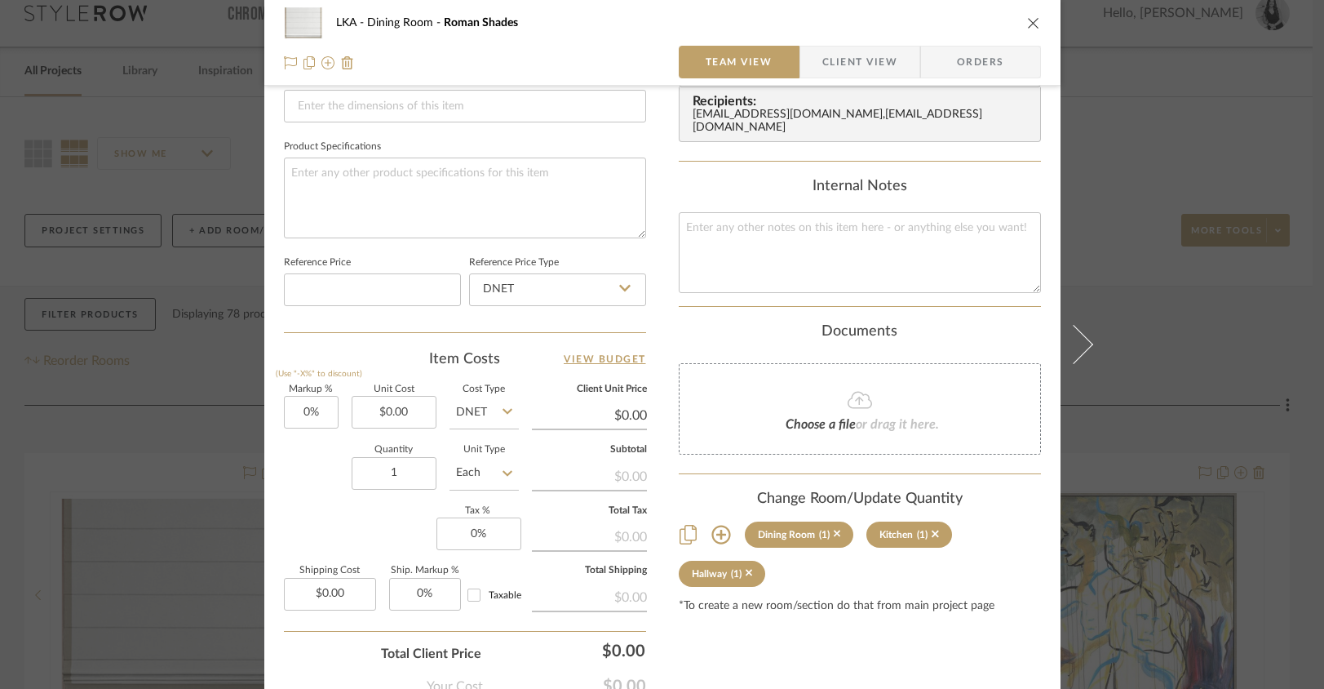
scroll to position [0, 0]
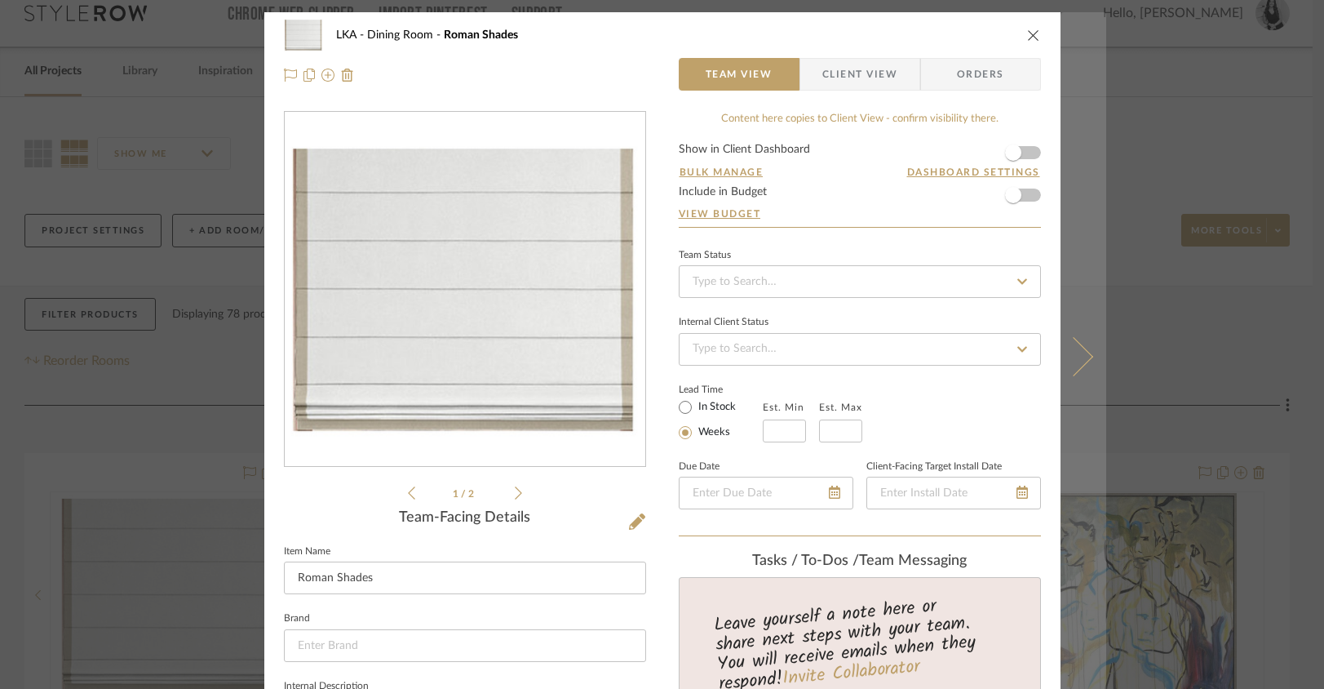
click at [1076, 366] on icon at bounding box center [1072, 356] width 39 height 39
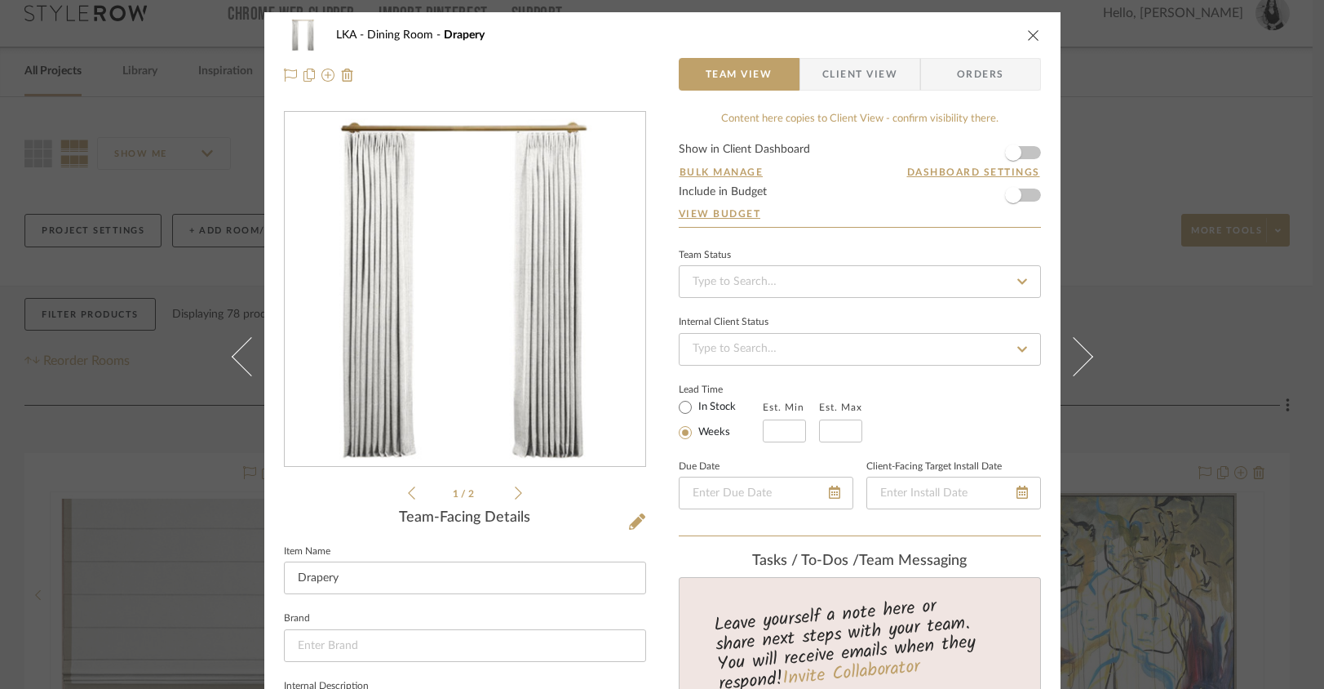
click at [1031, 34] on icon "close" at bounding box center [1033, 35] width 13 height 13
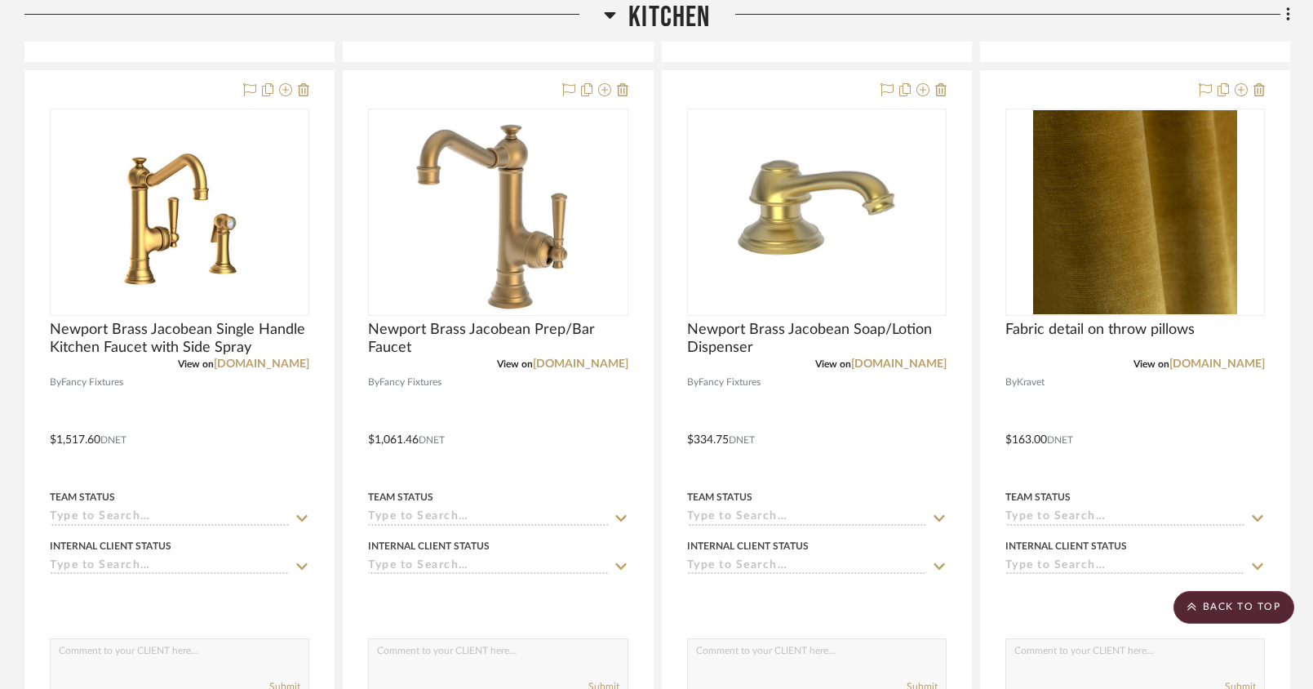
scroll to position [4885, 0]
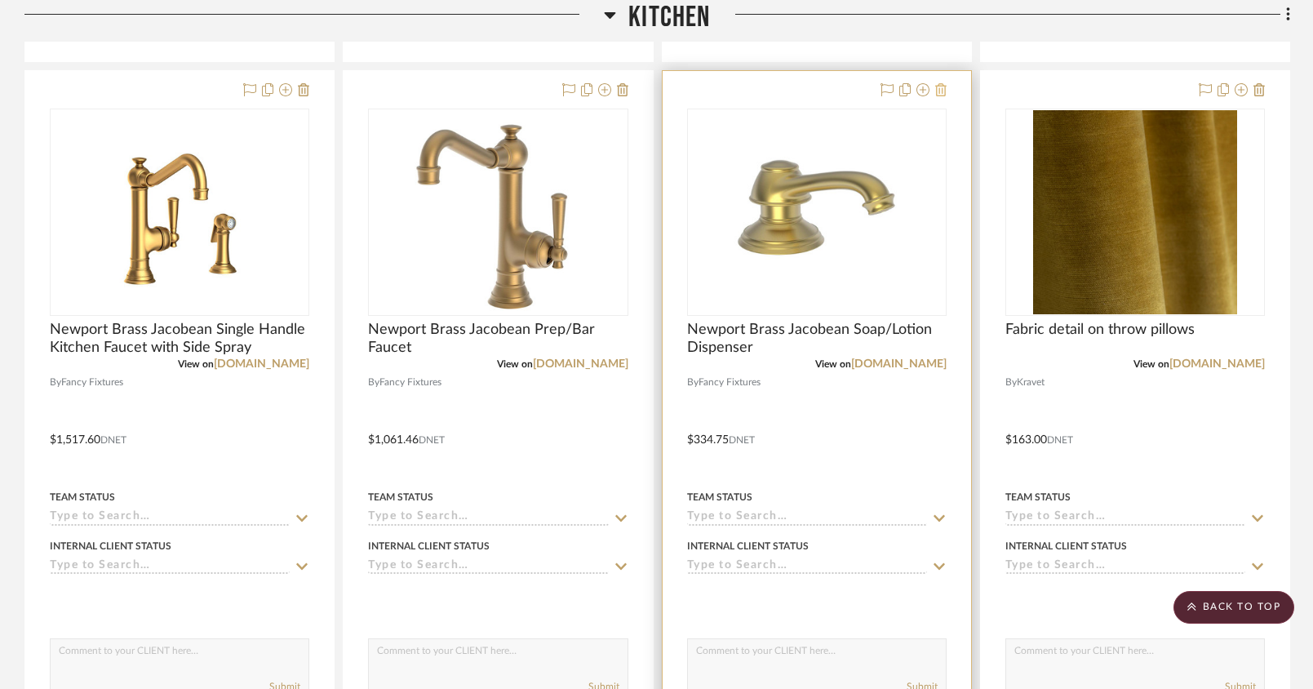
click at [946, 85] on icon at bounding box center [940, 89] width 11 height 13
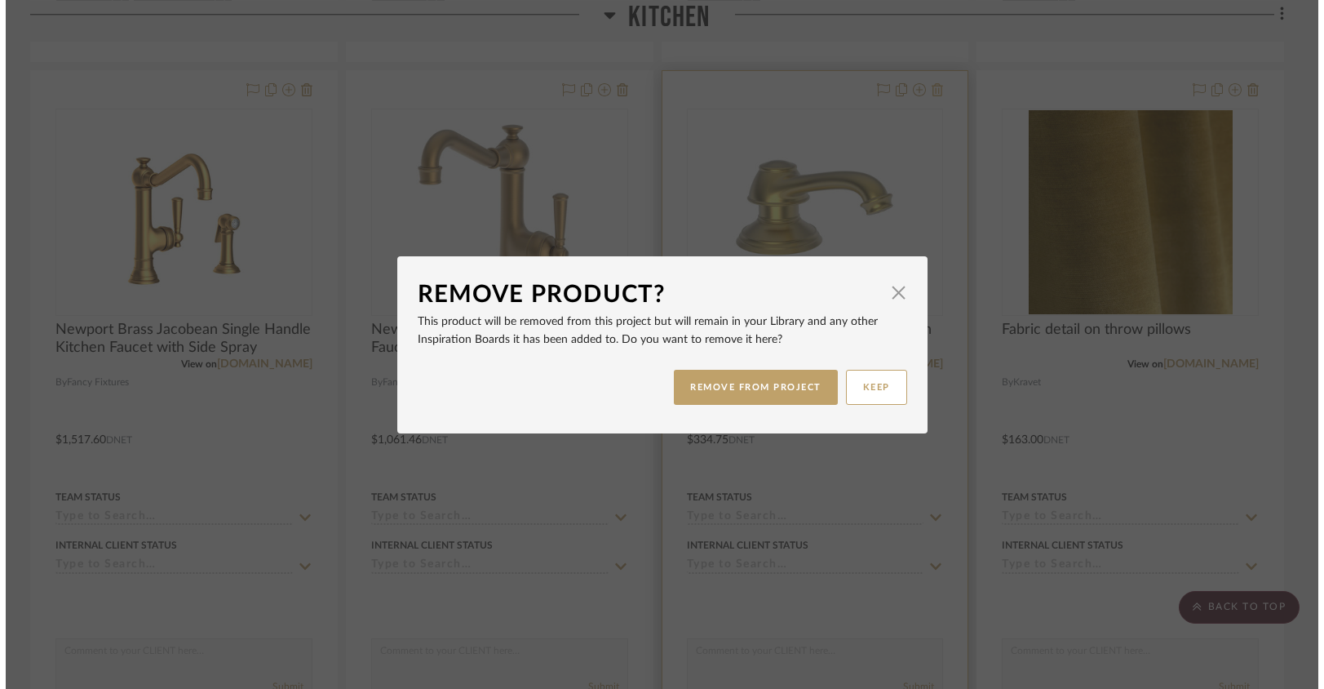
scroll to position [0, 0]
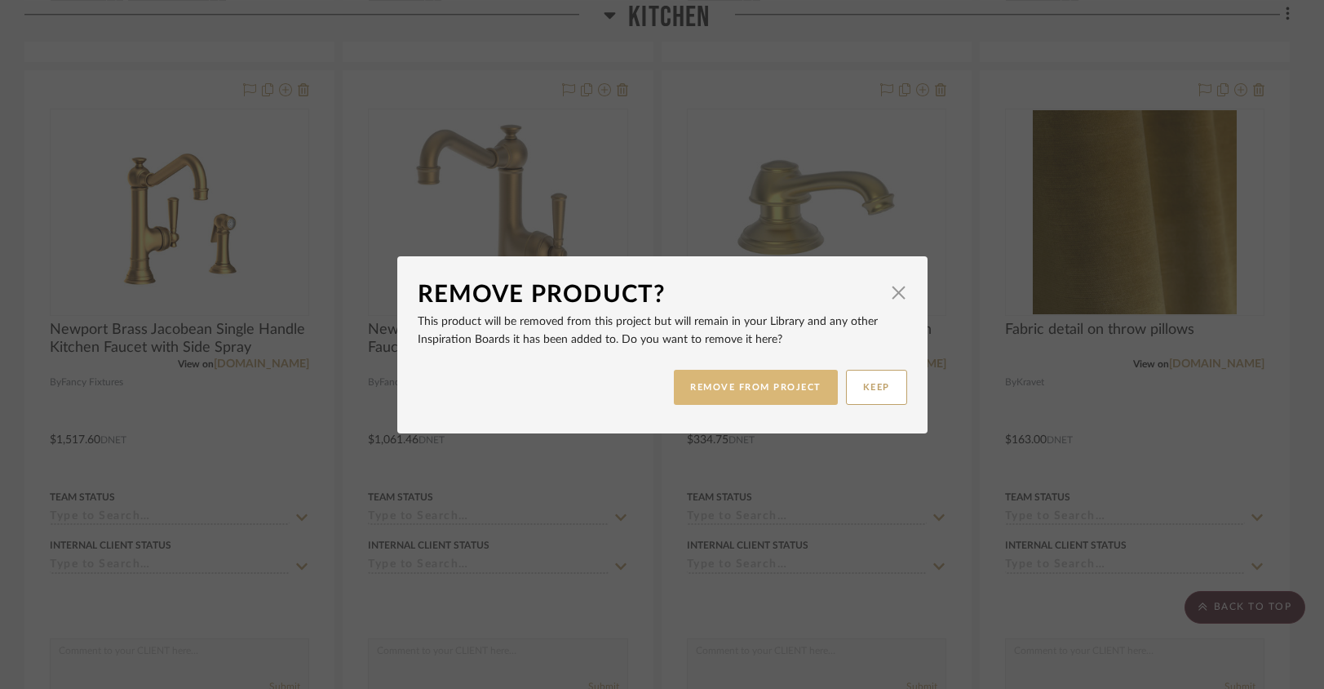
click at [748, 396] on button "REMOVE FROM PROJECT" at bounding box center [756, 387] width 164 height 35
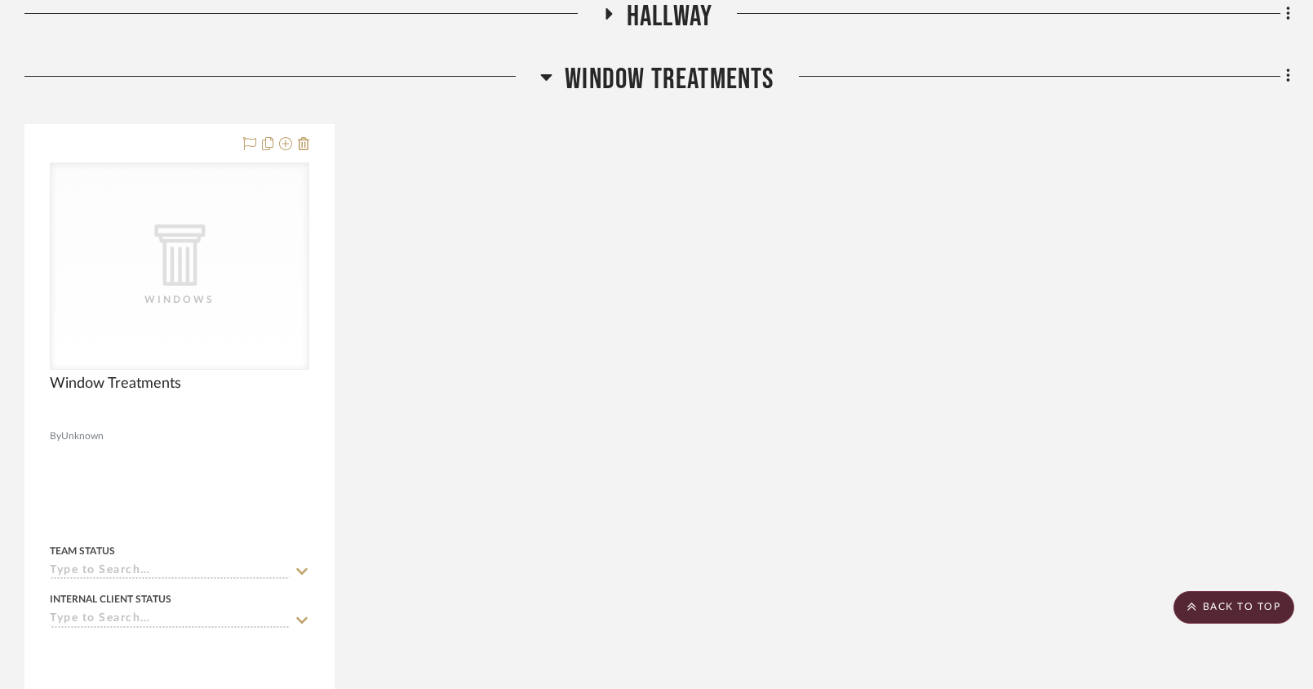
scroll to position [9893, 0]
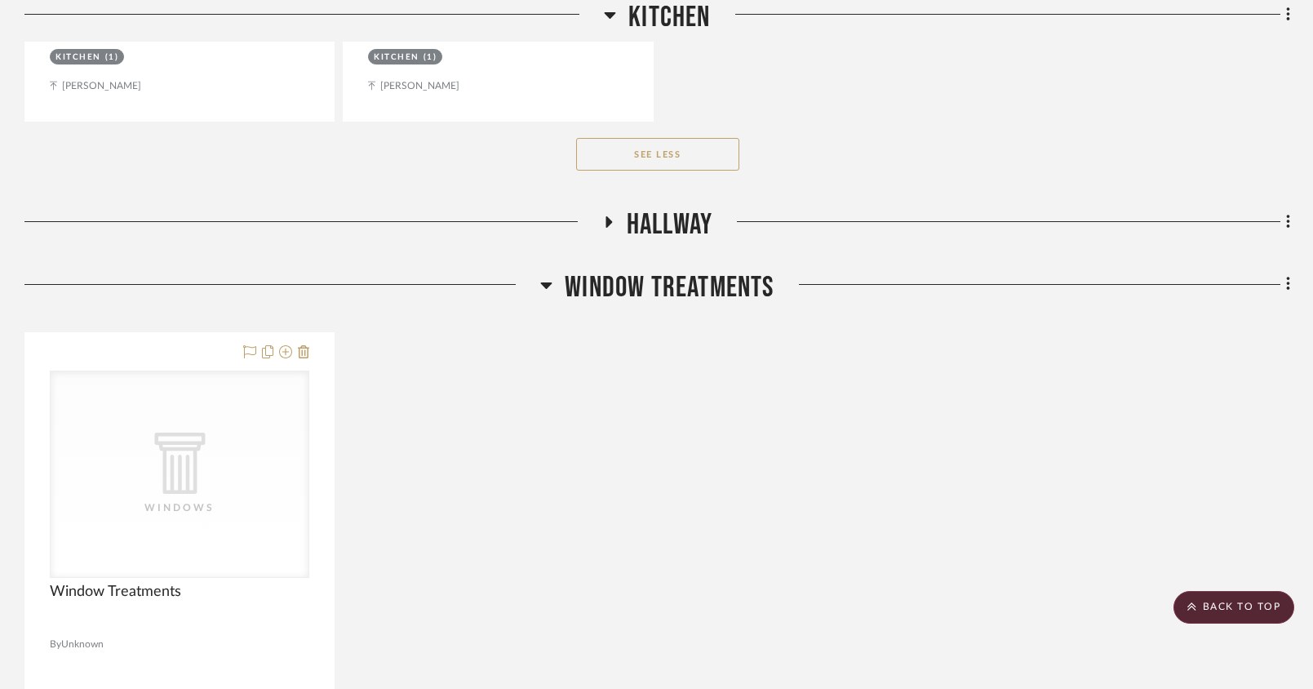
click at [605, 216] on icon at bounding box center [608, 221] width 7 height 11
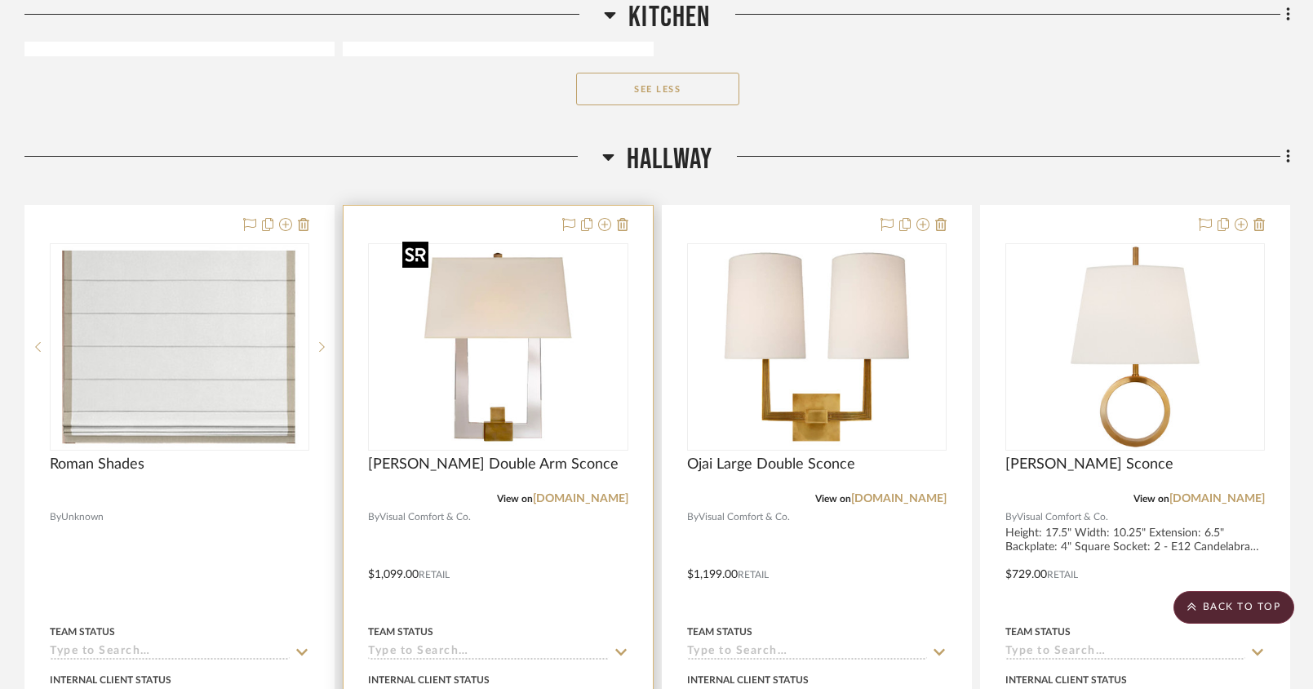
scroll to position [10369, 0]
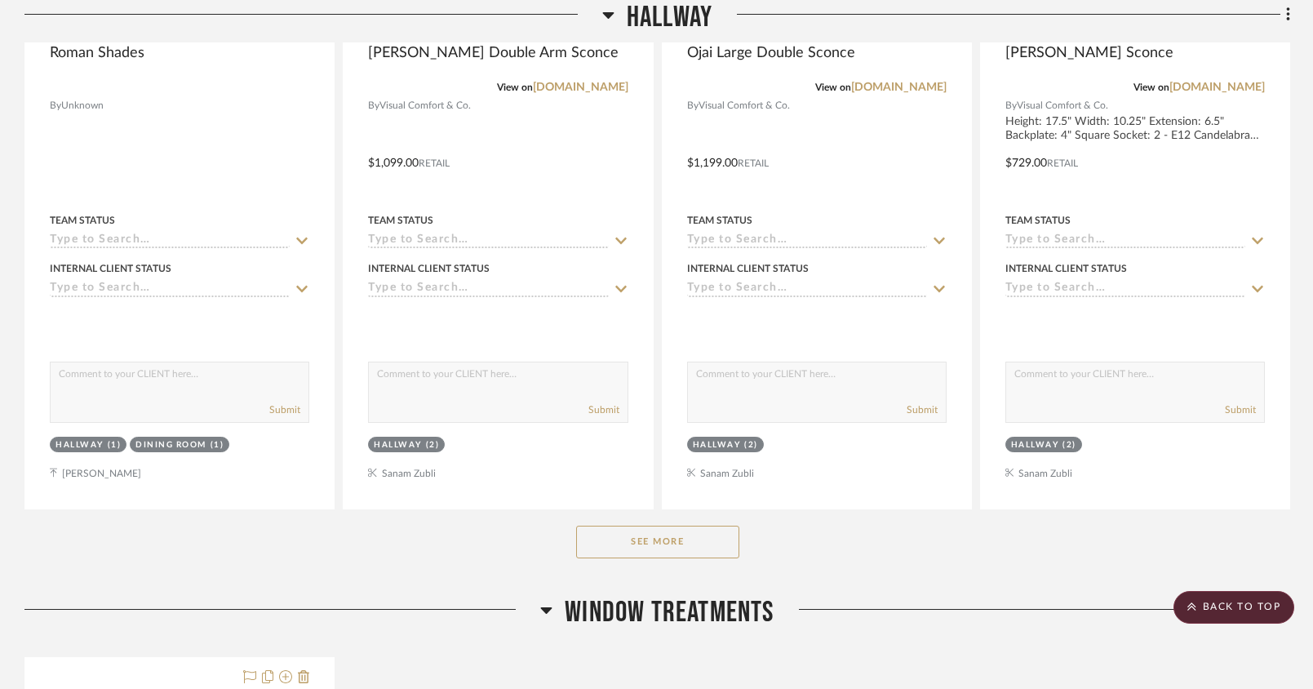
click at [650, 531] on button "See More" at bounding box center [657, 542] width 163 height 33
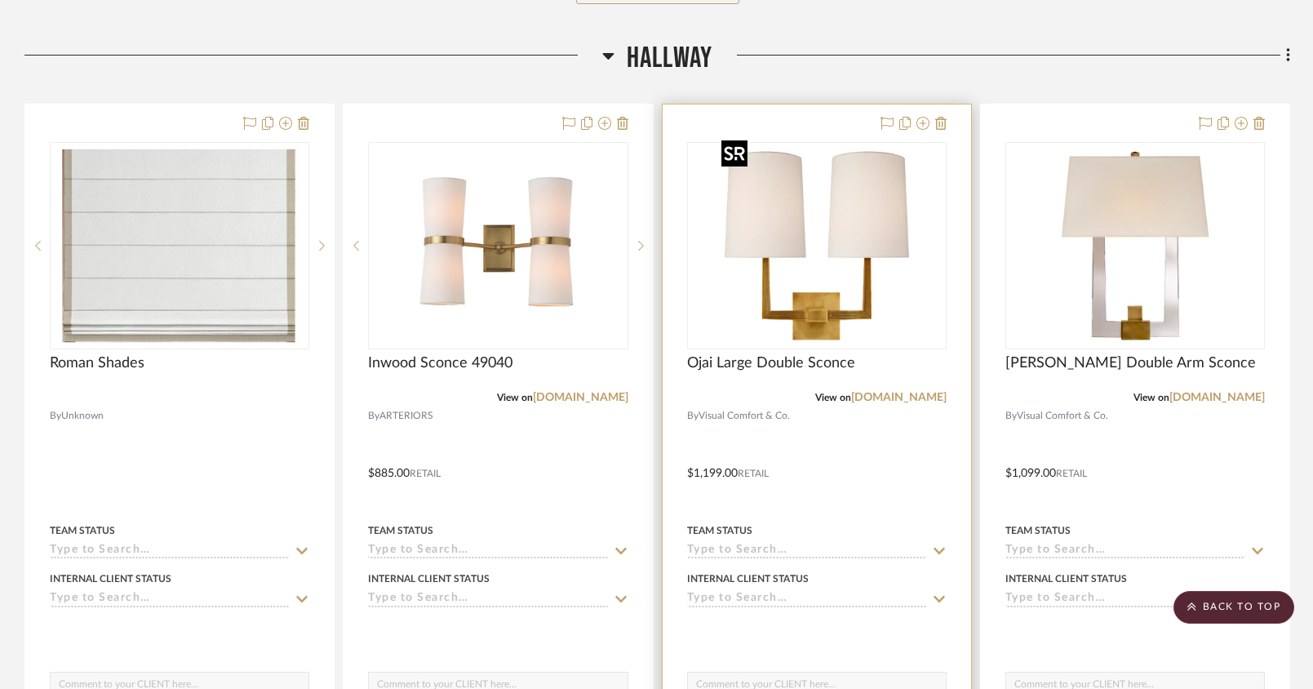
scroll to position [10035, 0]
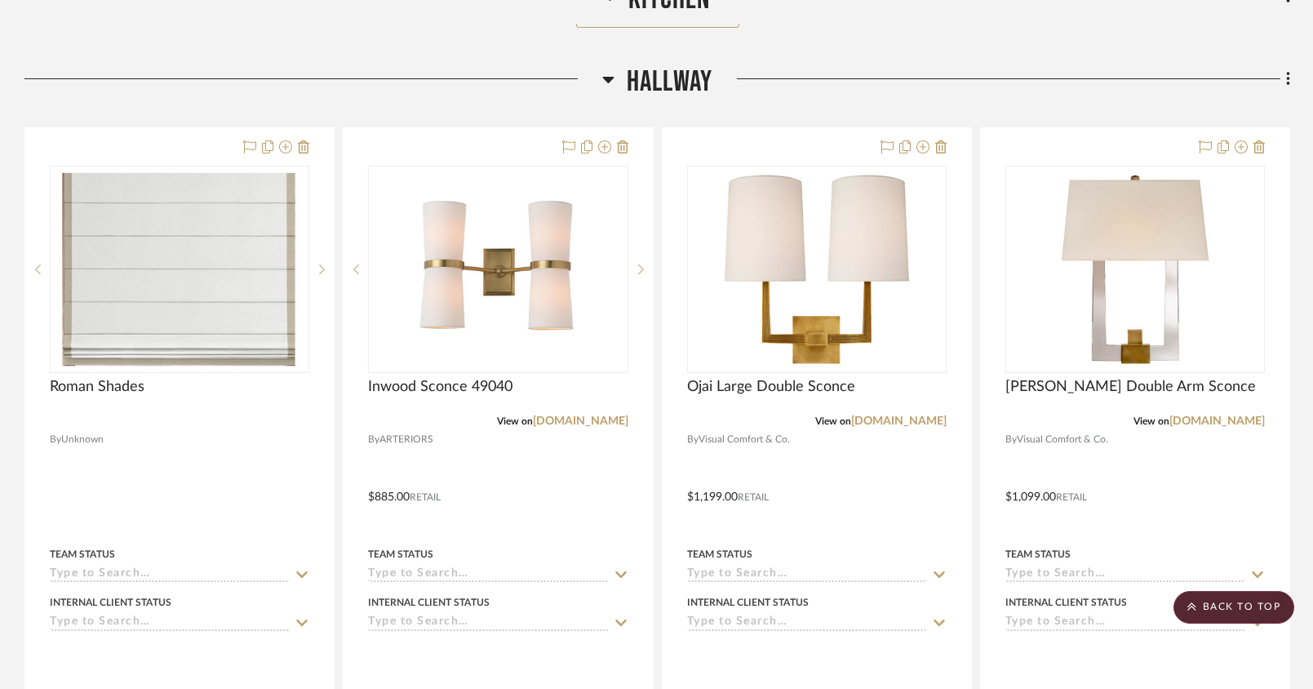
drag, startPoint x: 1063, startPoint y: 203, endPoint x: 961, endPoint y: 1, distance: 226.6
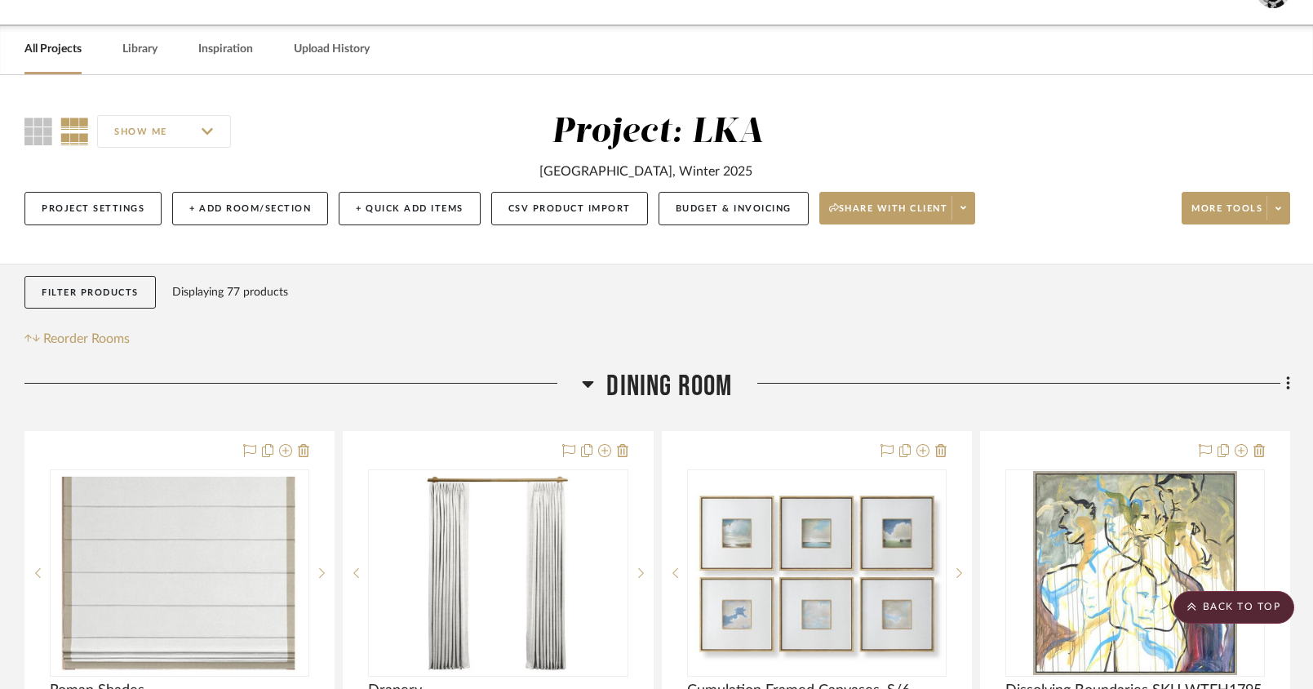
scroll to position [0, 0]
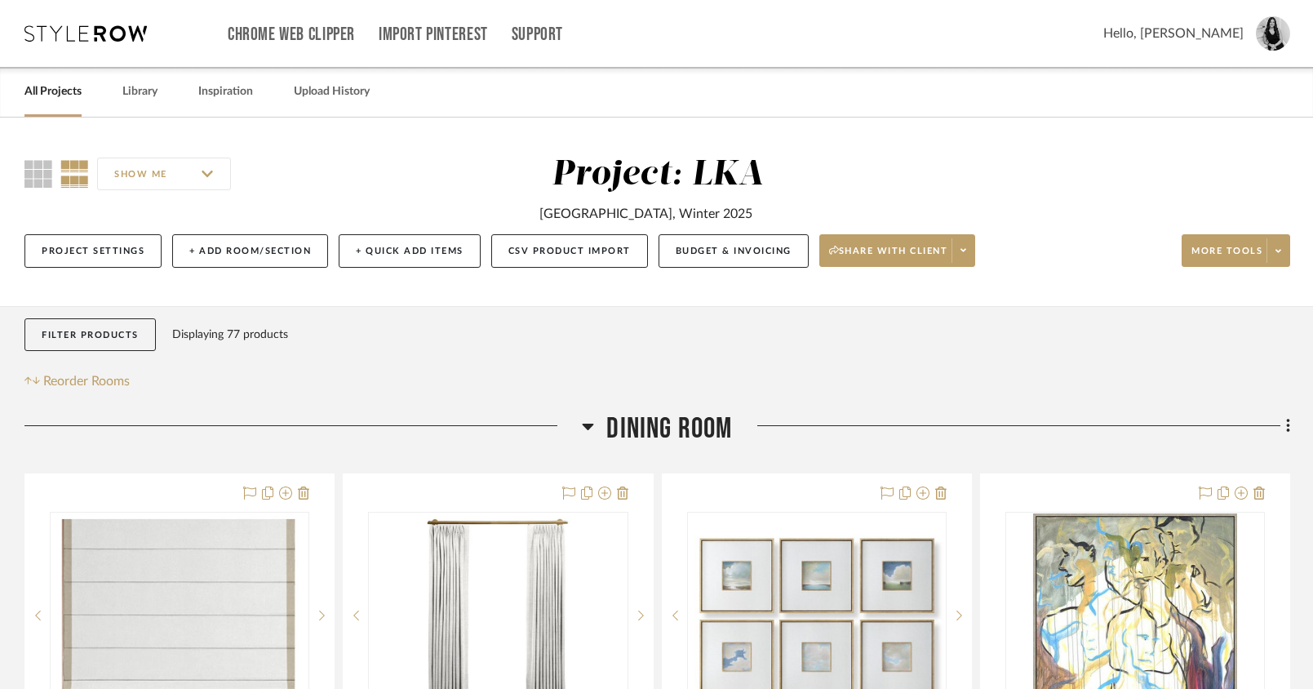
click at [1275, 33] on img at bounding box center [1273, 33] width 34 height 34
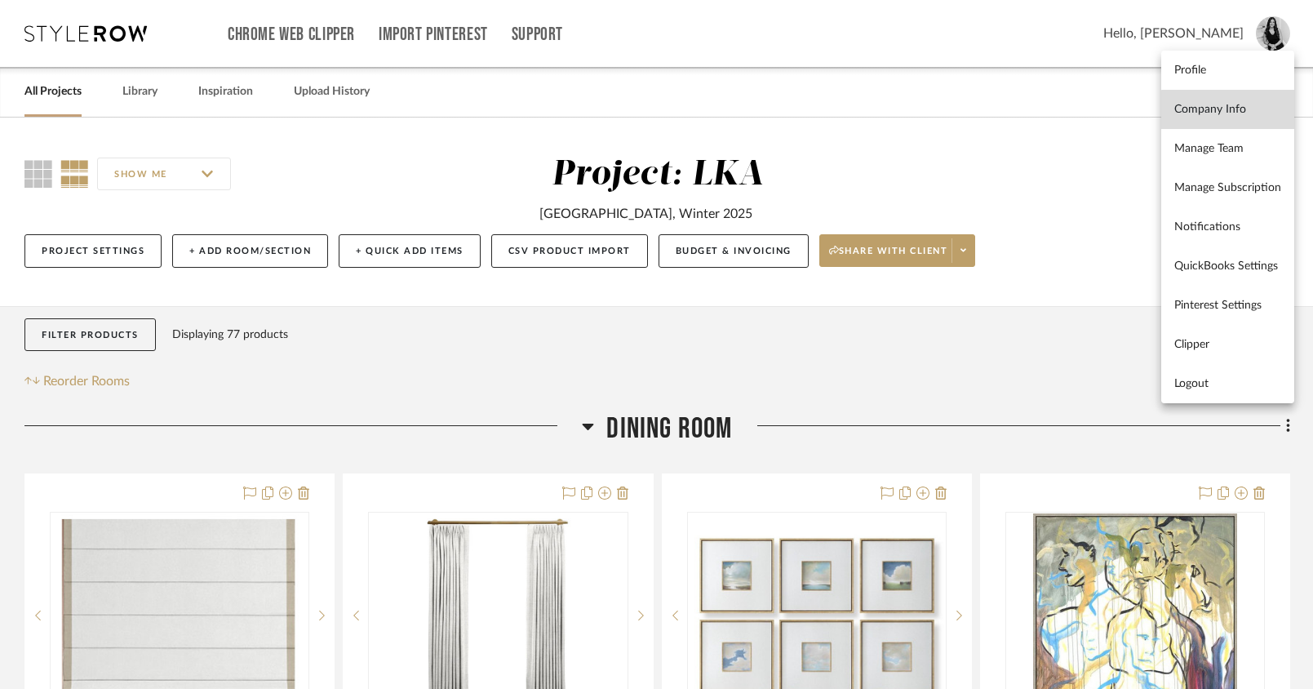
click at [1251, 112] on span "Company Info" at bounding box center [1227, 110] width 107 height 14
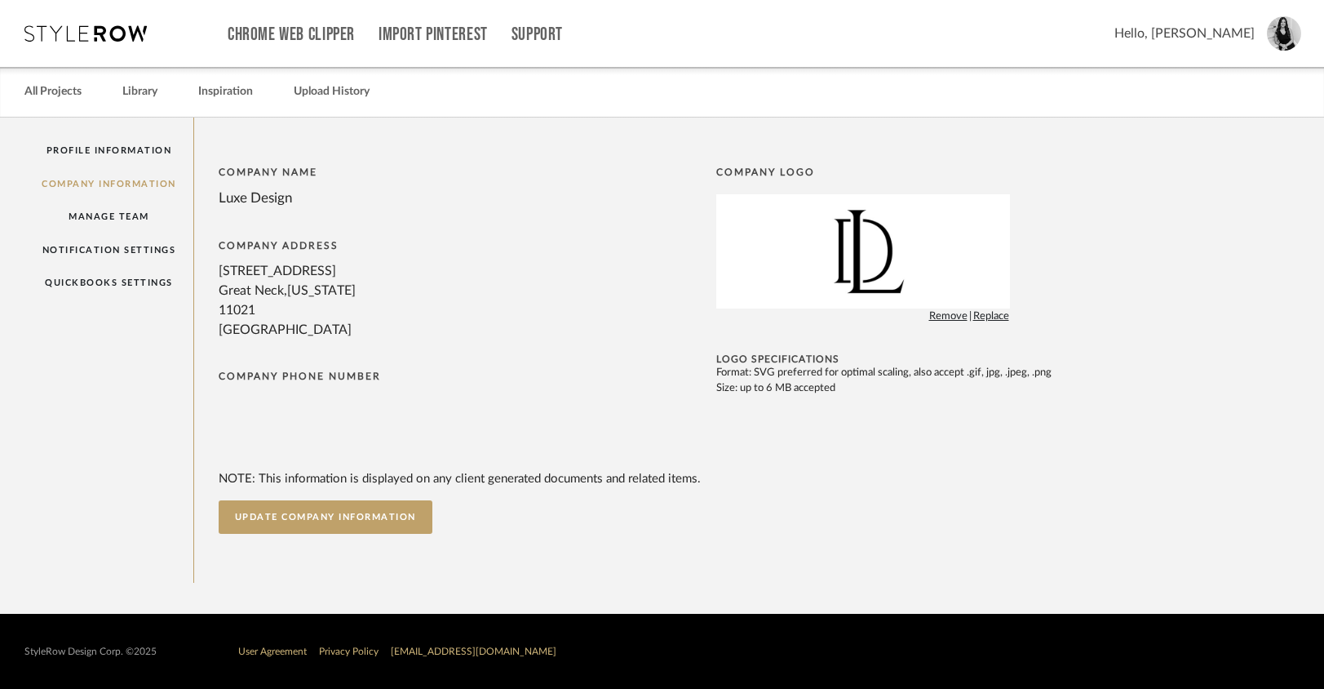
click at [280, 331] on div "[GEOGRAPHIC_DATA]" at bounding box center [464, 330] width 490 height 20
click at [277, 274] on div "[STREET_ADDRESS]" at bounding box center [464, 271] width 490 height 20
click at [270, 244] on div "Company Address" at bounding box center [464, 245] width 490 height 11
click at [293, 521] on button "UPDATE COMPANY INFORMATION" at bounding box center [326, 516] width 214 height 33
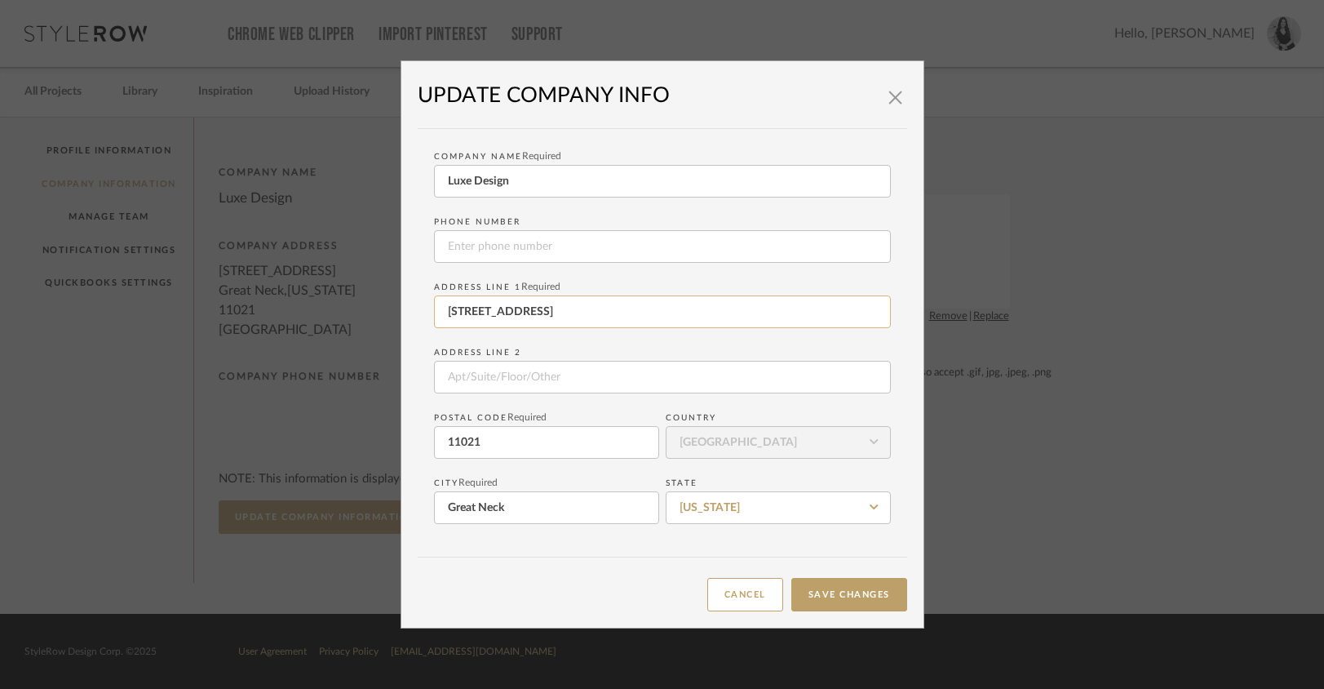
drag, startPoint x: 624, startPoint y: 311, endPoint x: 465, endPoint y: 298, distance: 159.7
click at [465, 298] on input "[STREET_ADDRESS]" at bounding box center [662, 311] width 457 height 33
click at [531, 312] on input "[STREET_ADDRESS]" at bounding box center [662, 311] width 457 height 33
type input "[STREET_ADDRESS]"
drag, startPoint x: 501, startPoint y: 441, endPoint x: 432, endPoint y: 443, distance: 69.4
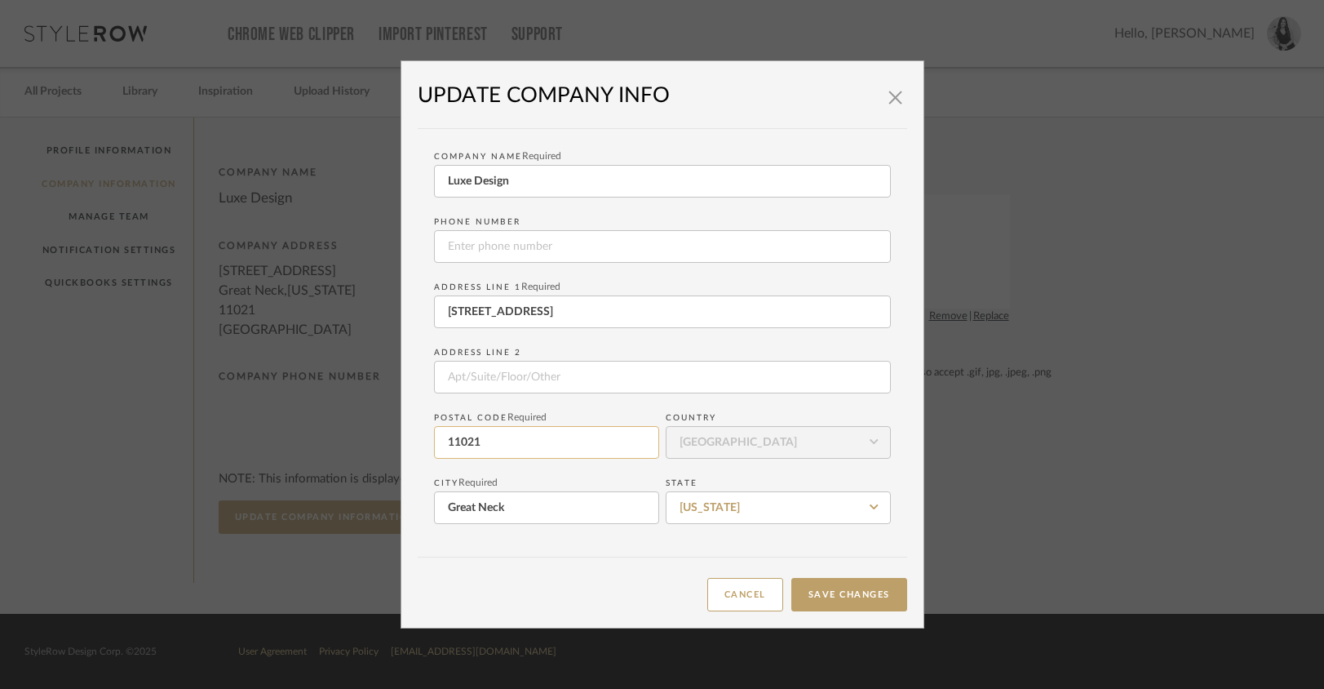
click at [434, 443] on input "11021" at bounding box center [546, 442] width 225 height 33
click at [440, 583] on div "Cancel Save Changes" at bounding box center [663, 584] width 490 height 55
click at [466, 375] on input at bounding box center [662, 377] width 457 height 33
type input "Suit 403"
click at [858, 597] on button "Save Changes" at bounding box center [850, 594] width 116 height 33
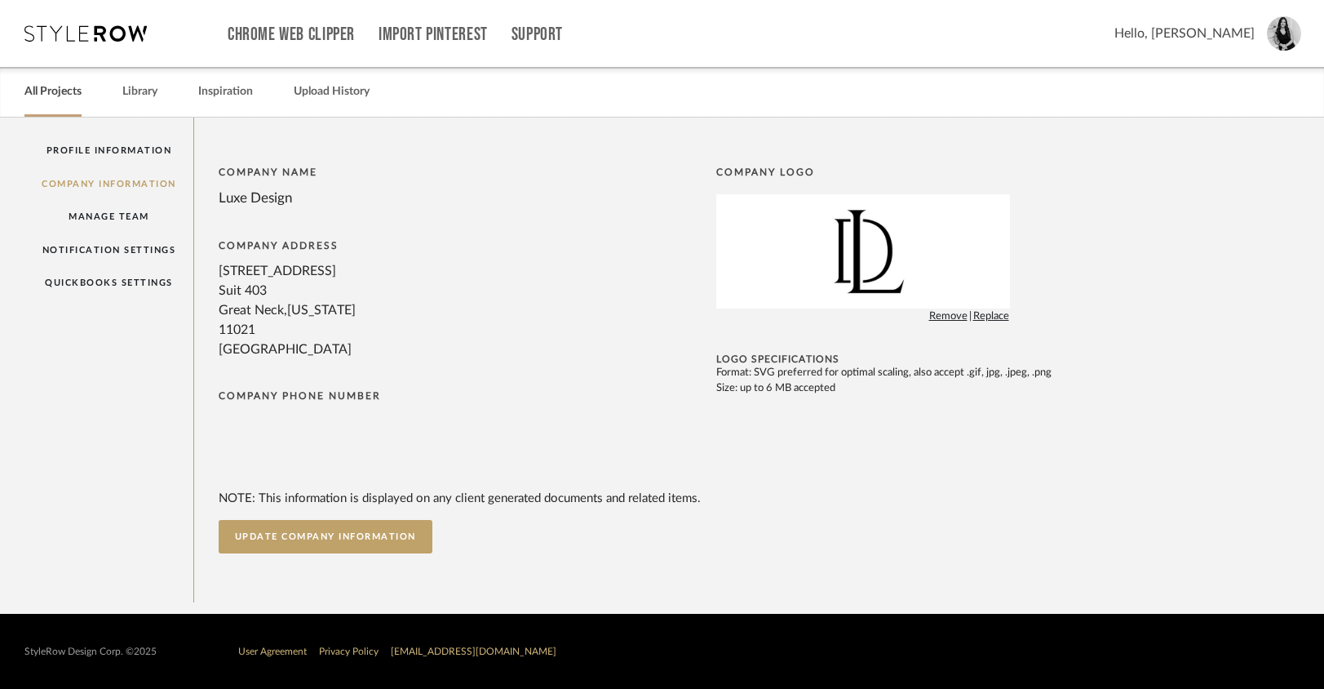
click at [49, 101] on link "All Projects" at bounding box center [52, 92] width 57 height 22
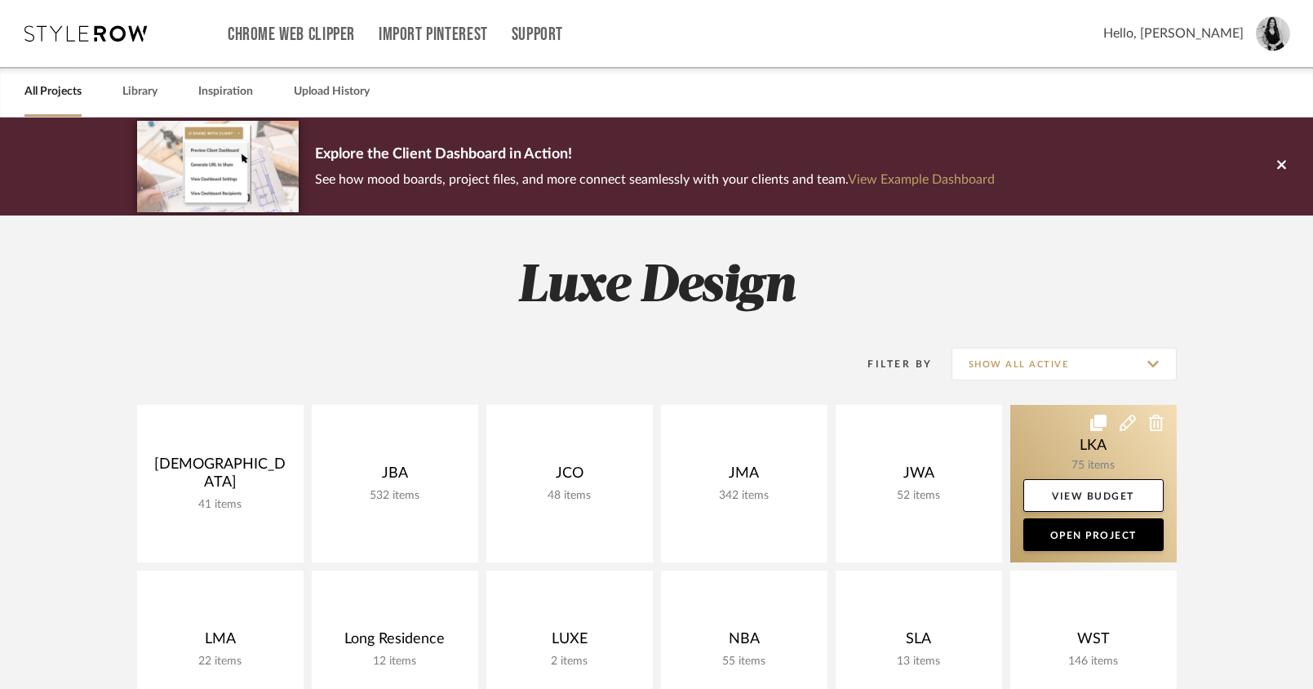
click at [1044, 446] on link at bounding box center [1093, 483] width 166 height 157
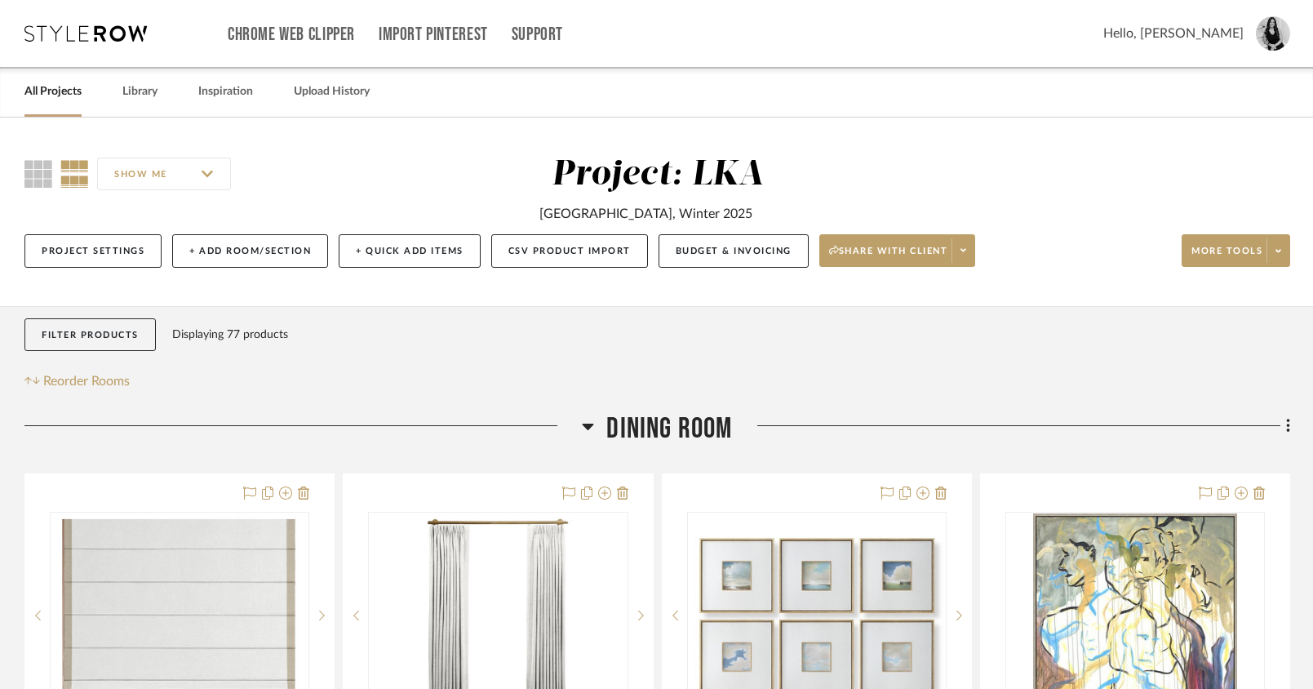
click at [1288, 432] on icon at bounding box center [1287, 426] width 3 height 14
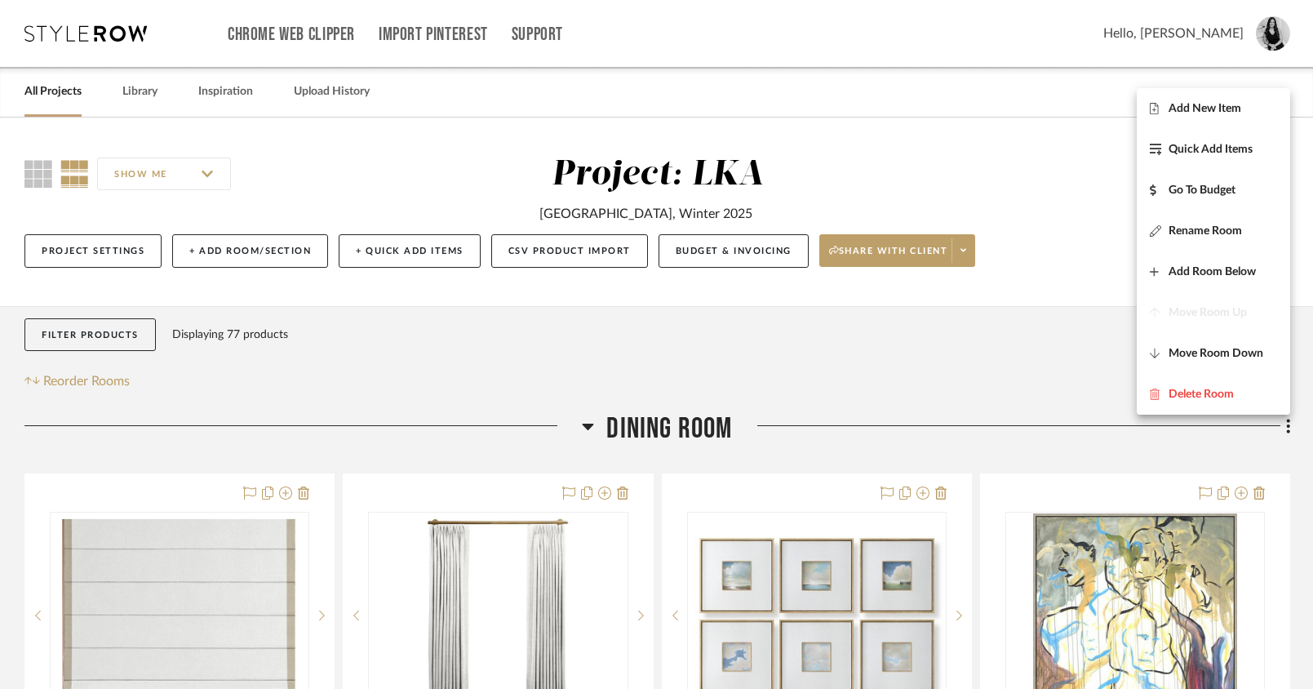
click at [1053, 375] on div at bounding box center [656, 344] width 1313 height 689
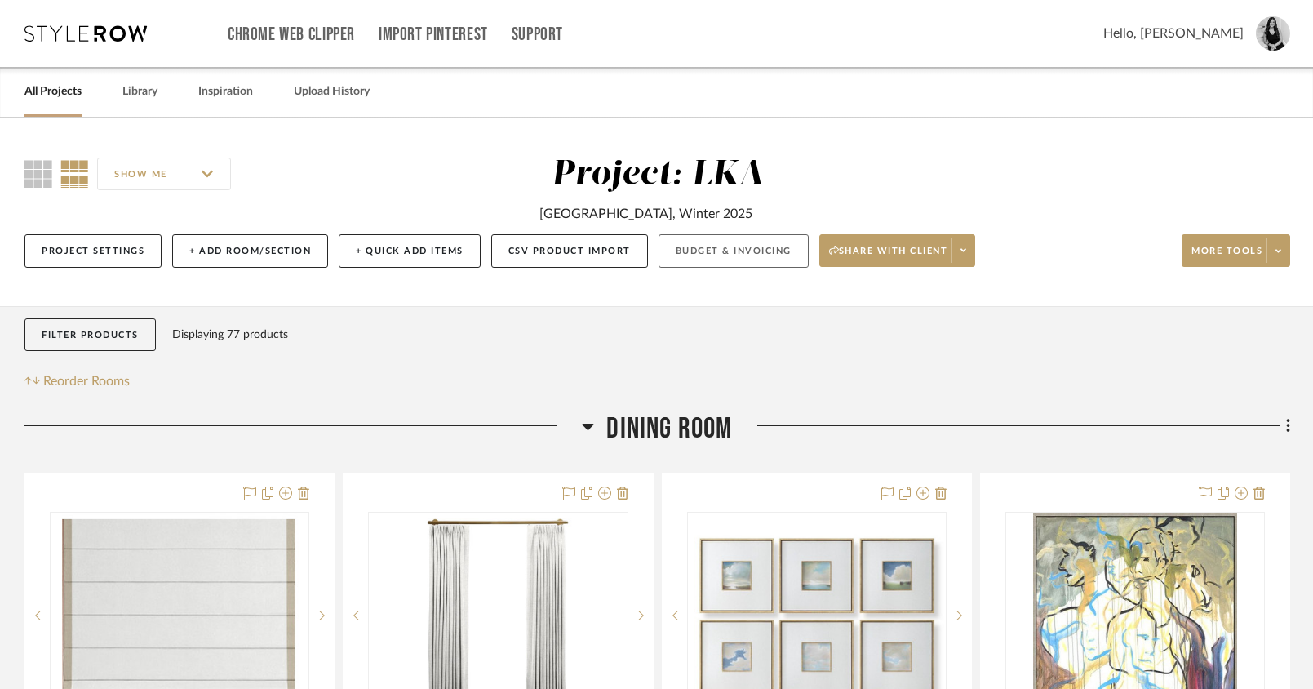
click at [747, 252] on button "Budget & Invoicing" at bounding box center [734, 250] width 150 height 33
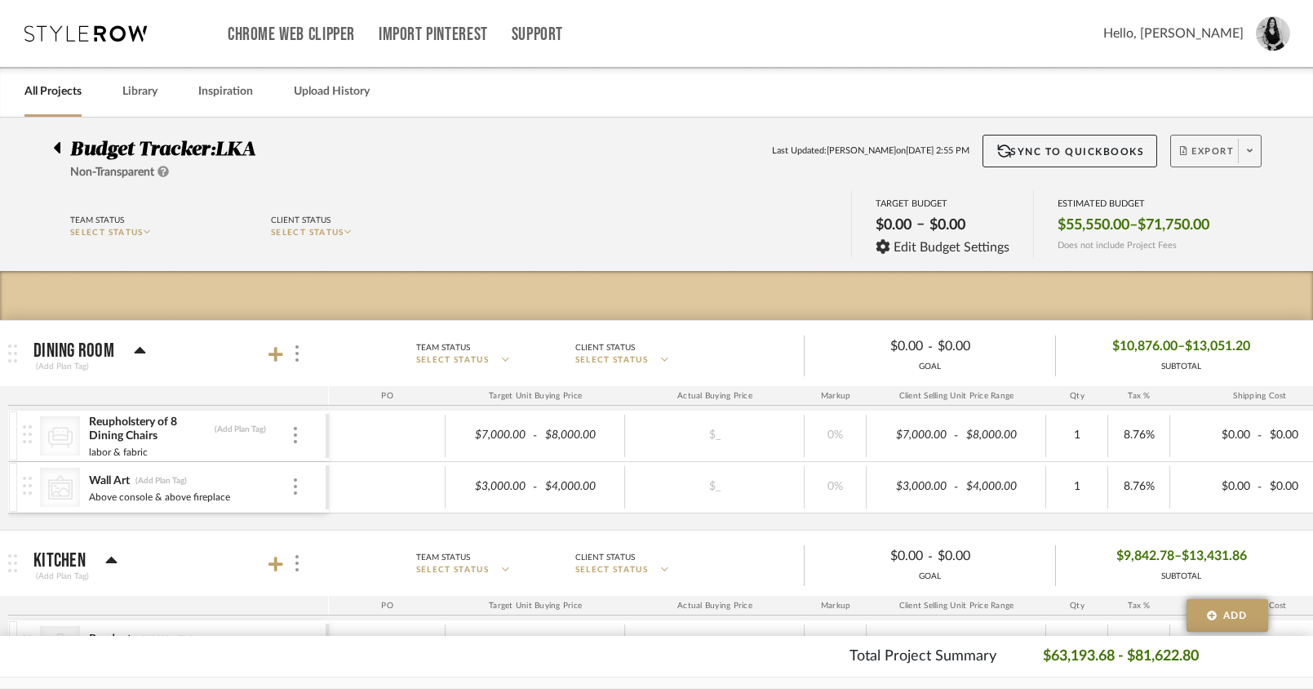
click at [1246, 159] on span at bounding box center [1249, 151] width 23 height 24
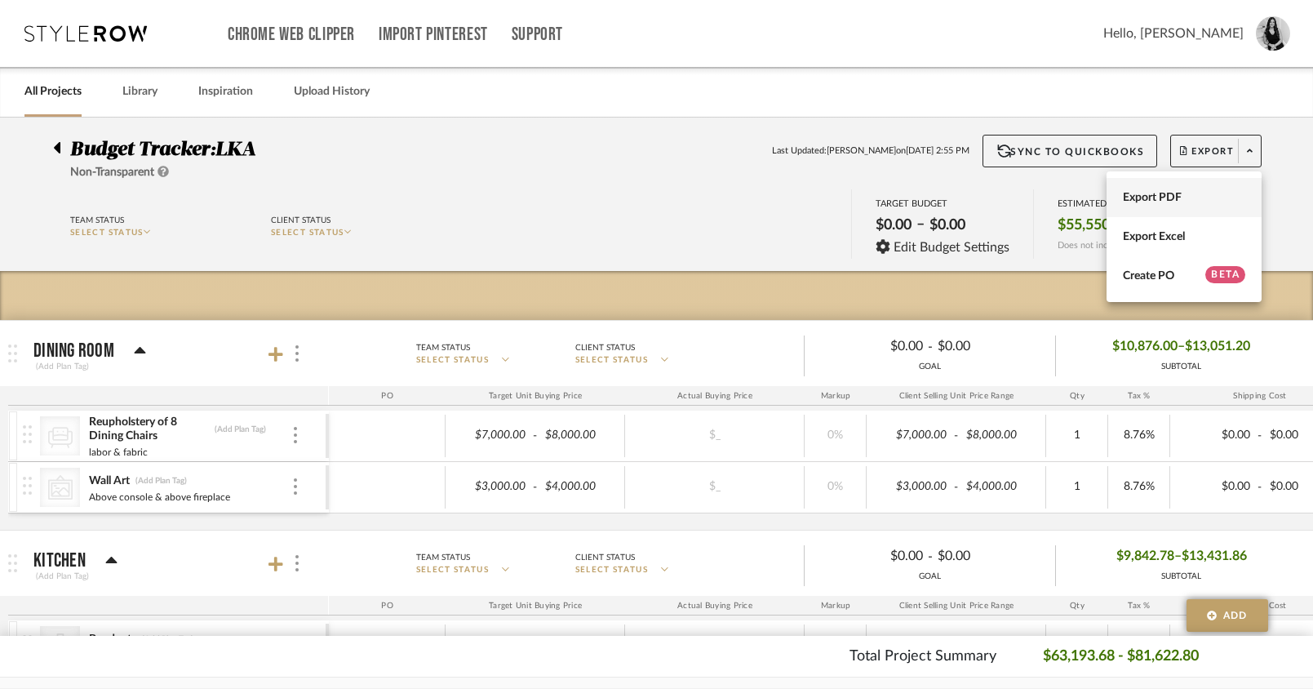
click at [1219, 203] on span "Export PDF" at bounding box center [1184, 198] width 122 height 14
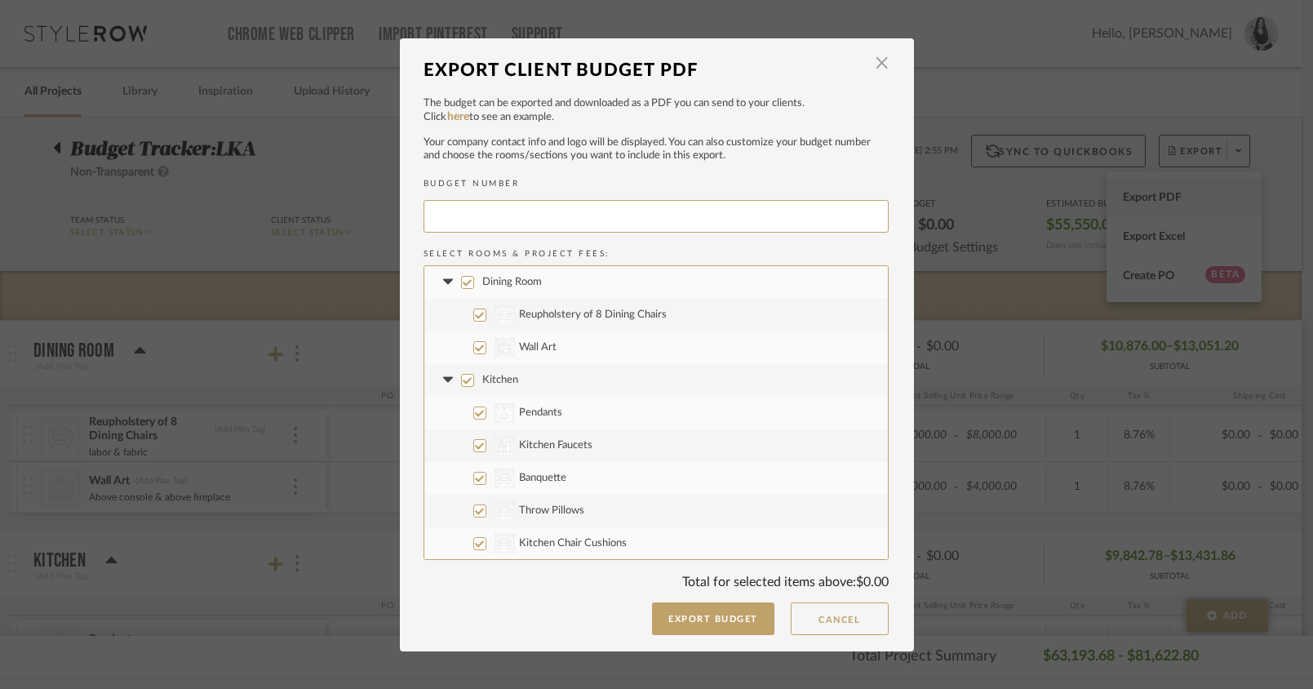
type input "LKA-005"
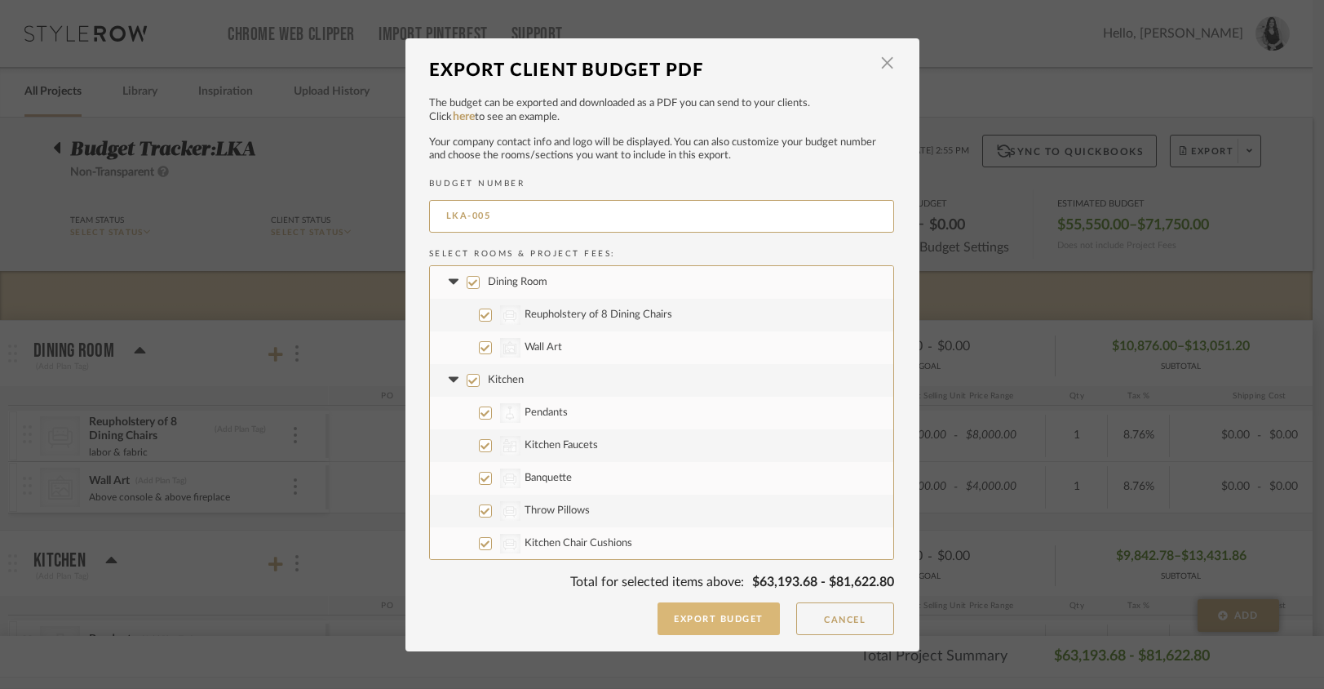
click at [738, 622] on button "Export Budget" at bounding box center [719, 618] width 122 height 33
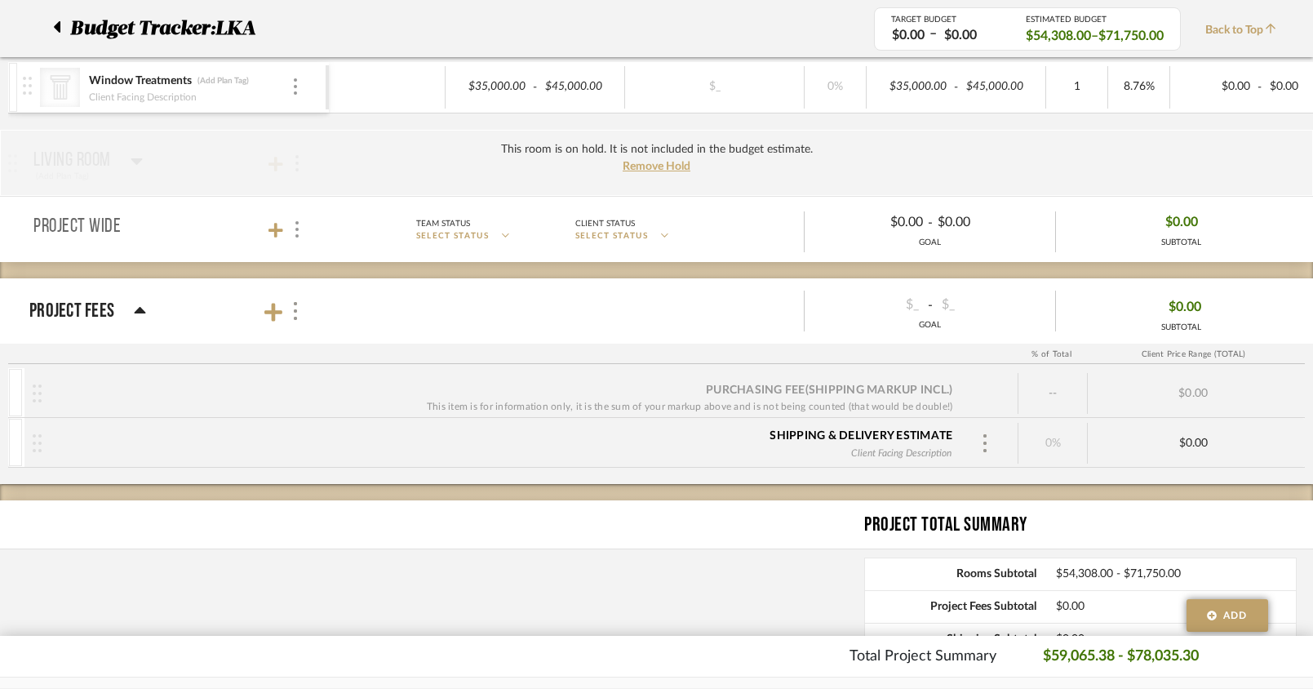
scroll to position [1180, 0]
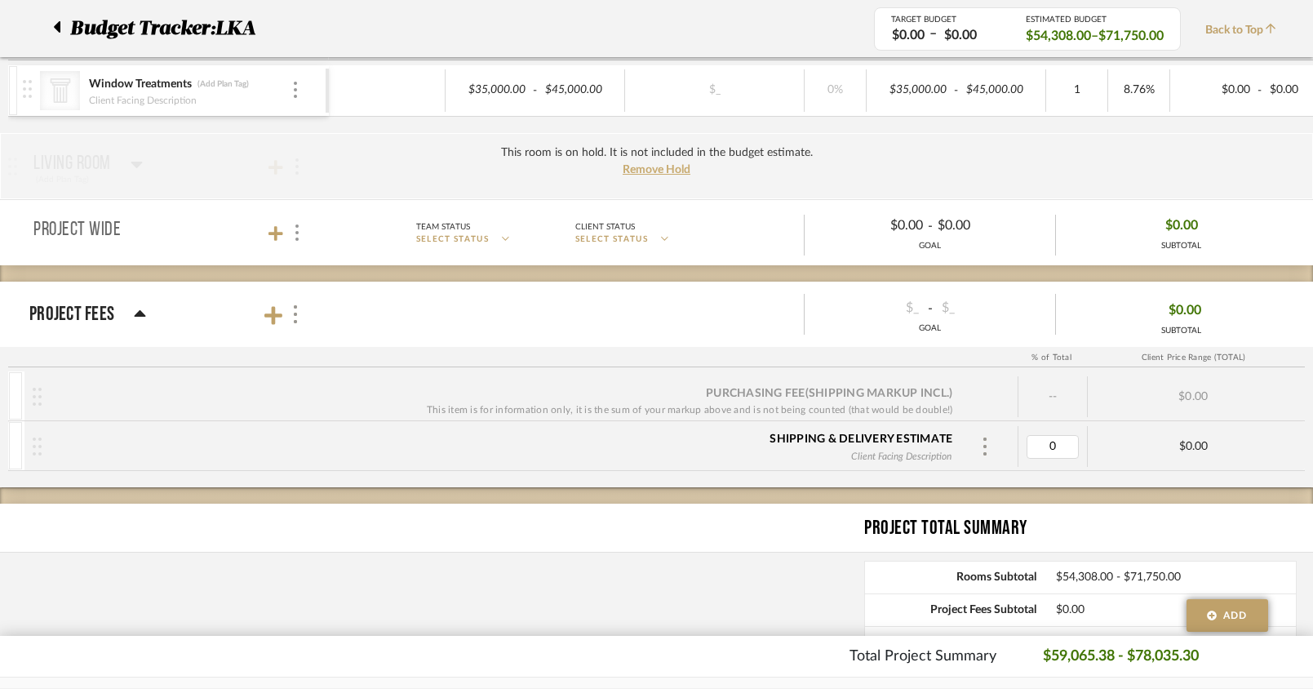
type input "5"
click at [1145, 447] on div "$2,715.40" at bounding box center [1137, 447] width 99 height 14
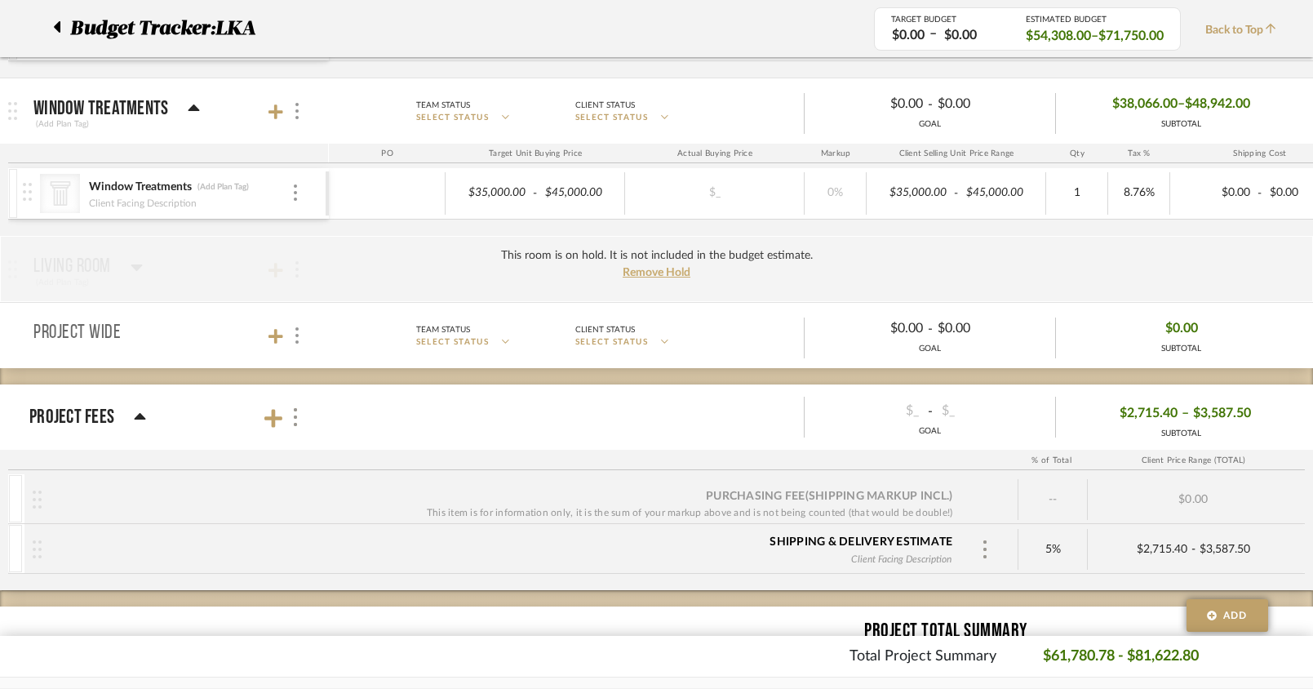
scroll to position [1342, 0]
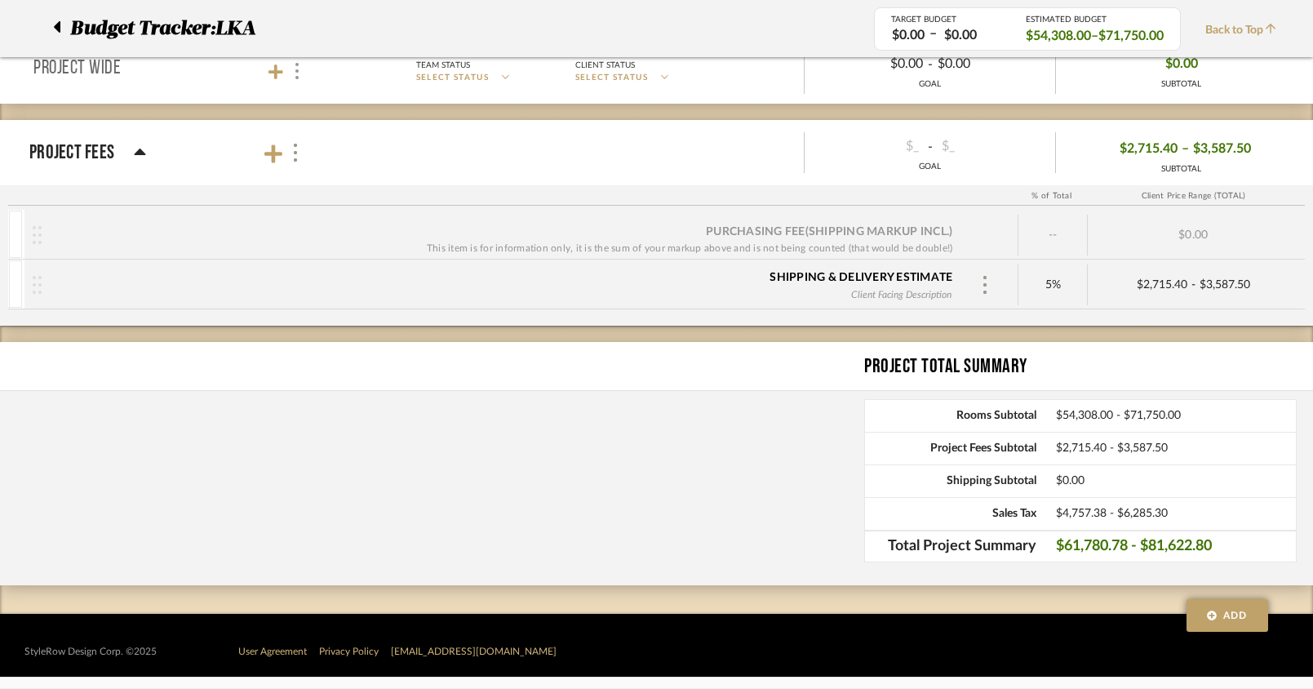
click at [815, 524] on div "Project Total Summary Rooms Subtotal $54,308.00 - $71,750.00 Project Fees Subto…" at bounding box center [656, 463] width 1313 height 243
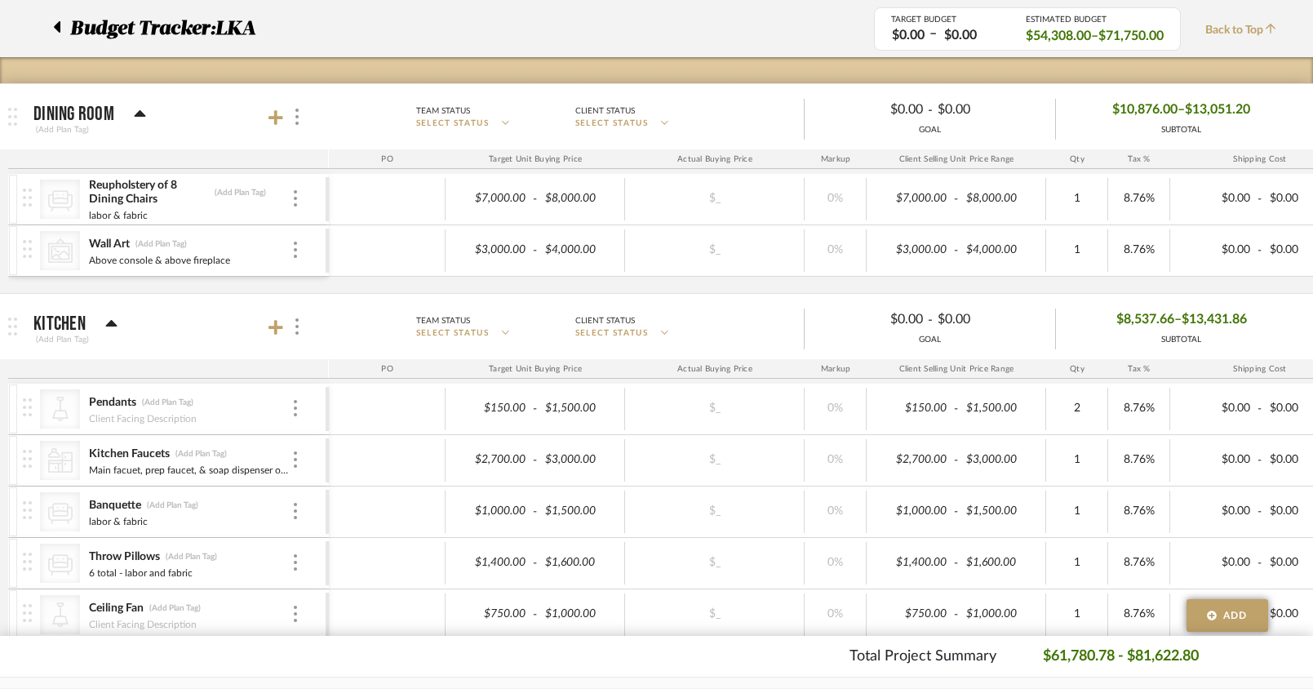
scroll to position [240, 0]
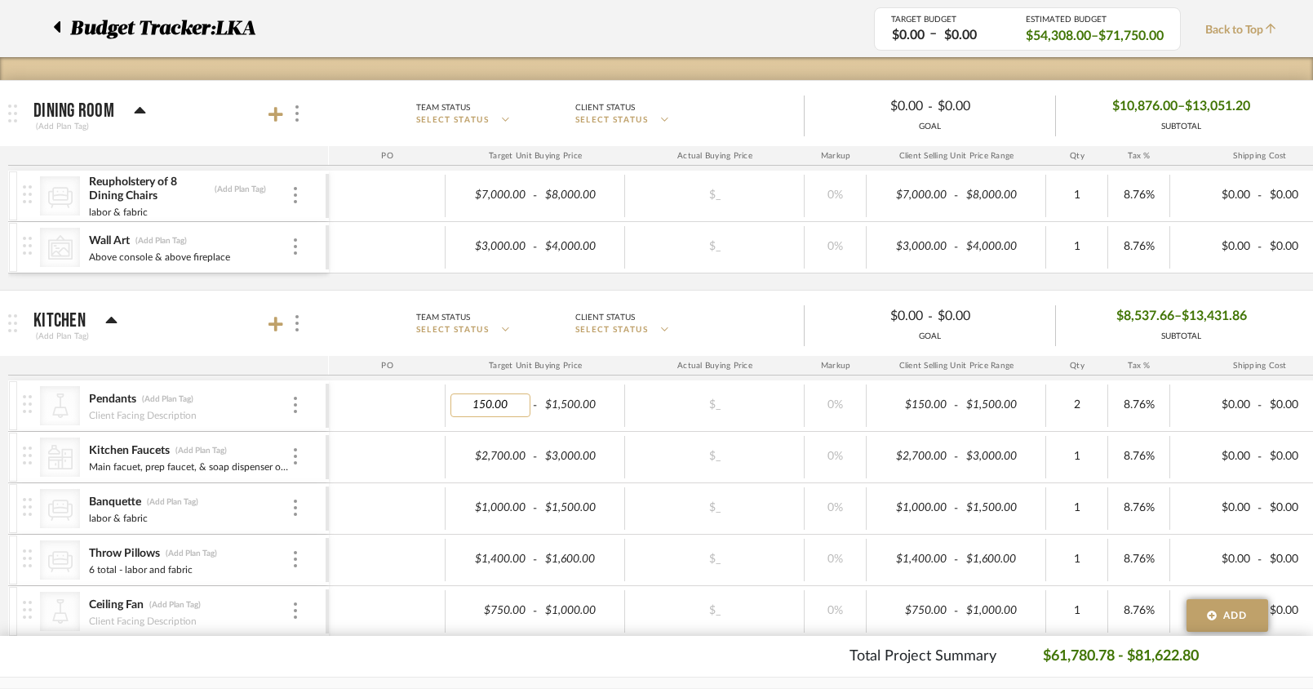
click at [481, 406] on input "150.00" at bounding box center [490, 405] width 80 height 24
type input "750.00"
click at [448, 657] on div "Total Project Summary $61,780.78 - $81,622.80" at bounding box center [656, 656] width 1182 height 22
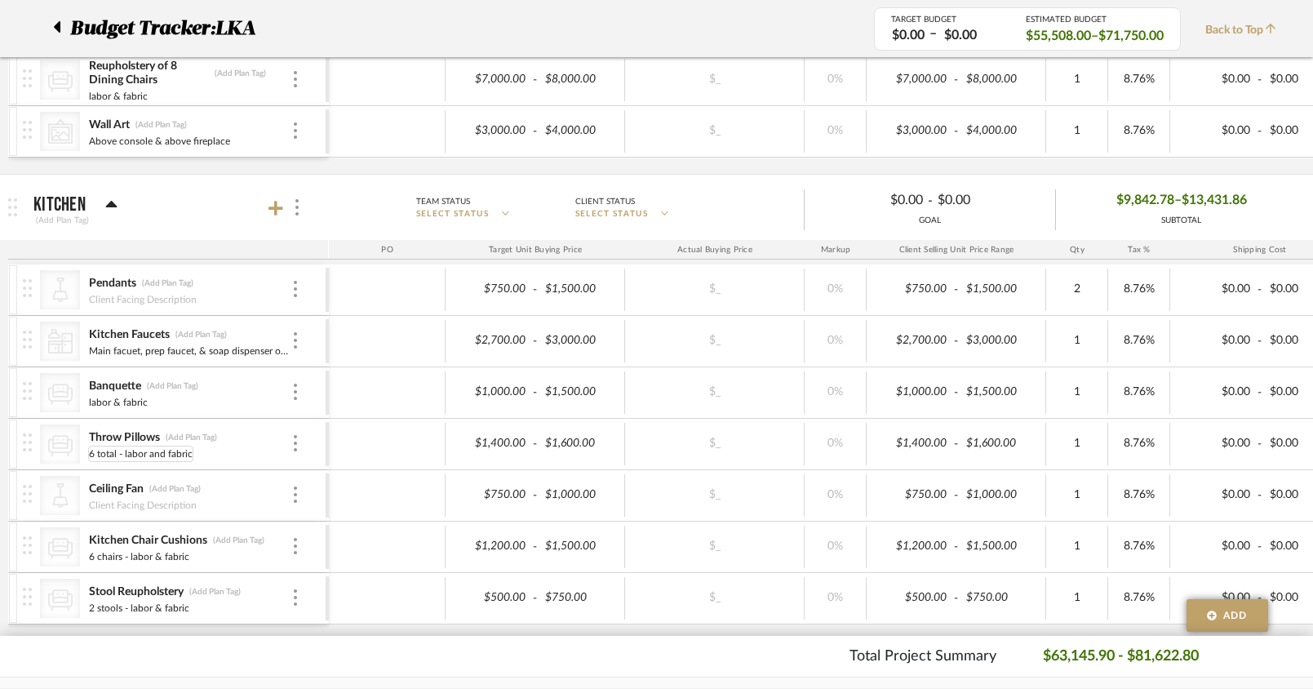
scroll to position [360, 0]
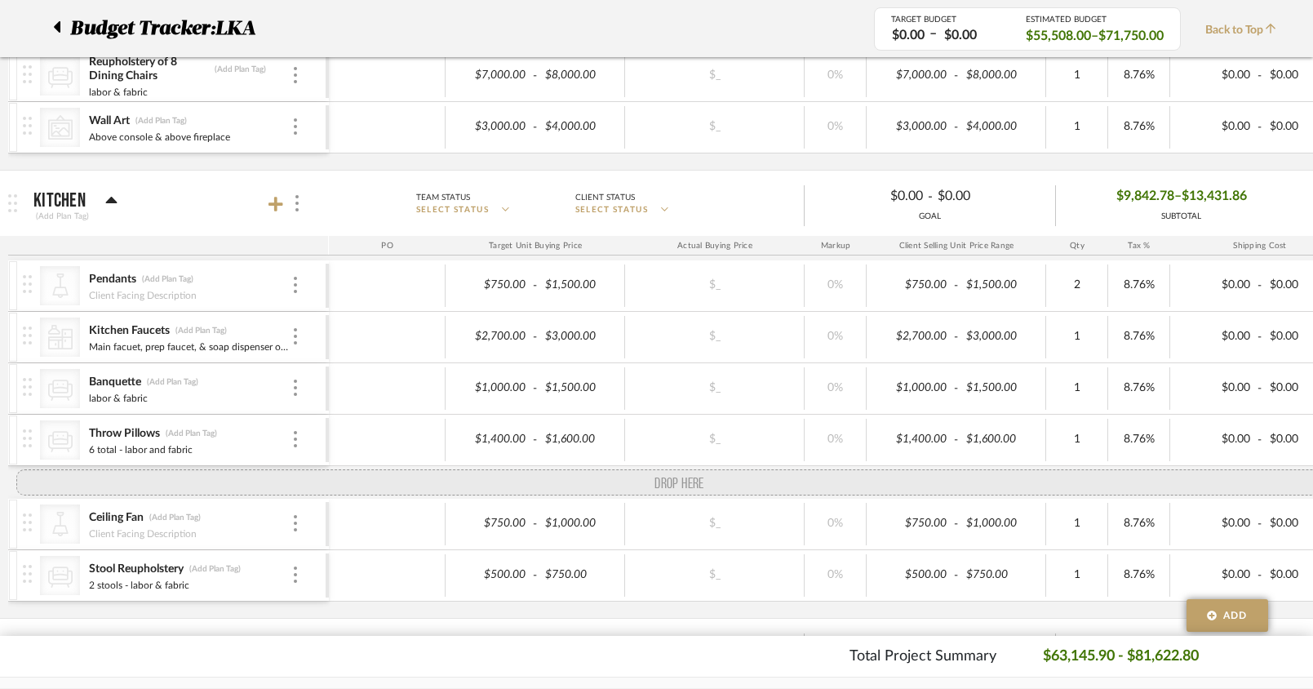
drag, startPoint x: 29, startPoint y: 552, endPoint x: 26, endPoint y: 489, distance: 62.9
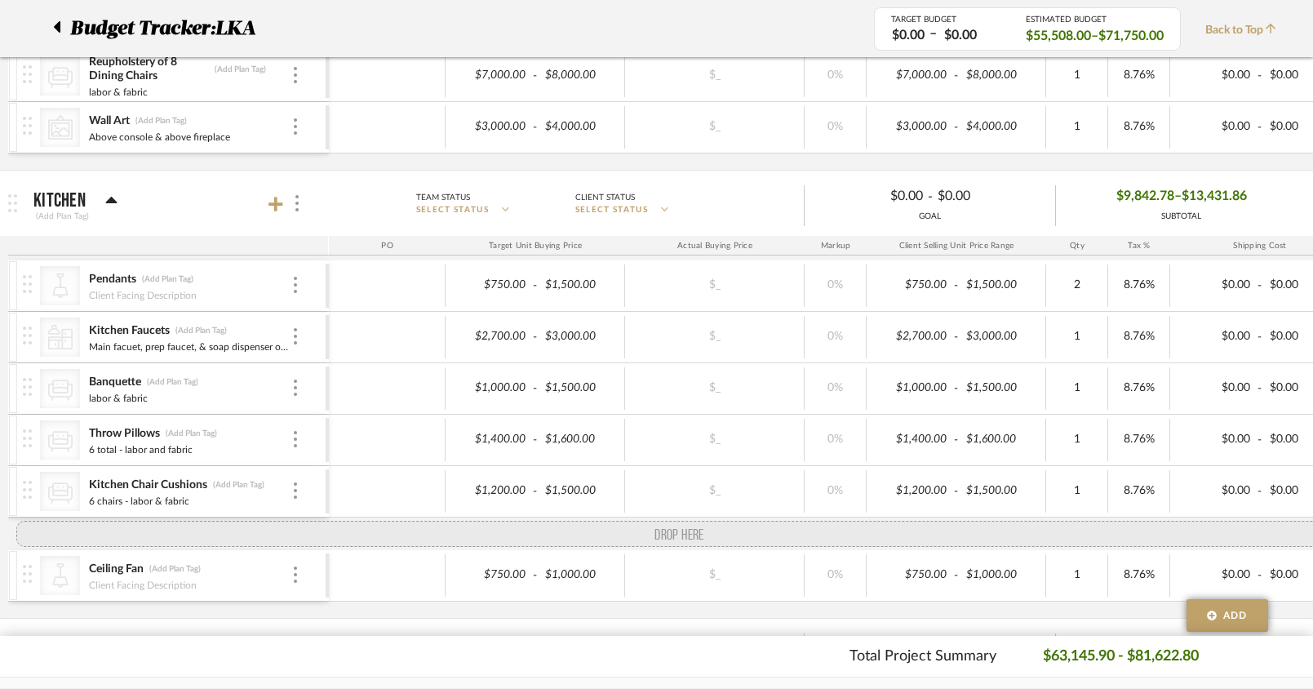
drag, startPoint x: 21, startPoint y: 597, endPoint x: 23, endPoint y: 543, distance: 54.7
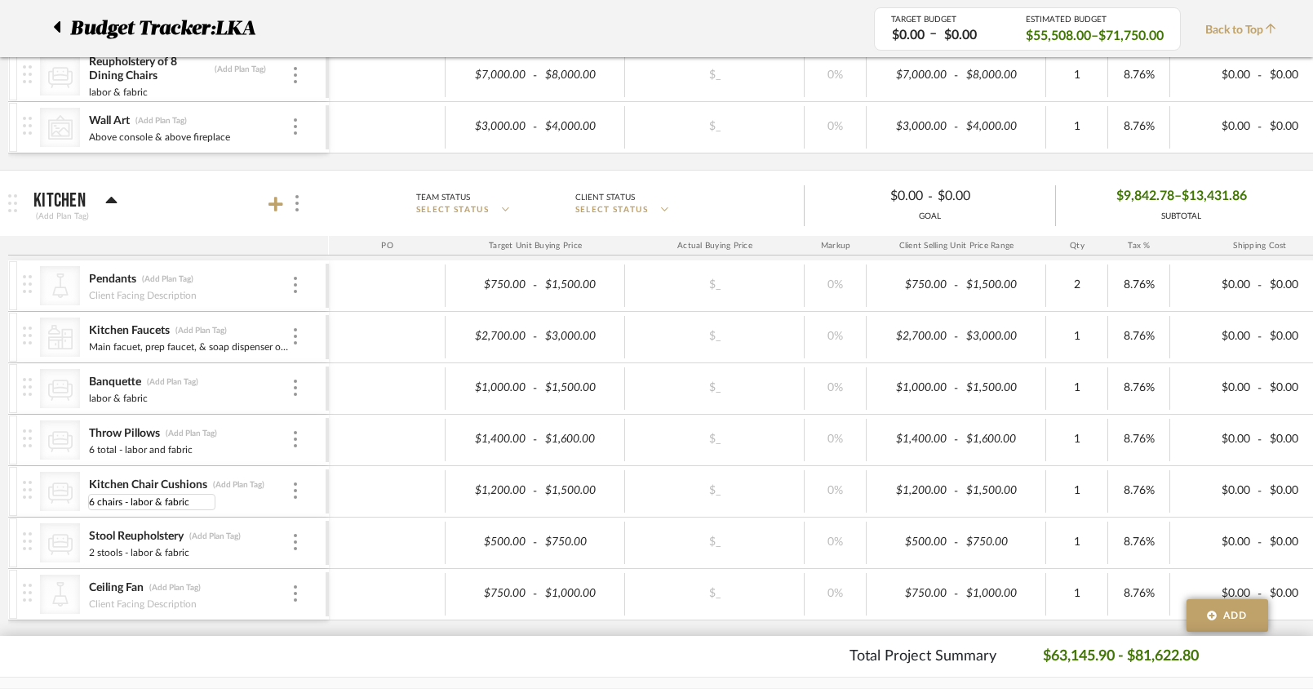
click at [110, 503] on input "6 chairs - labor & fabric" at bounding box center [151, 502] width 127 height 16
type input "6 total - labor & fabric"
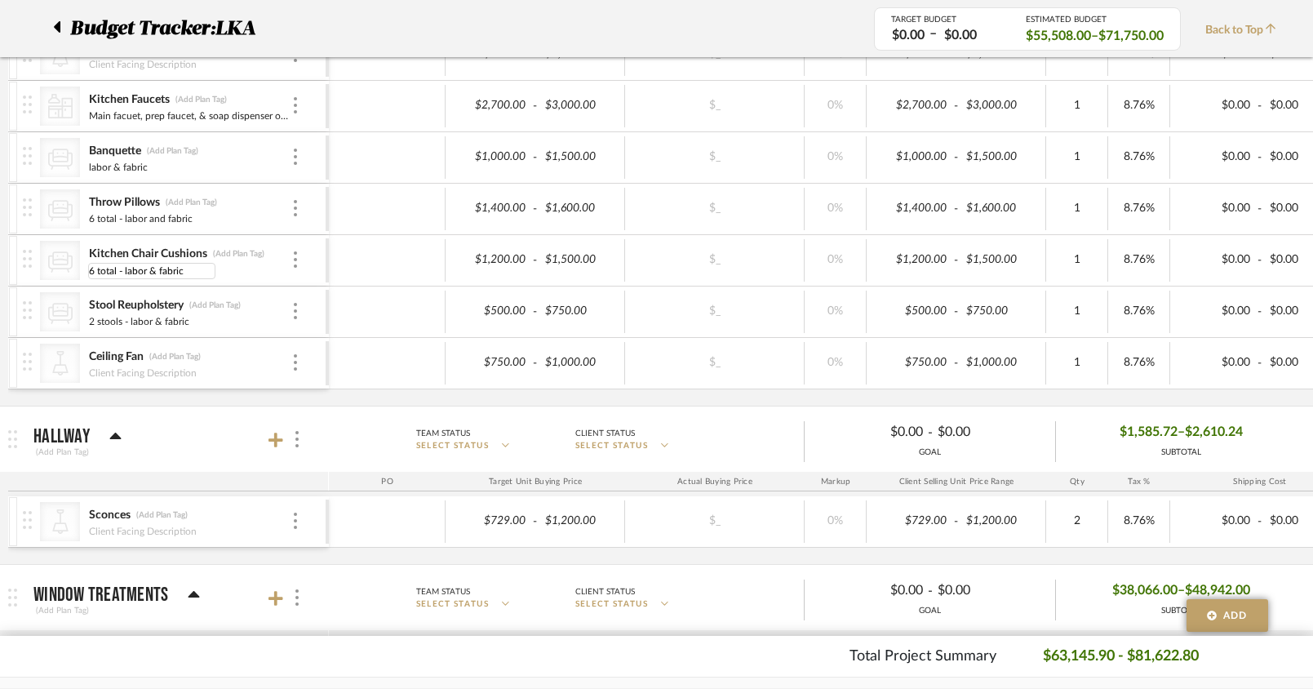
scroll to position [594, 0]
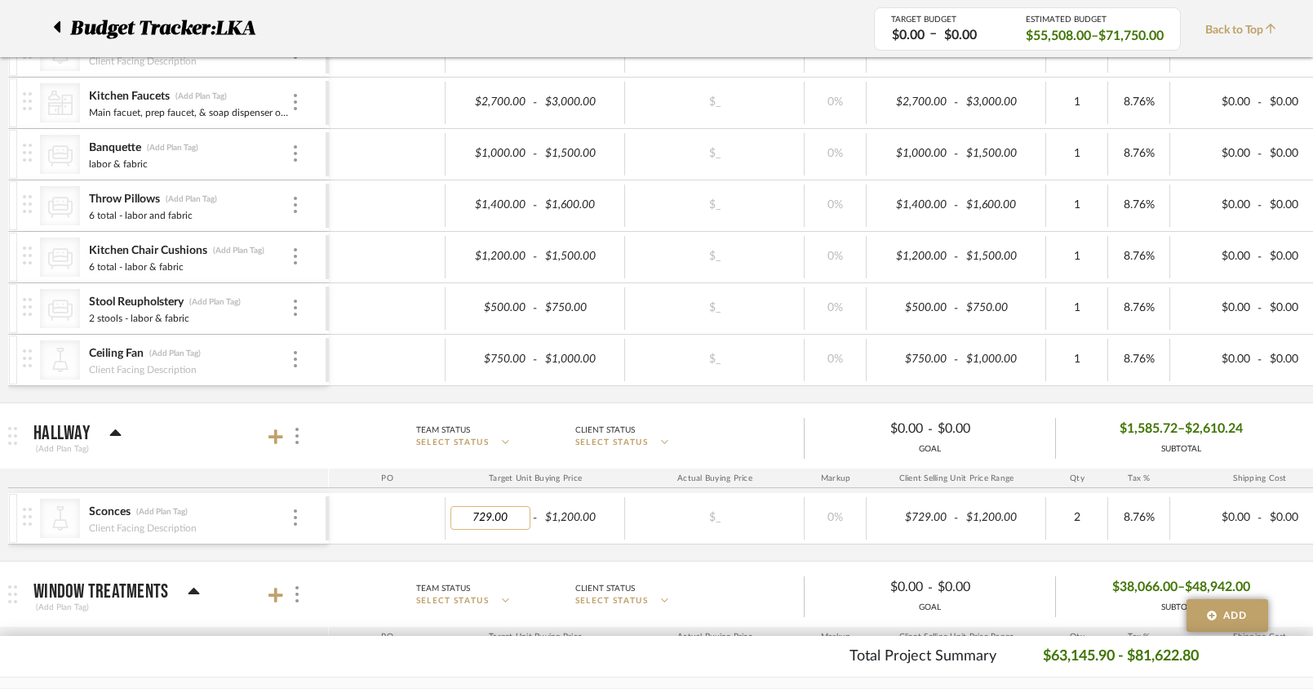
click at [488, 521] on input "729.00" at bounding box center [490, 518] width 80 height 24
type input "750.00"
click at [508, 649] on div "Total Project Summary $63,145.90 - $81,622.80" at bounding box center [656, 656] width 1182 height 22
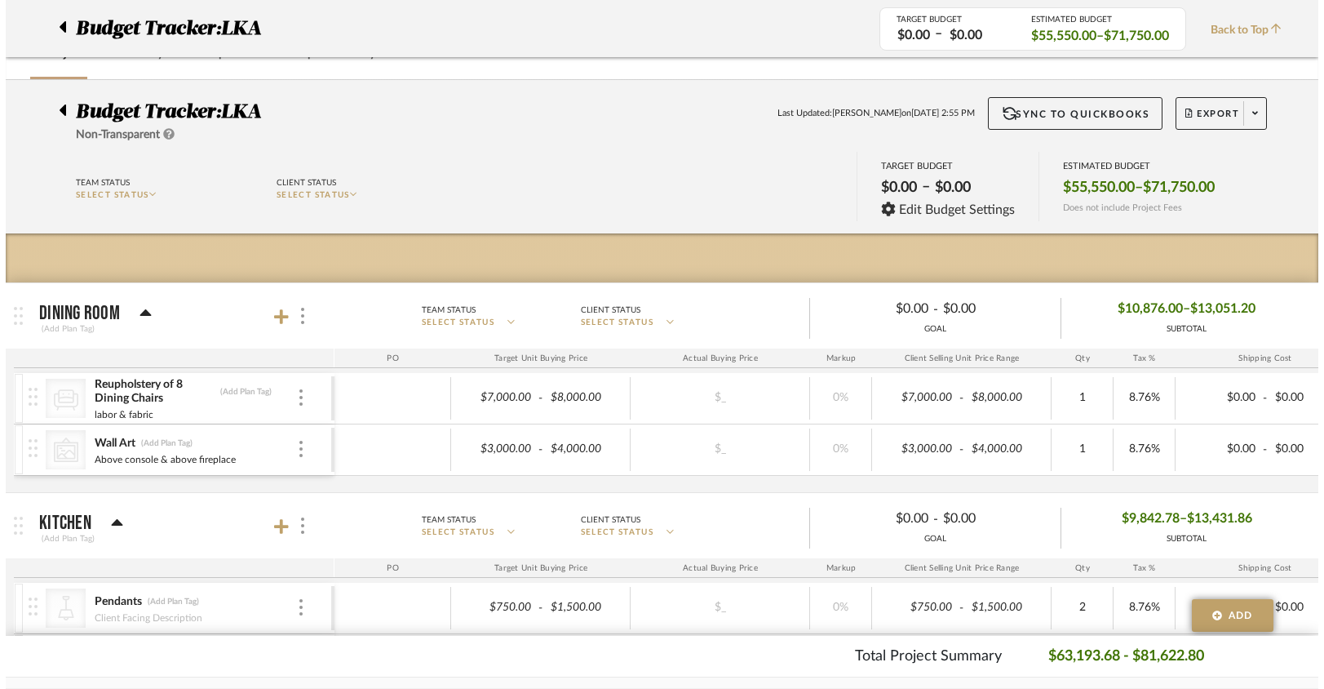
scroll to position [0, 0]
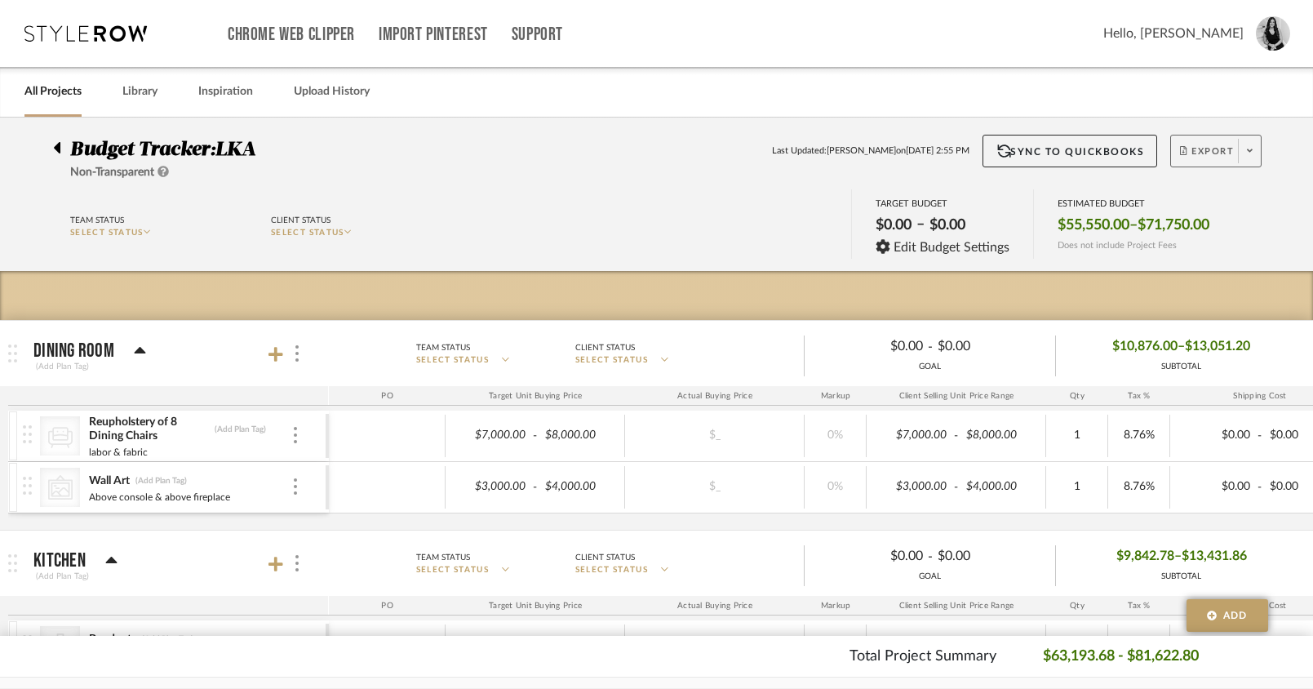
click at [1256, 154] on span at bounding box center [1249, 151] width 23 height 24
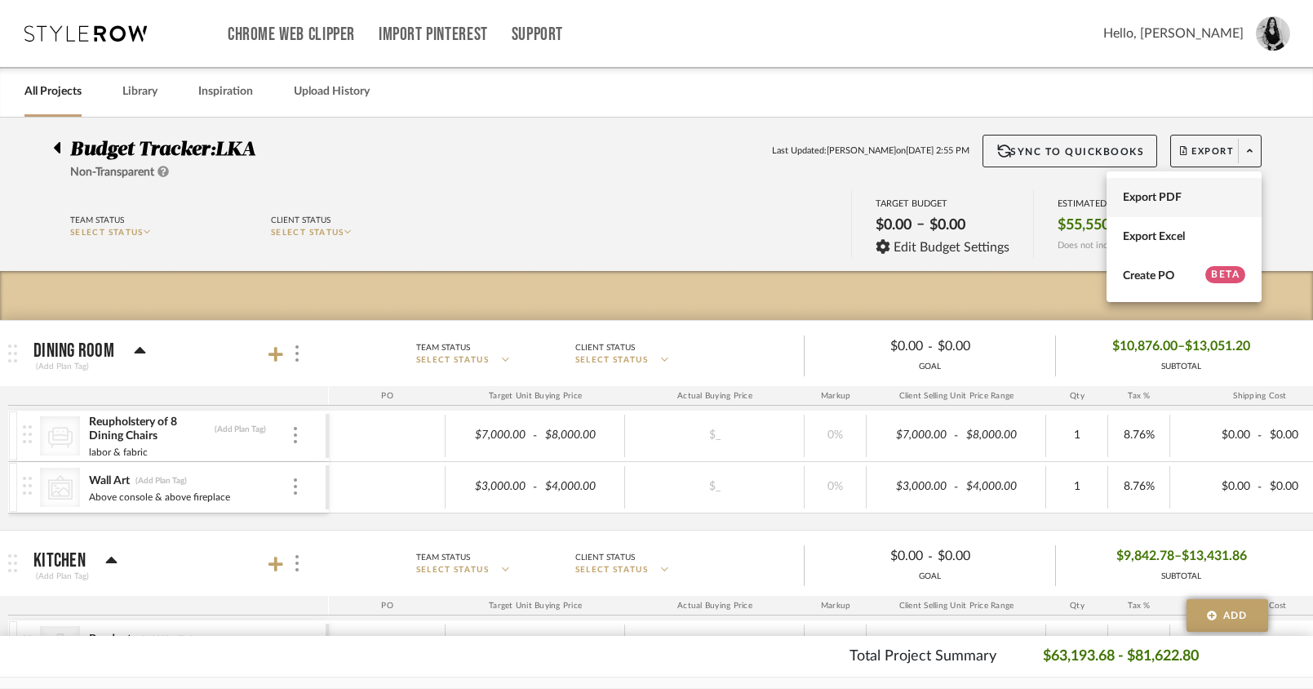
click at [1167, 202] on span "Export PDF" at bounding box center [1184, 198] width 122 height 14
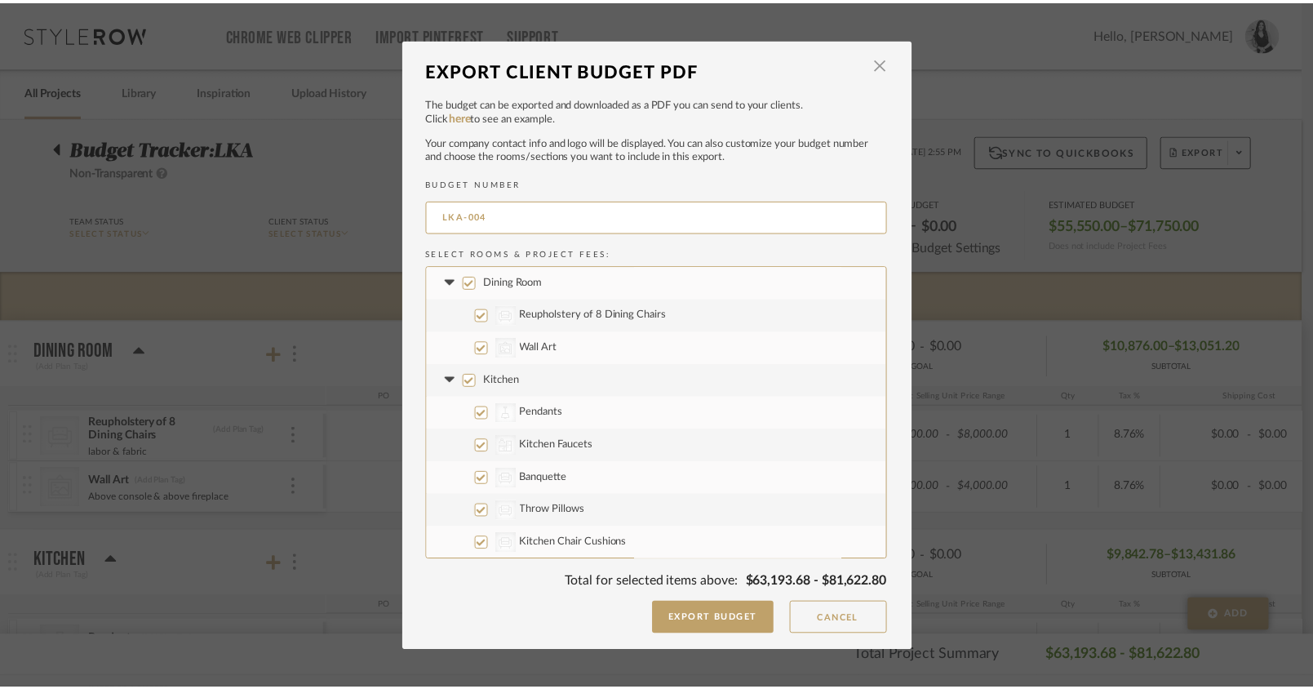
scroll to position [262, 0]
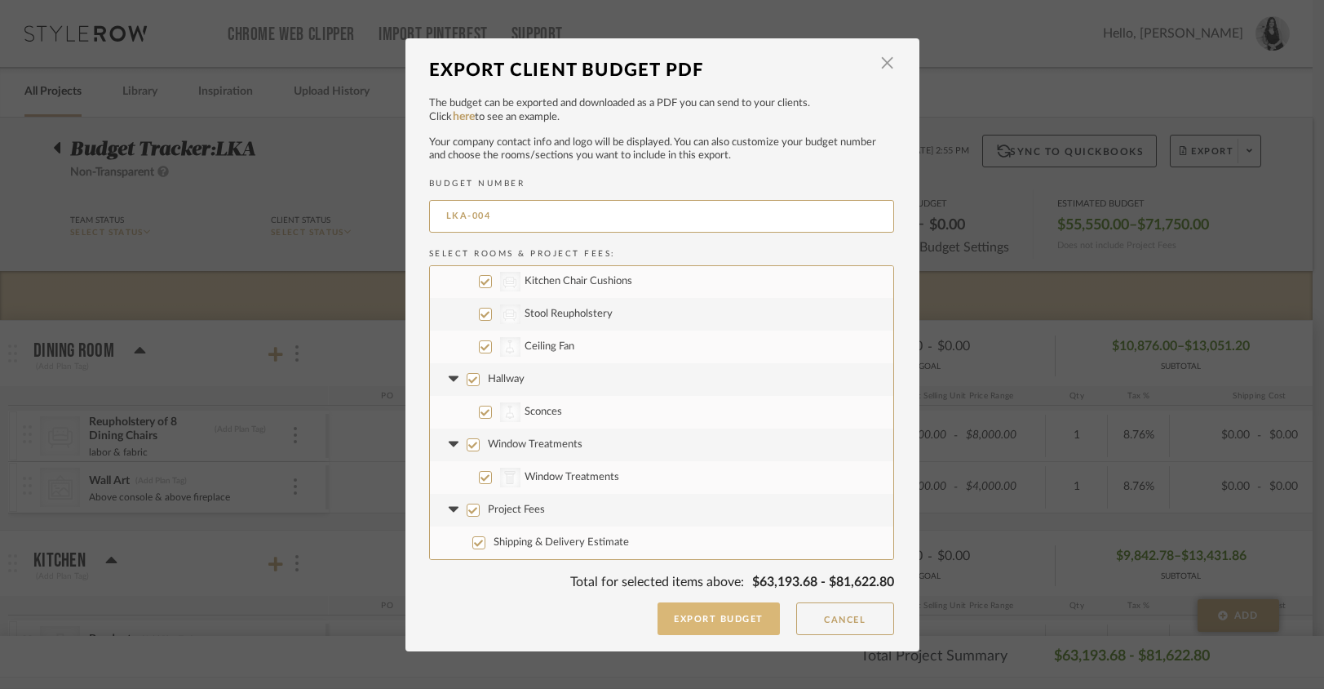
click at [722, 620] on button "Export Budget" at bounding box center [719, 618] width 122 height 33
